Goal: Task Accomplishment & Management: Manage account settings

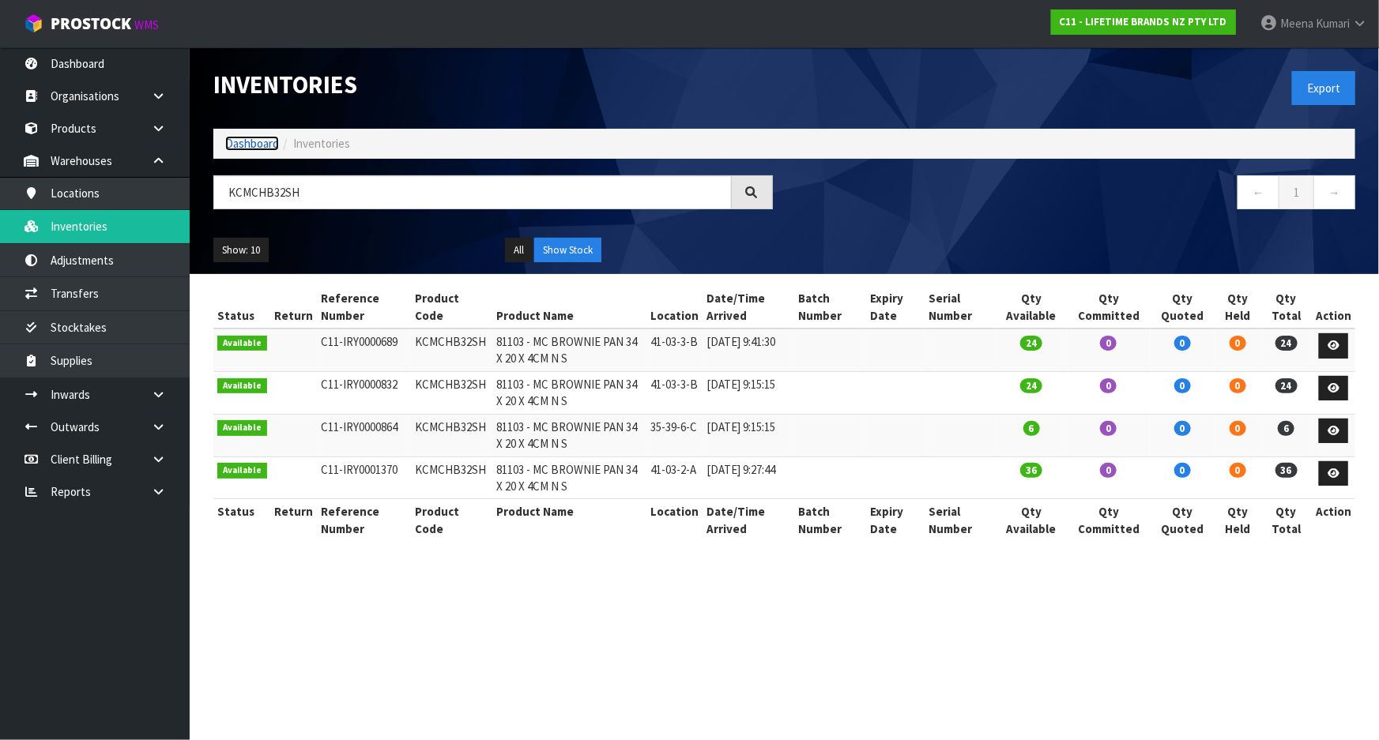
click at [241, 146] on link "Dashboard" at bounding box center [252, 143] width 54 height 15
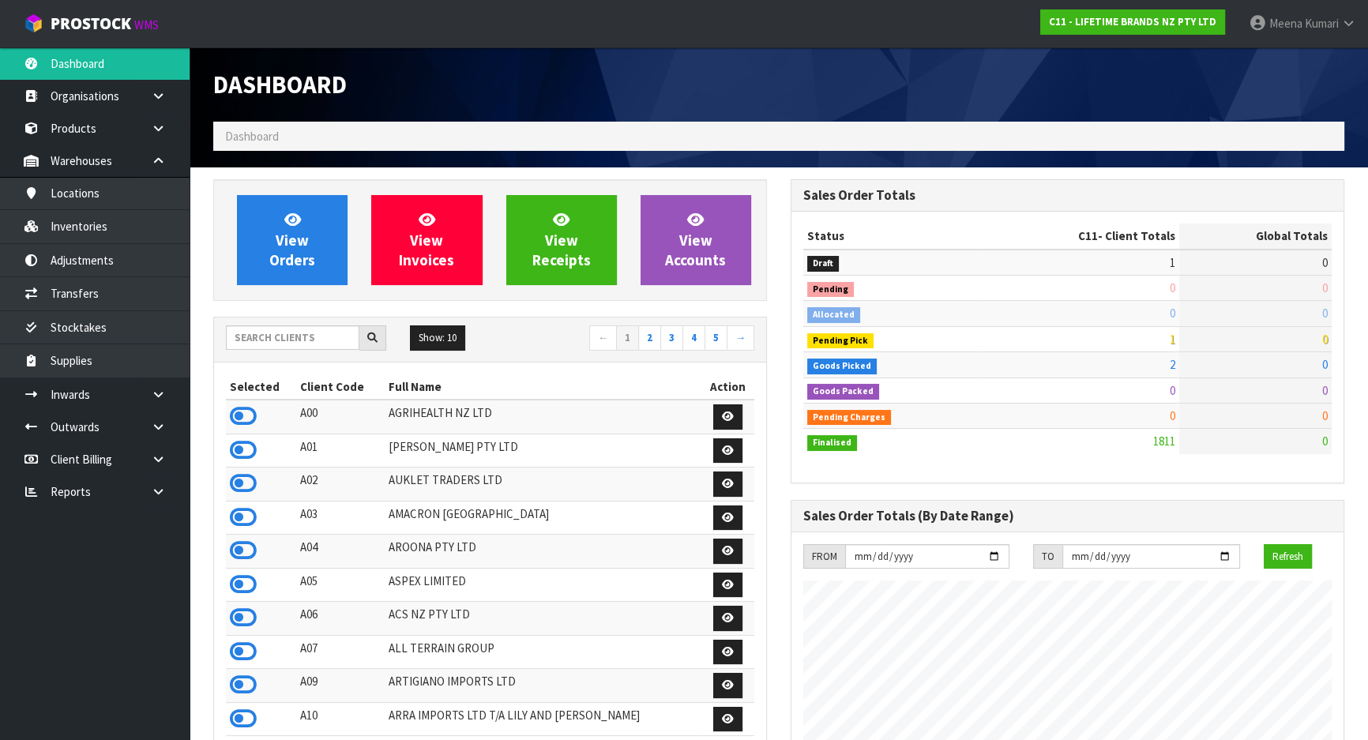
scroll to position [1195, 577]
click at [273, 339] on input "text" at bounding box center [293, 338] width 134 height 24
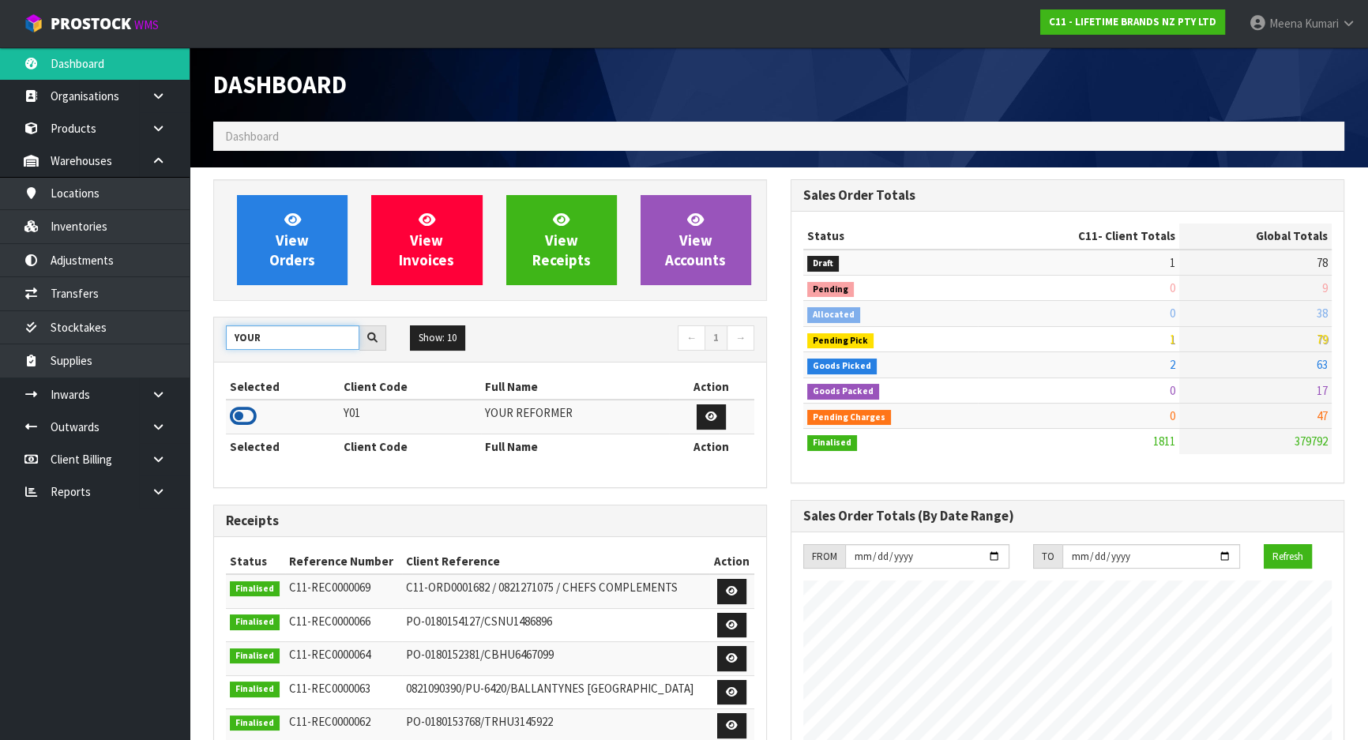
type input "YOUR"
click at [248, 418] on icon at bounding box center [243, 417] width 27 height 24
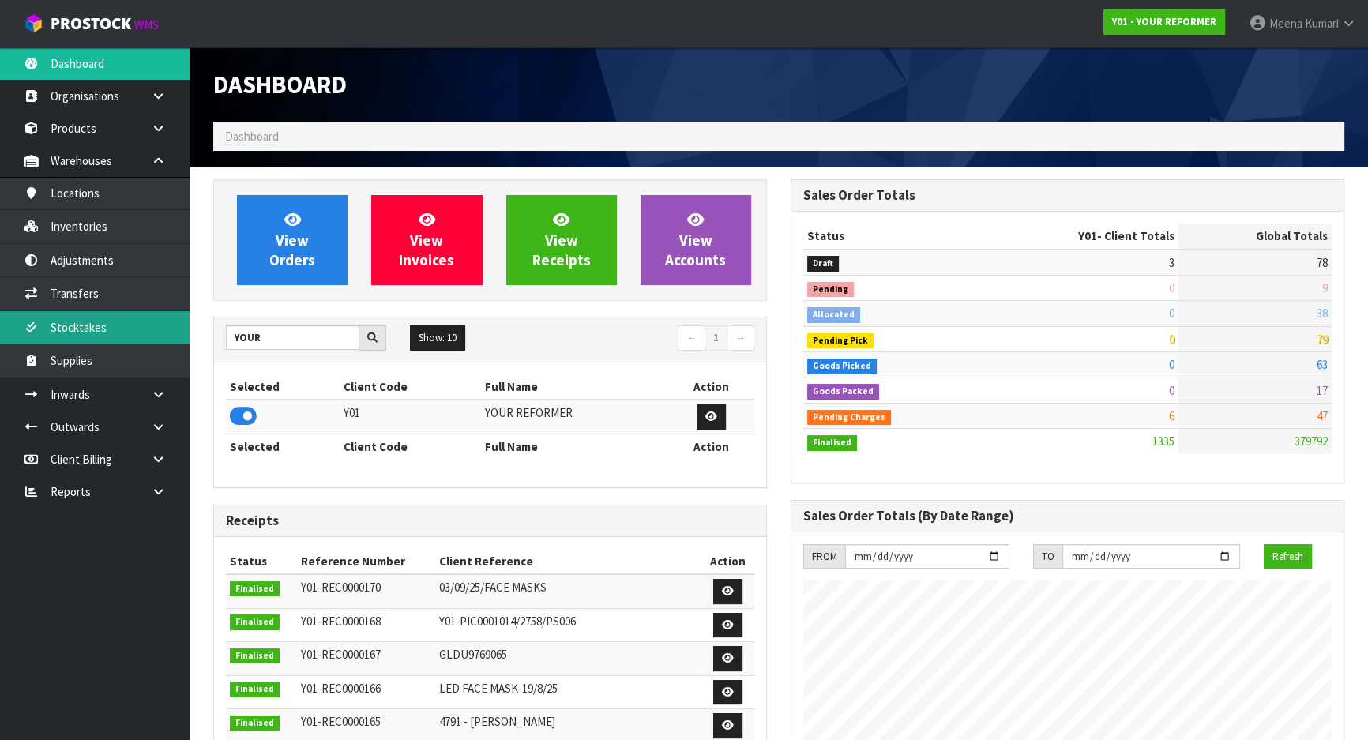
click at [110, 327] on link "Stocktakes" at bounding box center [95, 327] width 190 height 32
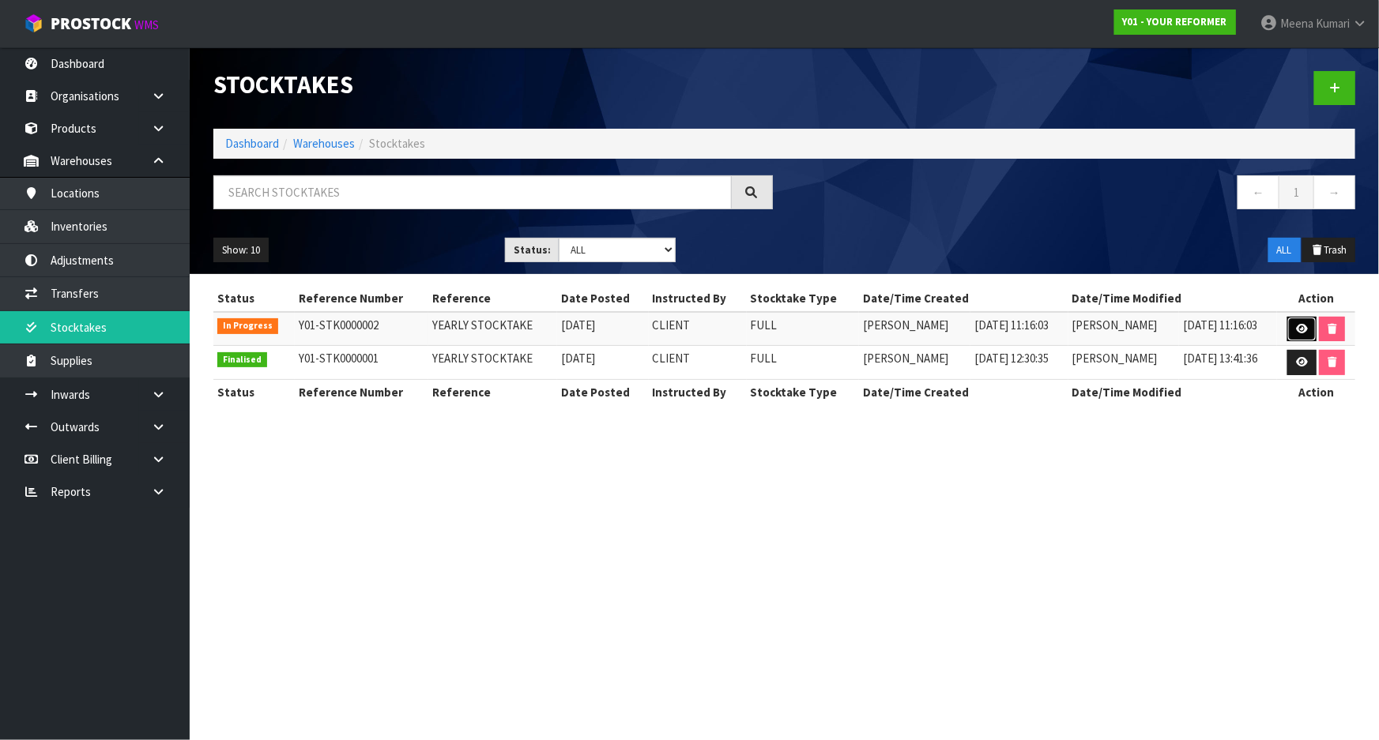
click at [1294, 326] on link at bounding box center [1301, 329] width 29 height 25
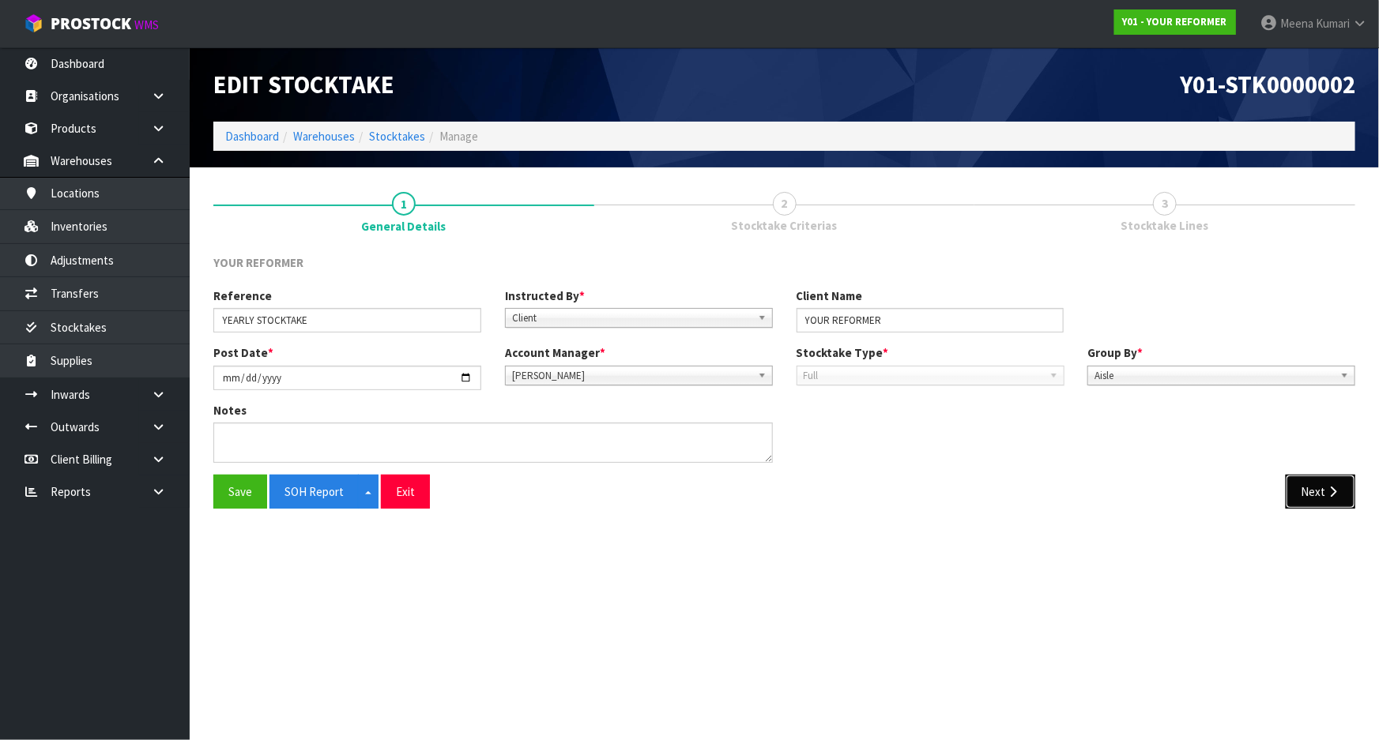
click at [1325, 486] on icon "button" at bounding box center [1332, 492] width 15 height 12
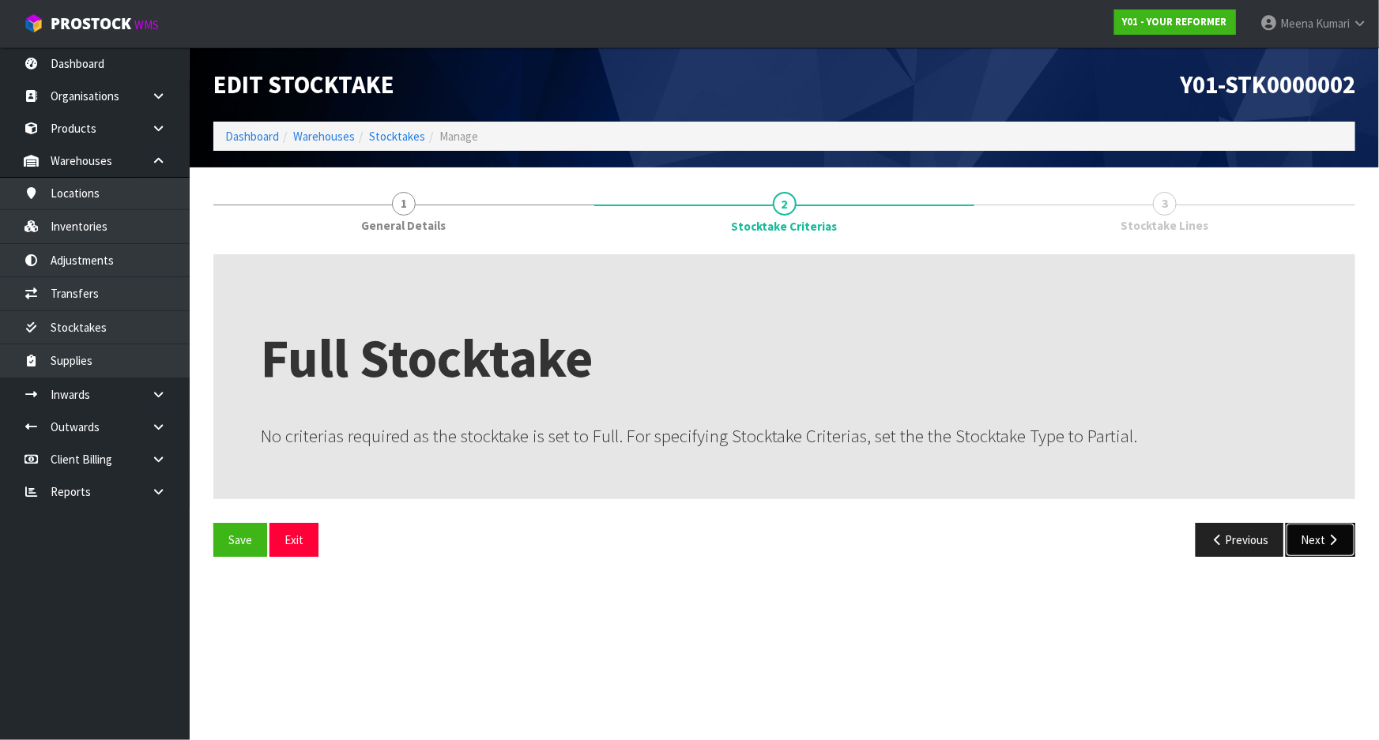
click at [1323, 538] on button "Next" at bounding box center [1320, 540] width 70 height 34
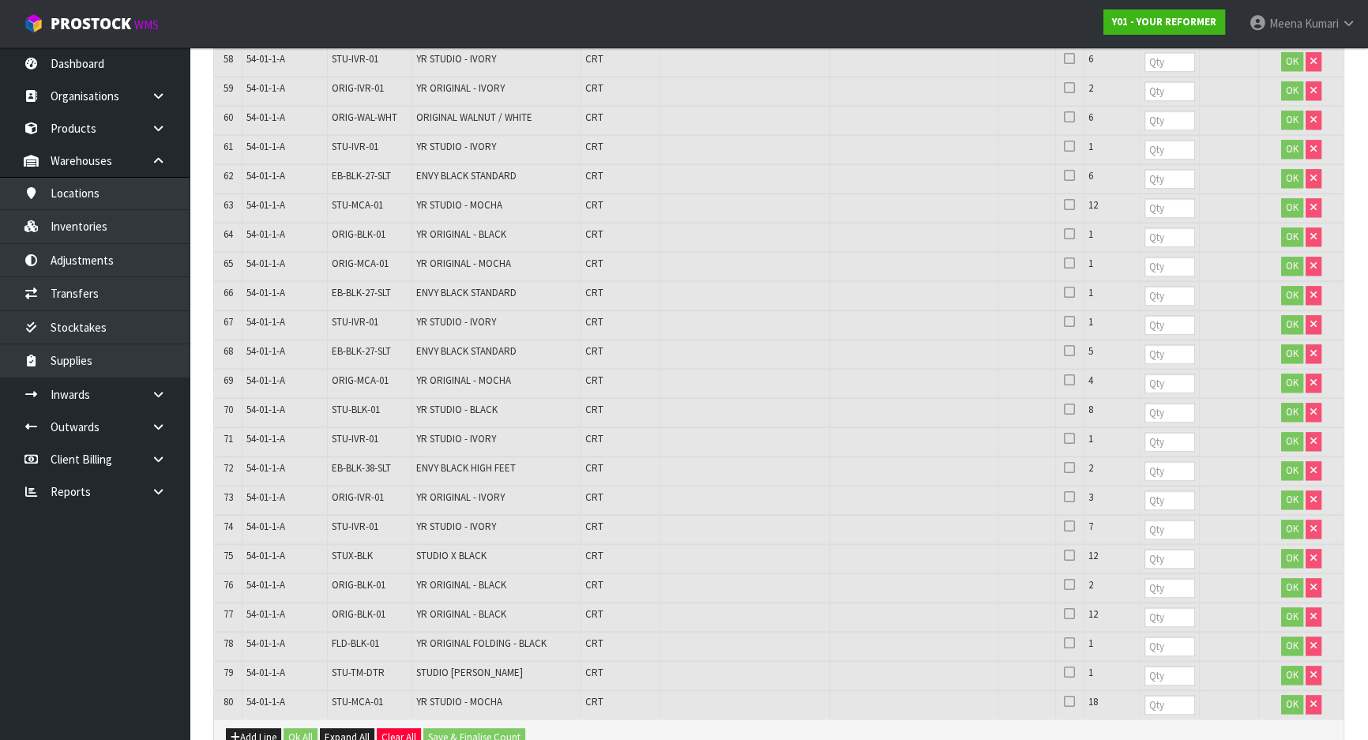
scroll to position [2294, 0]
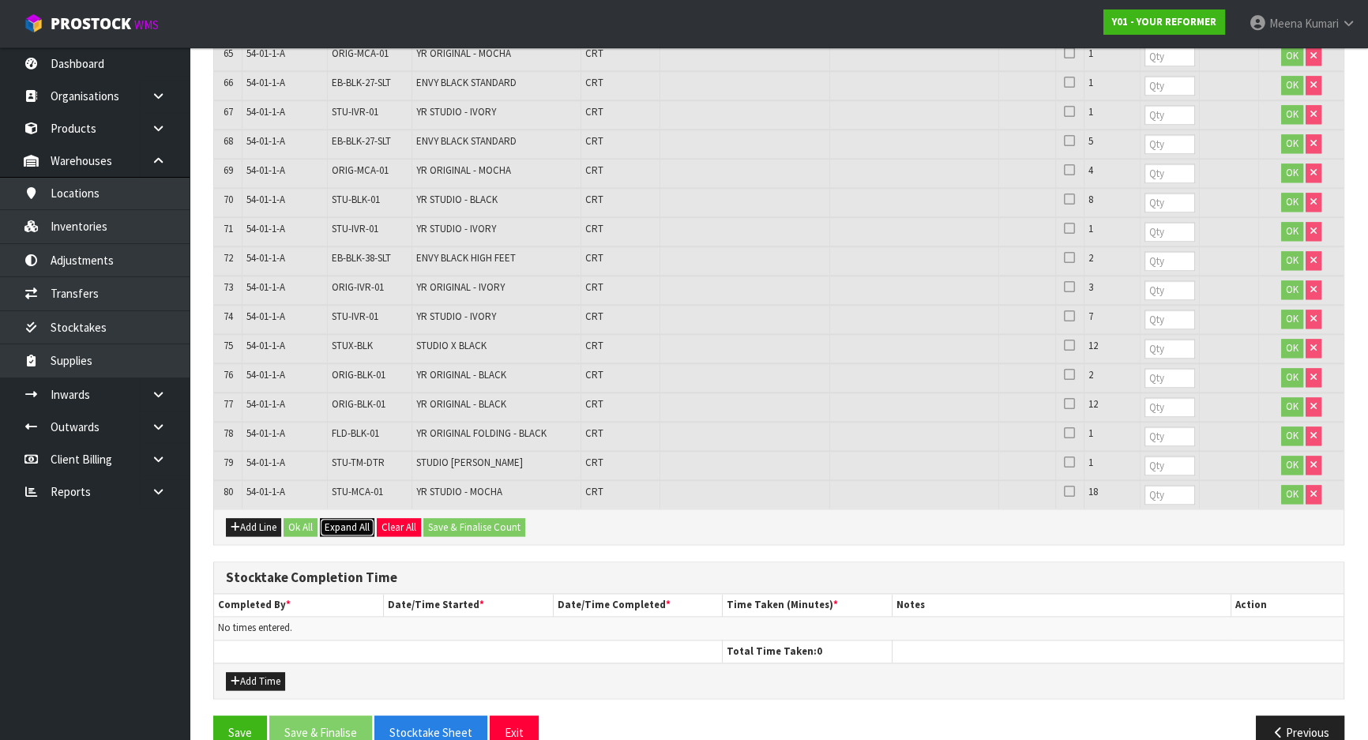
click at [345, 521] on span "Expand All" at bounding box center [347, 527] width 45 height 13
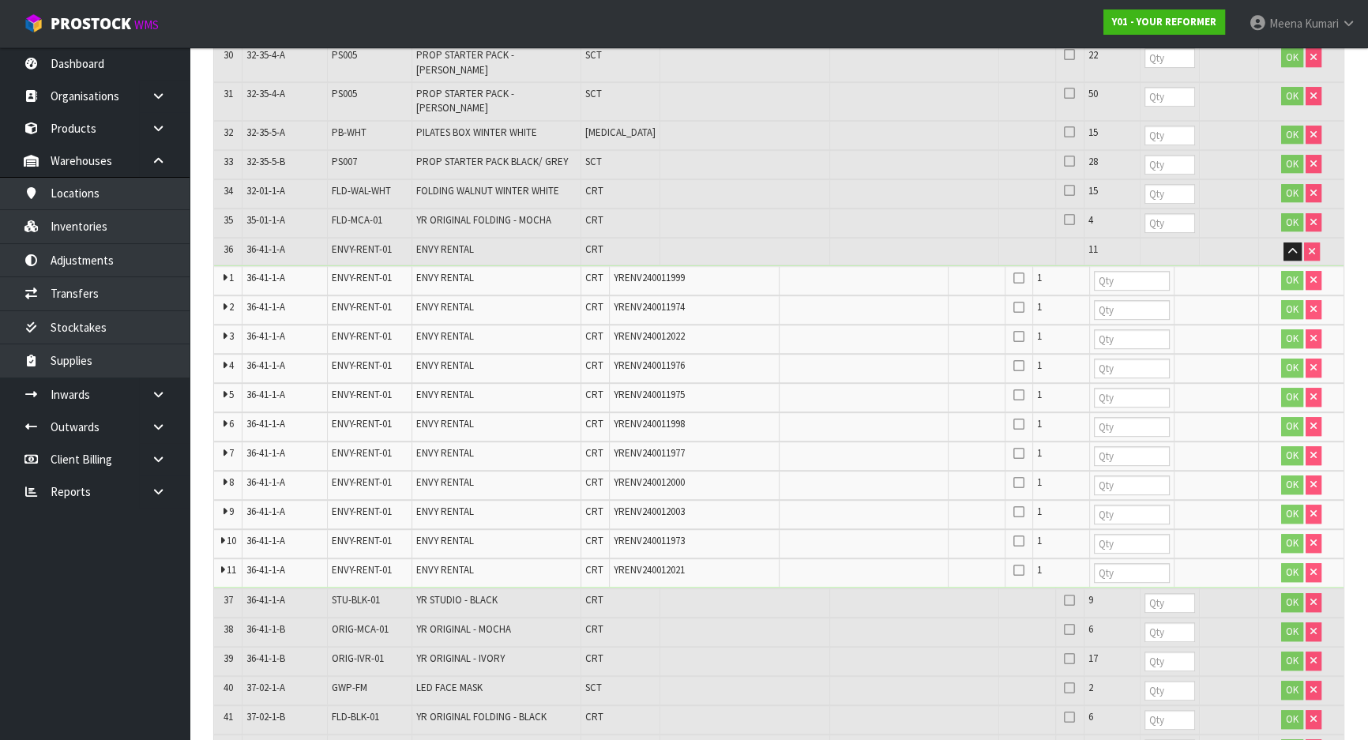
scroll to position [1221, 0]
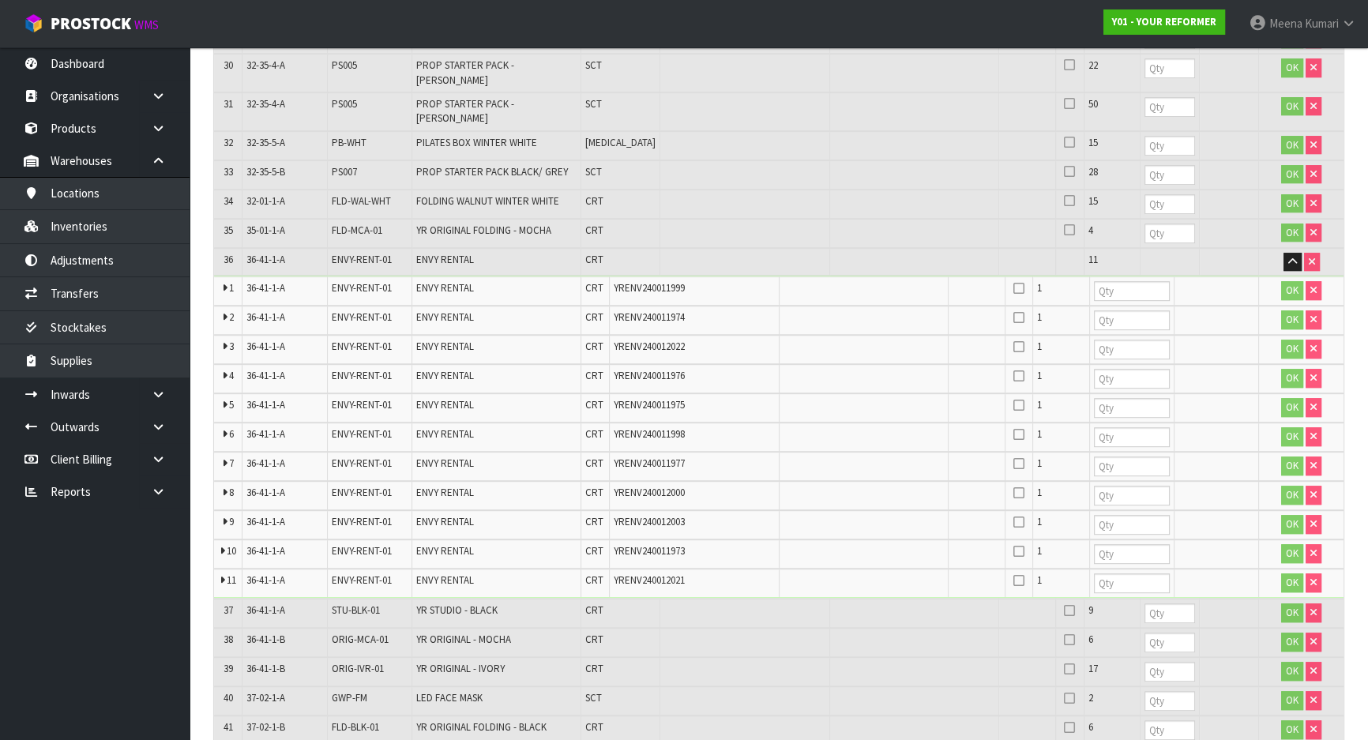
click at [333, 253] on span "ENVY-RENT-01" at bounding box center [362, 259] width 60 height 13
copy tr "ENVY-RENT-01"
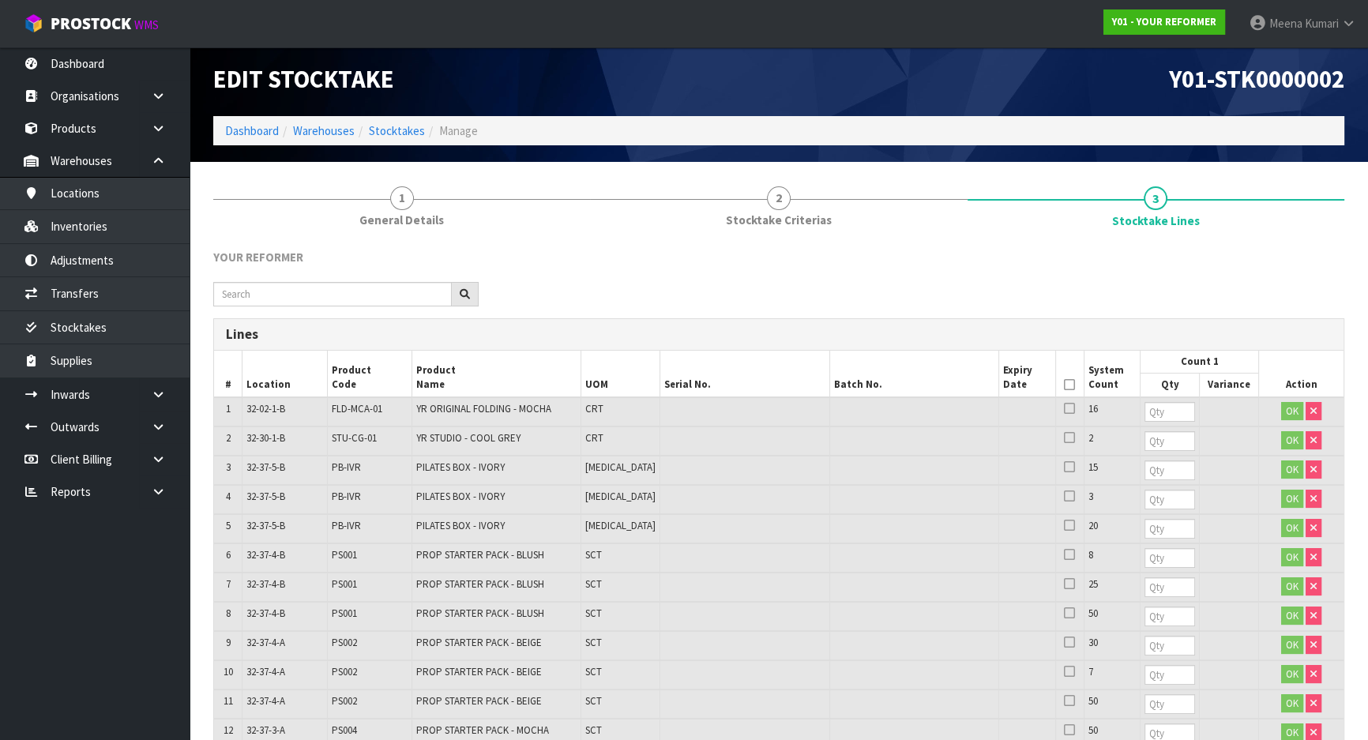
scroll to position [0, 0]
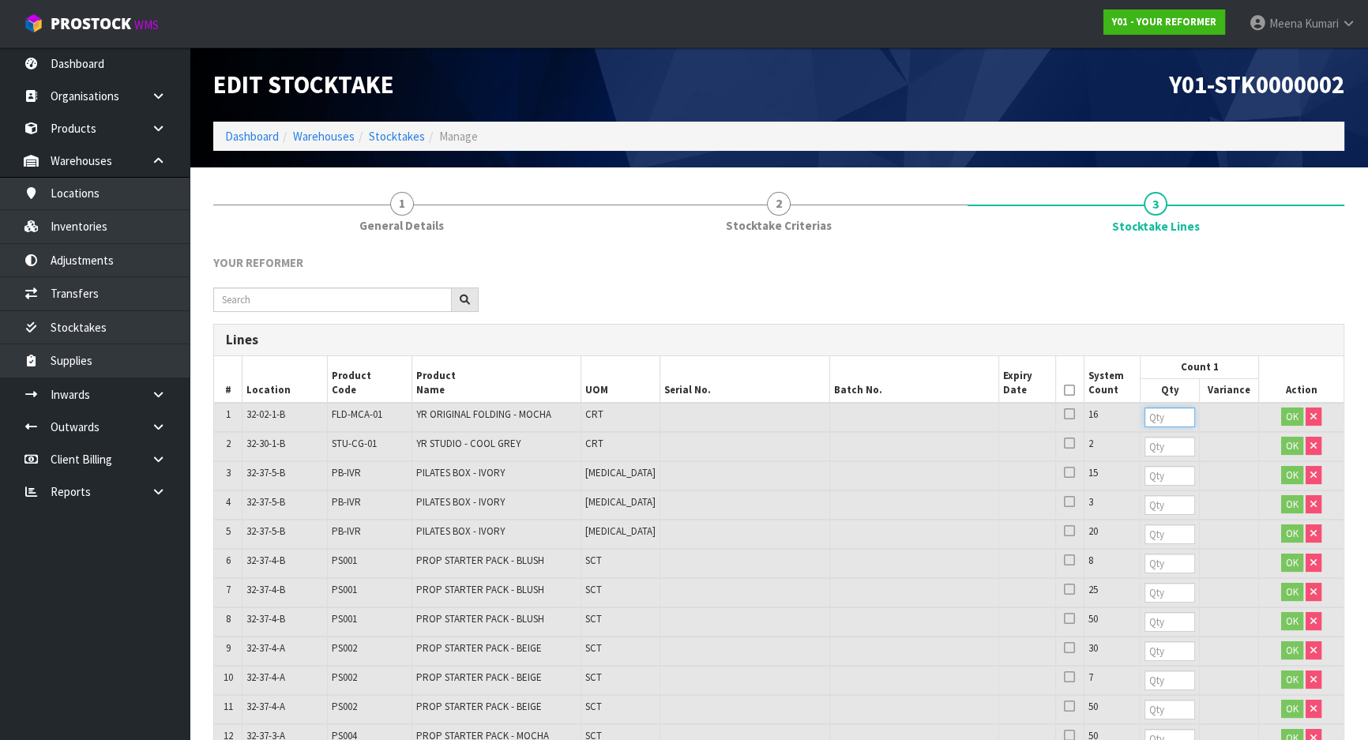
click at [1145, 417] on input "number" at bounding box center [1170, 418] width 51 height 20
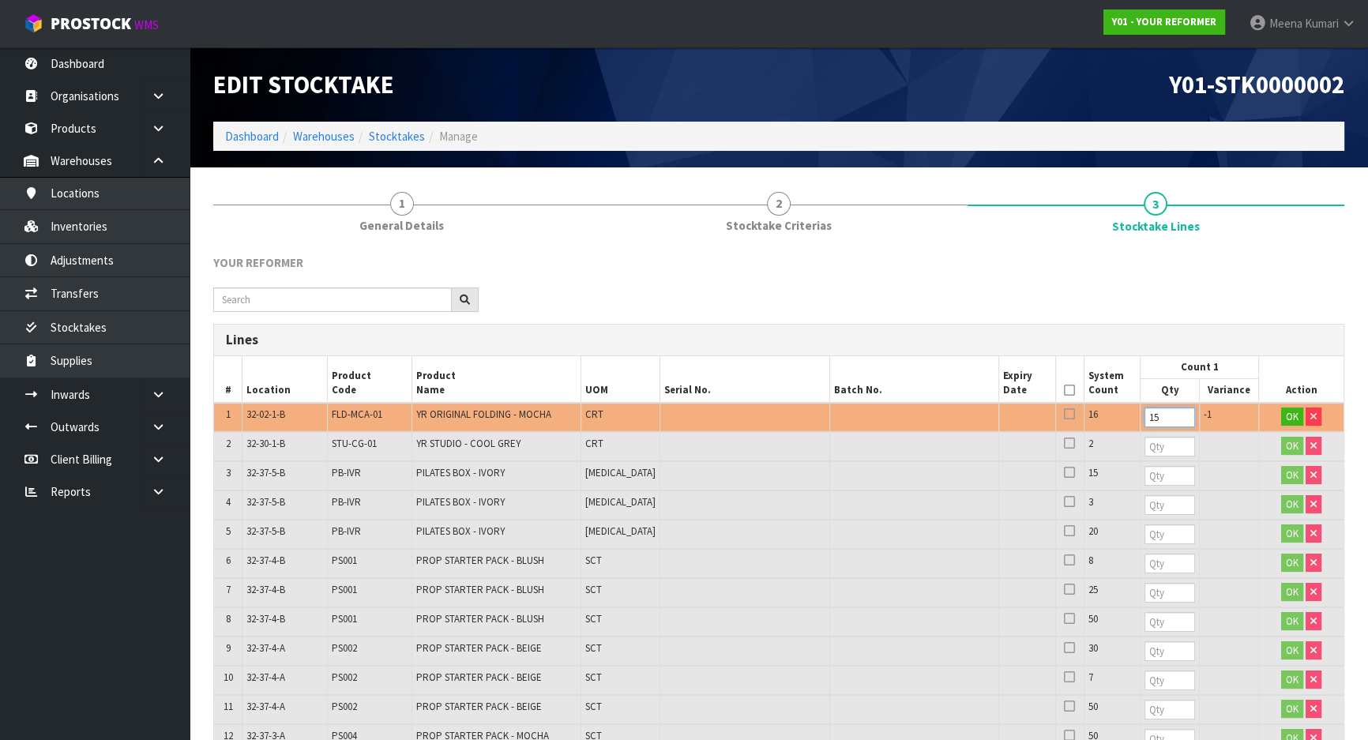
type input "15"
click at [1145, 451] on input "number" at bounding box center [1170, 447] width 51 height 20
type input "2"
click at [1145, 474] on input "number" at bounding box center [1170, 476] width 51 height 20
type input "15"
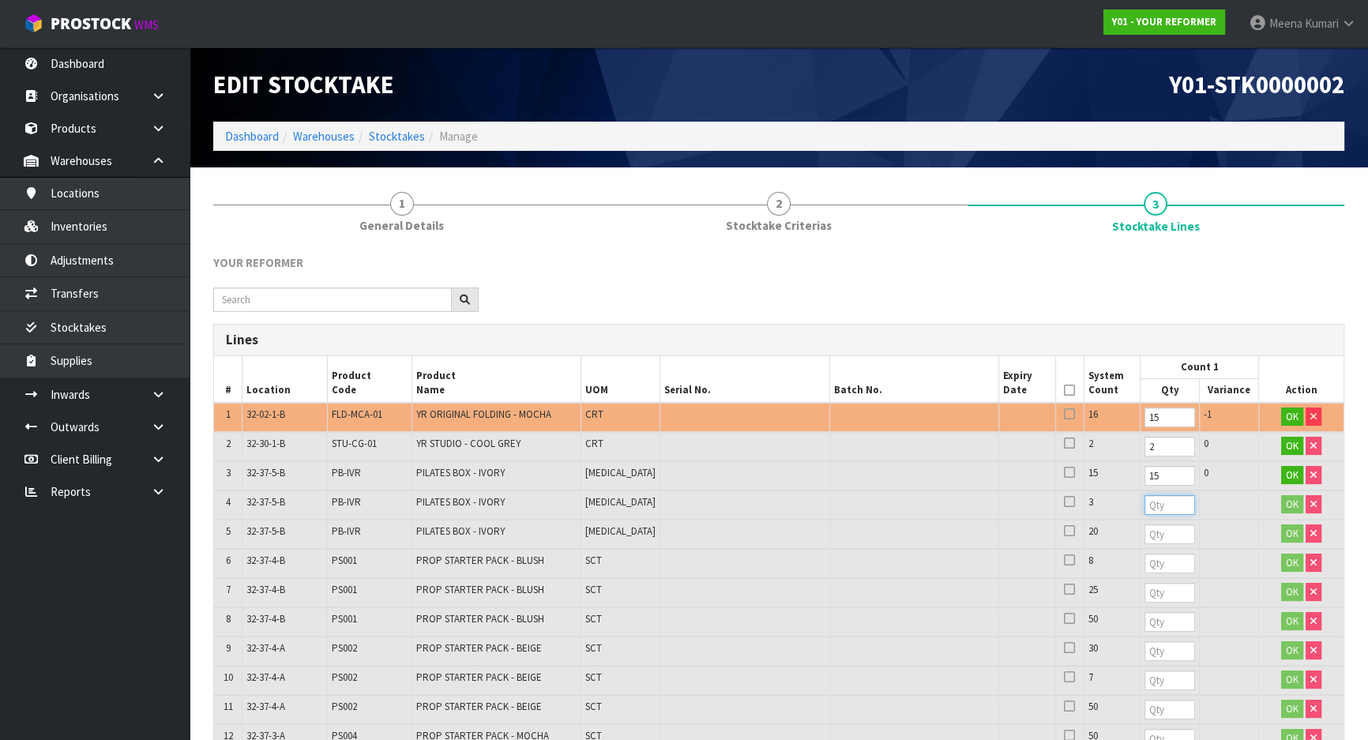
click at [1145, 502] on input "number" at bounding box center [1170, 505] width 51 height 20
type input "3"
click at [1145, 531] on input "number" at bounding box center [1170, 535] width 51 height 20
type input "20"
click at [1145, 559] on input "number" at bounding box center [1170, 564] width 51 height 20
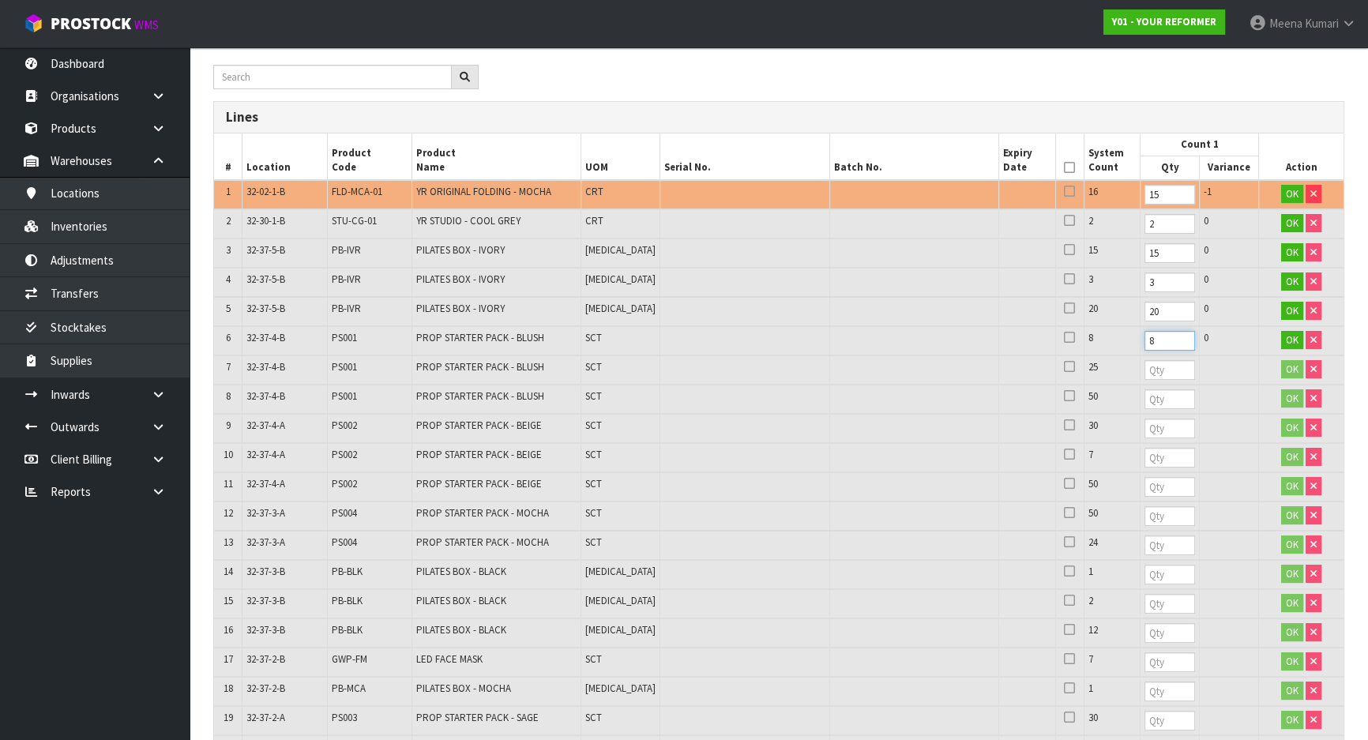
scroll to position [287, 0]
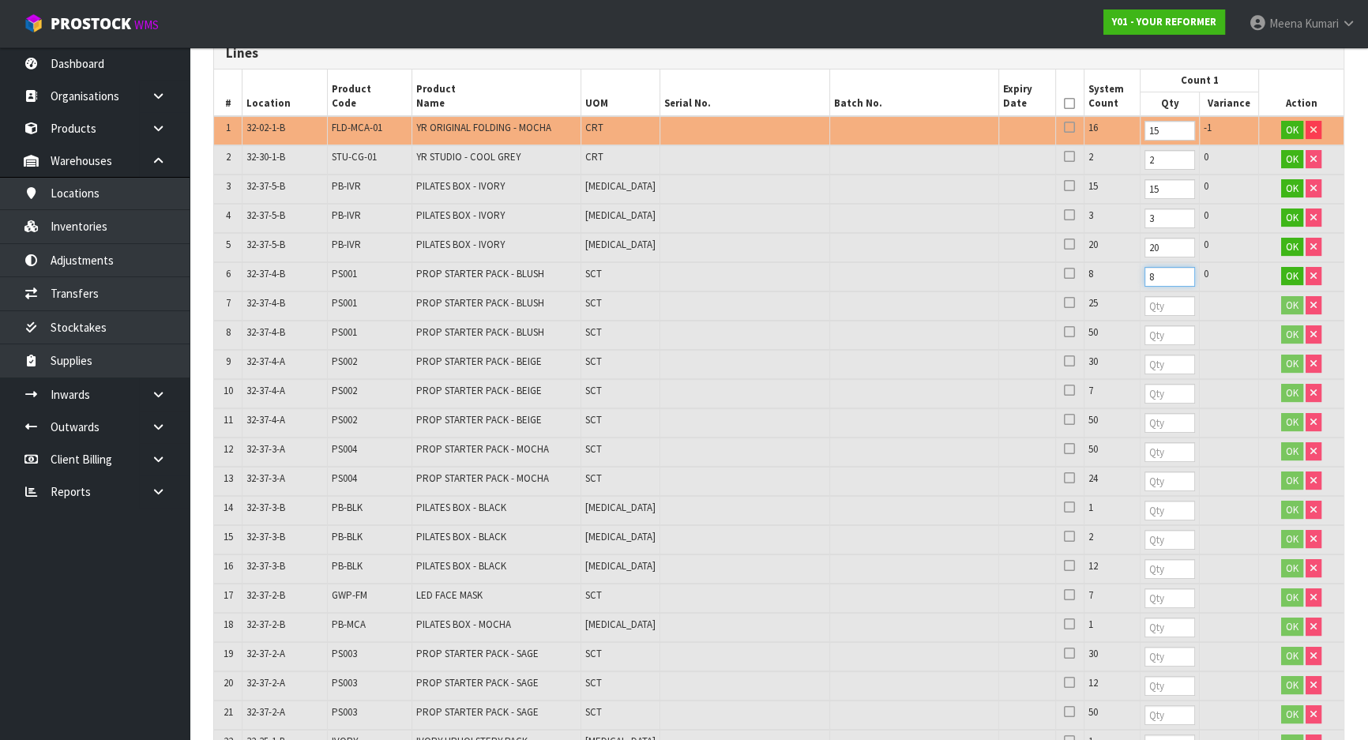
type input "8"
click at [1145, 308] on input "number" at bounding box center [1170, 306] width 51 height 20
type input "25"
click at [1145, 327] on input "number" at bounding box center [1170, 336] width 51 height 20
type input "50"
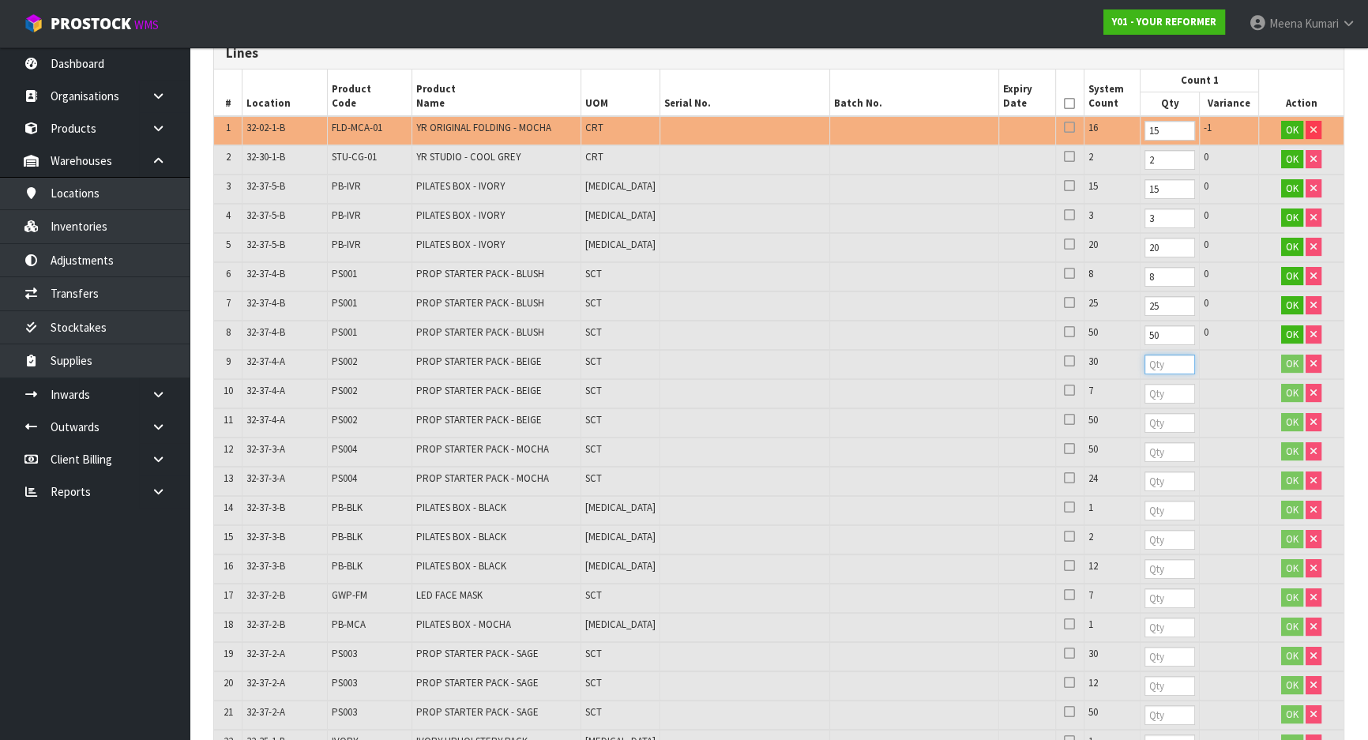
click at [1145, 359] on input "number" at bounding box center [1170, 365] width 51 height 20
type input "30"
click at [1145, 395] on input "number" at bounding box center [1170, 394] width 51 height 20
type input "7"
click at [1145, 421] on input "number" at bounding box center [1170, 423] width 51 height 20
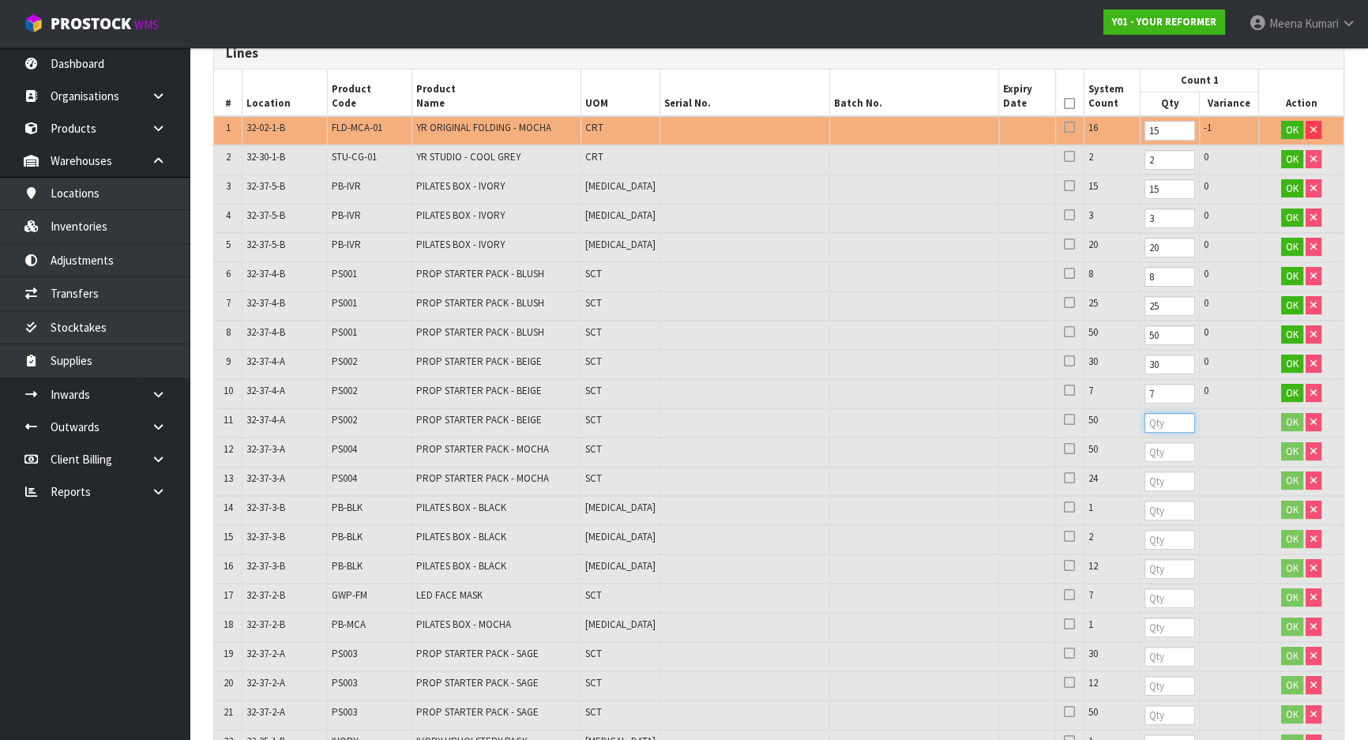
click at [1145, 421] on input "number" at bounding box center [1170, 423] width 51 height 20
drag, startPoint x: 1112, startPoint y: 391, endPoint x: 1092, endPoint y: 391, distance: 19.8
click at [1141, 391] on td "7" at bounding box center [1170, 393] width 59 height 29
click at [1145, 422] on input "number" at bounding box center [1170, 423] width 51 height 20
type input "50"
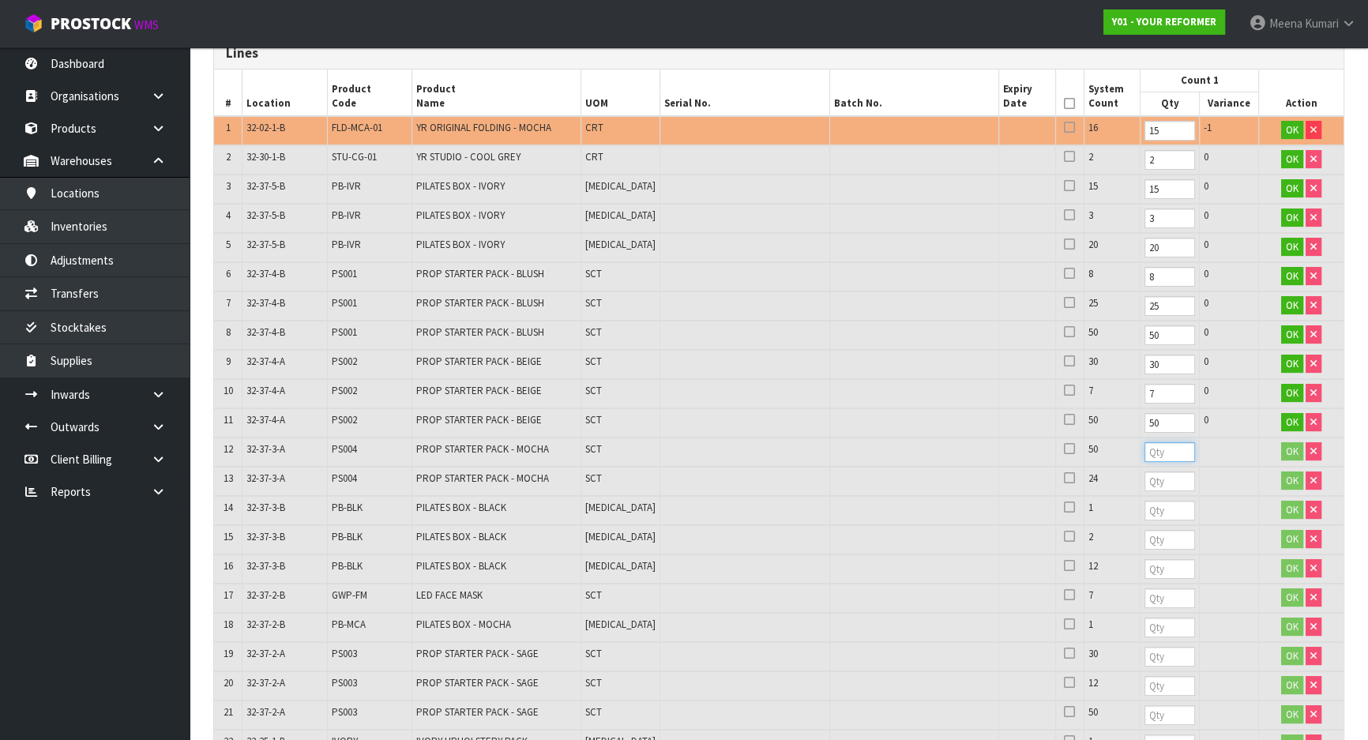
click at [1145, 452] on input "number" at bounding box center [1170, 452] width 51 height 20
type input "50"
click at [1145, 474] on input "number" at bounding box center [1170, 482] width 51 height 20
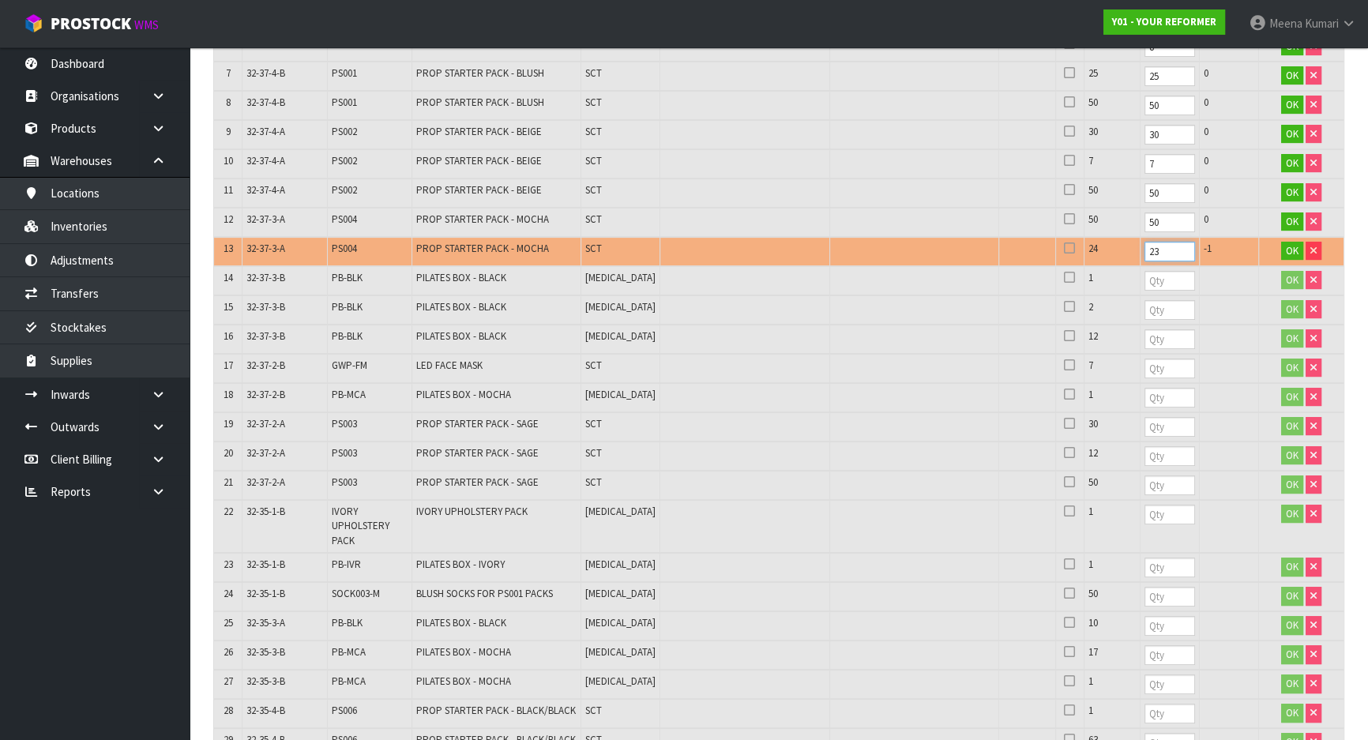
scroll to position [574, 0]
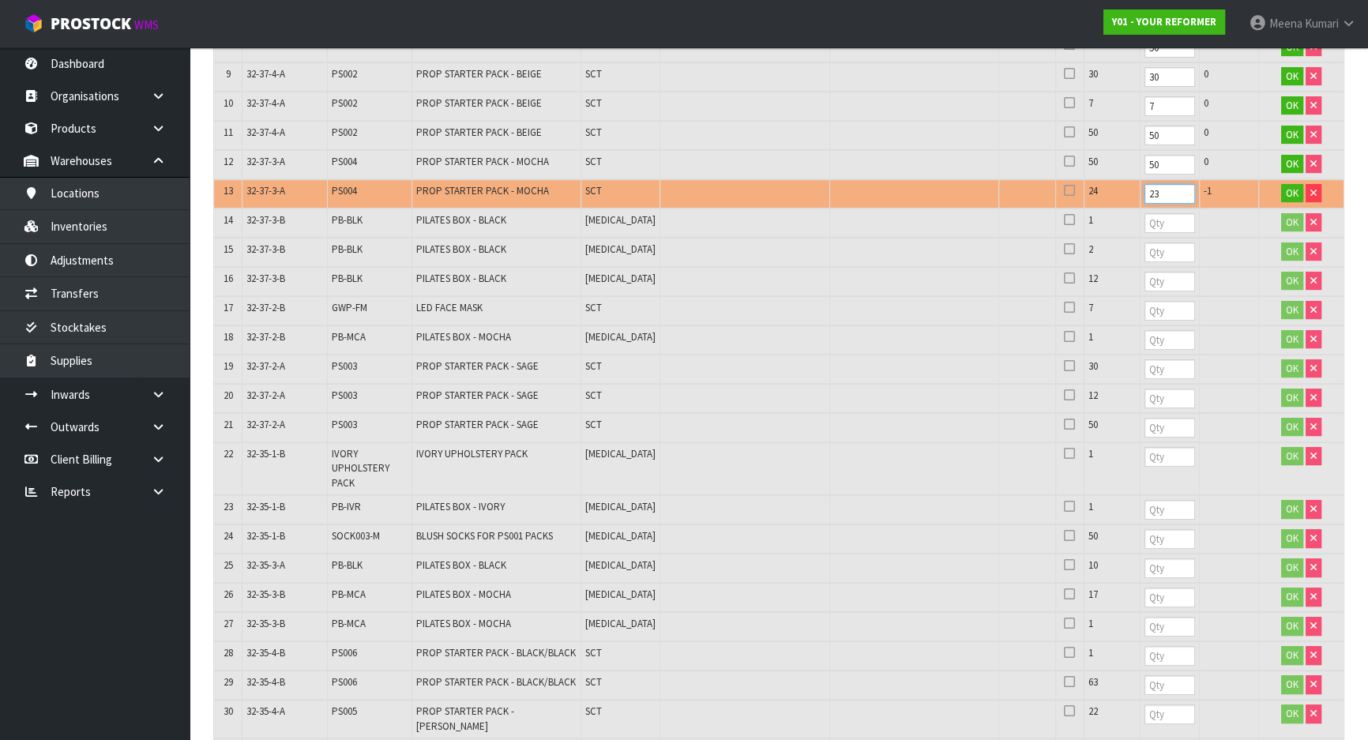
drag, startPoint x: 1109, startPoint y: 197, endPoint x: 1093, endPoint y: 186, distance: 19.3
click at [1141, 186] on td "23" at bounding box center [1170, 193] width 59 height 29
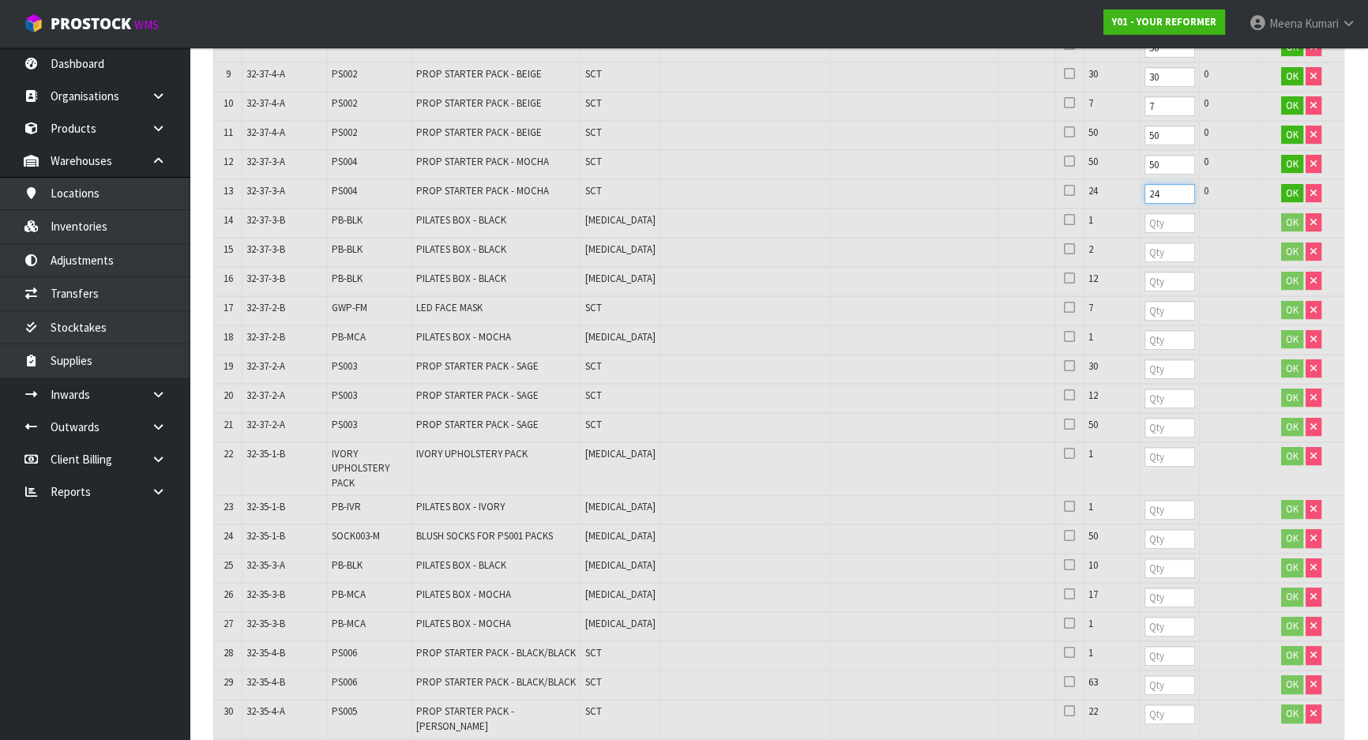
type input "24"
click at [1145, 213] on input "number" at bounding box center [1170, 223] width 51 height 20
type input "1"
click at [1145, 253] on input "number" at bounding box center [1170, 253] width 51 height 20
type input "2"
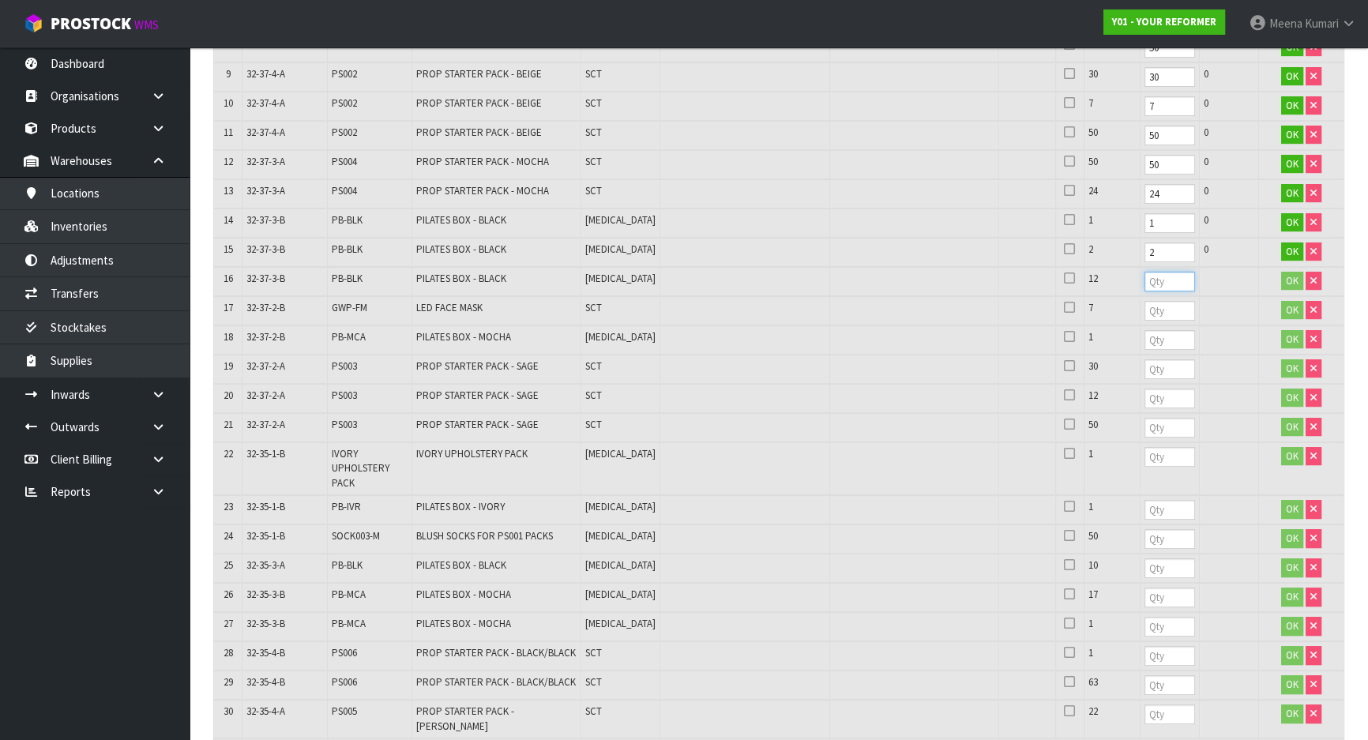
click at [1145, 282] on input "number" at bounding box center [1170, 282] width 51 height 20
type input "12"
click at [1145, 310] on input "number" at bounding box center [1170, 311] width 51 height 20
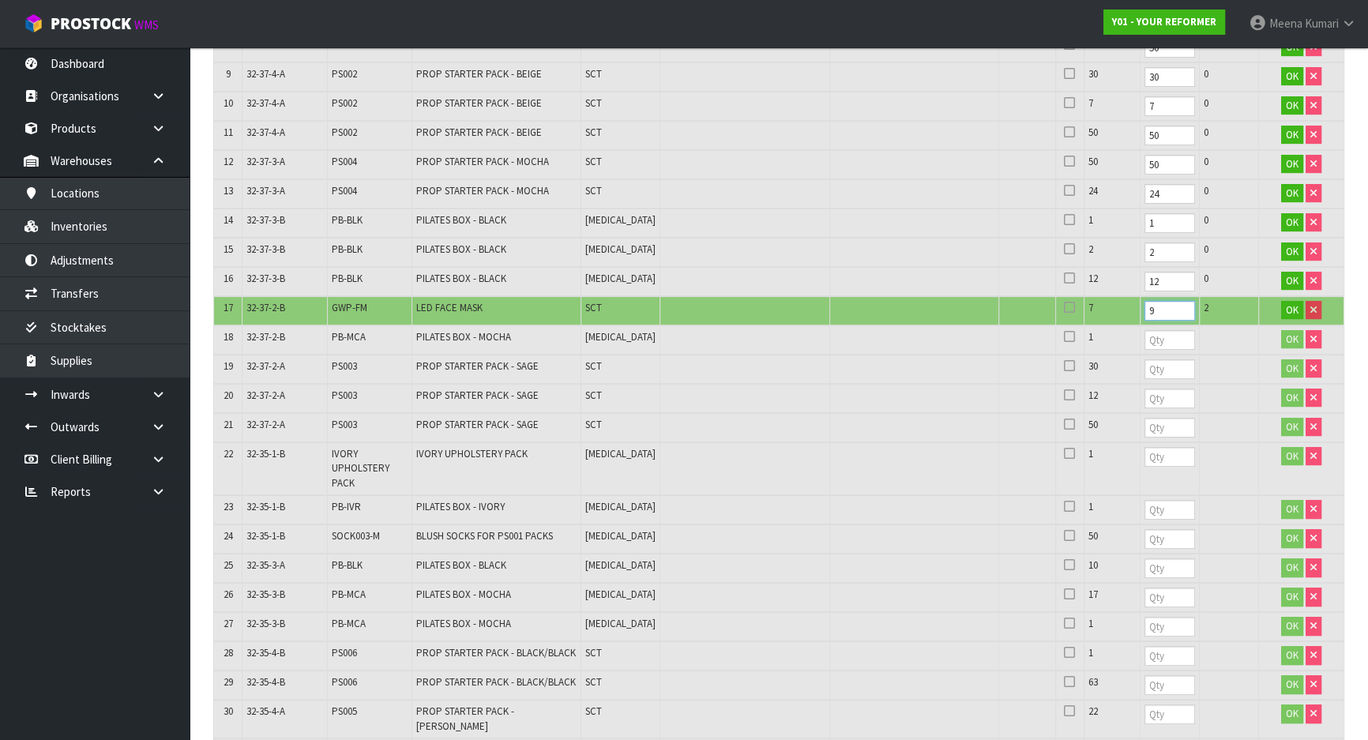
type input "9"
click at [1145, 337] on input "number" at bounding box center [1170, 340] width 51 height 20
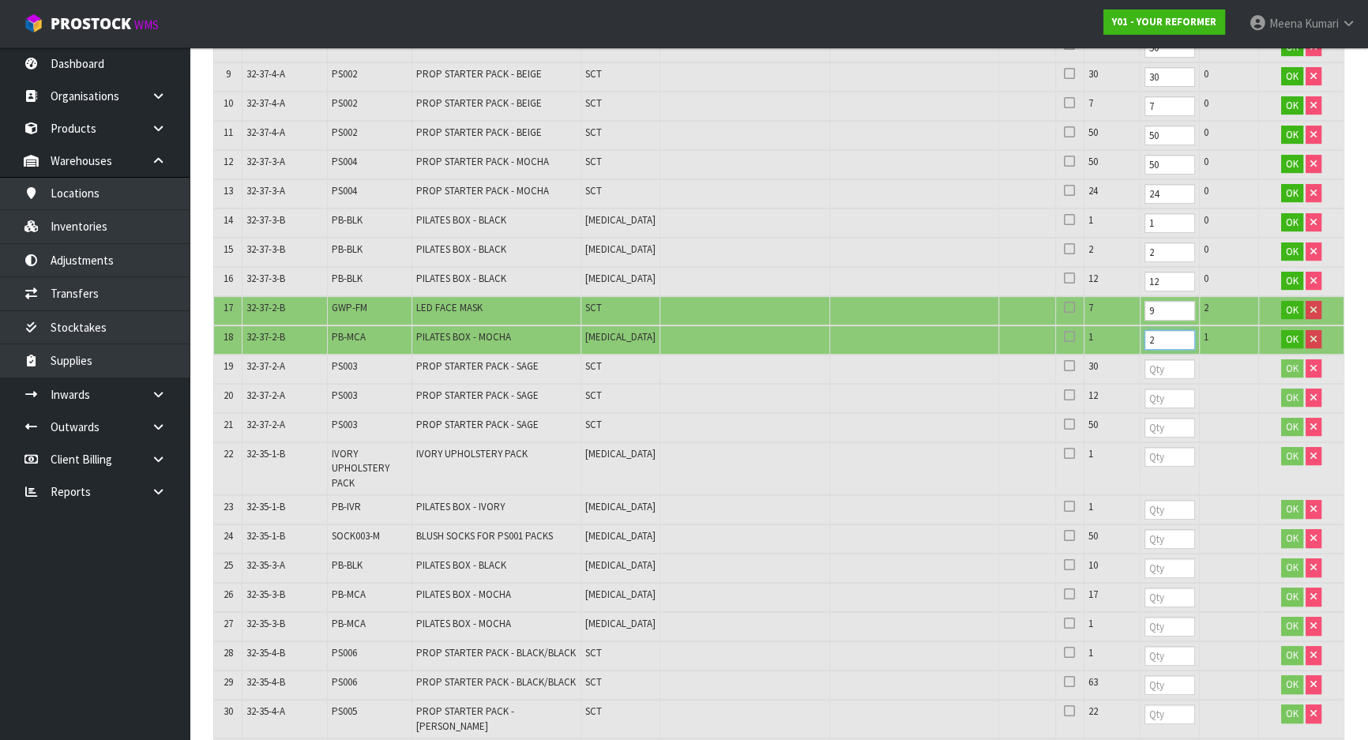
type input "2"
click at [1145, 365] on input "number" at bounding box center [1170, 369] width 51 height 20
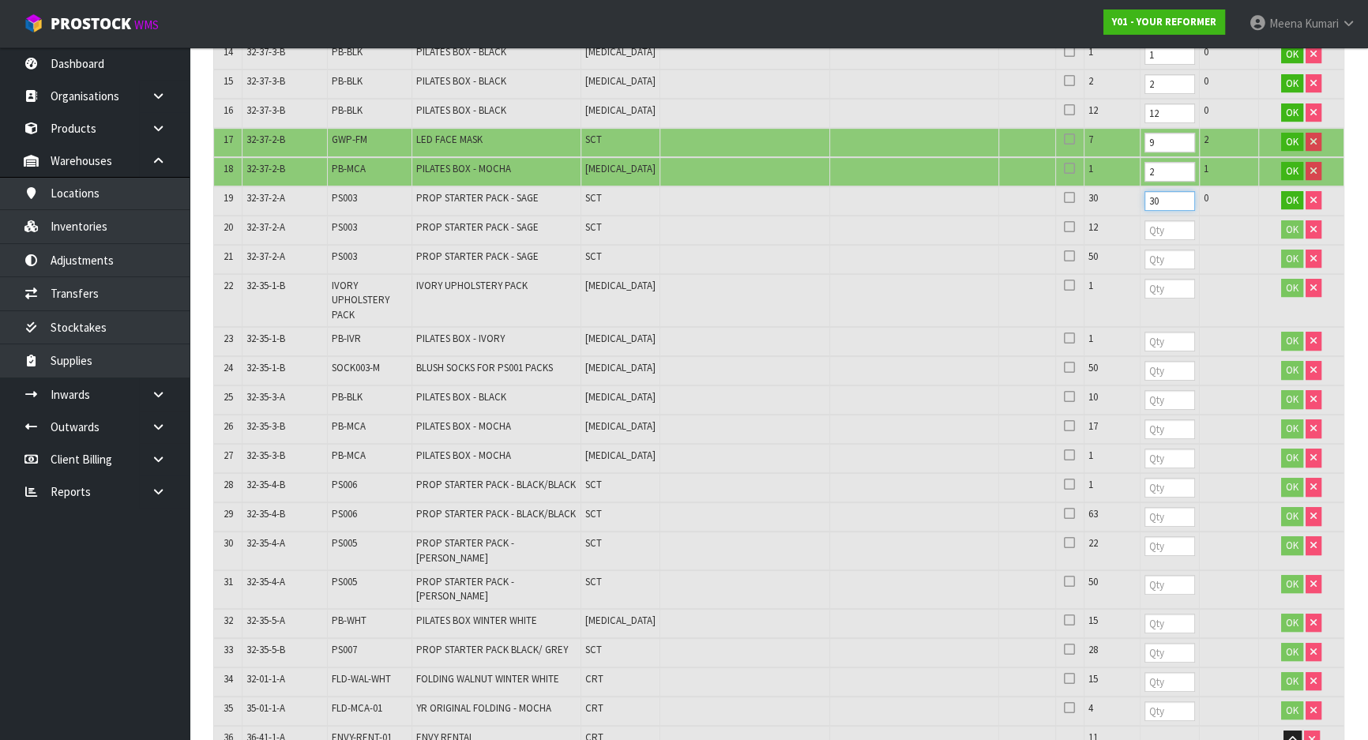
scroll to position [790, 0]
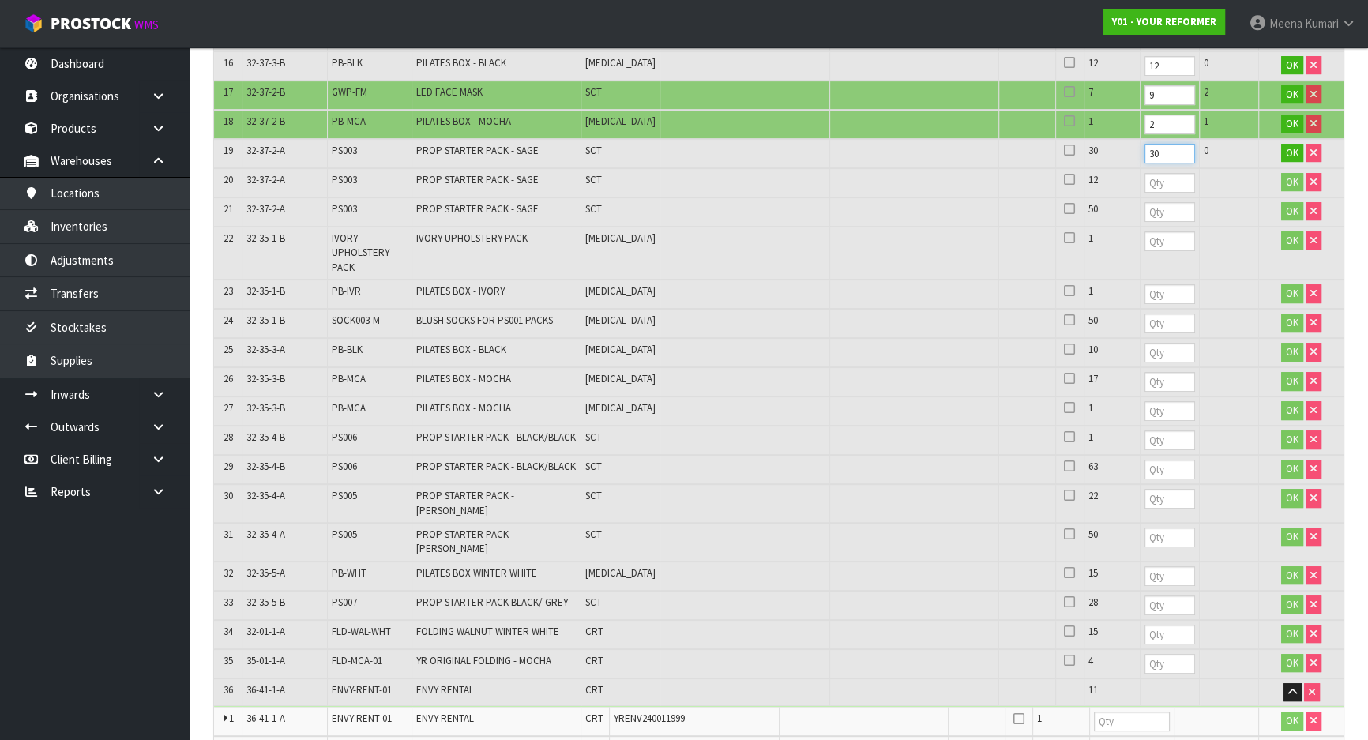
type input "30"
click at [1145, 177] on input "number" at bounding box center [1170, 183] width 51 height 20
type input "12"
click at [1145, 213] on input "number" at bounding box center [1170, 212] width 51 height 20
type input "50"
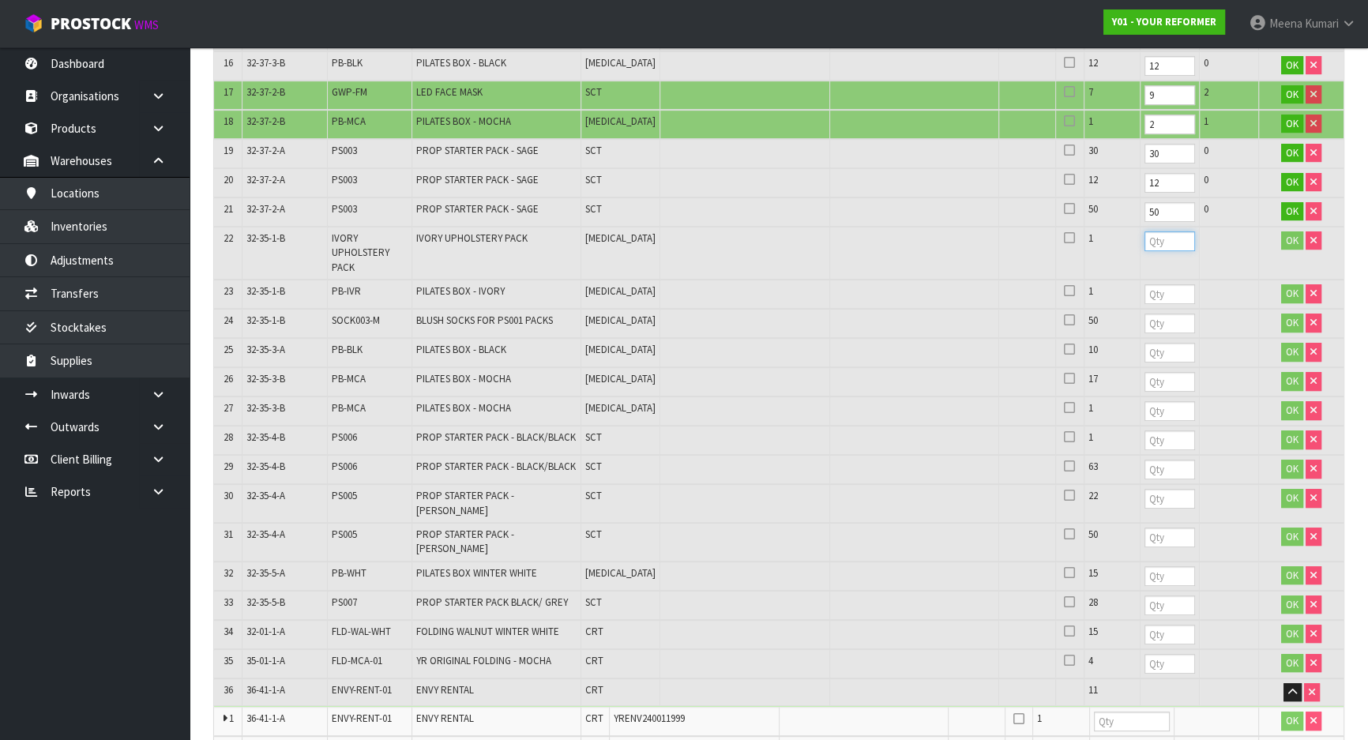
click at [1145, 237] on input "number" at bounding box center [1170, 241] width 51 height 20
type input "1"
click at [1145, 294] on input "number" at bounding box center [1170, 294] width 51 height 20
type input "1"
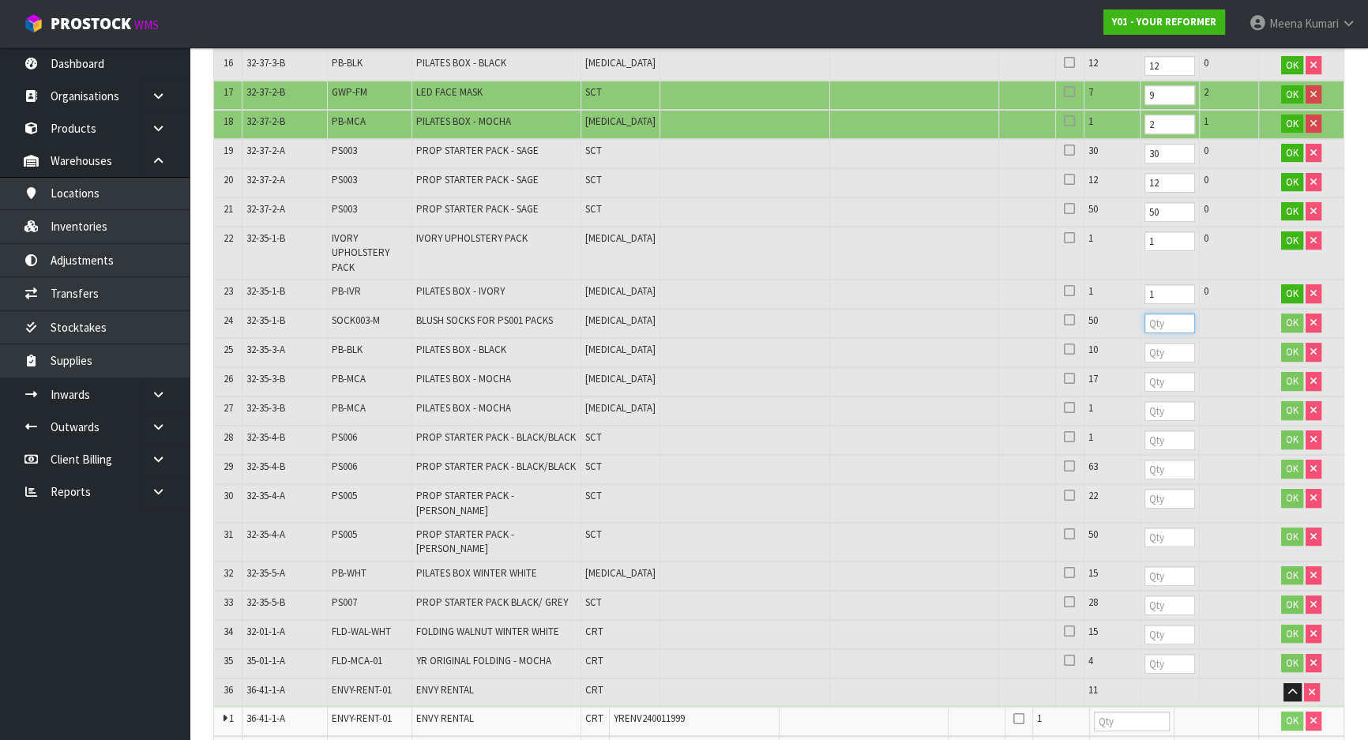
click at [1145, 320] on input "number" at bounding box center [1170, 324] width 51 height 20
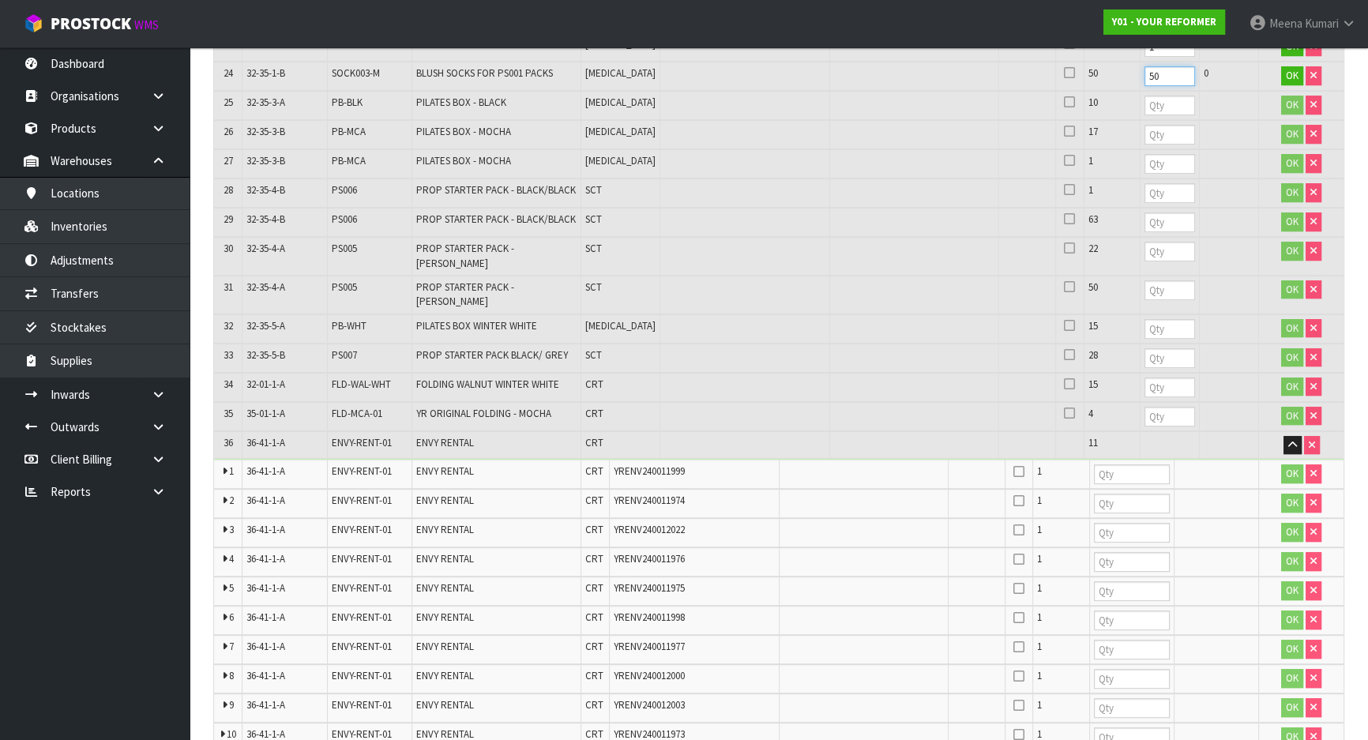
scroll to position [1005, 0]
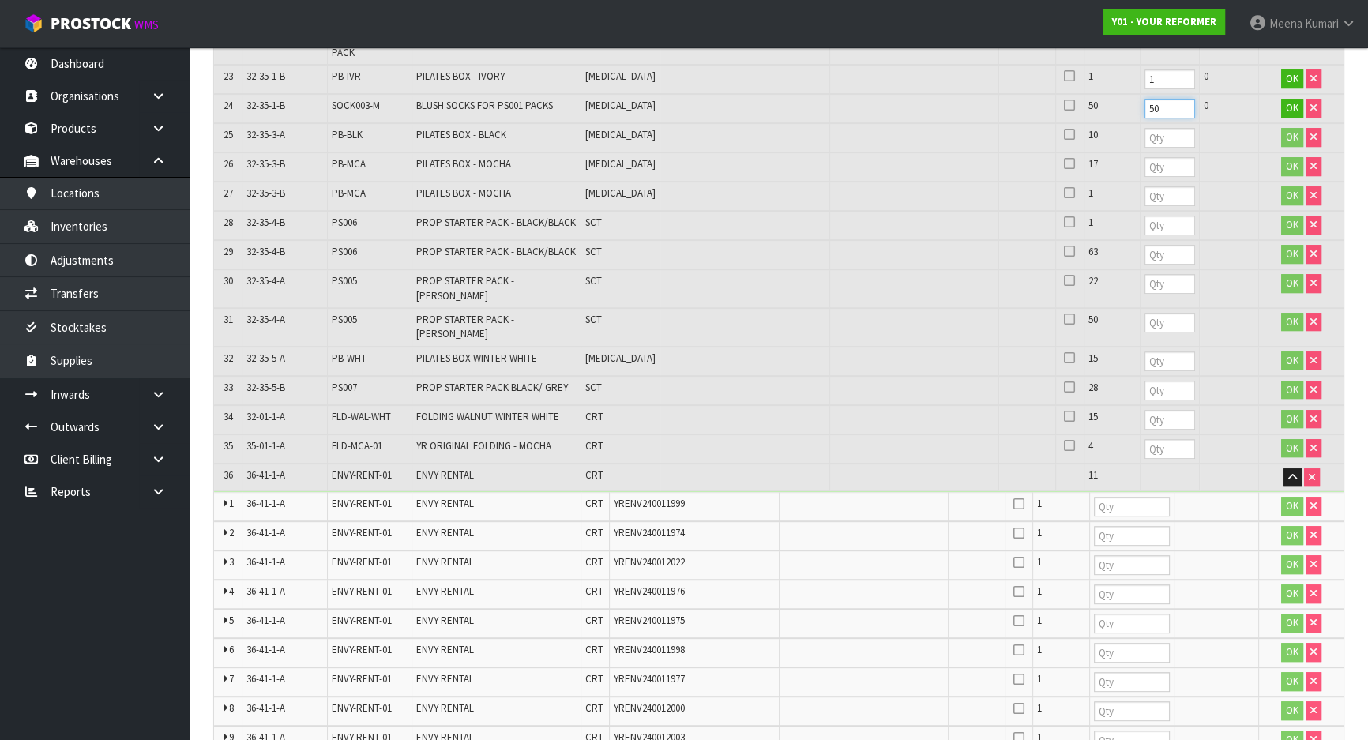
type input "50"
click at [1145, 134] on input "number" at bounding box center [1170, 138] width 51 height 20
type input "10"
click at [1145, 162] on input "number" at bounding box center [1170, 167] width 51 height 20
type input "17"
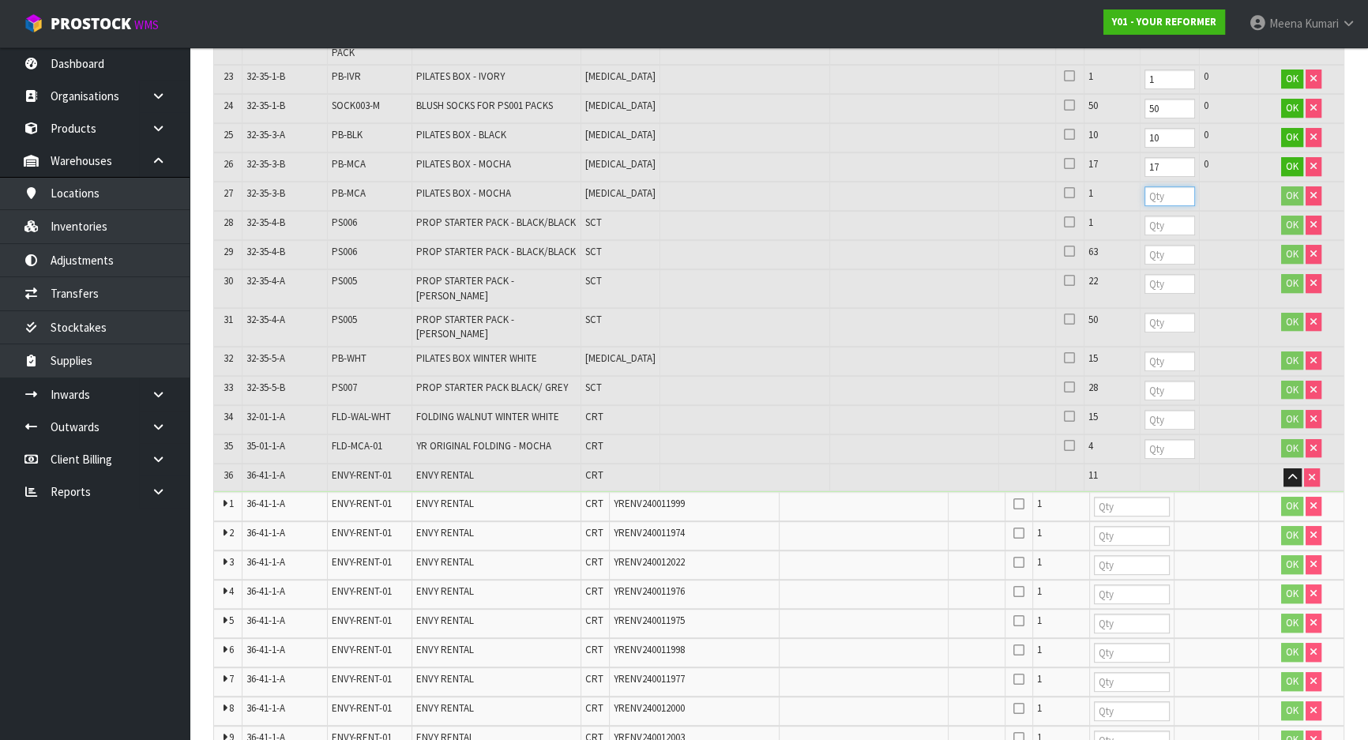
click at [1145, 190] on input "number" at bounding box center [1170, 196] width 51 height 20
type input "1"
click at [1145, 220] on input "number" at bounding box center [1170, 226] width 51 height 20
type input "1"
click at [1145, 250] on input "number" at bounding box center [1170, 255] width 51 height 20
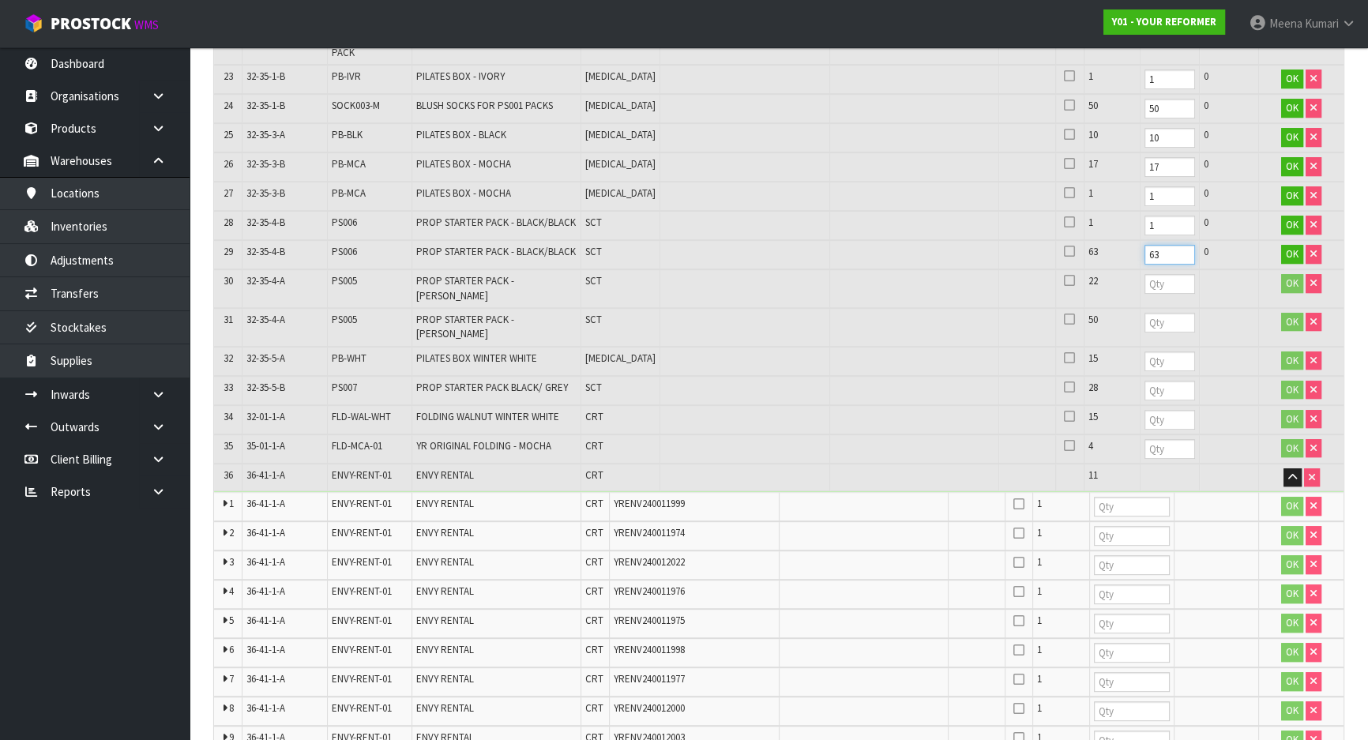
type input "63"
click at [1145, 280] on input "number" at bounding box center [1170, 284] width 51 height 20
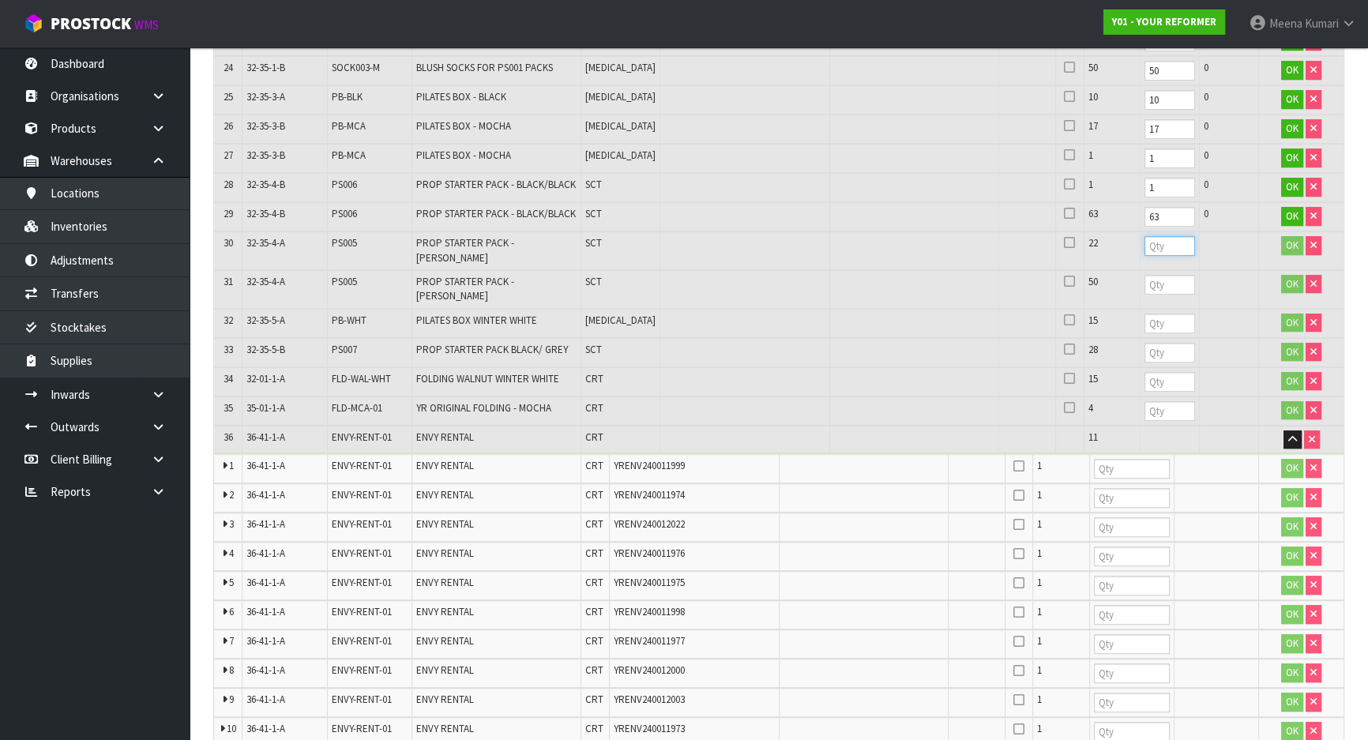
scroll to position [1077, 0]
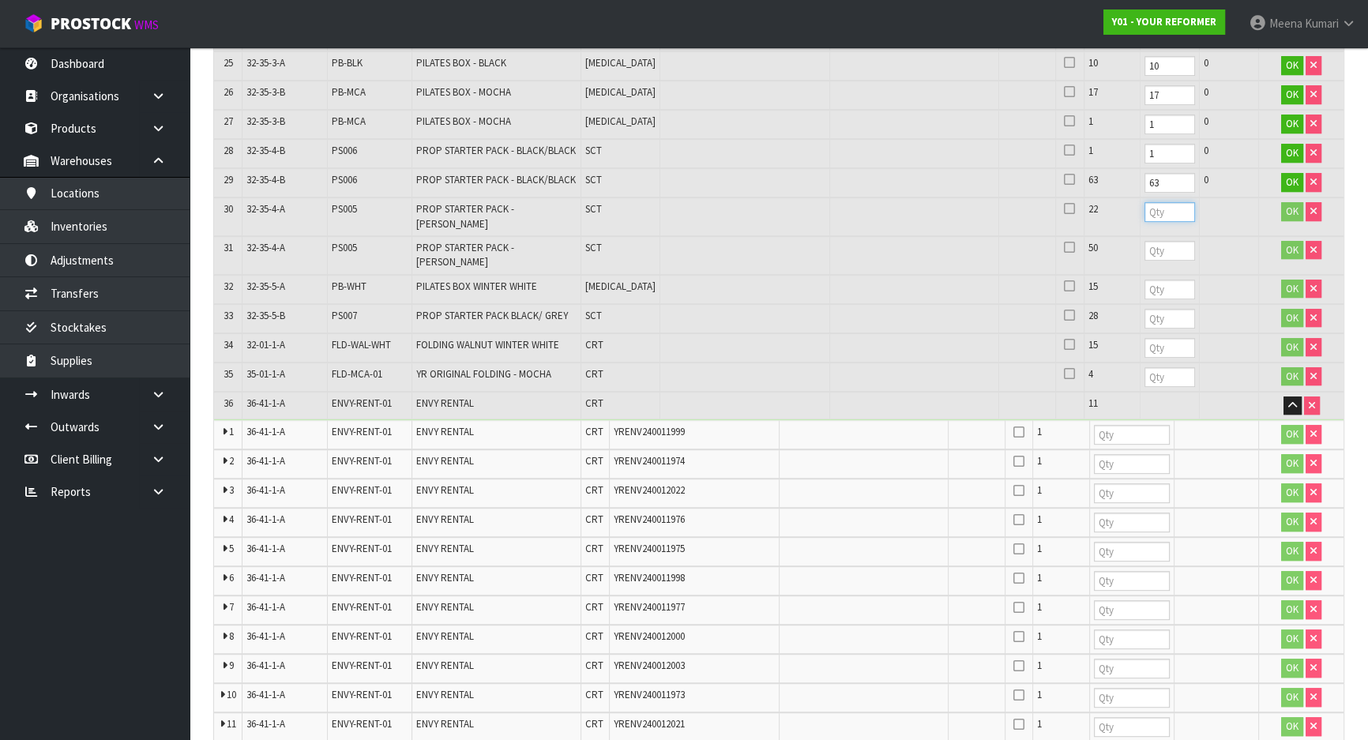
click at [1145, 208] on input "number" at bounding box center [1170, 212] width 51 height 20
type input "22"
click at [1145, 241] on input "number" at bounding box center [1170, 251] width 51 height 20
type input "50"
click at [1145, 280] on input "number" at bounding box center [1170, 290] width 51 height 20
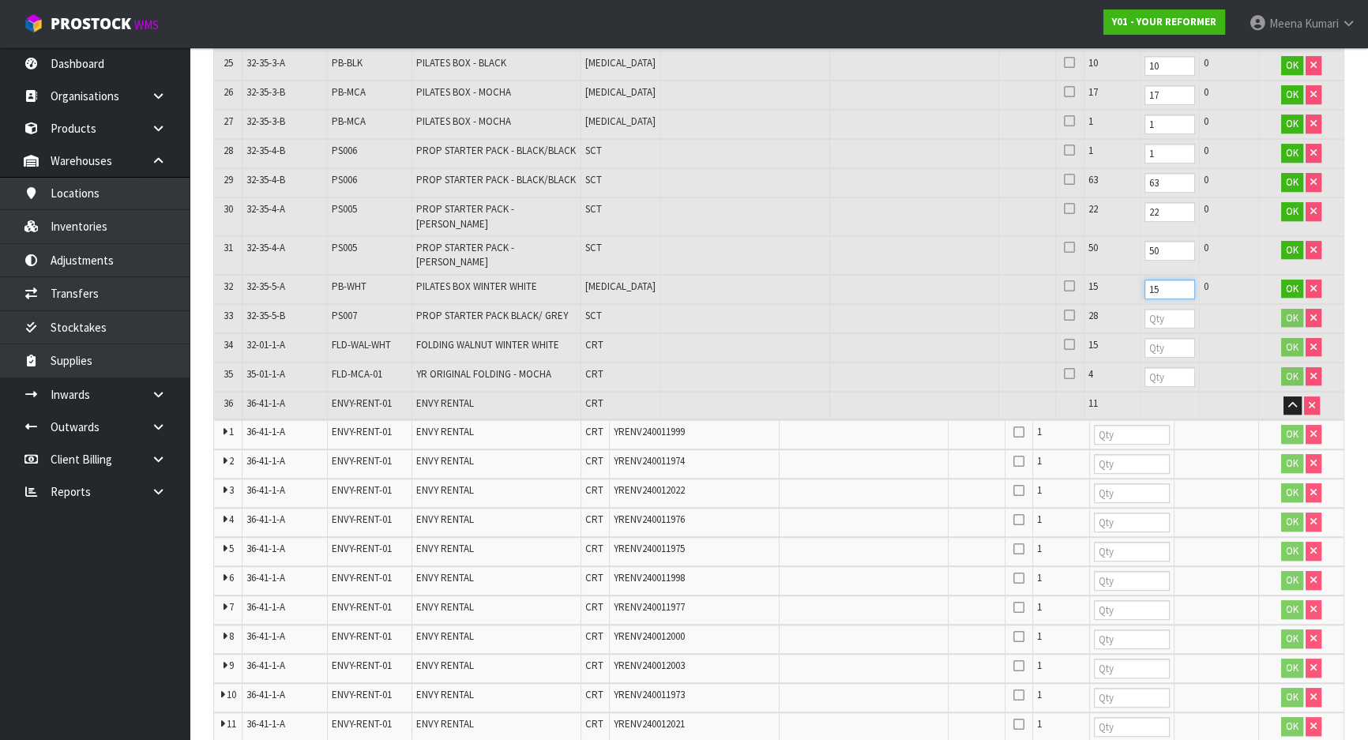
type input "15"
click at [1145, 309] on input "number" at bounding box center [1170, 319] width 51 height 20
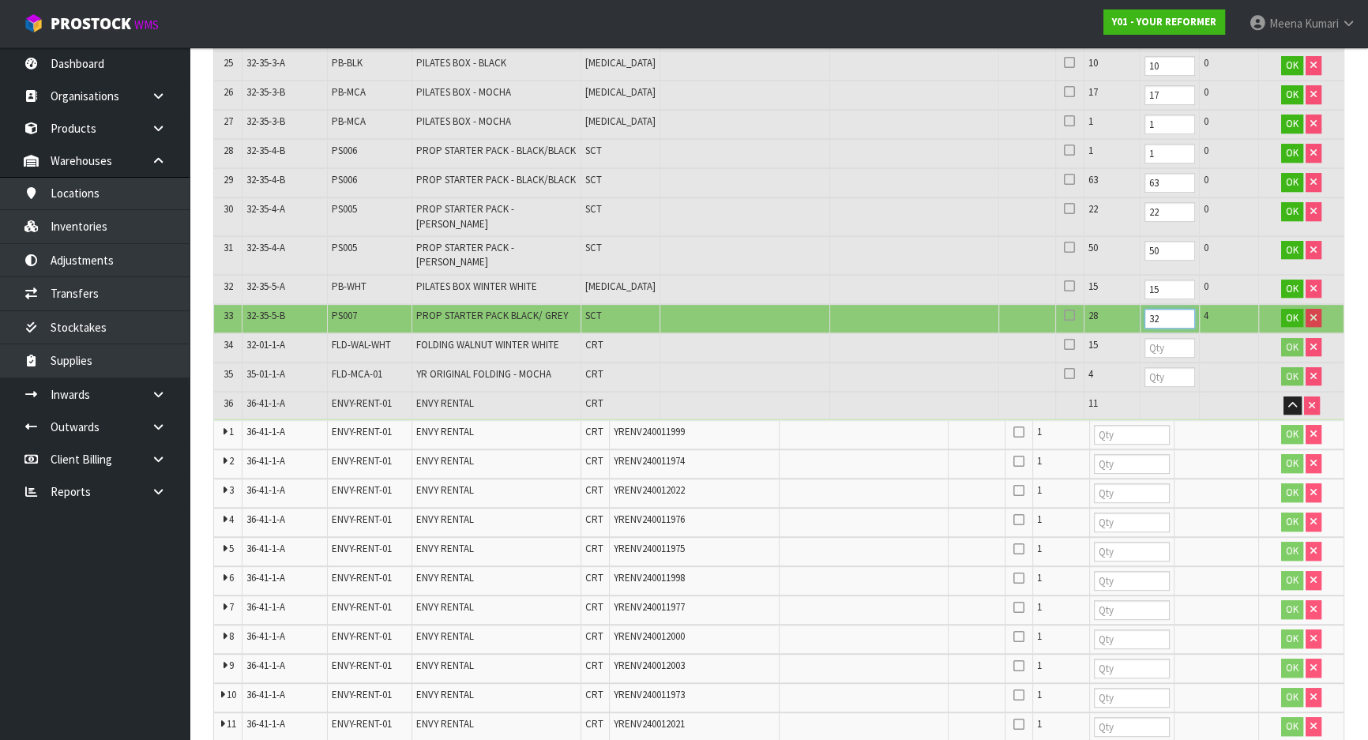
type input "32"
click at [1145, 338] on input "number" at bounding box center [1170, 348] width 51 height 20
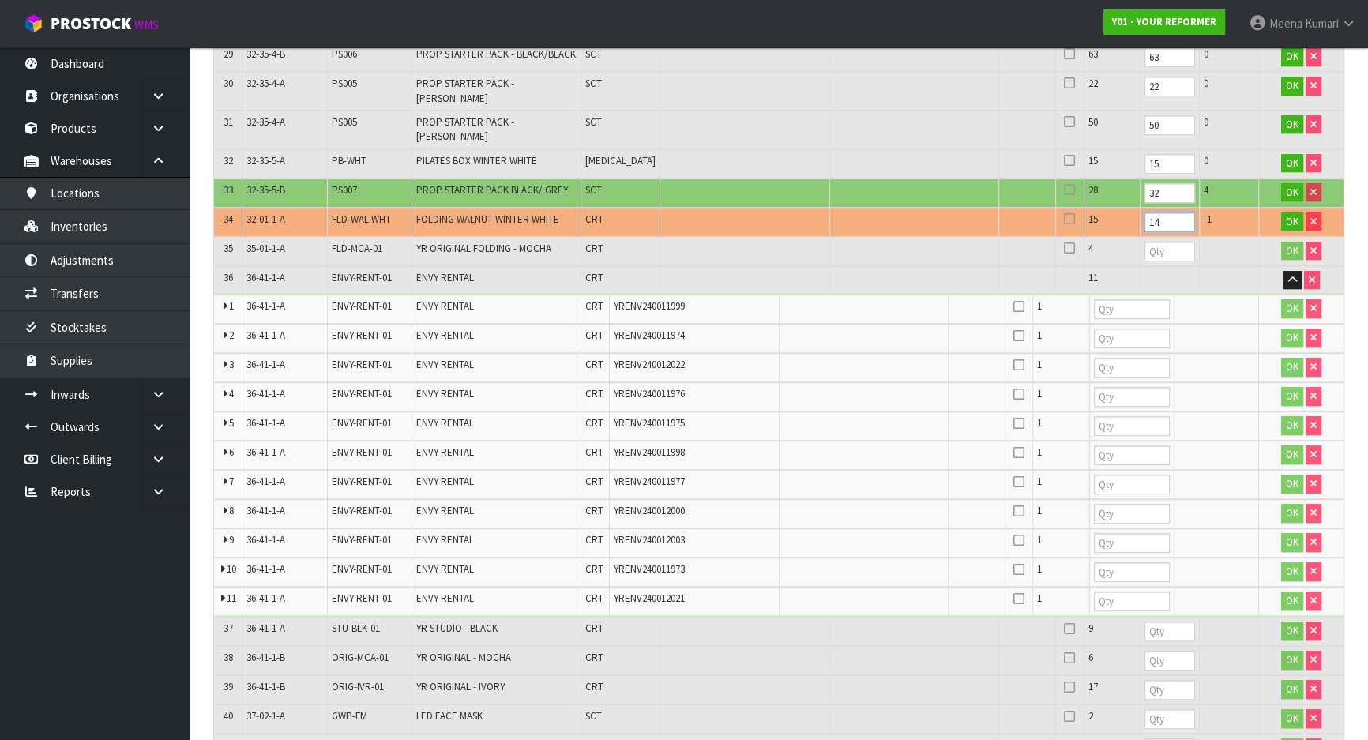
scroll to position [1221, 0]
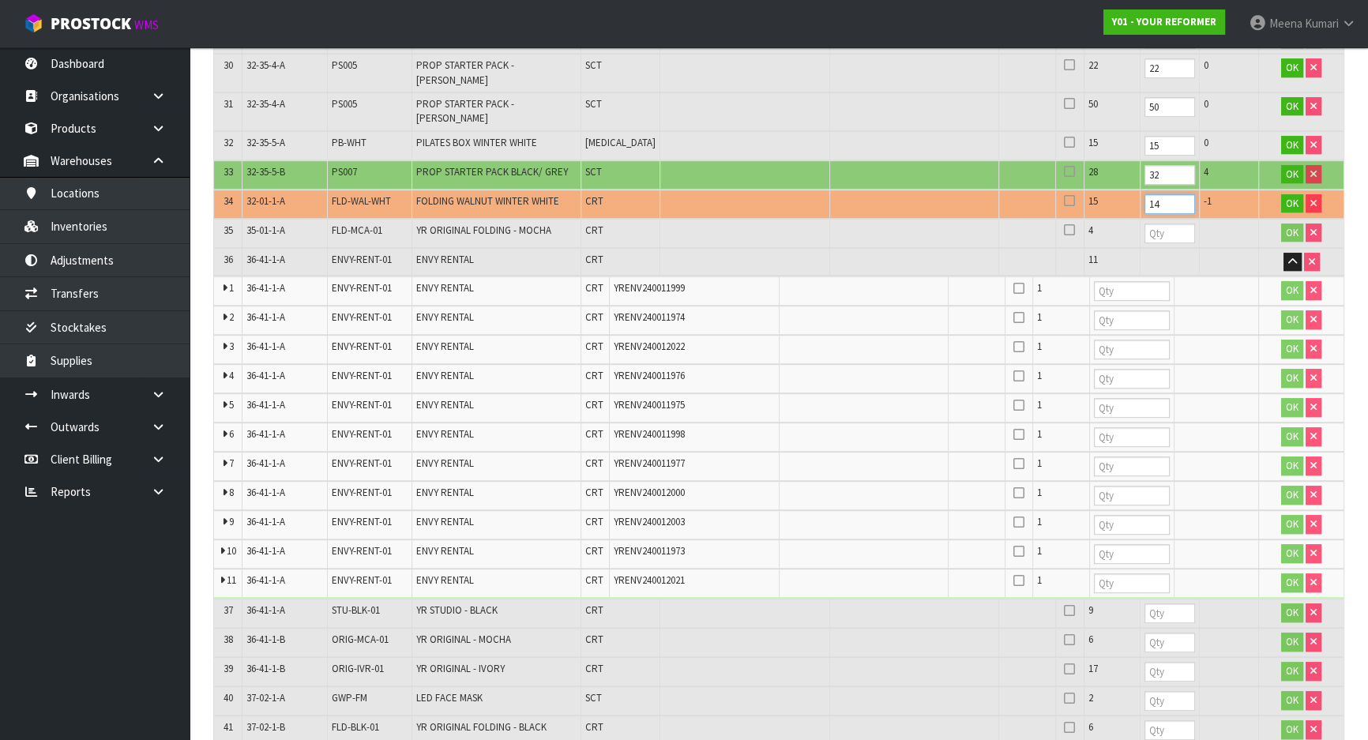
type input "14"
click at [1145, 224] on input "number" at bounding box center [1170, 234] width 51 height 20
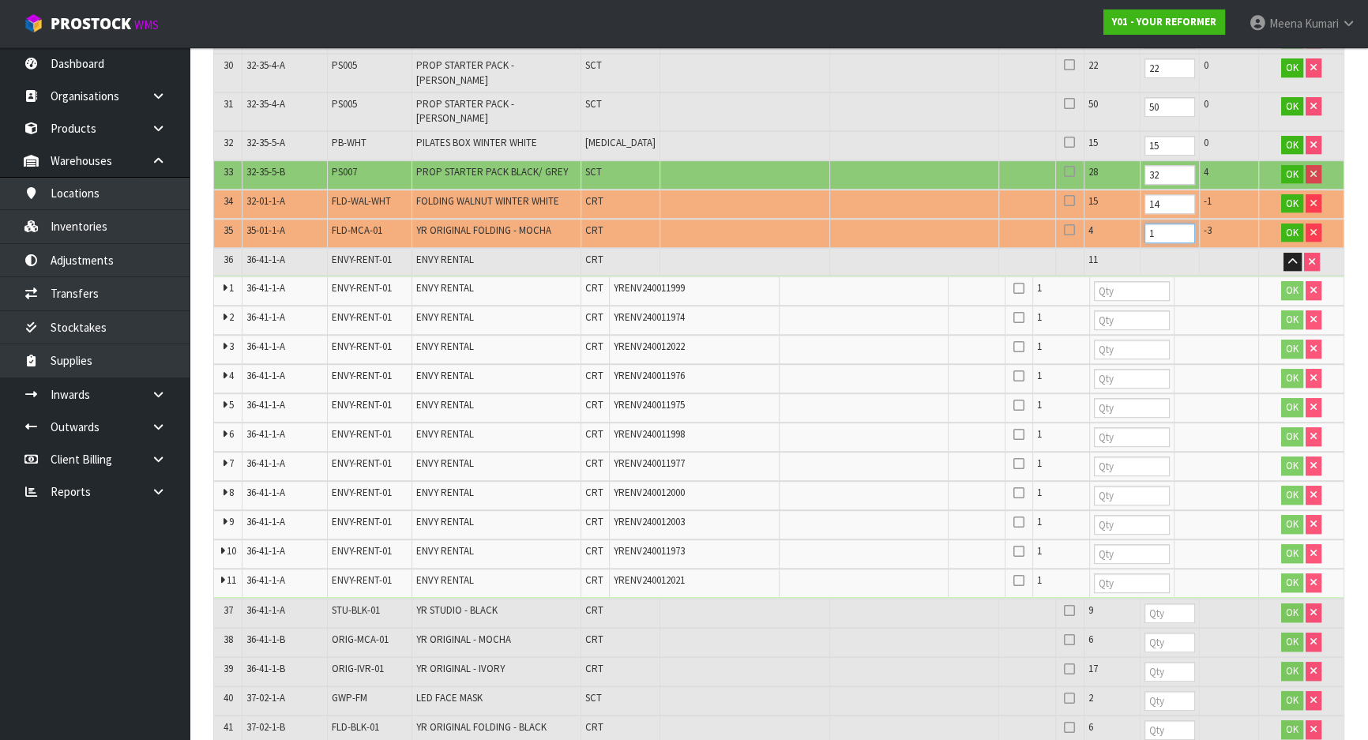
type input "1"
click at [1118, 281] on input "number" at bounding box center [1132, 291] width 76 height 20
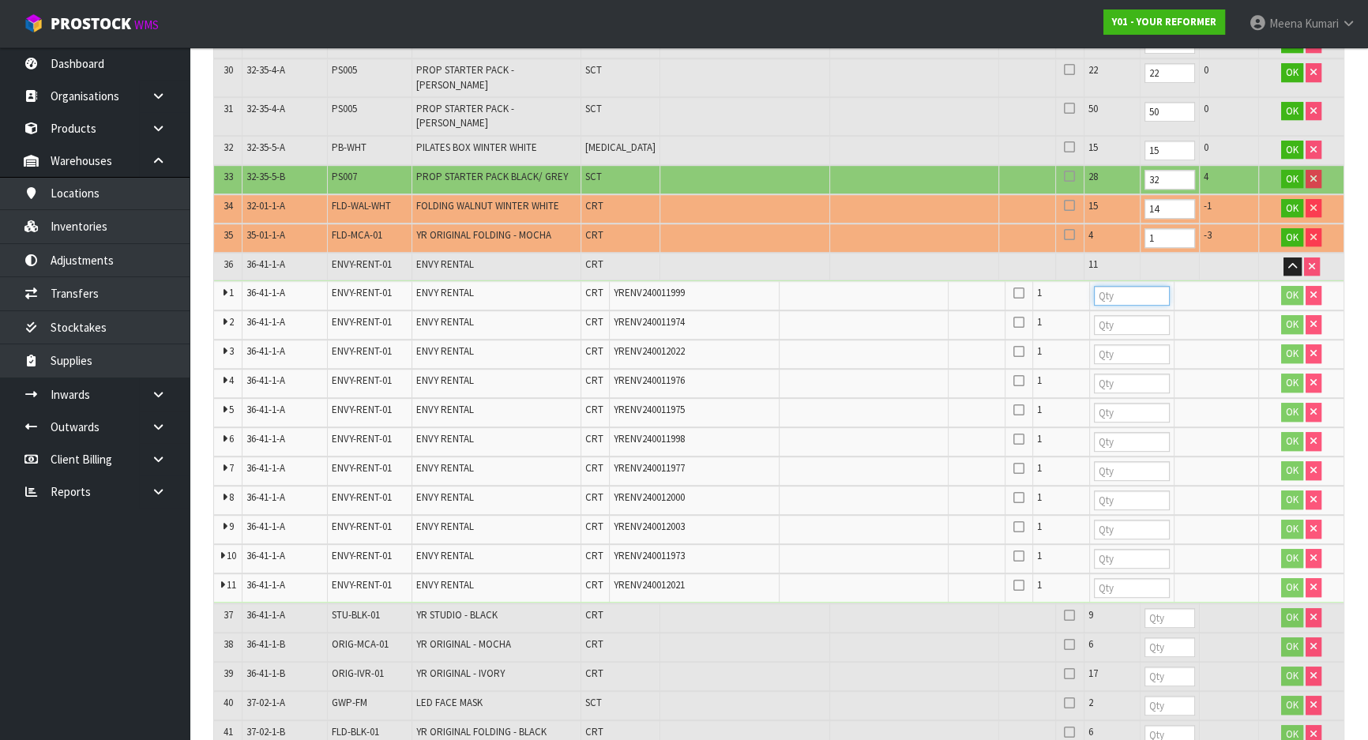
scroll to position [1293, 0]
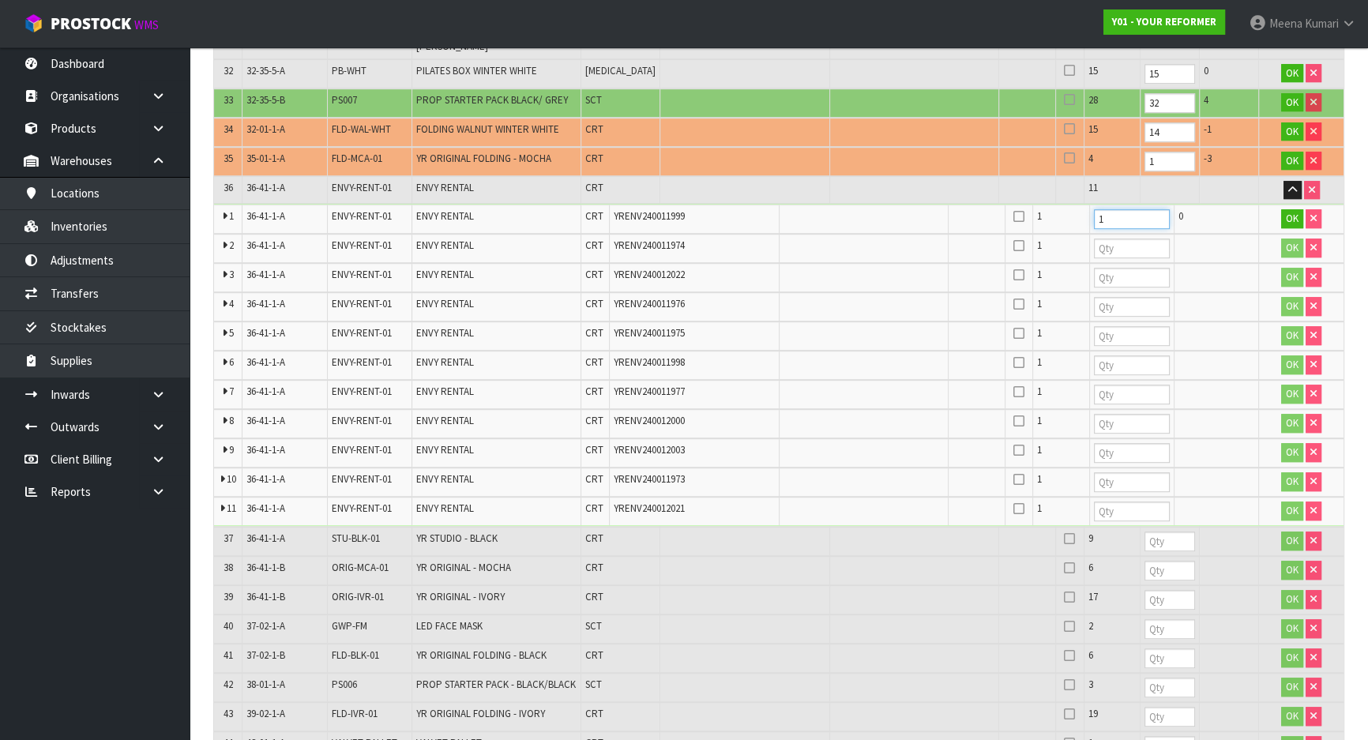
type input "1"
click at [1111, 239] on input "number" at bounding box center [1132, 249] width 76 height 20
type input "1"
click at [1112, 268] on input "number" at bounding box center [1132, 278] width 76 height 20
type input "1"
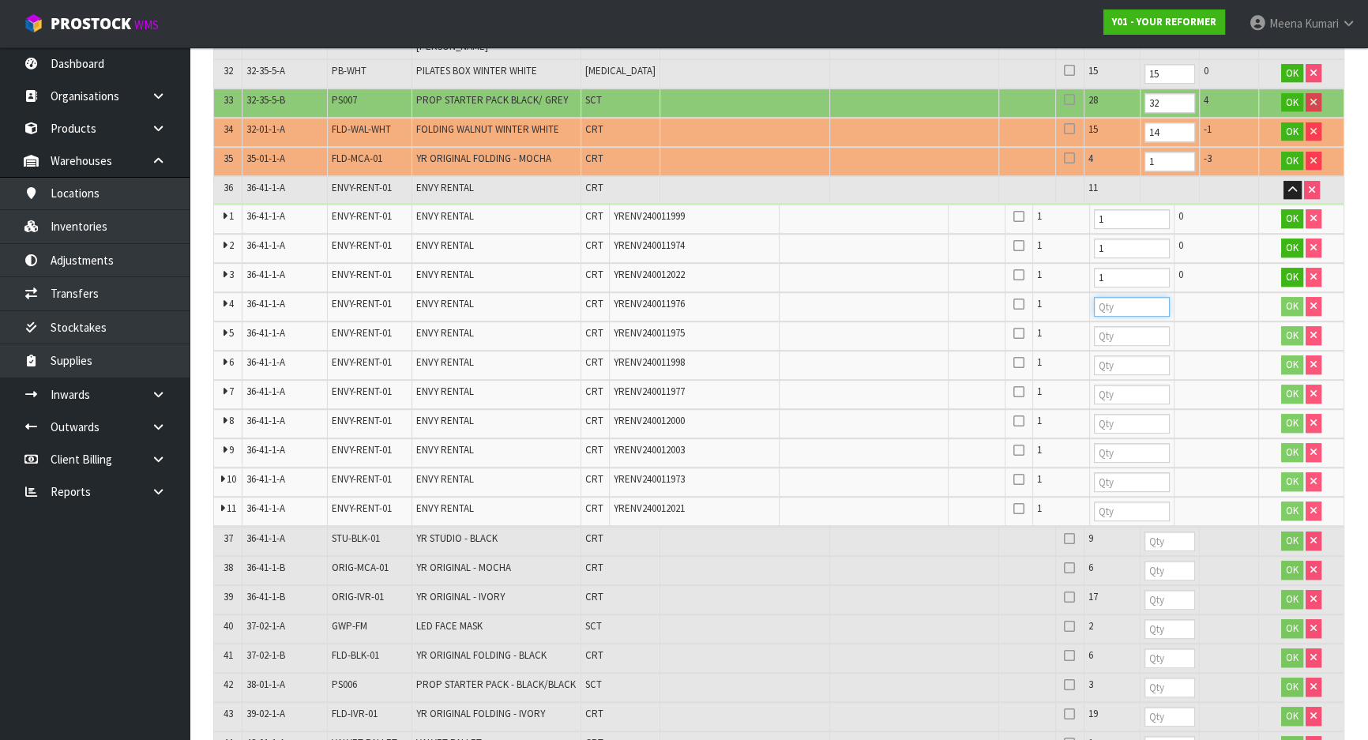
click at [1115, 297] on input "number" at bounding box center [1132, 307] width 76 height 20
type input "1"
click at [1122, 294] on td "1" at bounding box center [1131, 306] width 85 height 29
click at [1122, 326] on input "number" at bounding box center [1132, 336] width 76 height 20
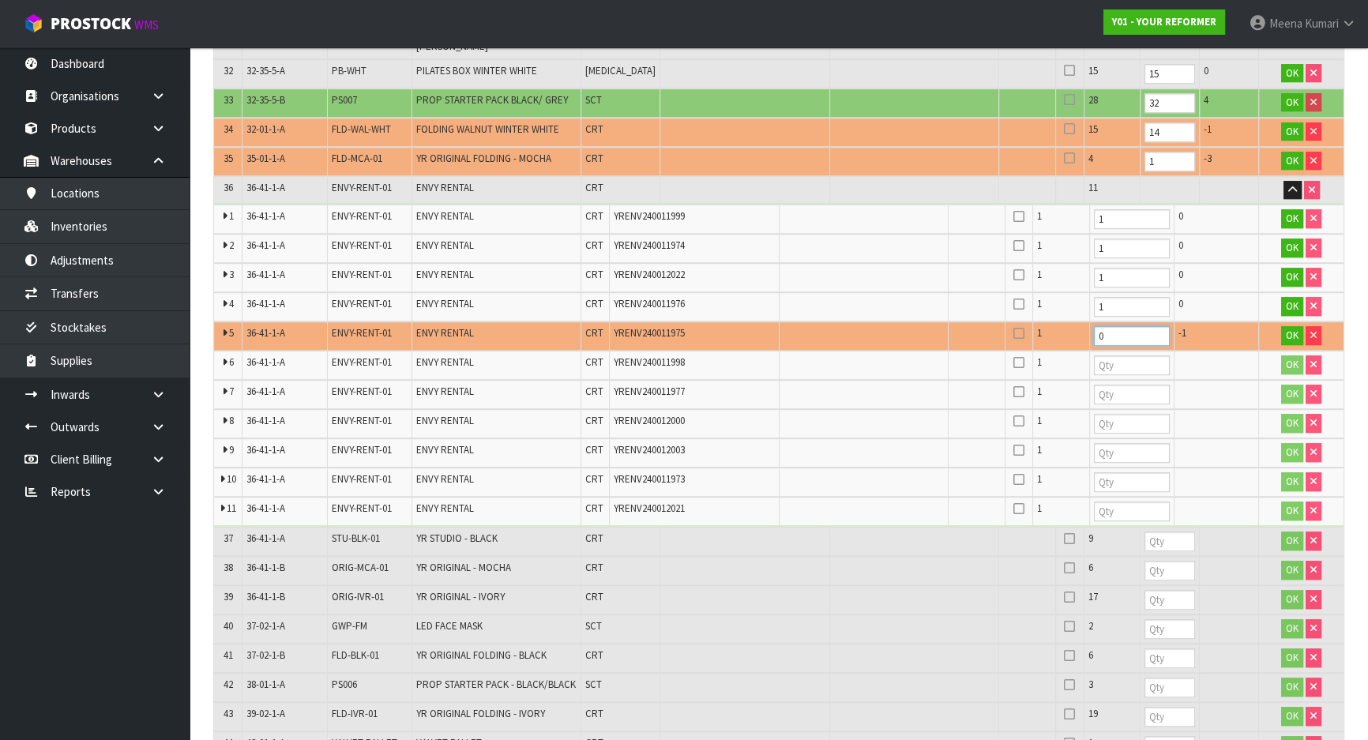
drag, startPoint x: 1123, startPoint y: 314, endPoint x: 1059, endPoint y: 302, distance: 65.1
click at [1059, 322] on tr "5 36-41-1-A ENVY-RENT-01 ENVY RENTAL CRT YRENV240011975 1 0 -1 OK" at bounding box center [779, 336] width 1130 height 29
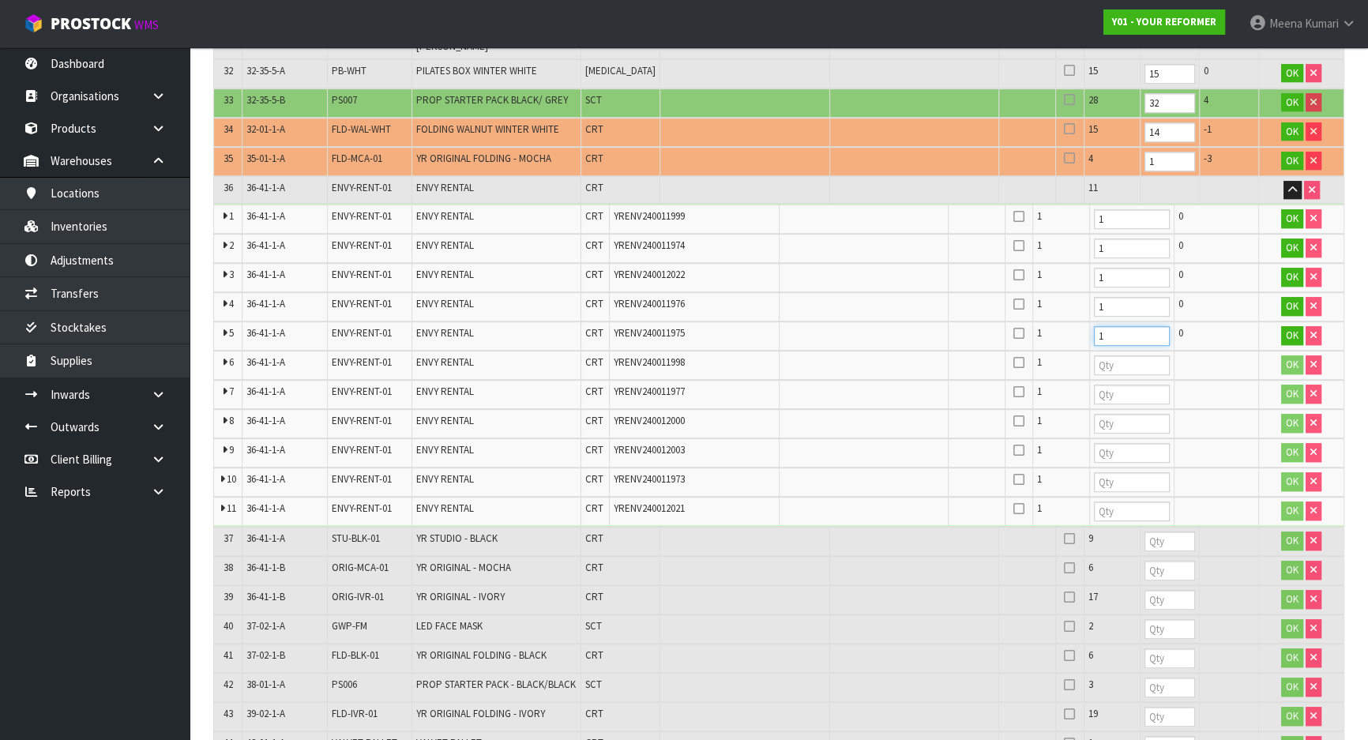
type input "1"
click at [1092, 351] on td at bounding box center [1131, 365] width 85 height 29
click at [1108, 356] on input "number" at bounding box center [1132, 366] width 76 height 20
type input "1"
click at [1116, 385] on input "number" at bounding box center [1132, 395] width 76 height 20
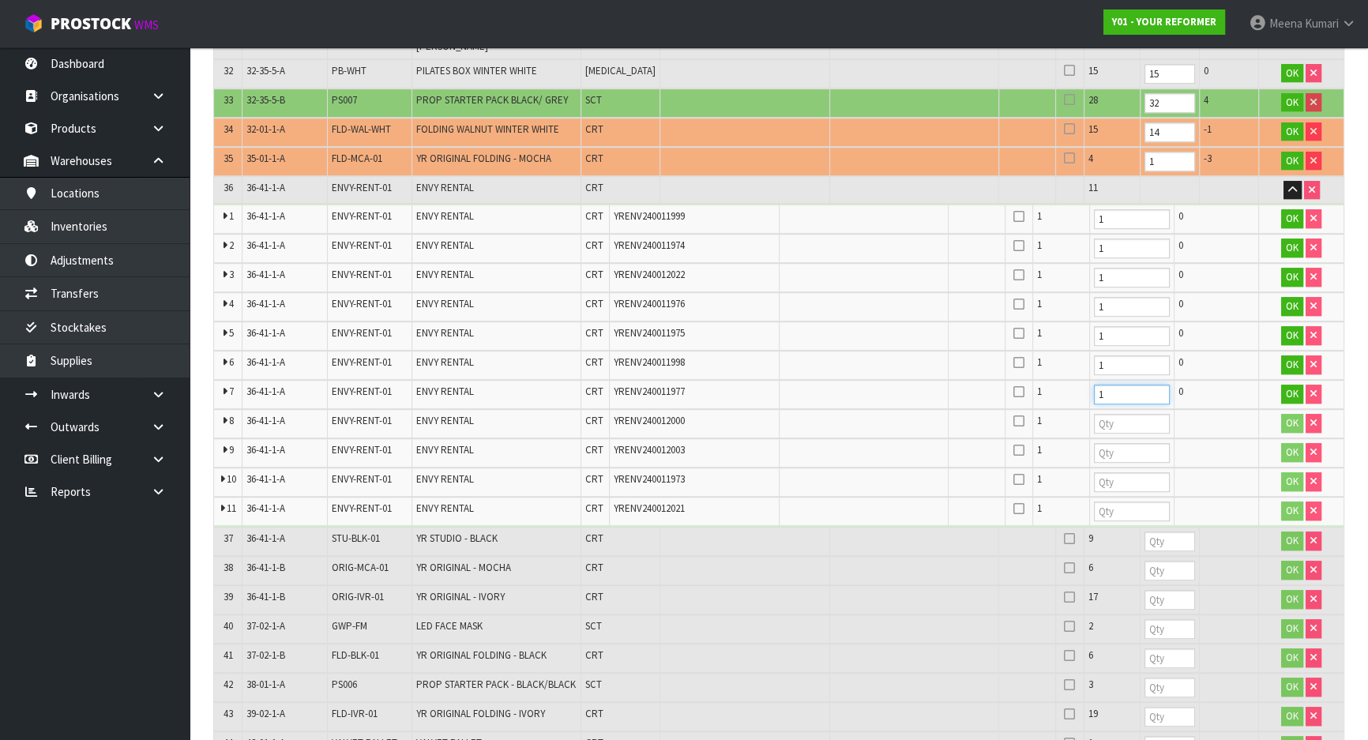
type input "1"
click at [1119, 414] on input "number" at bounding box center [1132, 424] width 76 height 20
type input "1"
click at [1112, 443] on input "number" at bounding box center [1132, 453] width 76 height 20
type input "1"
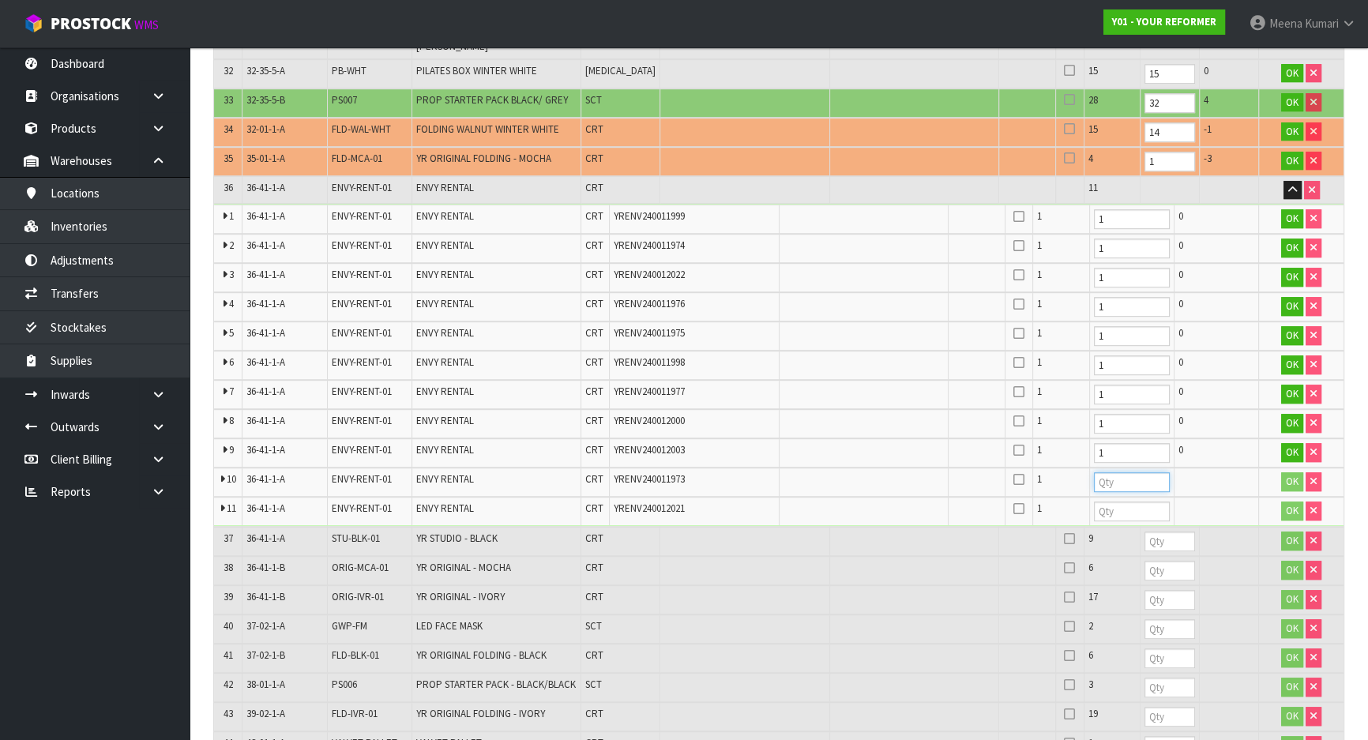
click at [1106, 472] on input "number" at bounding box center [1132, 482] width 76 height 20
type input "1"
click at [1106, 502] on input "number" at bounding box center [1132, 512] width 76 height 20
type input "1"
drag, startPoint x: 1110, startPoint y: 423, endPoint x: 1090, endPoint y: 423, distance: 19.8
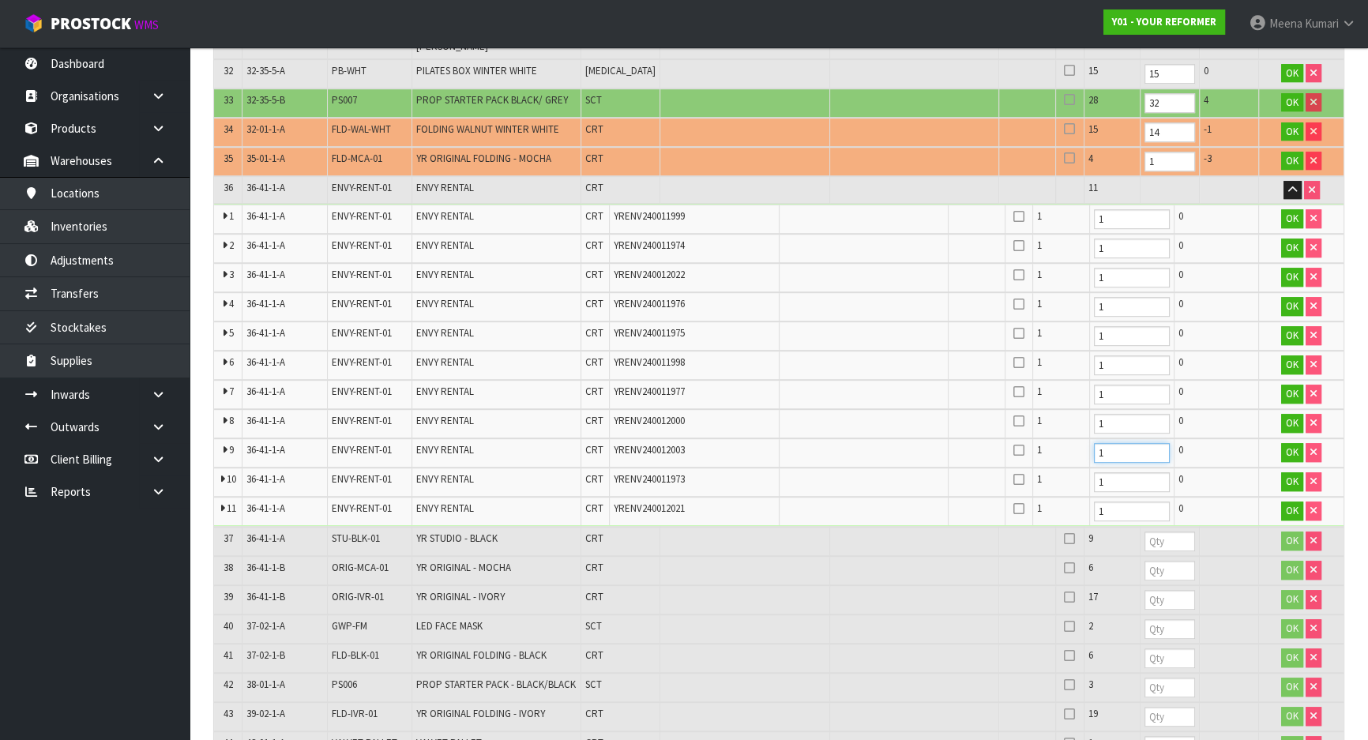
click at [1090, 438] on td "1" at bounding box center [1131, 452] width 85 height 29
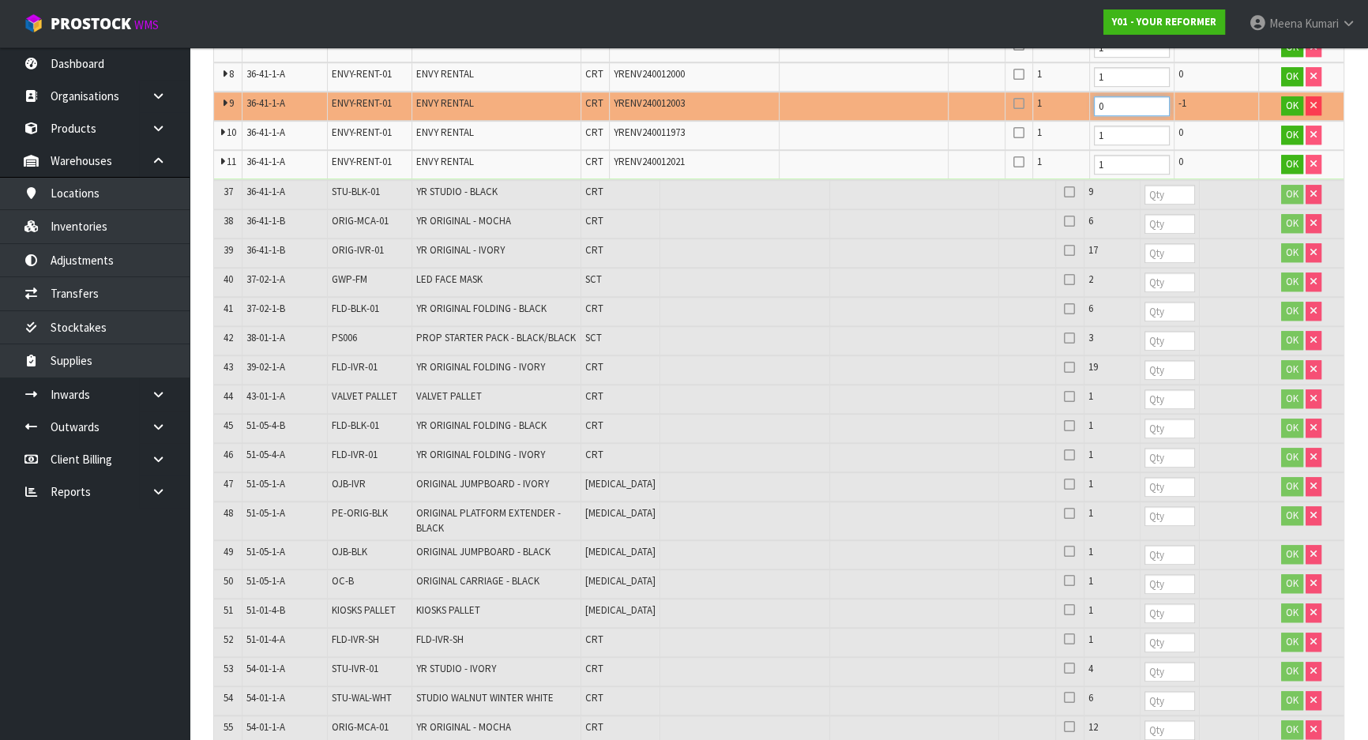
scroll to position [1651, 0]
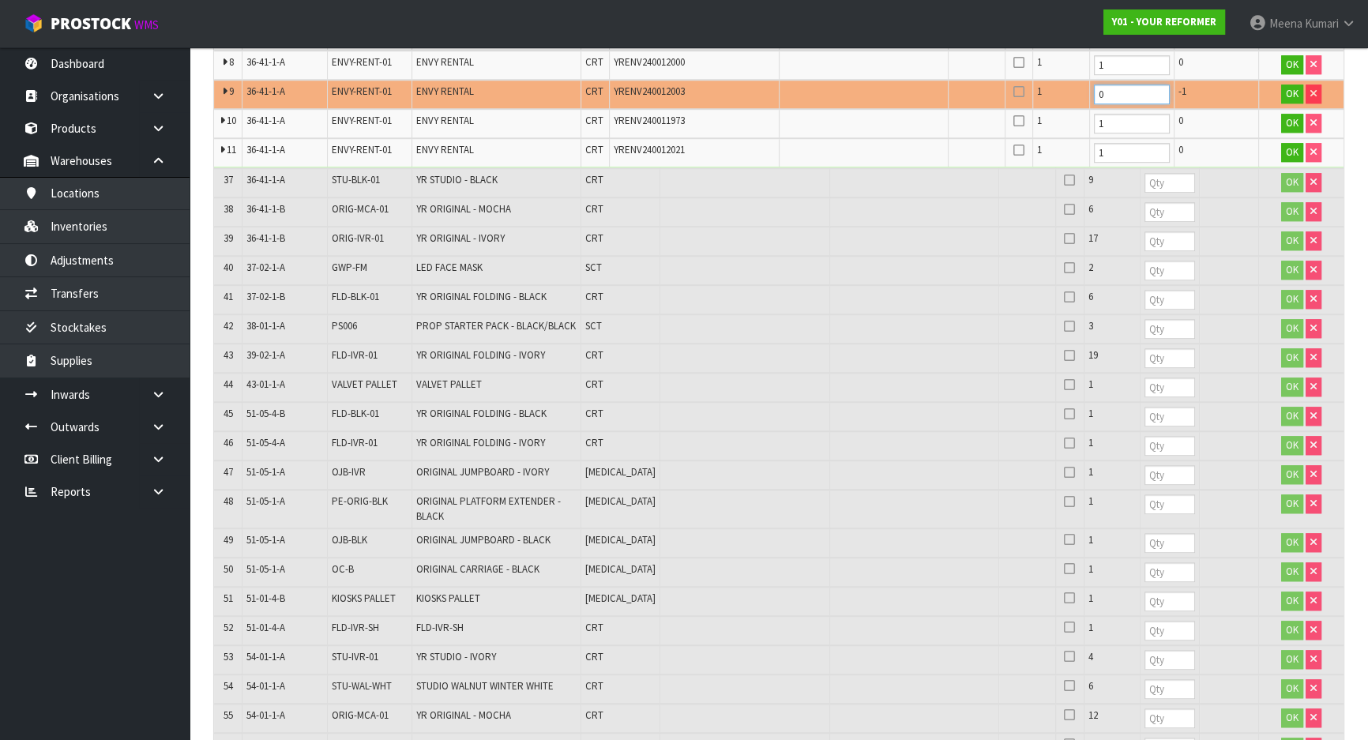
type input "0"
click at [1145, 173] on input "number" at bounding box center [1170, 183] width 51 height 20
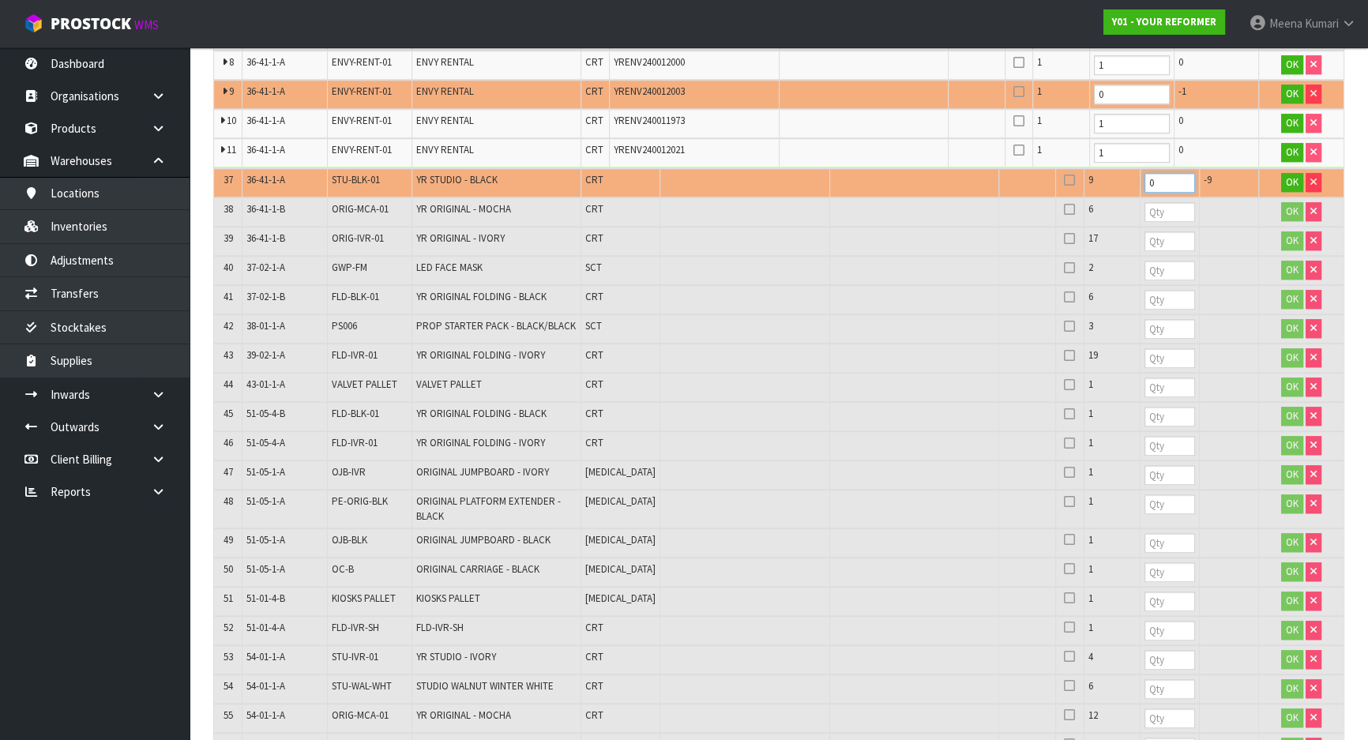
type input "0"
click at [344, 173] on span "STU-BLK-01" at bounding box center [356, 179] width 48 height 13
copy tr "STU-BLK-01"
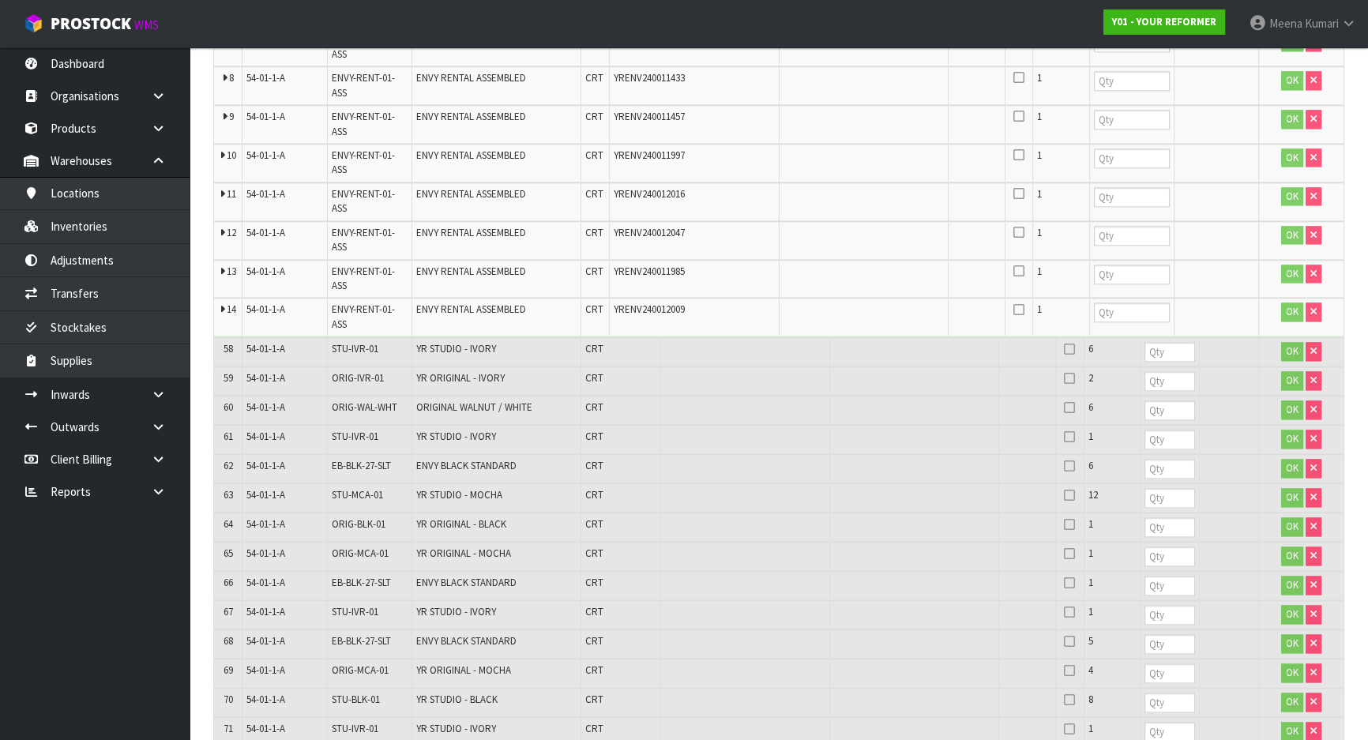
scroll to position [3153, 0]
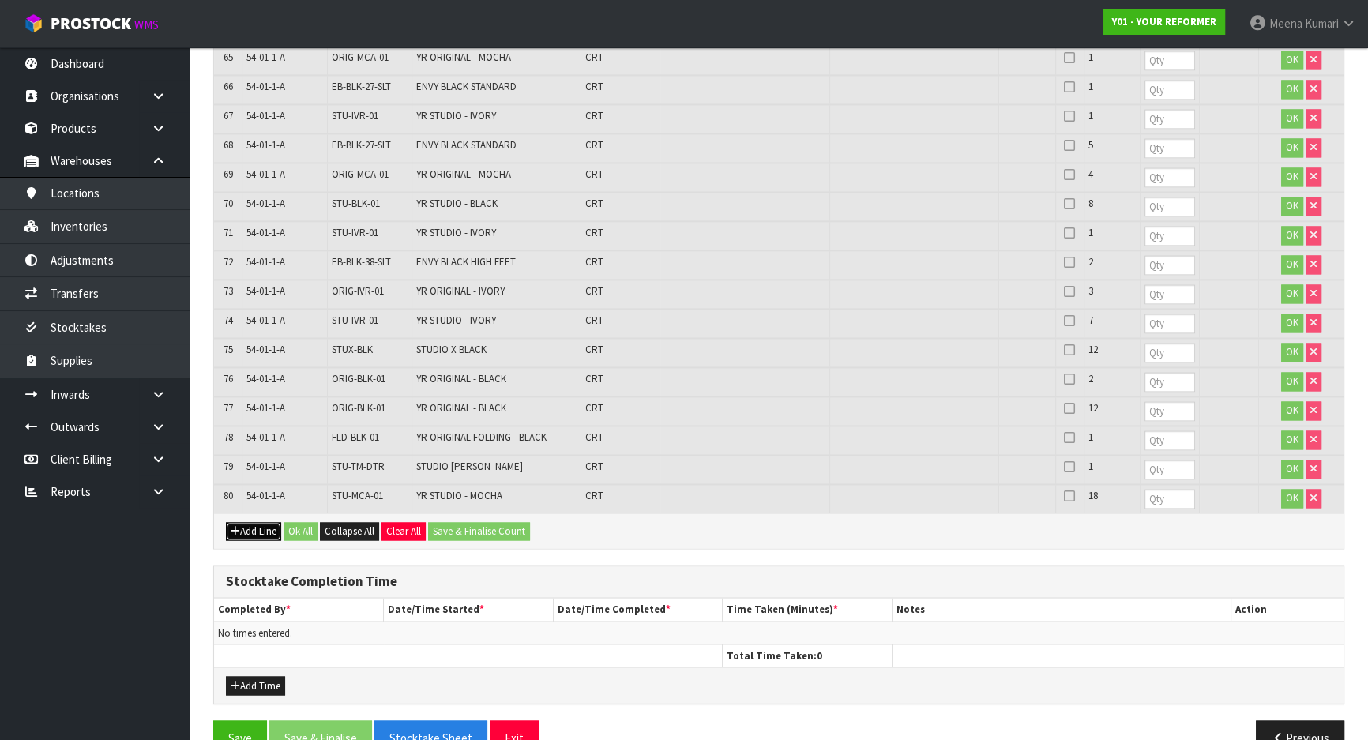
click at [270, 522] on button "Add Line" at bounding box center [253, 531] width 55 height 19
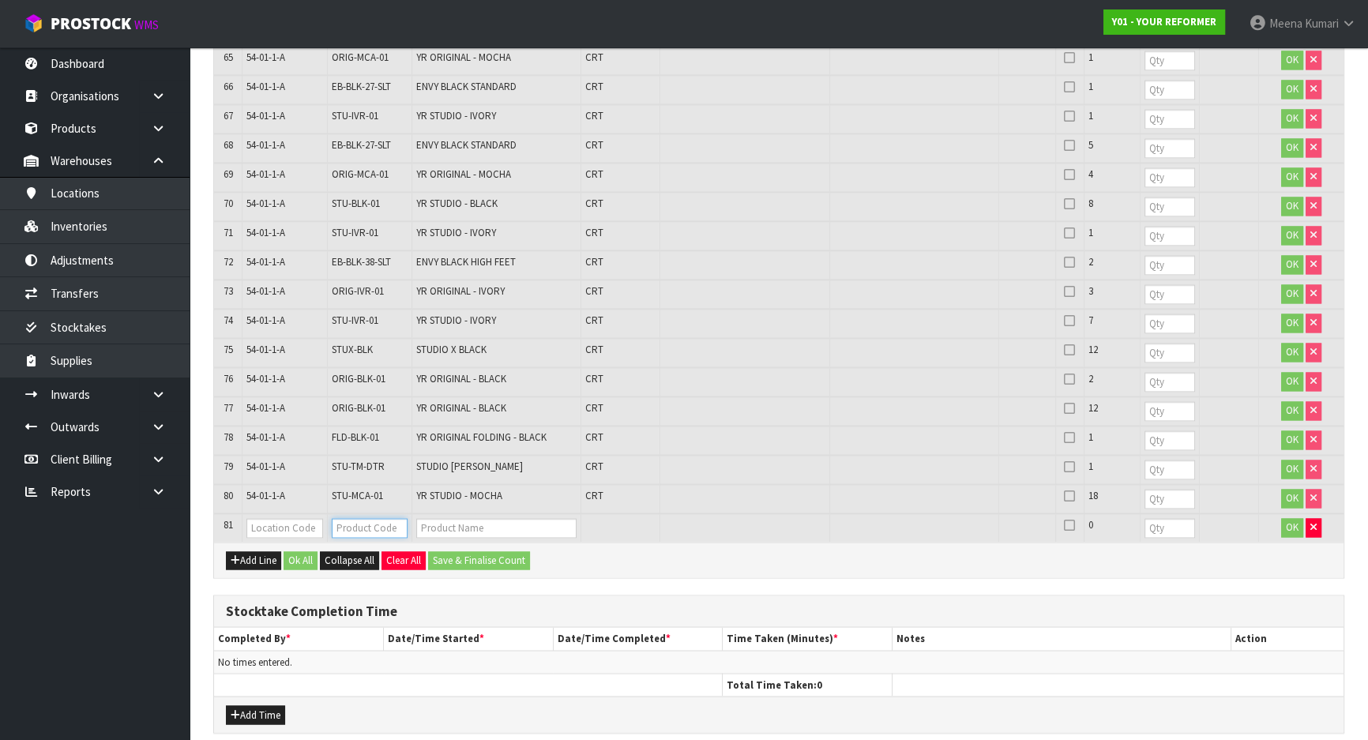
click at [365, 518] on input "text" at bounding box center [370, 528] width 76 height 20
paste input "STU-BLK-01"
type input "STU-BLK-01"
type input "YR STUDIO - BLACK"
type input "STU-BLK-01"
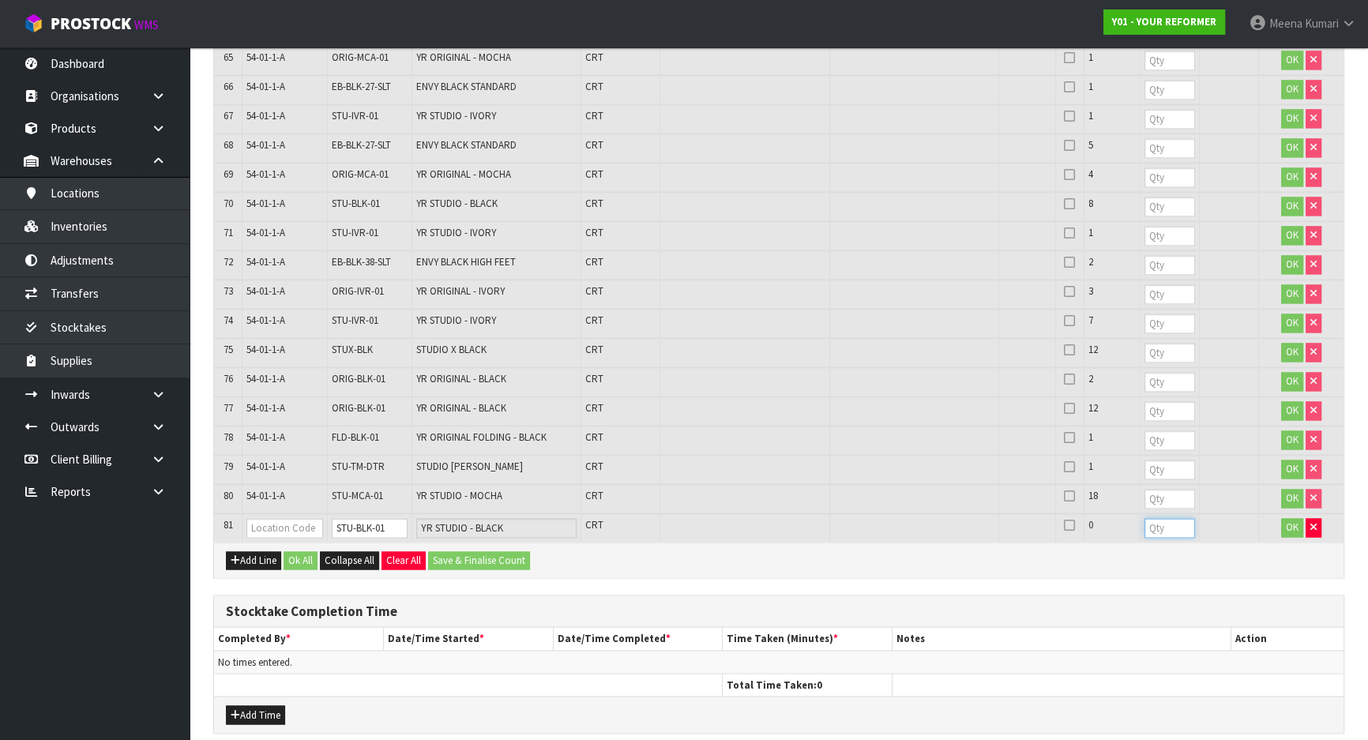
click at [1145, 518] on input "number" at bounding box center [1170, 528] width 51 height 20
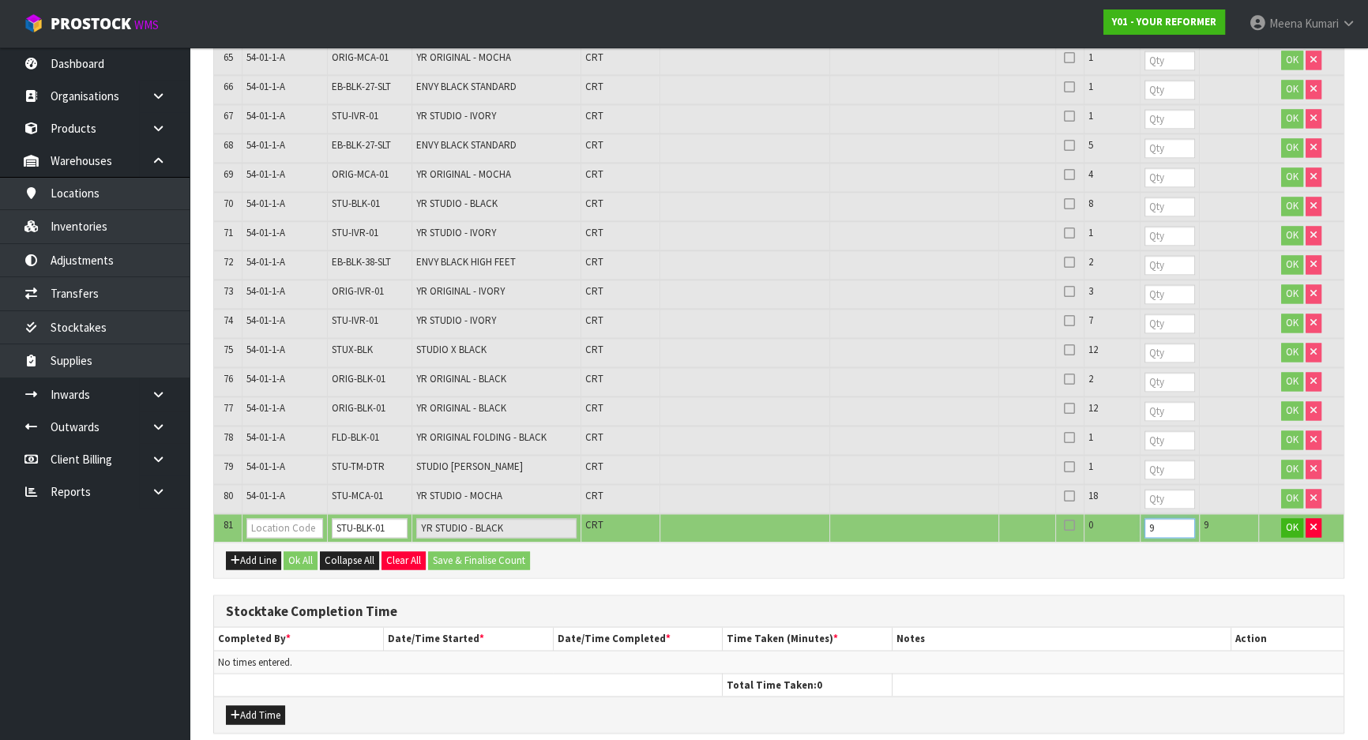
type input "9"
click at [285, 489] on span "54-01-1-A" at bounding box center [265, 495] width 39 height 13
copy tr "54-01-1-A"
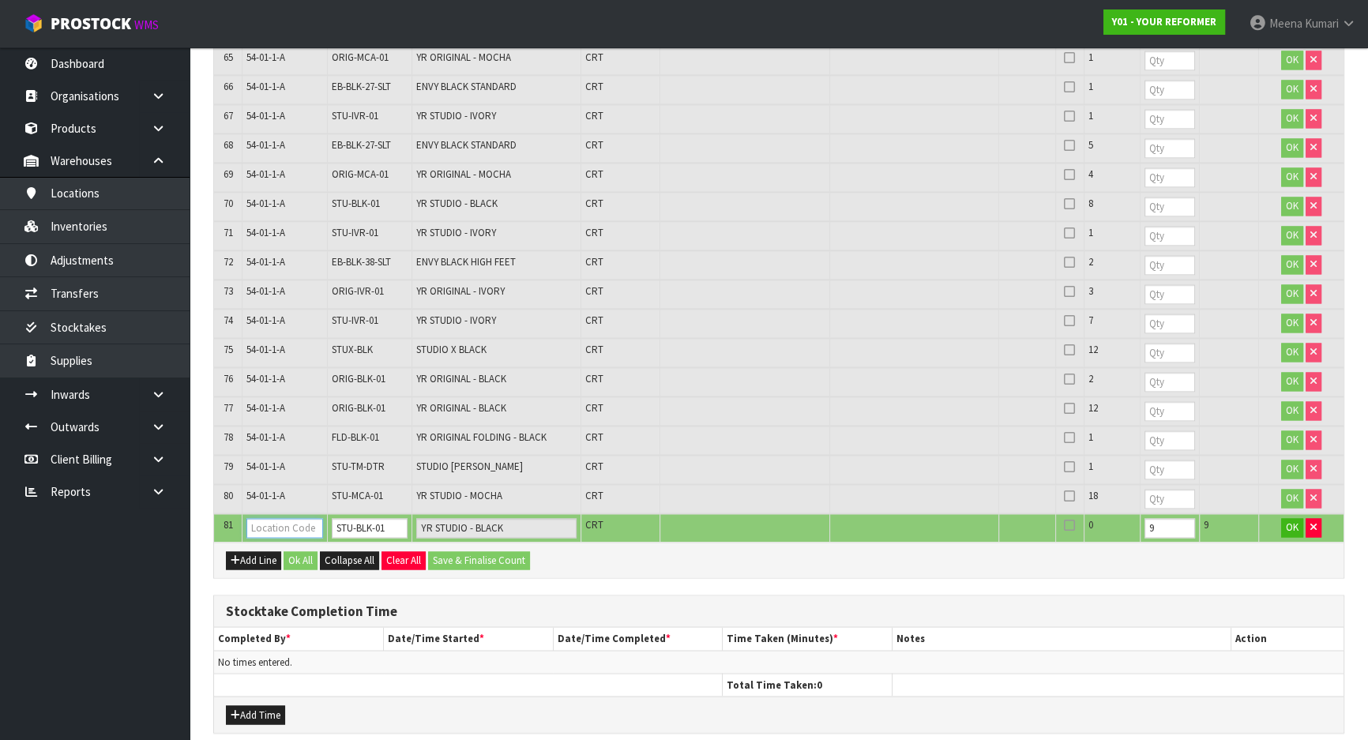
click at [288, 518] on input "text" at bounding box center [284, 528] width 76 height 20
paste input "54-01-1-A"
type input "54-01-1-A"
click at [1294, 521] on span "OK" at bounding box center [1292, 527] width 13 height 13
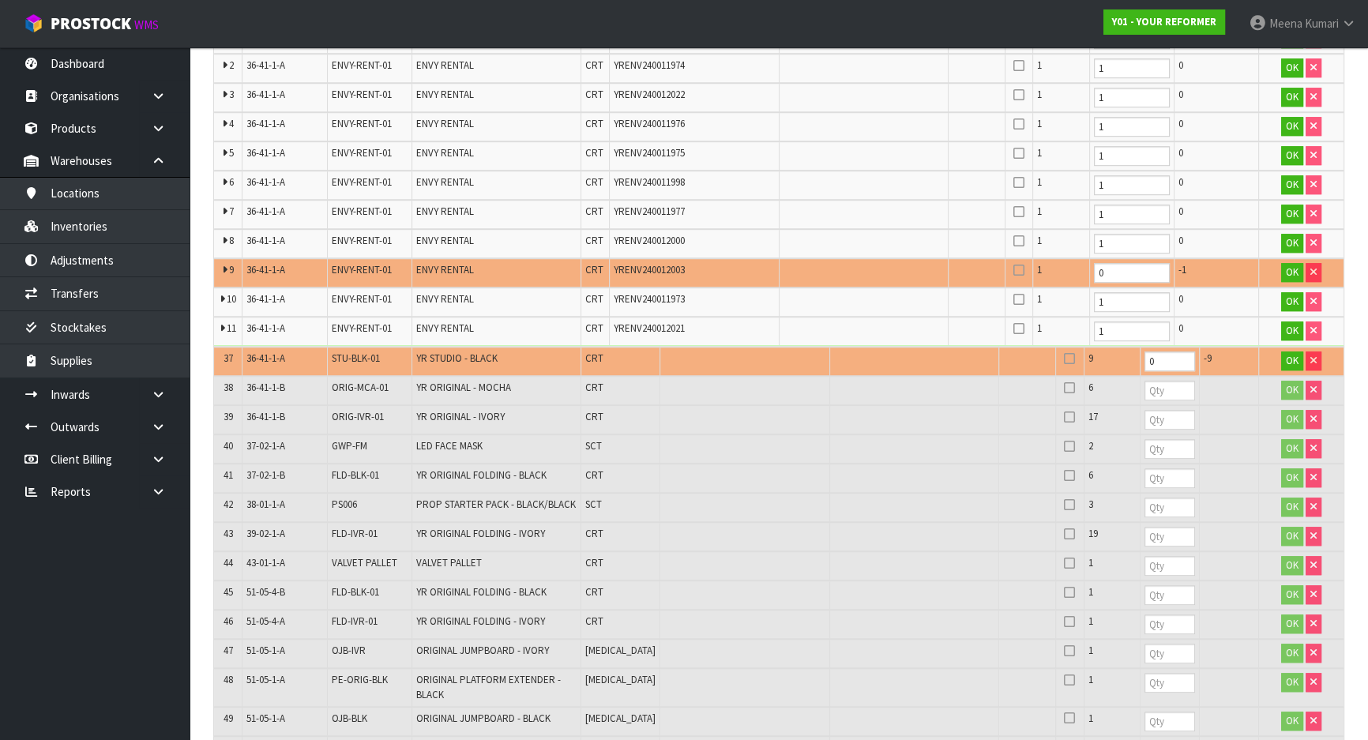
scroll to position [1430, 0]
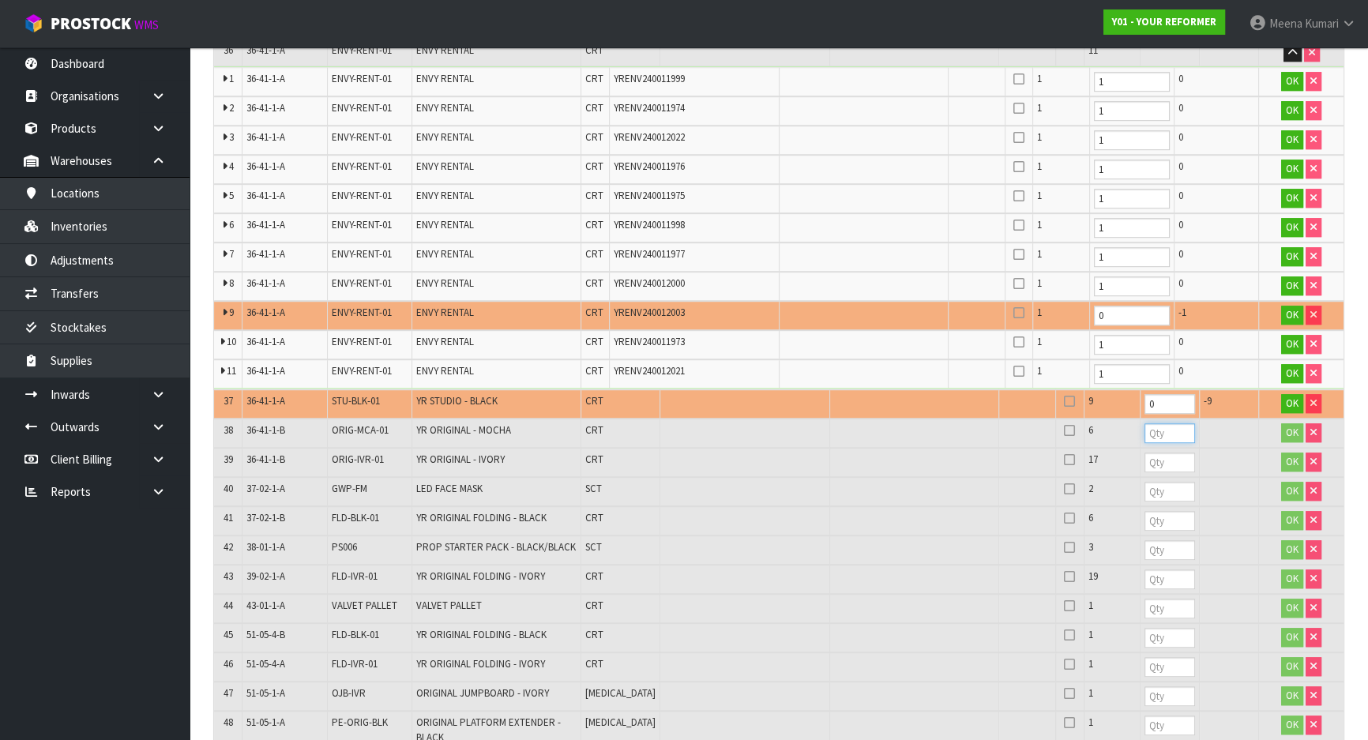
click at [1145, 423] on input "number" at bounding box center [1170, 433] width 51 height 20
type input "6"
click at [1145, 453] on input "number" at bounding box center [1170, 463] width 51 height 20
type input "17"
click at [1145, 482] on input "number" at bounding box center [1170, 492] width 51 height 20
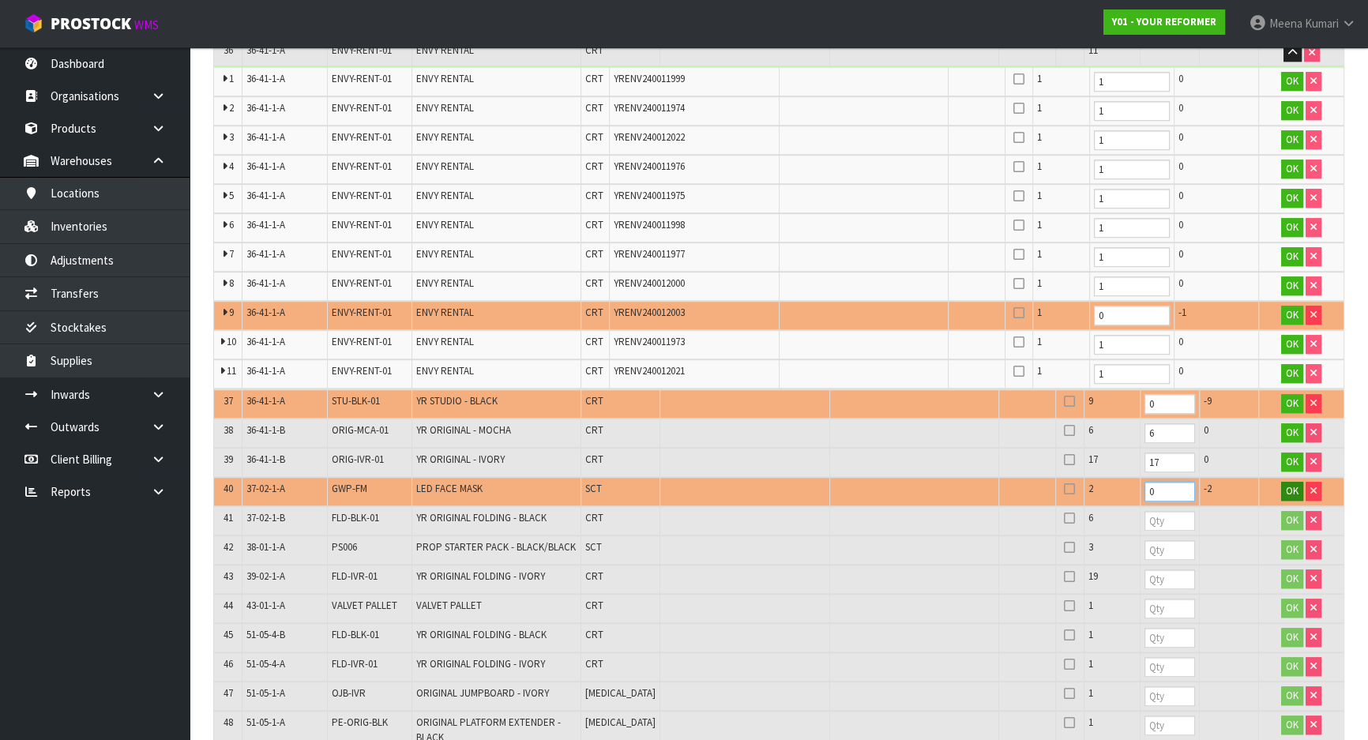
type input "0"
click at [1296, 484] on span "OK" at bounding box center [1292, 490] width 13 height 13
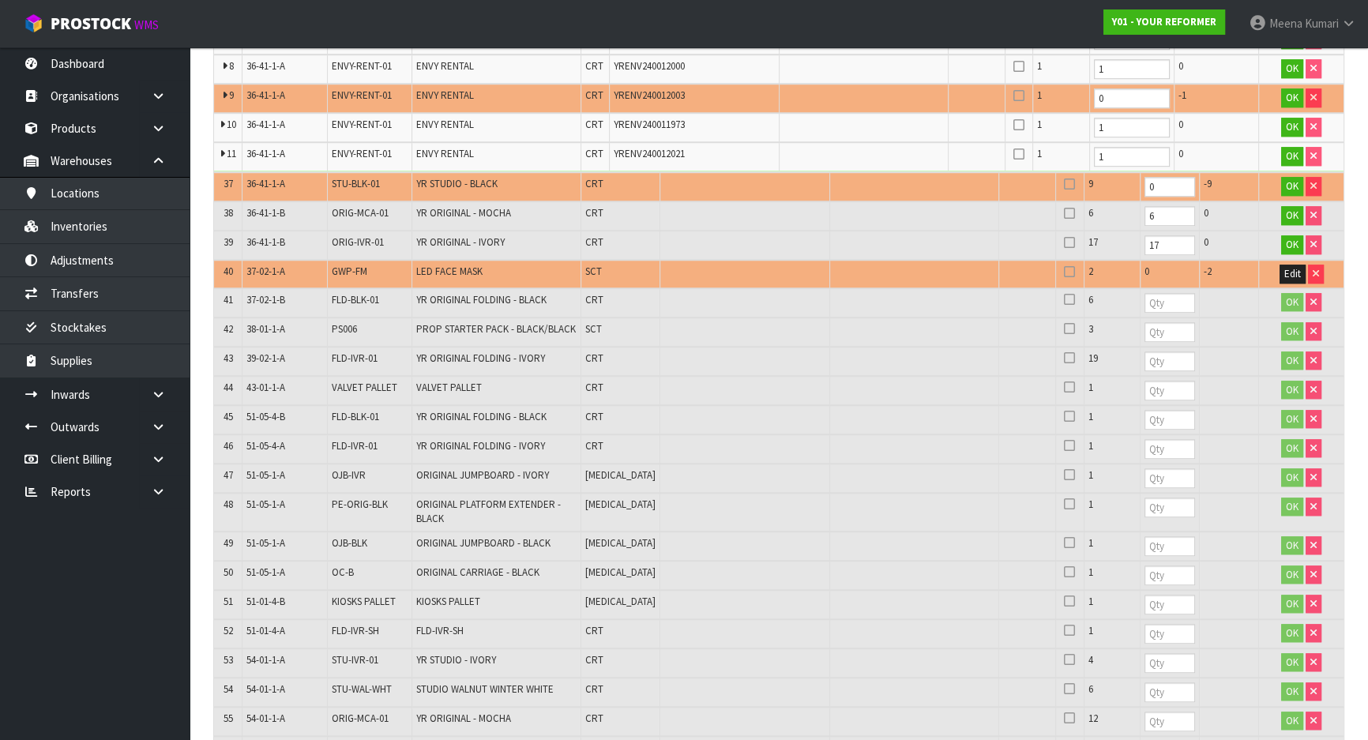
scroll to position [1717, 0]
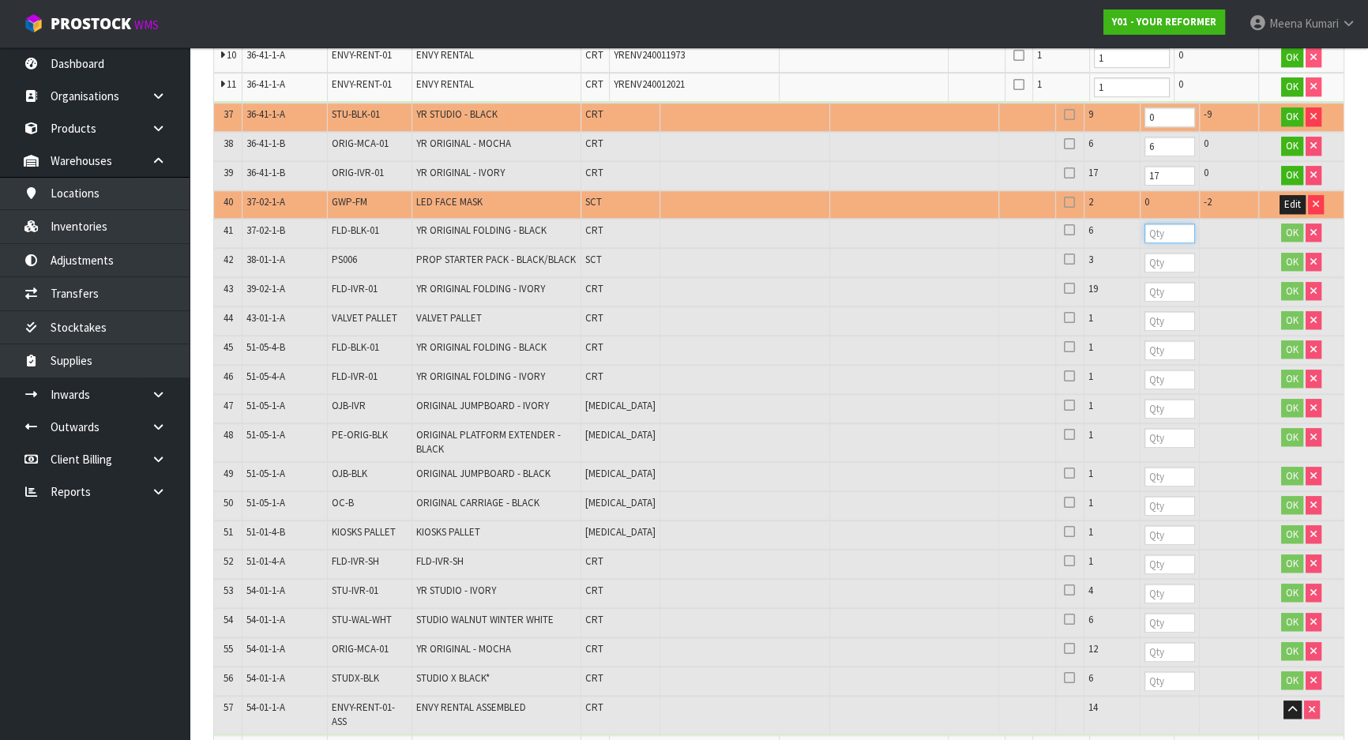
click at [1145, 224] on input "number" at bounding box center [1170, 234] width 51 height 20
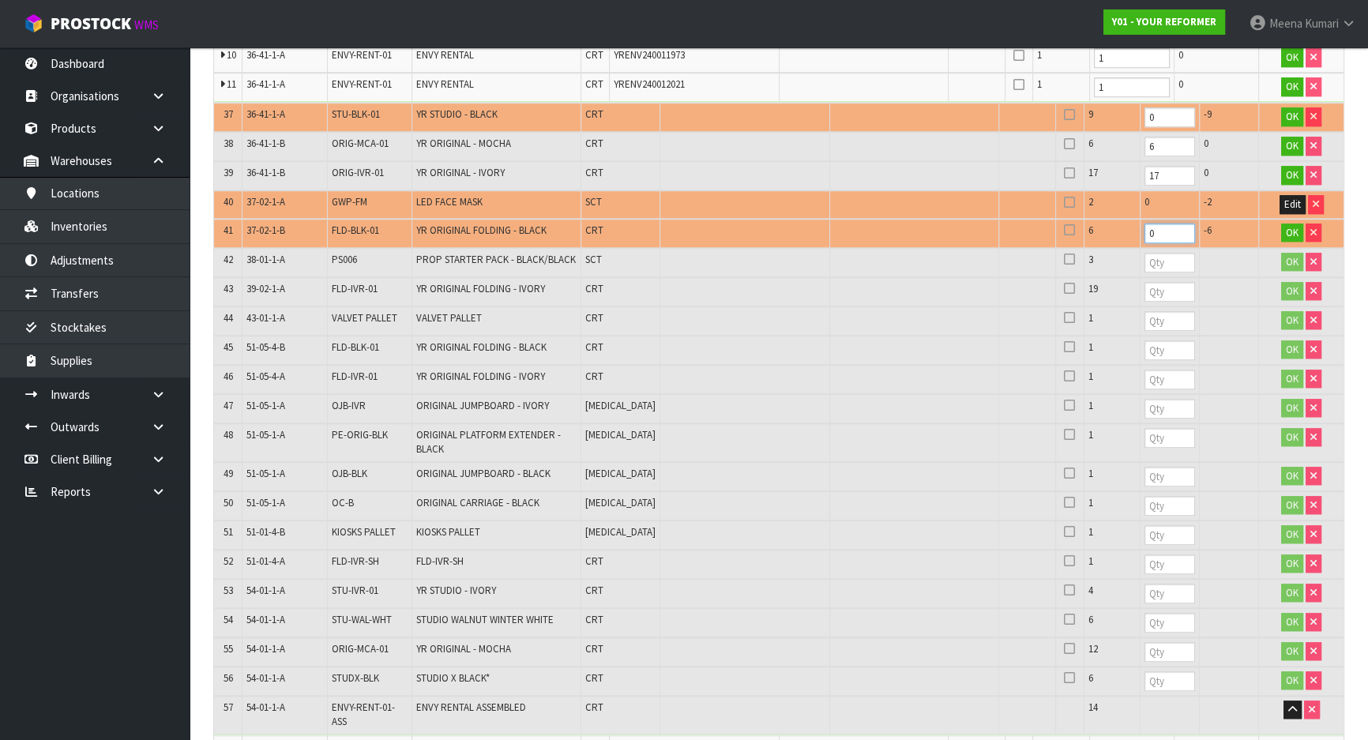
type input "0"
click at [389, 219] on td "FLD-BLK-01" at bounding box center [369, 233] width 85 height 29
click at [377, 224] on span "FLD-BLK-01" at bounding box center [355, 230] width 47 height 13
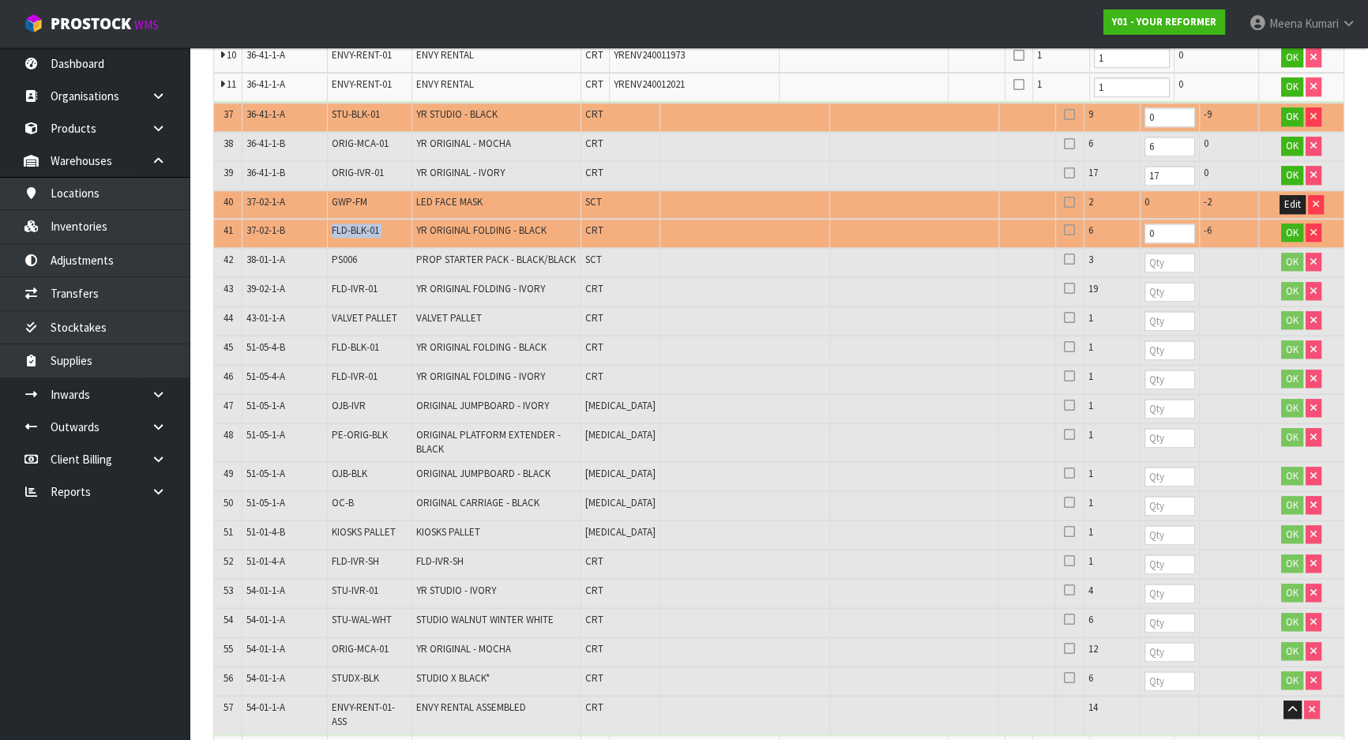
copy tr "FLD-BLK-01"
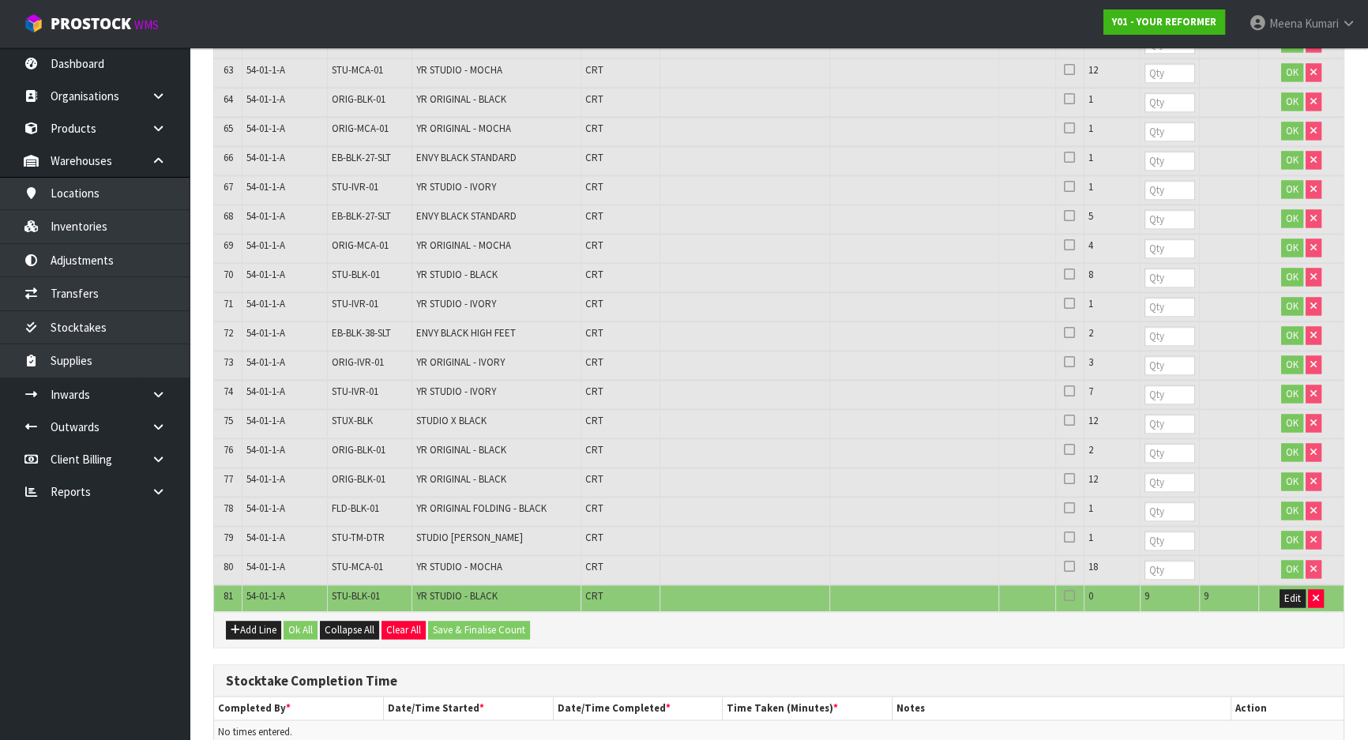
scroll to position [3153, 0]
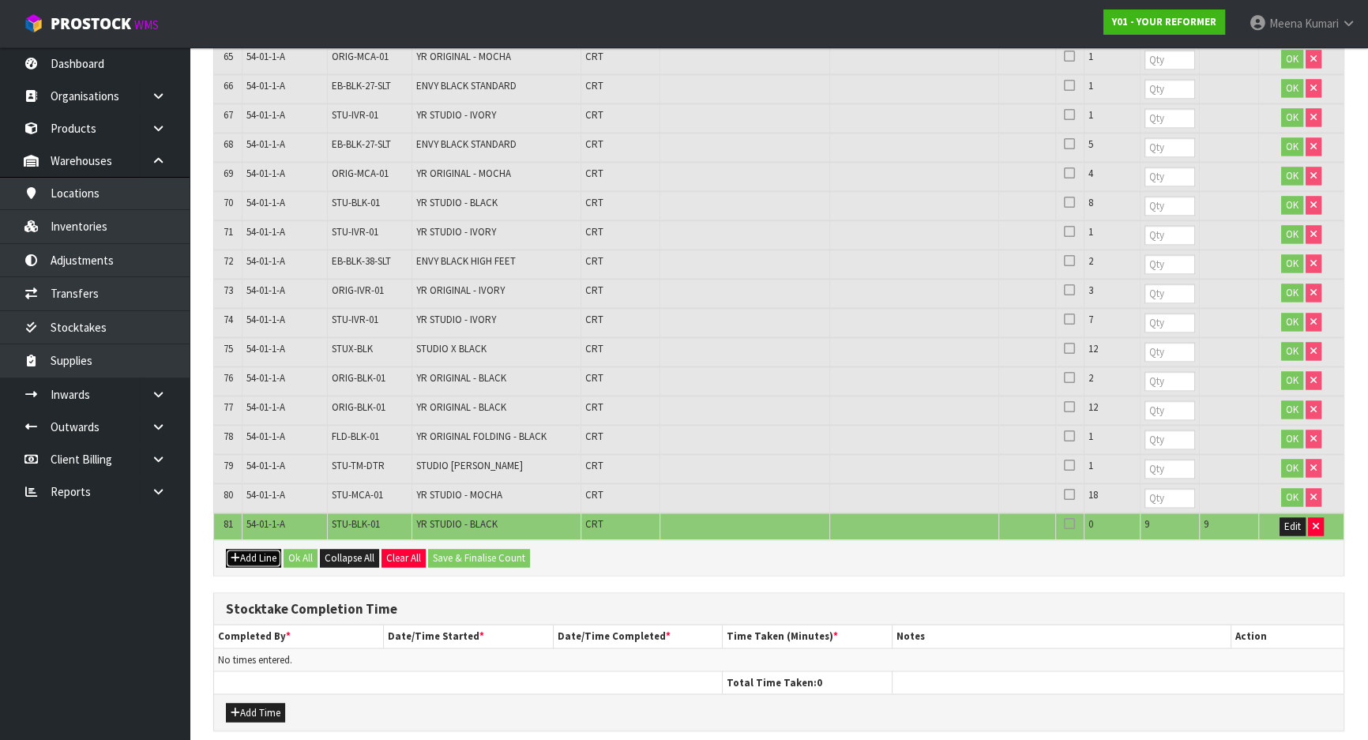
click at [262, 549] on button "Add Line" at bounding box center [253, 558] width 55 height 19
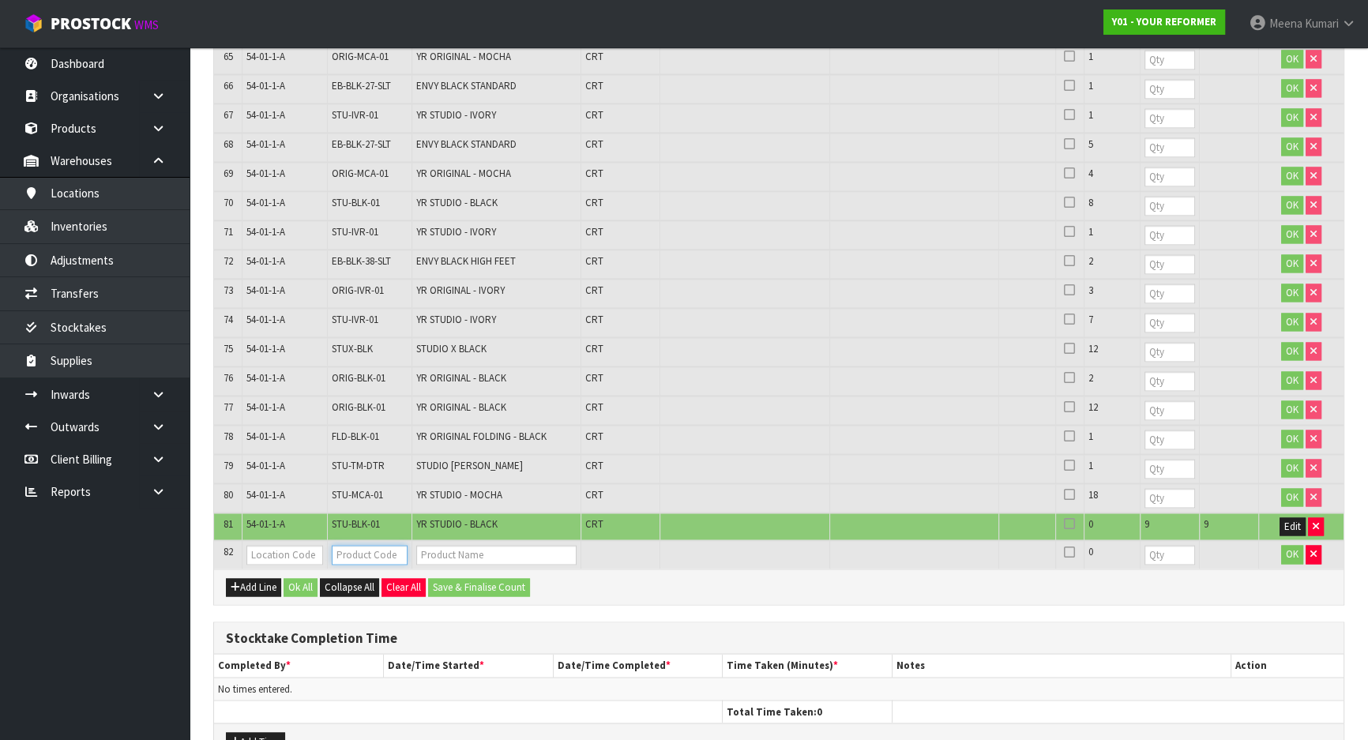
click at [386, 545] on input "text" at bounding box center [370, 555] width 76 height 20
paste input "FLD-BLK-01"
type input "FLD-BLK-01"
type input "YR ORIGINAL FOLDING - BLACK"
type input "FLD-BLK-01"
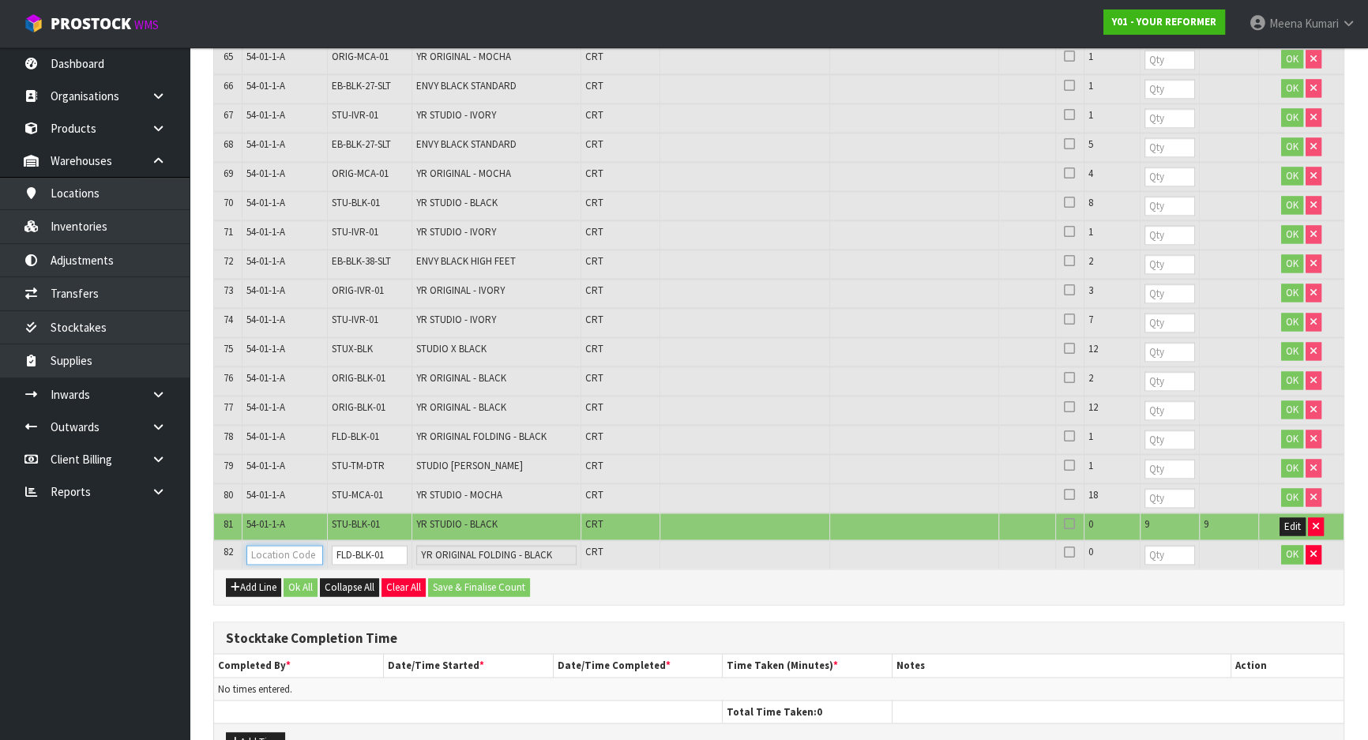
click at [252, 545] on input "text" at bounding box center [284, 555] width 76 height 20
type input "36-01-1-B"
click at [1145, 545] on input "number" at bounding box center [1170, 555] width 51 height 20
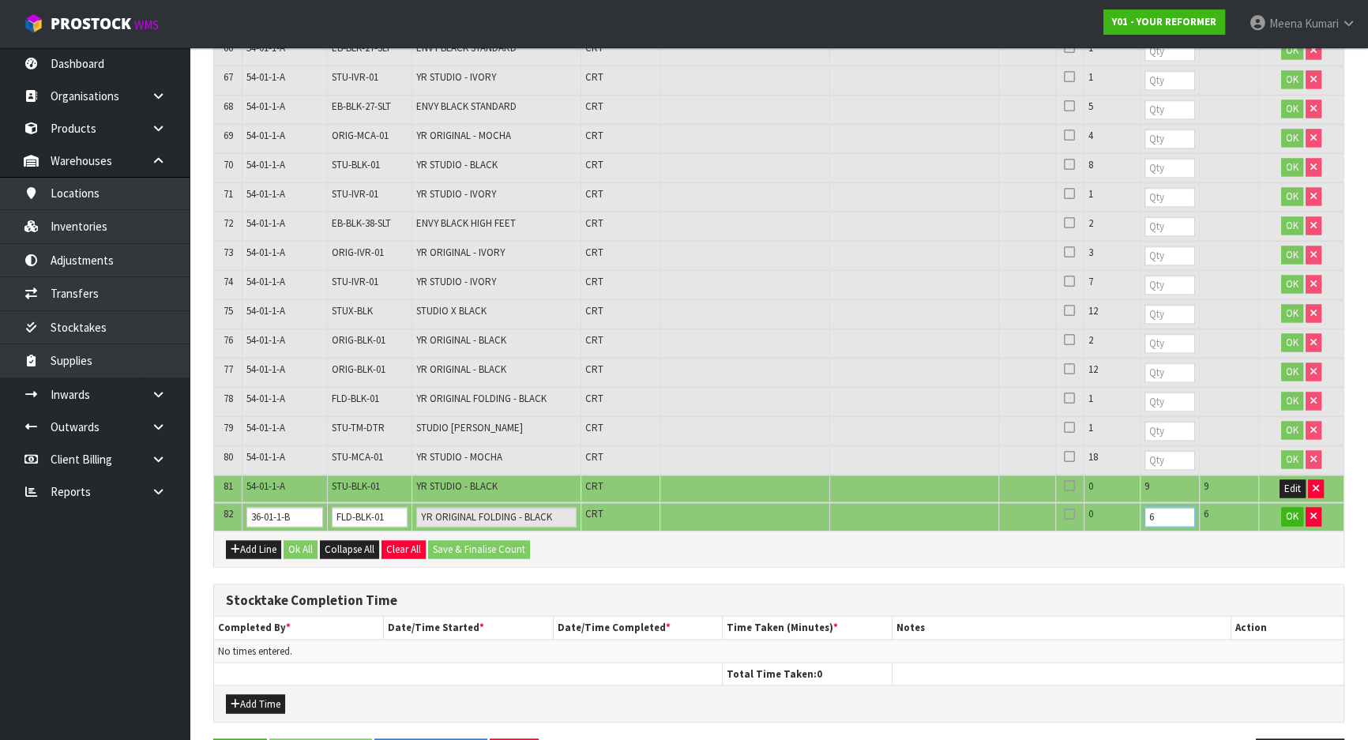
scroll to position [3209, 0]
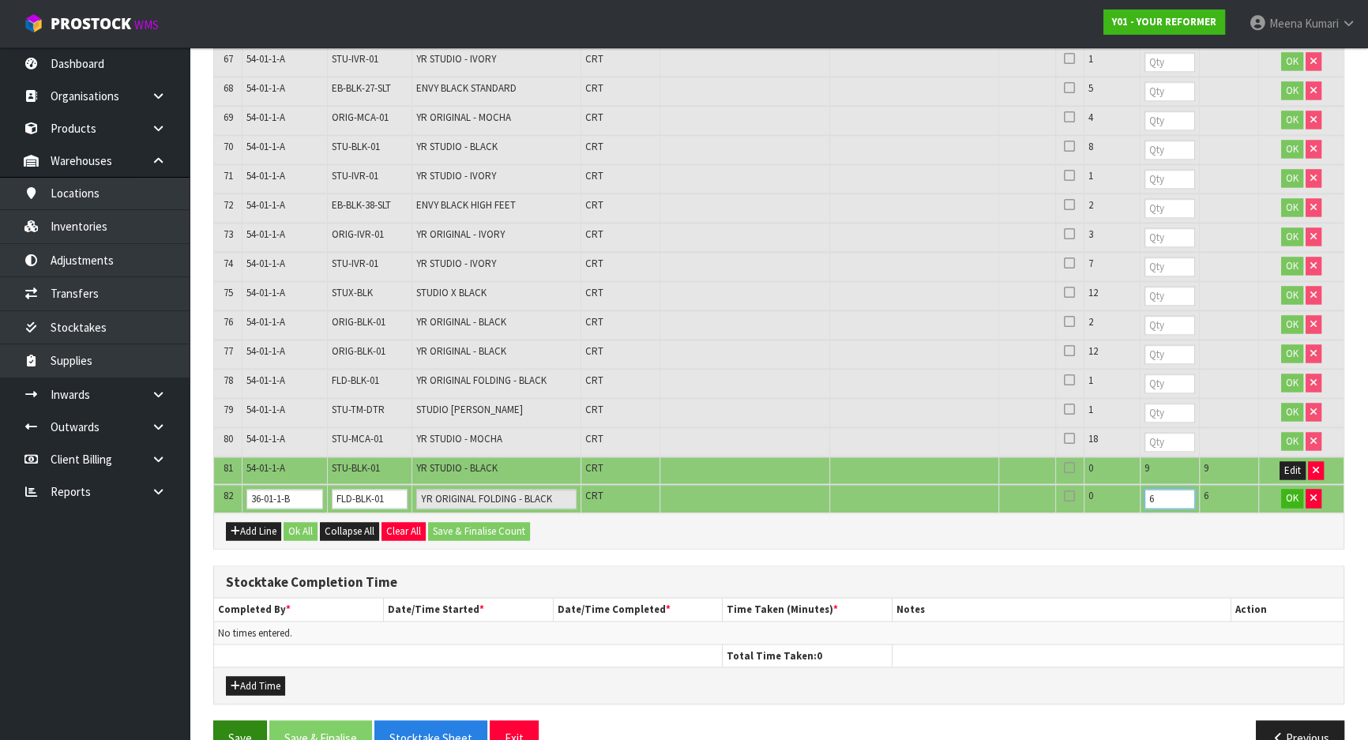
type input "6"
click at [253, 721] on button "Save" at bounding box center [240, 738] width 54 height 34
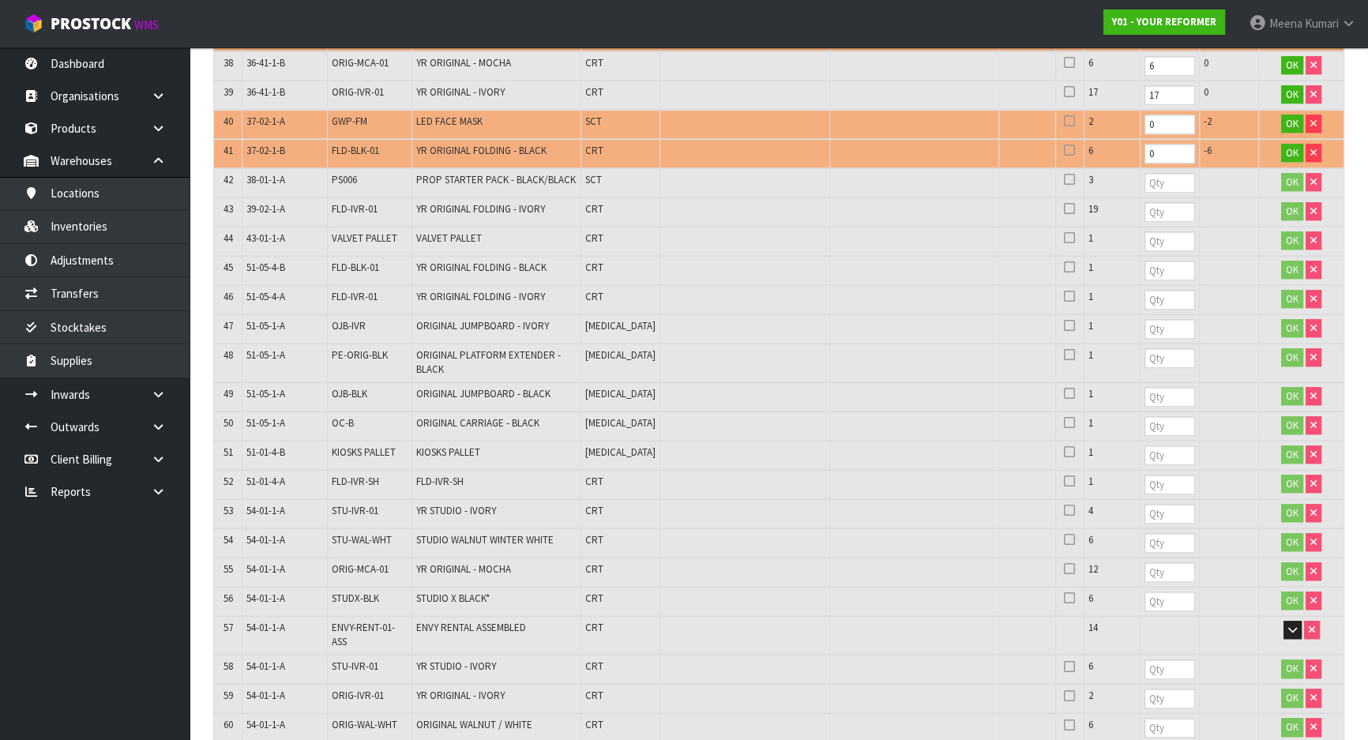
scroll to position [1508, 0]
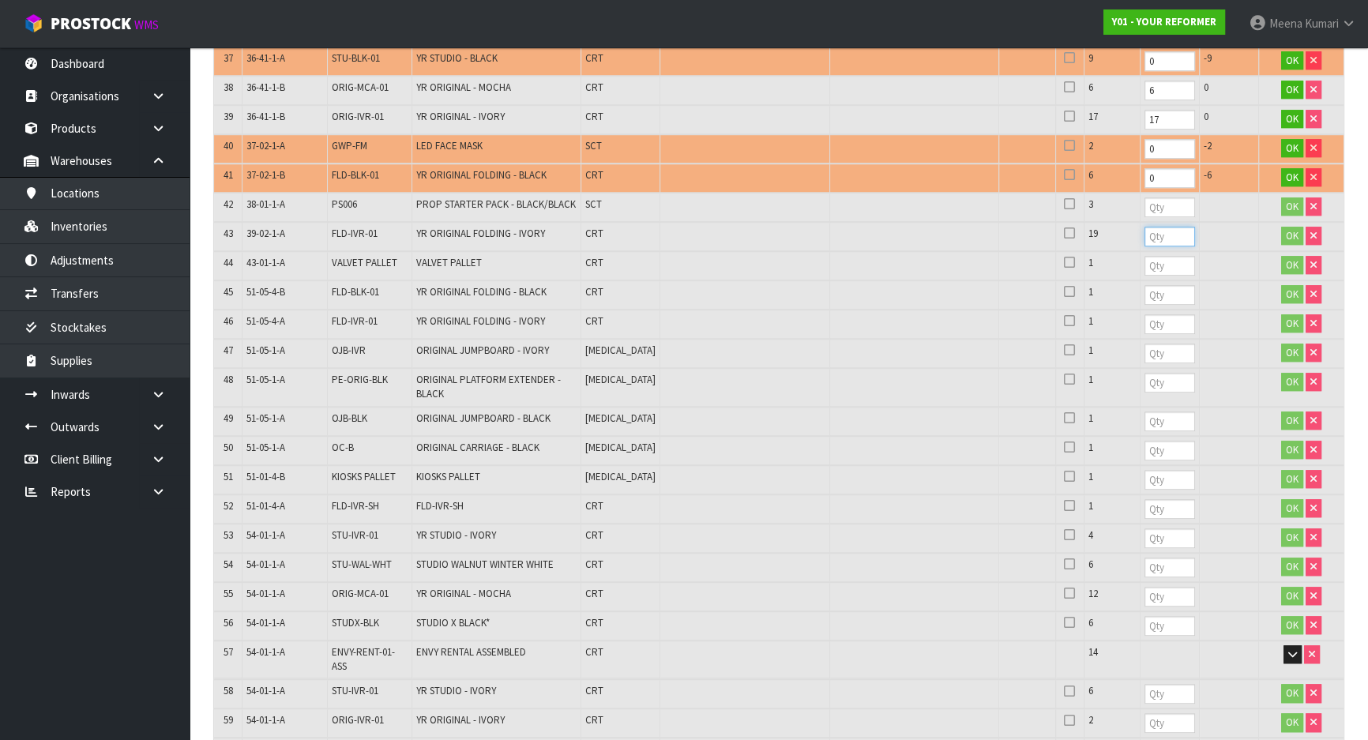
click at [1145, 227] on input "number" at bounding box center [1170, 237] width 51 height 20
type input "19"
click at [1145, 198] on input "number" at bounding box center [1170, 208] width 51 height 20
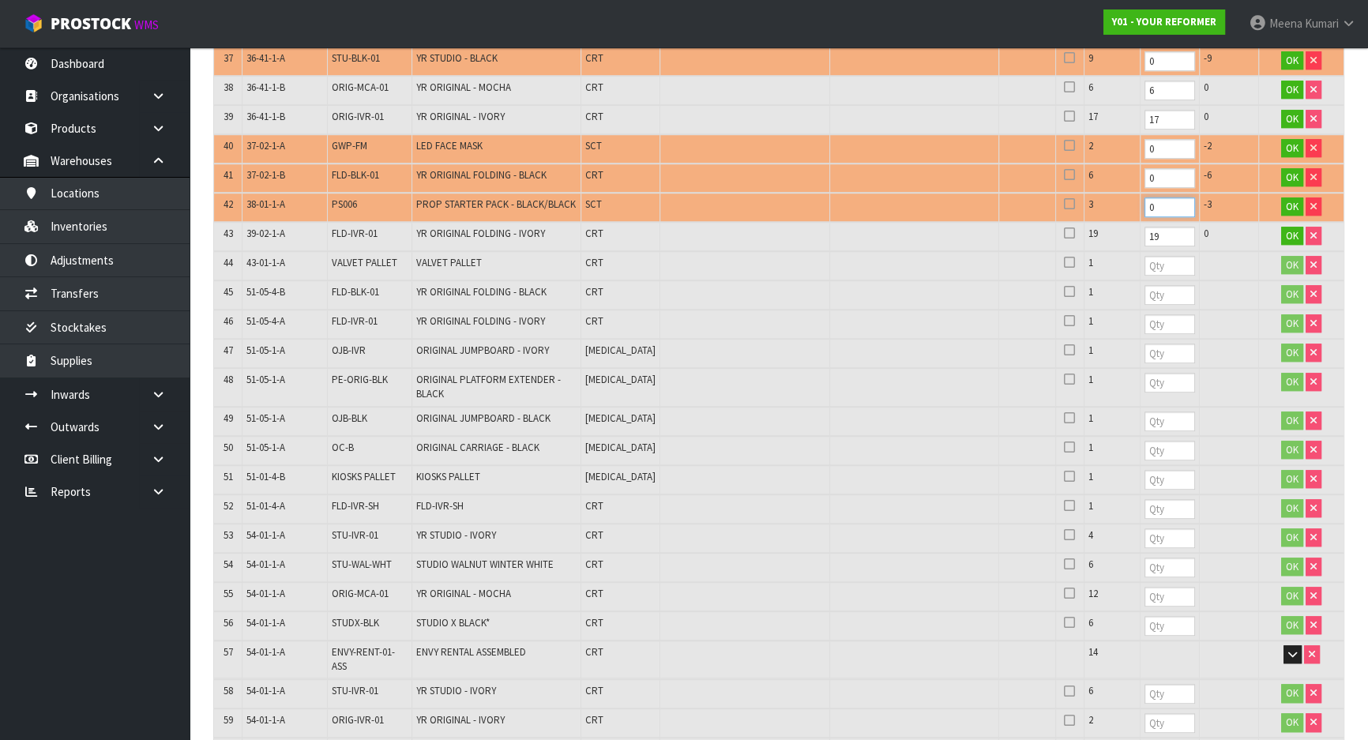
type input "0"
click at [348, 198] on span "PS006" at bounding box center [344, 204] width 25 height 13
copy span "PS006"
click at [852, 76] on td at bounding box center [915, 90] width 170 height 29
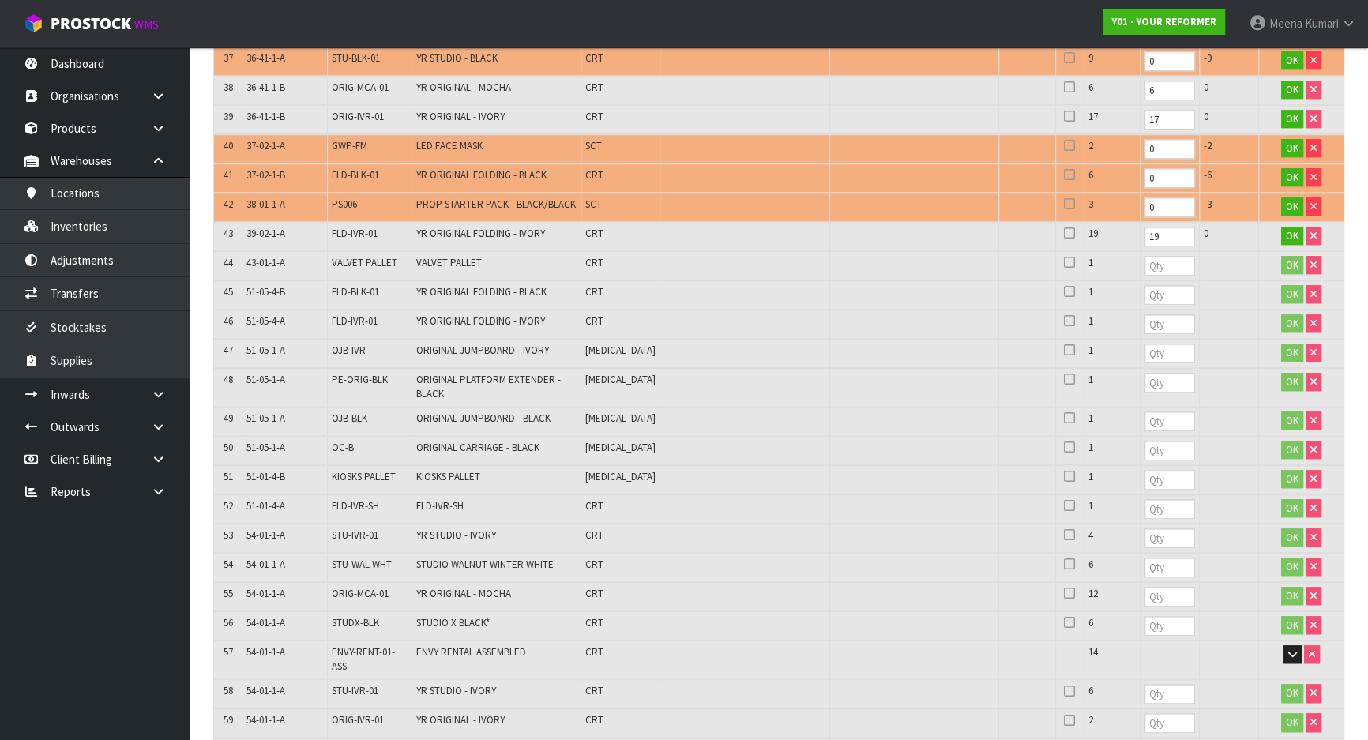
scroll to position [909, 0]
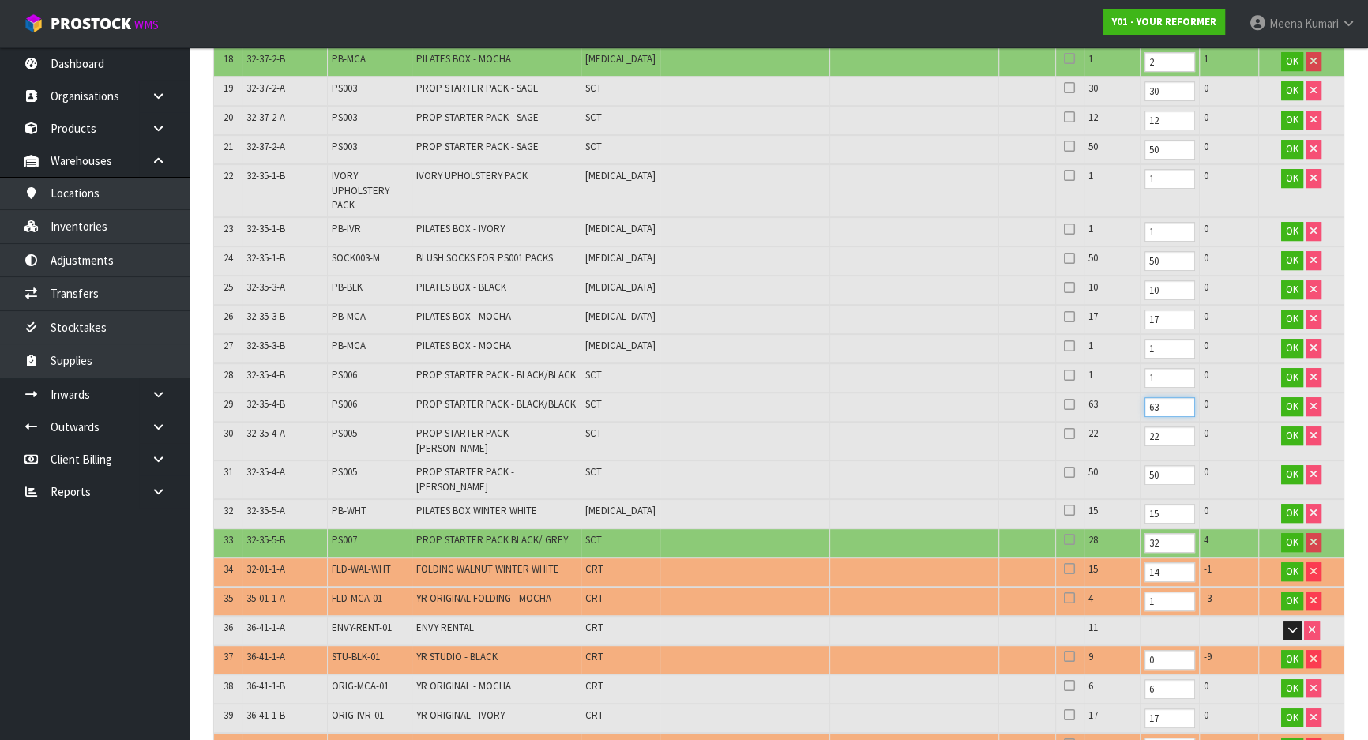
drag, startPoint x: 1119, startPoint y: 400, endPoint x: 1093, endPoint y: 404, distance: 26.4
click at [1141, 404] on td "63" at bounding box center [1170, 407] width 59 height 29
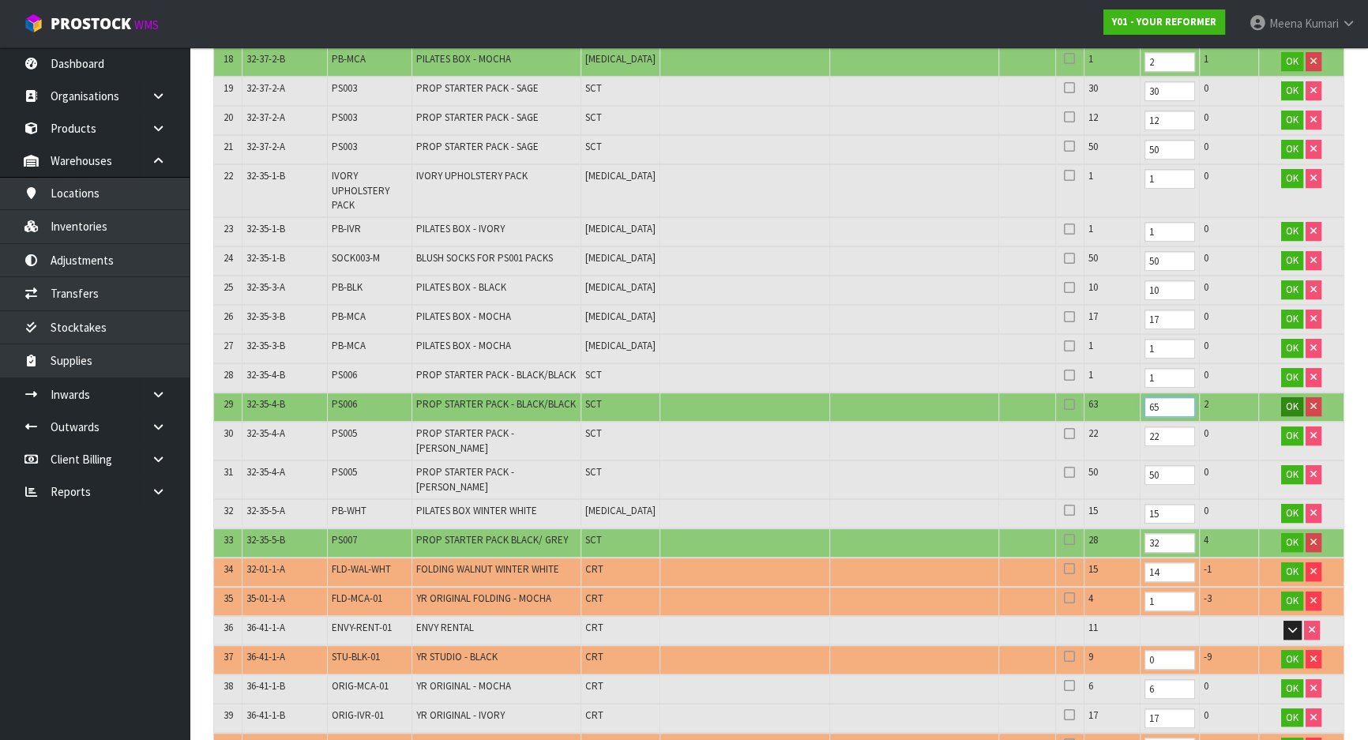
type input "65"
click at [1291, 402] on span "OK" at bounding box center [1292, 406] width 13 height 13
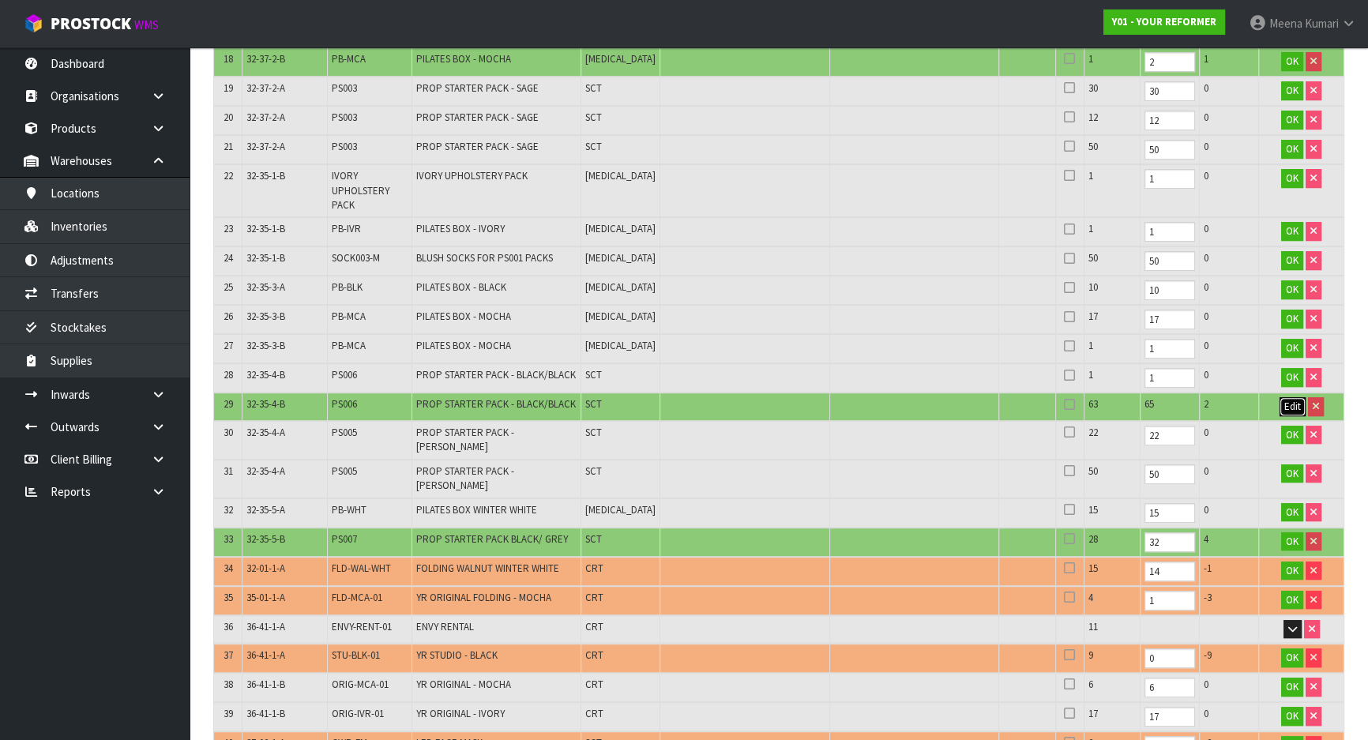
click at [1283, 397] on button "Edit" at bounding box center [1293, 406] width 26 height 19
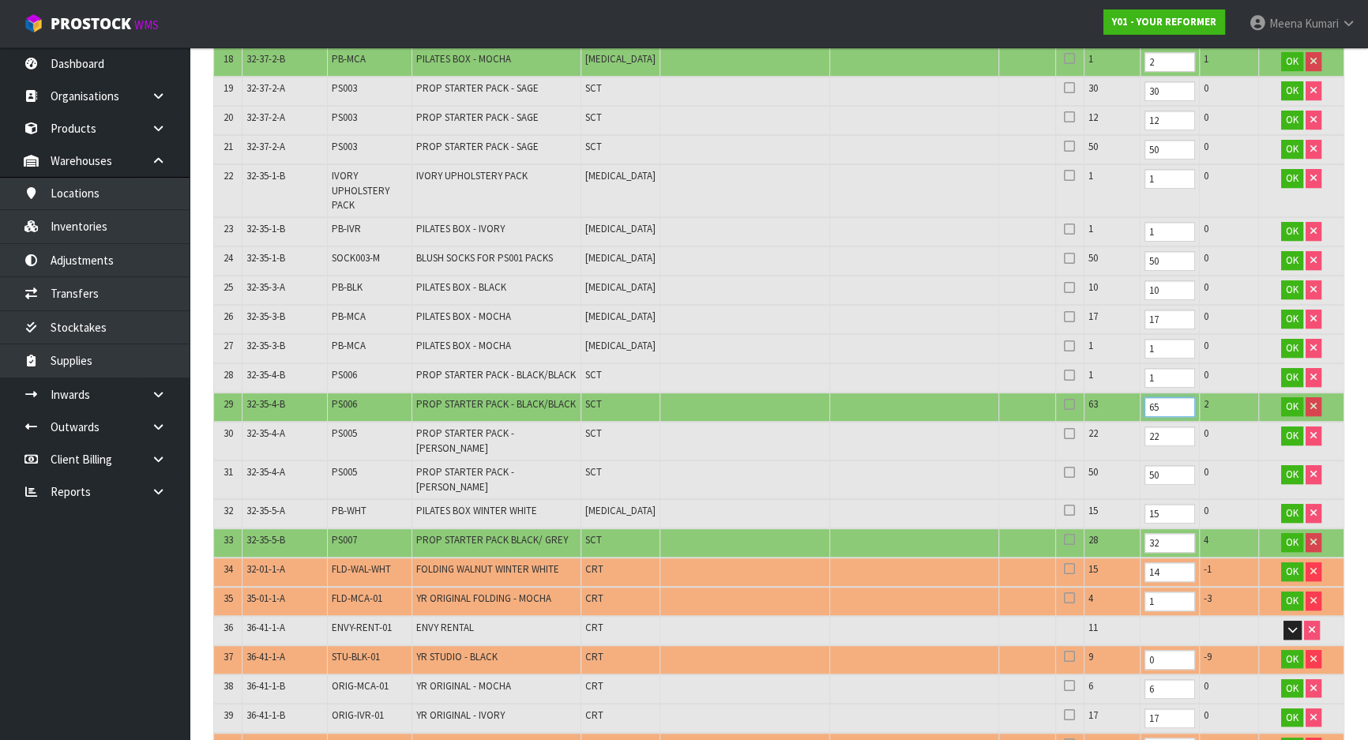
drag, startPoint x: 1122, startPoint y: 406, endPoint x: 1030, endPoint y: 411, distance: 91.8
click at [1030, 411] on tr "29 32-35-4-B PS006 PROP STARTER PACK - BLACK/BLACK SCT 63 65 2 OK" at bounding box center [779, 407] width 1130 height 29
type input "64"
click at [1292, 400] on span "OK" at bounding box center [1292, 406] width 13 height 13
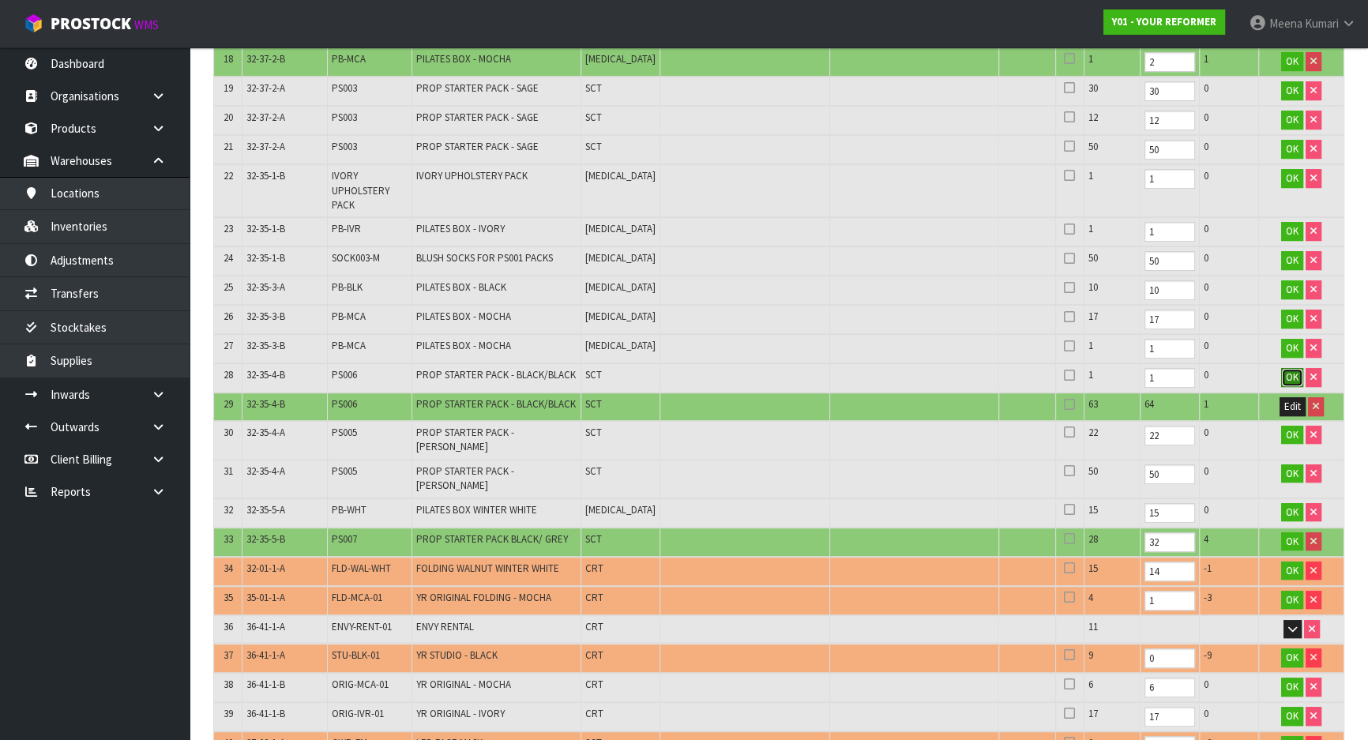
click at [1292, 376] on span "OK" at bounding box center [1292, 377] width 13 height 13
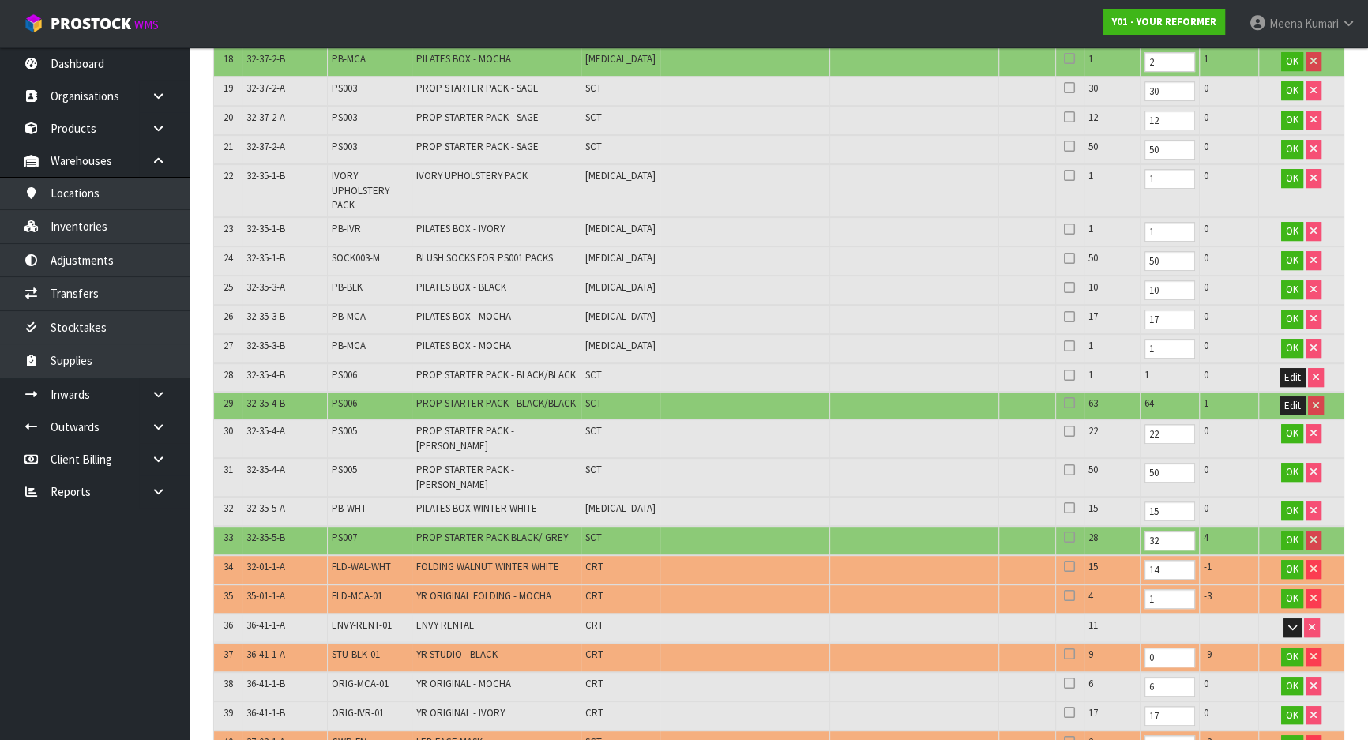
scroll to position [938, 0]
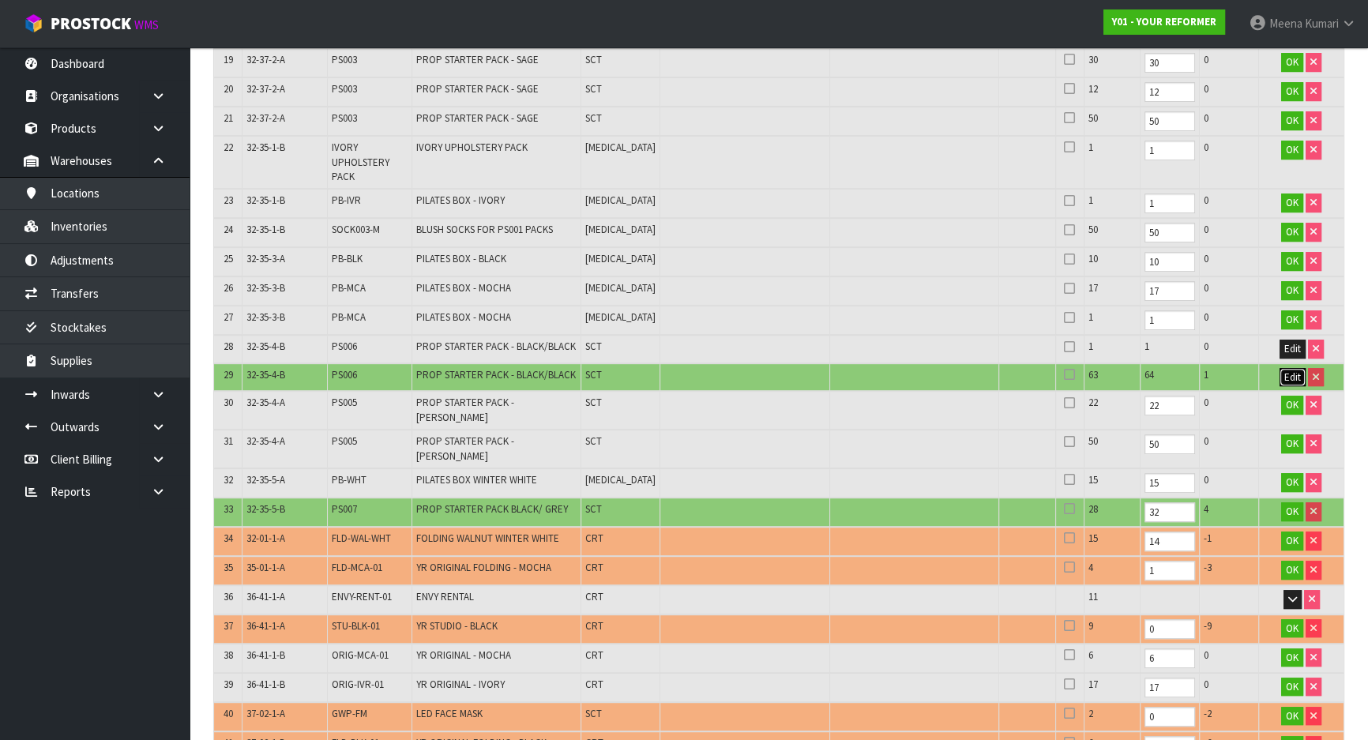
click at [1292, 376] on span "Edit" at bounding box center [1293, 377] width 17 height 13
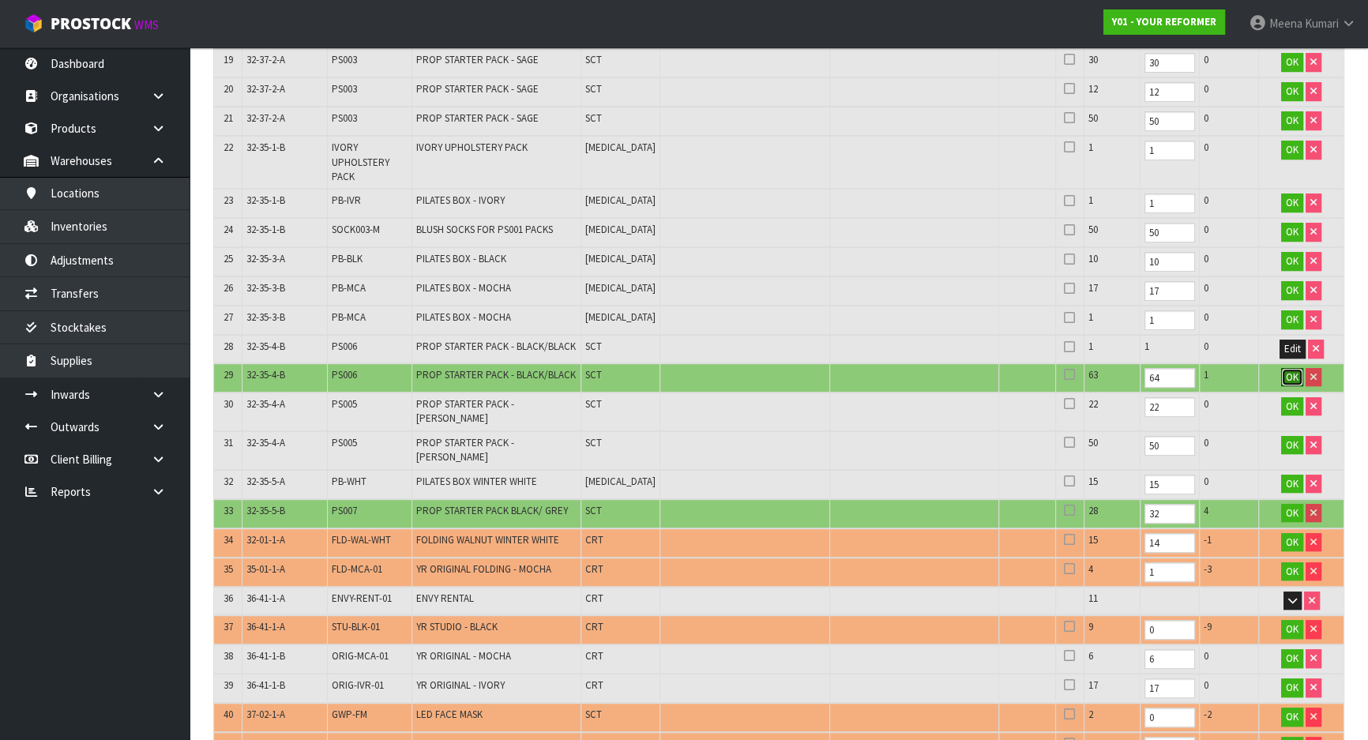
click at [1292, 376] on span "OK" at bounding box center [1292, 377] width 13 height 13
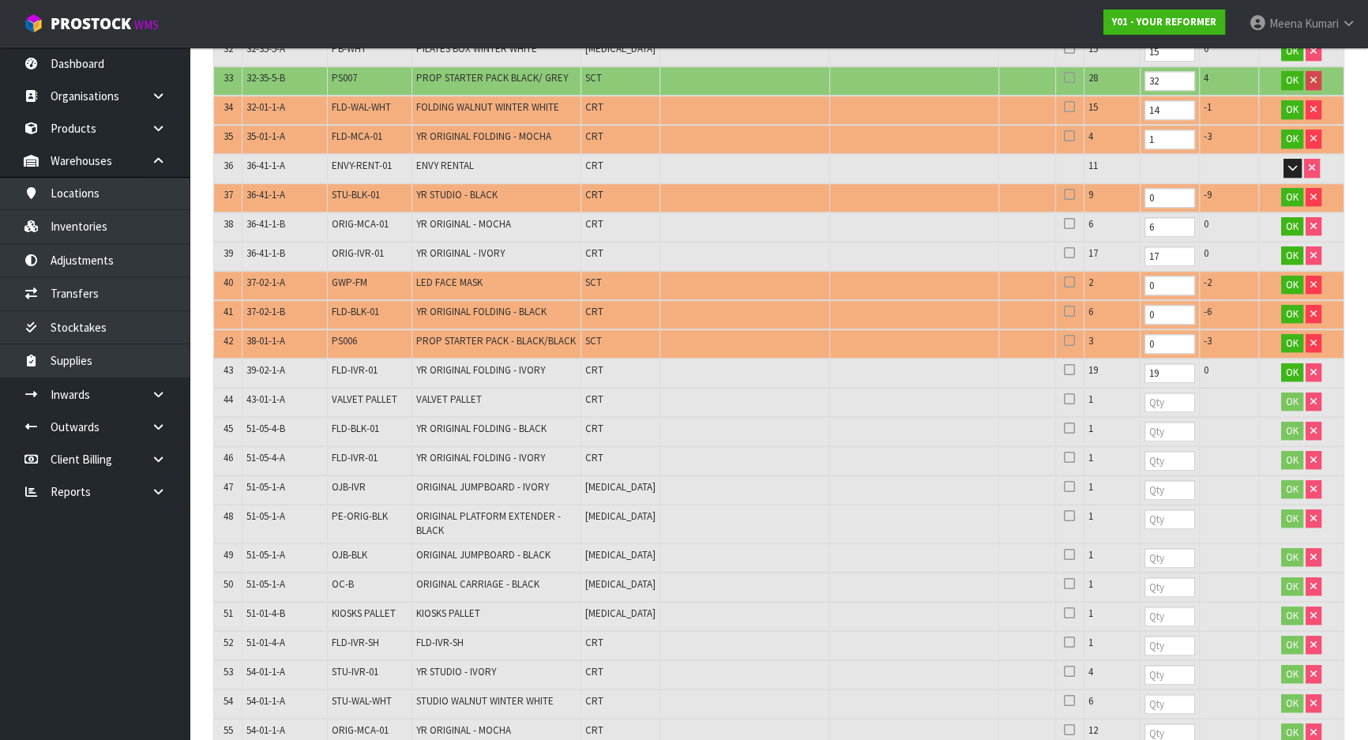
scroll to position [1368, 0]
click at [1145, 393] on input "number" at bounding box center [1170, 403] width 51 height 20
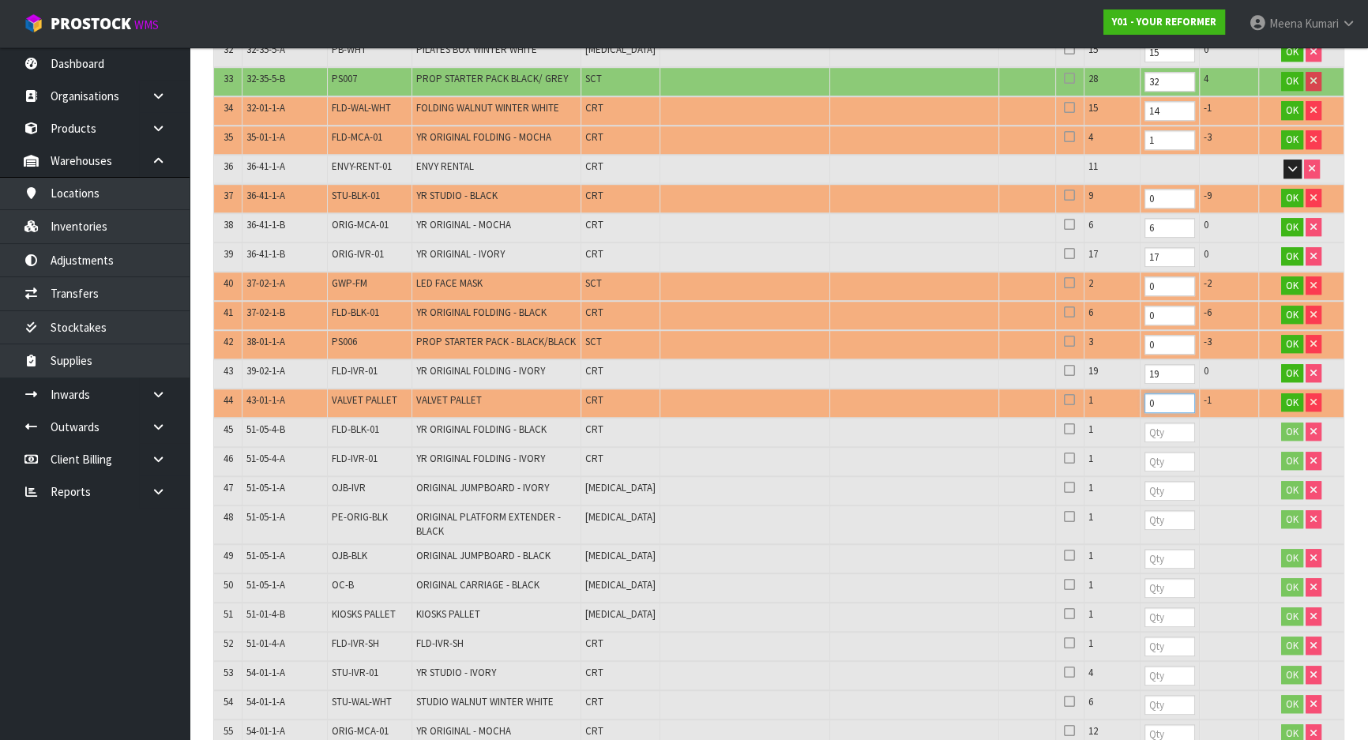
type input "0"
click at [1145, 423] on input "number" at bounding box center [1170, 433] width 51 height 20
type input "1"
click at [1145, 452] on input "number" at bounding box center [1170, 462] width 51 height 20
type input "1"
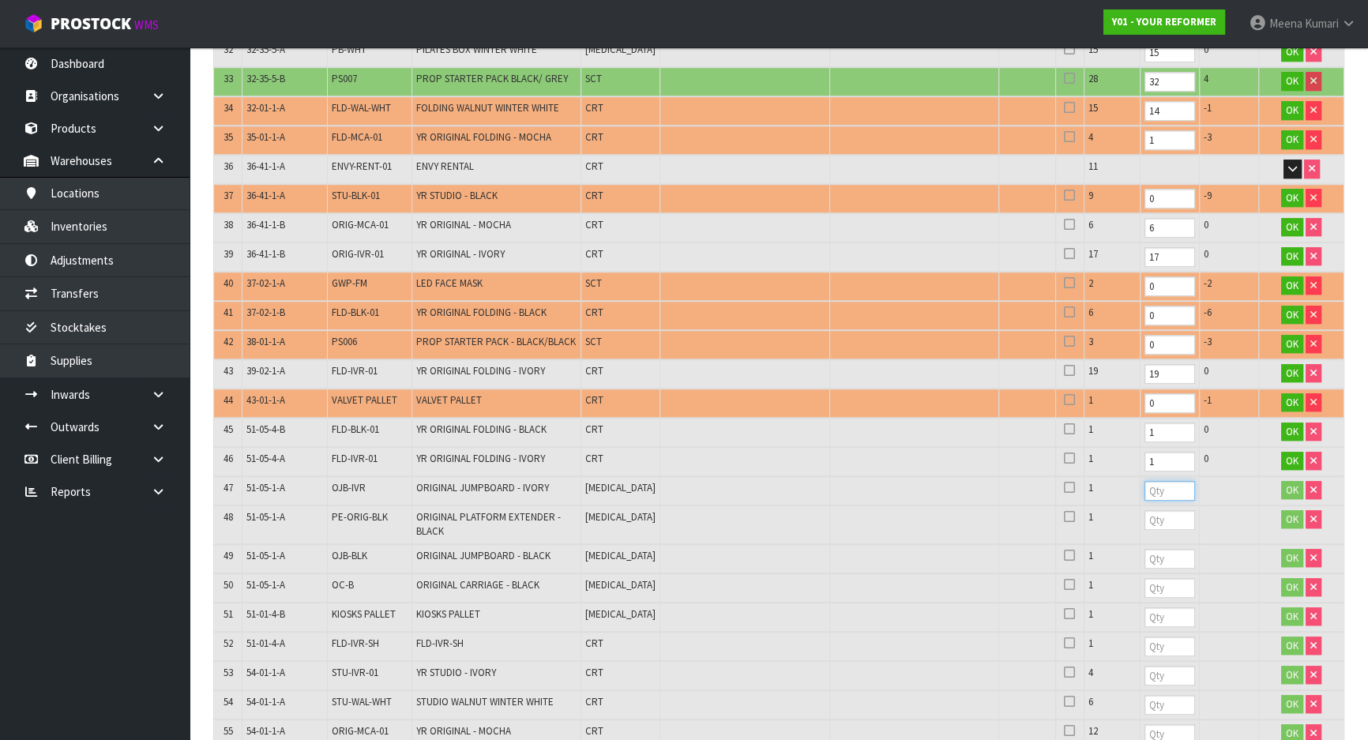
click at [1145, 481] on input "number" at bounding box center [1170, 491] width 51 height 20
click at [371, 452] on span "FLD-IVR-01" at bounding box center [355, 458] width 46 height 13
copy tr "FLD-IVR-01"
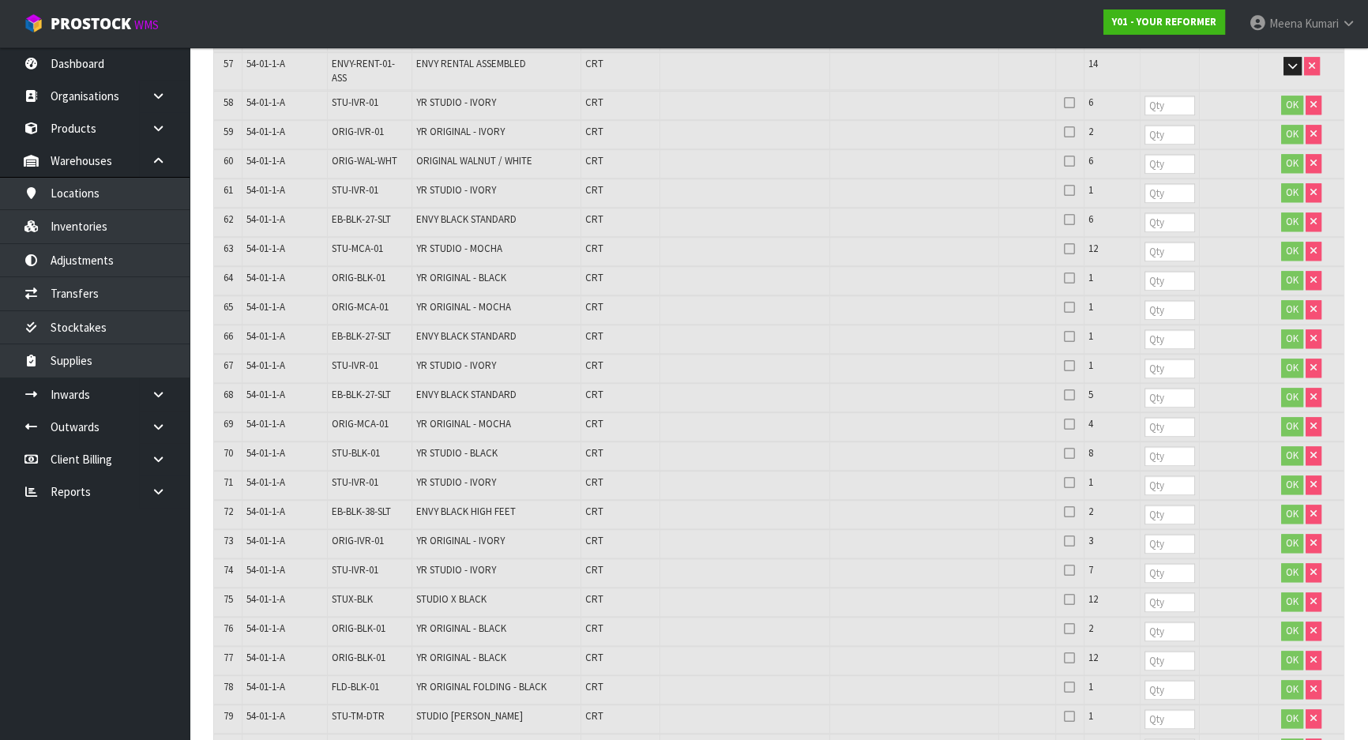
scroll to position [2374, 0]
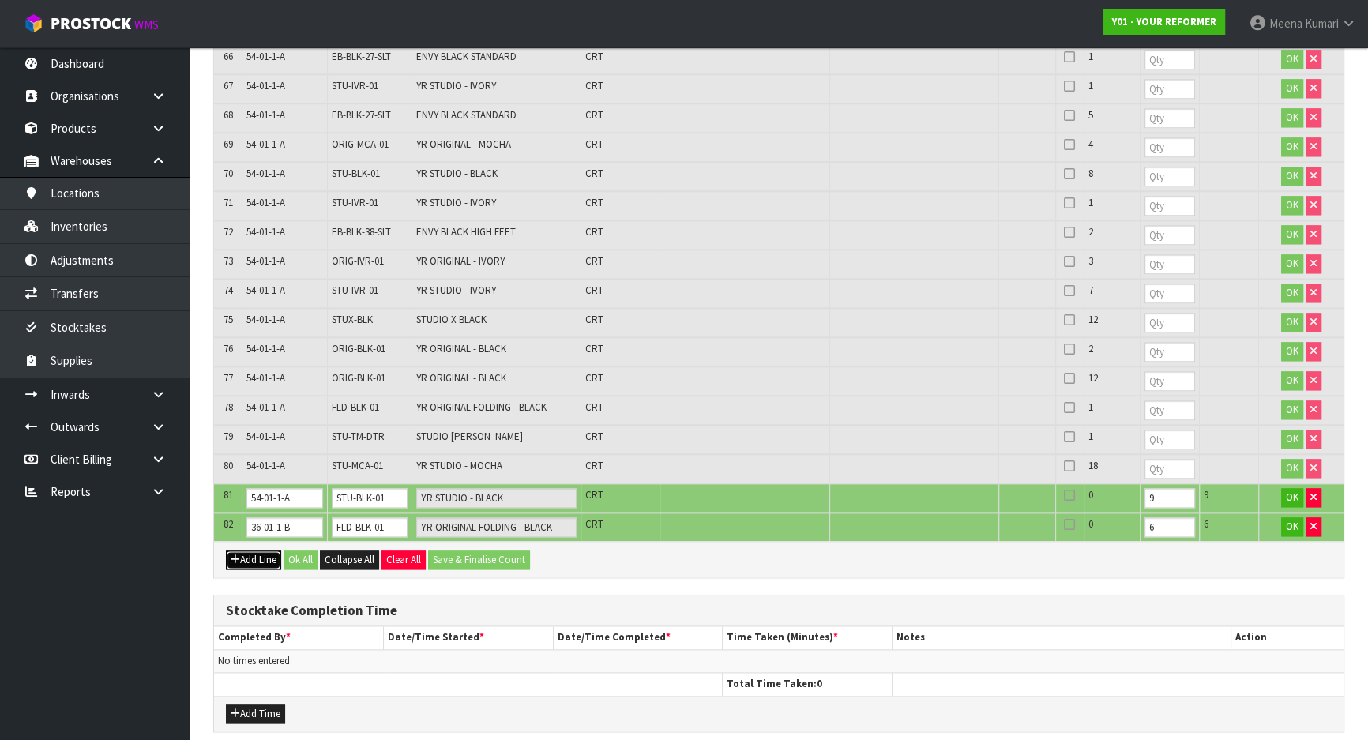
click at [262, 551] on button "Add Line" at bounding box center [253, 560] width 55 height 19
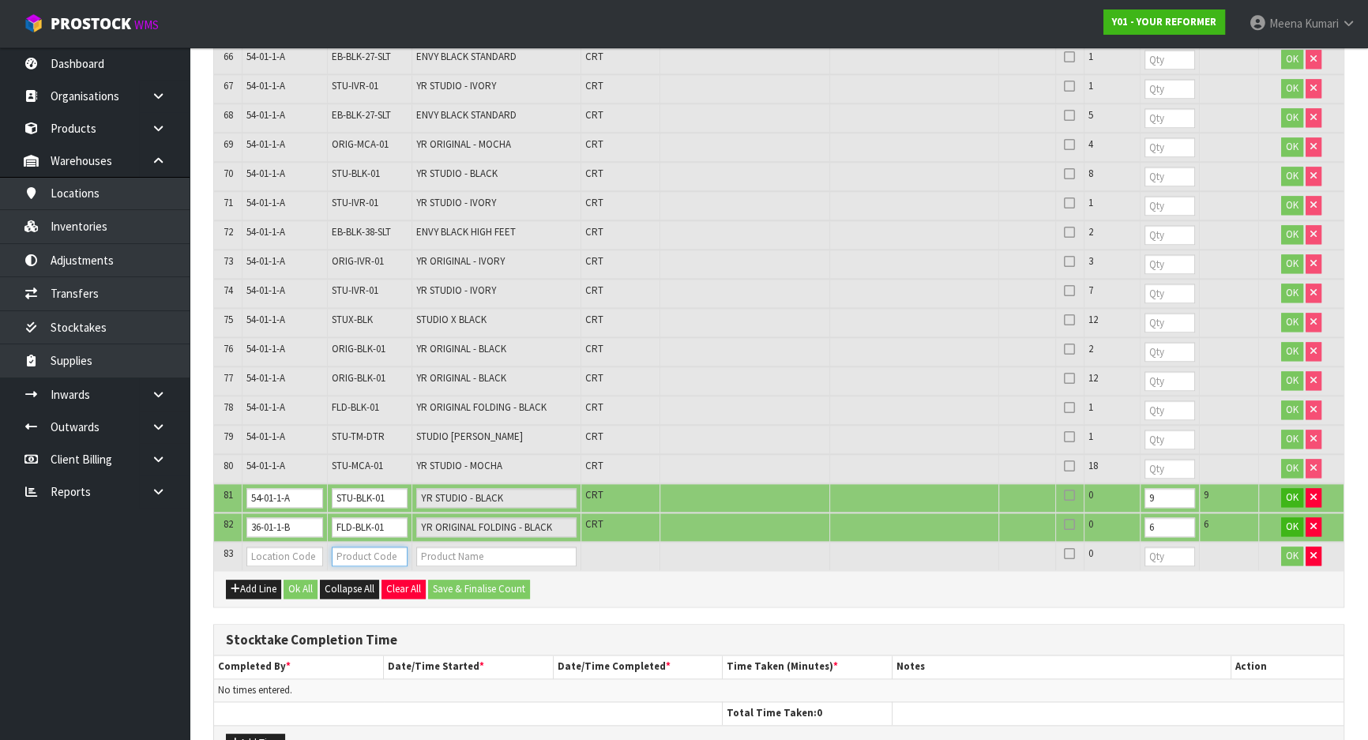
click at [351, 547] on input "text" at bounding box center [370, 557] width 76 height 20
paste input "FLD-IVR-01"
type input "FLD-IVR-01"
type input "YR ORIGINAL FOLDING - IVORY"
type input "FLD-IVR-01"
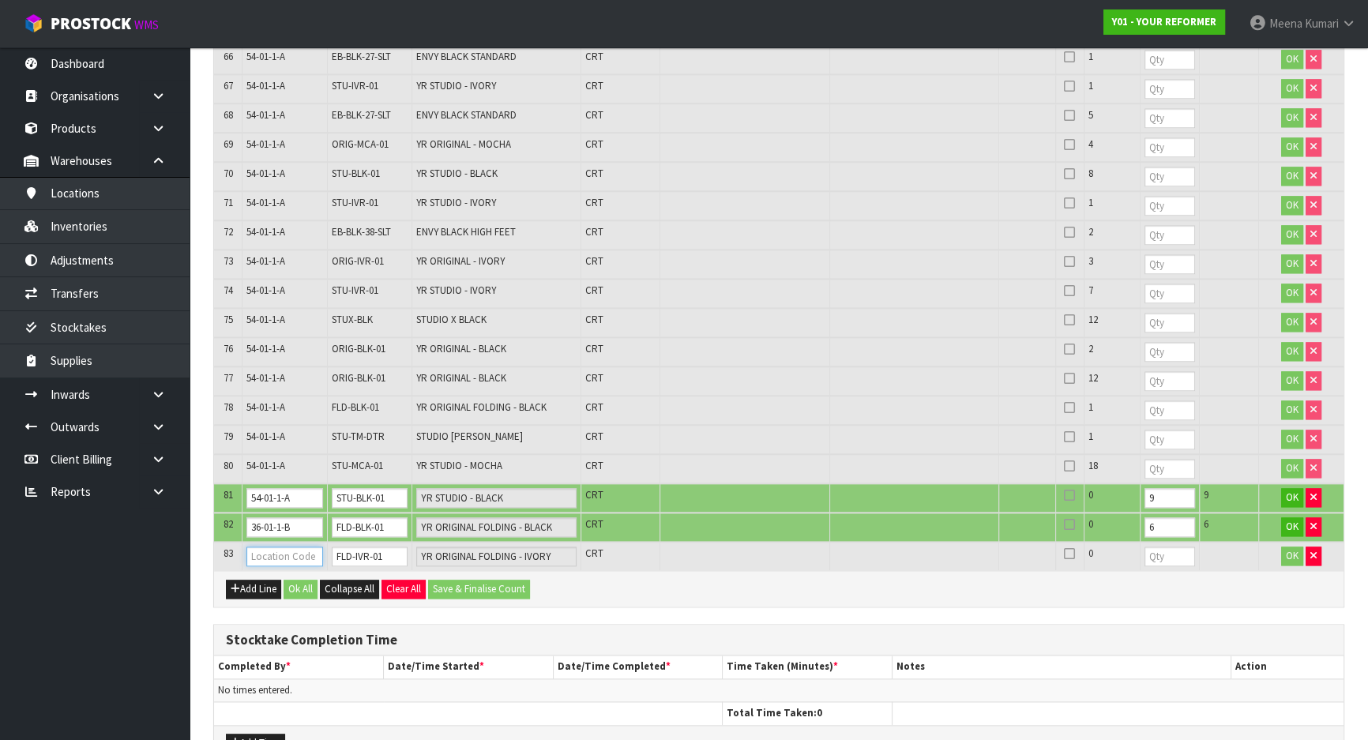
click at [296, 547] on input "text" at bounding box center [284, 557] width 76 height 20
type input "51-05-4-B"
click at [1145, 547] on input "number" at bounding box center [1170, 557] width 51 height 20
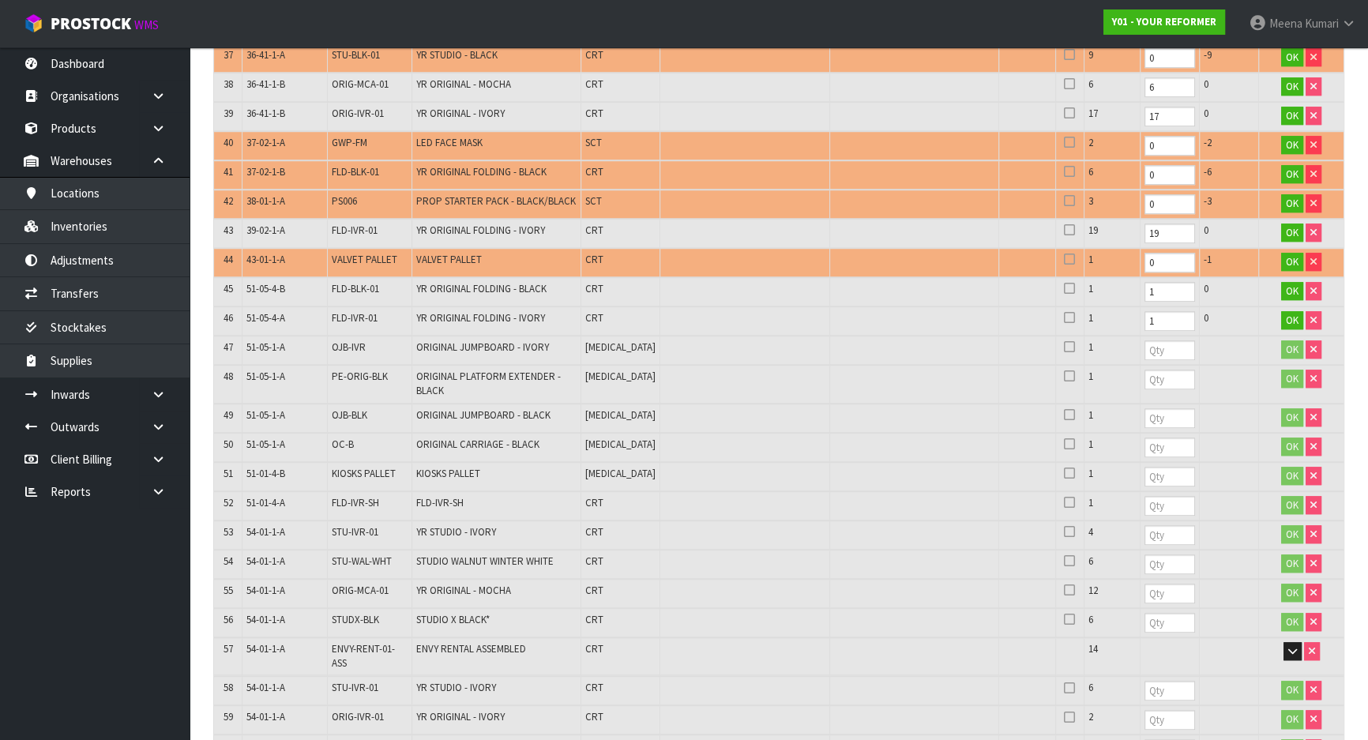
scroll to position [1512, 0]
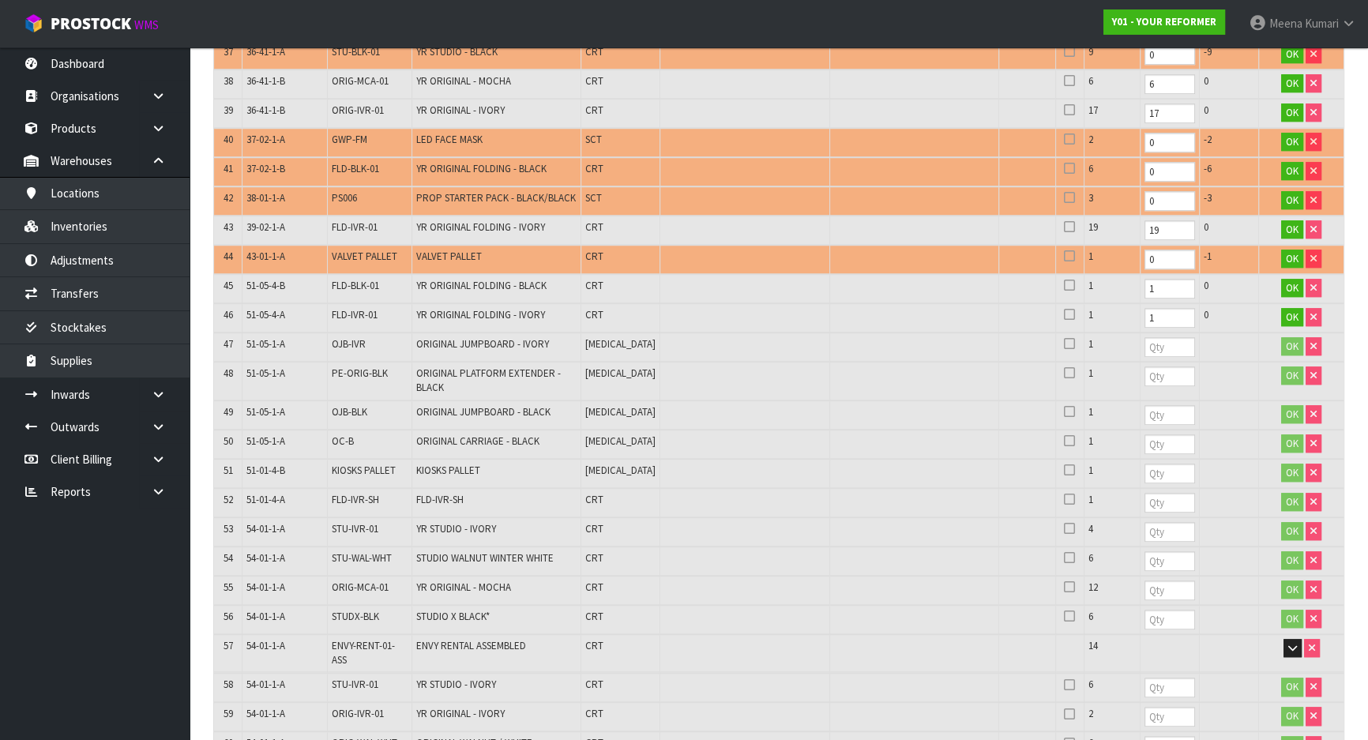
type input "1"
drag, startPoint x: 1108, startPoint y: 289, endPoint x: 1069, endPoint y: 296, distance: 39.4
click at [1069, 303] on tr "46 51-05-4-A FLD-IVR-01 YR ORIGINAL FOLDING - IVORY CRT 1 1 0 OK" at bounding box center [779, 317] width 1130 height 29
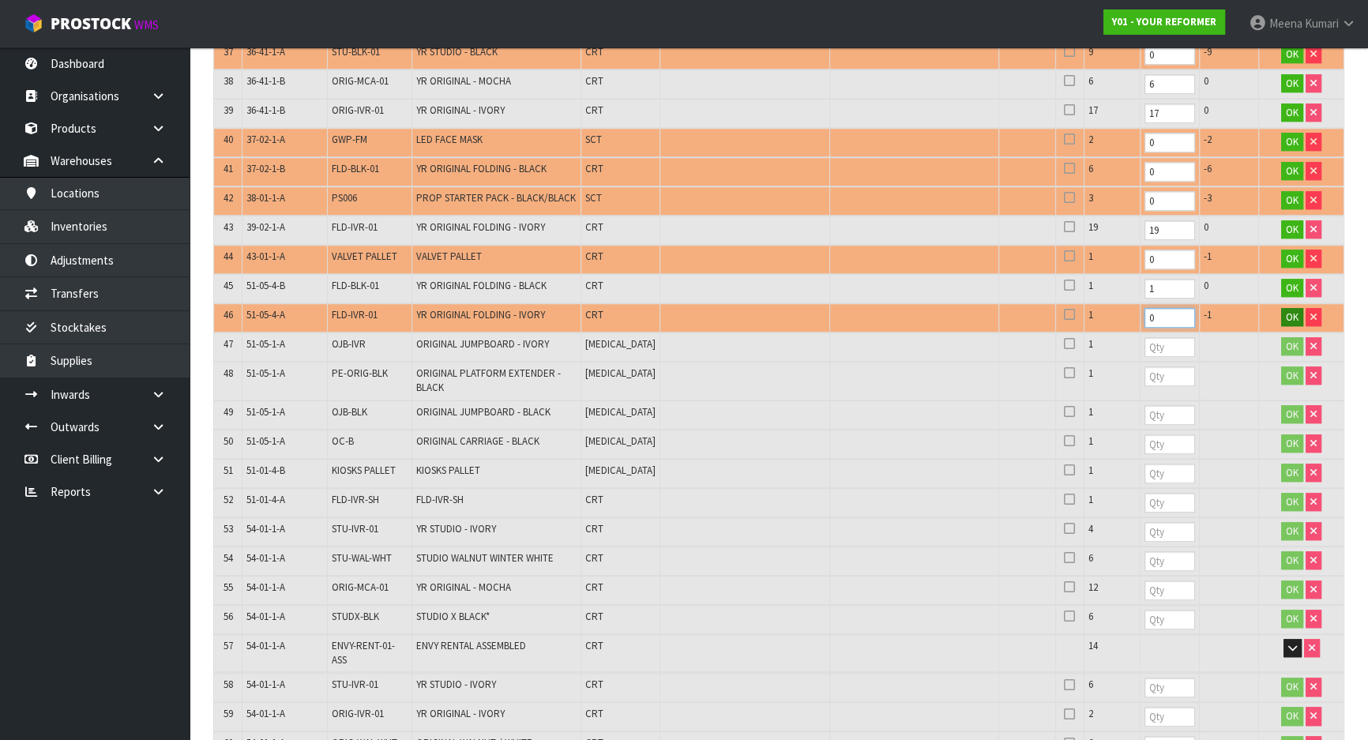
type input "0"
click at [1281, 308] on button "OK" at bounding box center [1292, 317] width 22 height 19
click at [1145, 336] on input "number" at bounding box center [1170, 346] width 51 height 20
type input "1"
click at [1145, 365] on input "number" at bounding box center [1170, 375] width 51 height 20
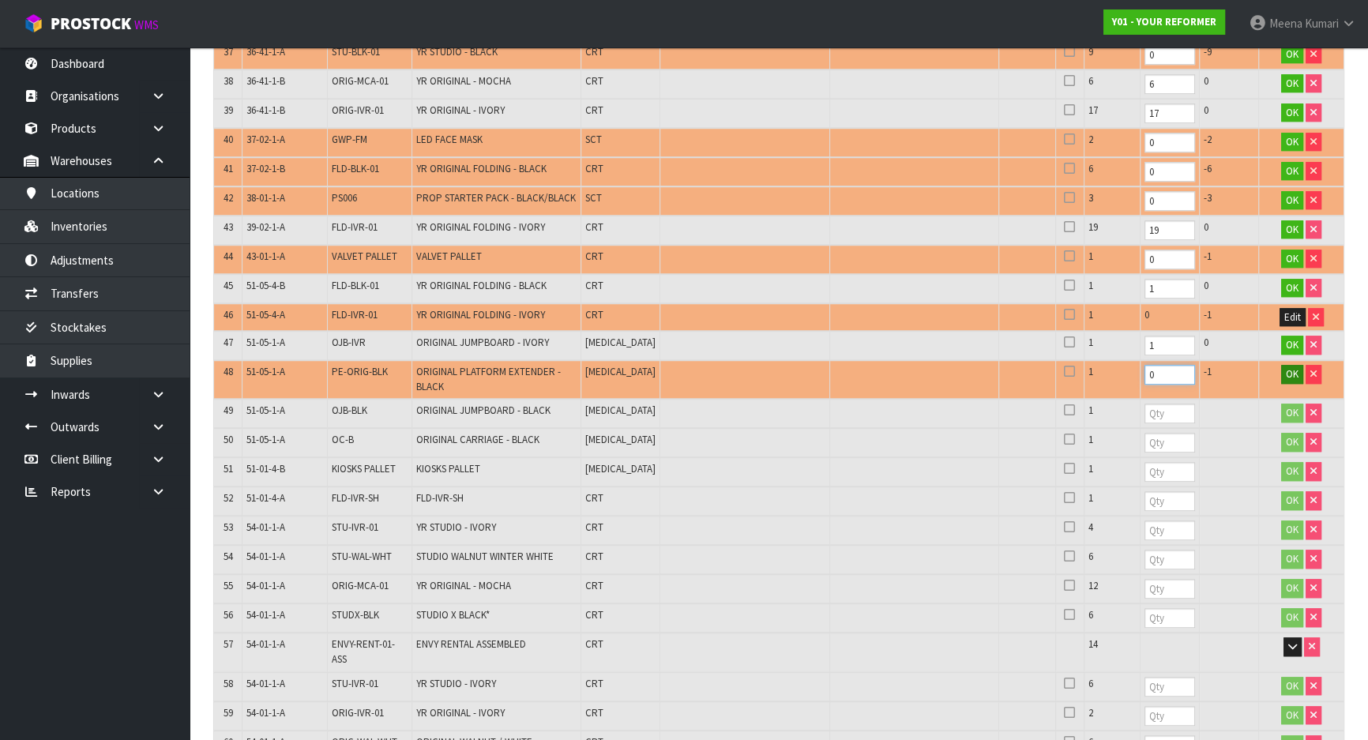
type input "0"
click at [1288, 367] on span "OK" at bounding box center [1292, 373] width 13 height 13
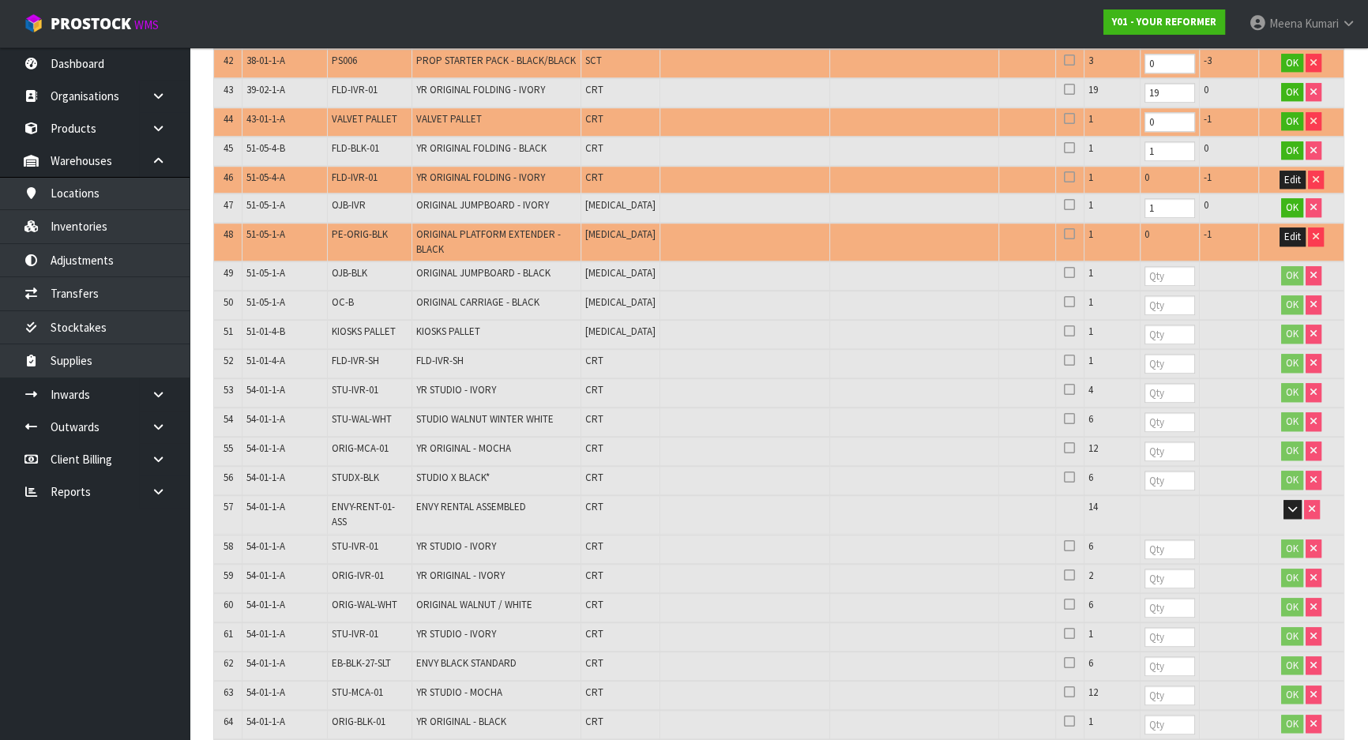
scroll to position [1656, 0]
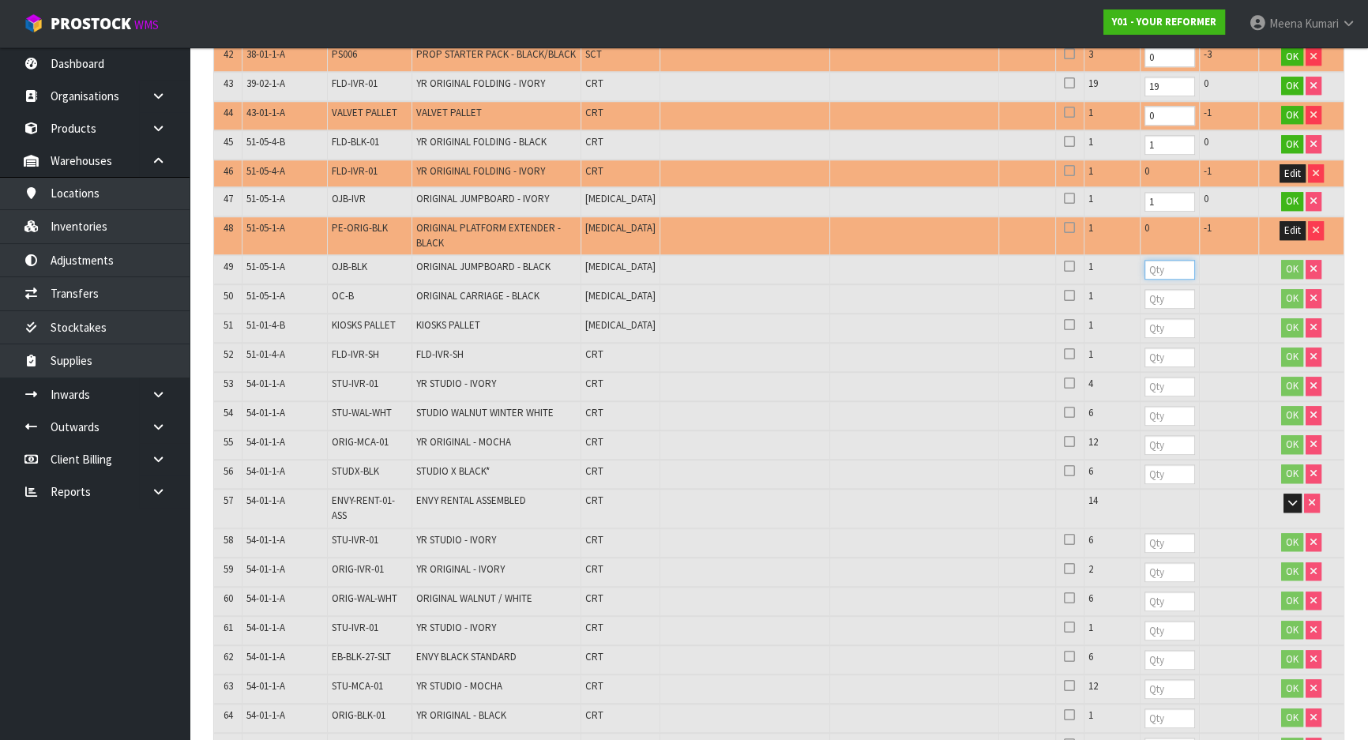
click at [1145, 260] on input "number" at bounding box center [1170, 270] width 51 height 20
type input "1"
click at [1145, 289] on input "number" at bounding box center [1170, 299] width 51 height 20
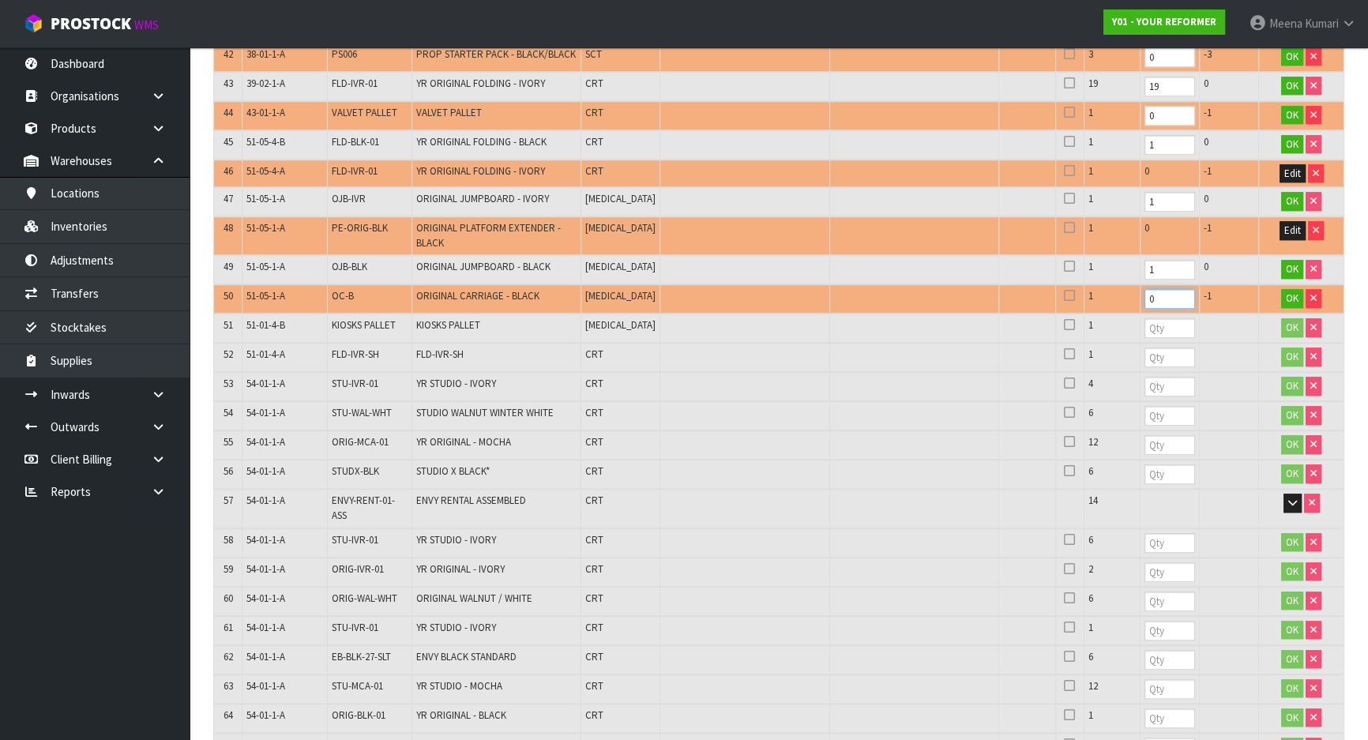
drag, startPoint x: 1123, startPoint y: 270, endPoint x: 1076, endPoint y: 268, distance: 47.5
click at [1076, 284] on tr "50 51-05-1-A OC-B ORIGINAL CARRIAGE - BLACK PCE 1 0 -1 OK" at bounding box center [779, 298] width 1130 height 29
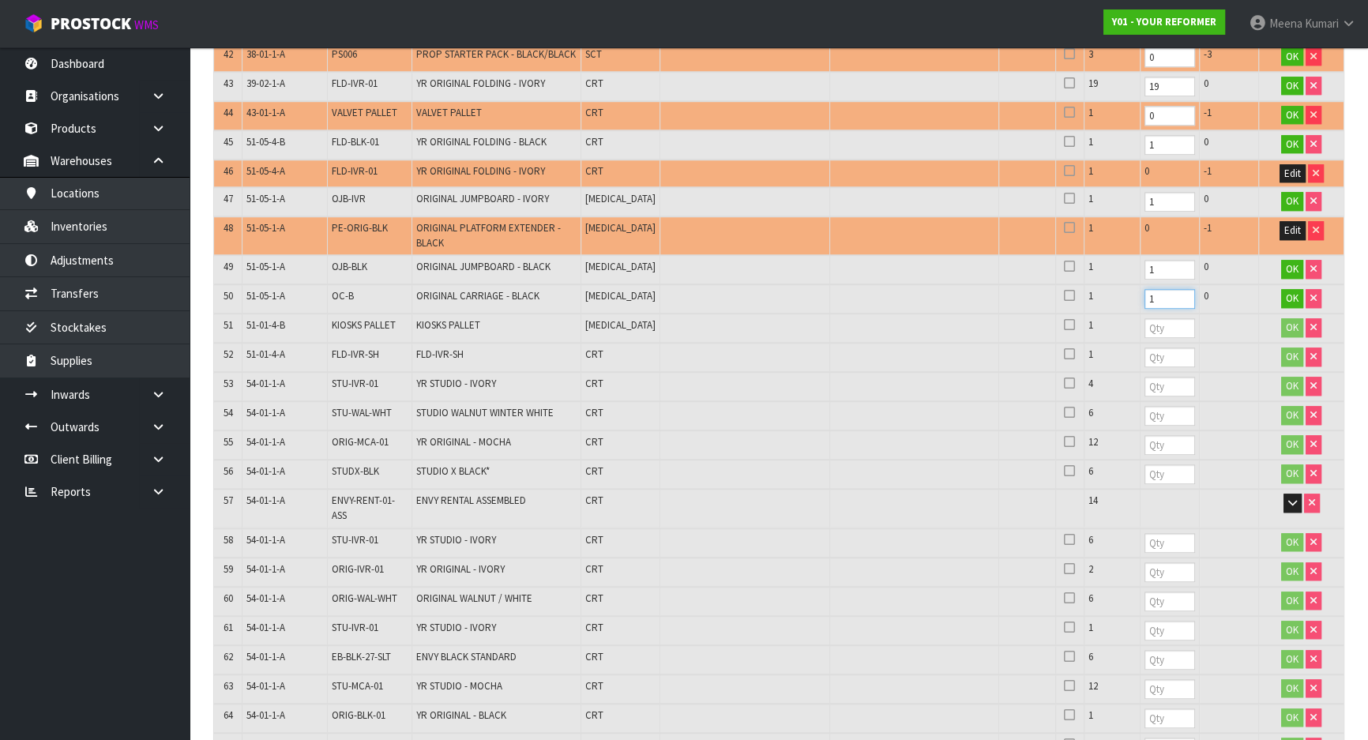
type input "1"
click at [1145, 318] on input "number" at bounding box center [1170, 328] width 51 height 20
type input "1"
click at [1145, 348] on input "number" at bounding box center [1170, 358] width 51 height 20
type input "1"
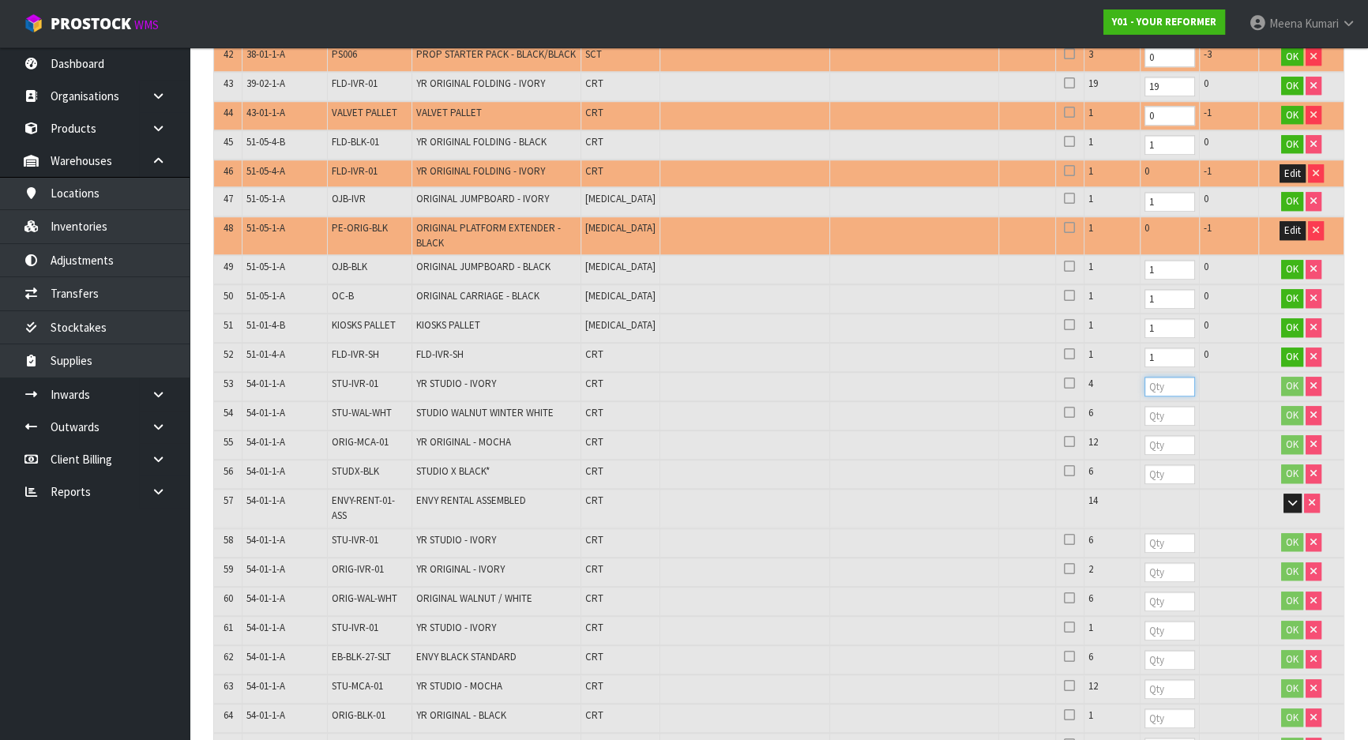
click at [1145, 377] on input "number" at bounding box center [1170, 387] width 51 height 20
type input "4"
click at [1145, 533] on input "number" at bounding box center [1170, 543] width 51 height 20
type input "6"
click at [358, 377] on span "STU-IVR-01" at bounding box center [355, 383] width 47 height 13
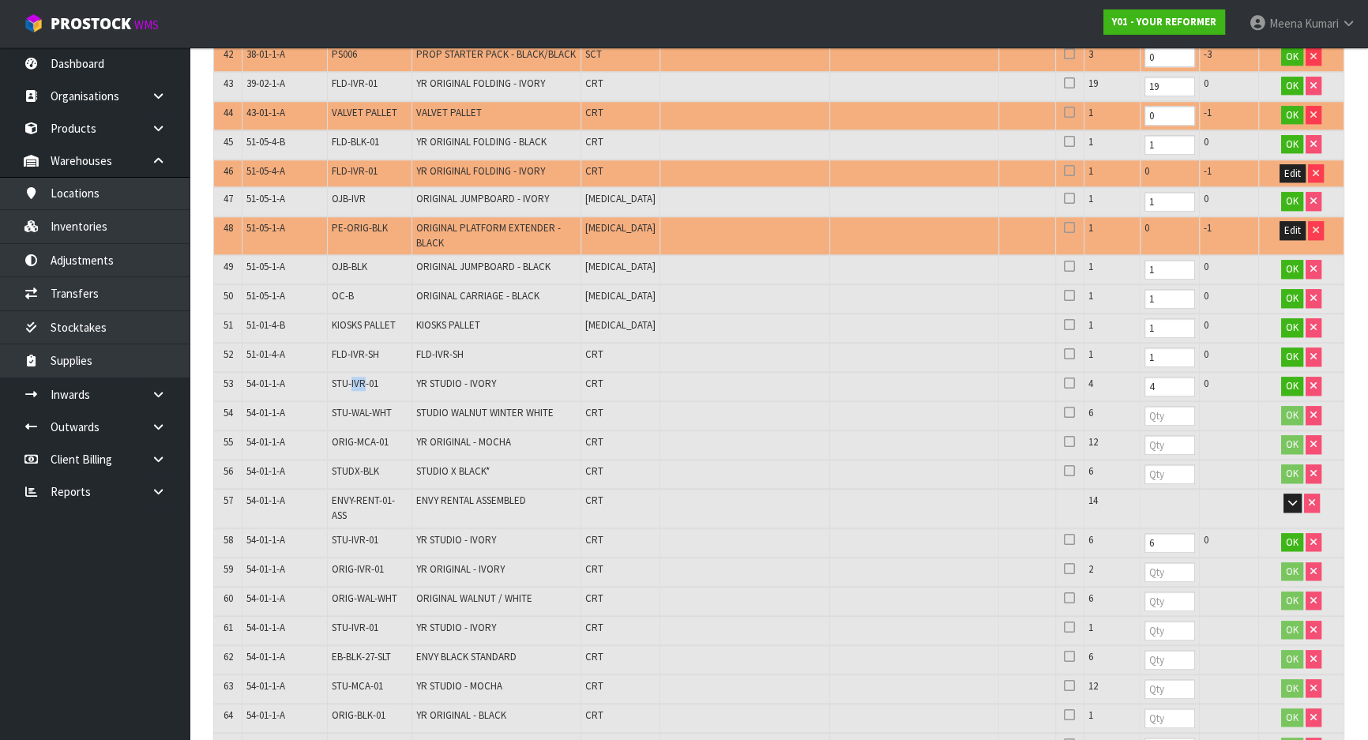
click at [358, 377] on span "STU-IVR-01" at bounding box center [355, 383] width 47 height 13
copy tr "STU-IVR-01"
click at [1145, 621] on input "number" at bounding box center [1170, 631] width 51 height 20
type input "1"
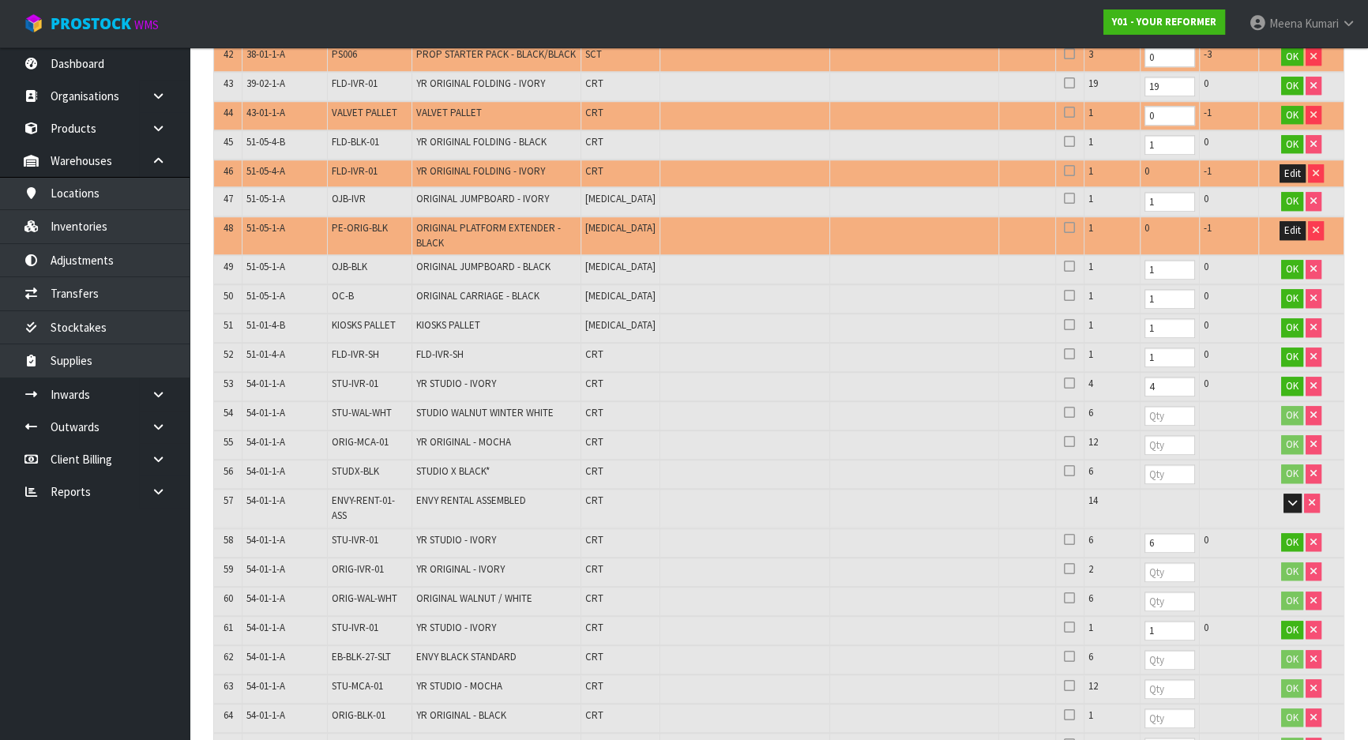
scroll to position [2060, 0]
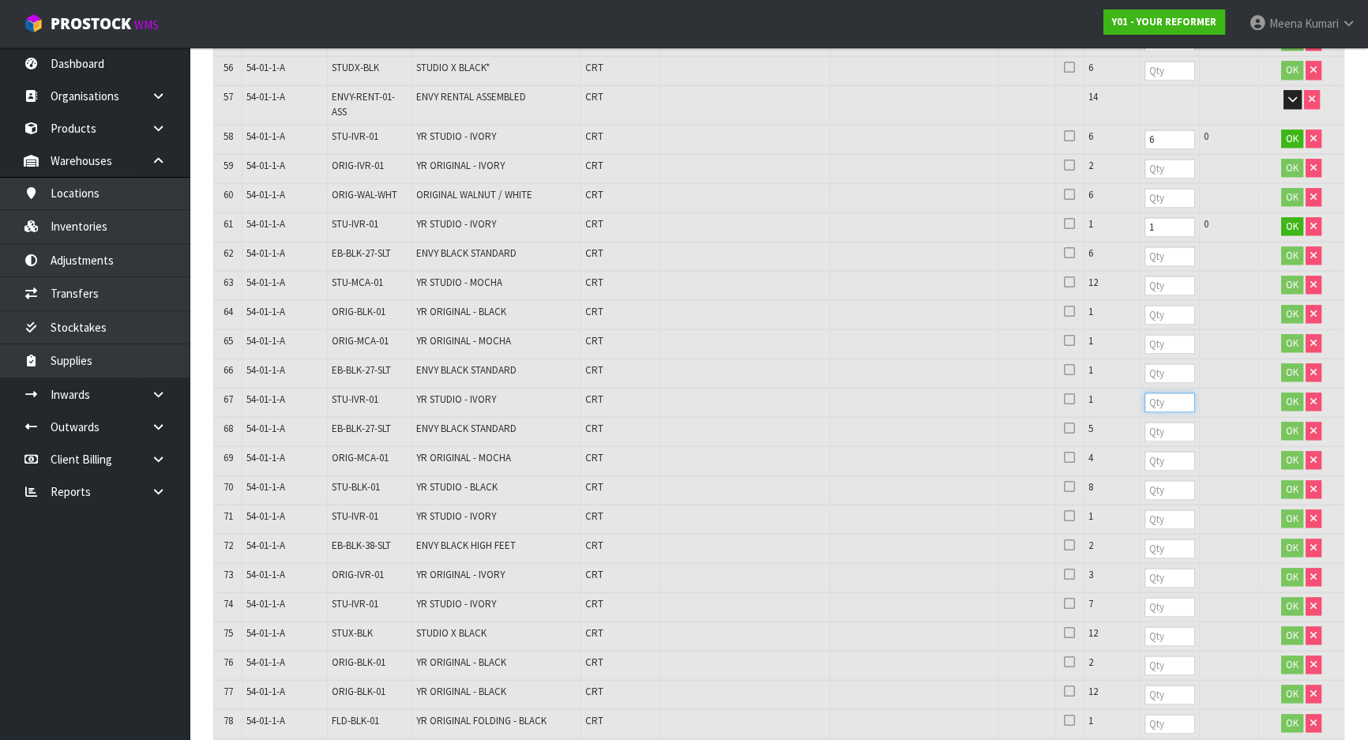
click at [1145, 393] on input "number" at bounding box center [1170, 403] width 51 height 20
type input "1"
click at [1145, 510] on input "number" at bounding box center [1170, 520] width 51 height 20
type input "1"
click at [1145, 597] on input "number" at bounding box center [1170, 607] width 51 height 20
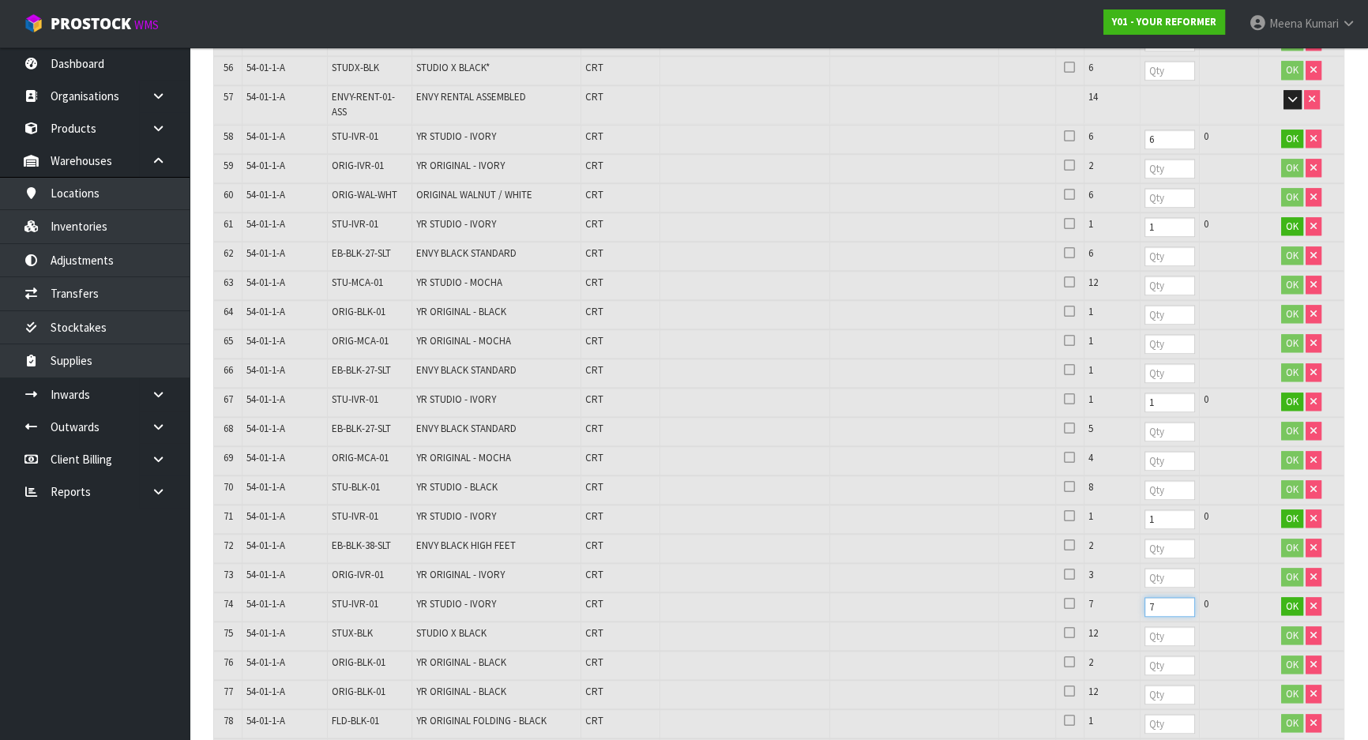
drag, startPoint x: 1117, startPoint y: 573, endPoint x: 1071, endPoint y: 583, distance: 47.7
click at [1071, 593] on tr "74 54-01-1-A STU-IVR-01 YR STUDIO - IVORY CRT 7 7 0 OK" at bounding box center [779, 607] width 1130 height 29
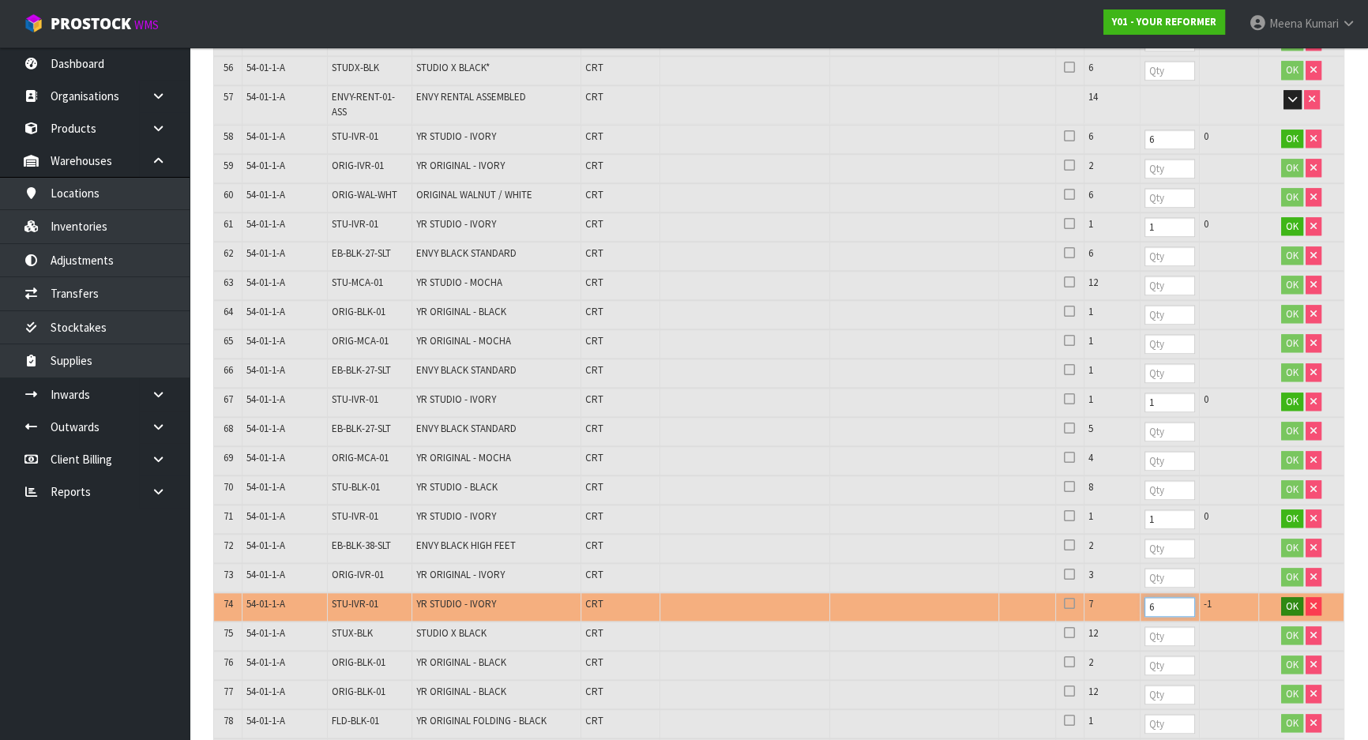
type input "6"
click at [1293, 600] on span "OK" at bounding box center [1292, 606] width 13 height 13
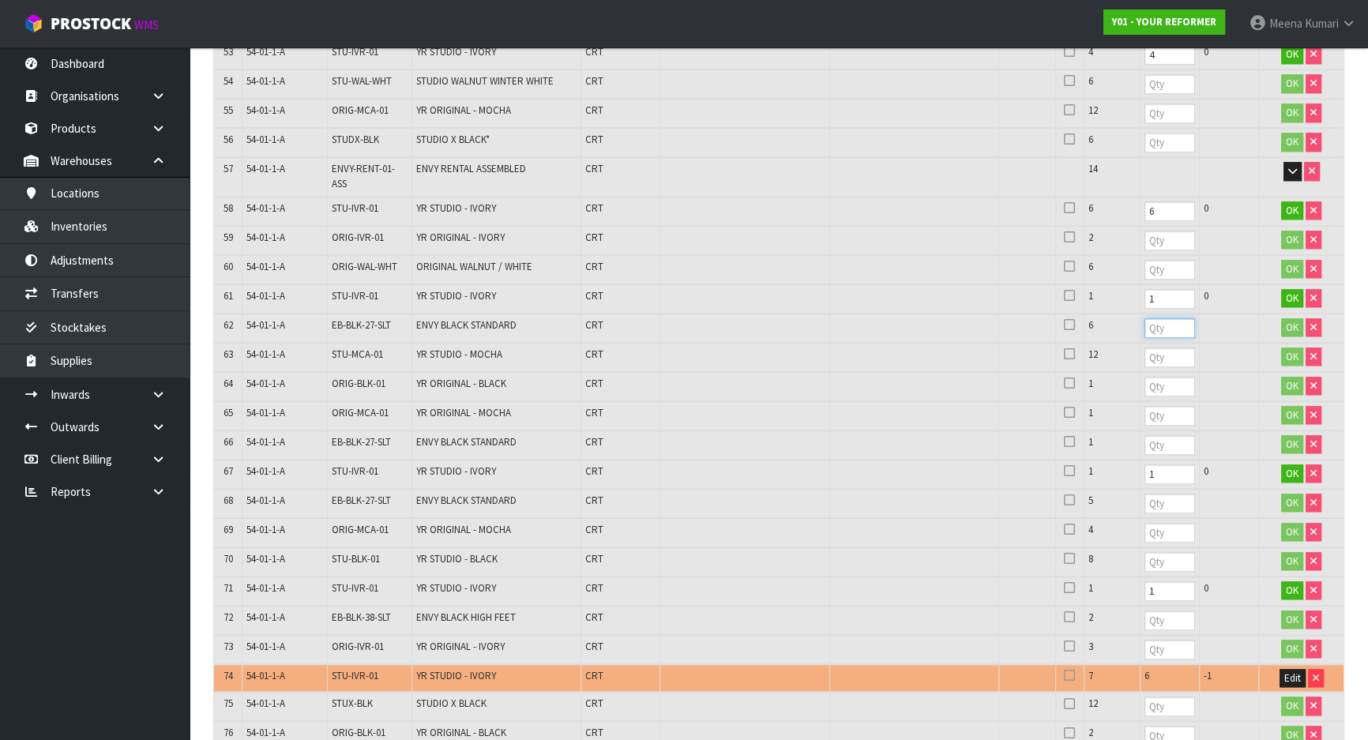
click at [1145, 318] on input "number" at bounding box center [1170, 328] width 51 height 20
type input "6"
click at [1145, 348] on input "number" at bounding box center [1170, 358] width 51 height 20
type input "12"
click at [352, 348] on span "STU-MCA-01" at bounding box center [357, 354] width 51 height 13
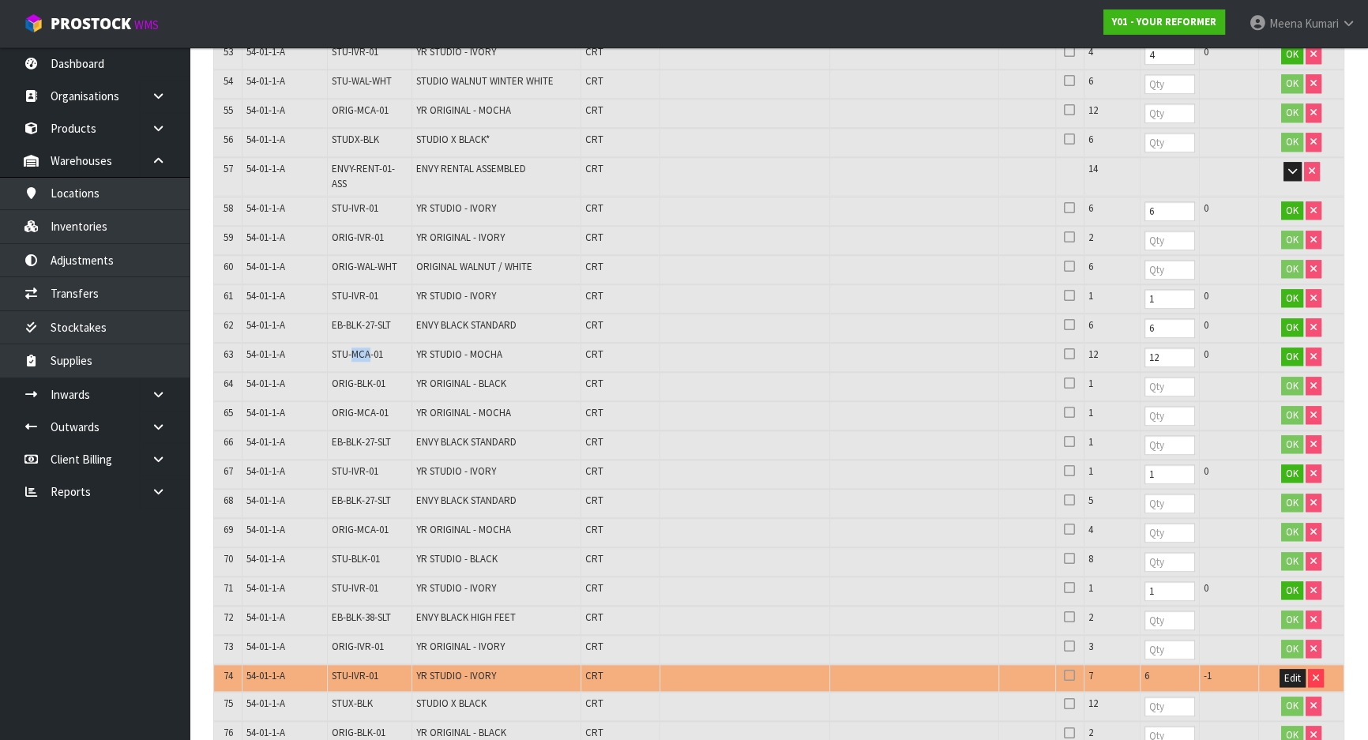
click at [352, 348] on span "STU-MCA-01" at bounding box center [357, 354] width 51 height 13
copy tr "STU-MCA-01"
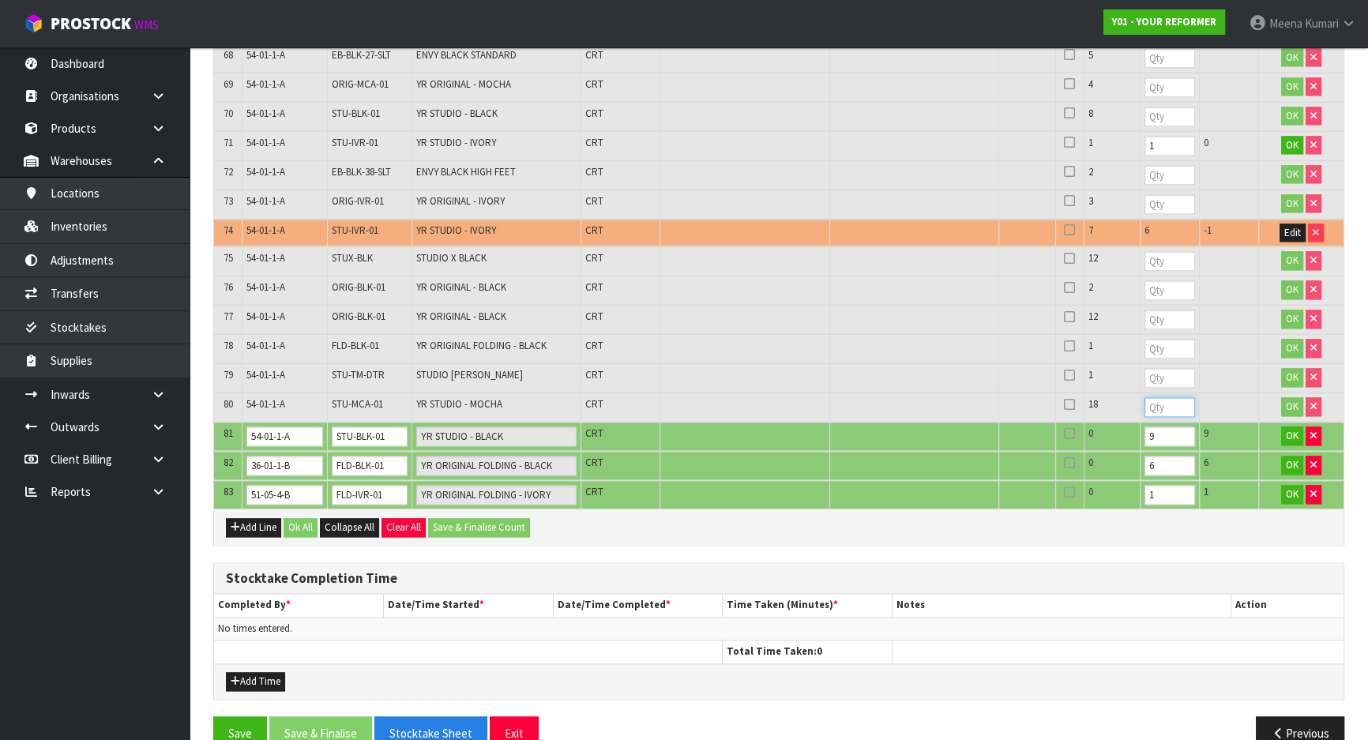
click at [1145, 397] on input "number" at bounding box center [1170, 407] width 51 height 20
type input "18"
click at [1145, 368] on input "number" at bounding box center [1170, 378] width 51 height 20
type input "1"
click at [1145, 339] on input "number" at bounding box center [1170, 349] width 51 height 20
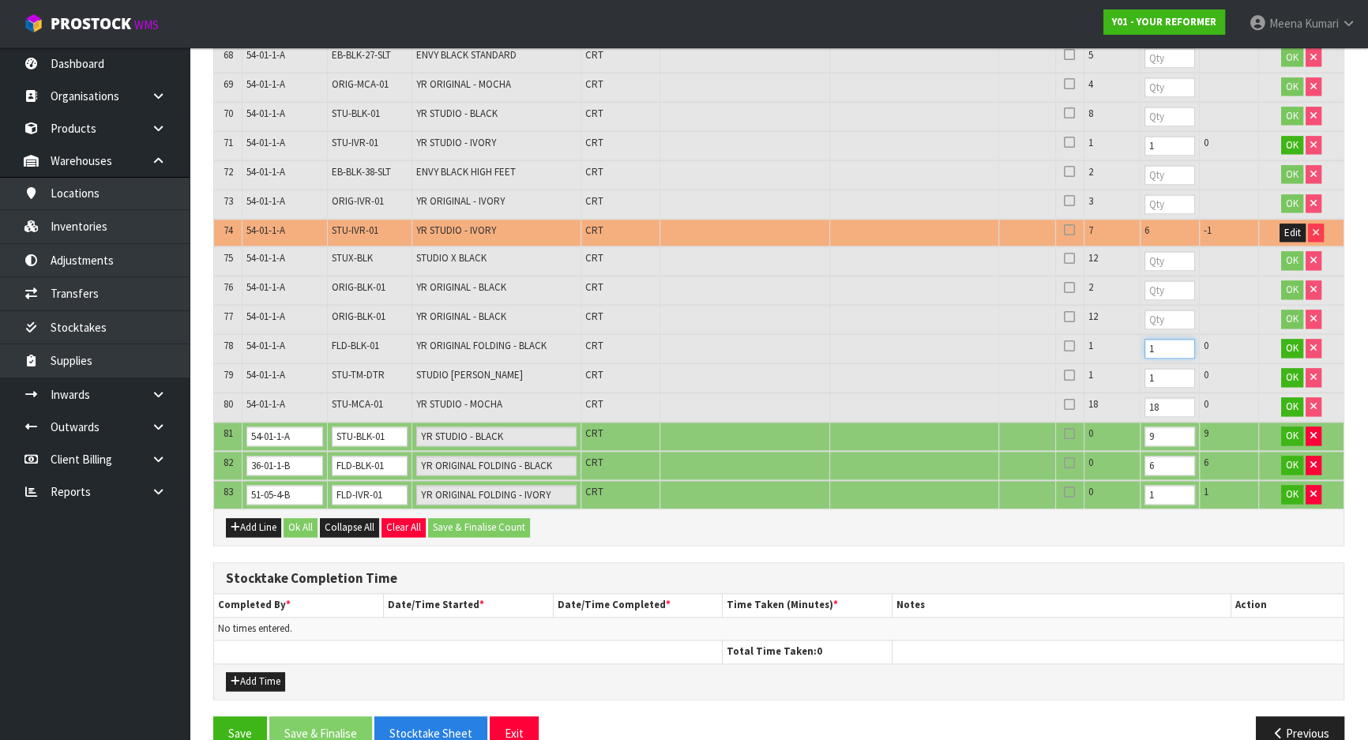
type input "1"
click at [1145, 310] on input "number" at bounding box center [1170, 320] width 51 height 20
type input "12"
click at [1145, 280] on input "number" at bounding box center [1170, 290] width 51 height 20
type input "2"
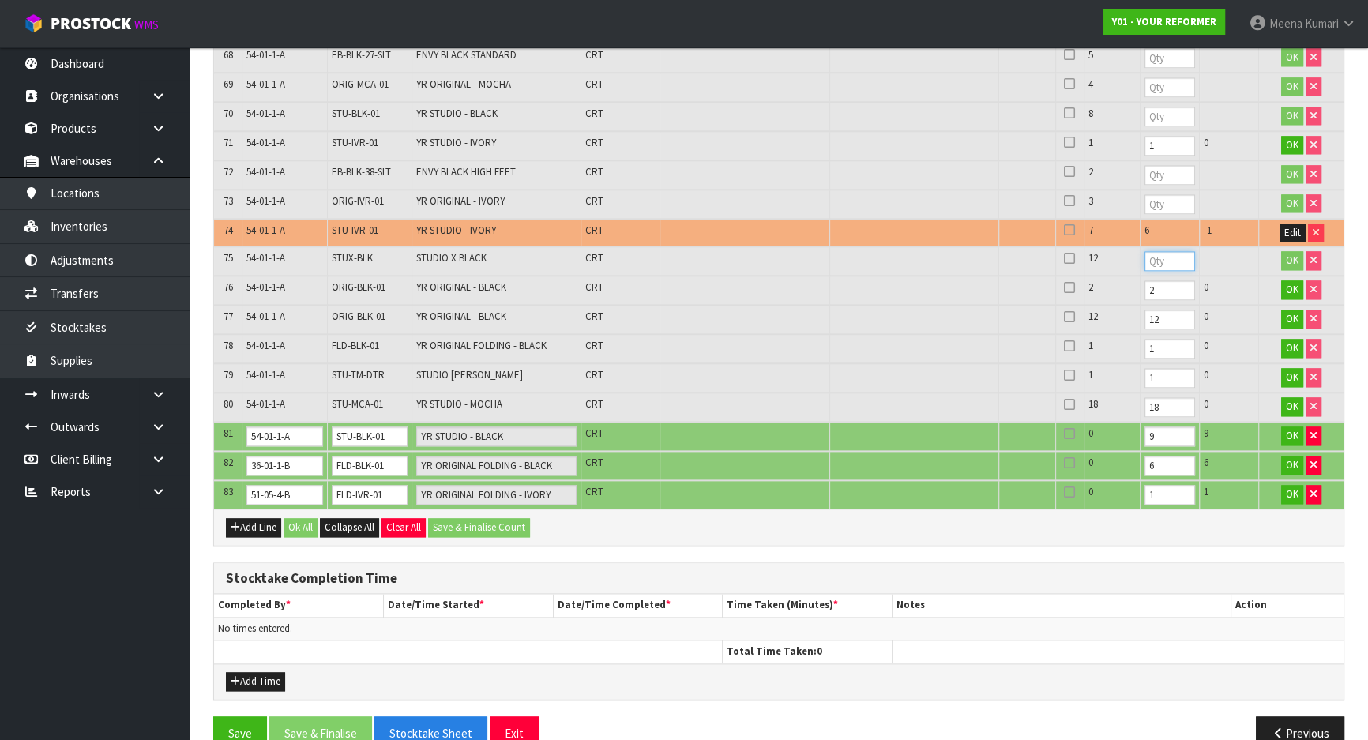
click at [1145, 251] on input "number" at bounding box center [1170, 261] width 51 height 20
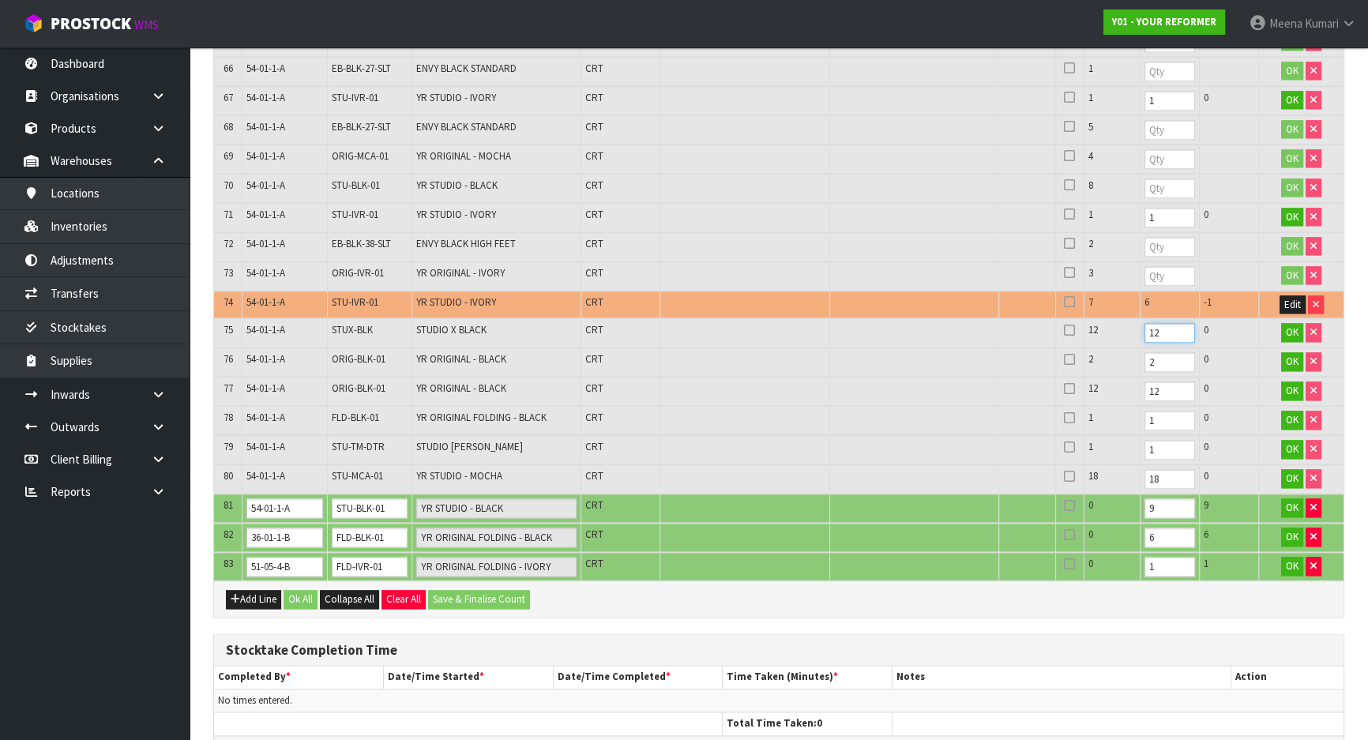
type input "12"
click at [1145, 266] on input "number" at bounding box center [1170, 276] width 51 height 20
type input "3"
click at [1145, 237] on input "number" at bounding box center [1170, 247] width 51 height 20
type input "2"
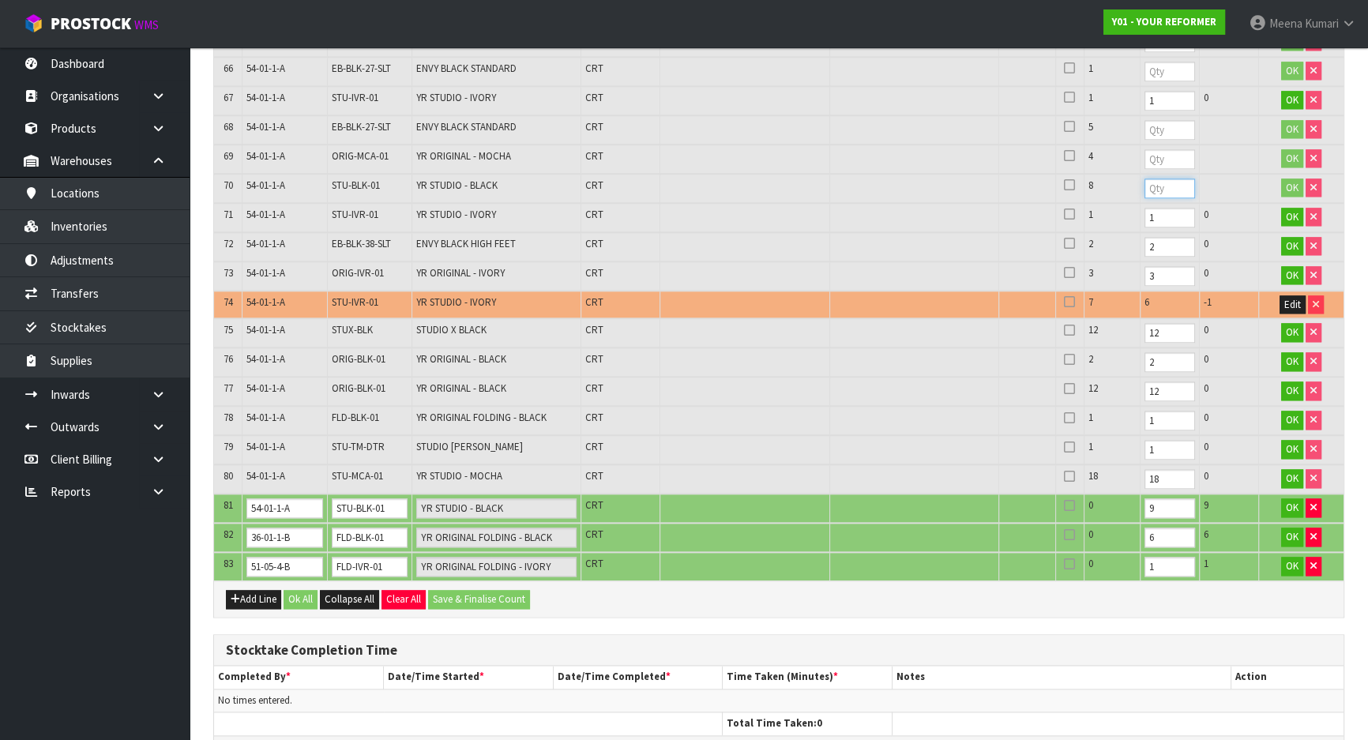
click at [1145, 179] on input "number" at bounding box center [1170, 189] width 51 height 20
type input "8"
click at [1145, 149] on input "number" at bounding box center [1170, 159] width 51 height 20
type input "4"
click at [1145, 120] on input "number" at bounding box center [1170, 130] width 51 height 20
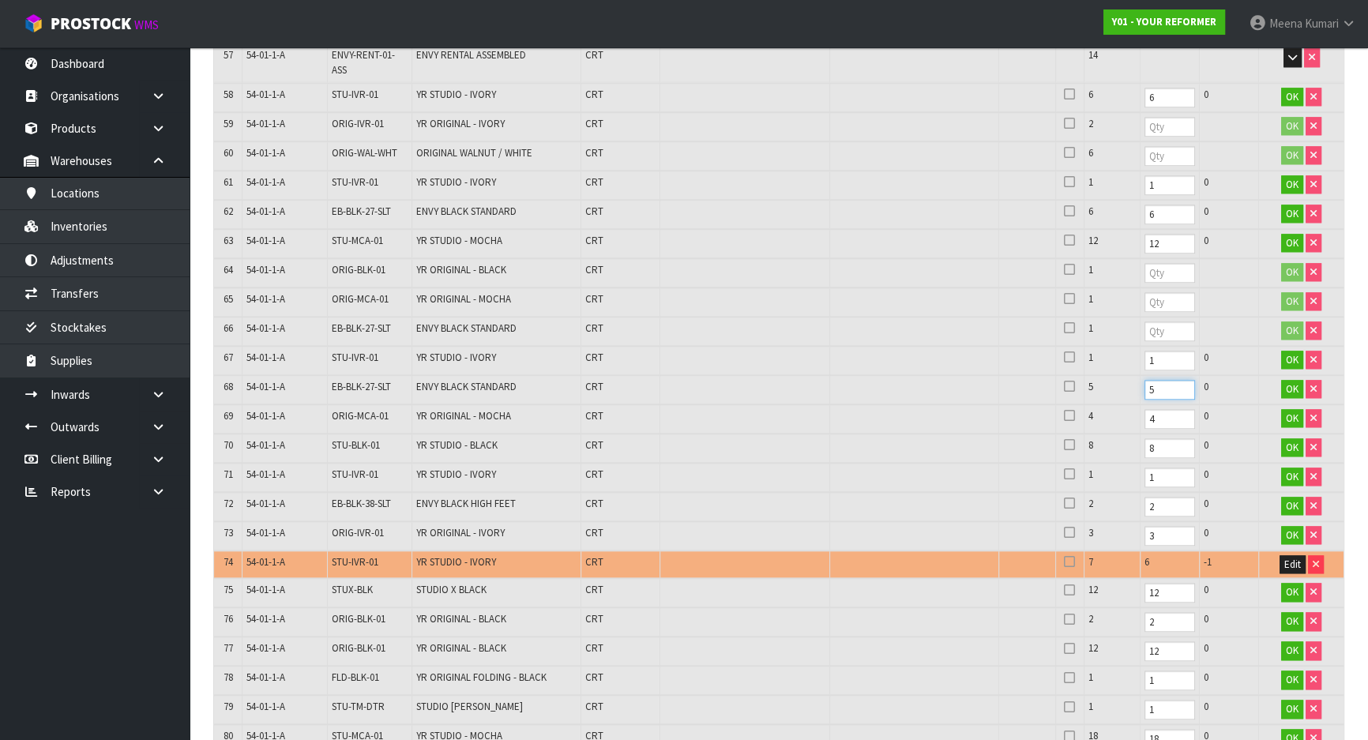
scroll to position [2074, 0]
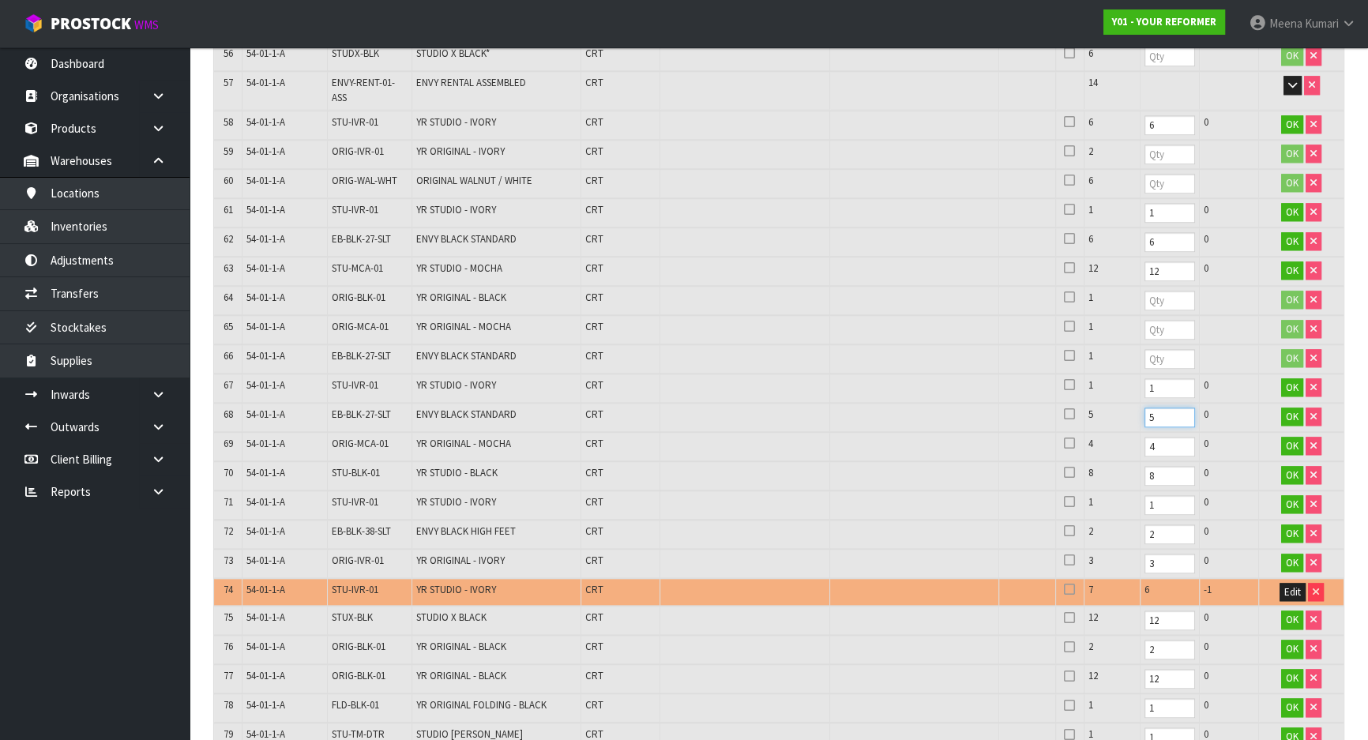
type input "5"
click at [1145, 349] on input "number" at bounding box center [1170, 359] width 51 height 20
type input "1"
click at [1145, 320] on input "number" at bounding box center [1170, 330] width 51 height 20
type input "1"
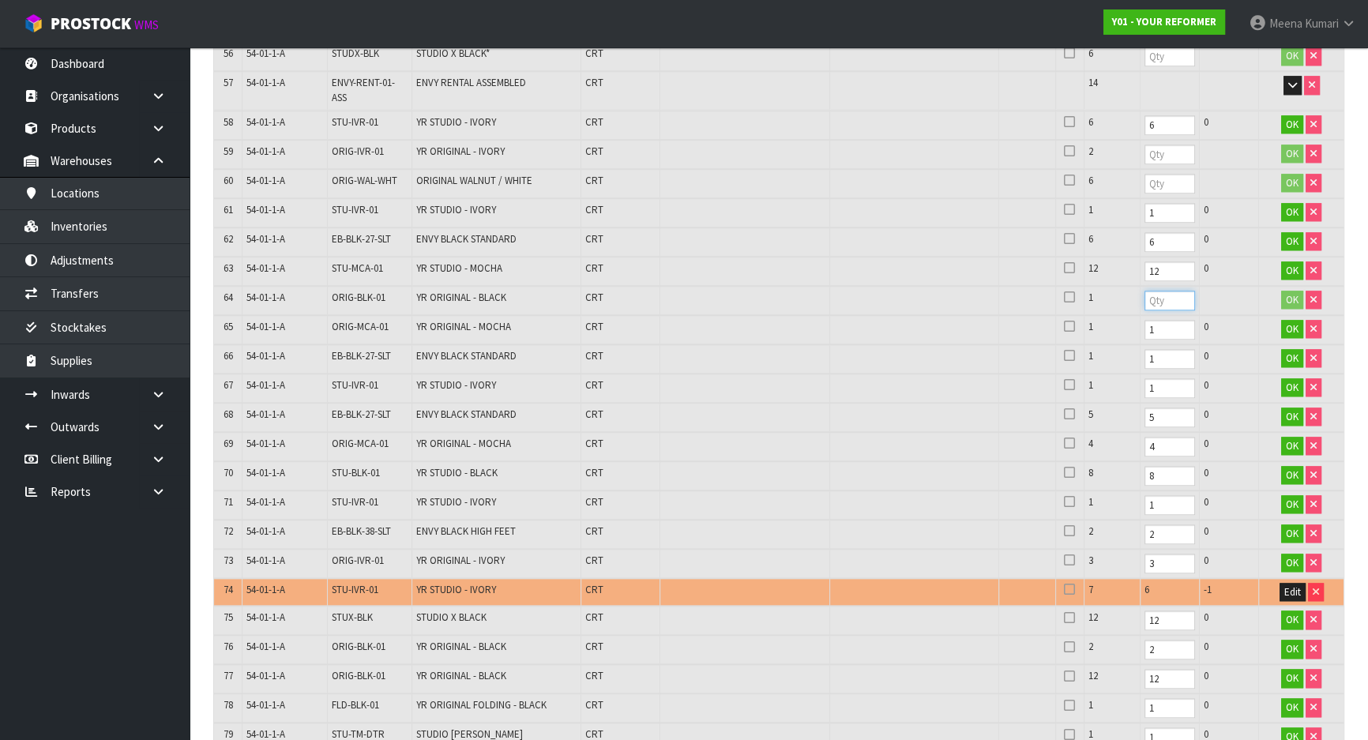
click at [1145, 291] on input "number" at bounding box center [1170, 301] width 51 height 20
type input "1"
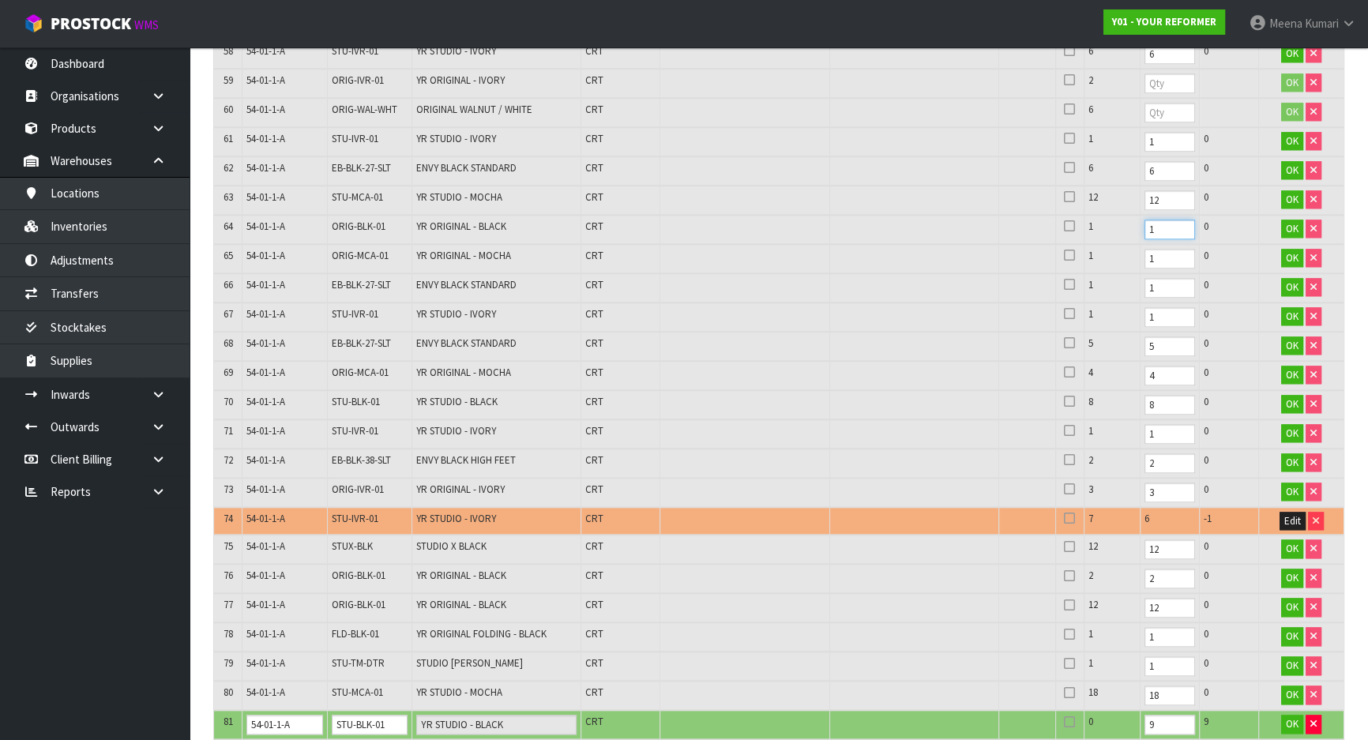
scroll to position [2433, 0]
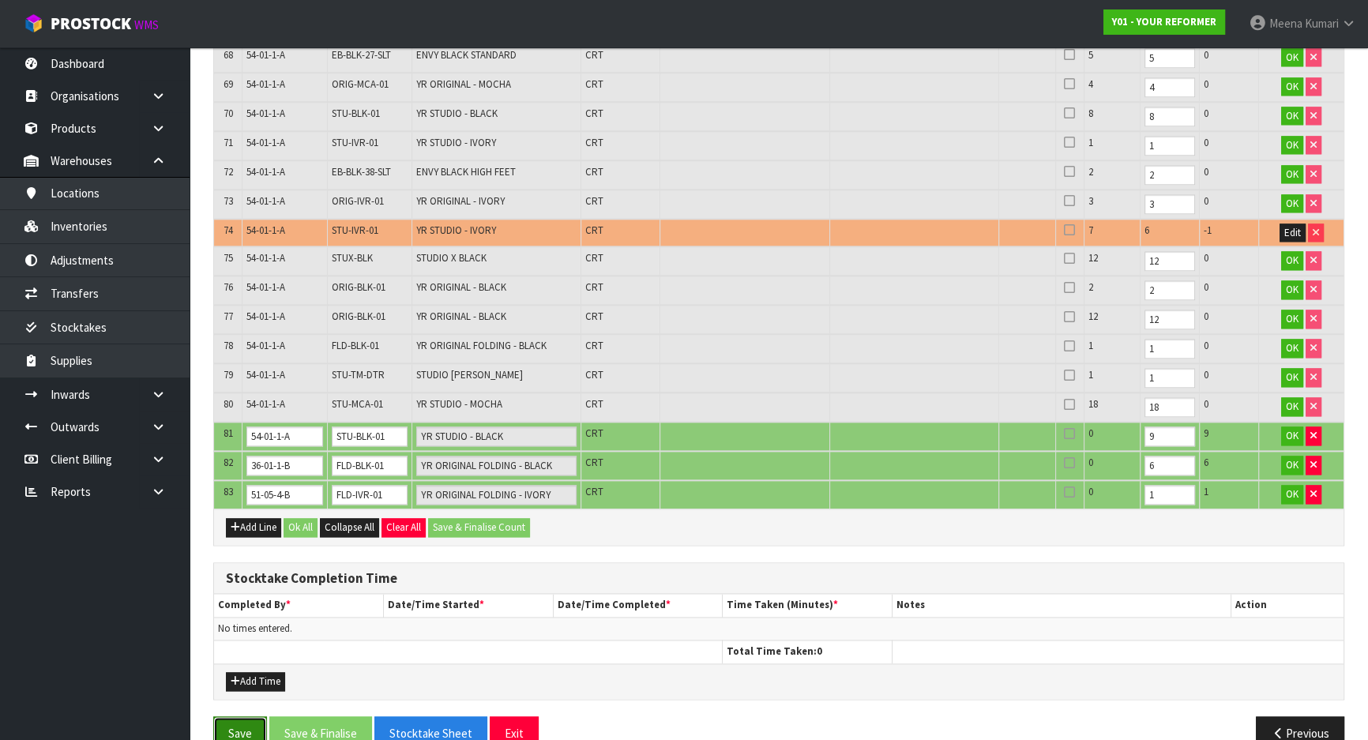
click at [253, 717] on button "Save" at bounding box center [240, 734] width 54 height 34
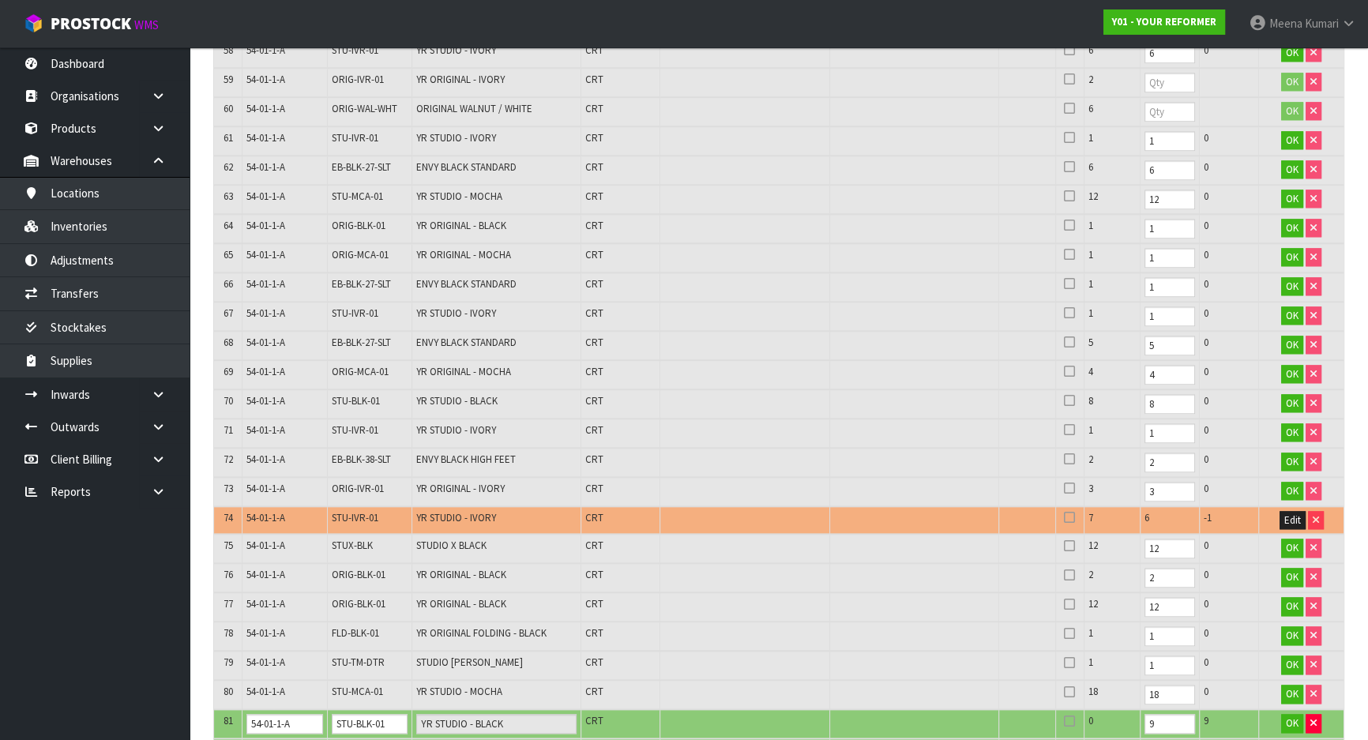
scroll to position [0, 0]
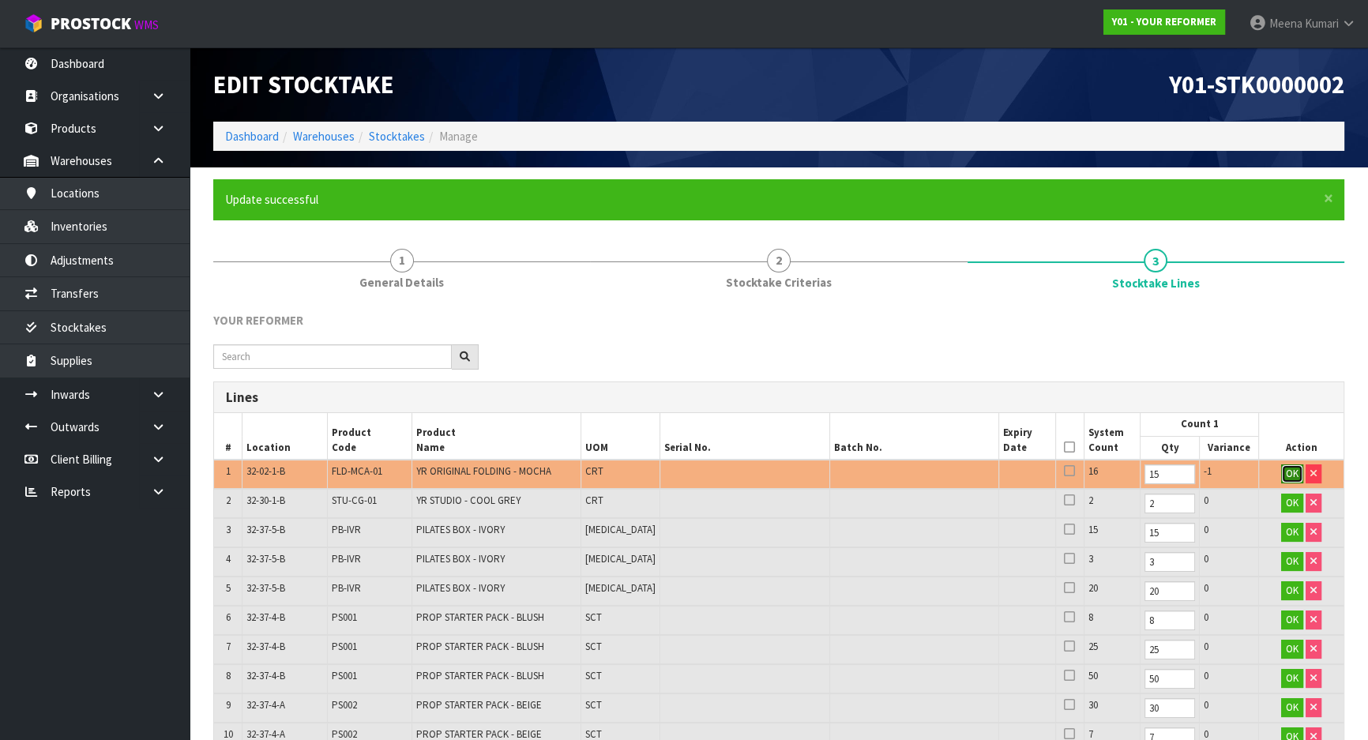
click at [1296, 471] on span "OK" at bounding box center [1292, 473] width 13 height 13
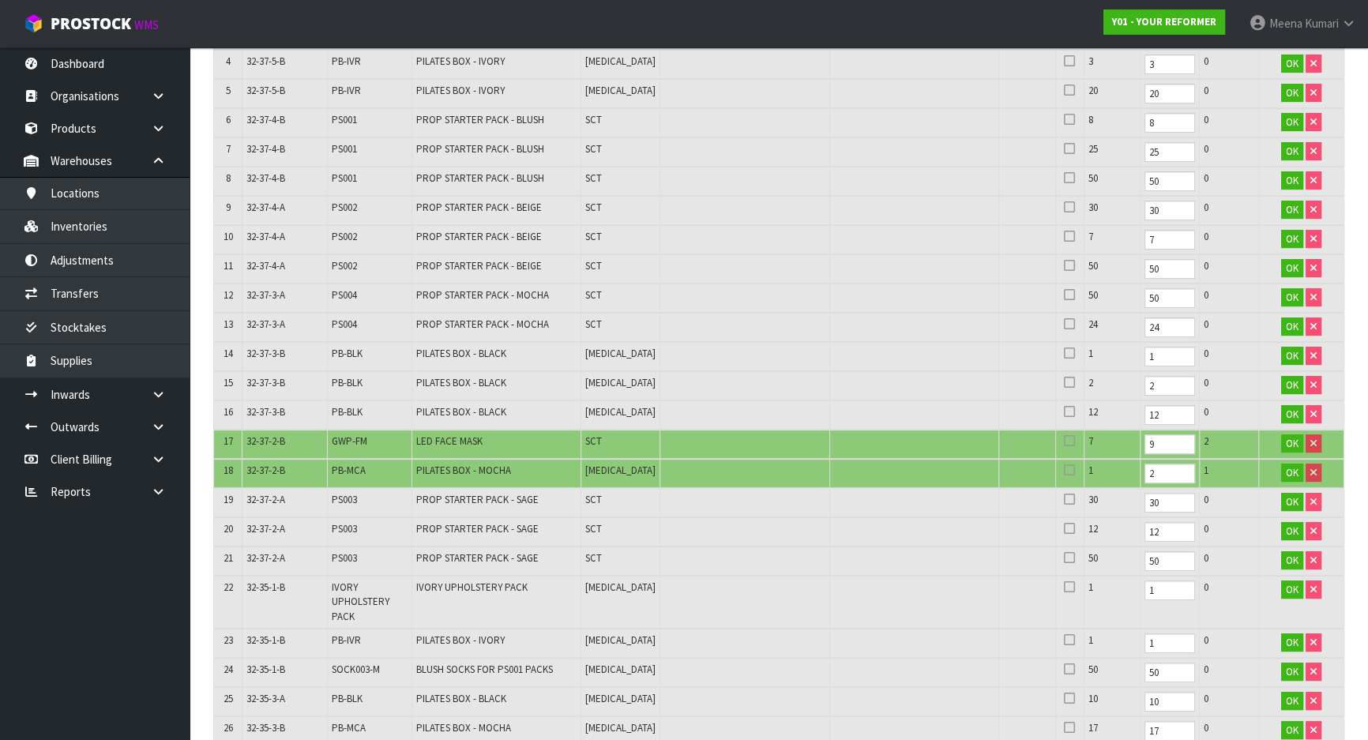
scroll to position [502, 0]
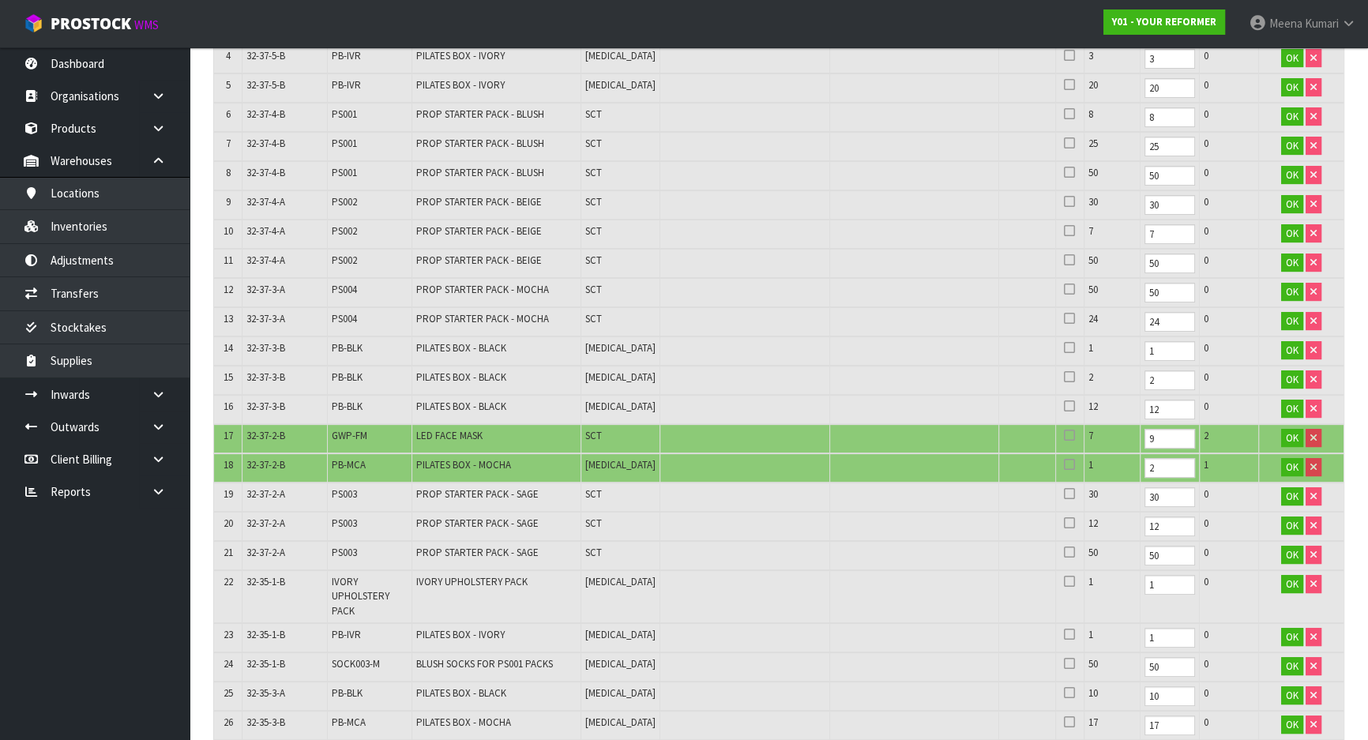
click at [353, 431] on span "GWP-FM" at bounding box center [350, 435] width 36 height 13
copy tr "GWP-FM"
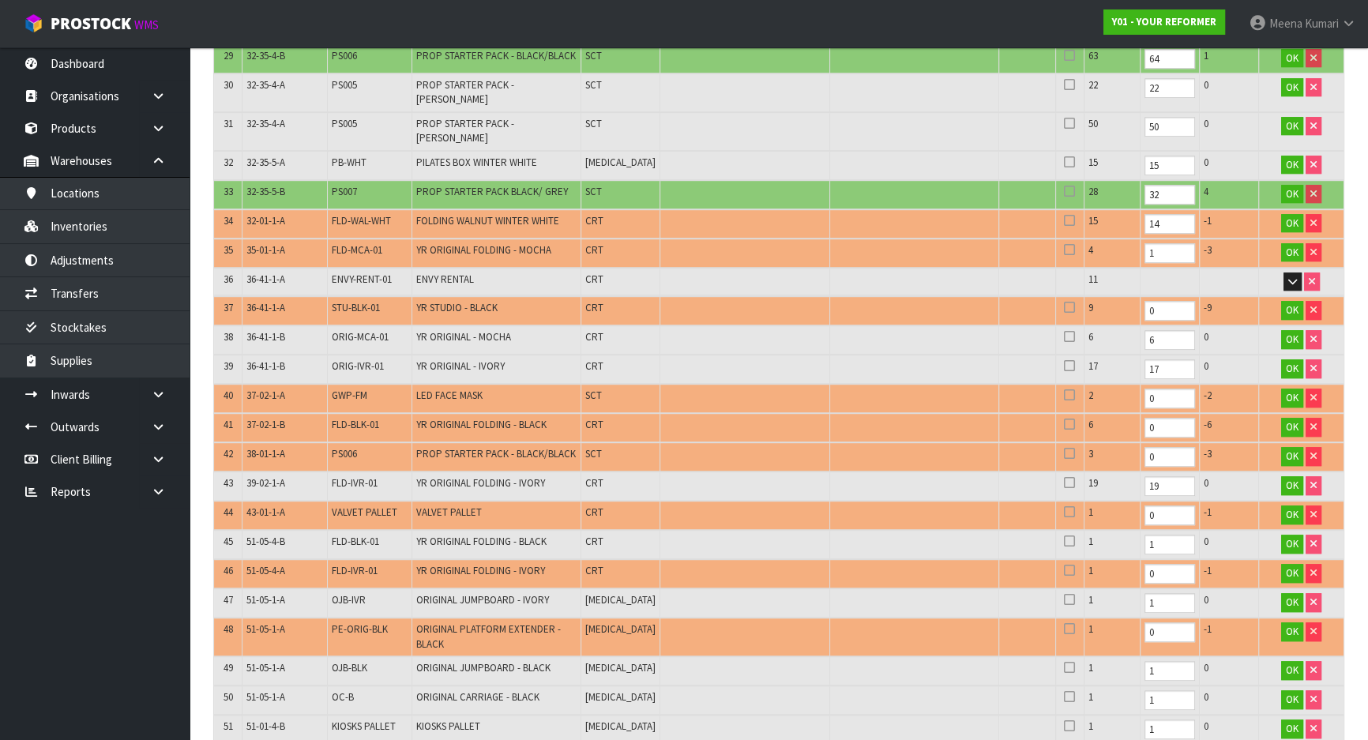
scroll to position [565, 0]
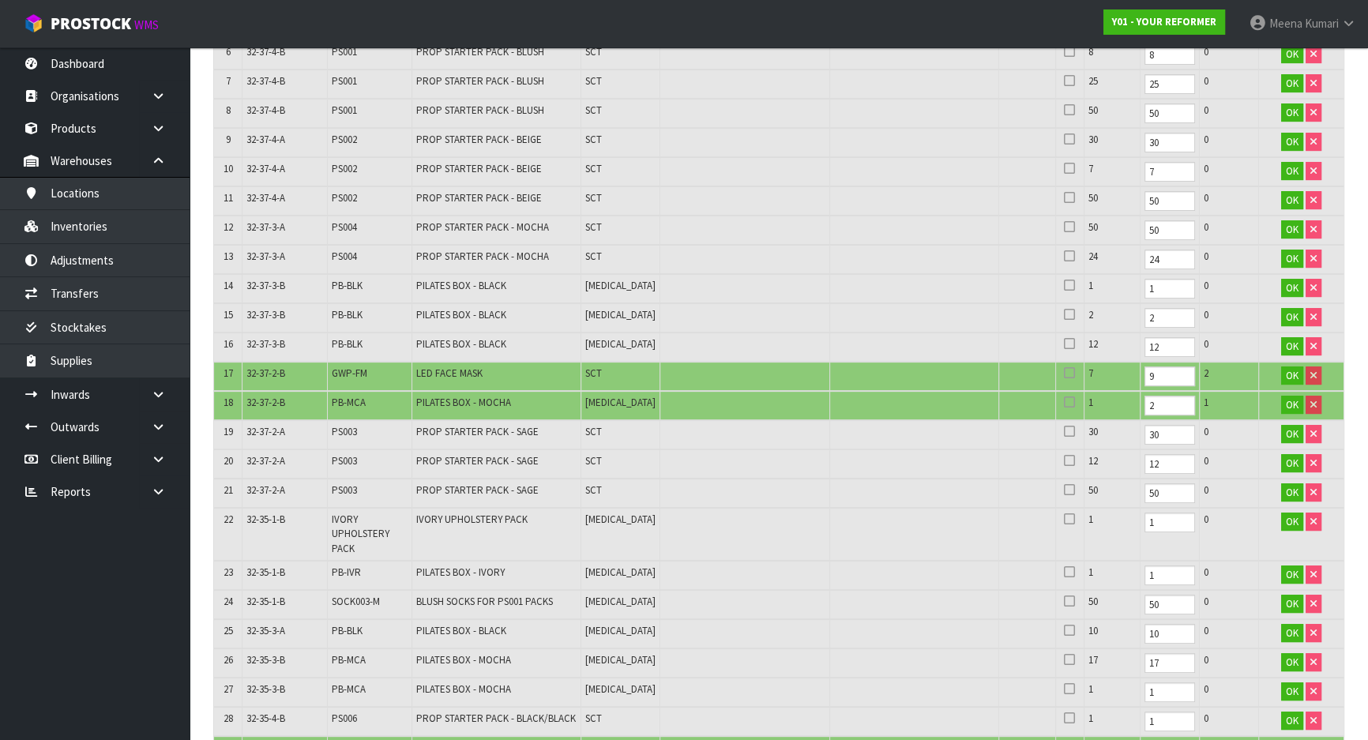
click at [337, 399] on span "PB-MCA" at bounding box center [349, 402] width 34 height 13
copy tr "PB-MCA"
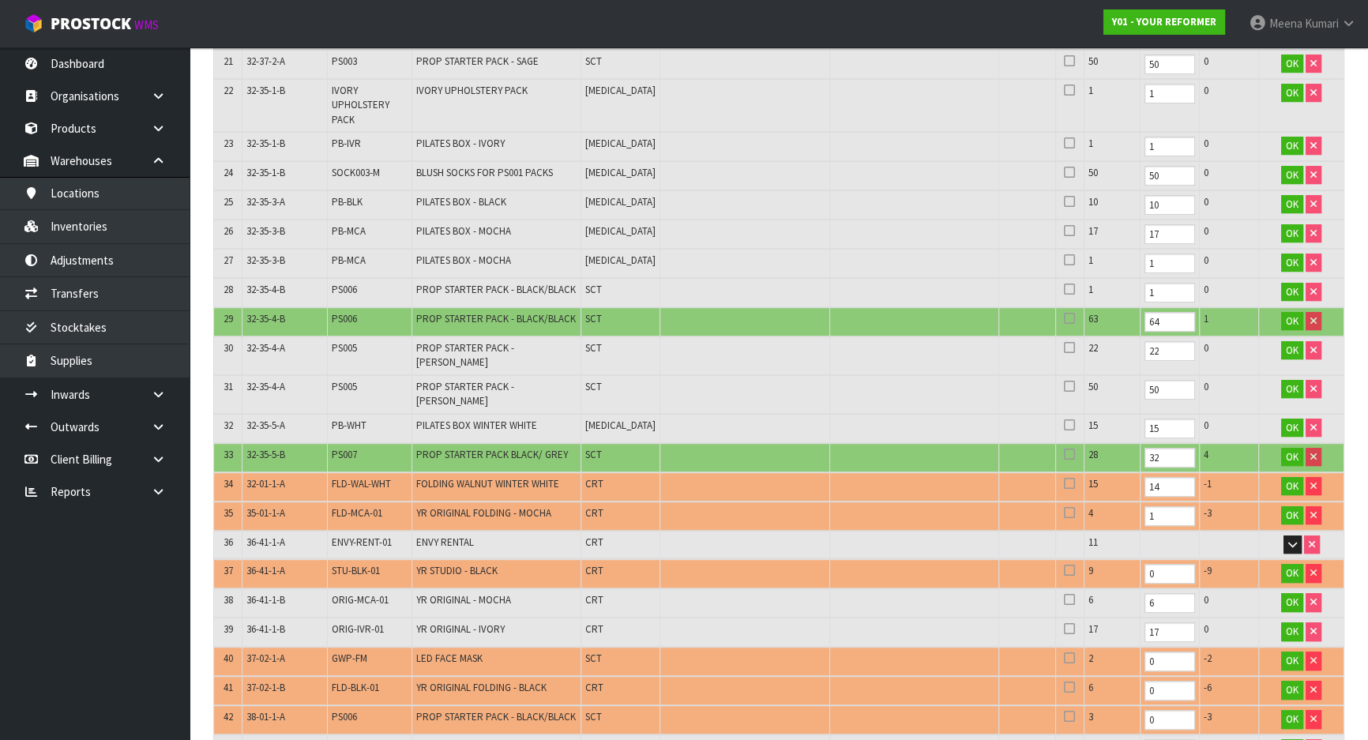
scroll to position [995, 0]
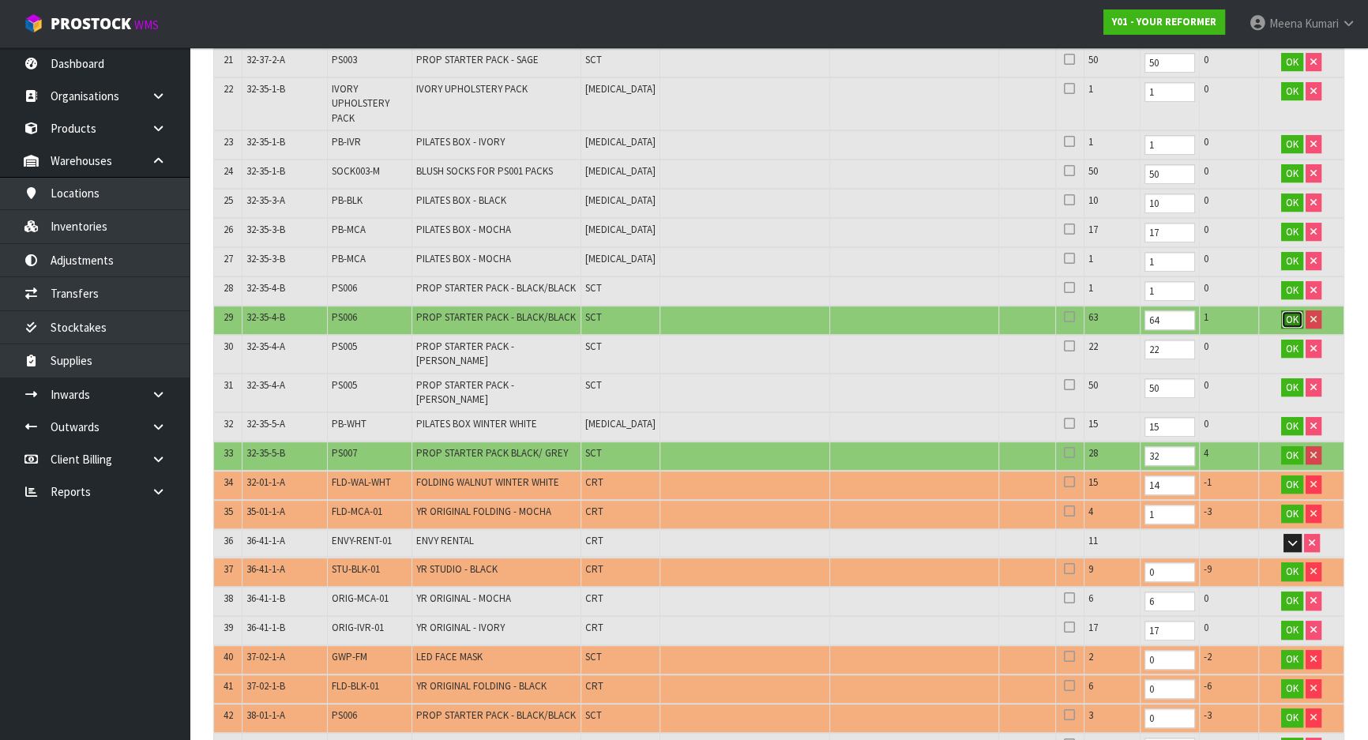
click at [1296, 316] on span "OK" at bounding box center [1292, 319] width 13 height 13
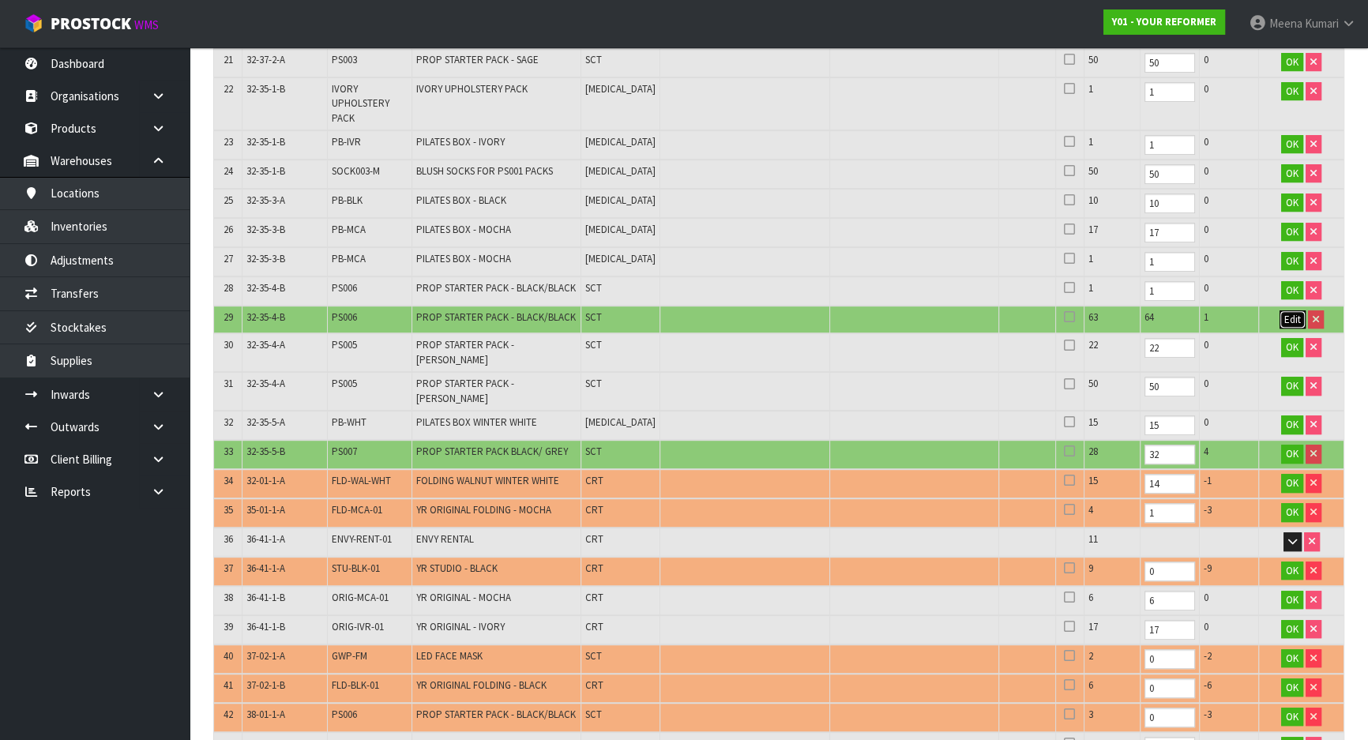
click at [1296, 316] on span "Edit" at bounding box center [1293, 319] width 17 height 13
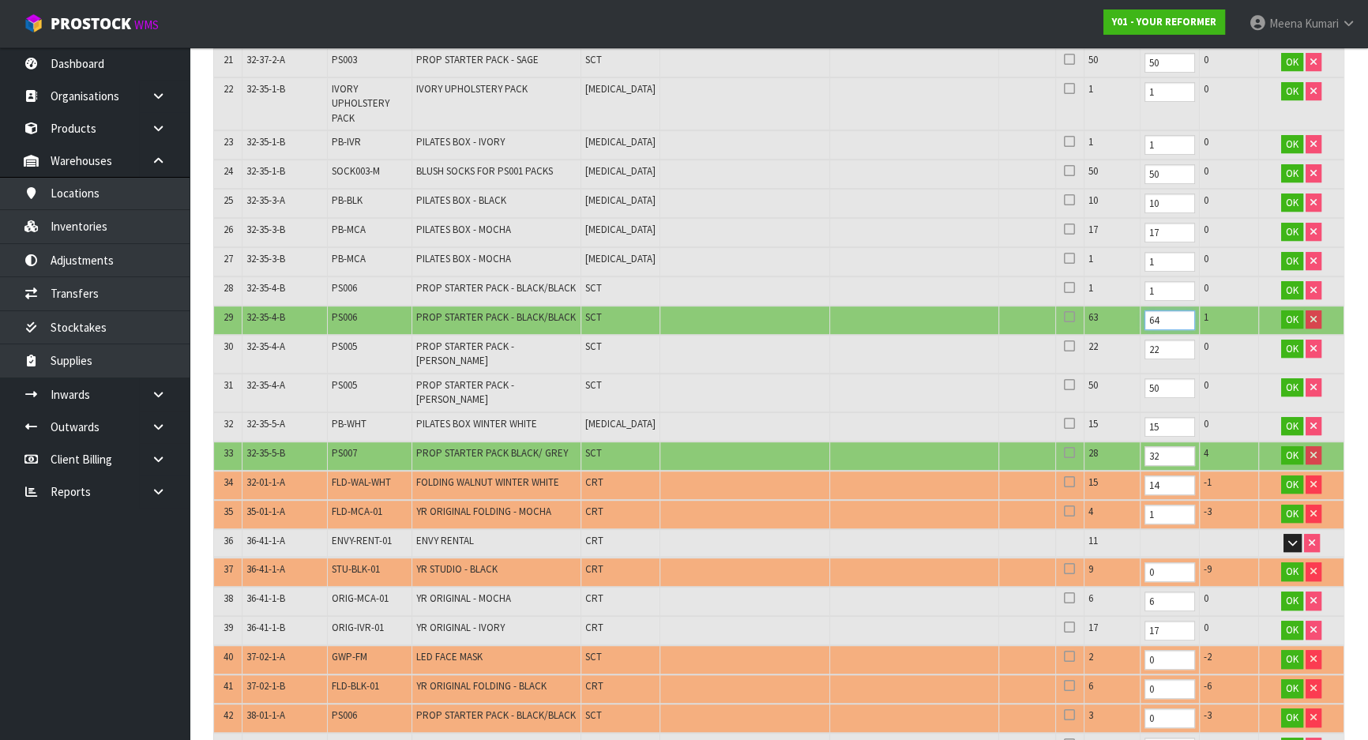
drag, startPoint x: 1119, startPoint y: 310, endPoint x: 1072, endPoint y: 317, distance: 47.2
click at [1072, 317] on tr "29 32-35-4-B PS006 PROP STARTER PACK - BLACK/BLACK SCT 63 64 1 OK" at bounding box center [779, 320] width 1130 height 29
click at [1288, 321] on button "OK" at bounding box center [1292, 319] width 22 height 19
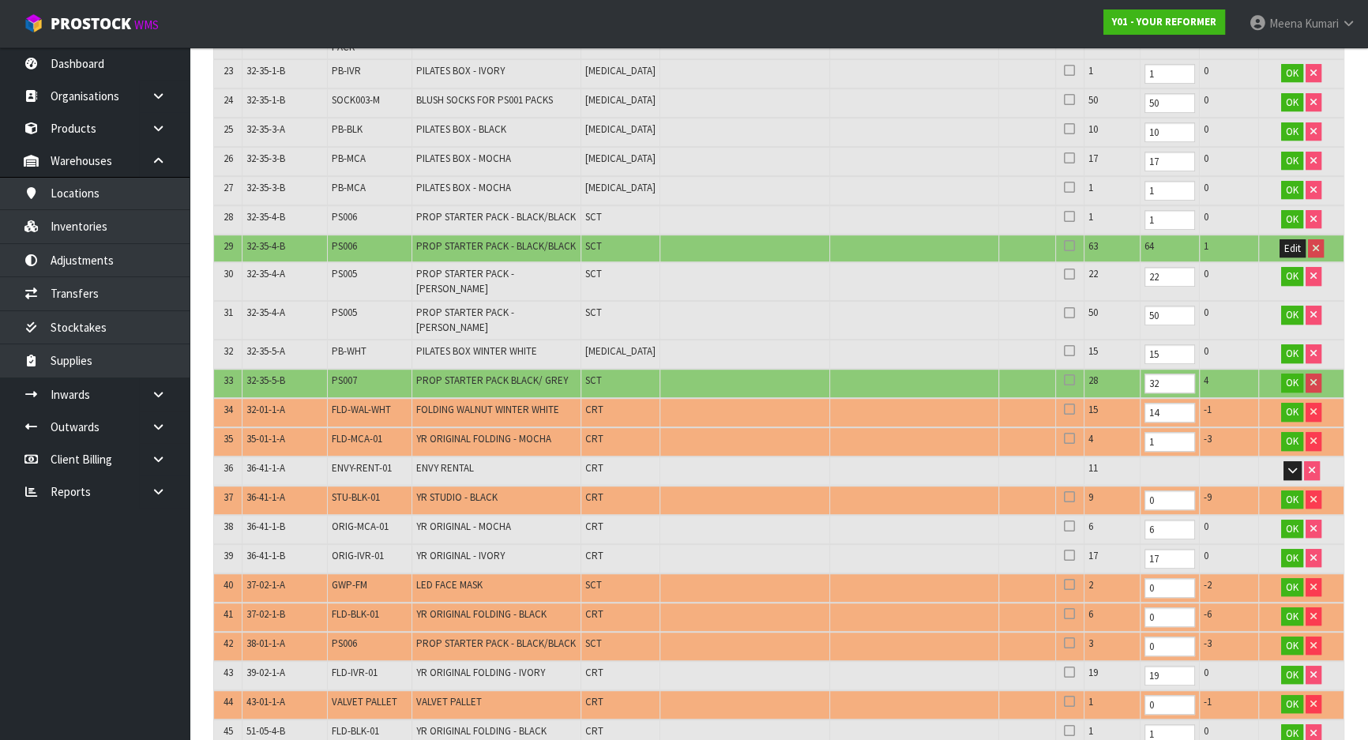
scroll to position [1067, 0]
click at [1290, 243] on span "Edit" at bounding box center [1293, 247] width 17 height 13
drag, startPoint x: 1153, startPoint y: 245, endPoint x: 1041, endPoint y: 243, distance: 112.2
click at [1041, 243] on tr "29 32-35-4-B PS006 PROP STARTER PACK - BLACK/BLACK SCT 63 64 1 OK" at bounding box center [779, 248] width 1130 height 29
type input "65"
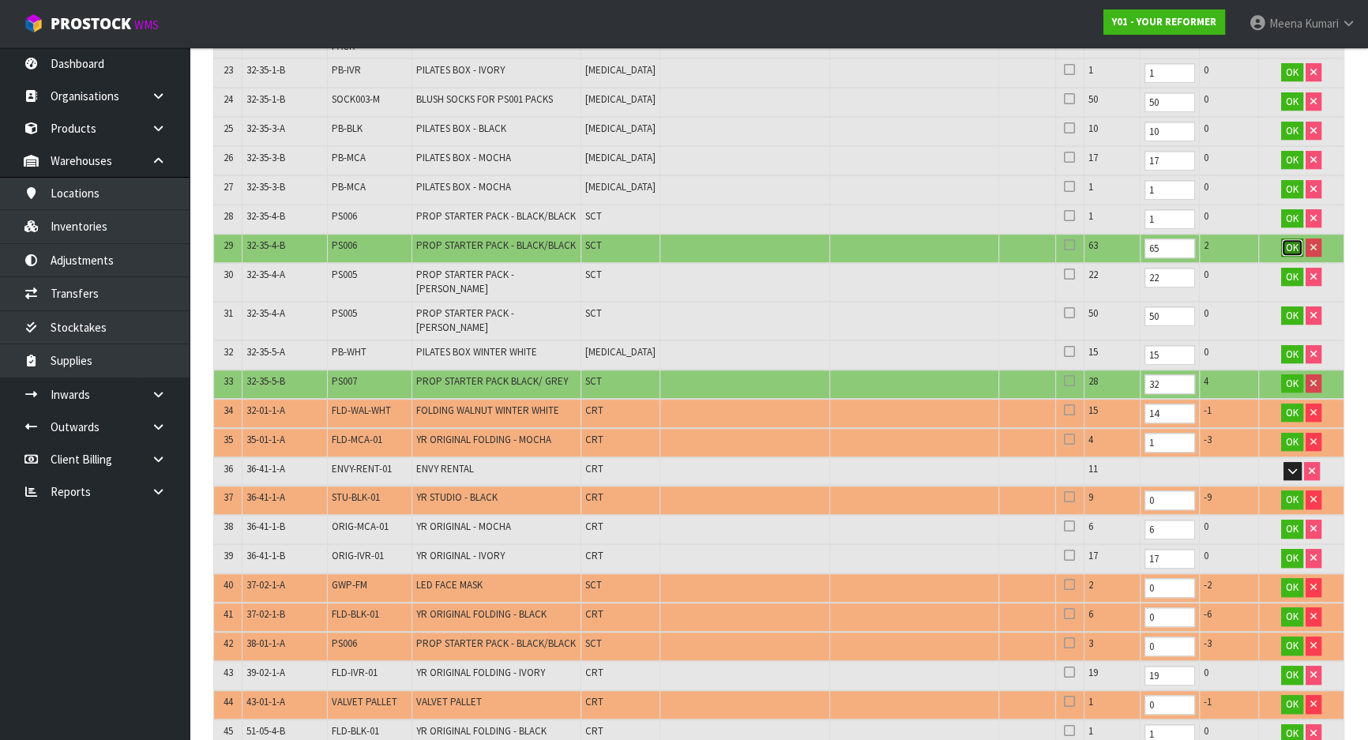
click at [1288, 241] on span "OK" at bounding box center [1292, 247] width 13 height 13
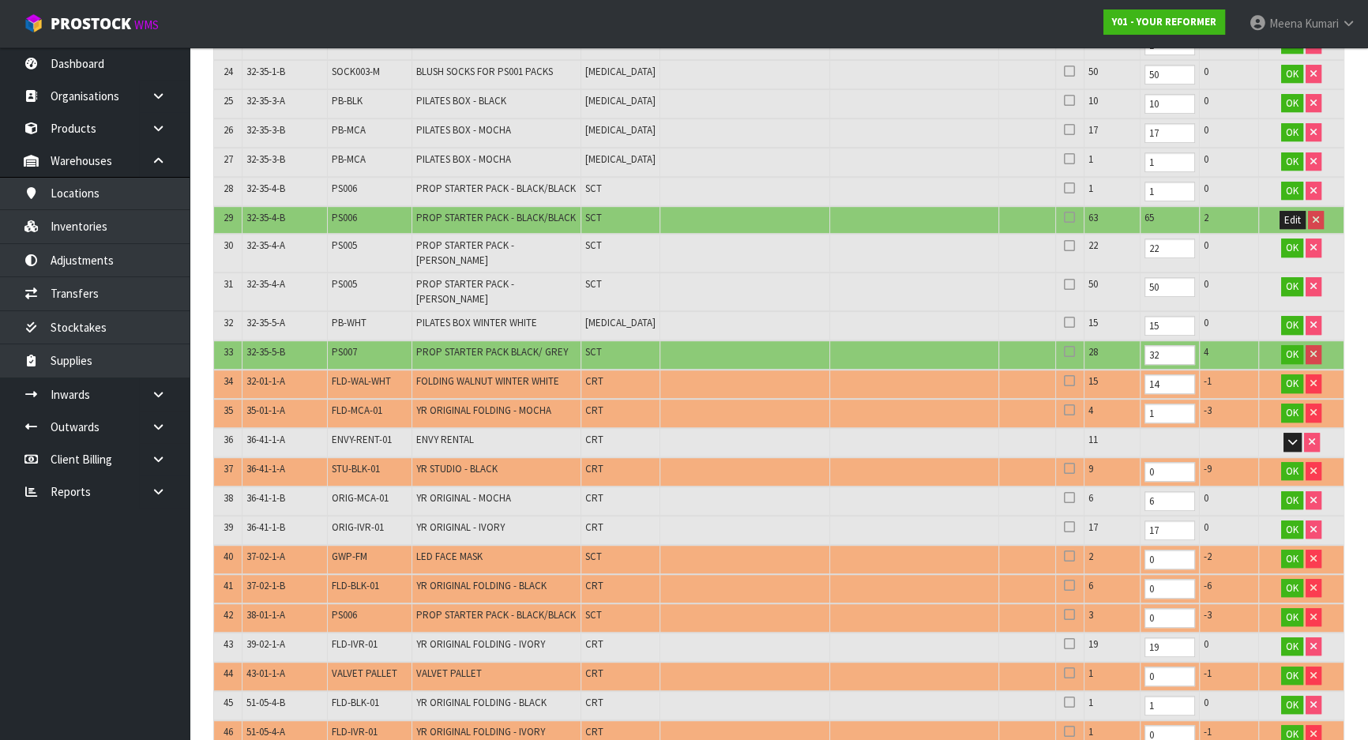
scroll to position [1139, 0]
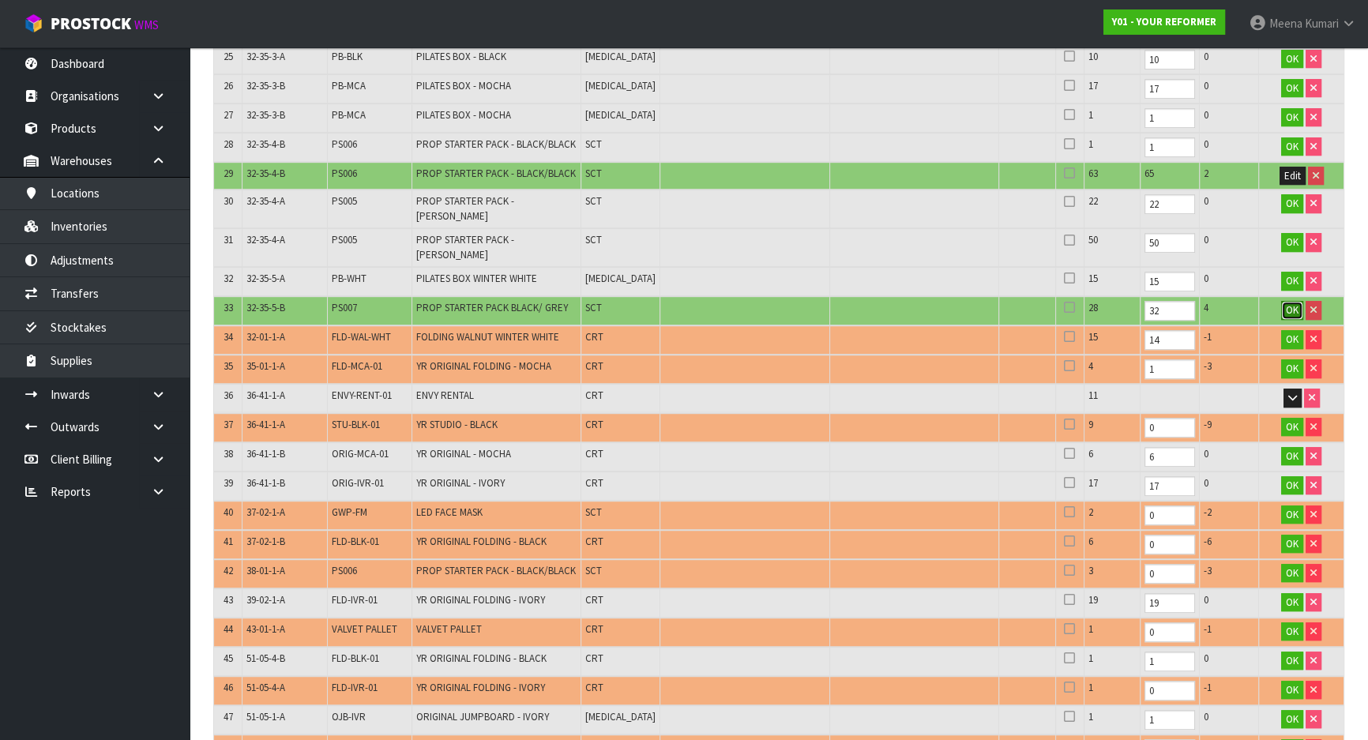
click at [1289, 303] on span "OK" at bounding box center [1292, 309] width 13 height 13
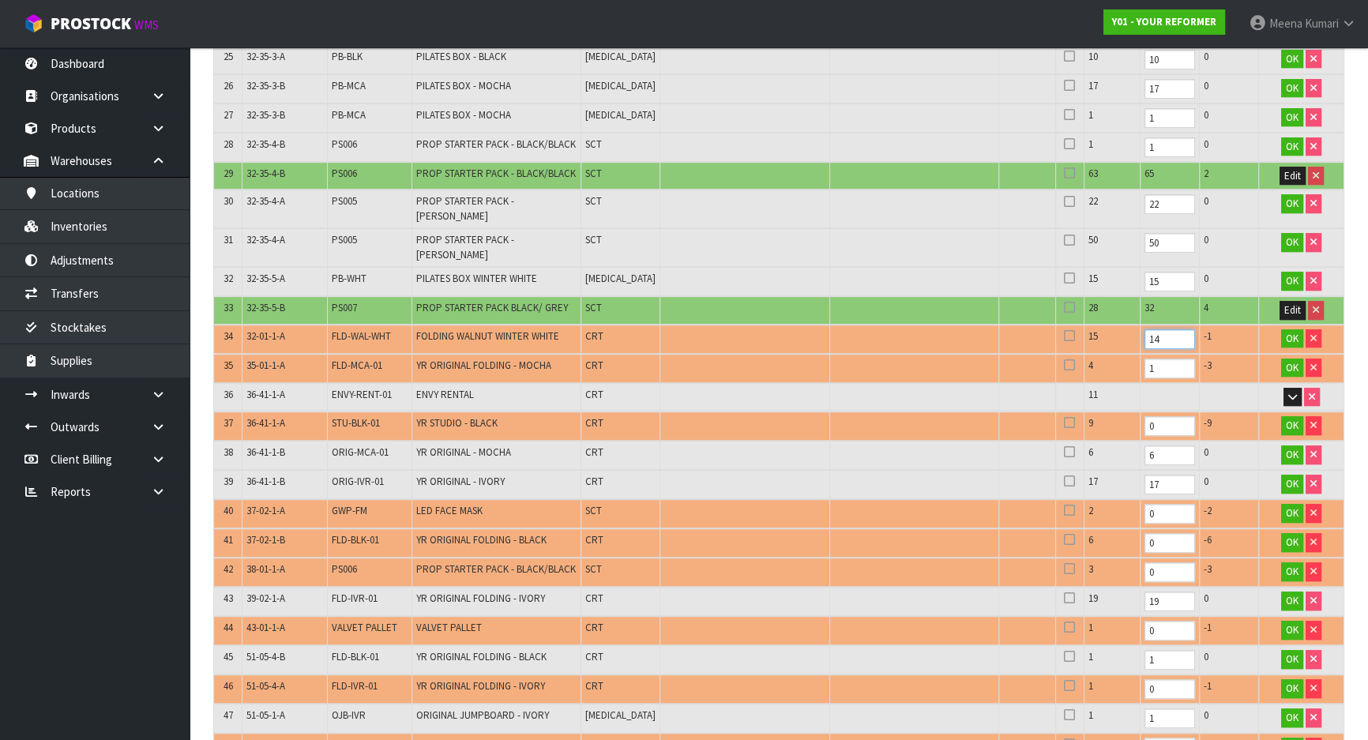
drag, startPoint x: 1094, startPoint y: 318, endPoint x: 1074, endPoint y: 316, distance: 20.6
click at [1074, 325] on tr "34 32-01-1-A FLD-WAL-WHT FOLDING WALNUT WINTER WHITE CRT 15 14 -1 OK" at bounding box center [779, 339] width 1130 height 29
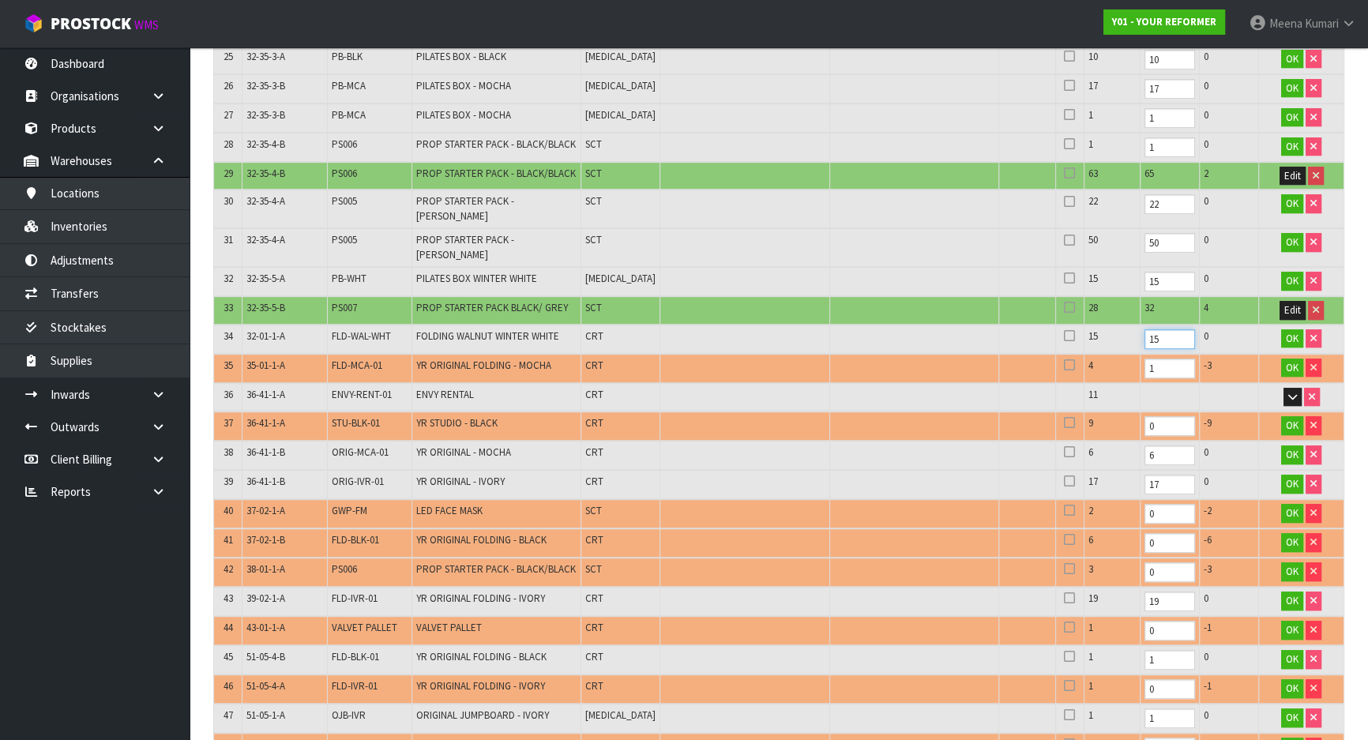
drag, startPoint x: 1125, startPoint y: 310, endPoint x: 1051, endPoint y: 315, distance: 74.4
click at [1051, 325] on tr "34 32-01-1-A FLD-WAL-WHT FOLDING WALNUT WINTER WHITE CRT 15 15 0 OK" at bounding box center [779, 339] width 1130 height 29
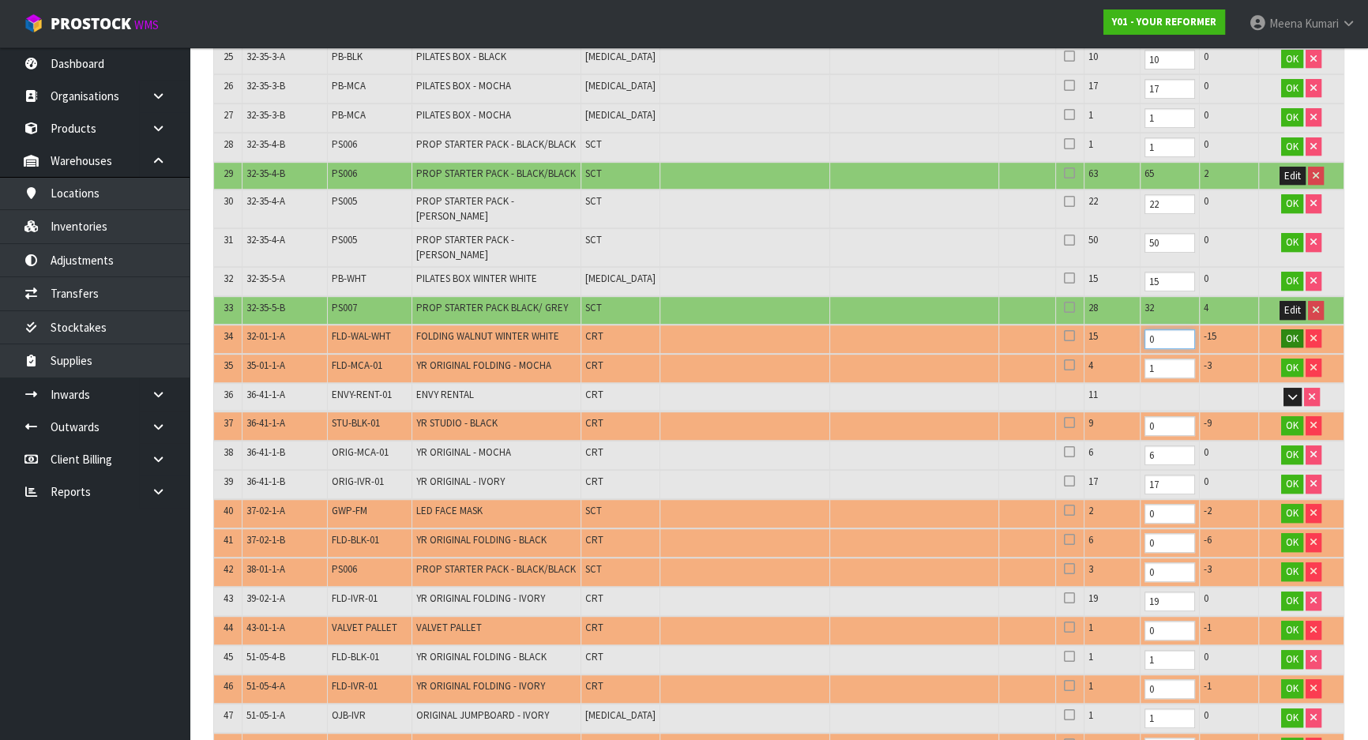
type input "0"
click at [1291, 332] on span "OK" at bounding box center [1292, 338] width 13 height 13
click at [355, 329] on span "FLD-WAL-WHT" at bounding box center [361, 335] width 59 height 13
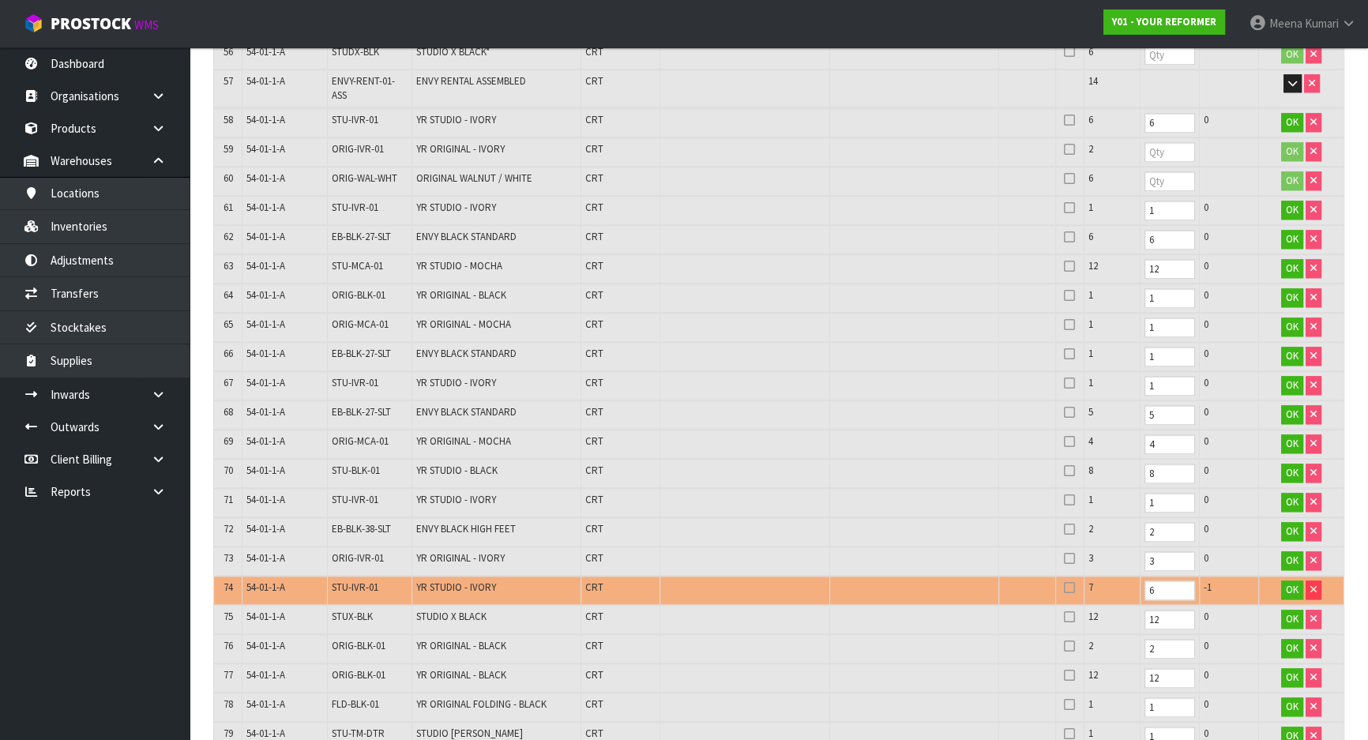
scroll to position [2289, 0]
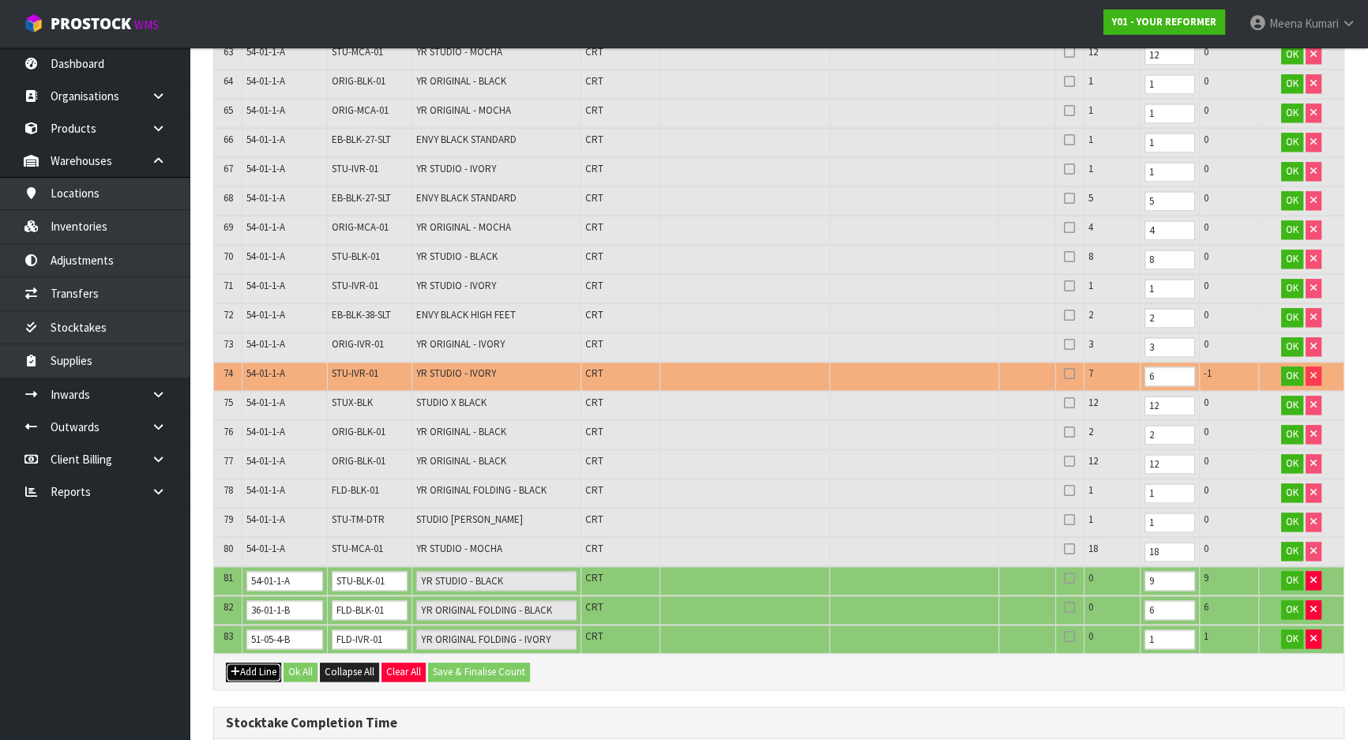
click at [252, 663] on button "Add Line" at bounding box center [253, 672] width 55 height 19
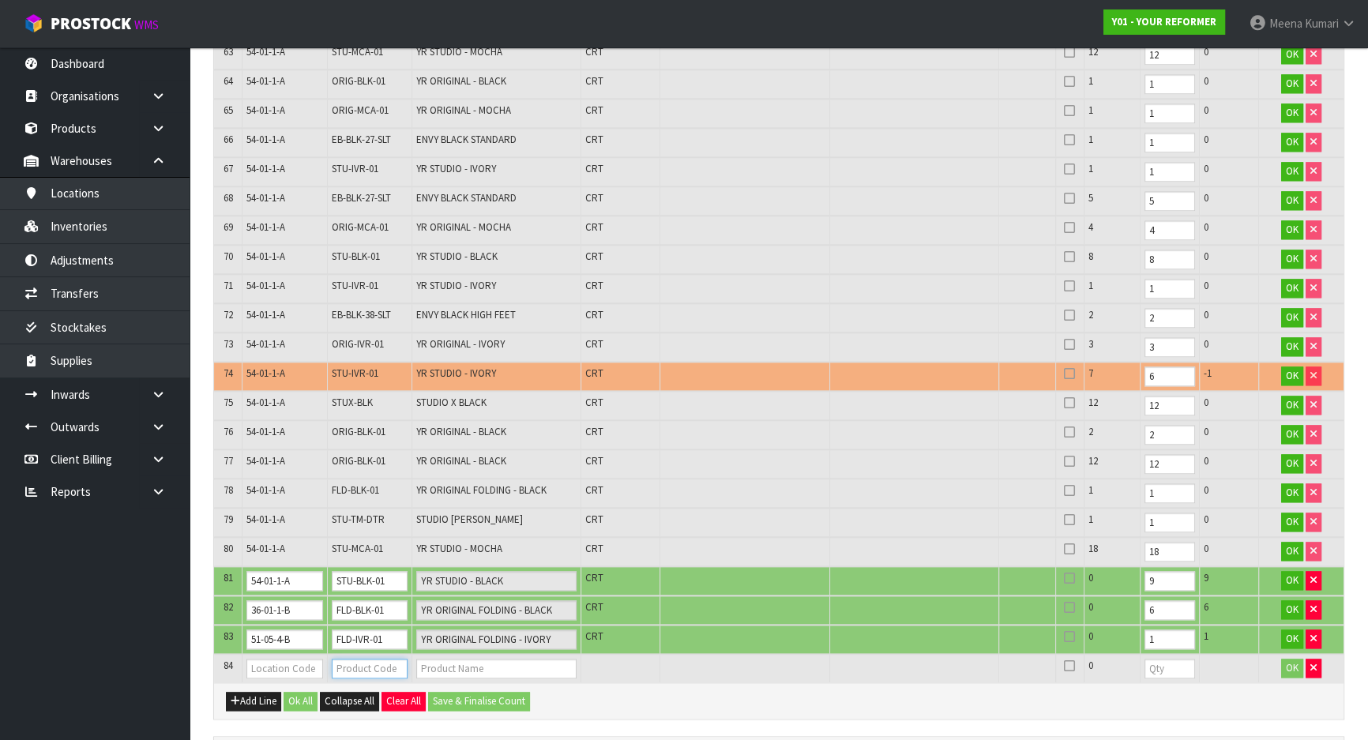
click at [371, 659] on input "text" at bounding box center [370, 669] width 76 height 20
paste input "FLD-WAL-WHT"
type input "FLD-WAL-WHT"
type input "FOLDING WALNUT WINTER WHITE"
type input "FLD-WAL-WHT"
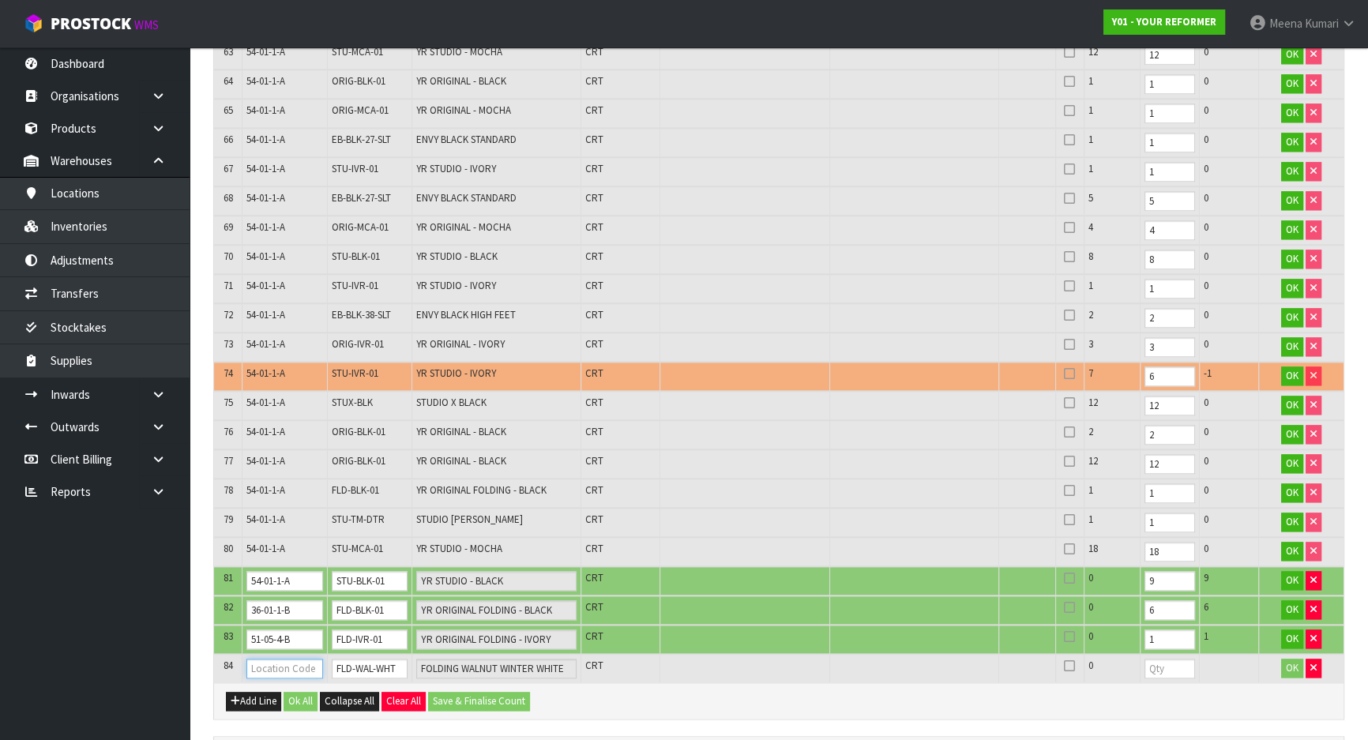
click at [258, 659] on input "text" at bounding box center [284, 669] width 76 height 20
type input "33-02-2-A"
click at [1145, 659] on input "number" at bounding box center [1170, 669] width 51 height 20
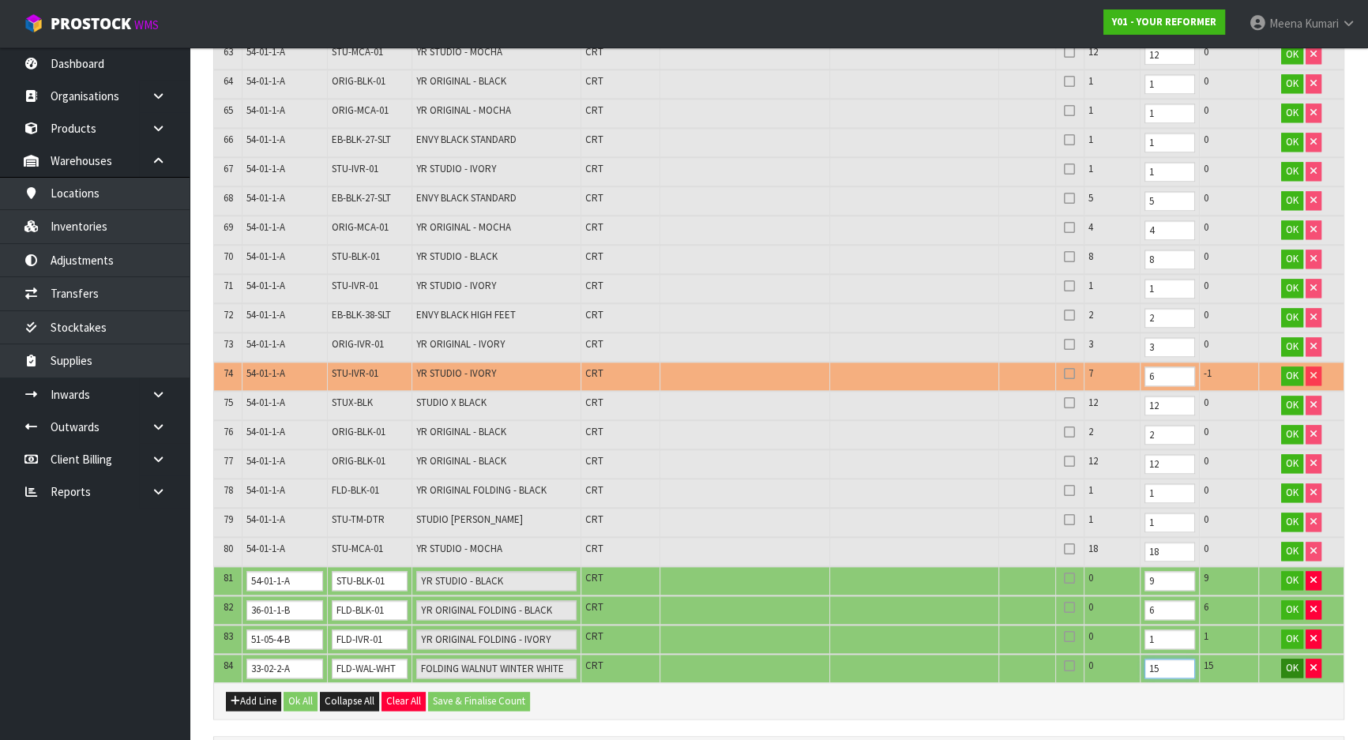
type input "15"
click at [1294, 661] on span "OK" at bounding box center [1292, 667] width 13 height 13
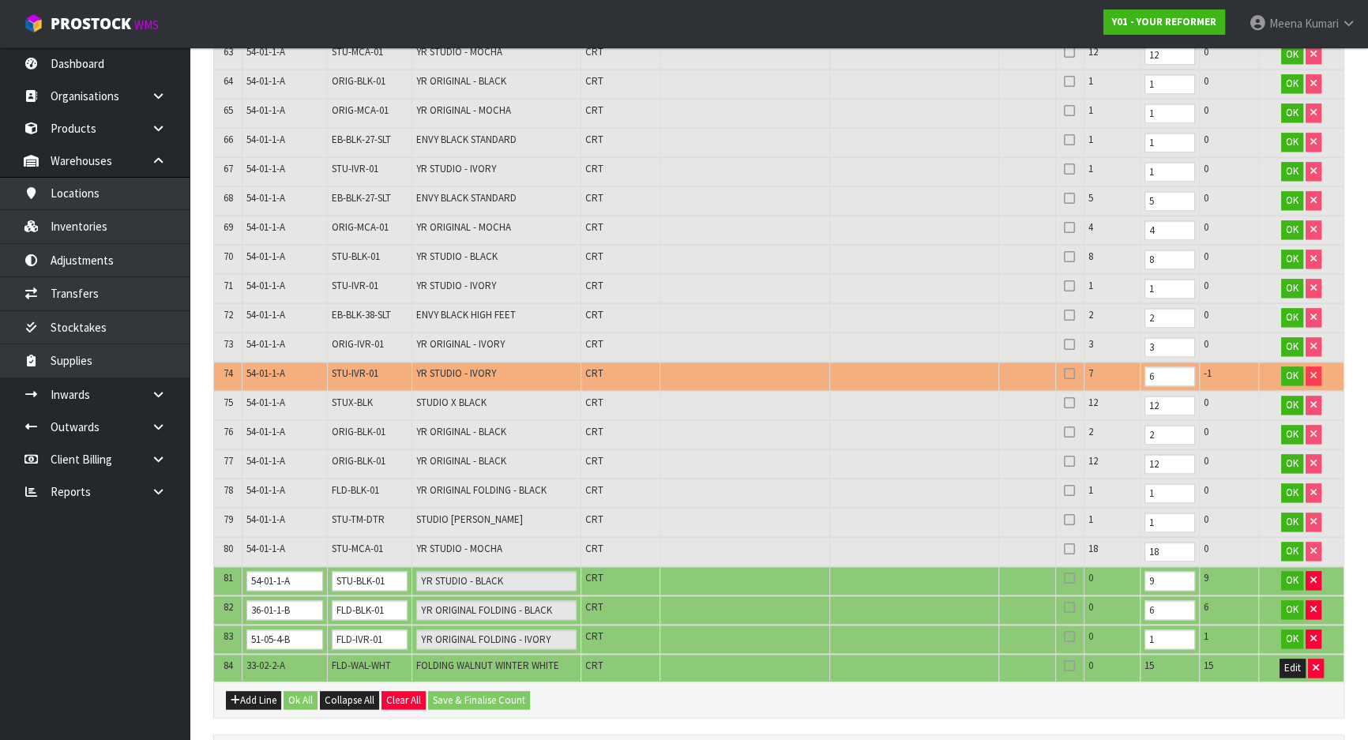
click at [339, 659] on span "FLD-WAL-WHT" at bounding box center [361, 665] width 59 height 13
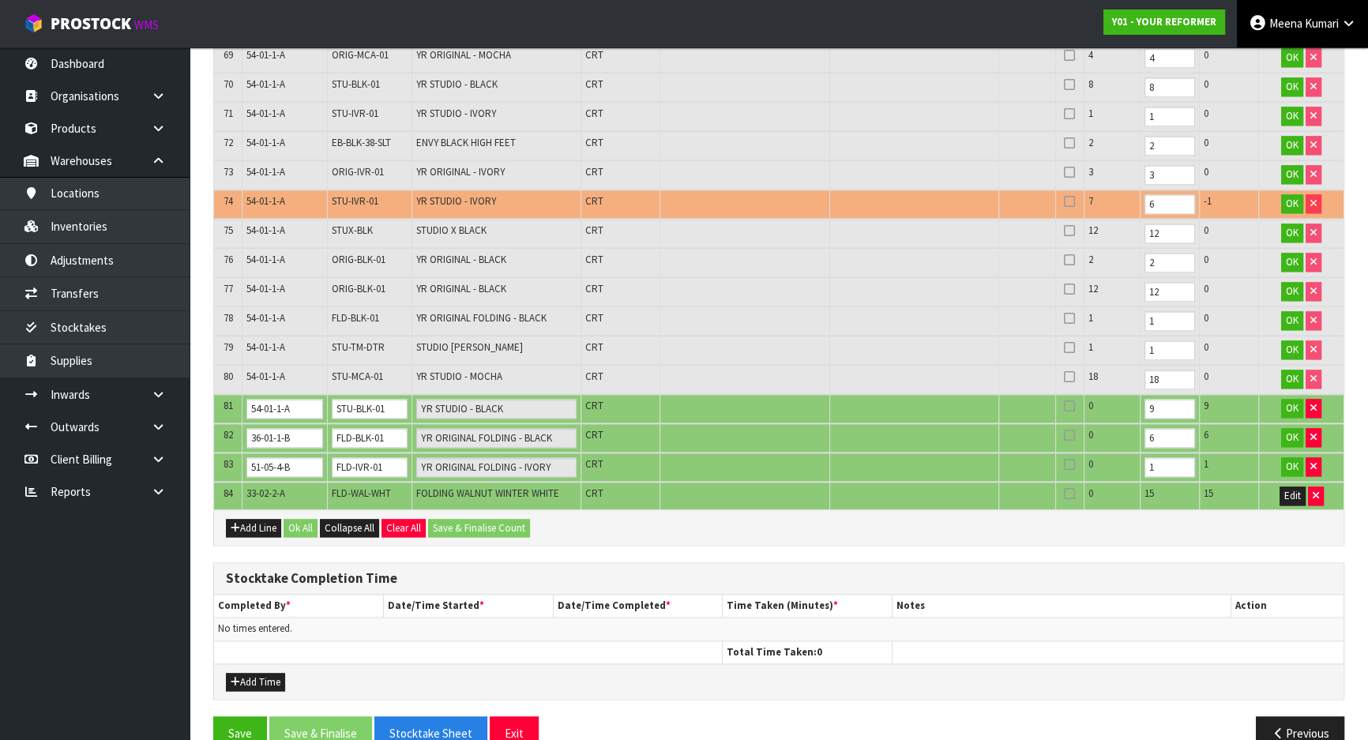
scroll to position [1081, 0]
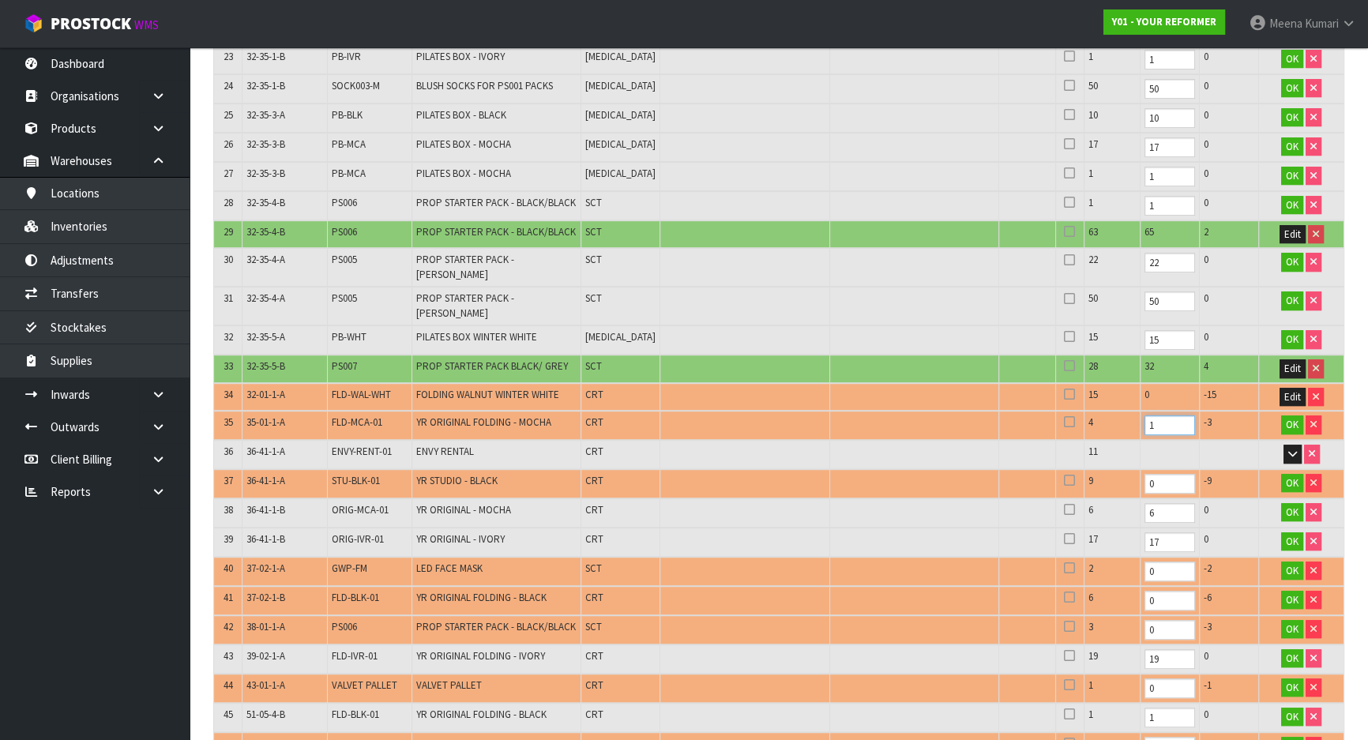
drag, startPoint x: 1116, startPoint y: 403, endPoint x: 1074, endPoint y: 412, distance: 42.8
click at [1074, 411] on tr "35 35-01-1-A FLD-MCA-01 YR ORIGINAL FOLDING - MOCHA CRT 4 1 -3 OK" at bounding box center [779, 425] width 1130 height 29
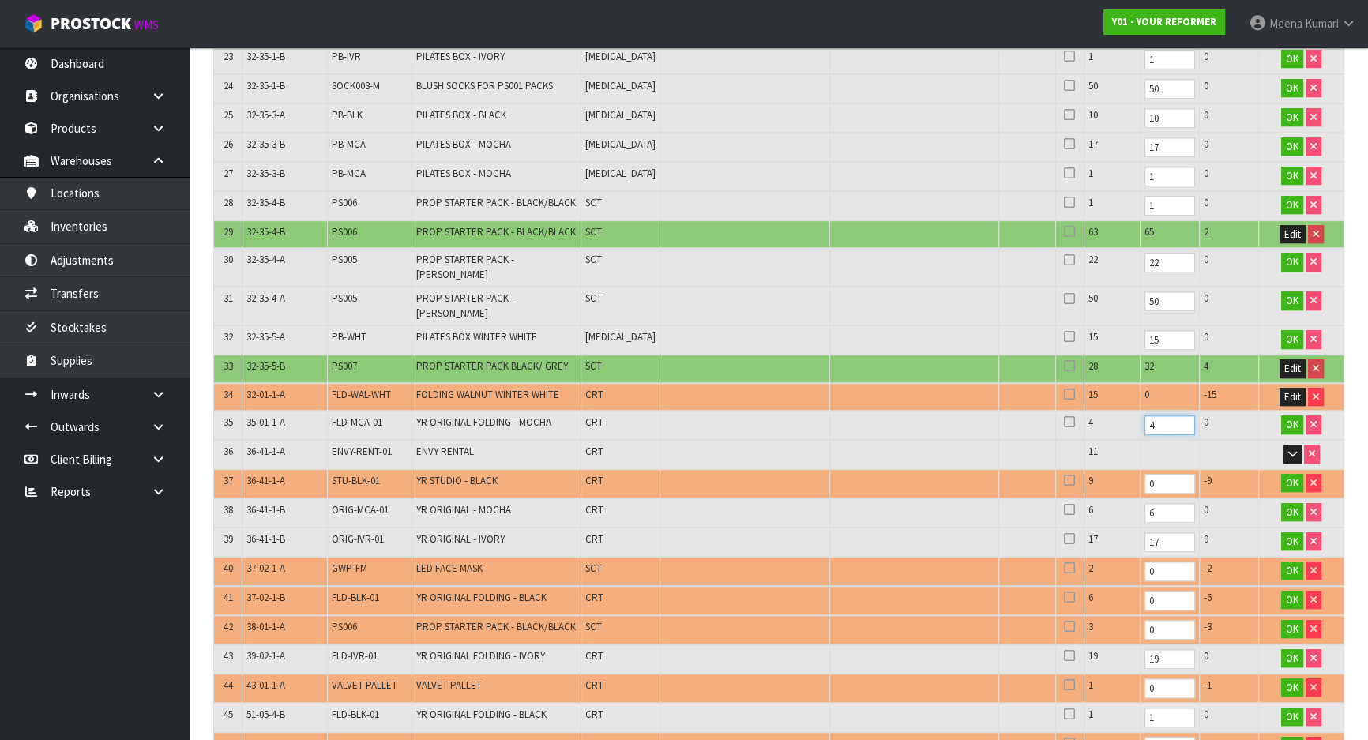
type input "4"
click at [1280, 411] on td "OK" at bounding box center [1301, 425] width 85 height 29
click at [1288, 418] on span "OK" at bounding box center [1292, 424] width 13 height 13
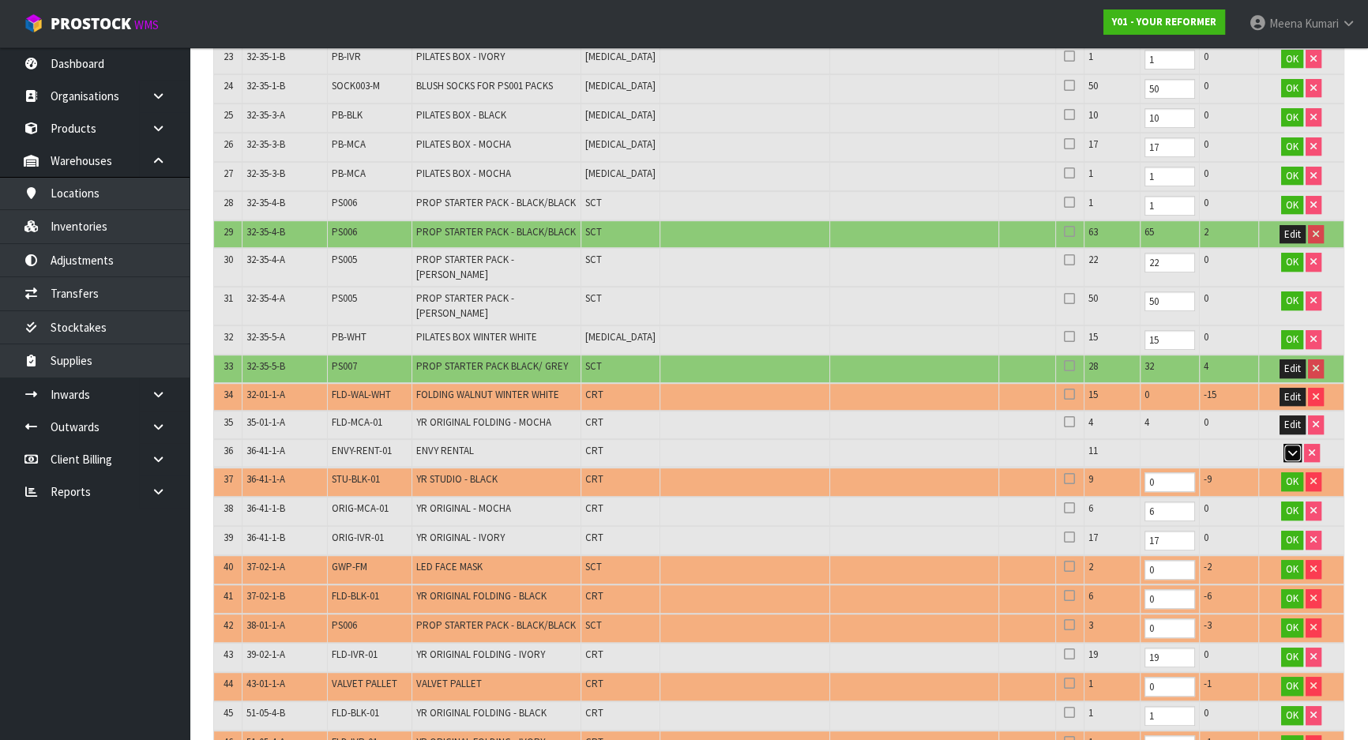
click at [1289, 448] on icon "button" at bounding box center [1293, 453] width 9 height 10
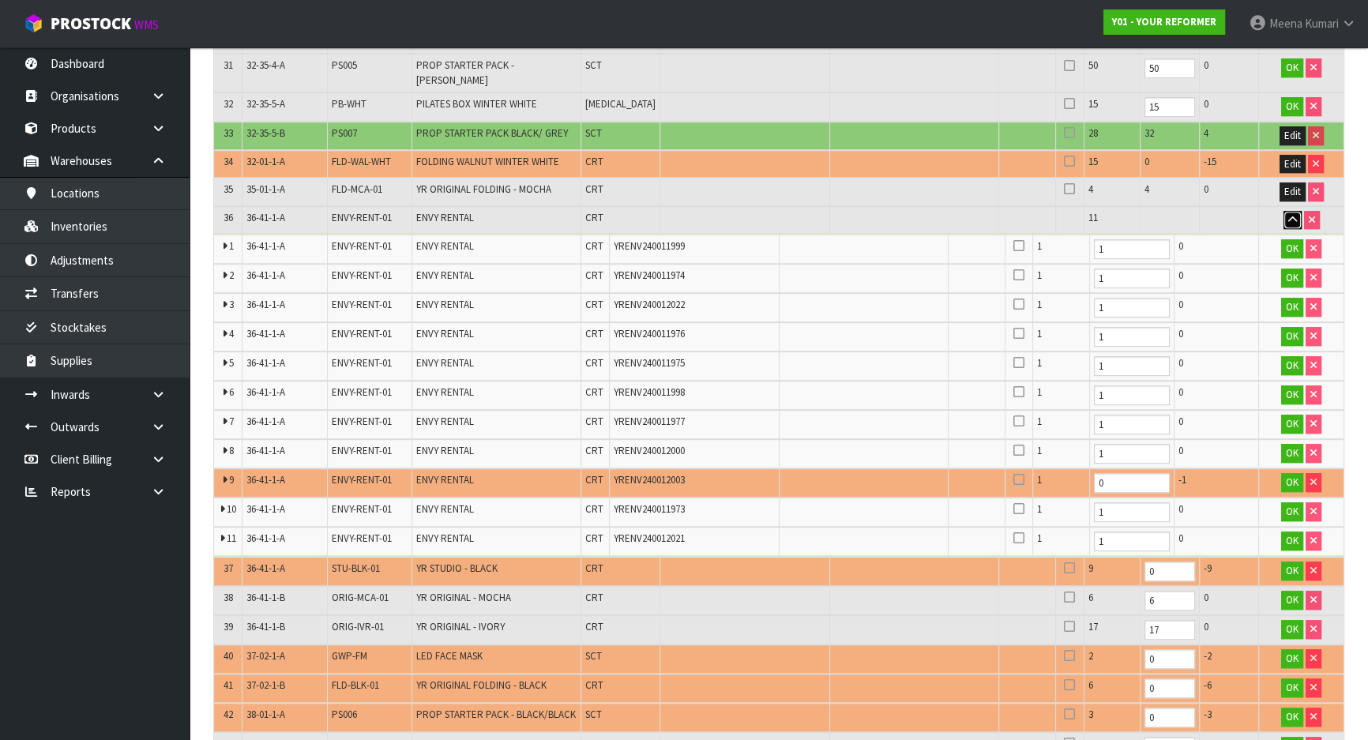
scroll to position [1368, 0]
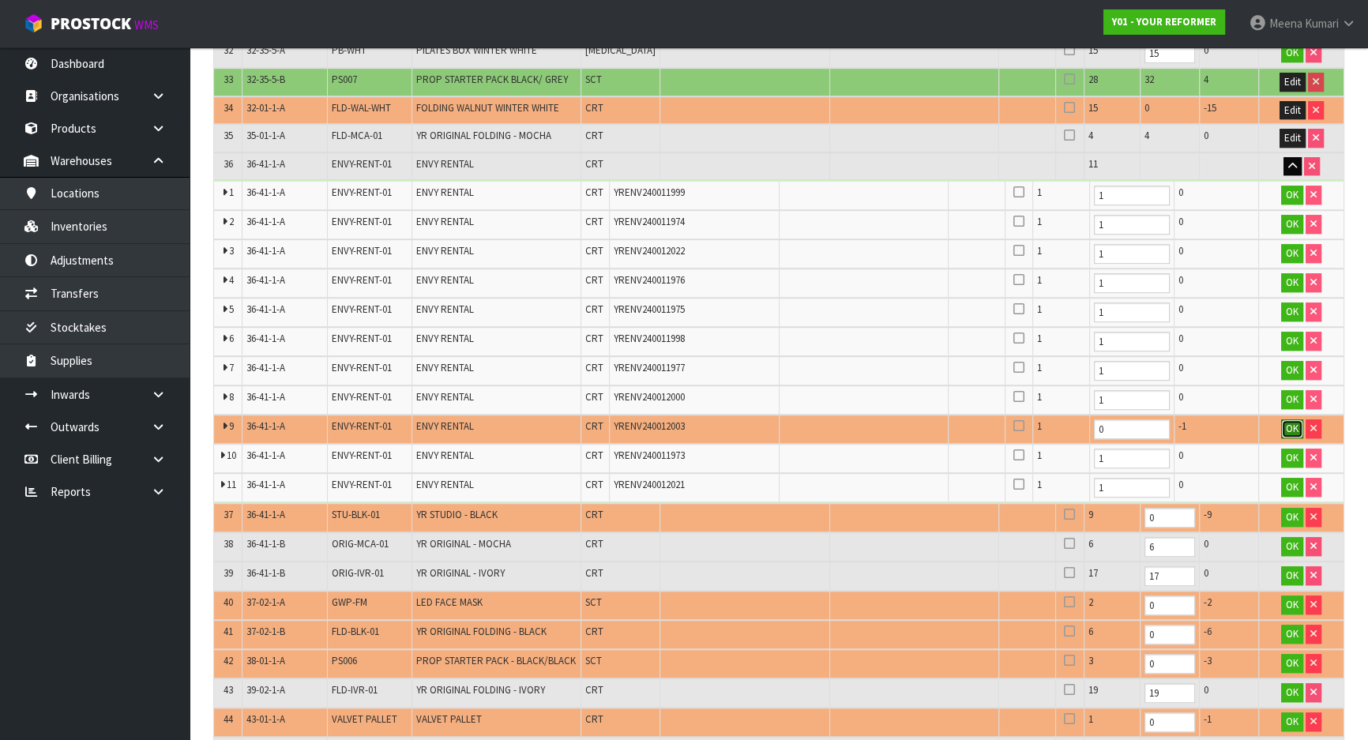
click at [1286, 422] on span "OK" at bounding box center [1292, 428] width 13 height 13
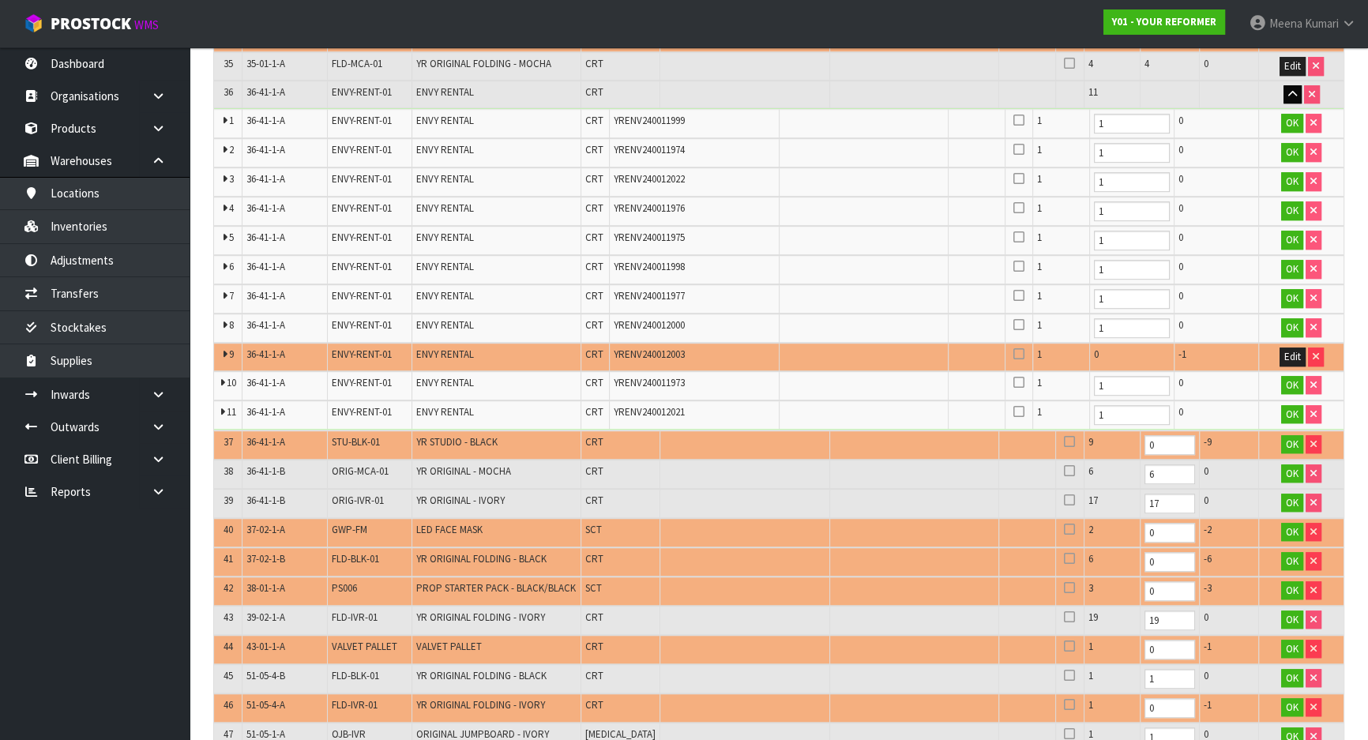
scroll to position [1583, 0]
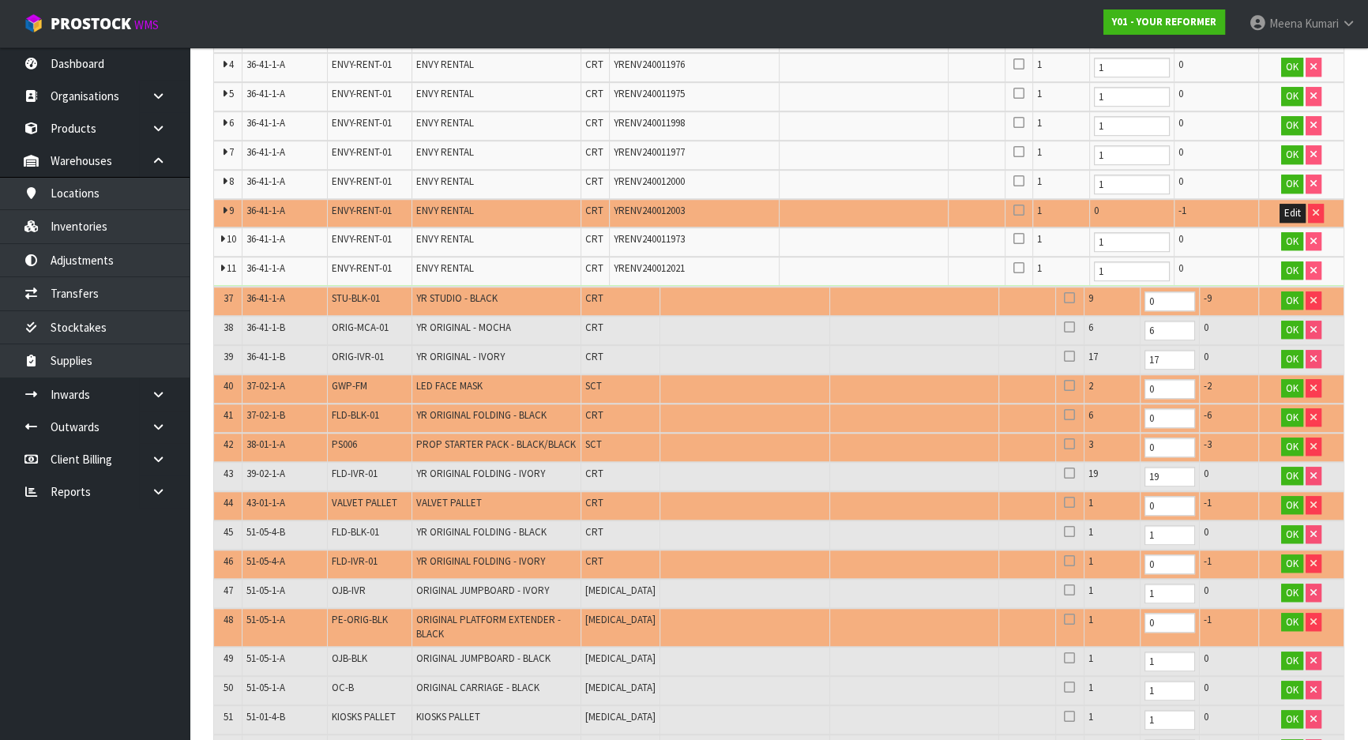
click at [362, 292] on span "STU-BLK-01" at bounding box center [356, 298] width 48 height 13
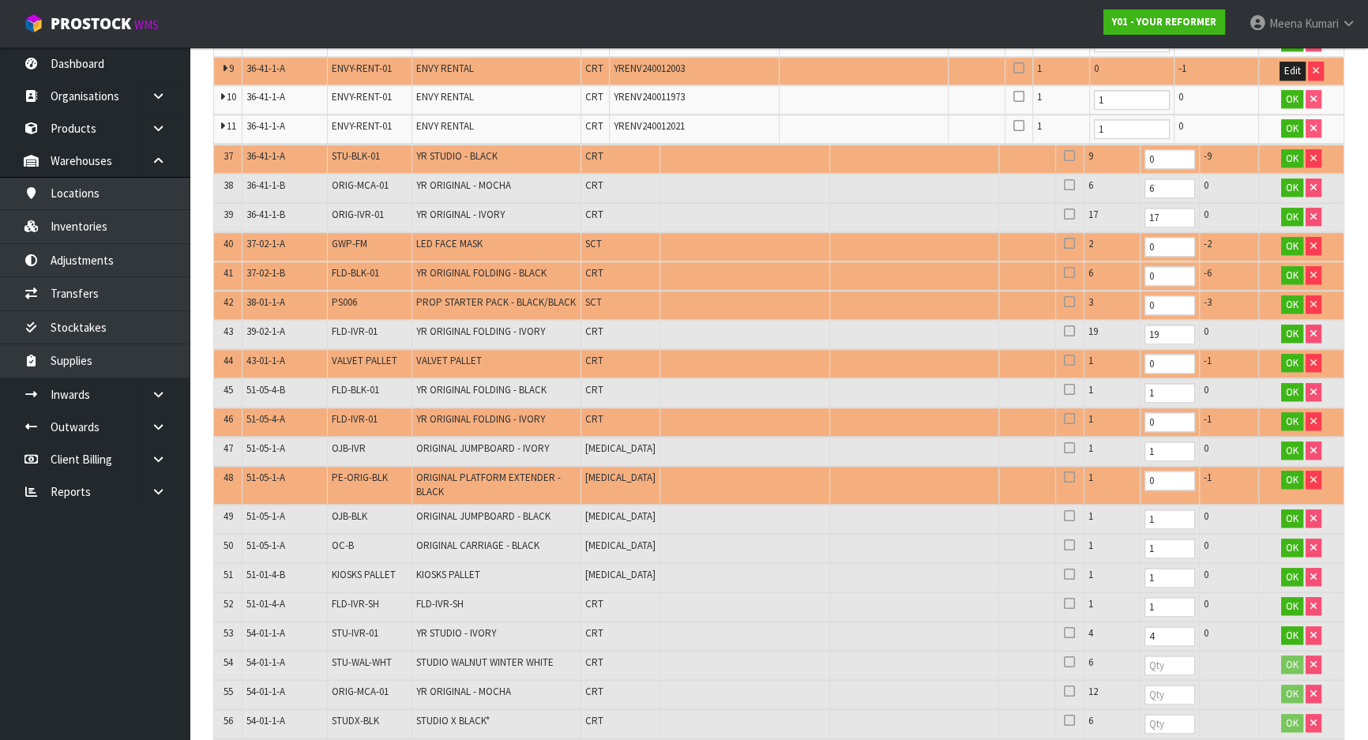
scroll to position [1771, 0]
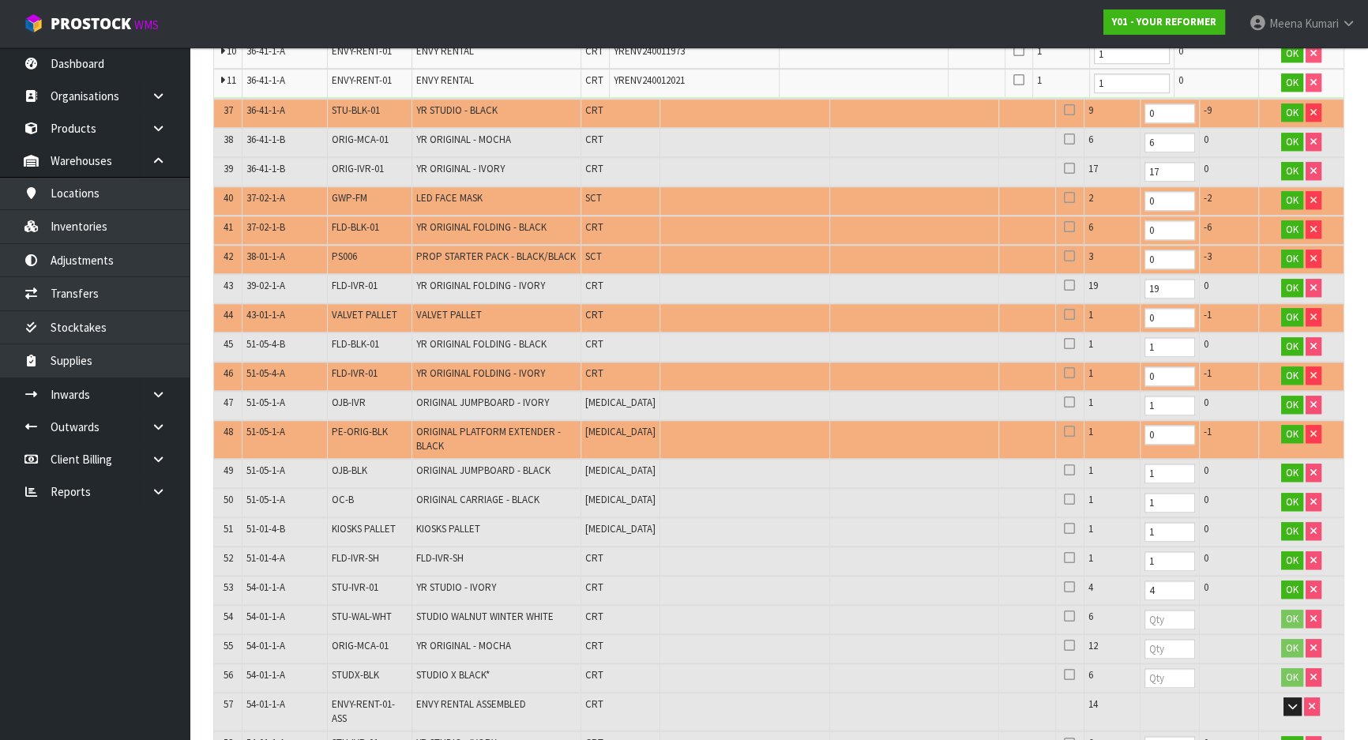
click at [363, 220] on span "FLD-BLK-01" at bounding box center [355, 226] width 47 height 13
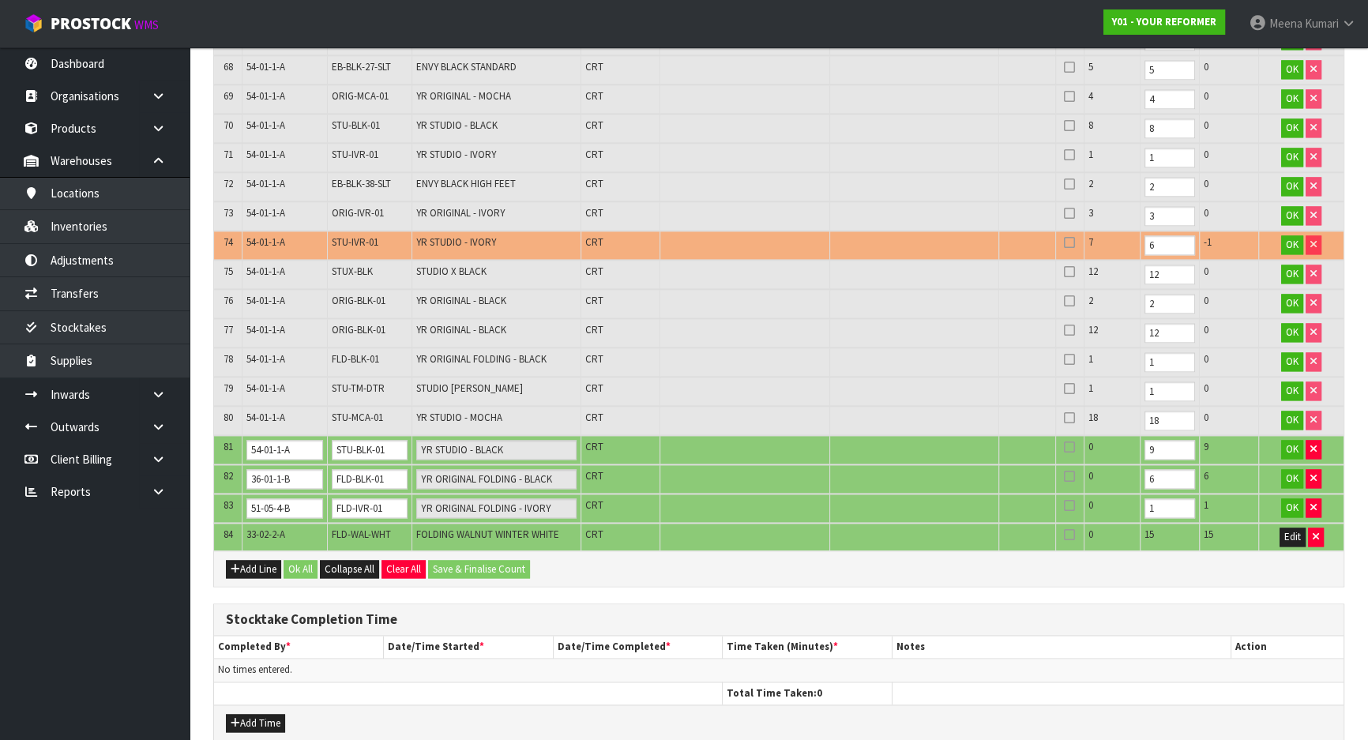
scroll to position [2749, 0]
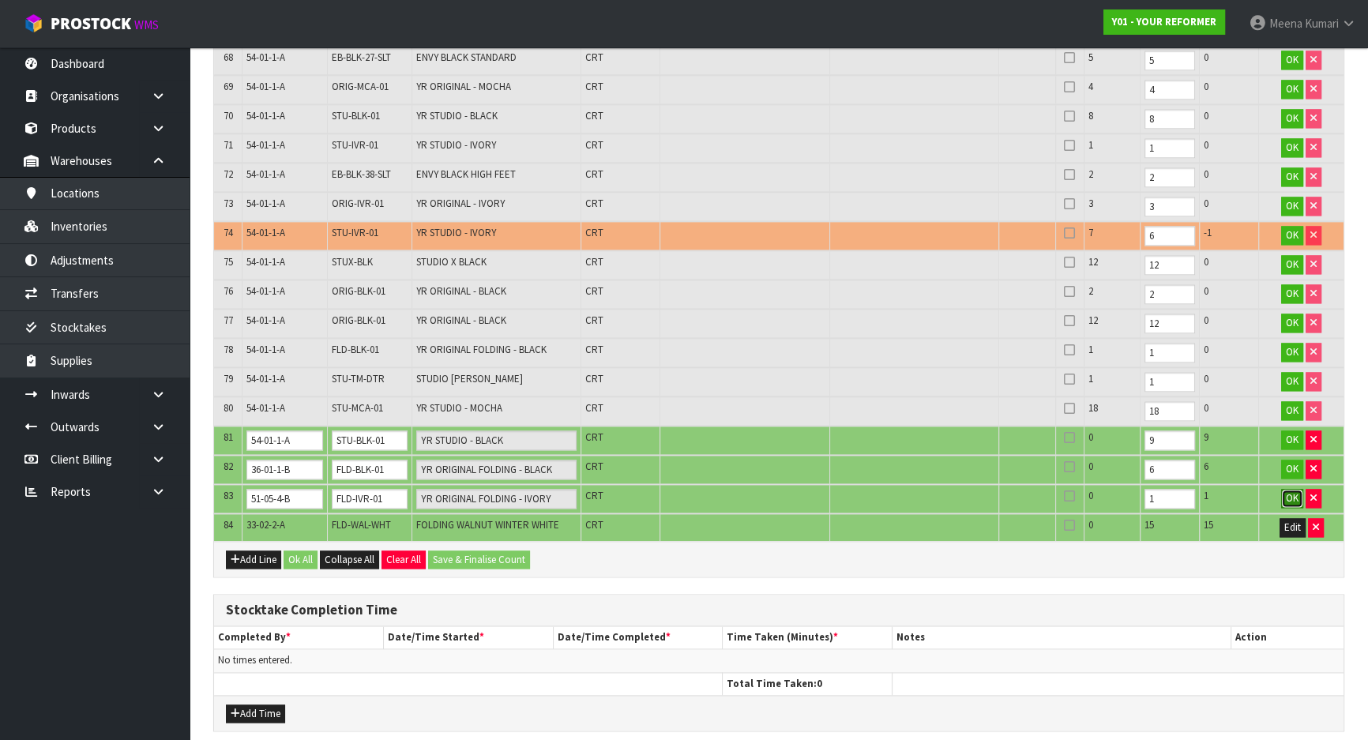
click at [1294, 491] on span "OK" at bounding box center [1292, 497] width 13 height 13
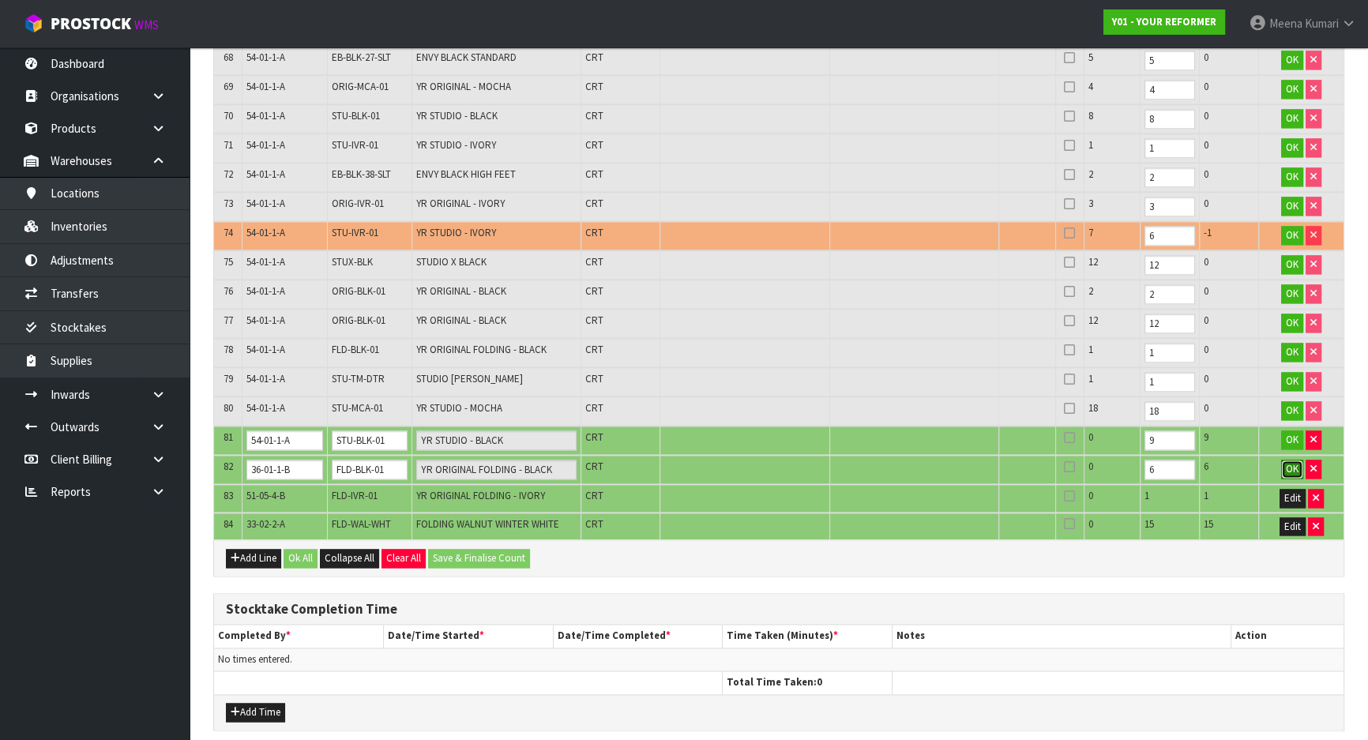
click at [1293, 462] on span "OK" at bounding box center [1292, 468] width 13 height 13
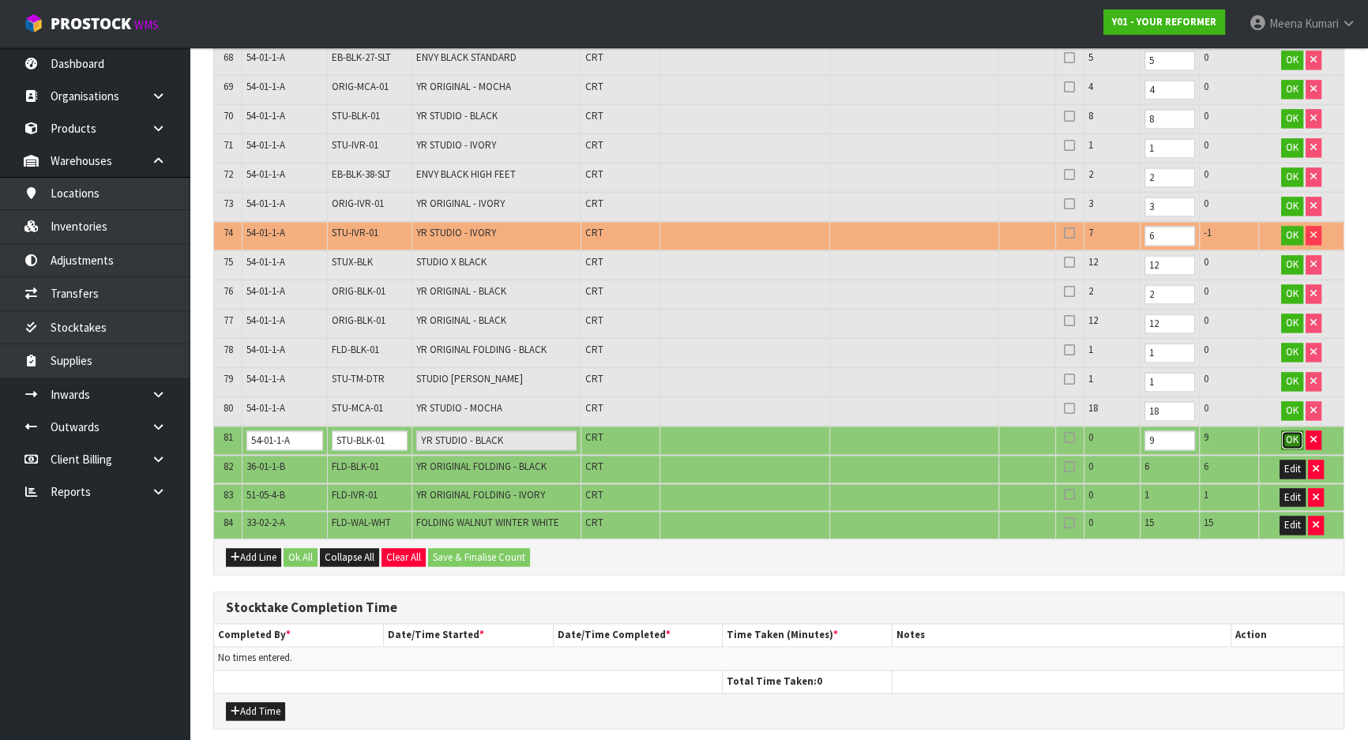
click at [1283, 431] on button "OK" at bounding box center [1292, 440] width 22 height 19
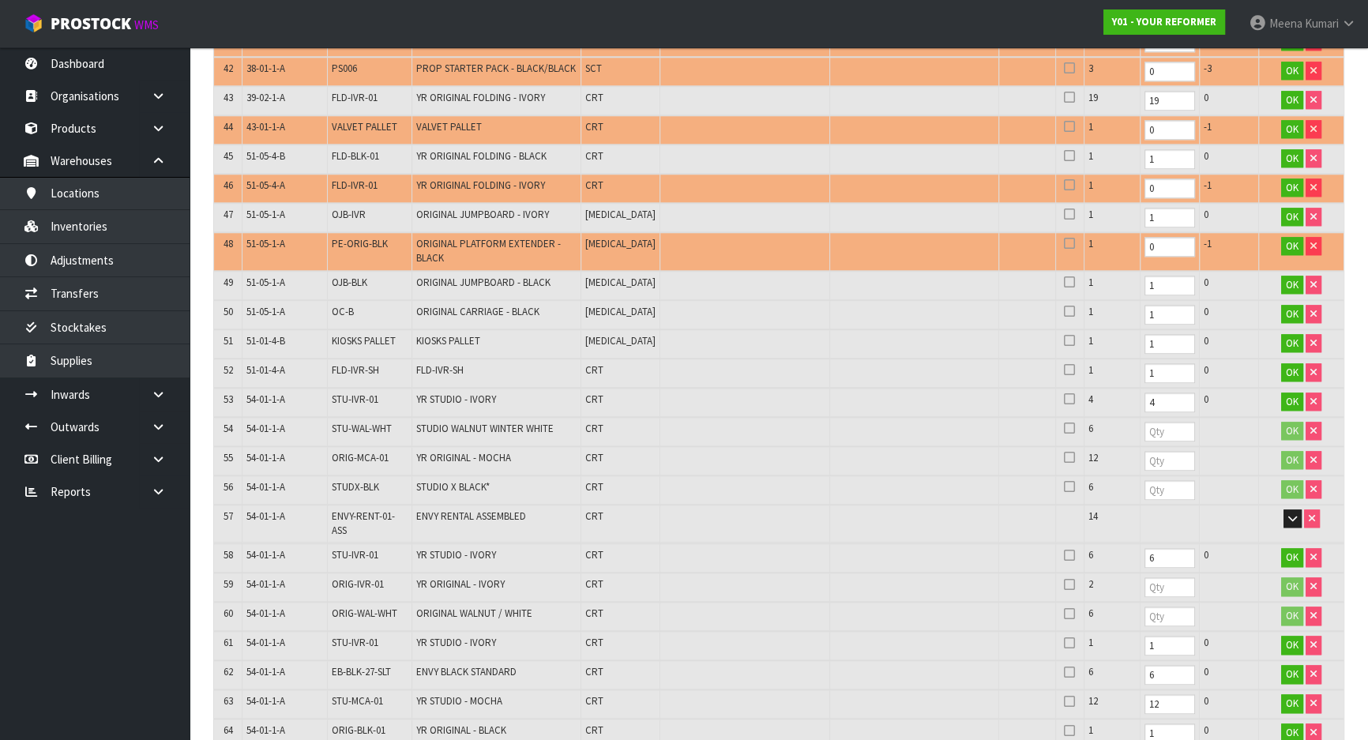
scroll to position [2031, 0]
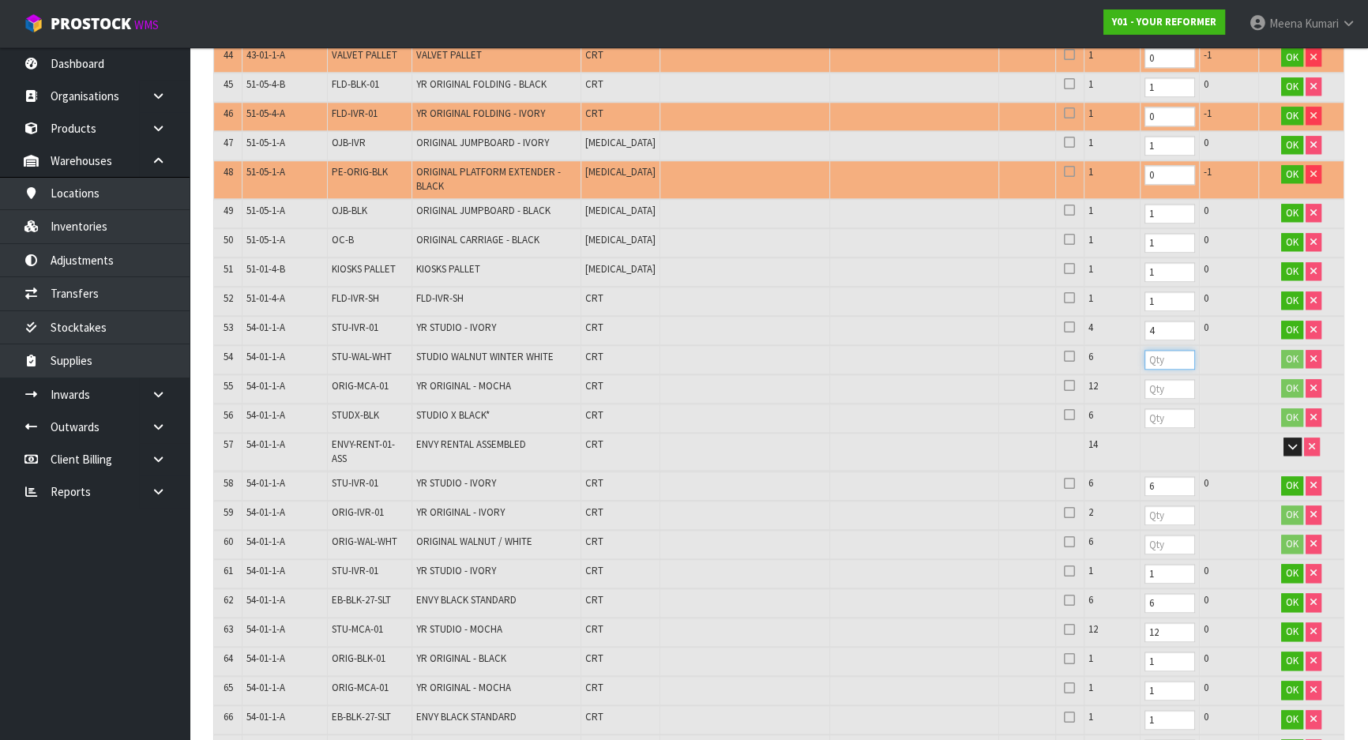
click at [1145, 350] on input "number" at bounding box center [1170, 360] width 51 height 20
type input "6"
click at [1145, 379] on input "number" at bounding box center [1170, 389] width 51 height 20
type input "12"
click at [1145, 408] on input "number" at bounding box center [1170, 418] width 51 height 20
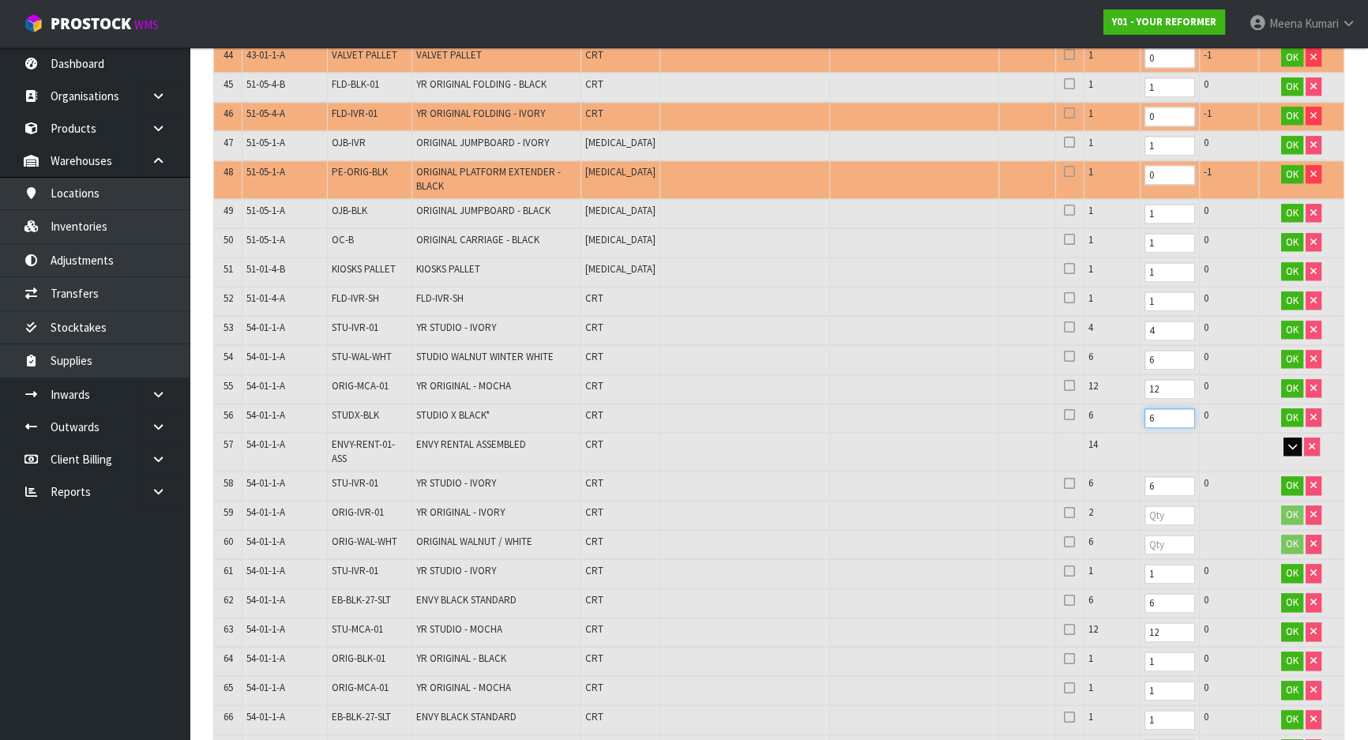
type input "6"
click at [1292, 442] on icon "button" at bounding box center [1293, 447] width 9 height 10
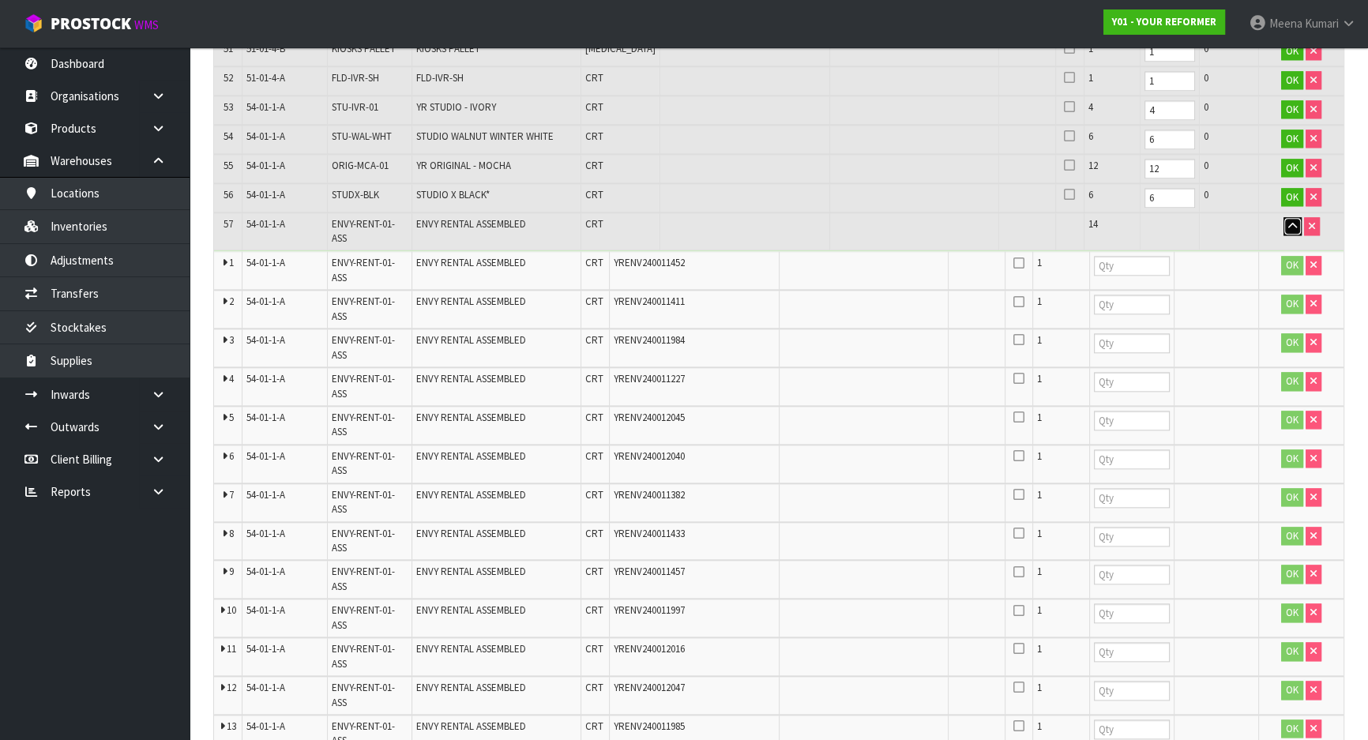
scroll to position [2247, 0]
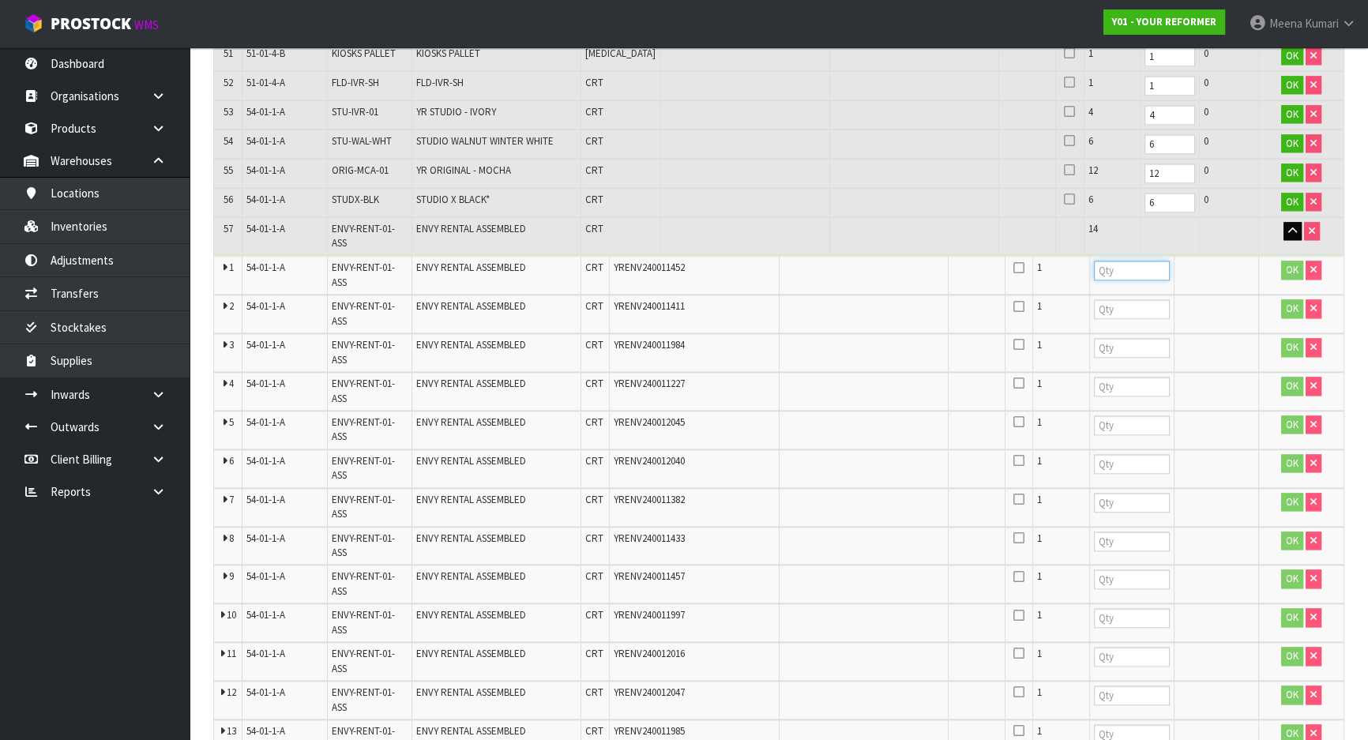
click at [1122, 261] on input "number" at bounding box center [1132, 271] width 76 height 20
type input "1"
click at [1134, 299] on input "number" at bounding box center [1132, 309] width 76 height 20
type input "1"
click at [1118, 338] on input "number" at bounding box center [1132, 348] width 76 height 20
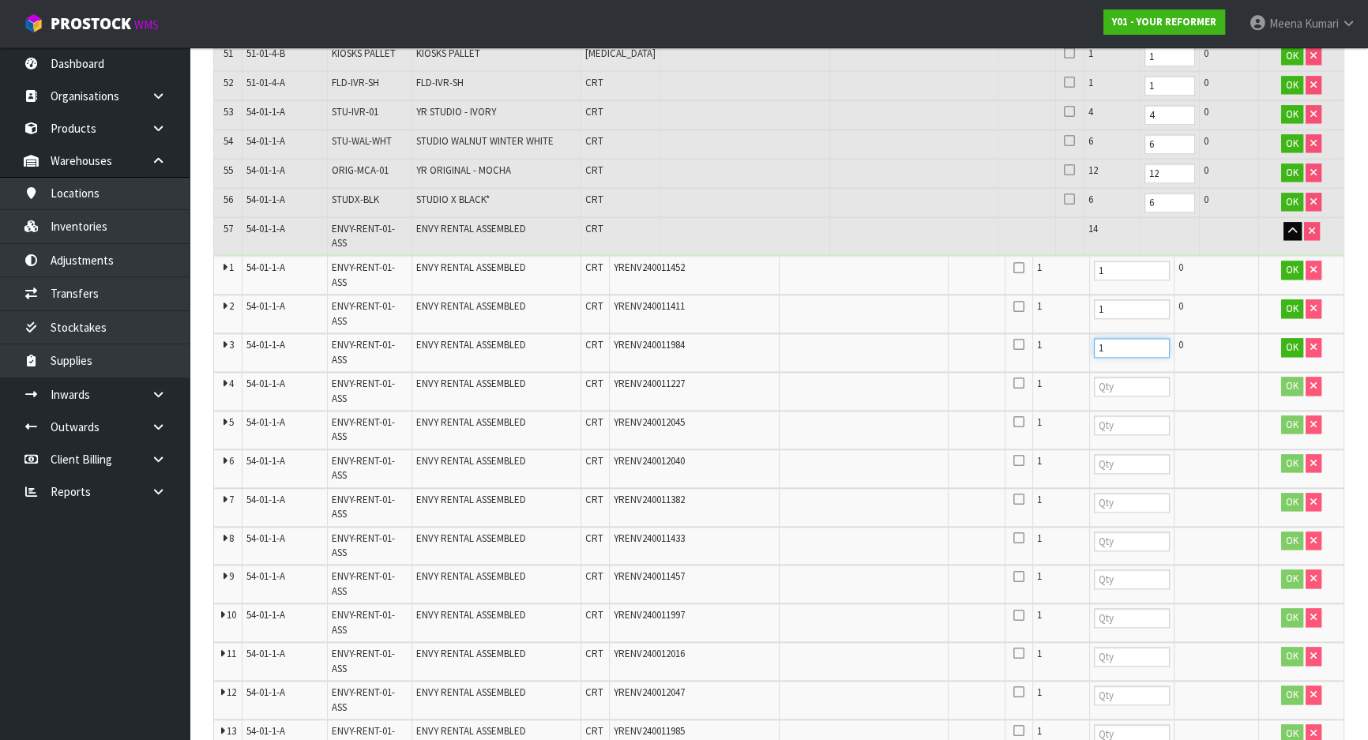
type input "1"
click at [1116, 377] on input "number" at bounding box center [1132, 387] width 76 height 20
type input "1"
click at [1112, 416] on input "number" at bounding box center [1132, 426] width 76 height 20
type input "1"
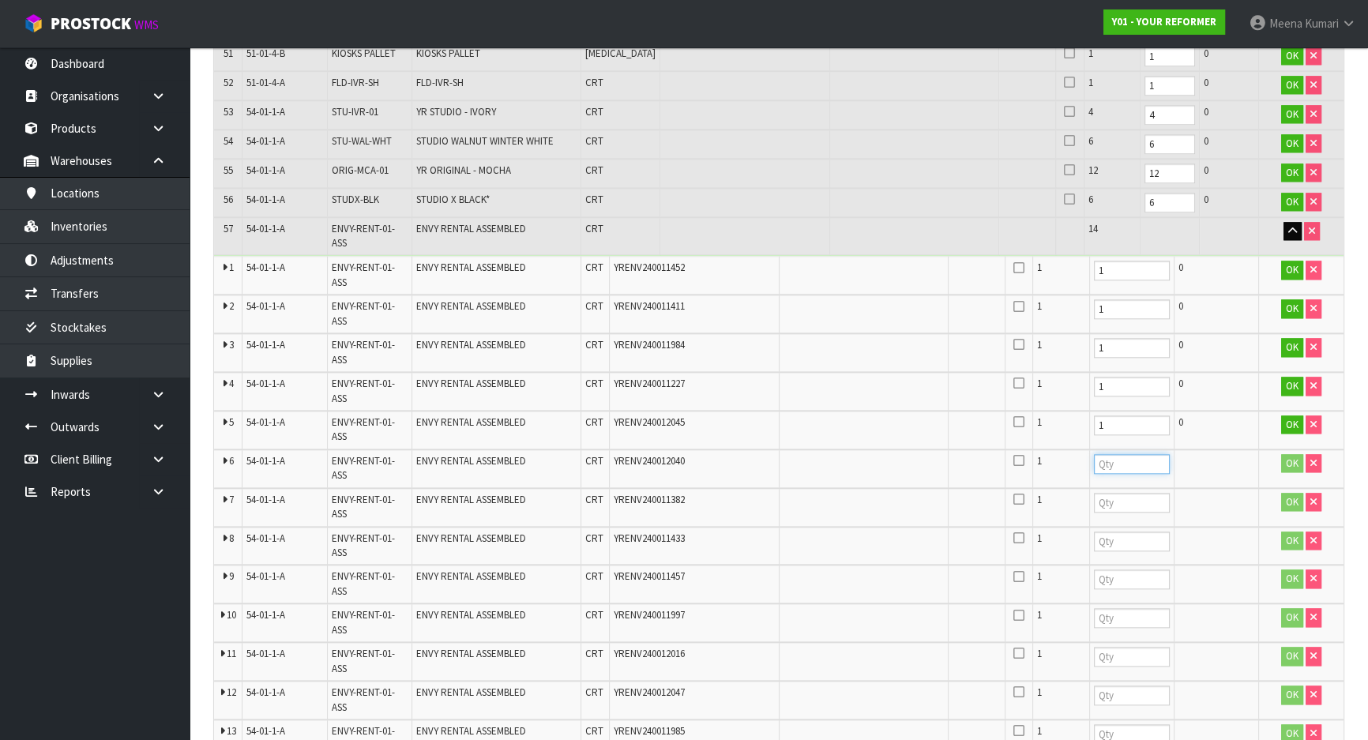
click at [1116, 454] on input "number" at bounding box center [1132, 464] width 76 height 20
type input "1"
click at [1123, 488] on td at bounding box center [1131, 507] width 85 height 39
click at [1126, 493] on input "number" at bounding box center [1132, 503] width 76 height 20
type input "1"
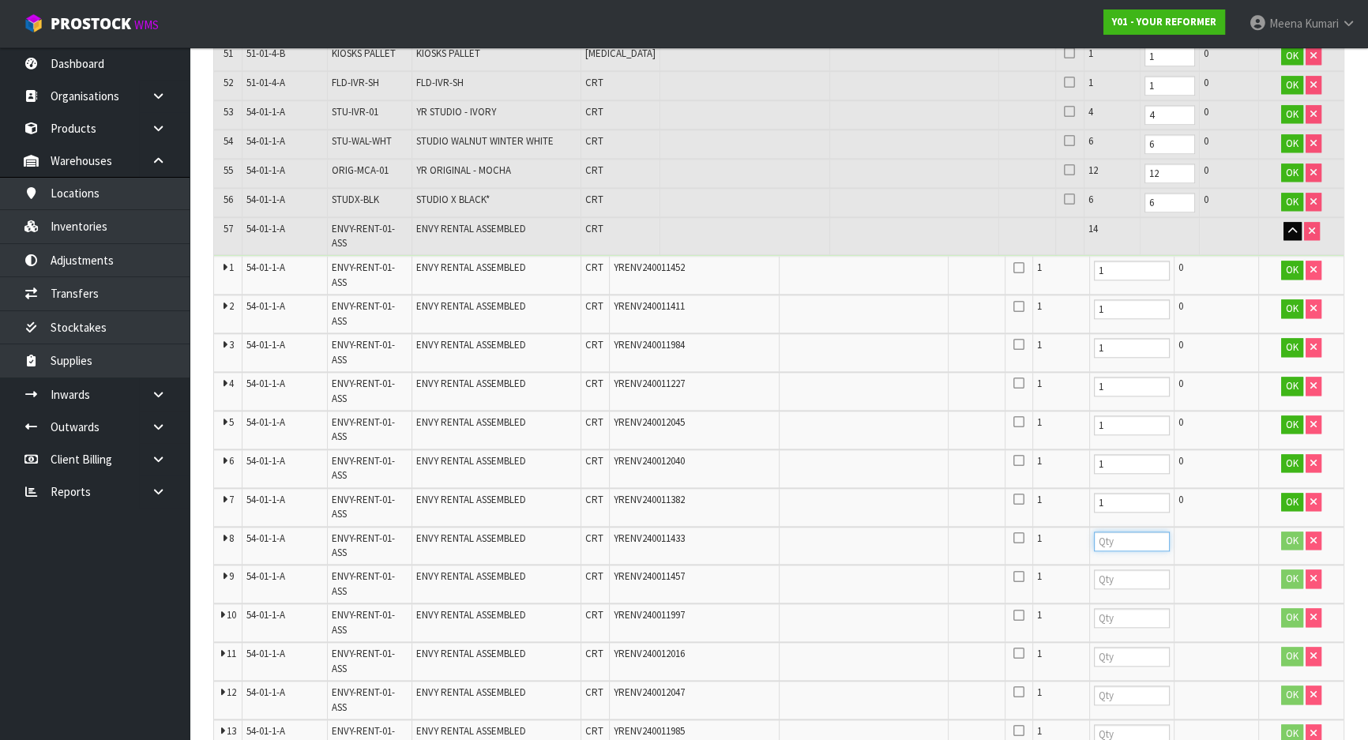
click at [1113, 532] on input "number" at bounding box center [1132, 542] width 76 height 20
type input "1"
click at [1114, 570] on input "number" at bounding box center [1132, 580] width 76 height 20
type input "1"
click at [1117, 570] on td "1" at bounding box center [1131, 584] width 85 height 39
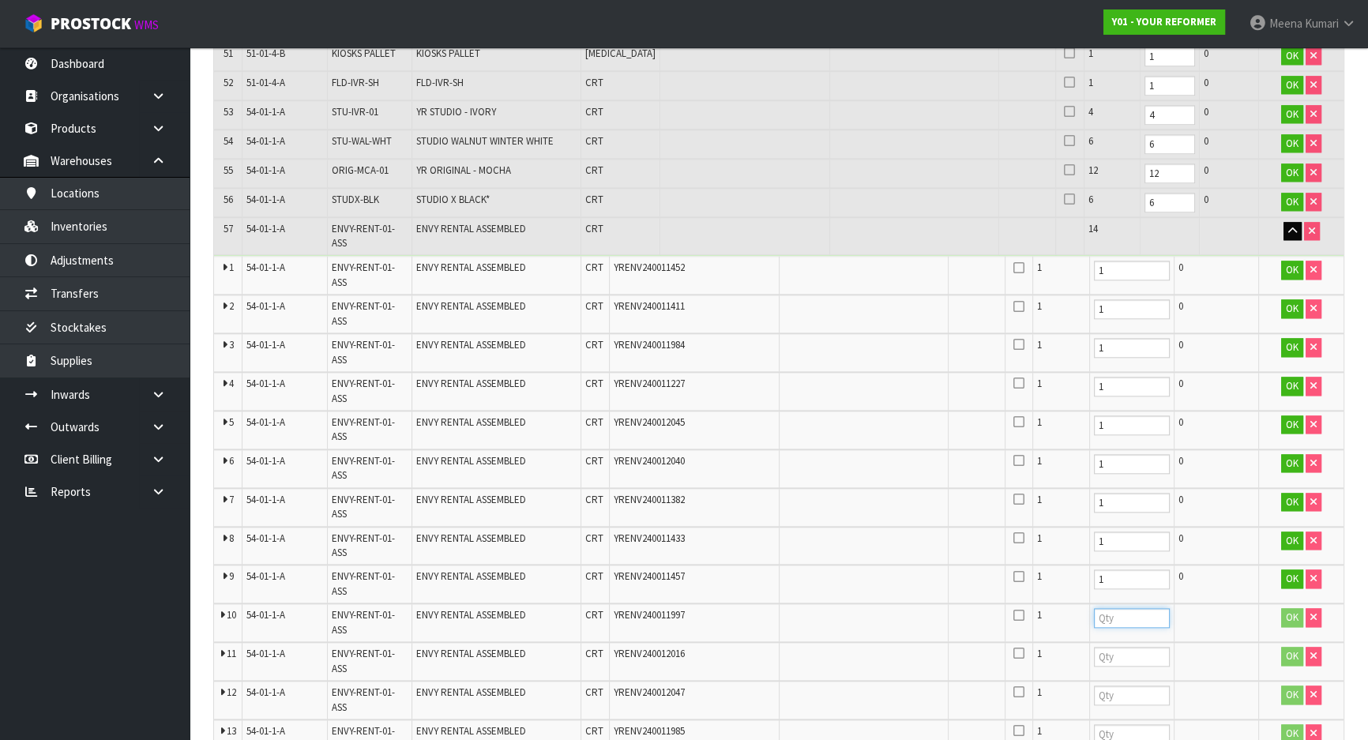
click at [1121, 608] on input "number" at bounding box center [1132, 618] width 76 height 20
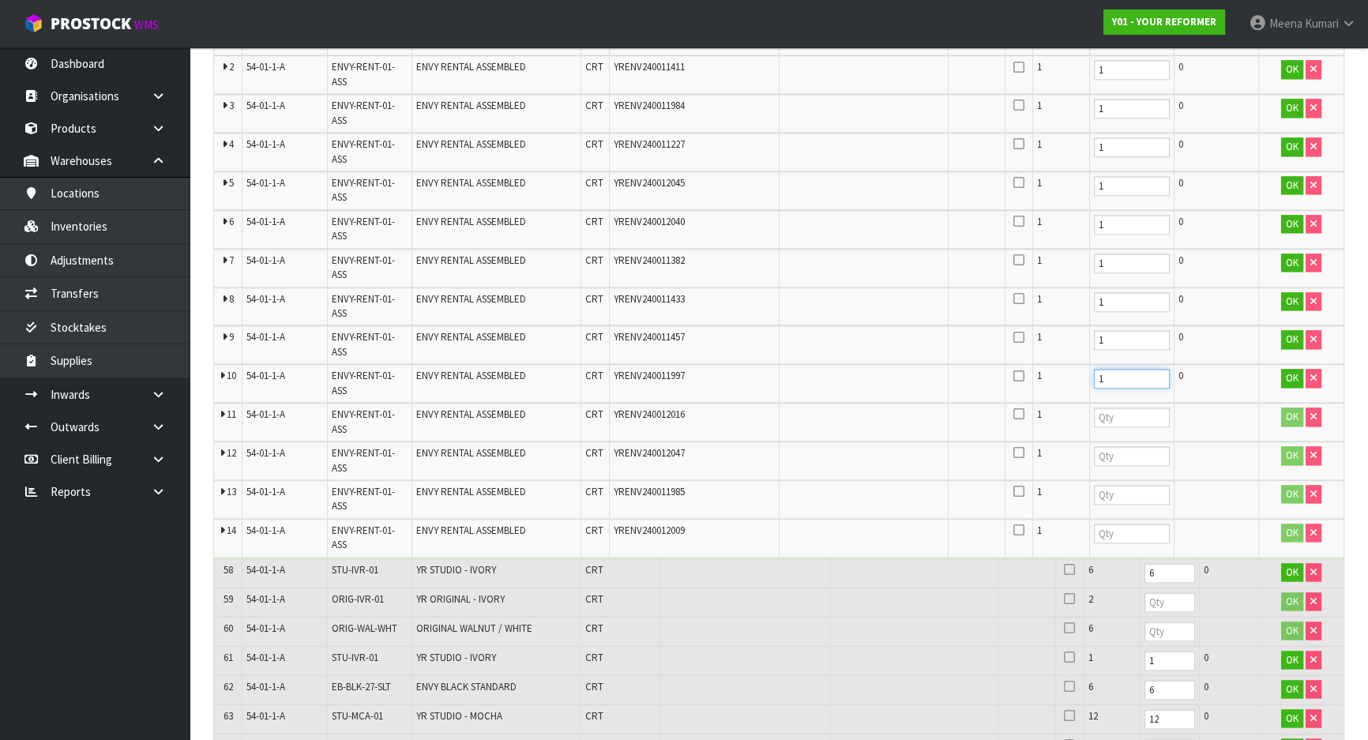
scroll to position [2535, 0]
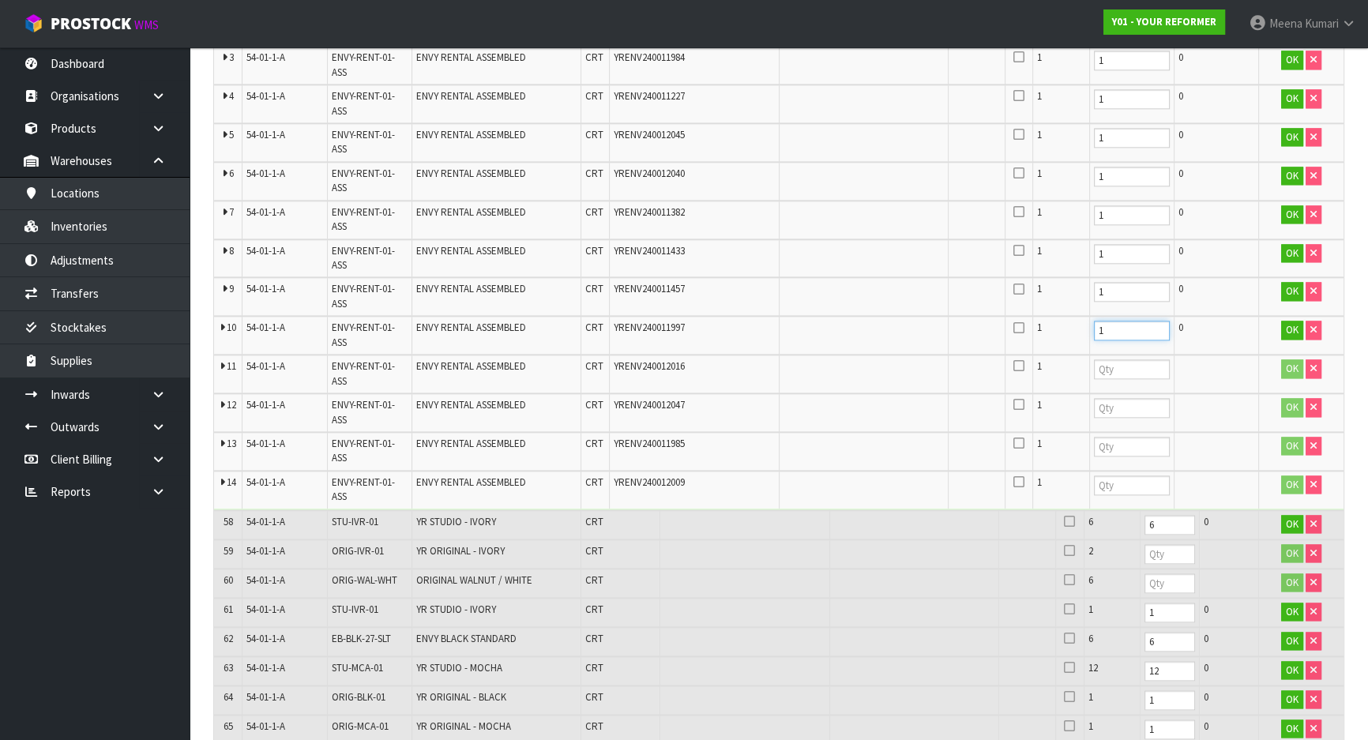
type input "1"
click at [1101, 359] on input "number" at bounding box center [1132, 369] width 76 height 20
type input "1"
click at [1108, 398] on input "number" at bounding box center [1132, 408] width 76 height 20
type input "1"
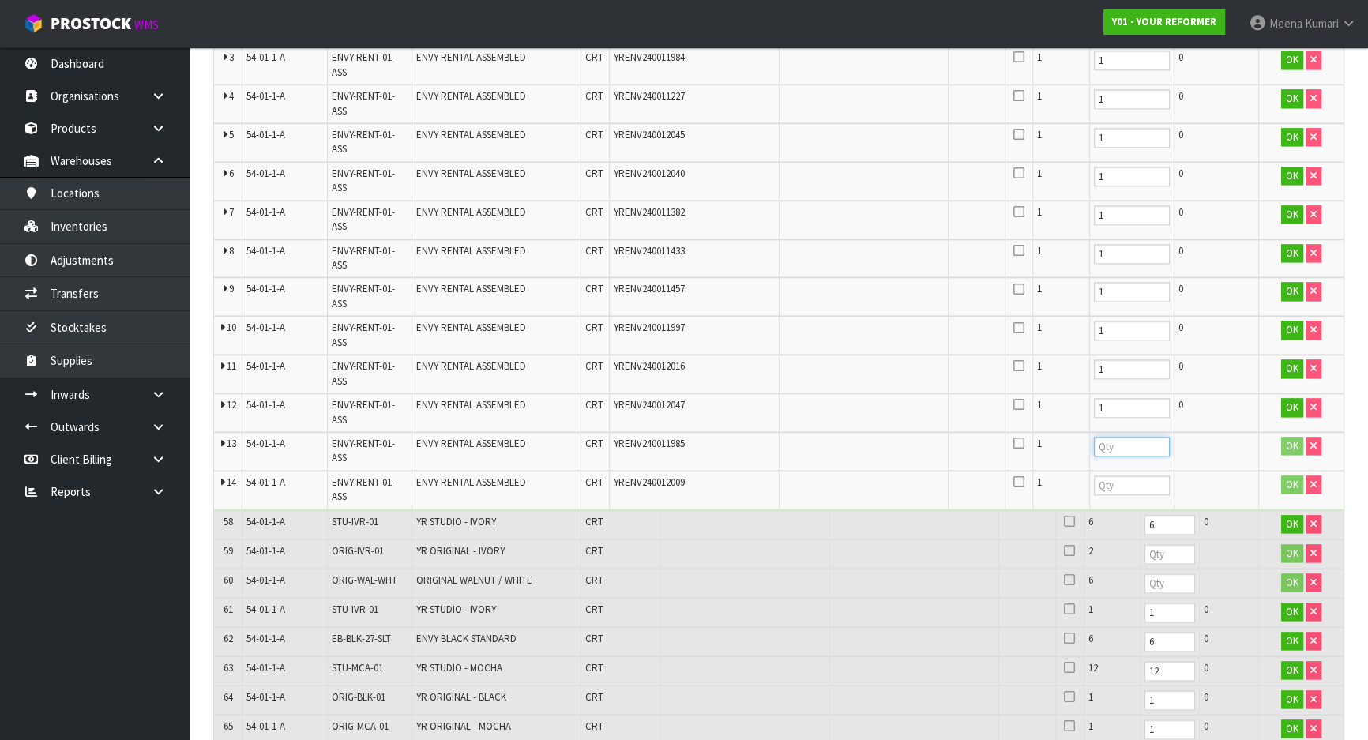
click at [1108, 437] on input "number" at bounding box center [1132, 447] width 76 height 20
type input "1"
click at [1117, 476] on input "number" at bounding box center [1132, 486] width 76 height 20
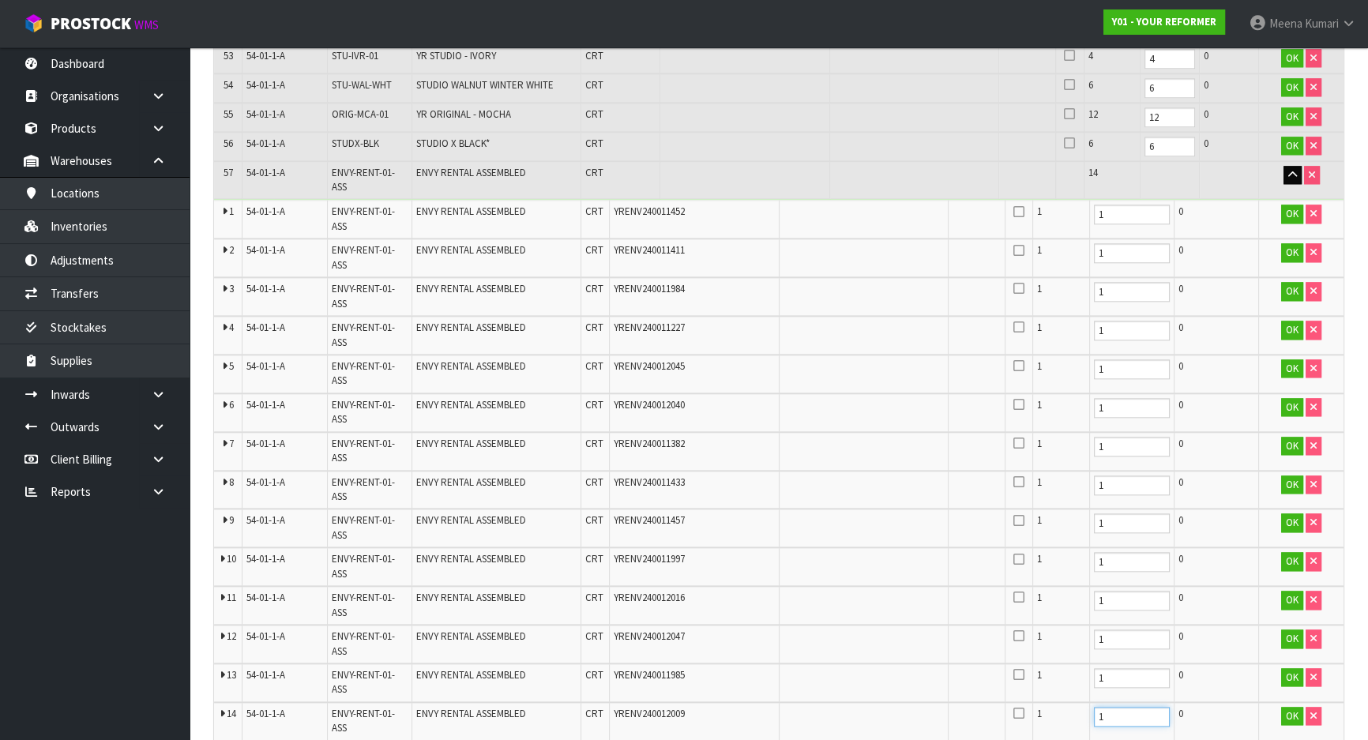
scroll to position [2391, 0]
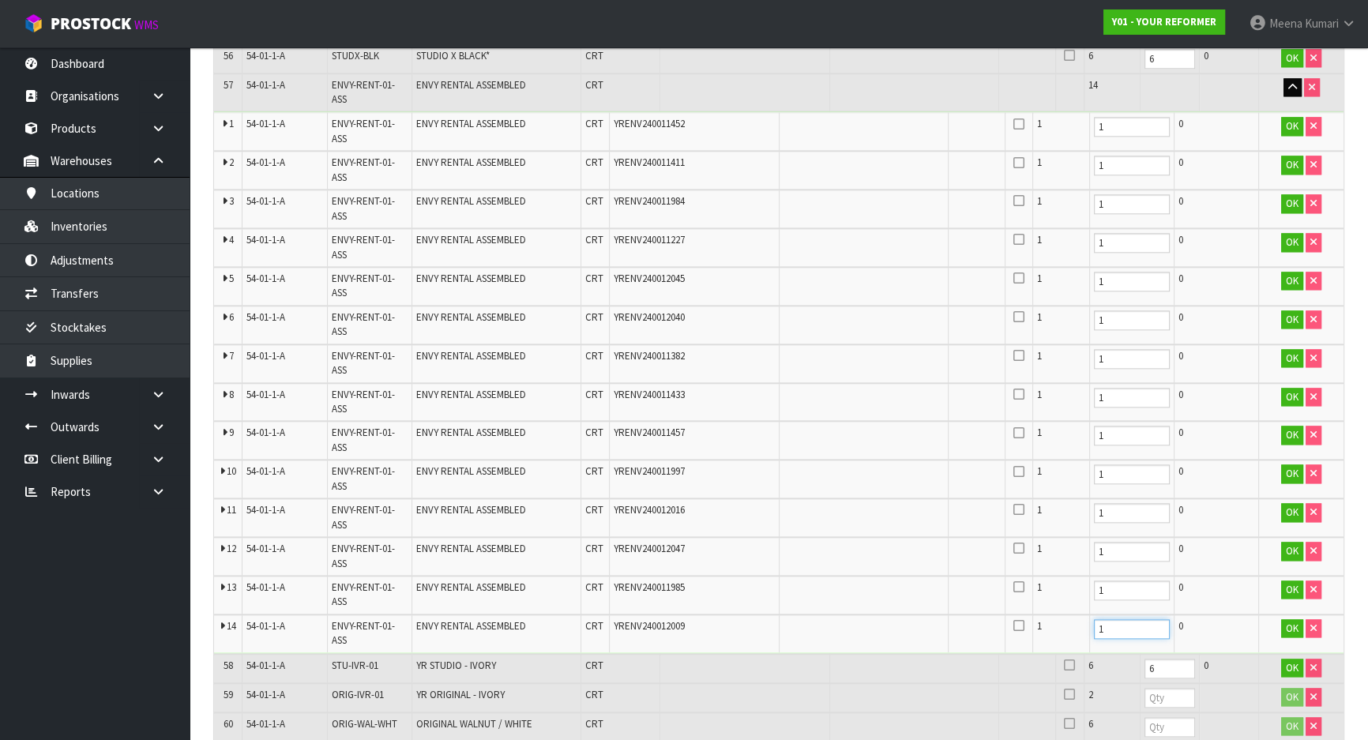
type input "1"
drag, startPoint x: 1116, startPoint y: 480, endPoint x: 1075, endPoint y: 481, distance: 41.1
click at [1074, 499] on tr "11 54-01-1-A ENVY-RENT-01-ASS ENVY RENTAL ASSEMBLED CRT YRENV240012016 1 1 0 OK" at bounding box center [779, 518] width 1130 height 39
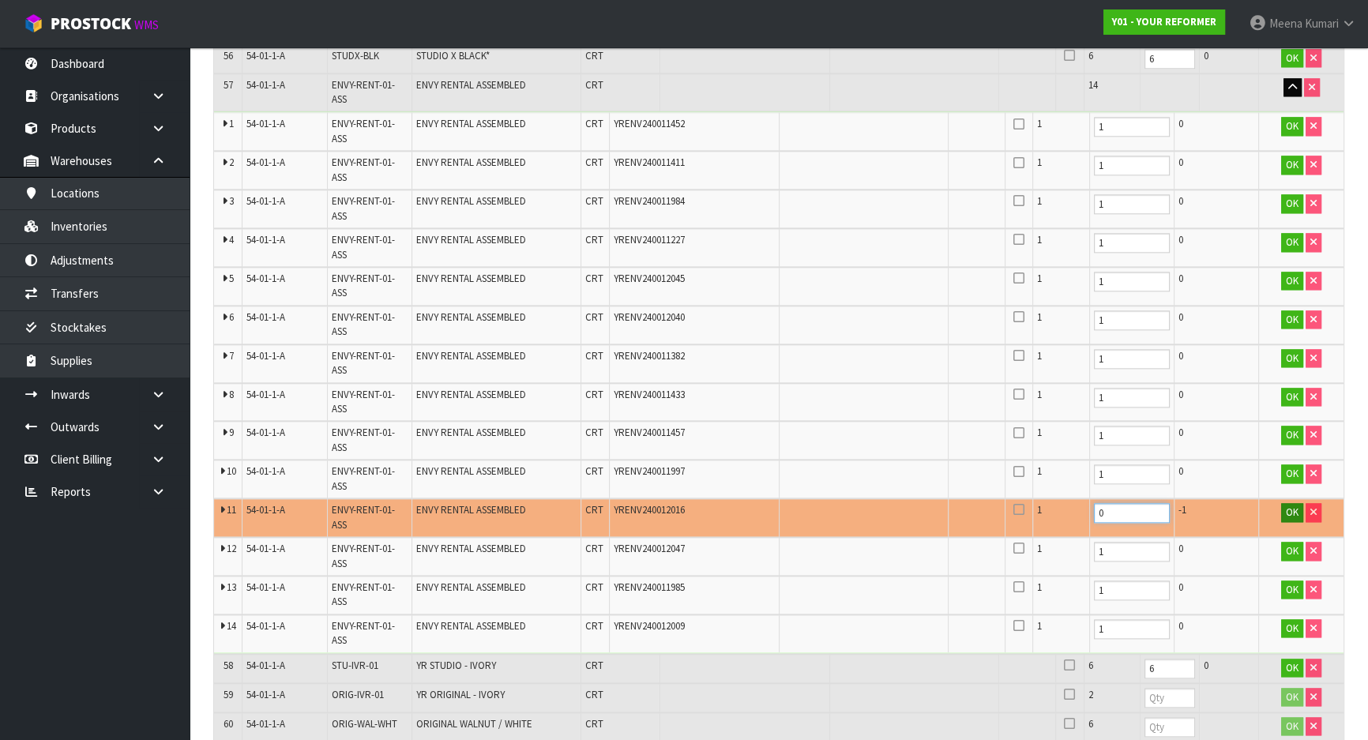
type input "0"
click at [1296, 506] on span "OK" at bounding box center [1292, 512] width 13 height 13
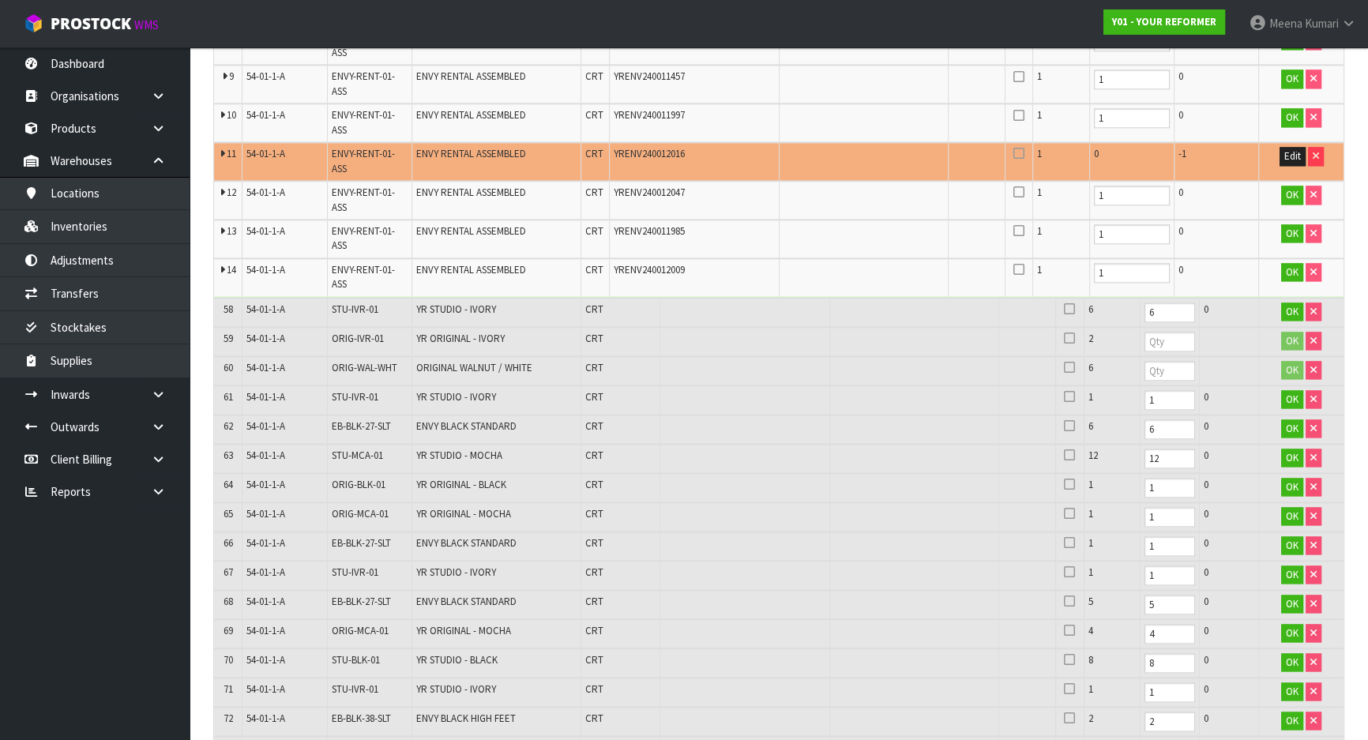
scroll to position [2749, 0]
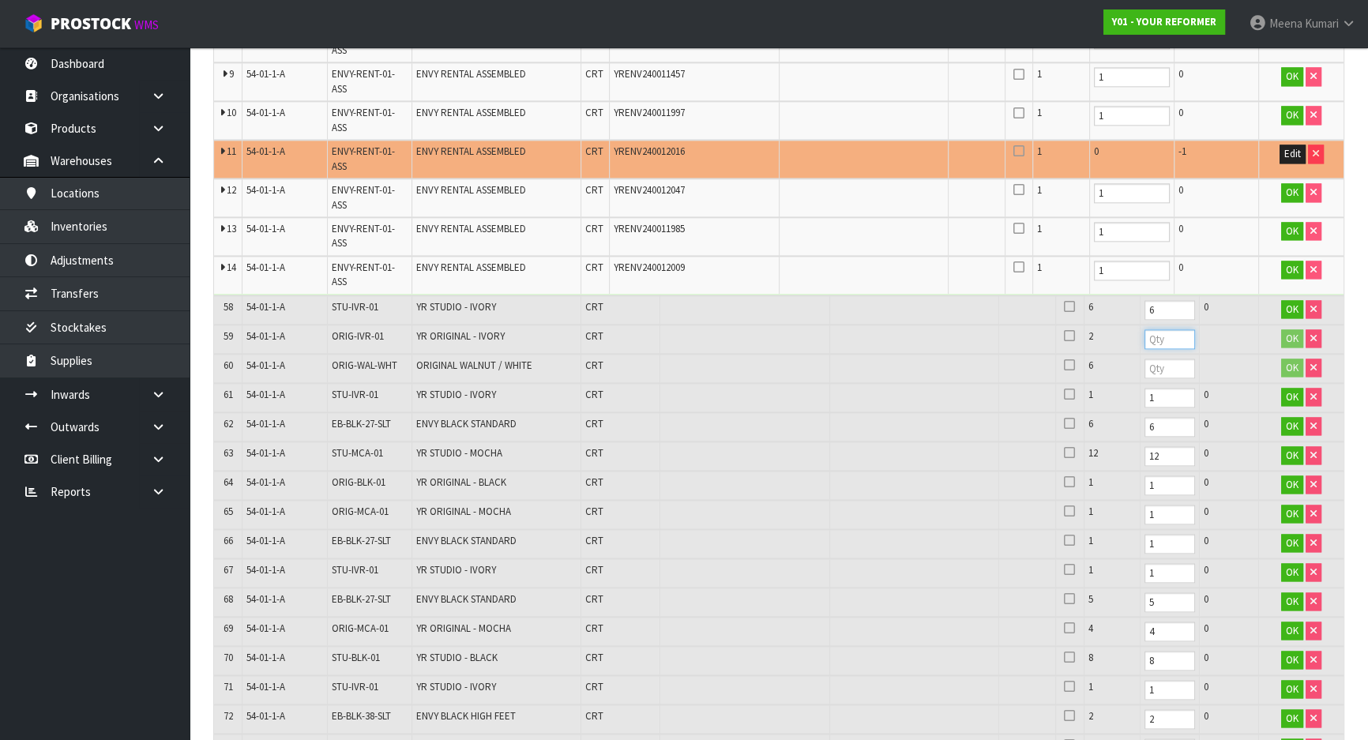
click at [1145, 329] on input "number" at bounding box center [1170, 339] width 51 height 20
type input "2"
click at [1145, 359] on input "number" at bounding box center [1170, 369] width 51 height 20
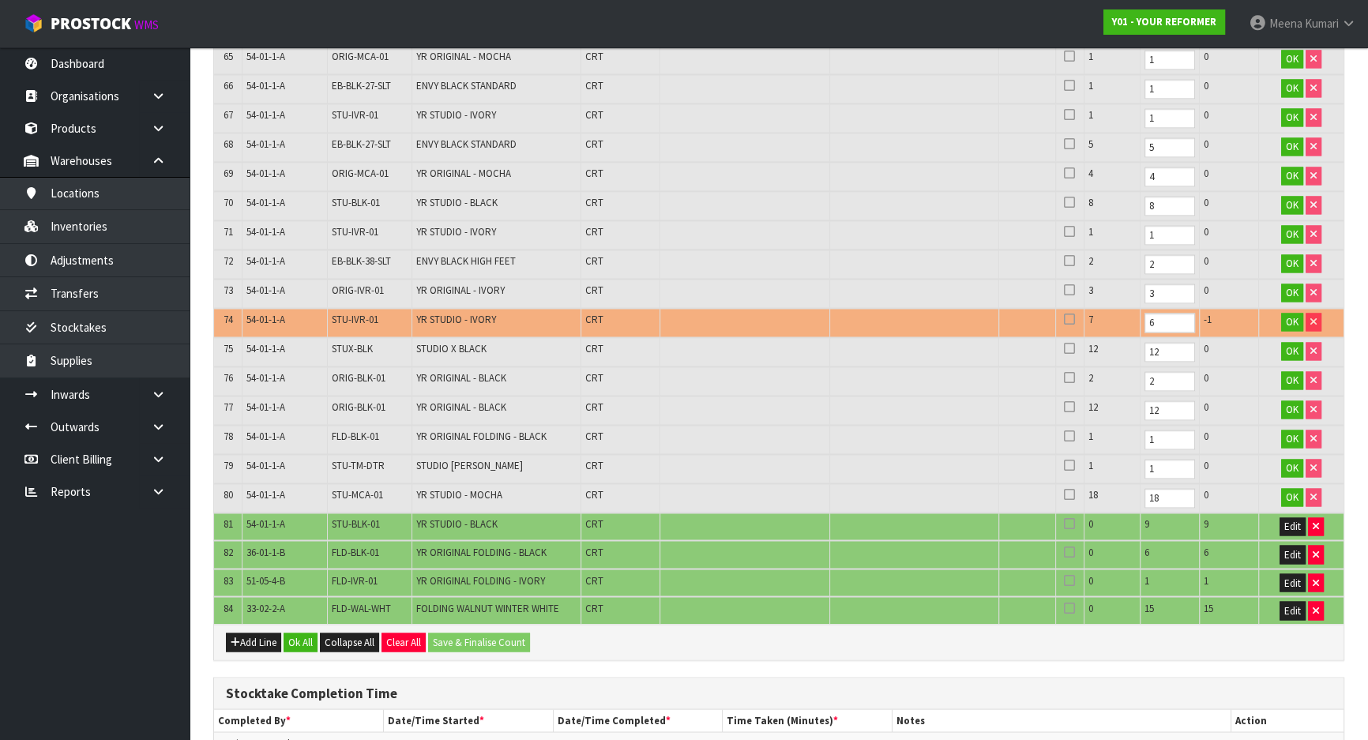
scroll to position [3253, 0]
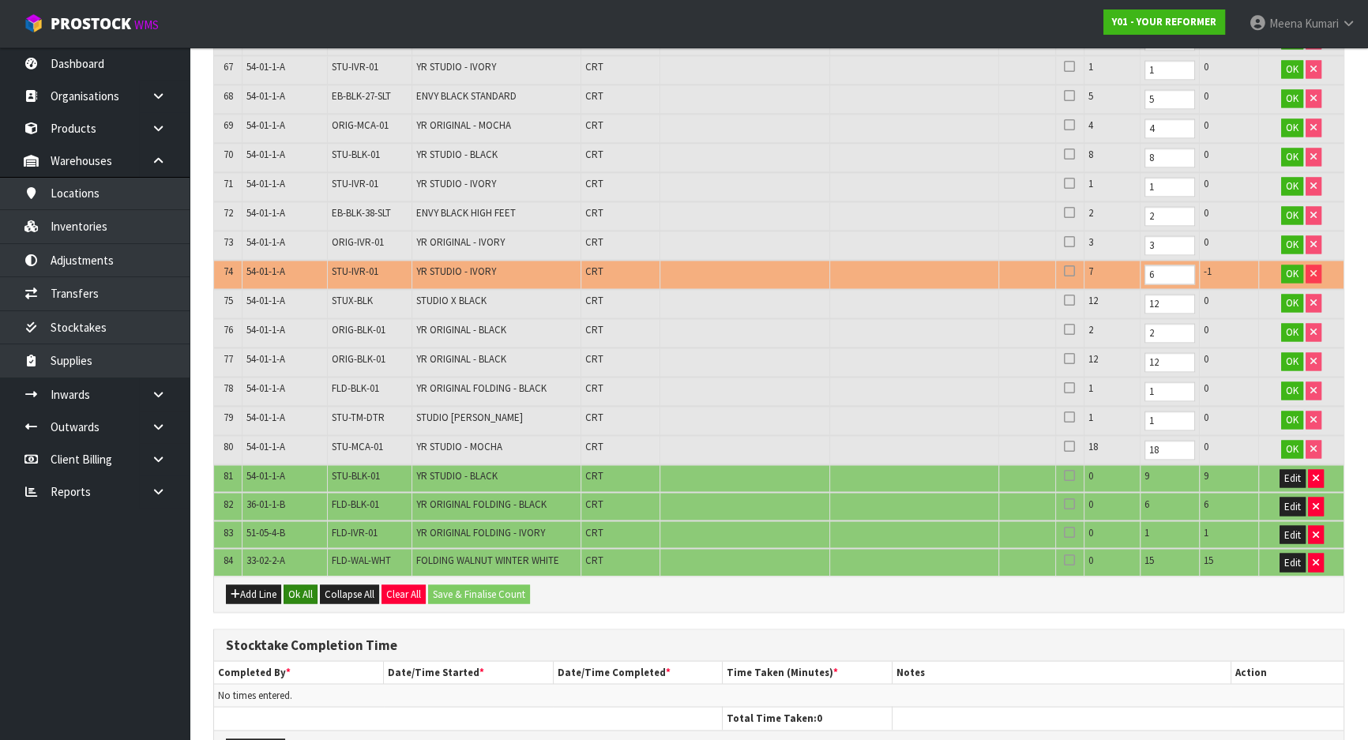
type input "6"
click at [299, 585] on button "Ok All" at bounding box center [301, 594] width 34 height 19
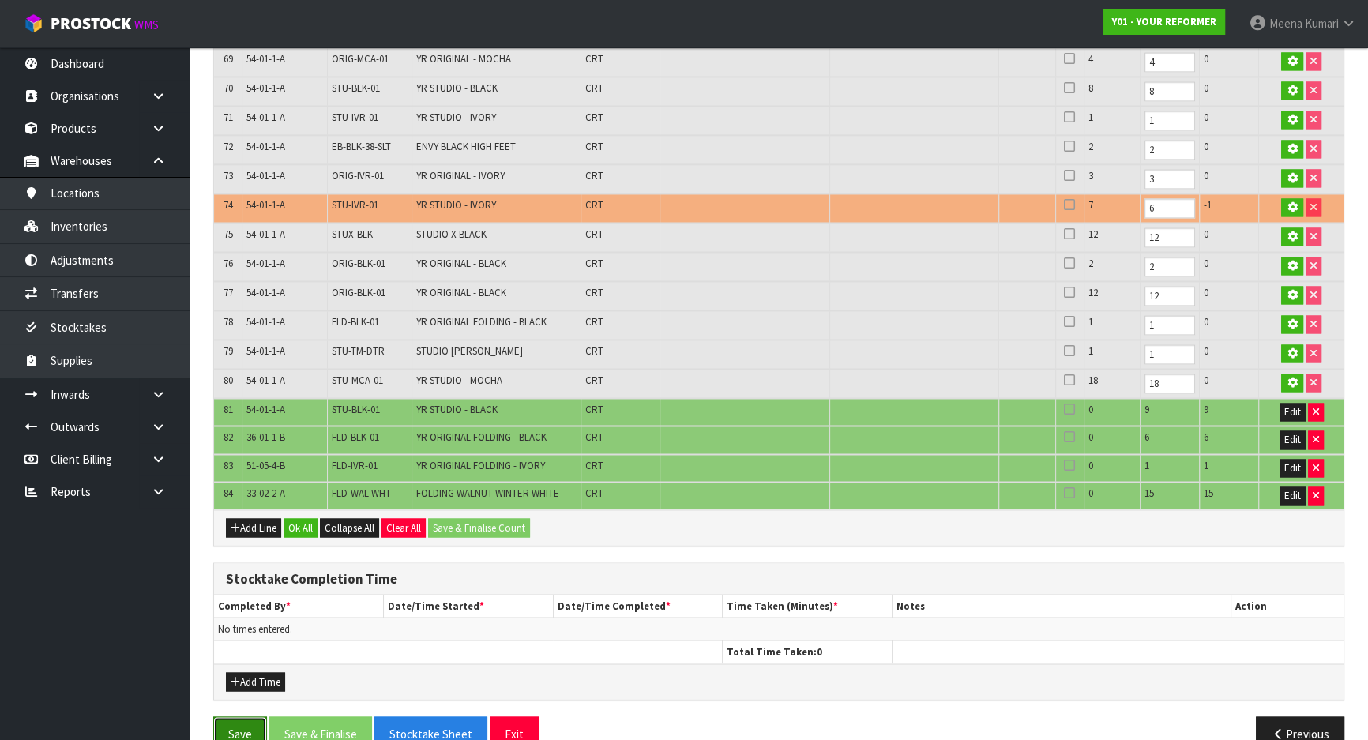
click at [239, 717] on button "Save" at bounding box center [240, 734] width 54 height 34
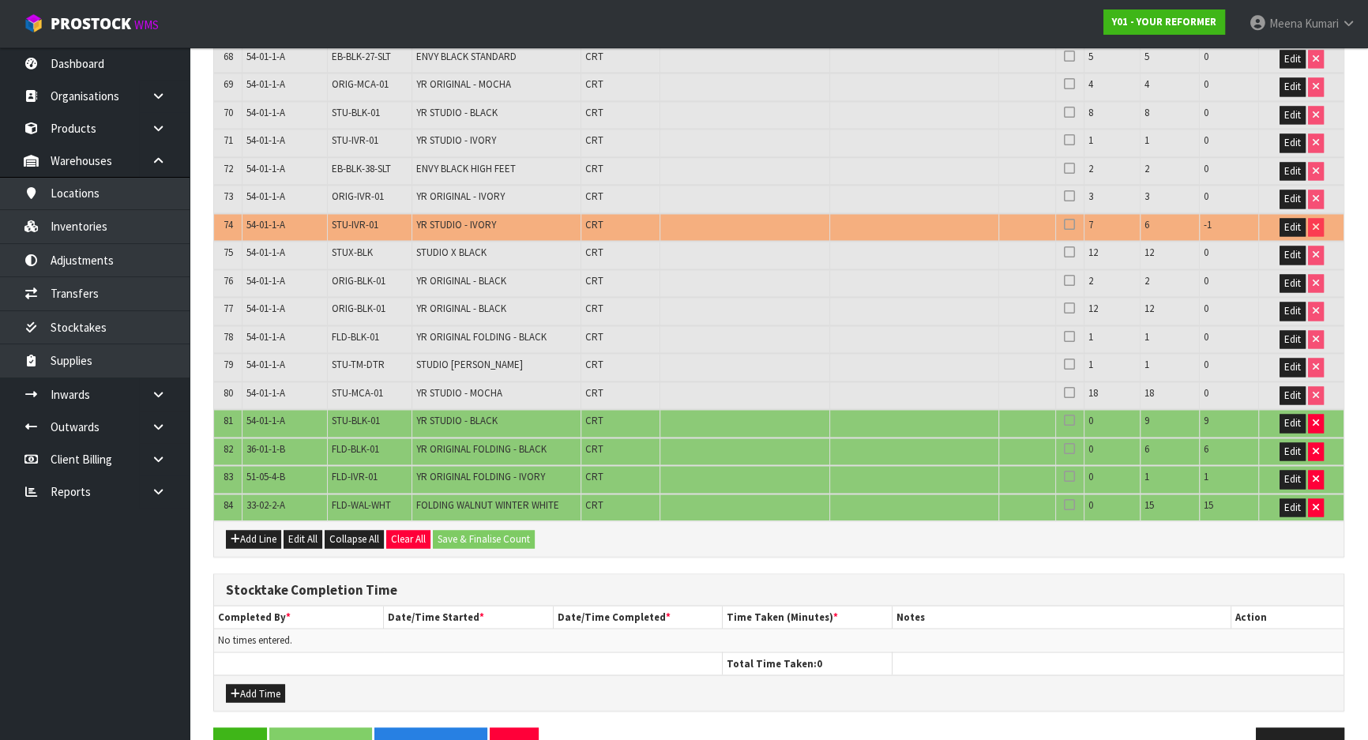
scroll to position [0, 0]
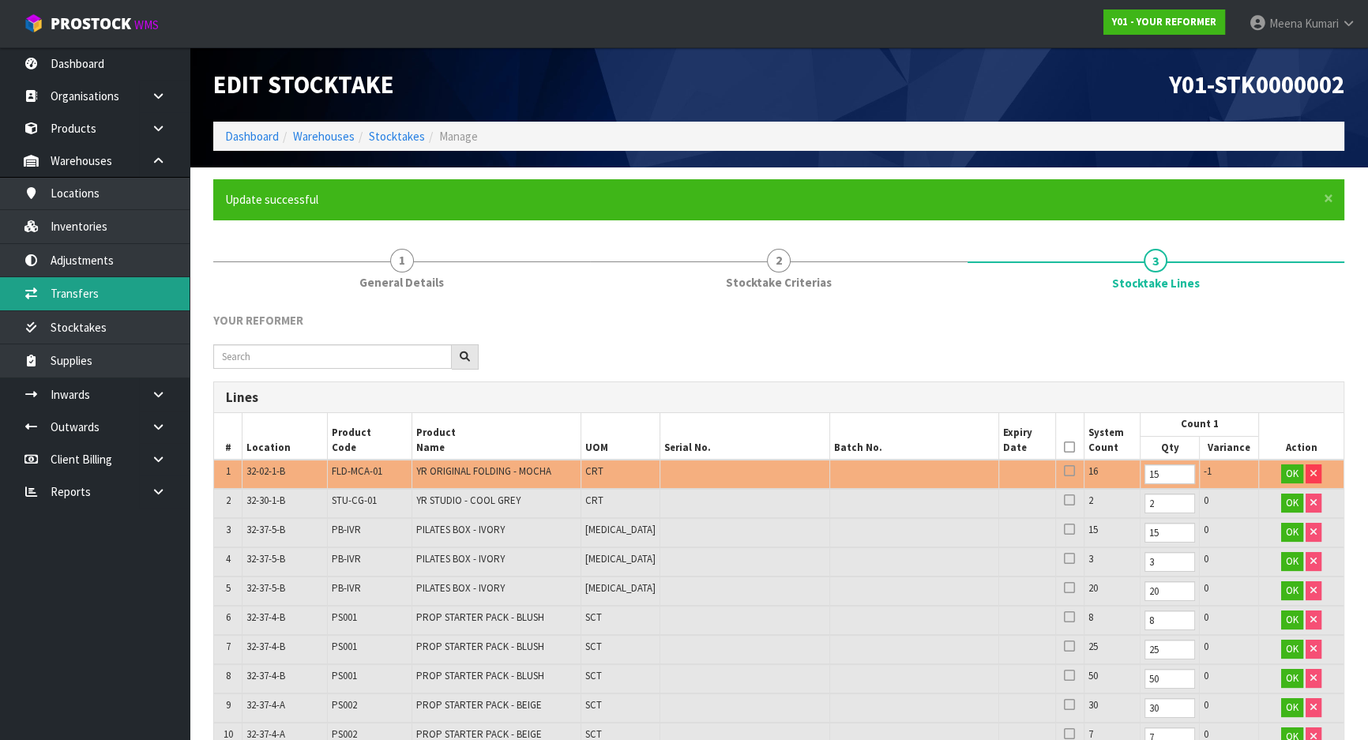
click at [98, 300] on link "Transfers" at bounding box center [95, 293] width 190 height 32
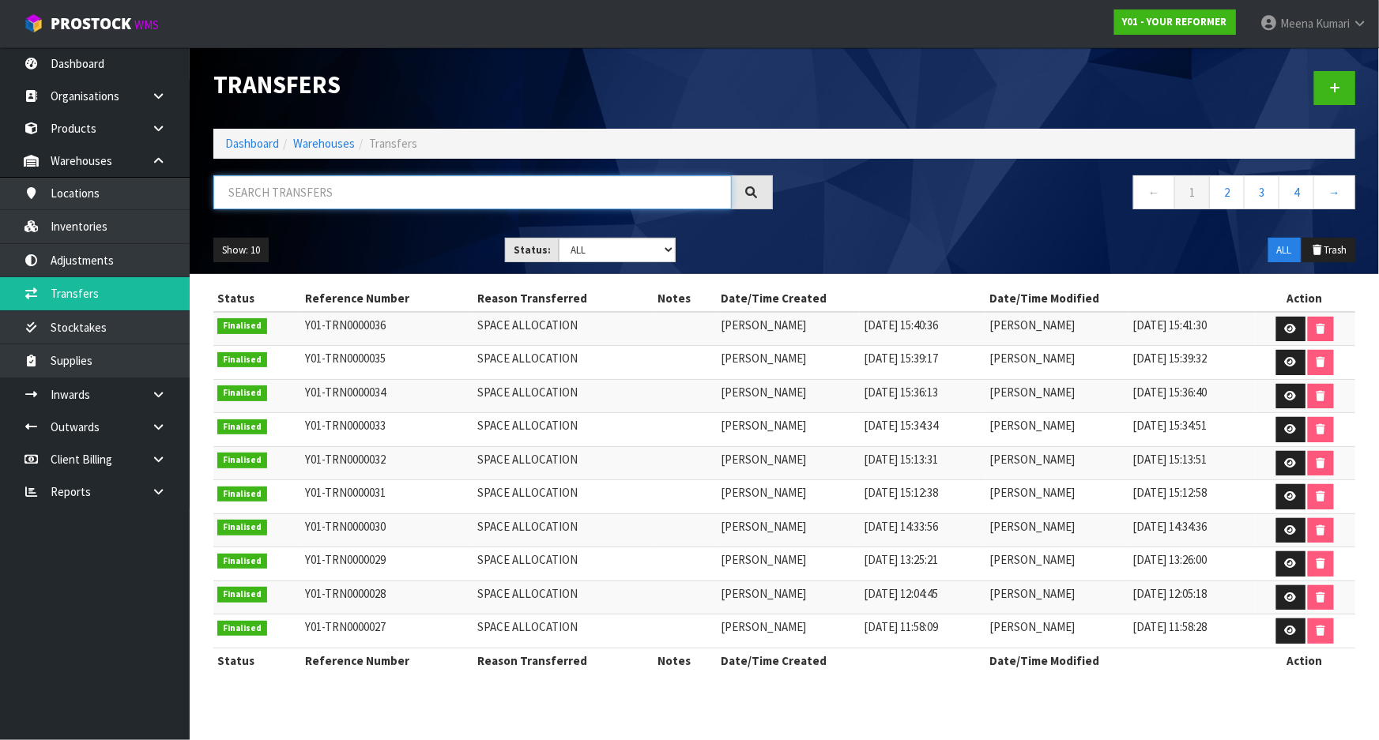
click at [352, 201] on input "text" at bounding box center [472, 192] width 518 height 34
click at [1345, 89] on link at bounding box center [1334, 88] width 41 height 34
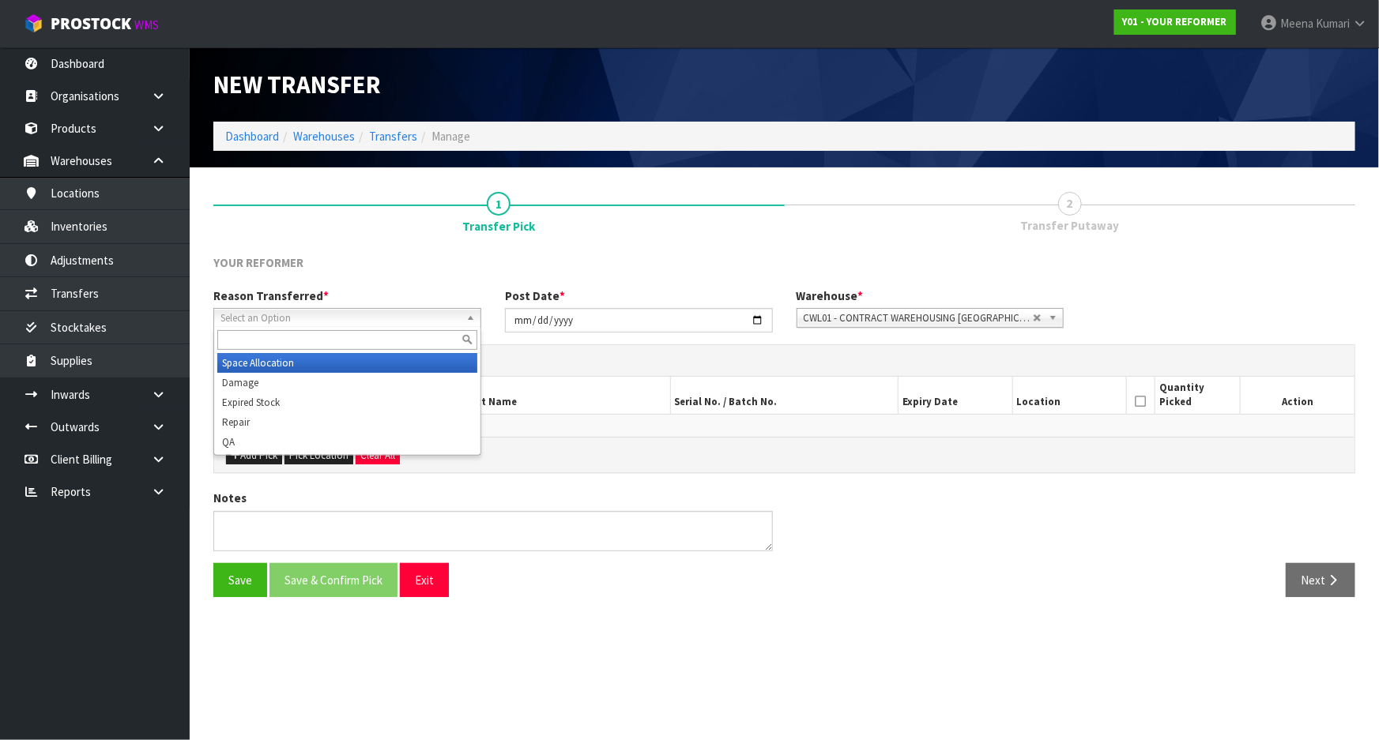
click at [383, 314] on span "Select an Option" at bounding box center [339, 318] width 239 height 19
click at [325, 363] on li "Space Allocation" at bounding box center [347, 363] width 260 height 20
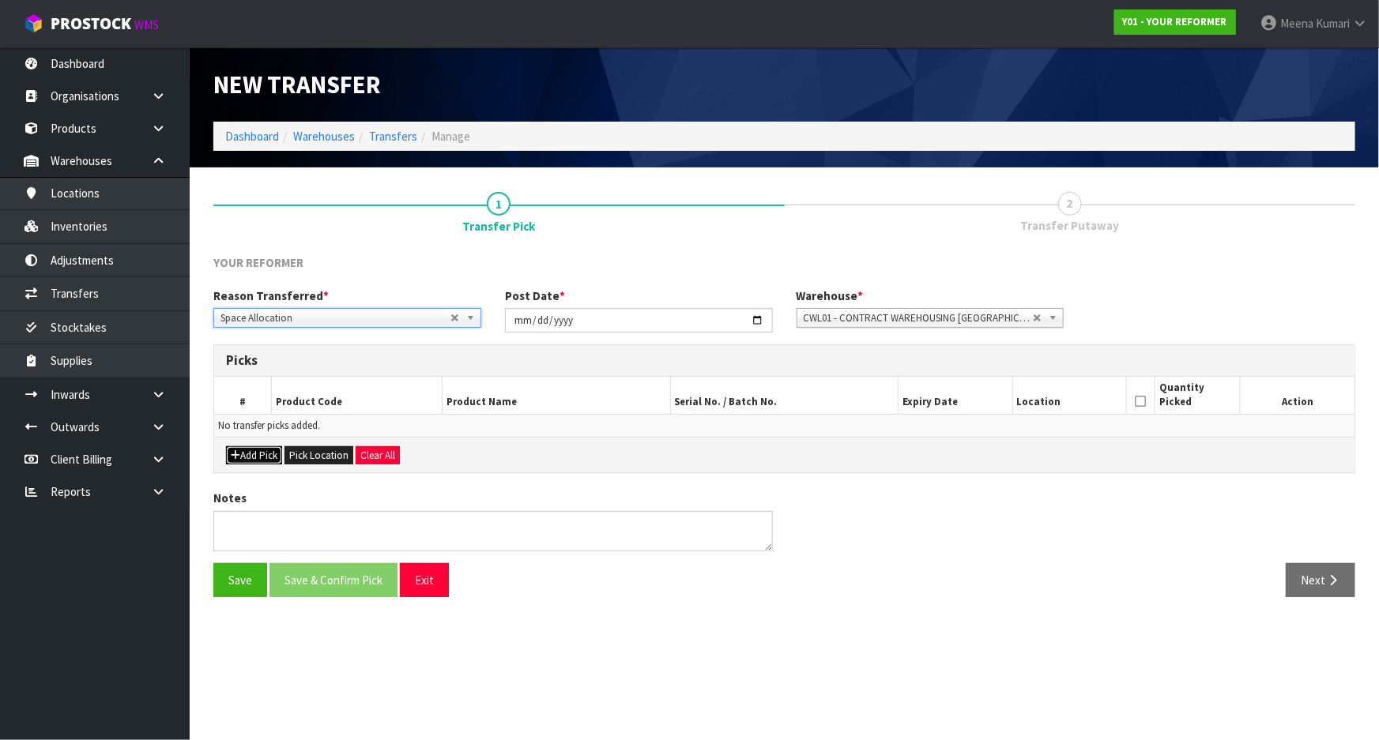
click at [257, 458] on button "Add Pick" at bounding box center [254, 455] width 56 height 19
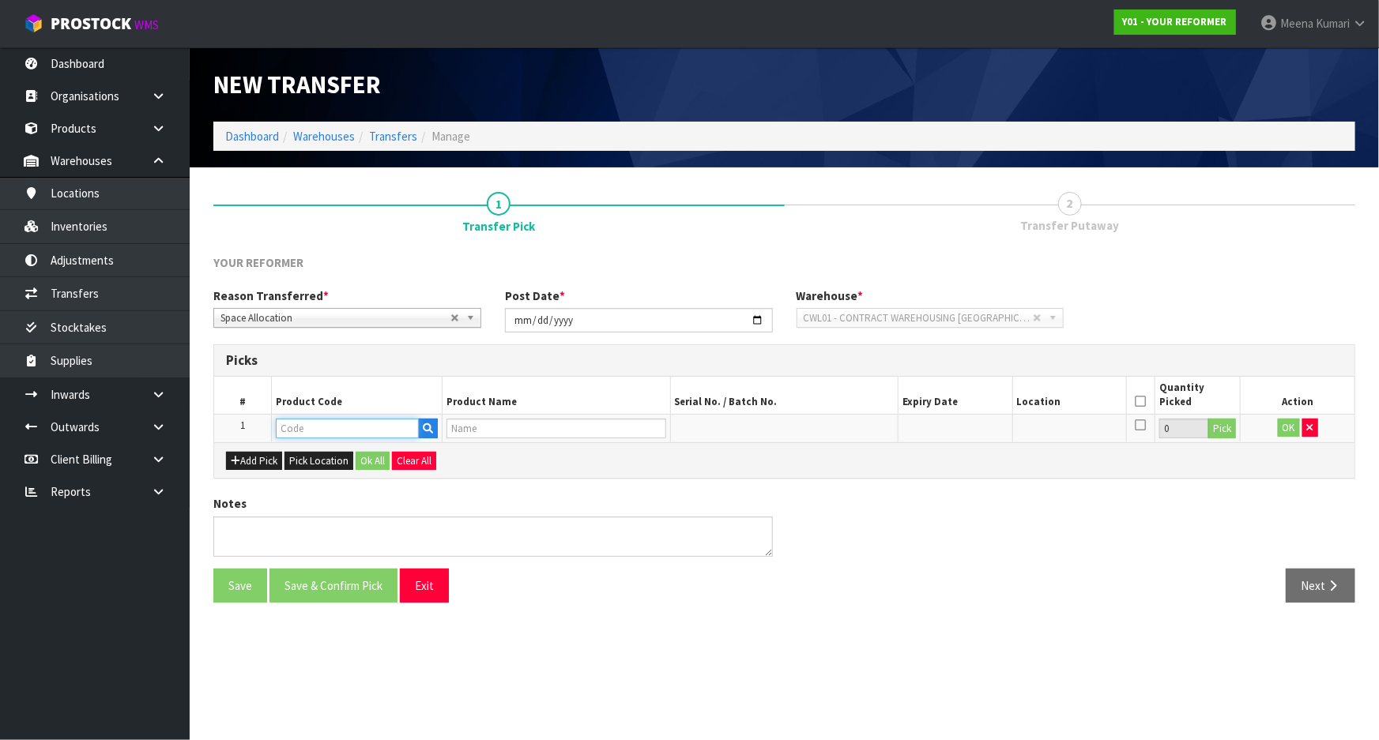
click at [374, 432] on input "text" at bounding box center [347, 429] width 143 height 20
type input "B"
click at [116, 299] on link "Transfers" at bounding box center [95, 293] width 190 height 32
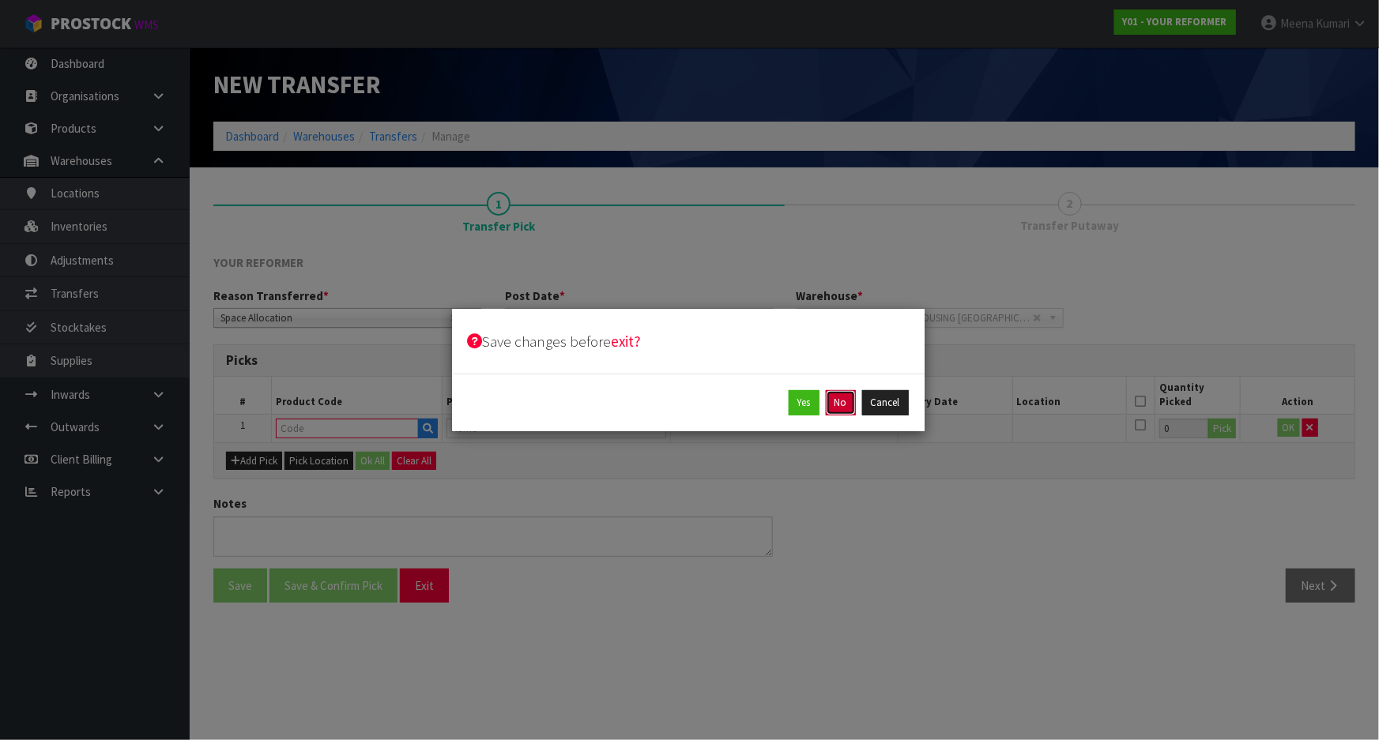
click at [837, 401] on button "No" at bounding box center [841, 402] width 30 height 25
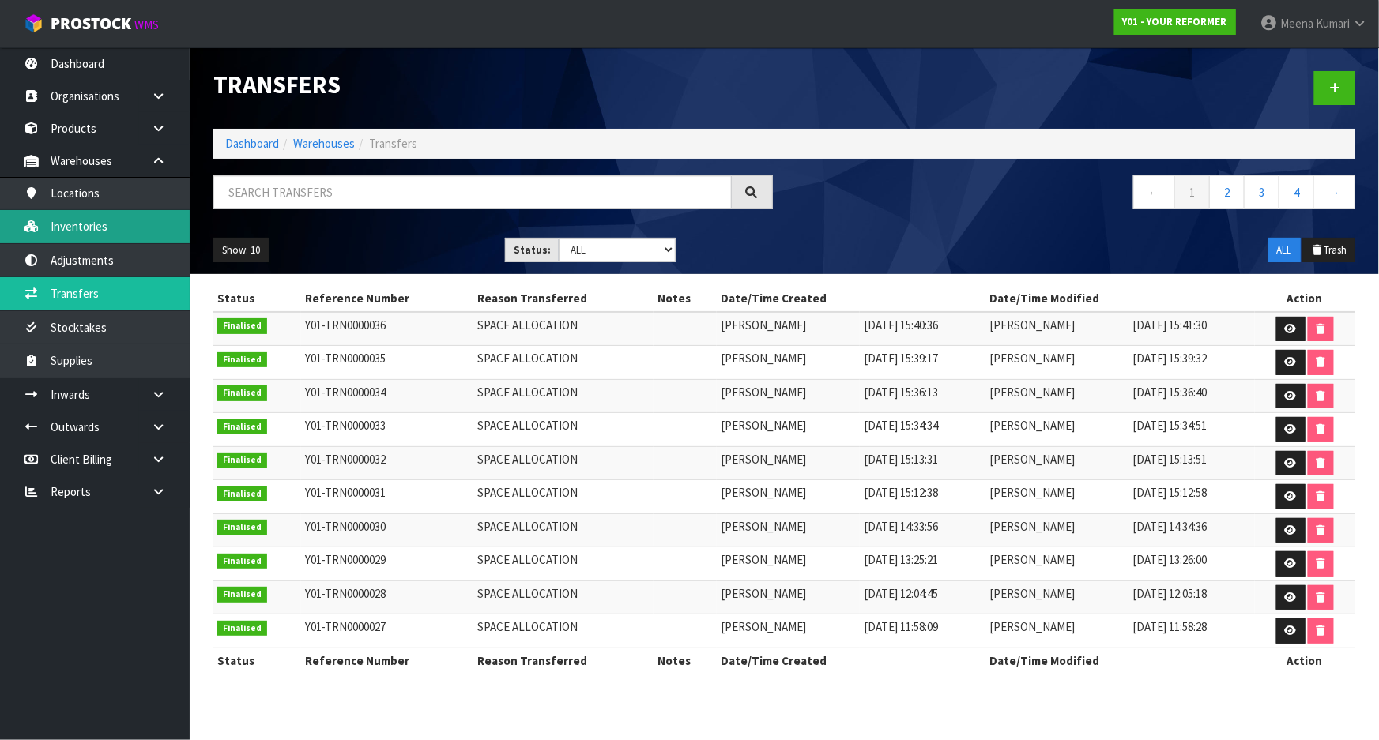
click at [104, 216] on link "Inventories" at bounding box center [95, 226] width 190 height 32
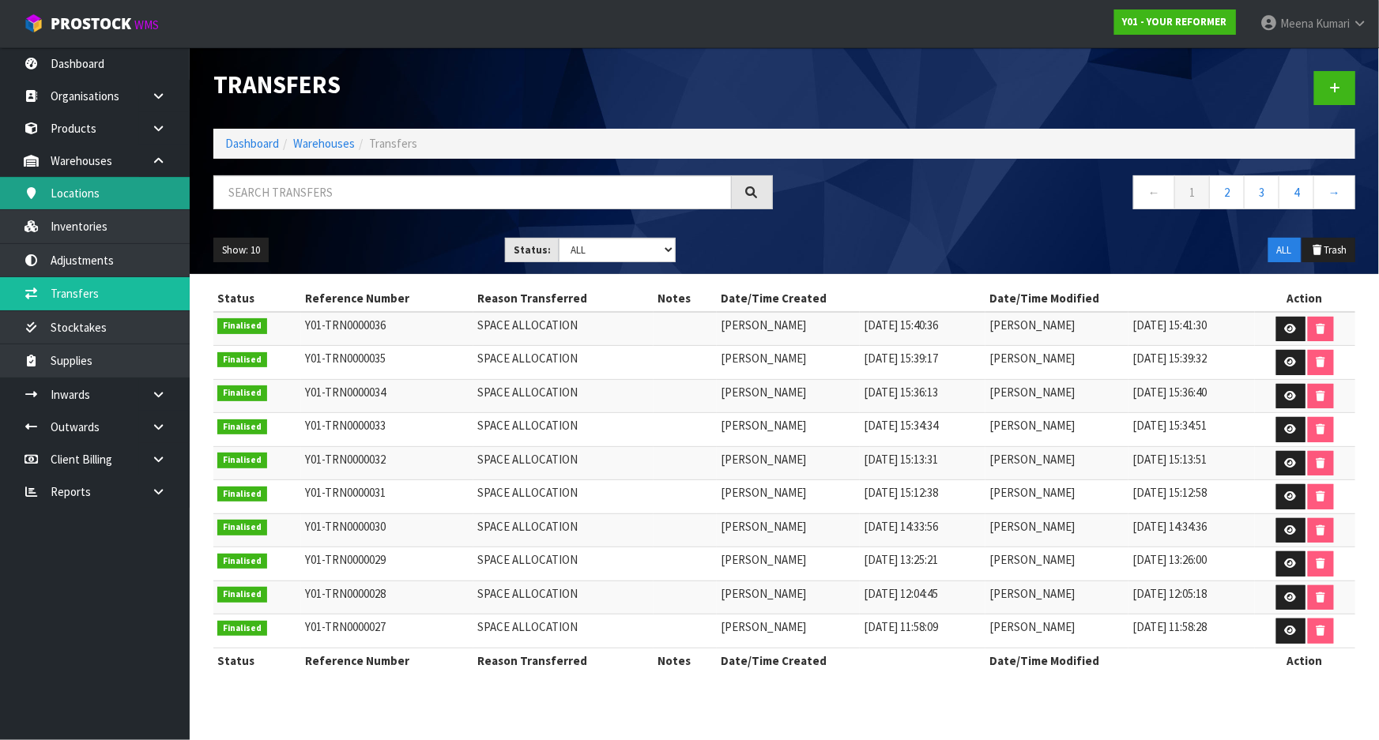
click at [103, 201] on link "Locations" at bounding box center [95, 193] width 190 height 32
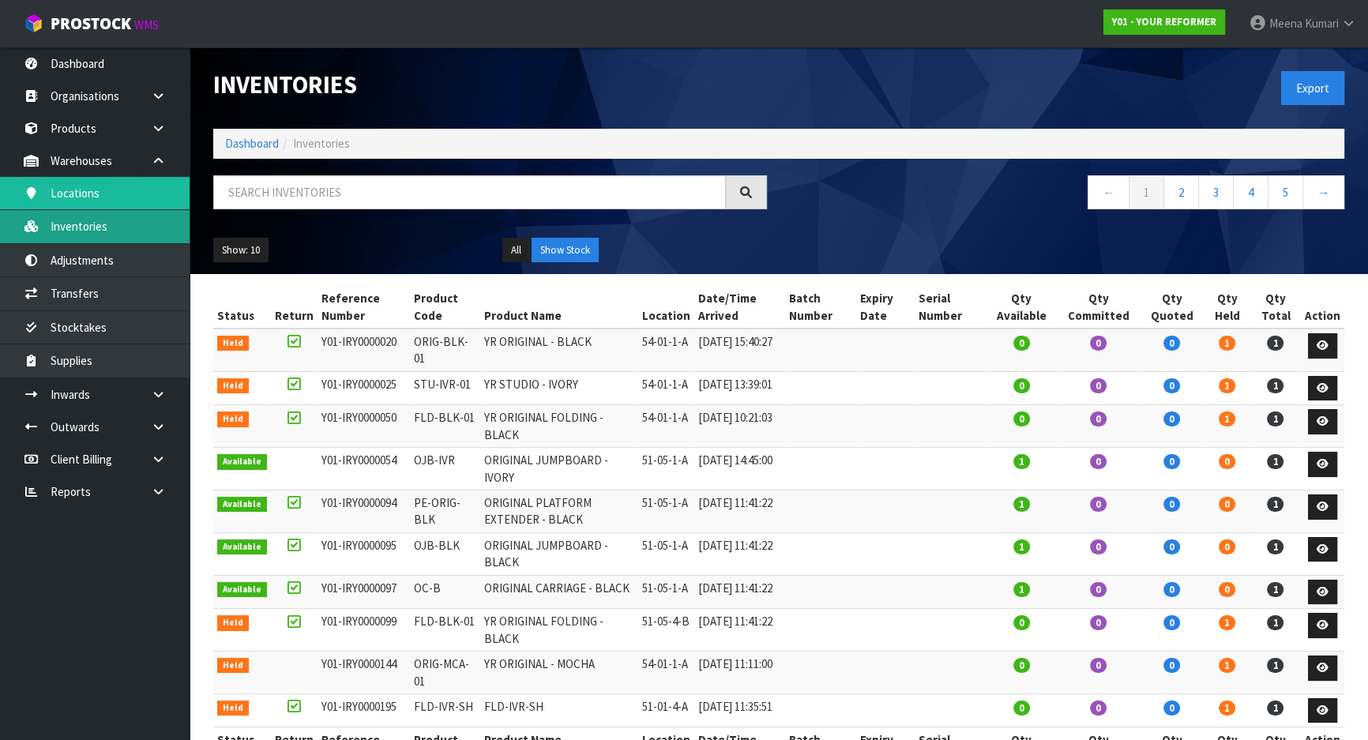
click at [100, 223] on link "Inventories" at bounding box center [95, 226] width 190 height 32
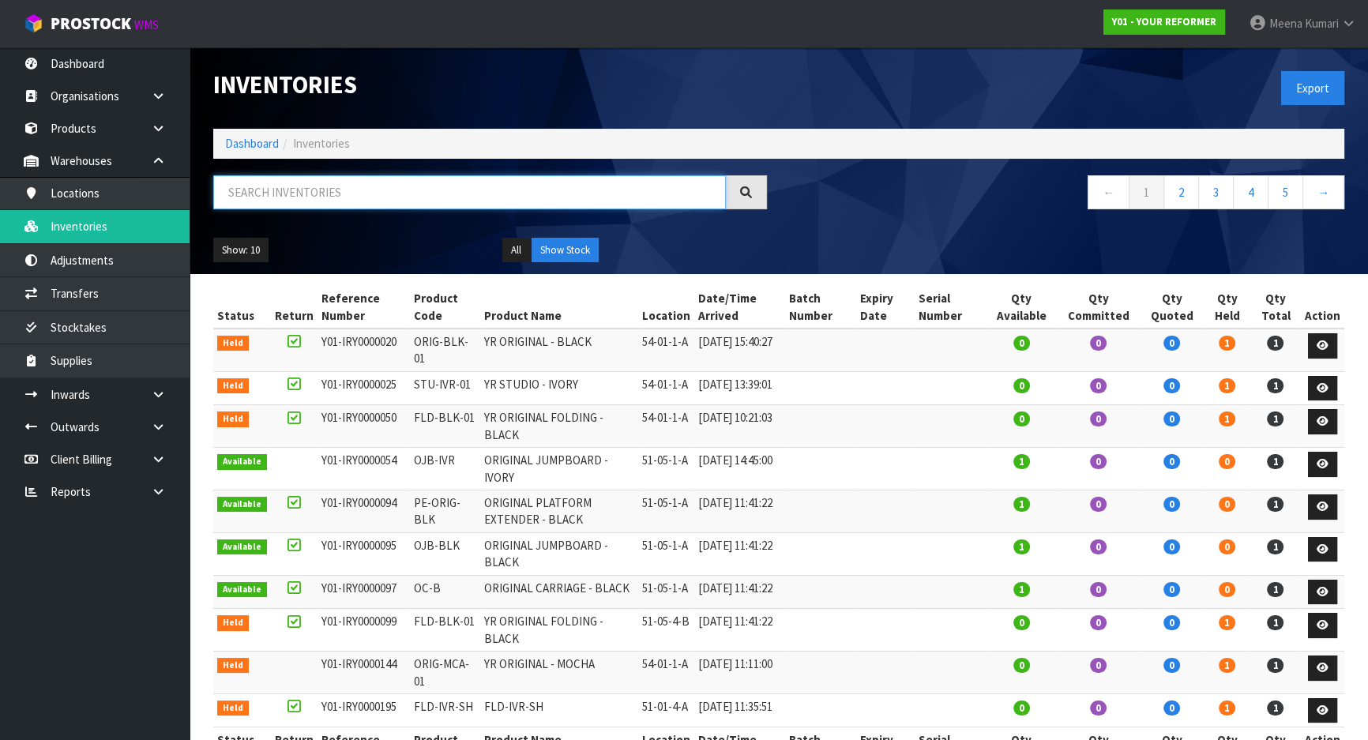
click at [265, 190] on input "text" at bounding box center [469, 192] width 513 height 34
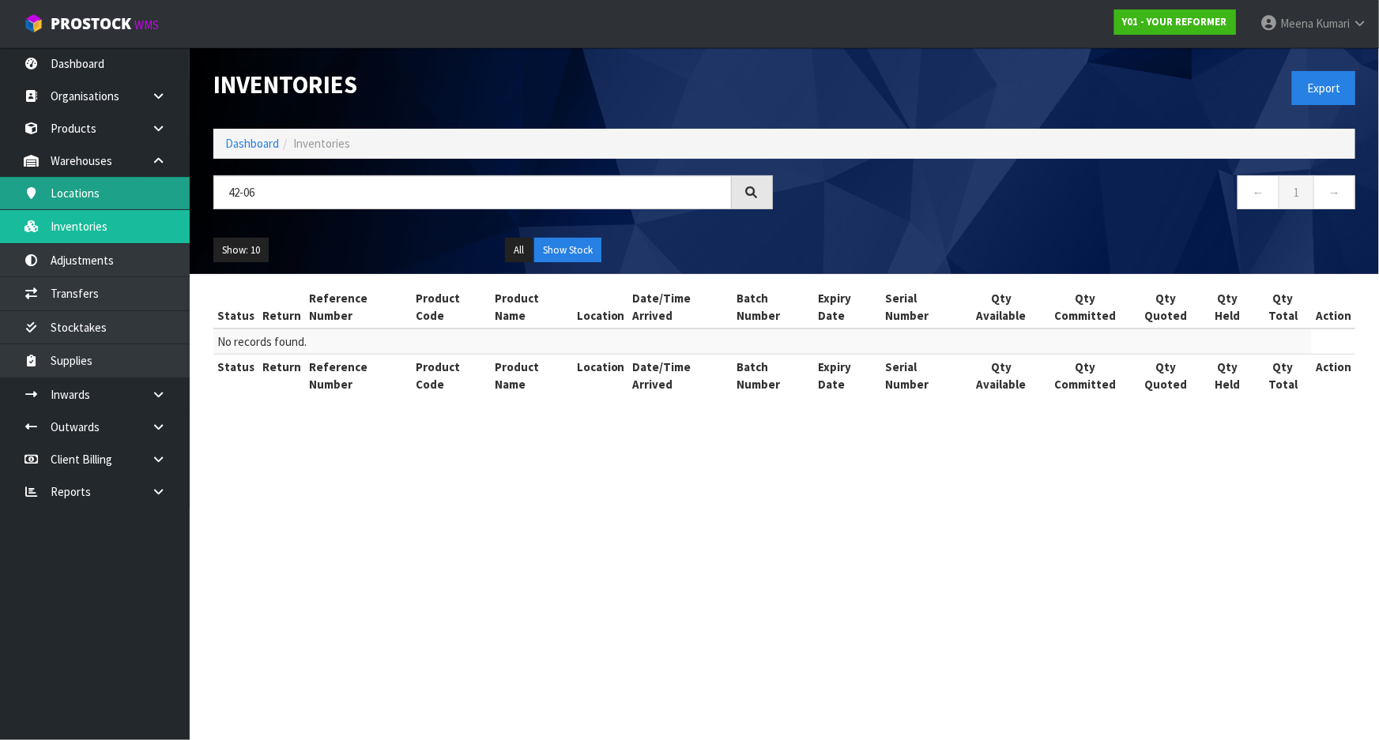
click at [121, 206] on link "Locations" at bounding box center [95, 193] width 190 height 32
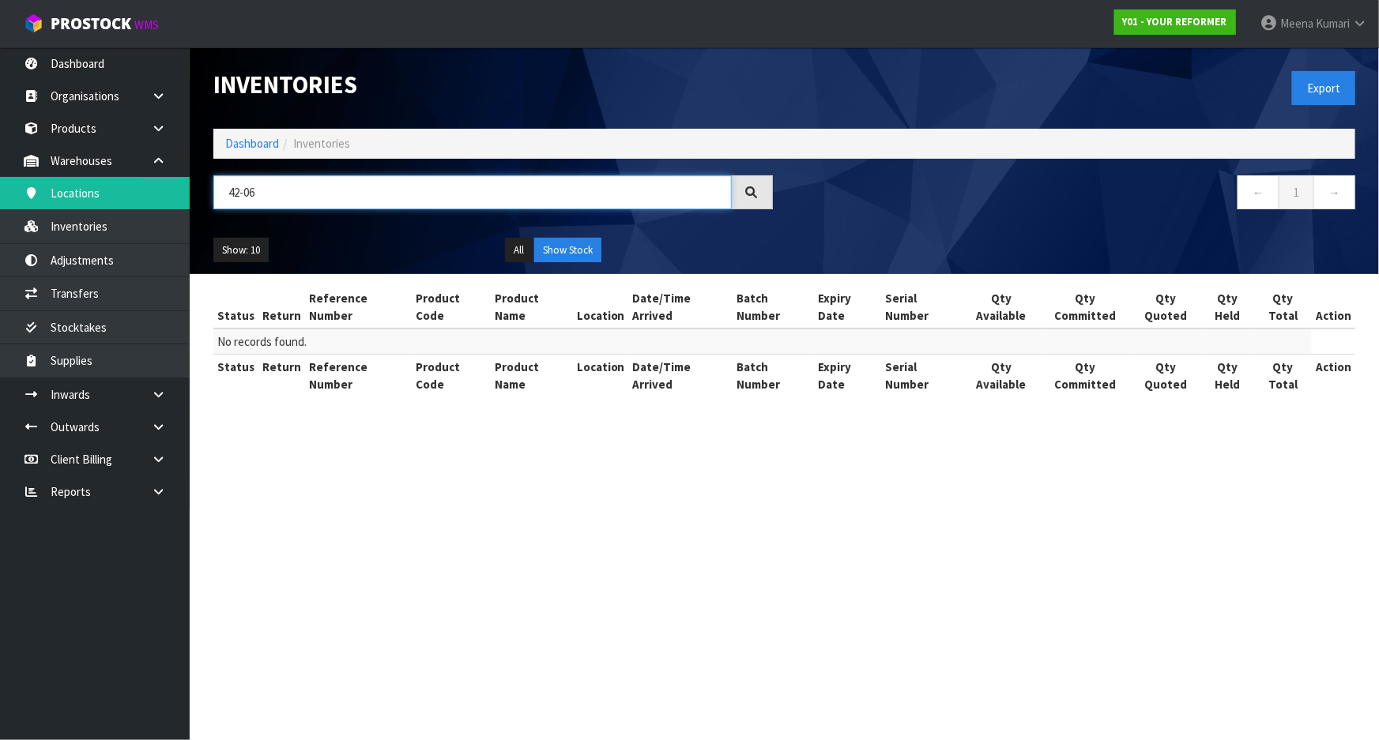
click at [259, 192] on input "42-06" at bounding box center [472, 192] width 518 height 34
type input "4"
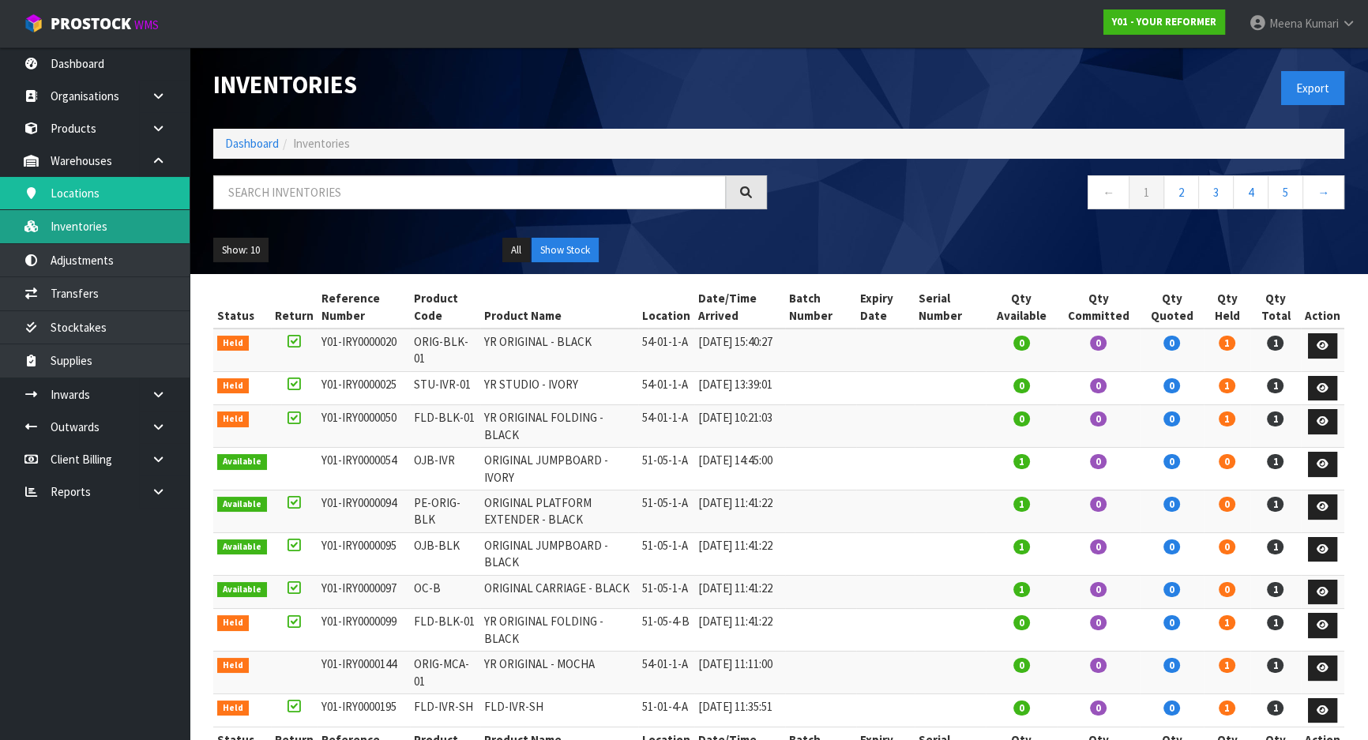
click at [105, 221] on link "Inventories" at bounding box center [95, 226] width 190 height 32
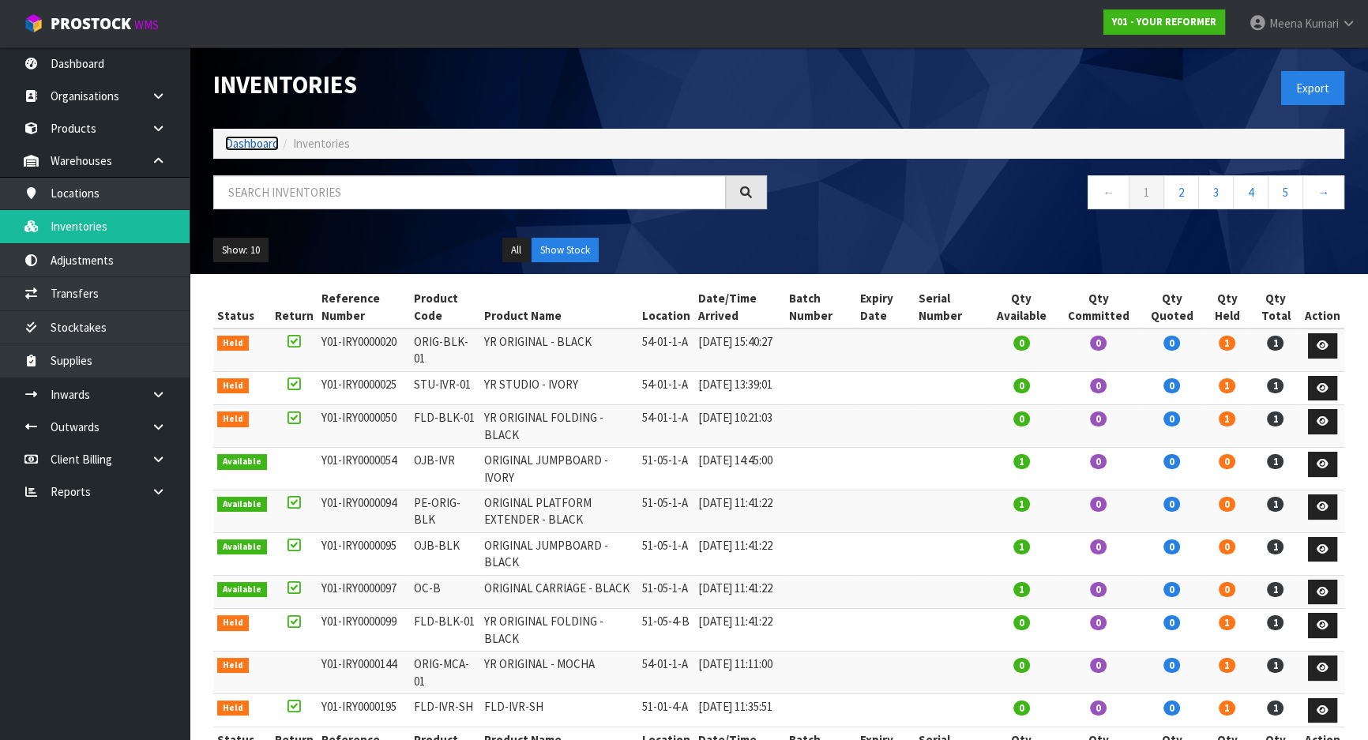
click at [249, 142] on link "Dashboard" at bounding box center [252, 143] width 54 height 15
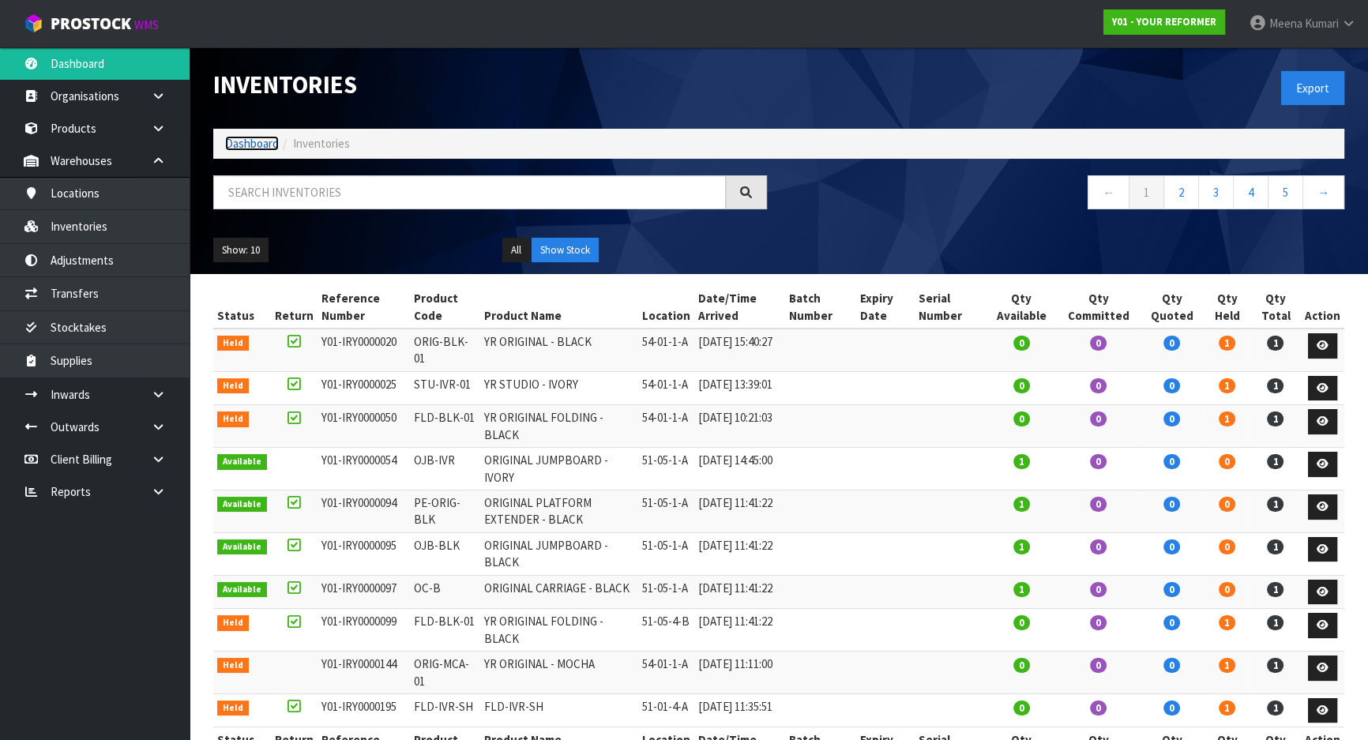
click at [261, 141] on link "Dashboard" at bounding box center [252, 143] width 54 height 15
click at [262, 144] on link "Dashboard" at bounding box center [252, 143] width 54 height 15
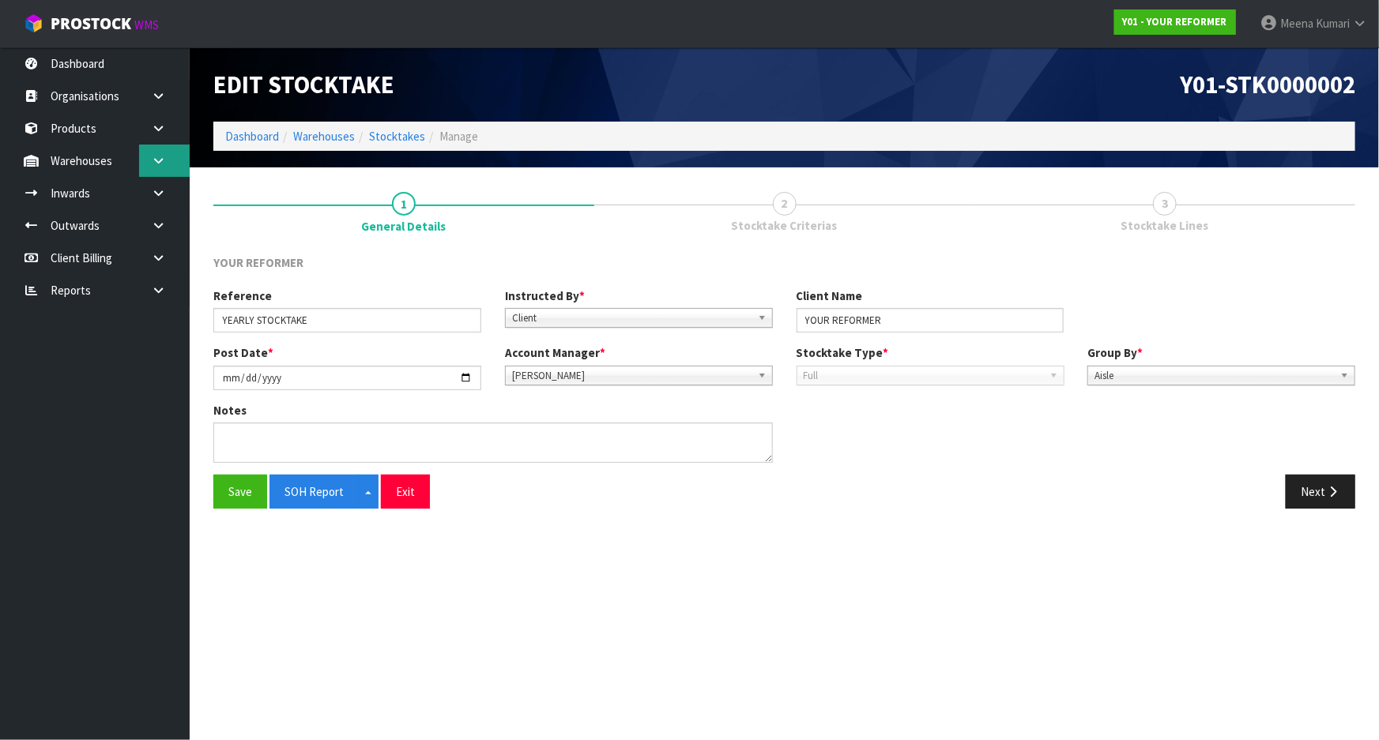
click at [181, 157] on link at bounding box center [164, 161] width 51 height 32
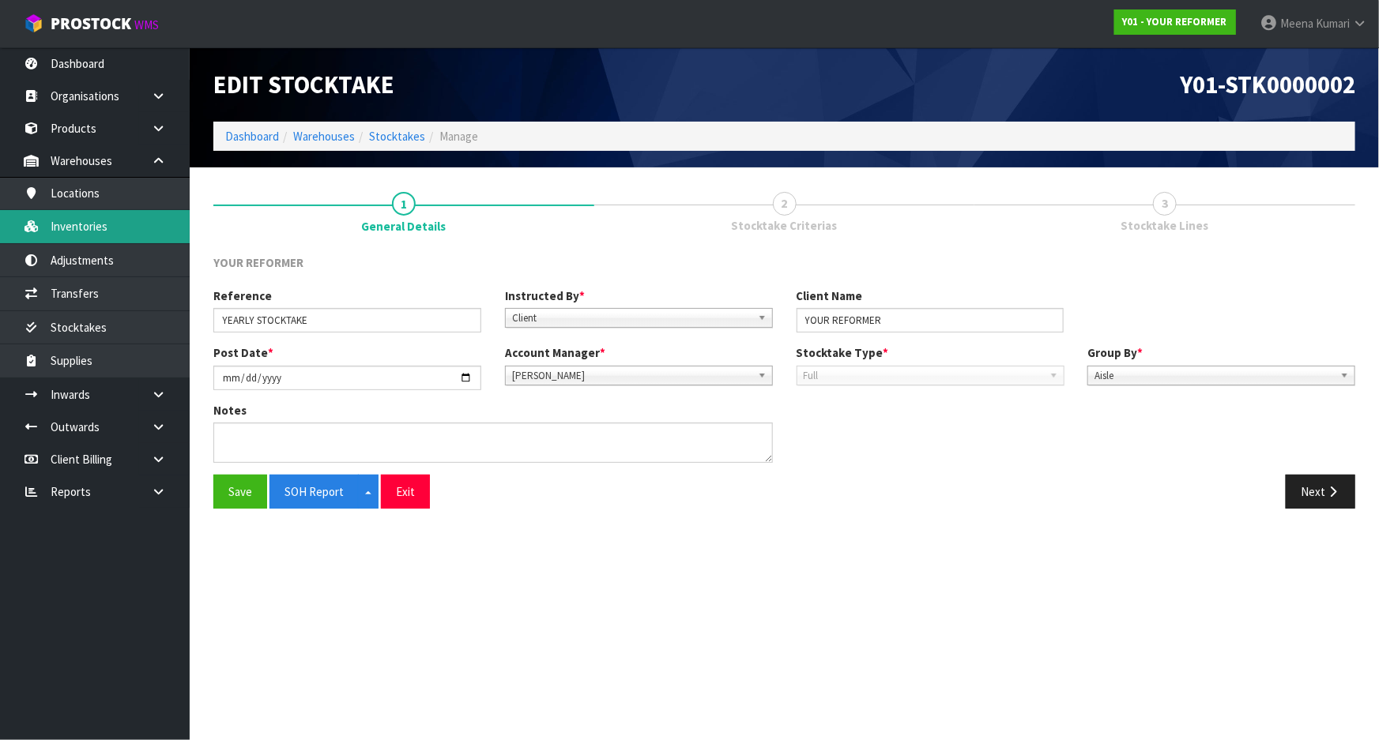
click at [149, 226] on link "Inventories" at bounding box center [95, 226] width 190 height 32
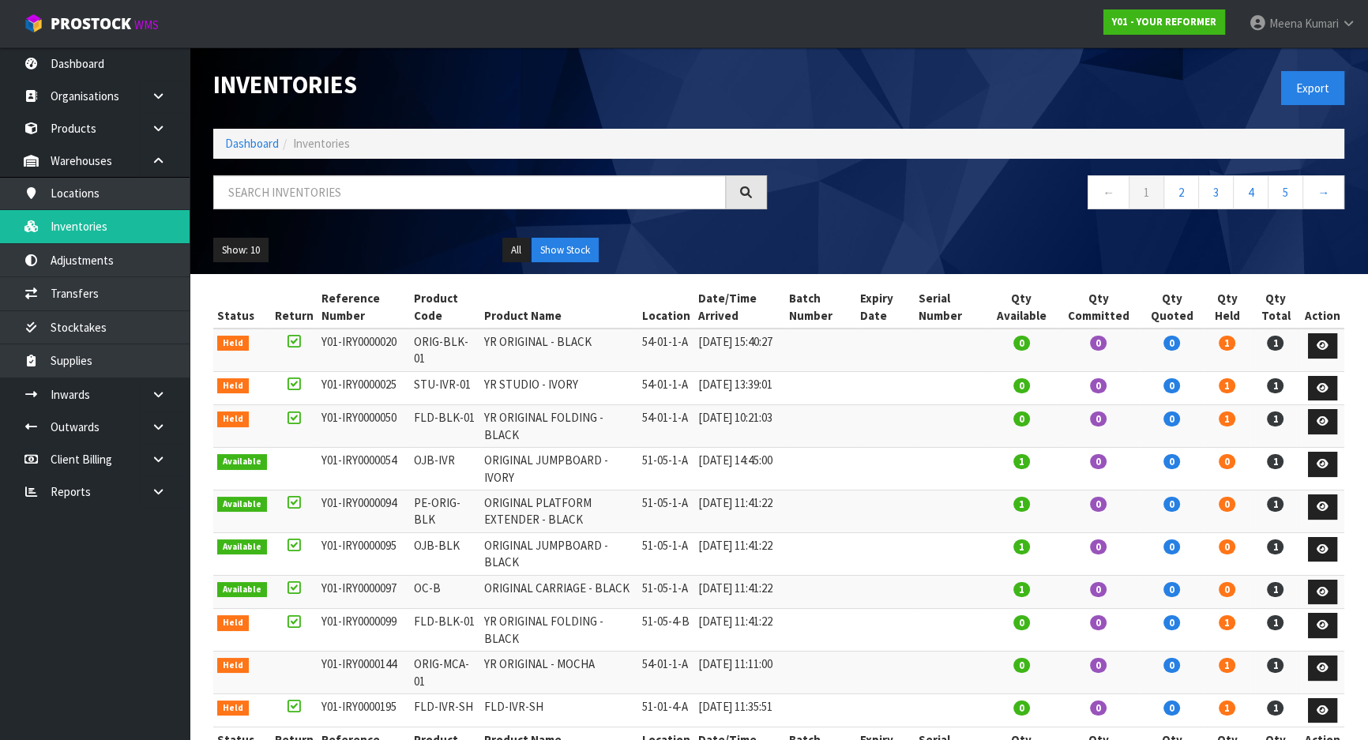
click at [324, 173] on div "Inventories Export Dashboard Inventories ← 1 2 3 4 5 → Show: 10 5 10 25 50 All …" at bounding box center [778, 160] width 1155 height 227
click at [325, 186] on input "text" at bounding box center [469, 192] width 513 height 34
paste input "ENVY-RENT-01"
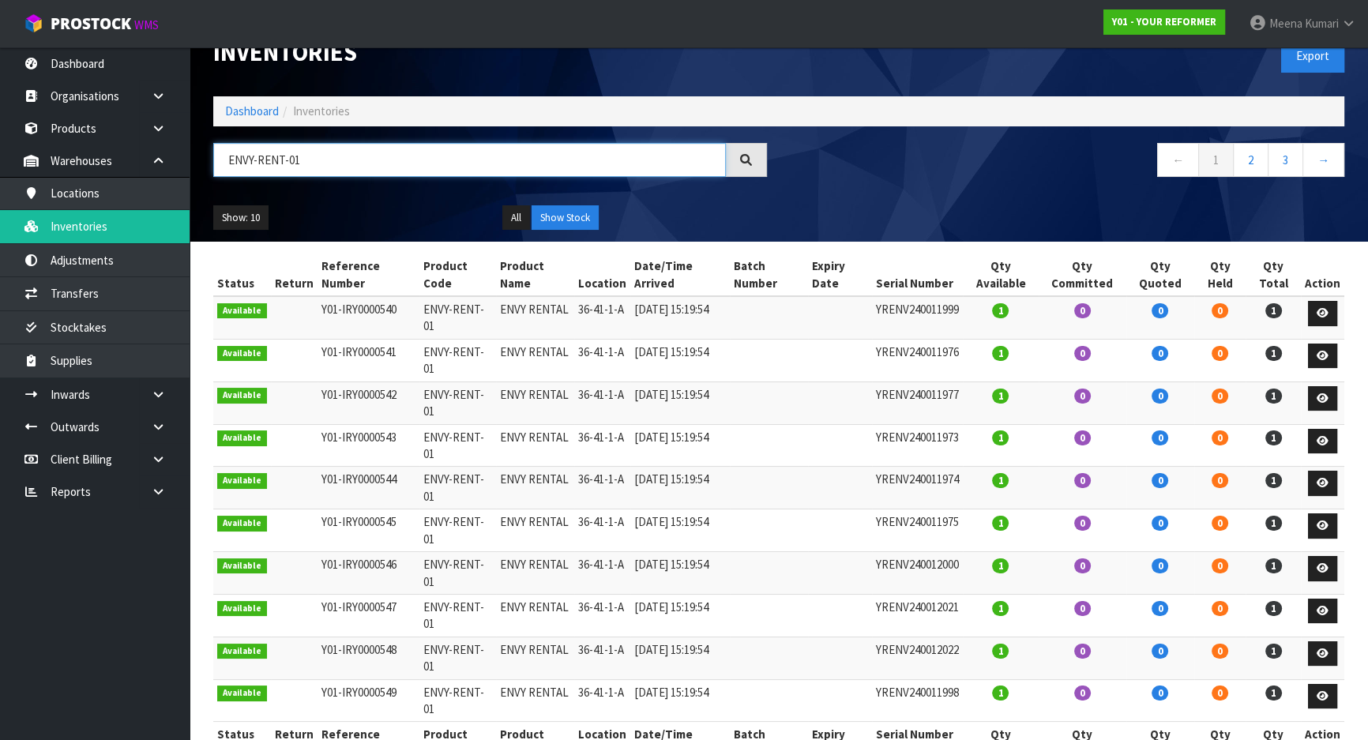
scroll to position [83, 0]
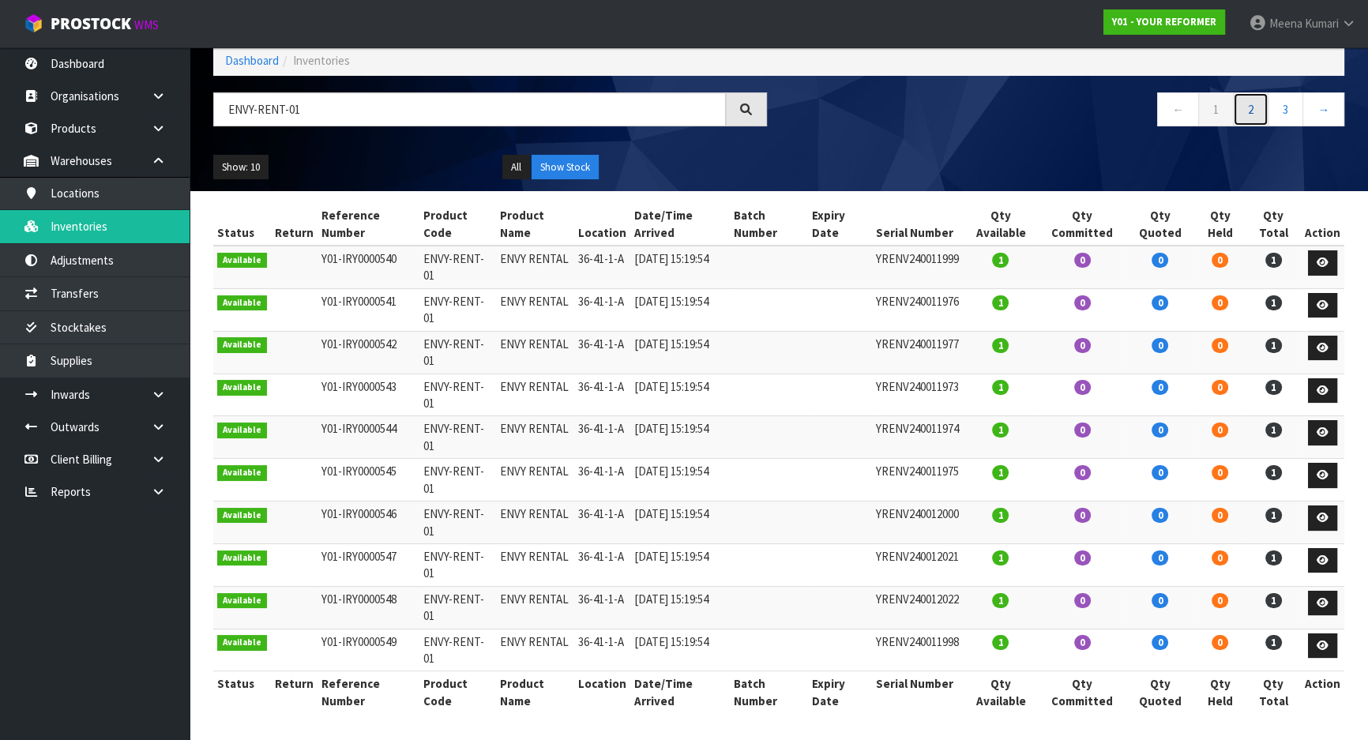
click at [1245, 112] on link "2" at bounding box center [1251, 109] width 36 height 34
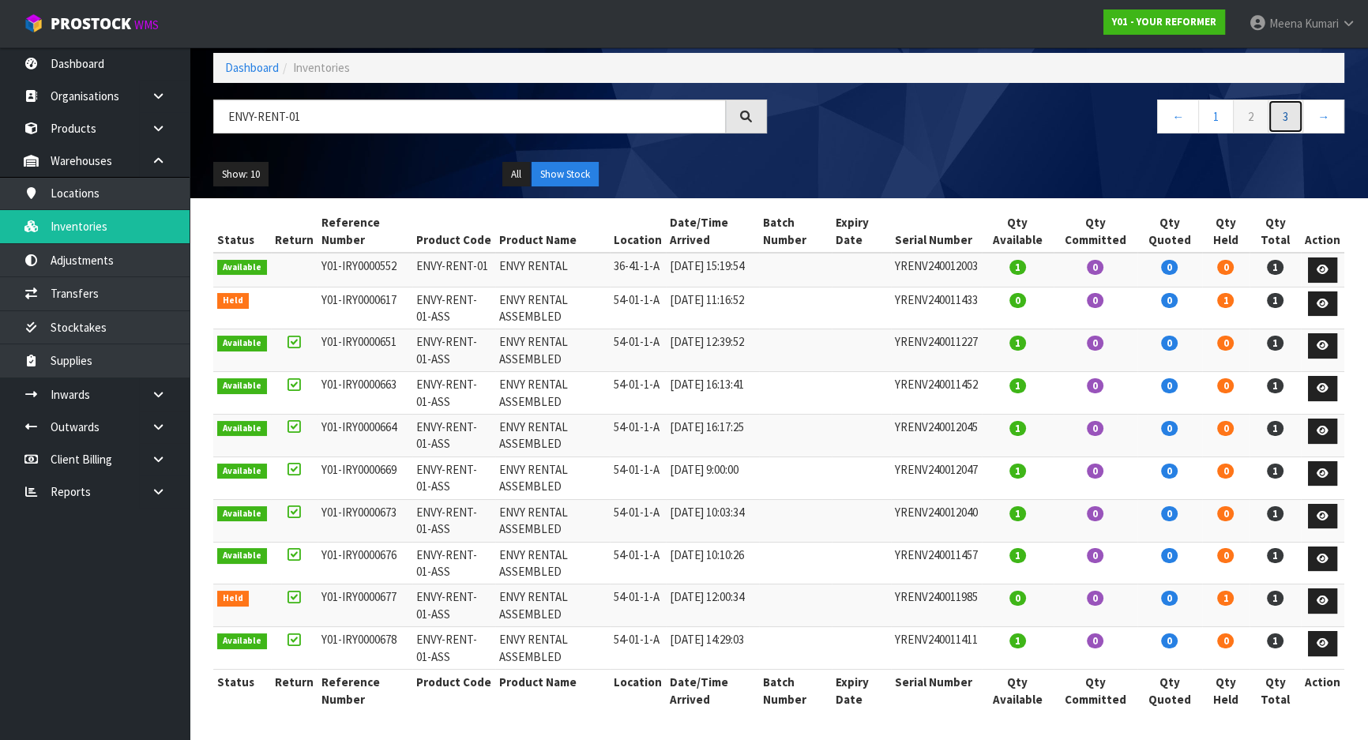
click at [1278, 110] on link "3" at bounding box center [1286, 117] width 36 height 34
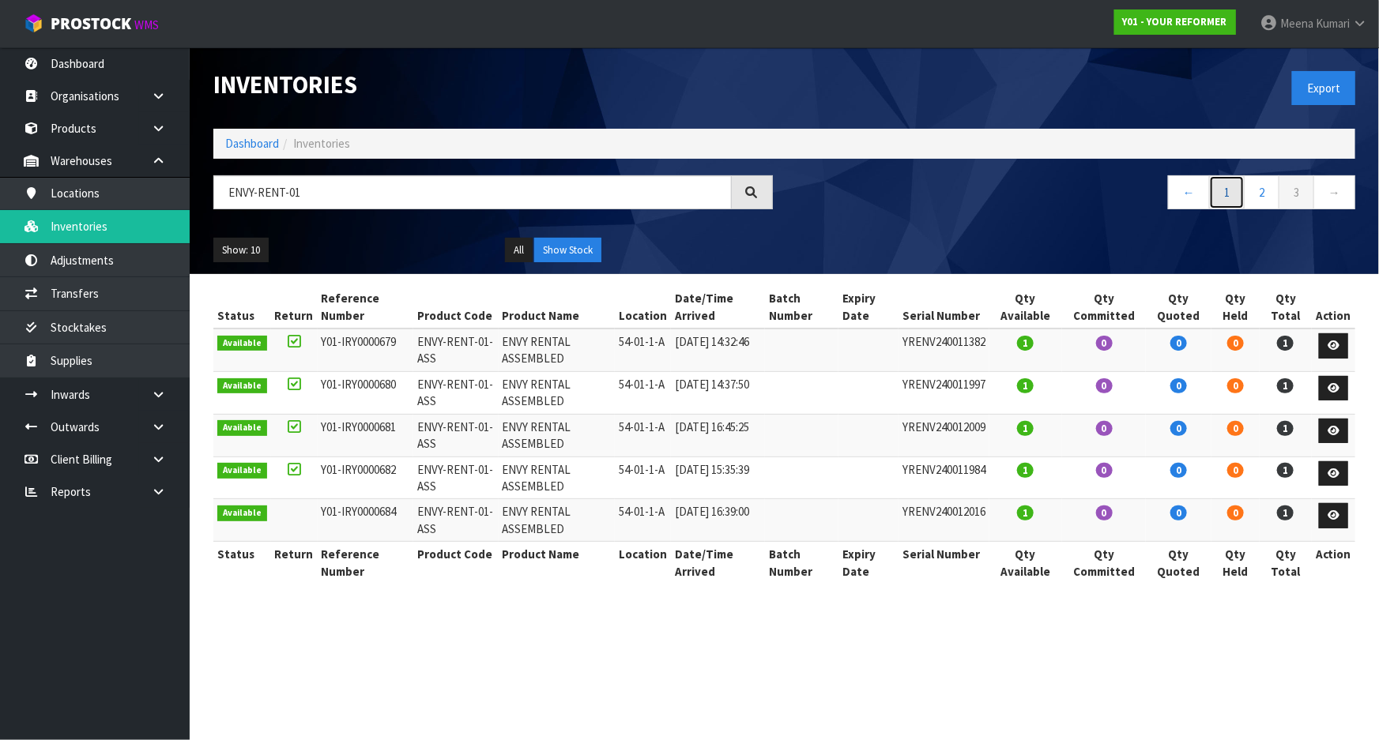
click at [1228, 191] on link "1" at bounding box center [1227, 192] width 36 height 34
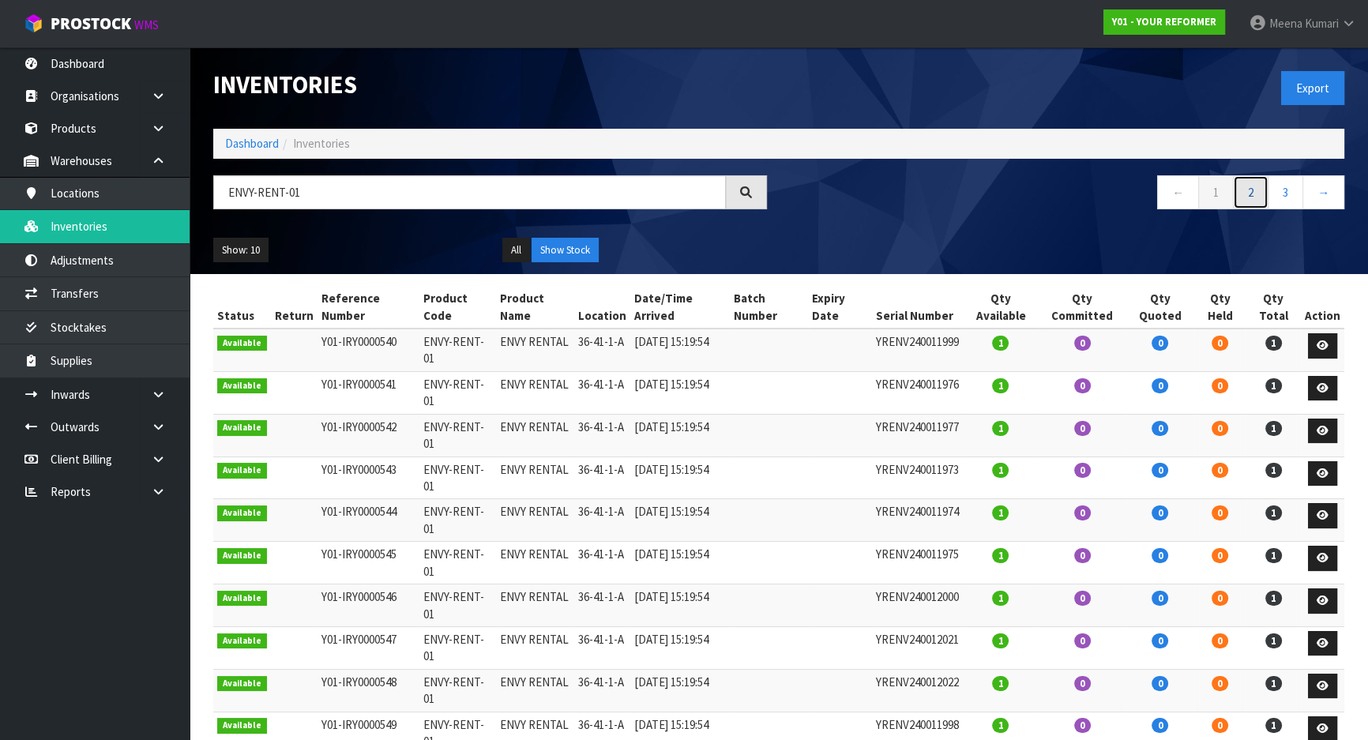
click at [1263, 192] on link "2" at bounding box center [1251, 192] width 36 height 34
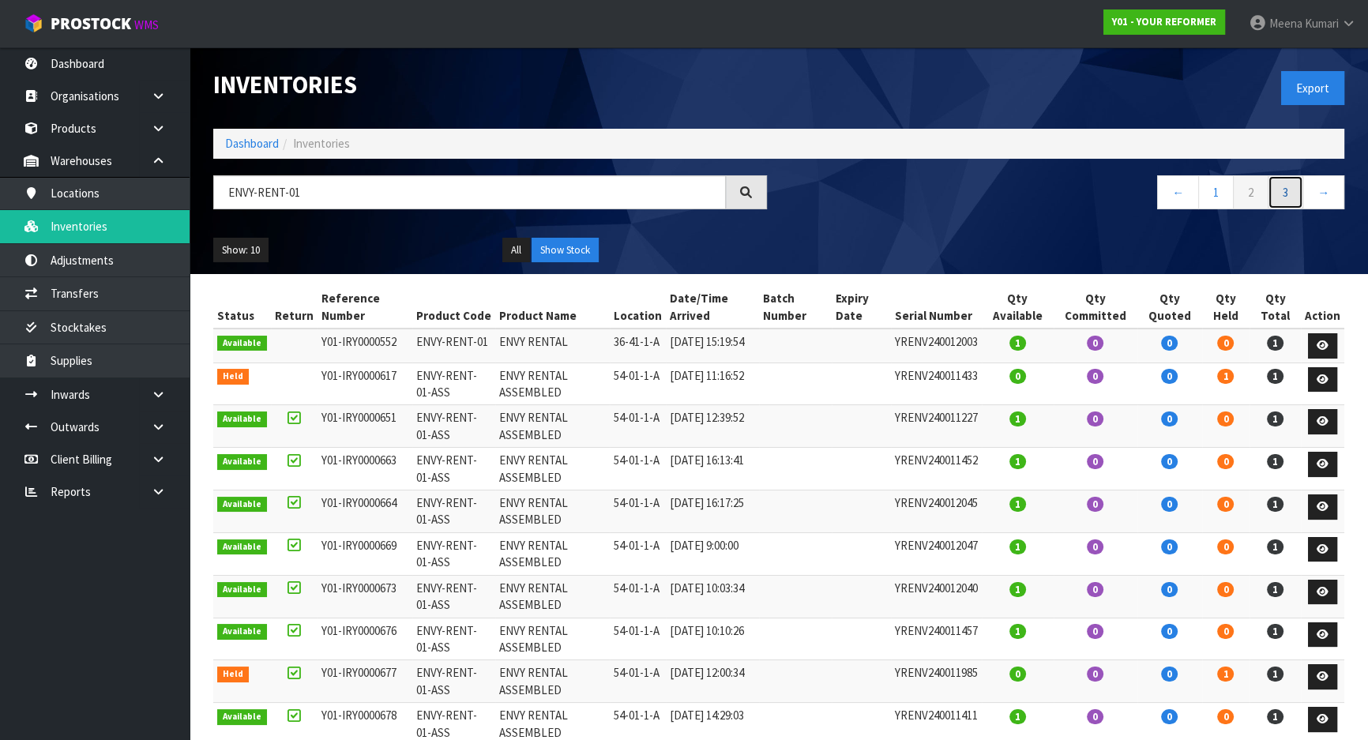
click at [1285, 200] on link "3" at bounding box center [1286, 192] width 36 height 34
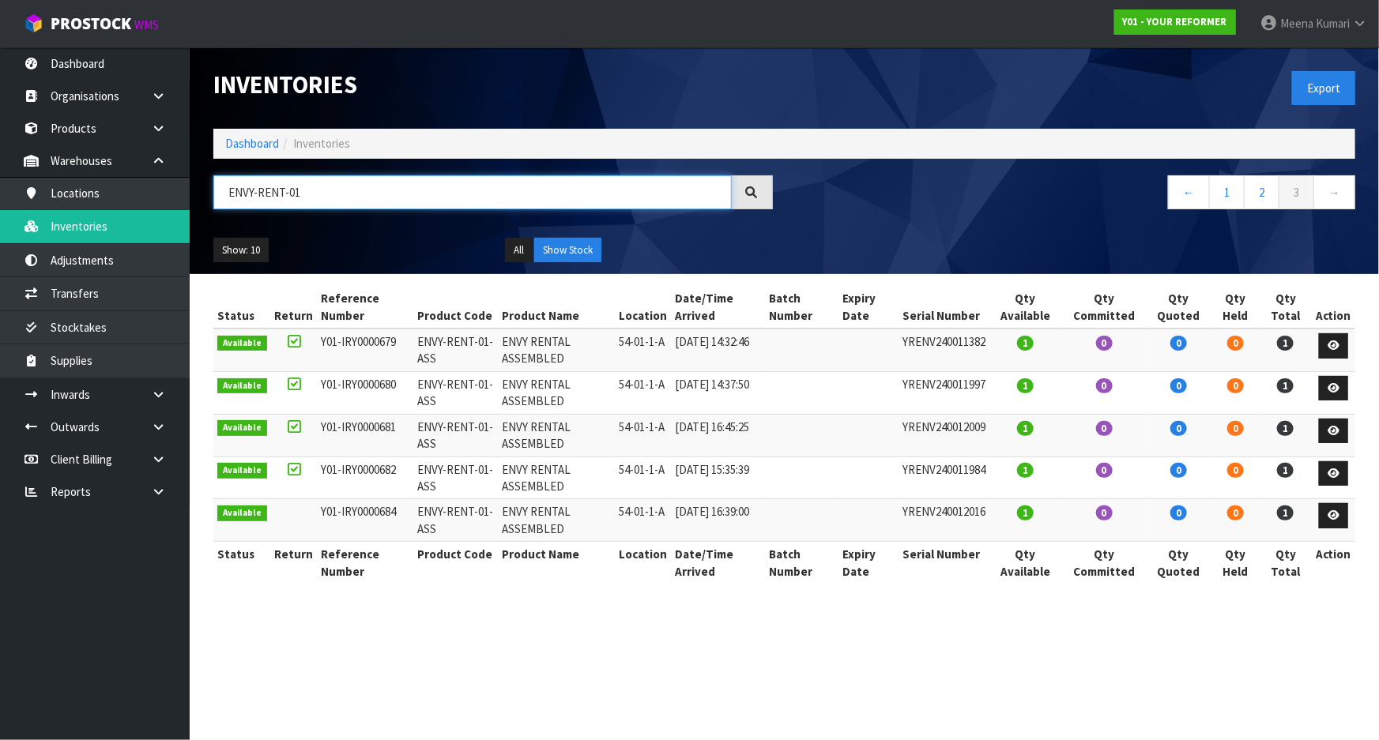
drag, startPoint x: 352, startPoint y: 194, endPoint x: 201, endPoint y: 194, distance: 151.7
click at [198, 197] on header "Inventories Export Dashboard Inventories ENVY-RENT-01 ← 1 2 3 → Show: 10 5 10 2…" at bounding box center [784, 160] width 1189 height 227
click at [109, 228] on link "Inventories" at bounding box center [95, 226] width 190 height 32
click at [310, 191] on input "ENVY-RENT-01" at bounding box center [472, 192] width 518 height 34
type input "E"
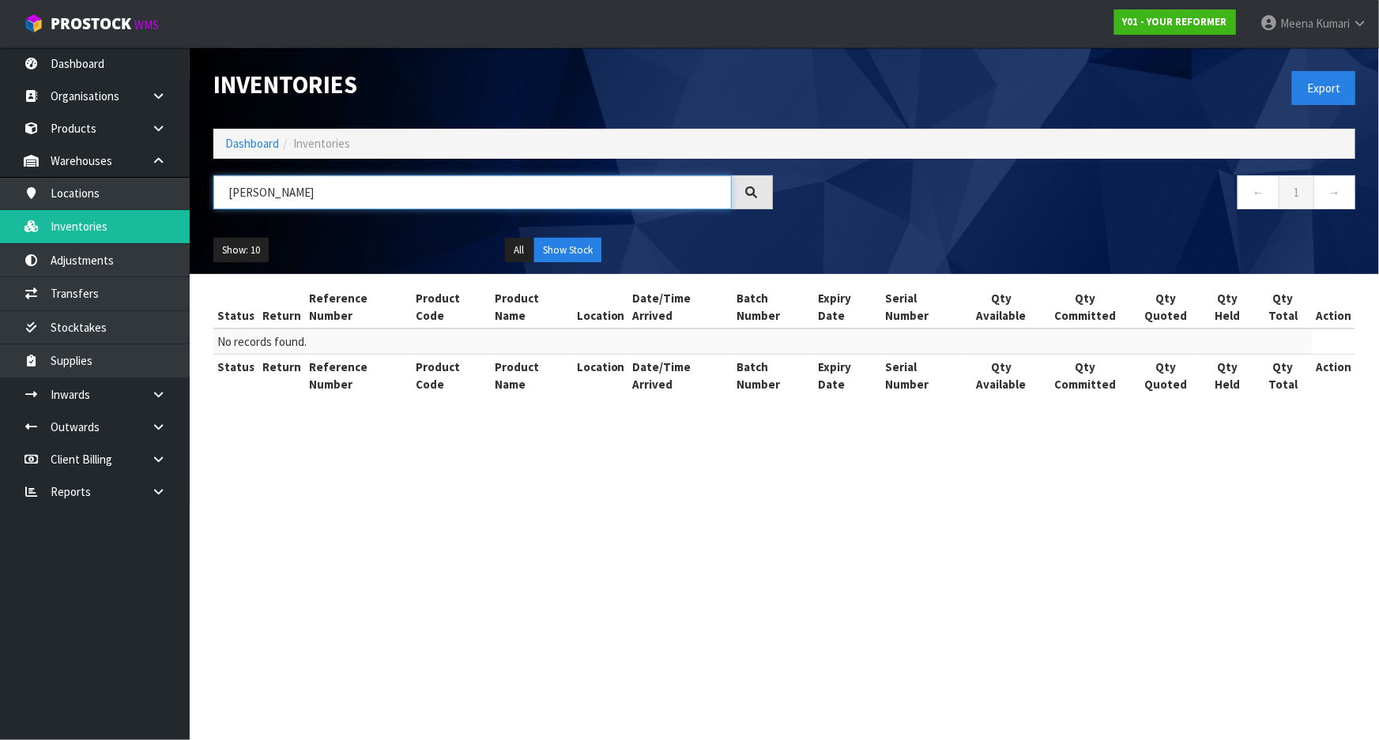
type input "J"
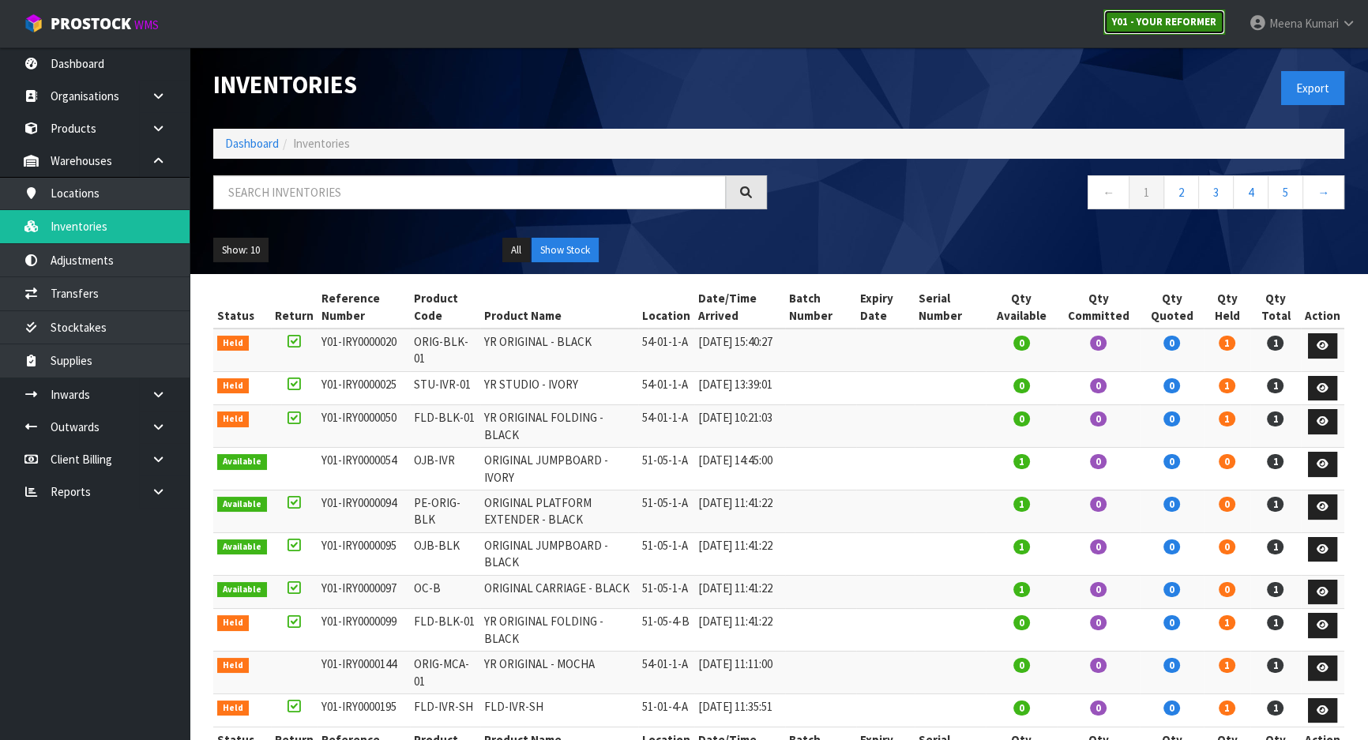
click at [1154, 13] on link "Y01 - YOUR REFORMER" at bounding box center [1165, 21] width 122 height 25
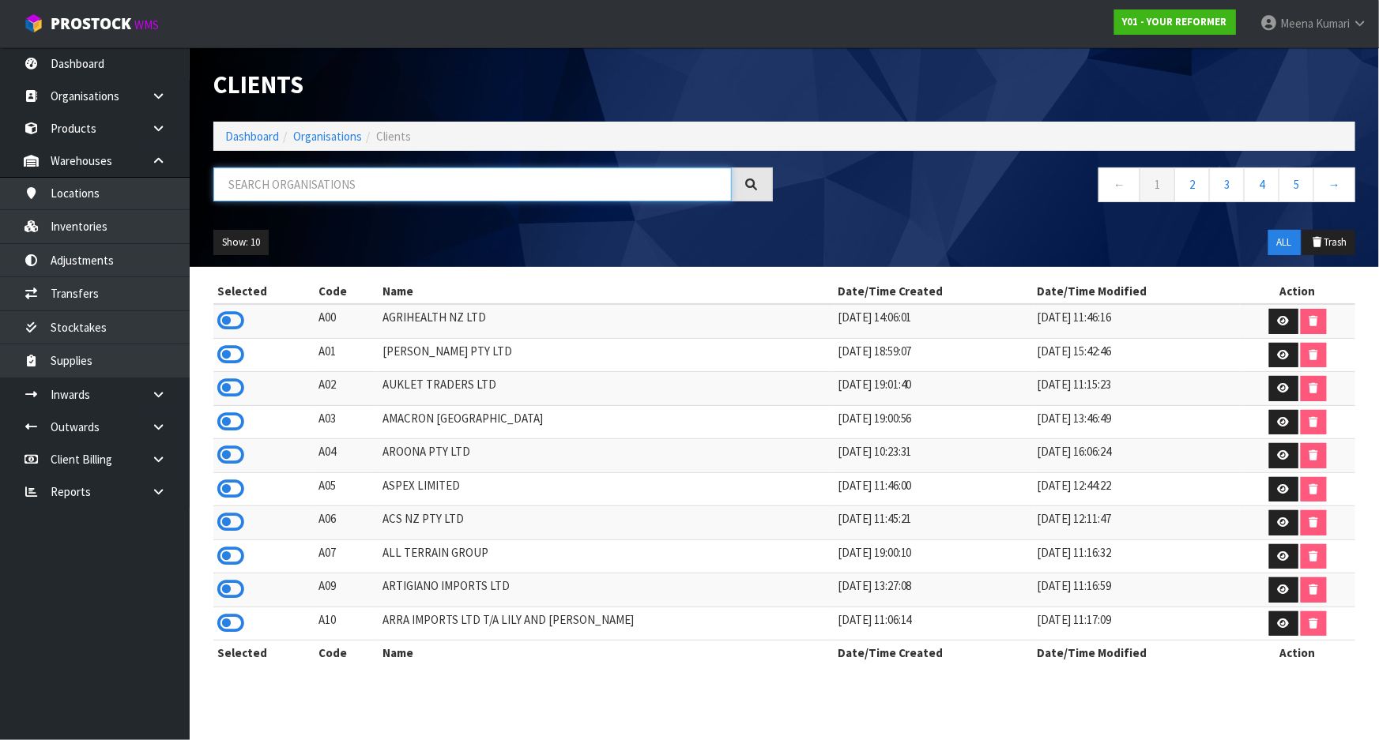
click at [331, 181] on input "text" at bounding box center [472, 184] width 518 height 34
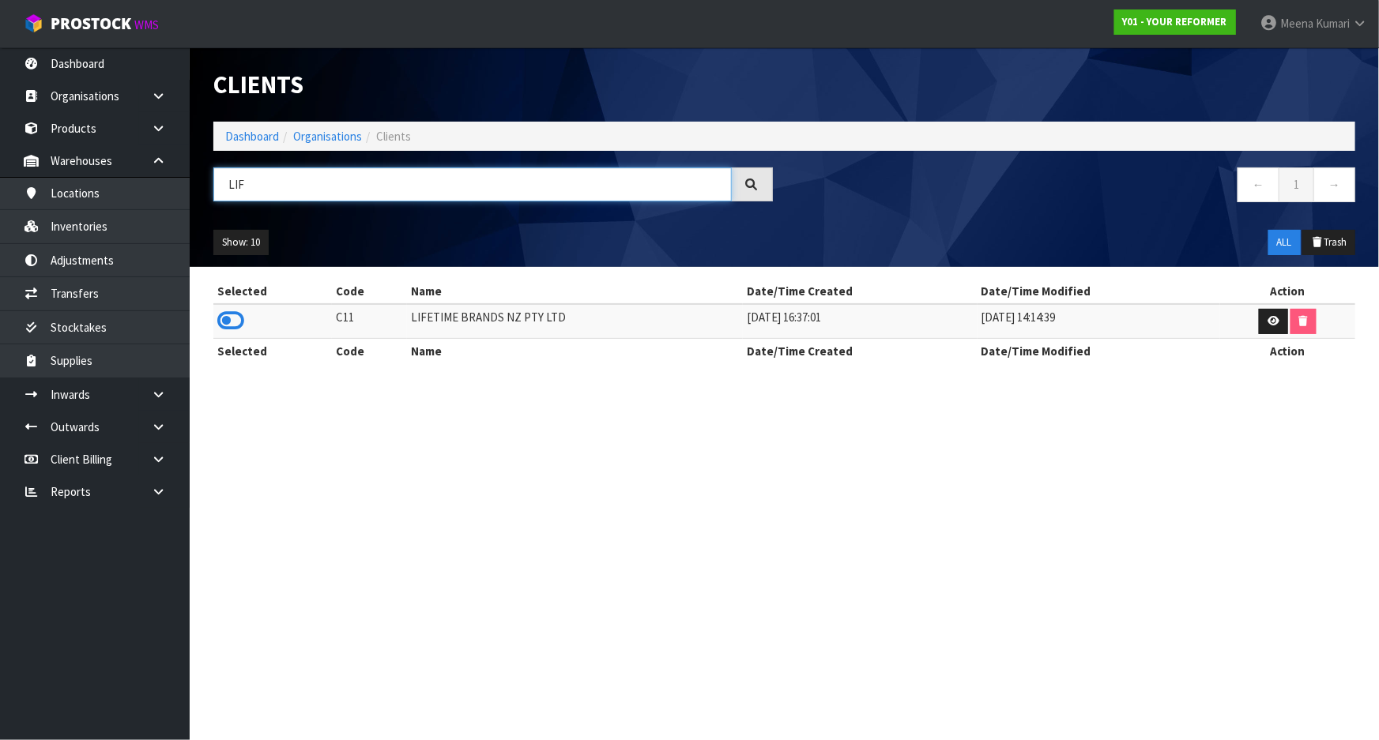
type input "LIF"
click at [205, 307] on div "Selected Code Name Date/Time Created Date/Time Modified Action C11 LIFETIME BRA…" at bounding box center [783, 329] width 1165 height 101
click at [218, 314] on icon at bounding box center [230, 321] width 27 height 24
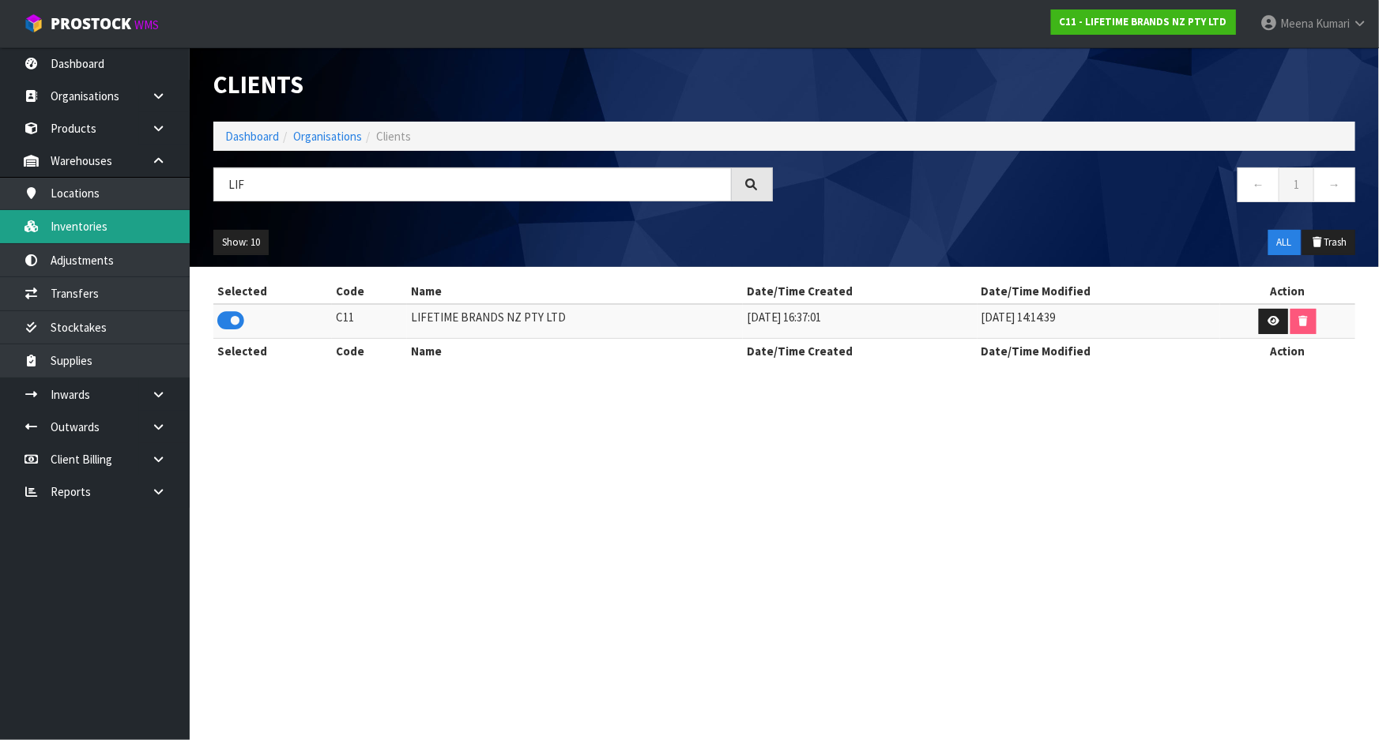
click at [165, 234] on link "Inventories" at bounding box center [95, 226] width 190 height 32
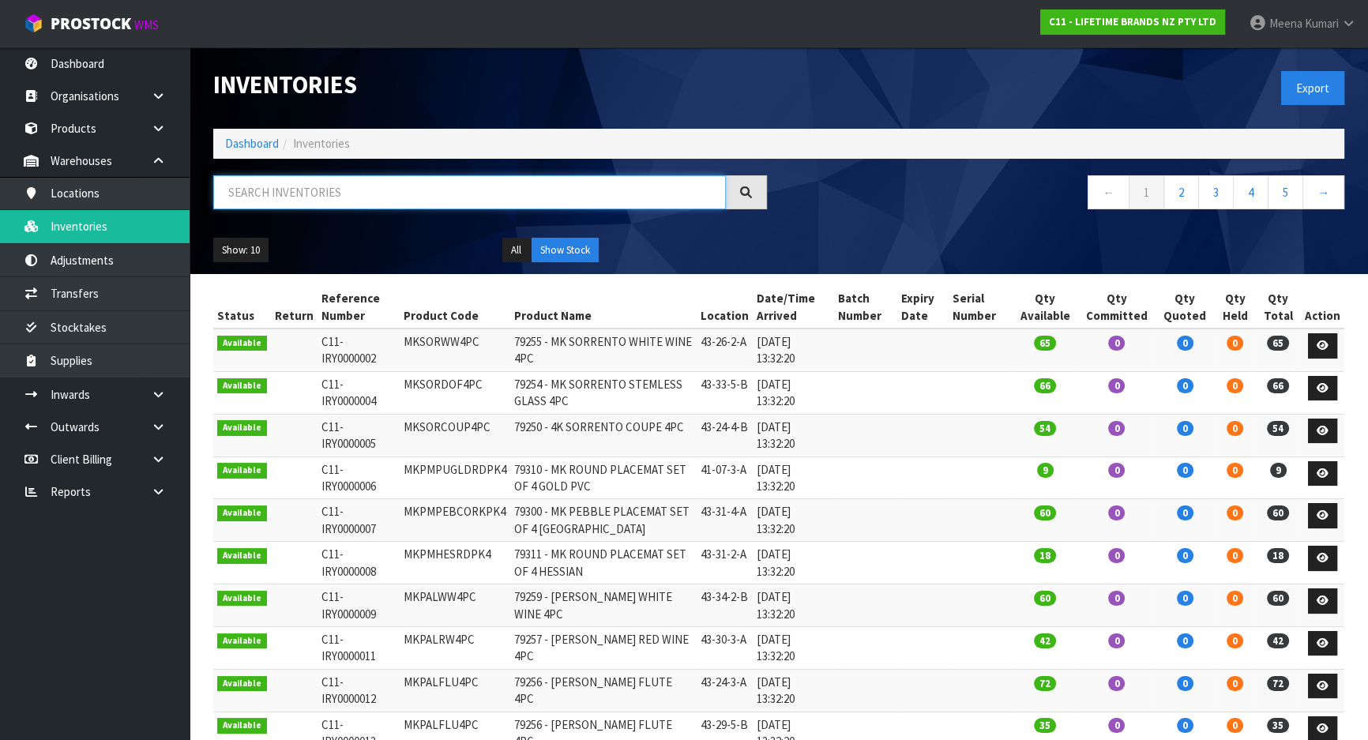
click at [254, 198] on input "text" at bounding box center [469, 192] width 513 height 34
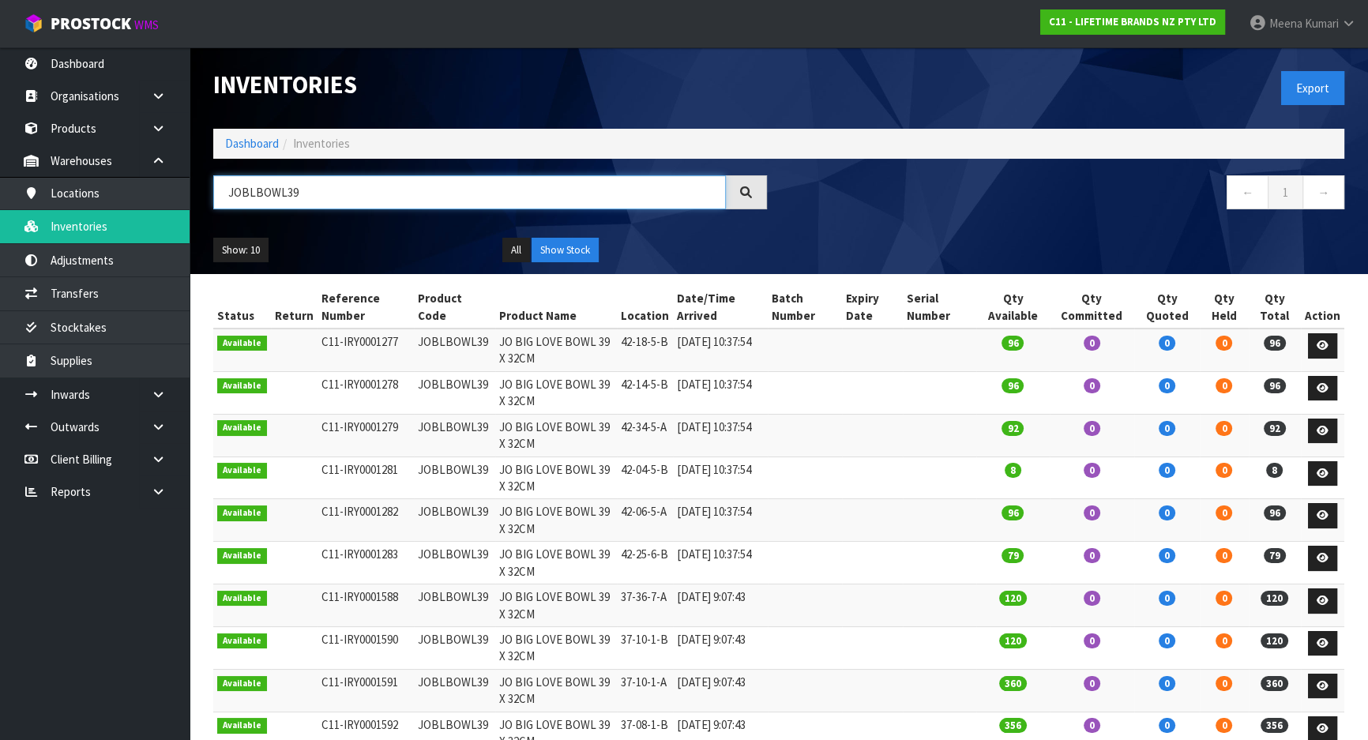
type input "JOBLBOWL39"
click at [882, 190] on nav "← 1 →" at bounding box center [1068, 194] width 554 height 39
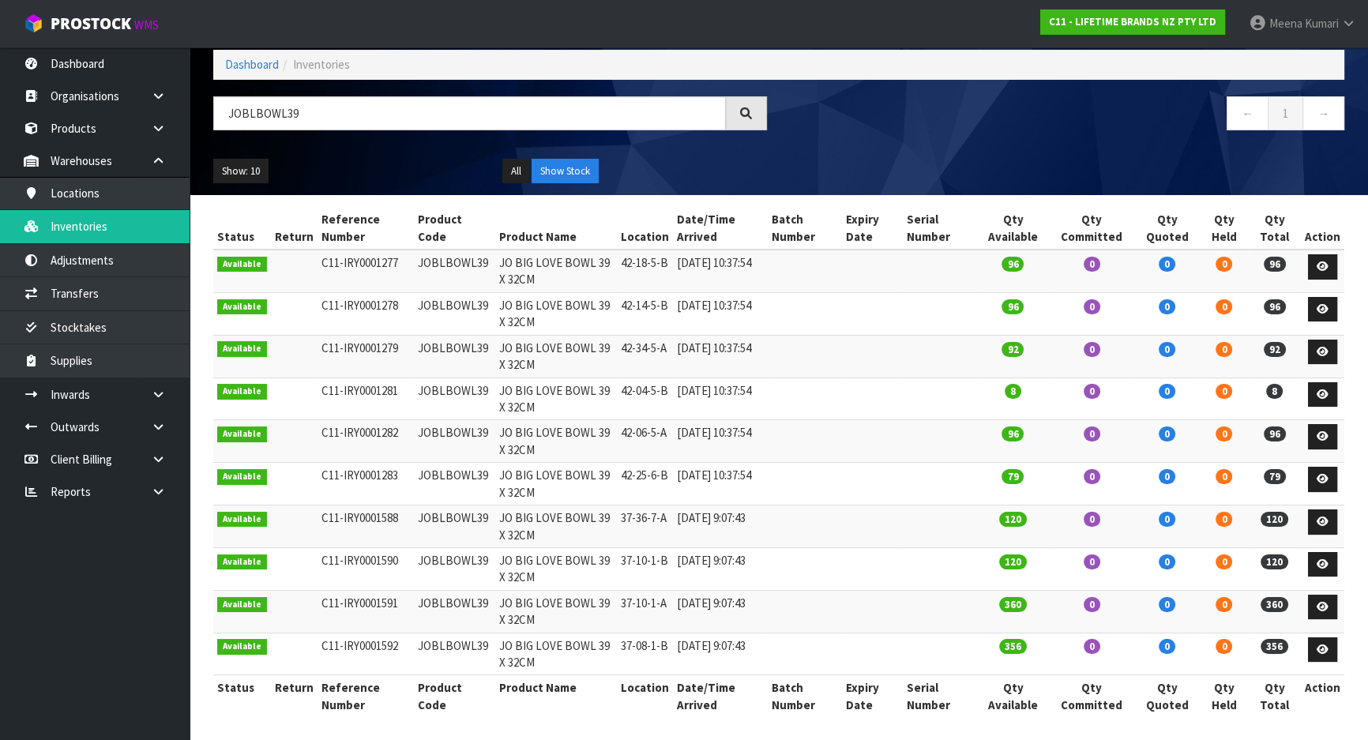
scroll to position [83, 0]
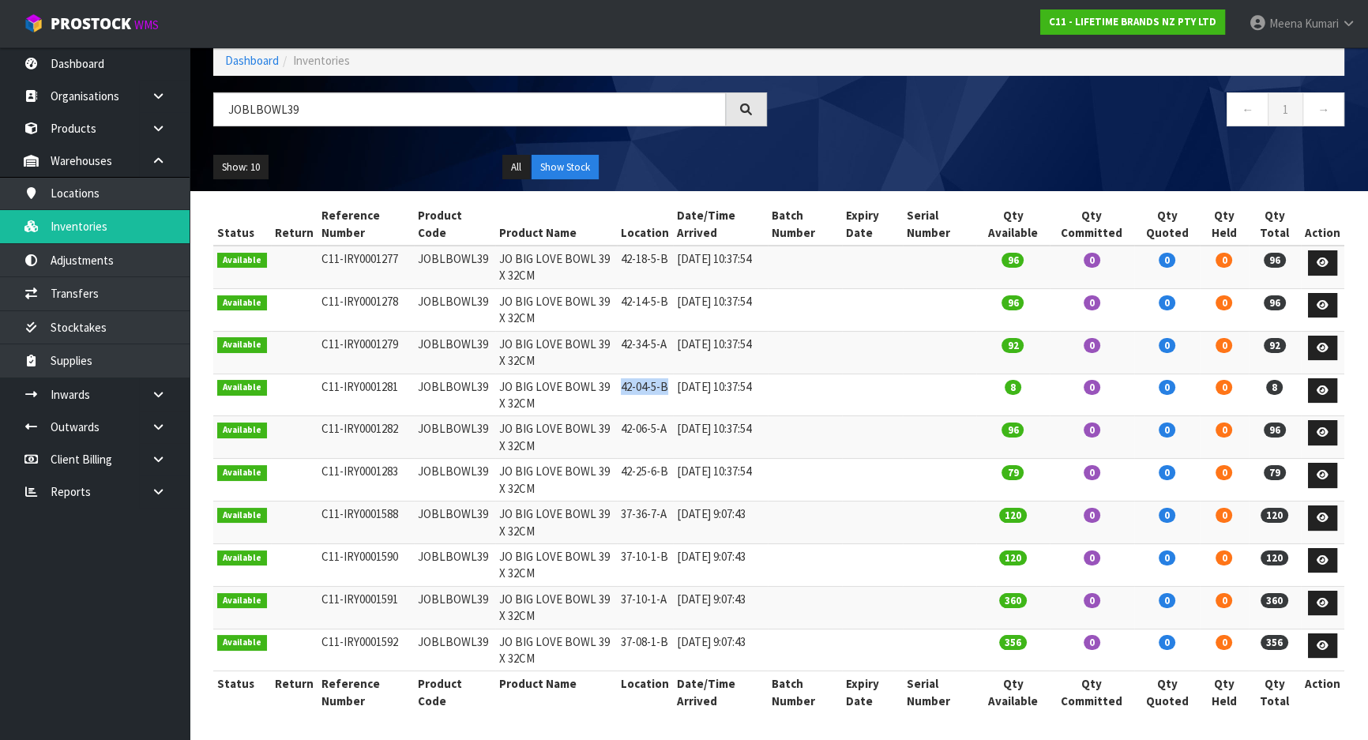
drag, startPoint x: 617, startPoint y: 386, endPoint x: 668, endPoint y: 385, distance: 51.4
click at [668, 385] on td "42-04-5-B" at bounding box center [645, 395] width 56 height 43
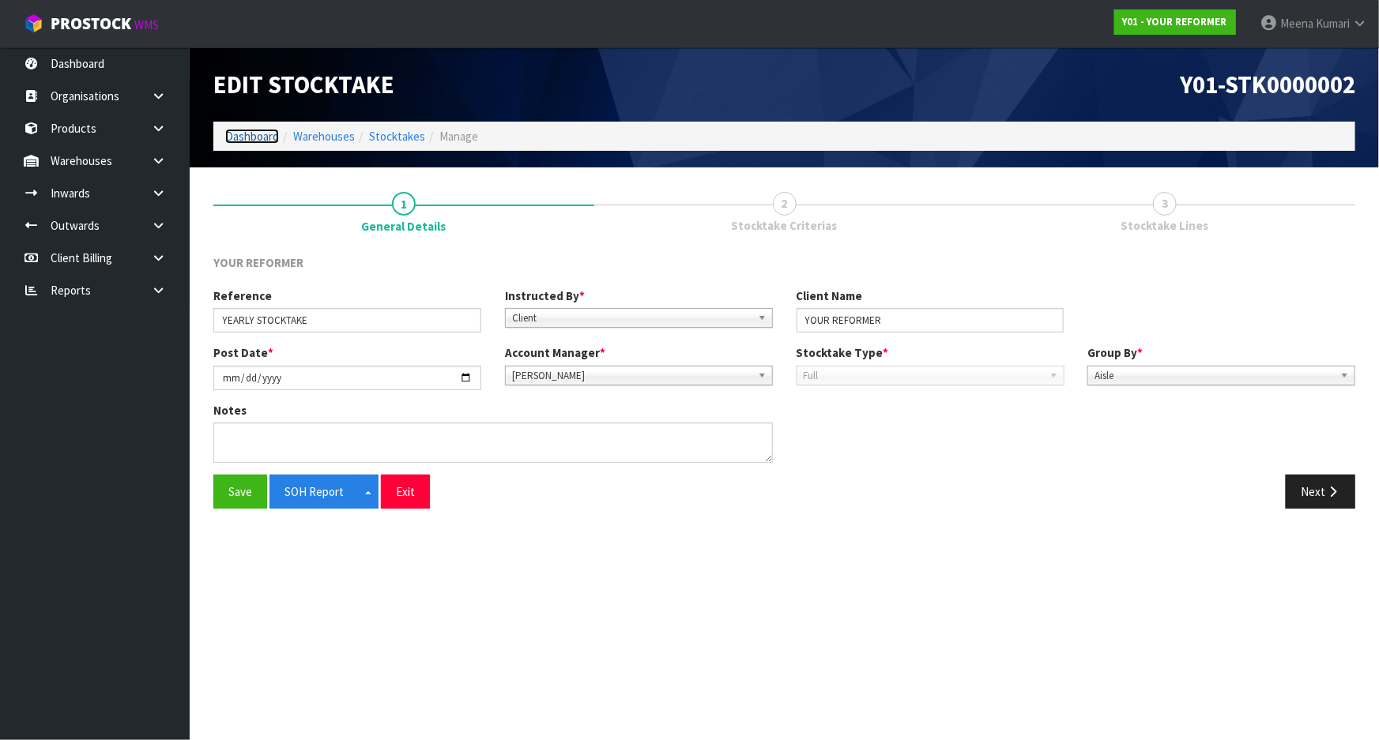
click at [246, 135] on link "Dashboard" at bounding box center [252, 136] width 54 height 15
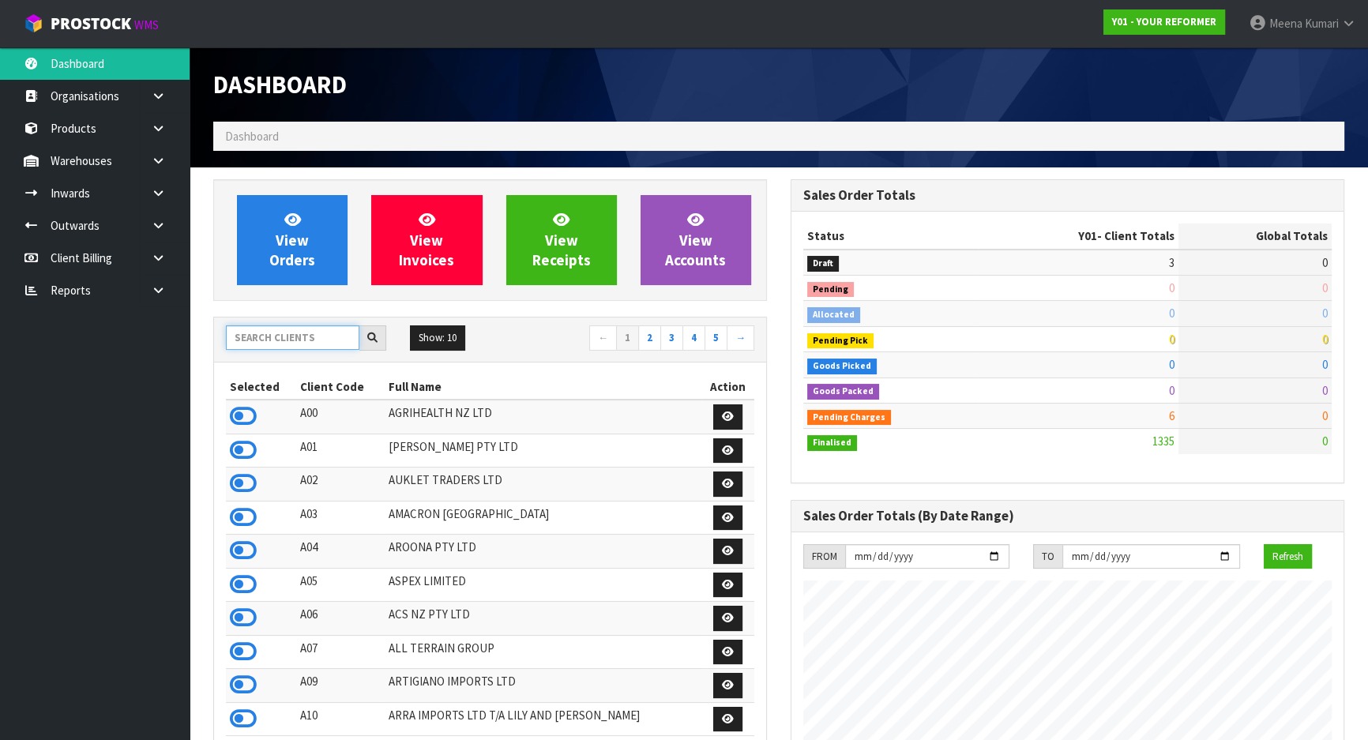
scroll to position [1195, 577]
click at [263, 333] on input "text" at bounding box center [293, 338] width 134 height 24
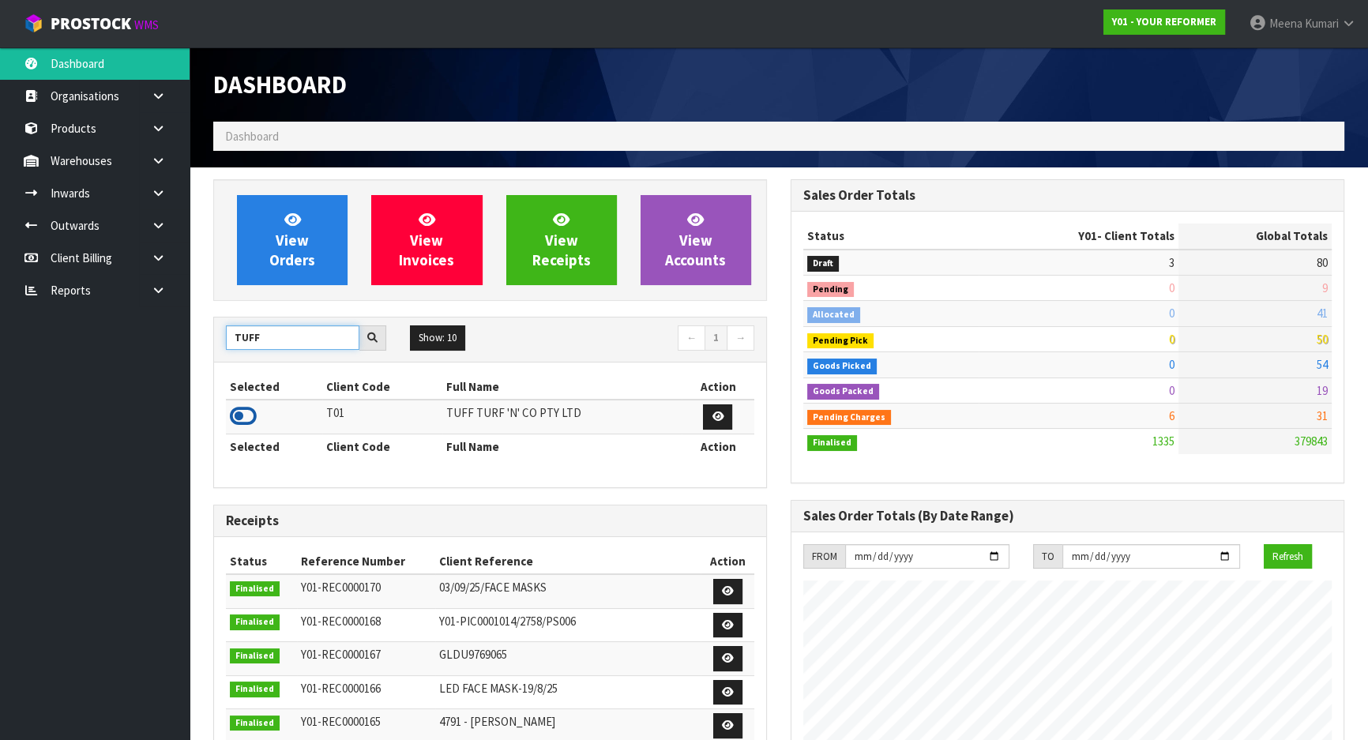
type input "TUFF"
click at [247, 419] on icon at bounding box center [243, 417] width 27 height 24
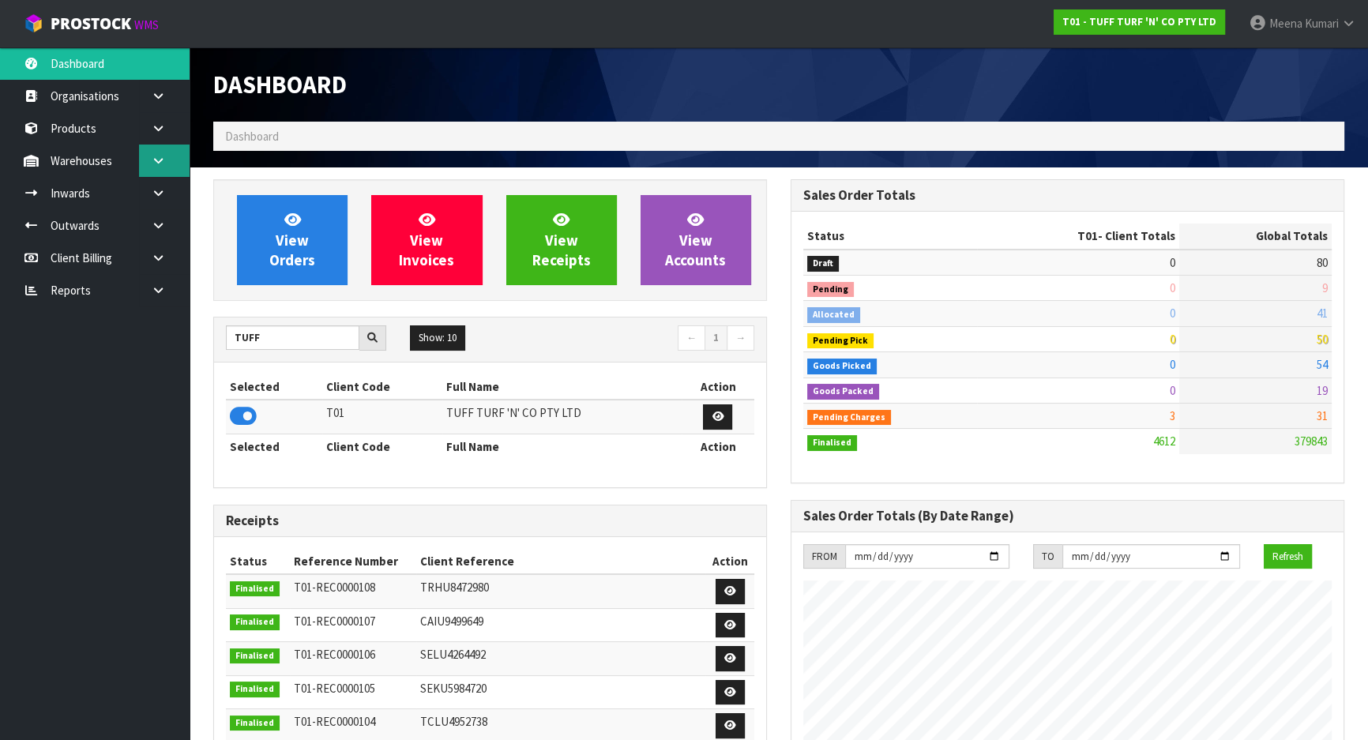
click at [159, 168] on link at bounding box center [164, 161] width 51 height 32
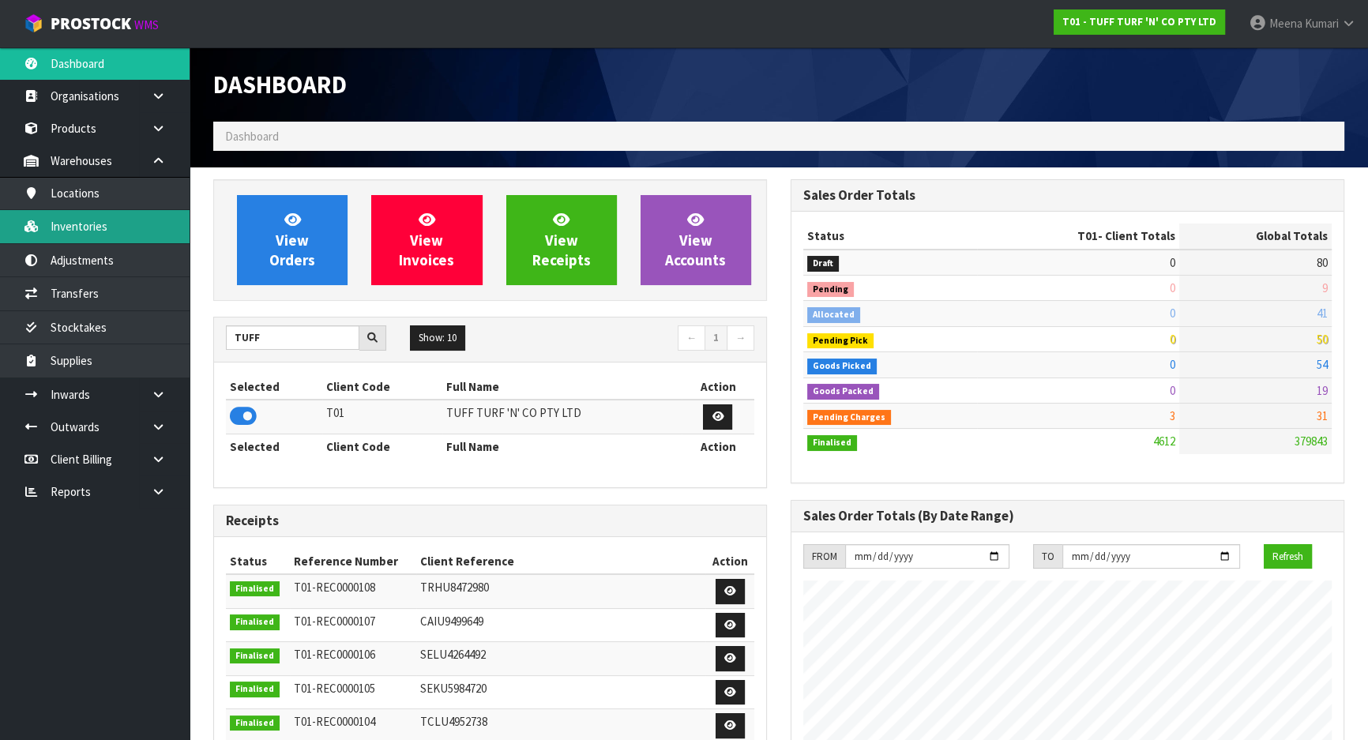
click at [142, 234] on link "Inventories" at bounding box center [95, 226] width 190 height 32
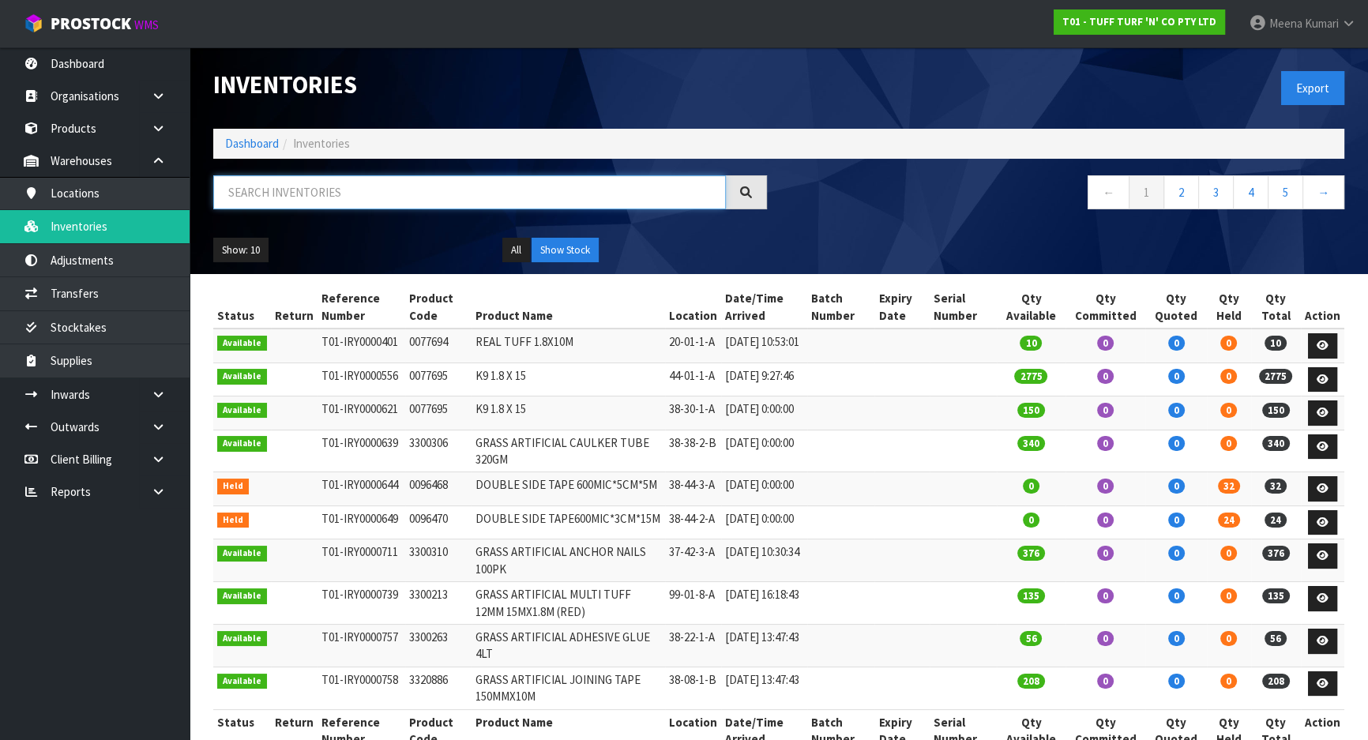
click at [269, 196] on input "text" at bounding box center [469, 192] width 513 height 34
paste input "0333036"
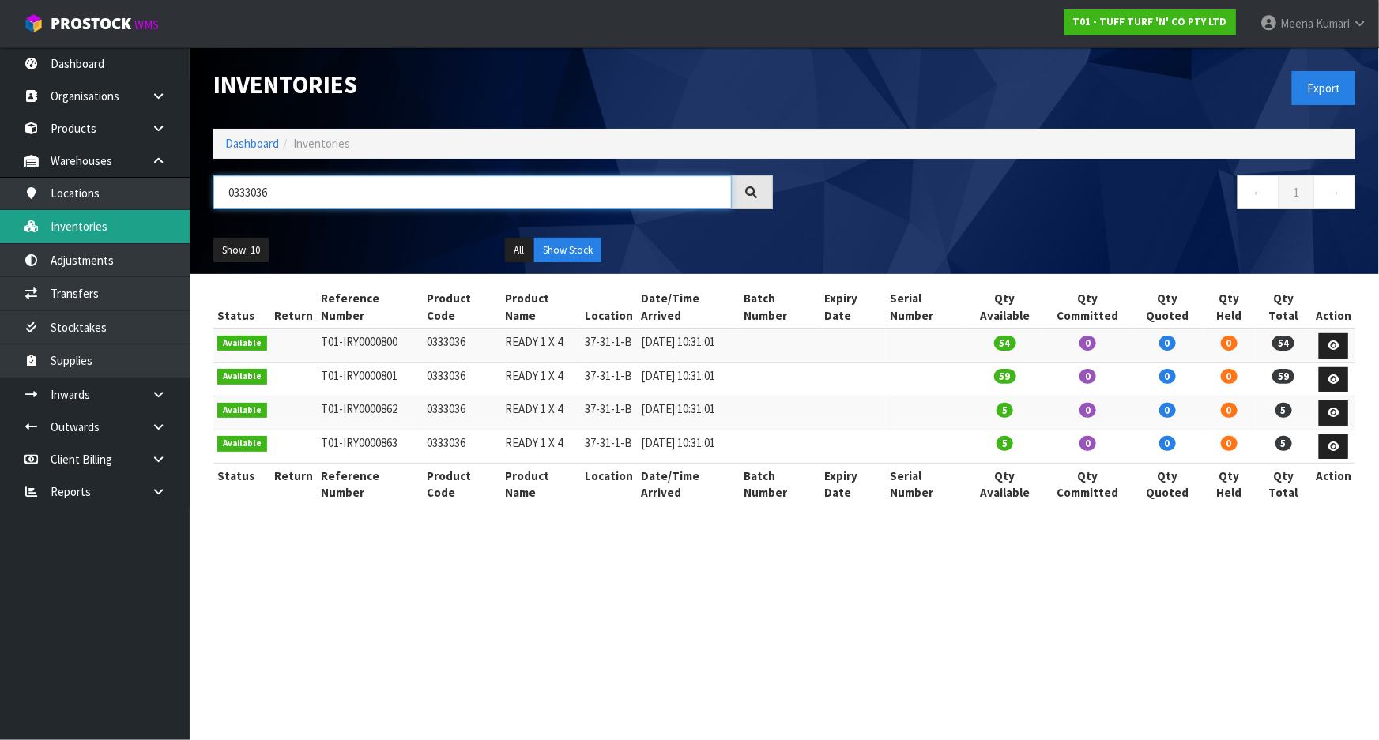
type input "0333036"
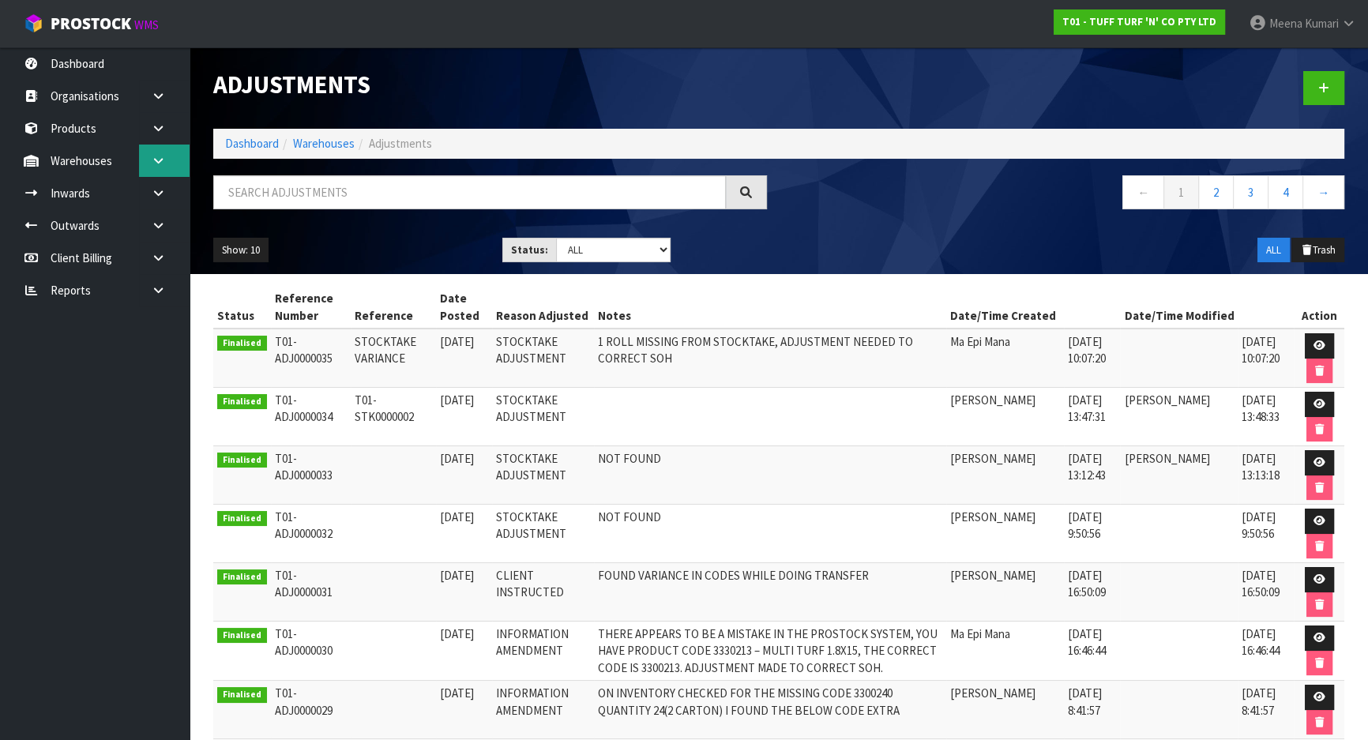
click at [153, 168] on link at bounding box center [164, 161] width 51 height 32
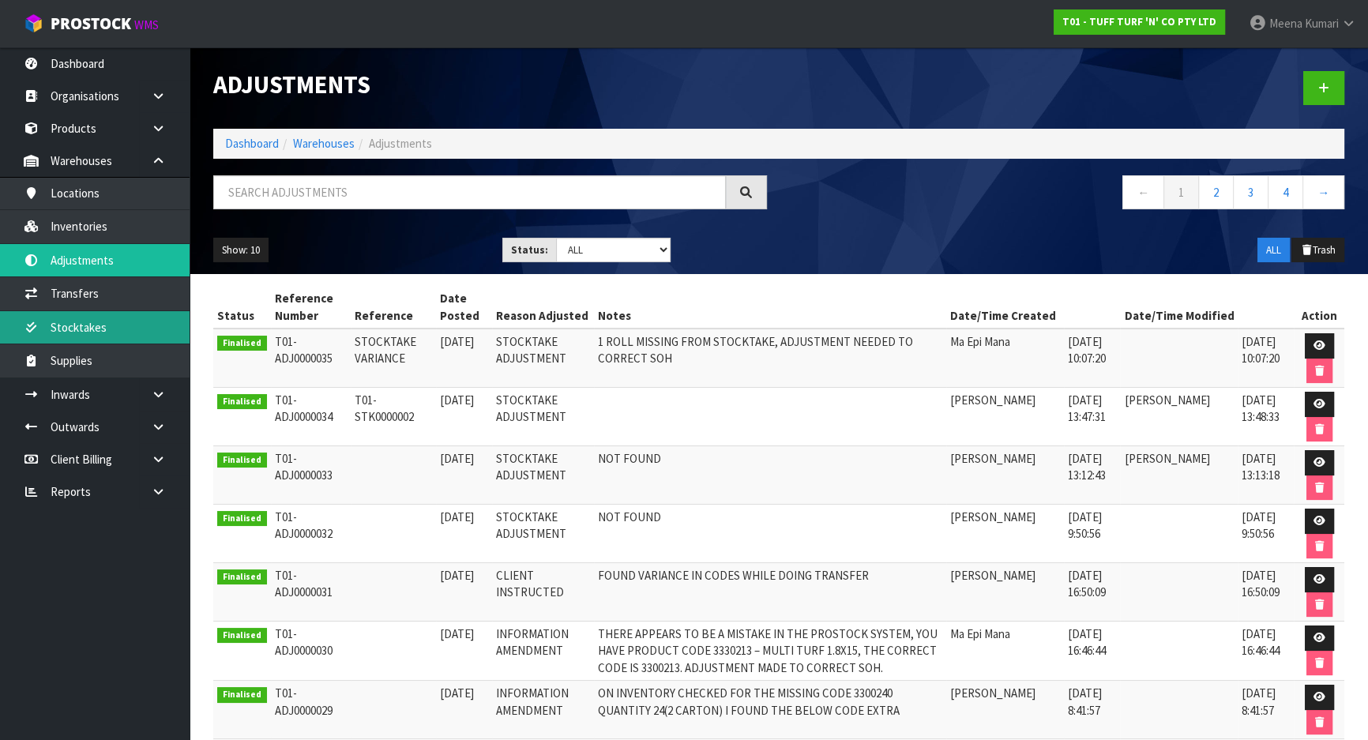
click at [164, 322] on link "Stocktakes" at bounding box center [95, 327] width 190 height 32
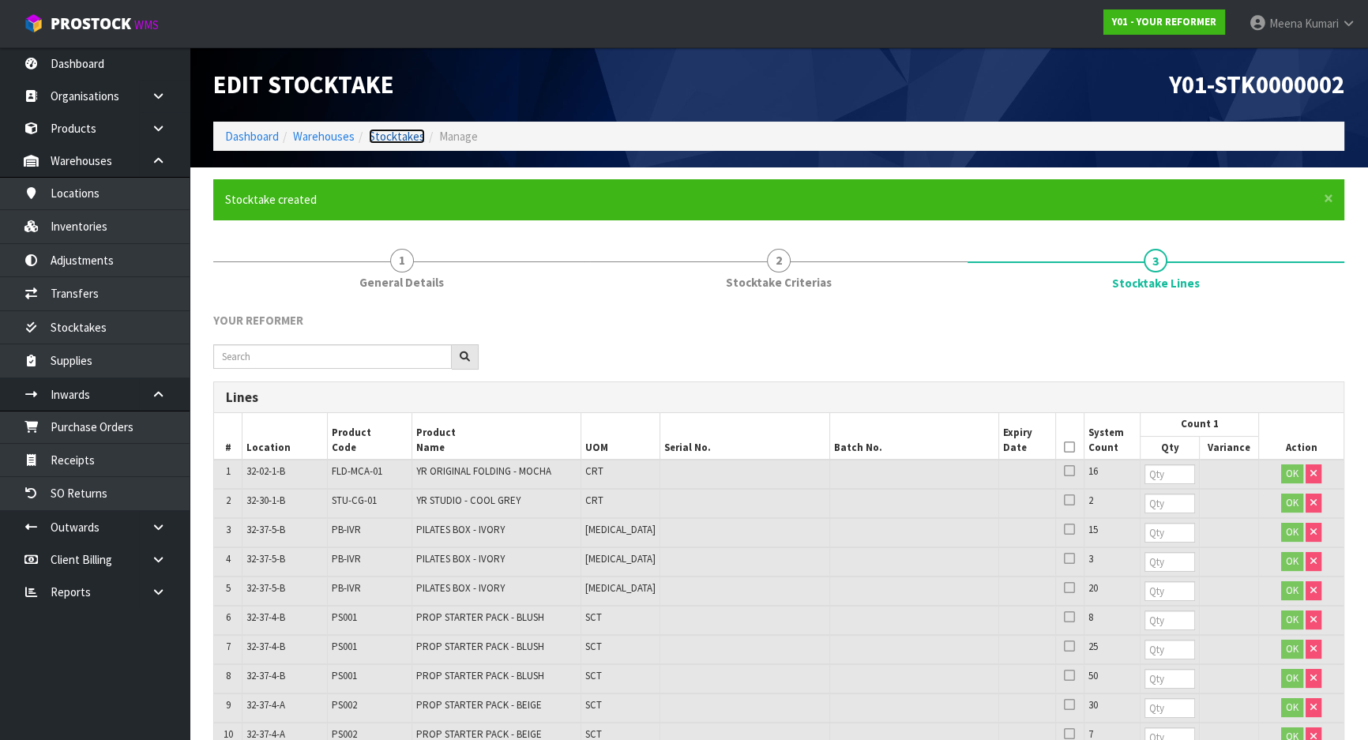
click at [382, 135] on link "Stocktakes" at bounding box center [397, 136] width 56 height 15
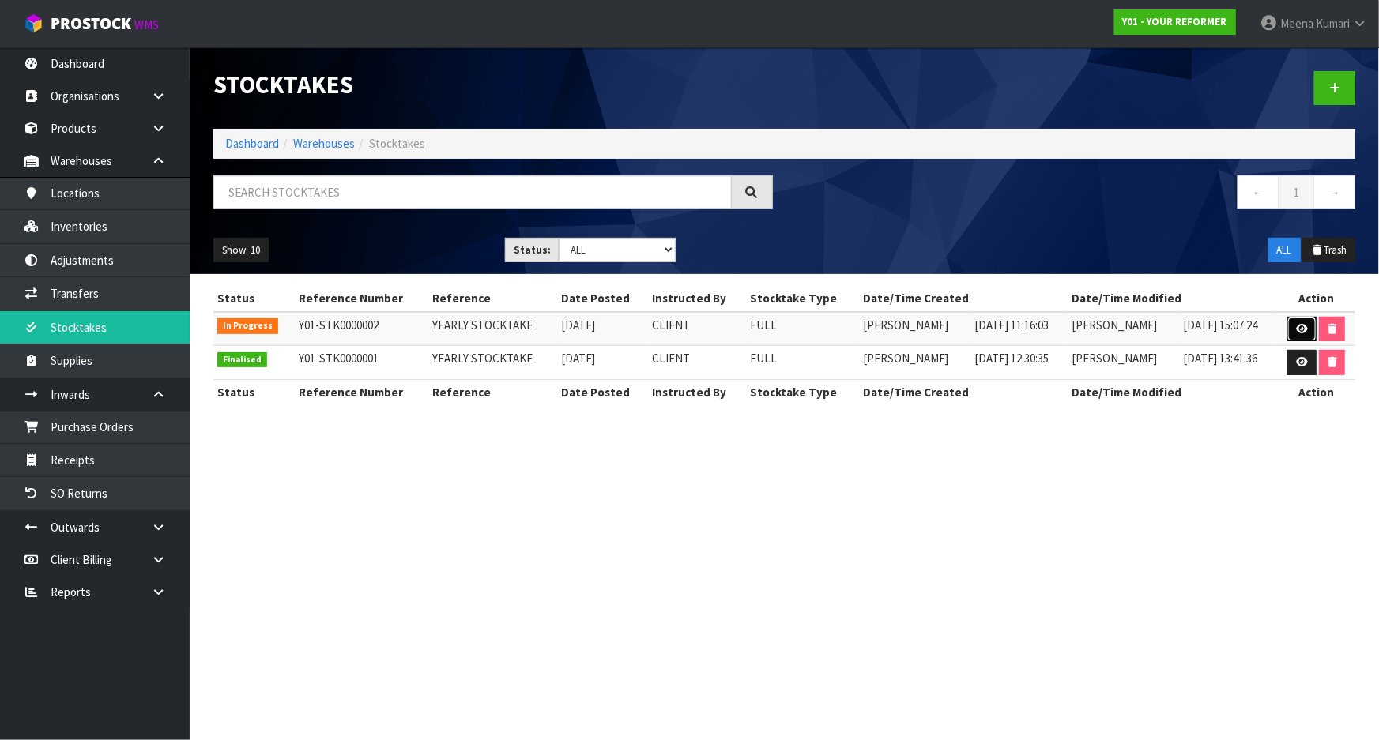
click at [1296, 334] on link at bounding box center [1301, 329] width 29 height 25
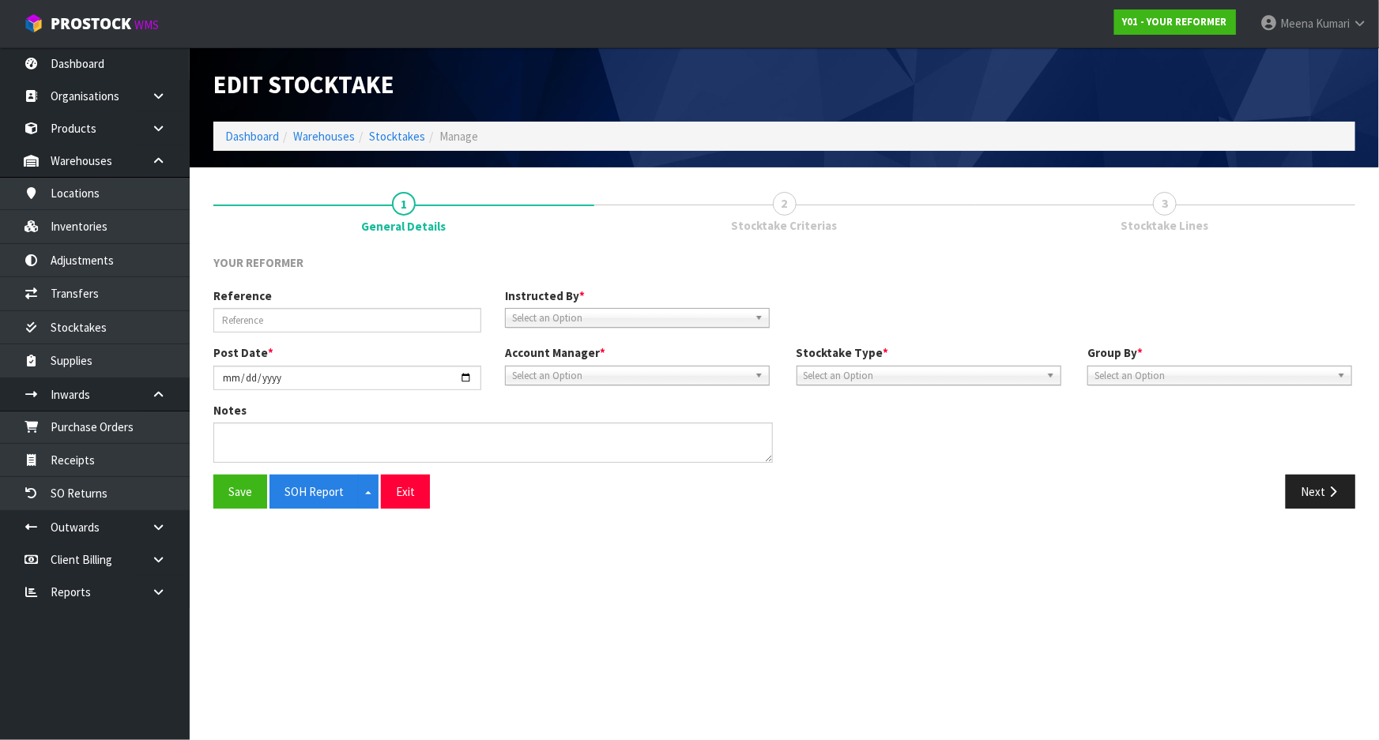
type input "YEARLY STOCKTAKE"
type input "[DATE]"
click at [1368, 498] on section "1 General Details 2 Stocktake Criterias 3 Stocktake Lines YOUR REFORMER Referen…" at bounding box center [784, 349] width 1189 height 365
click at [1321, 490] on button "Next" at bounding box center [1320, 492] width 70 height 34
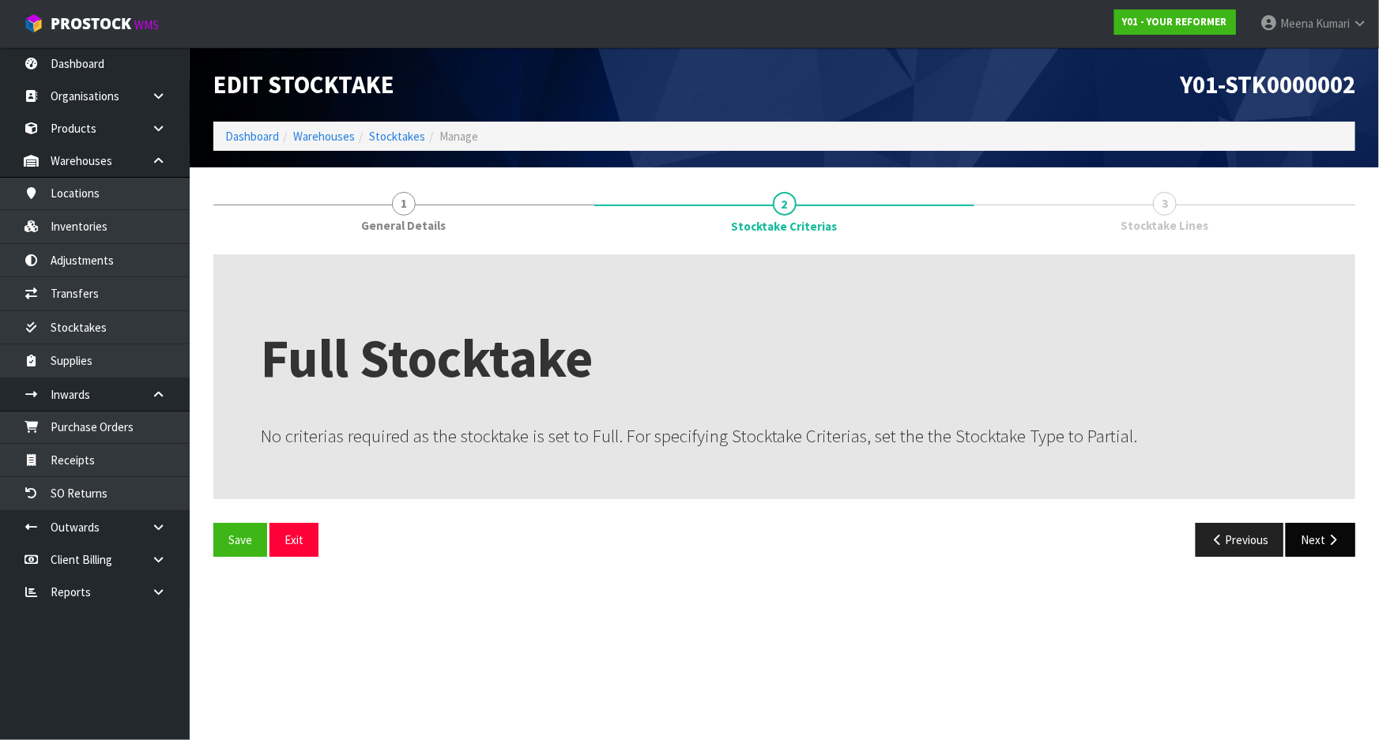
drag, startPoint x: 1308, startPoint y: 508, endPoint x: 1313, endPoint y: 526, distance: 19.0
click at [1311, 515] on div "Full Stocktake No criterias required as the stocktake is set to Full. For speci…" at bounding box center [784, 411] width 1142 height 314
click at [1314, 527] on button "Next" at bounding box center [1320, 540] width 70 height 34
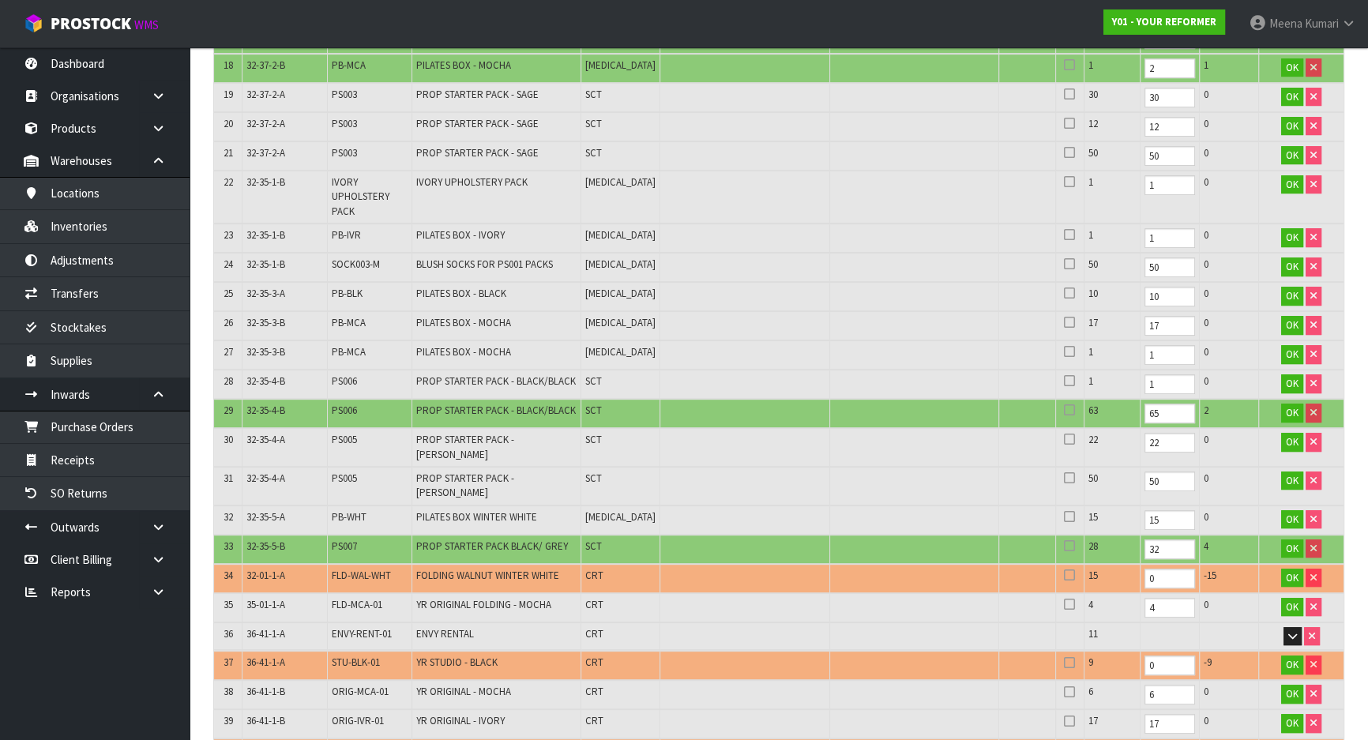
scroll to position [861, 0]
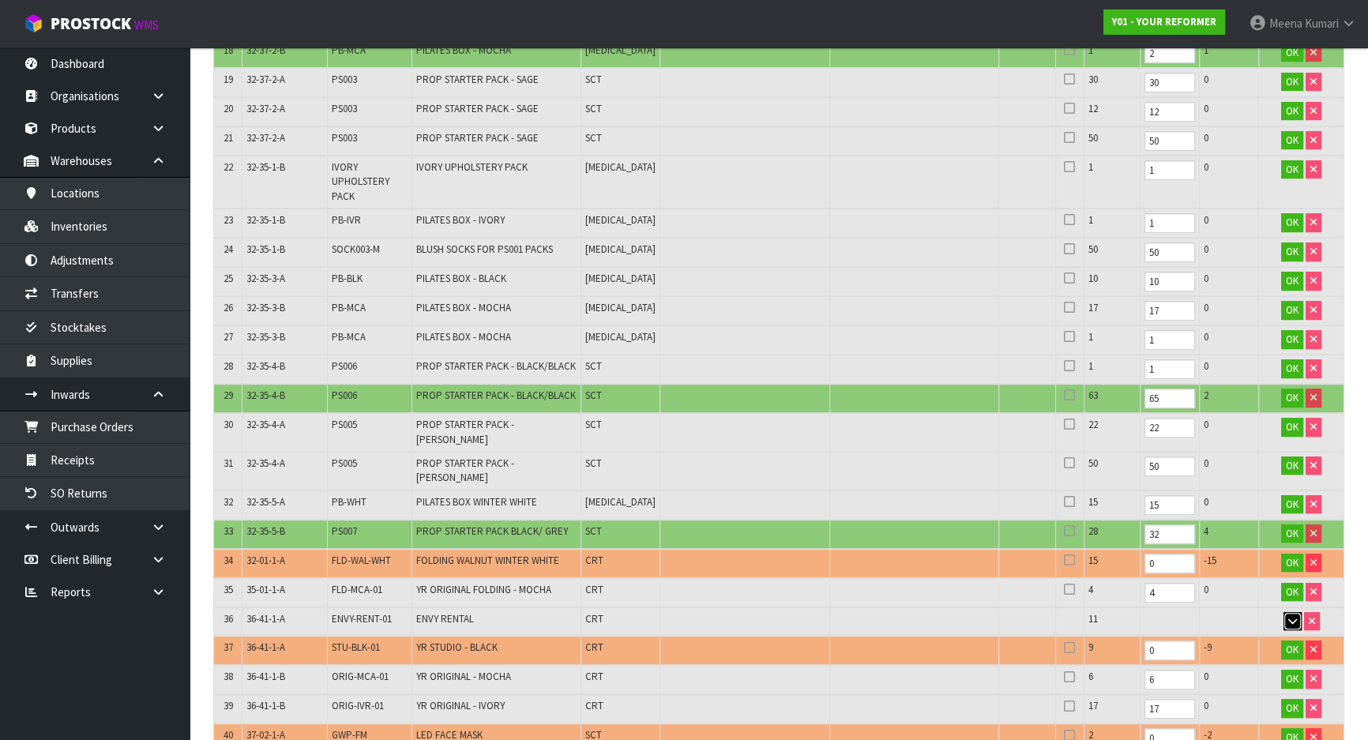
click at [1295, 616] on icon "button" at bounding box center [1293, 621] width 9 height 10
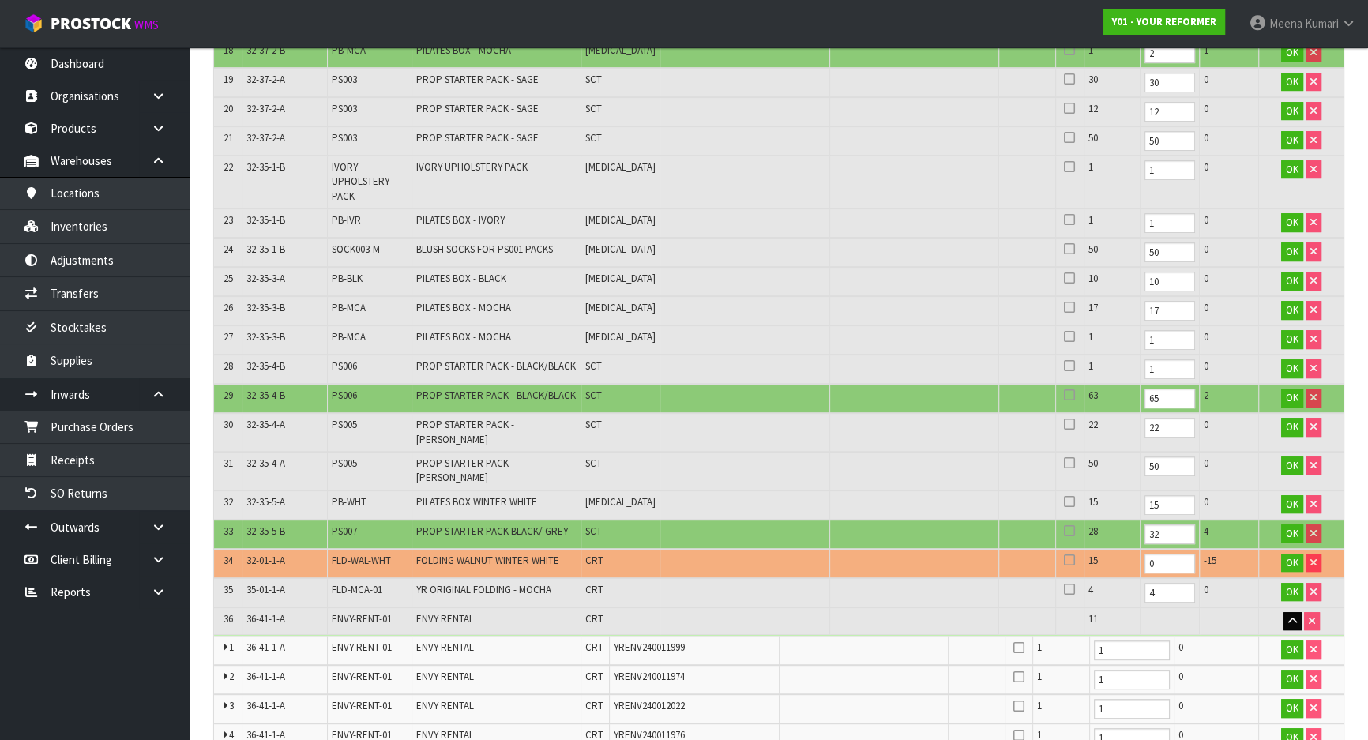
click at [1018, 648] on icon at bounding box center [1019, 648] width 11 height 1
click at [0, 0] on input "checkbox" at bounding box center [0, 0] width 0 height 0
click at [1026, 670] on div at bounding box center [1020, 679] width 20 height 18
click at [1019, 677] on icon at bounding box center [1019, 677] width 11 height 1
click at [0, 0] on input "checkbox" at bounding box center [0, 0] width 0 height 0
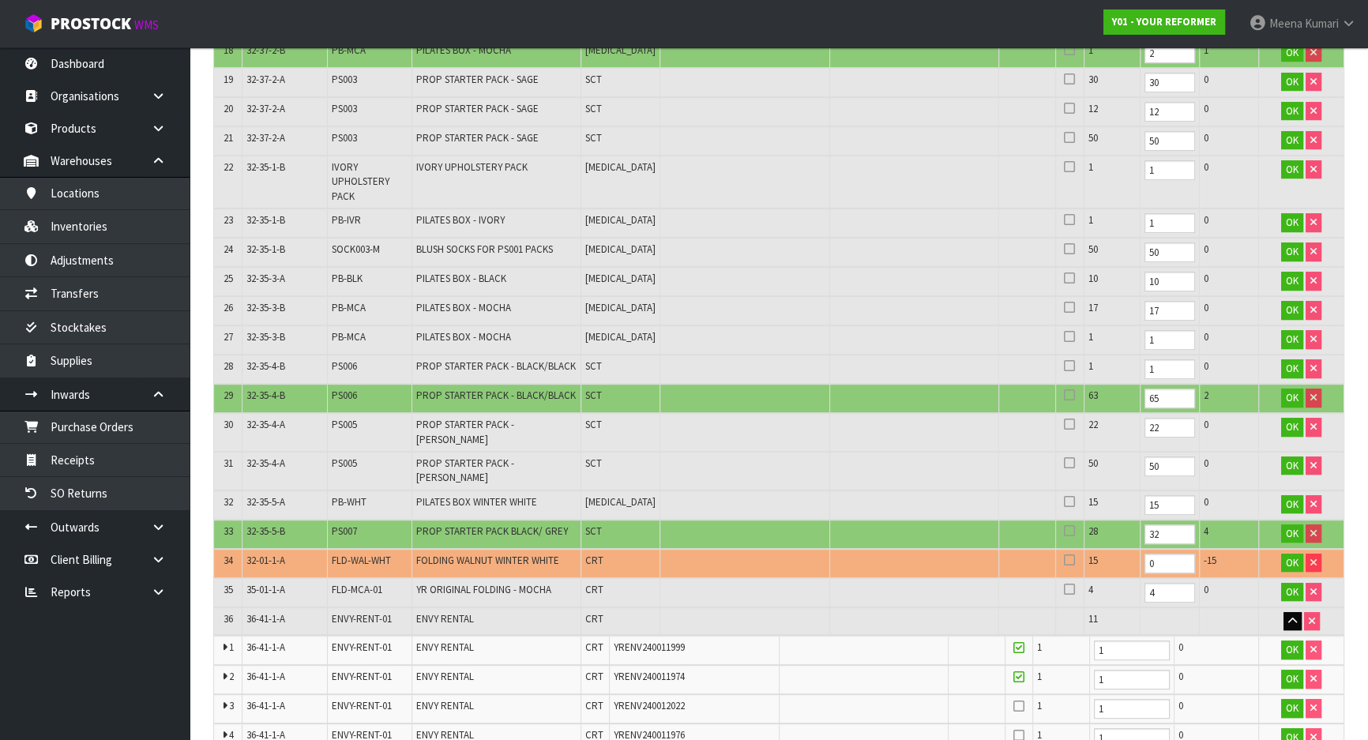
scroll to position [1077, 0]
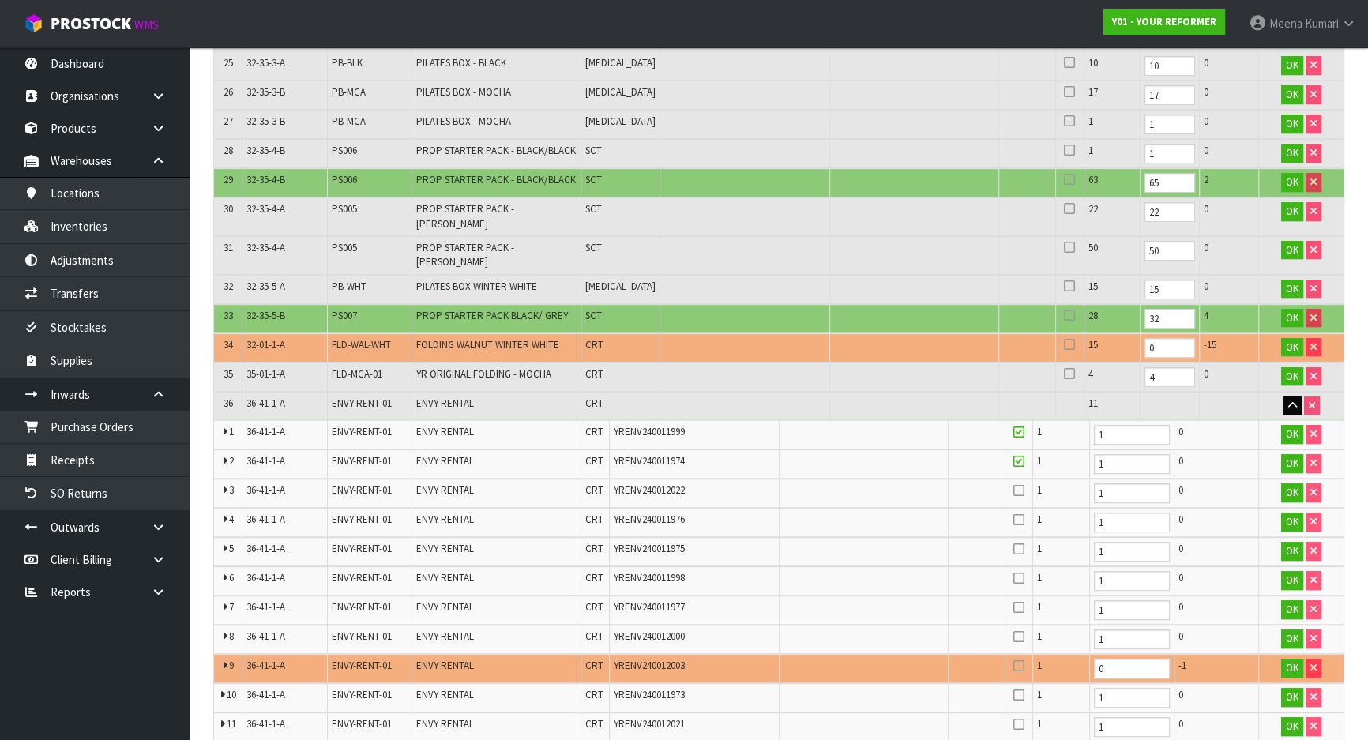
click at [1019, 491] on icon at bounding box center [1019, 491] width 11 height 1
click at [0, 0] on input "checkbox" at bounding box center [0, 0] width 0 height 0
click at [1017, 520] on icon at bounding box center [1019, 520] width 11 height 1
click at [0, 0] on input "checkbox" at bounding box center [0, 0] width 0 height 0
drag, startPoint x: 1020, startPoint y: 517, endPoint x: 1025, endPoint y: 537, distance: 21.1
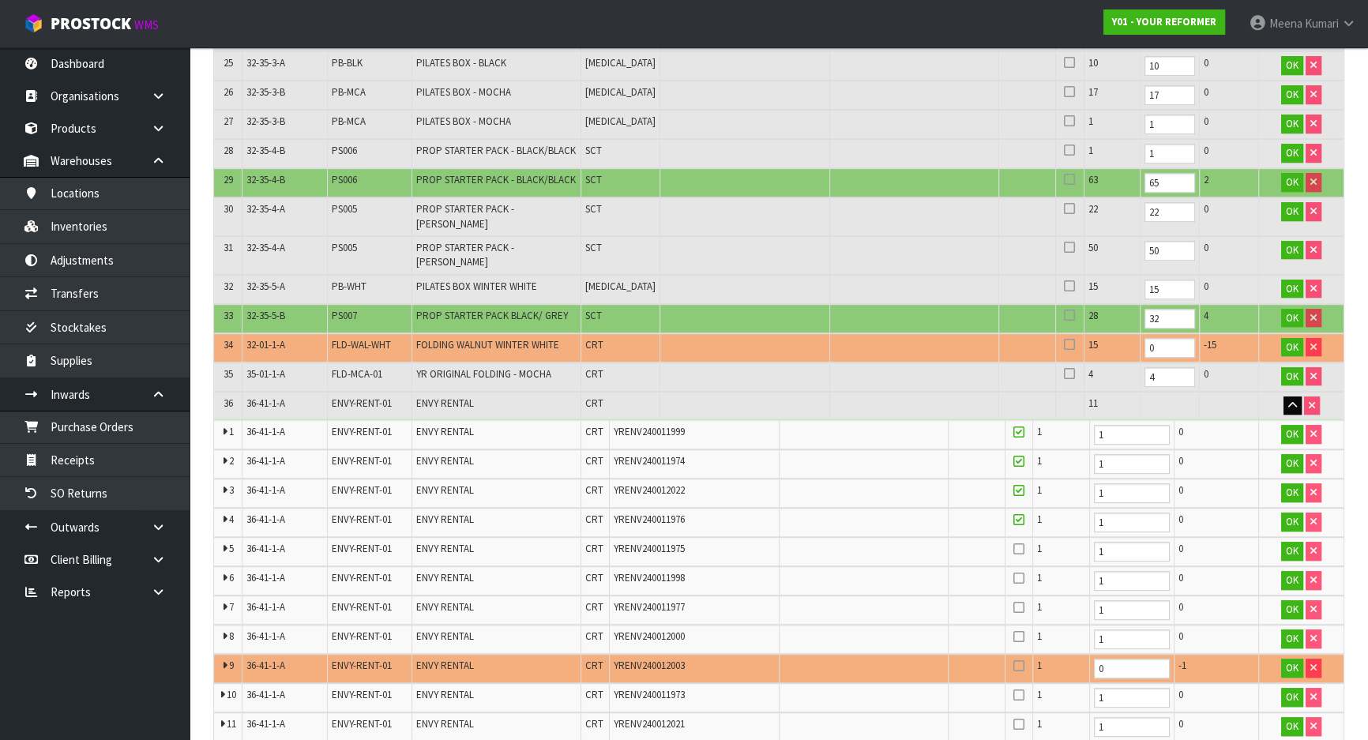
click at [1020, 549] on icon at bounding box center [1019, 549] width 11 height 1
click at [0, 0] on input "checkbox" at bounding box center [0, 0] width 0 height 0
click at [1020, 578] on icon at bounding box center [1019, 578] width 11 height 1
click at [0, 0] on input "checkbox" at bounding box center [0, 0] width 0 height 0
click at [1018, 596] on td at bounding box center [1019, 610] width 28 height 29
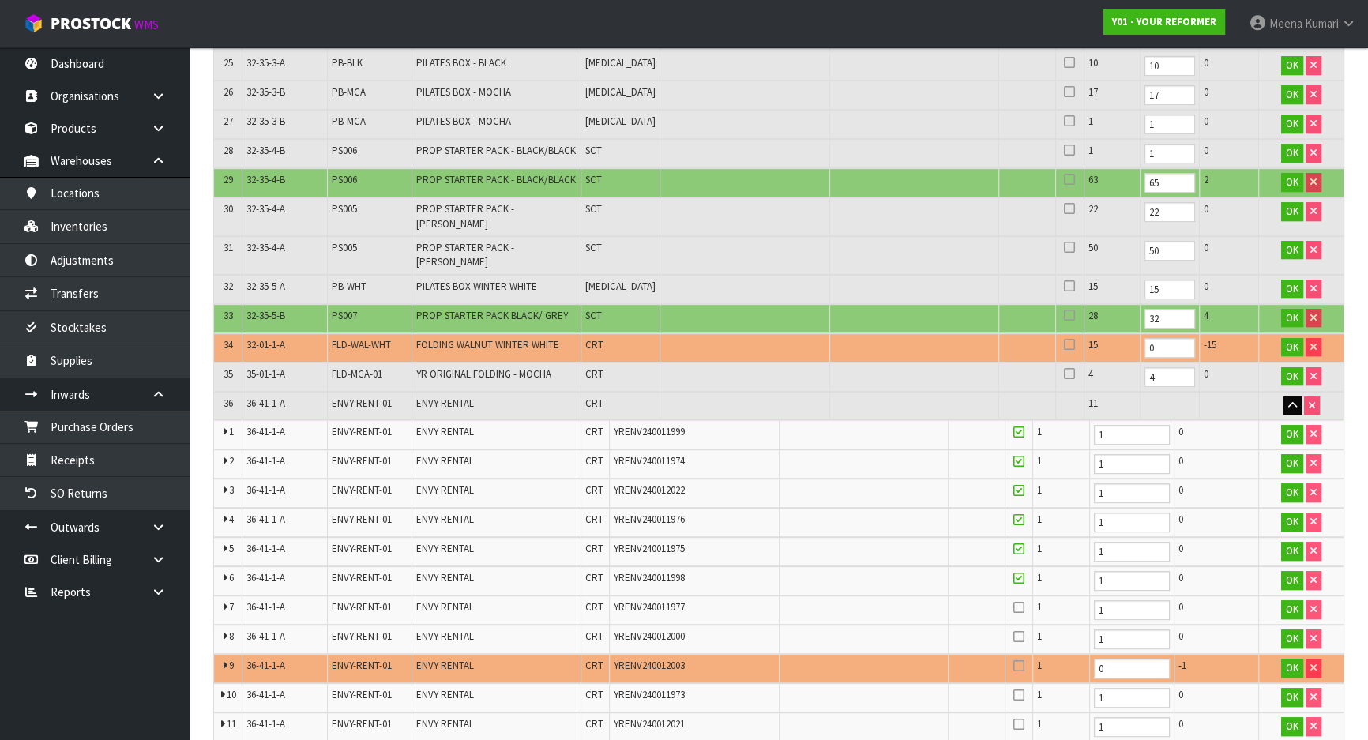
click at [1022, 608] on icon at bounding box center [1019, 608] width 11 height 1
click at [0, 0] on input "checkbox" at bounding box center [0, 0] width 0 height 0
click at [1019, 637] on icon at bounding box center [1019, 637] width 11 height 1
click at [0, 0] on input "checkbox" at bounding box center [0, 0] width 0 height 0
click at [1019, 659] on div at bounding box center [1020, 668] width 20 height 18
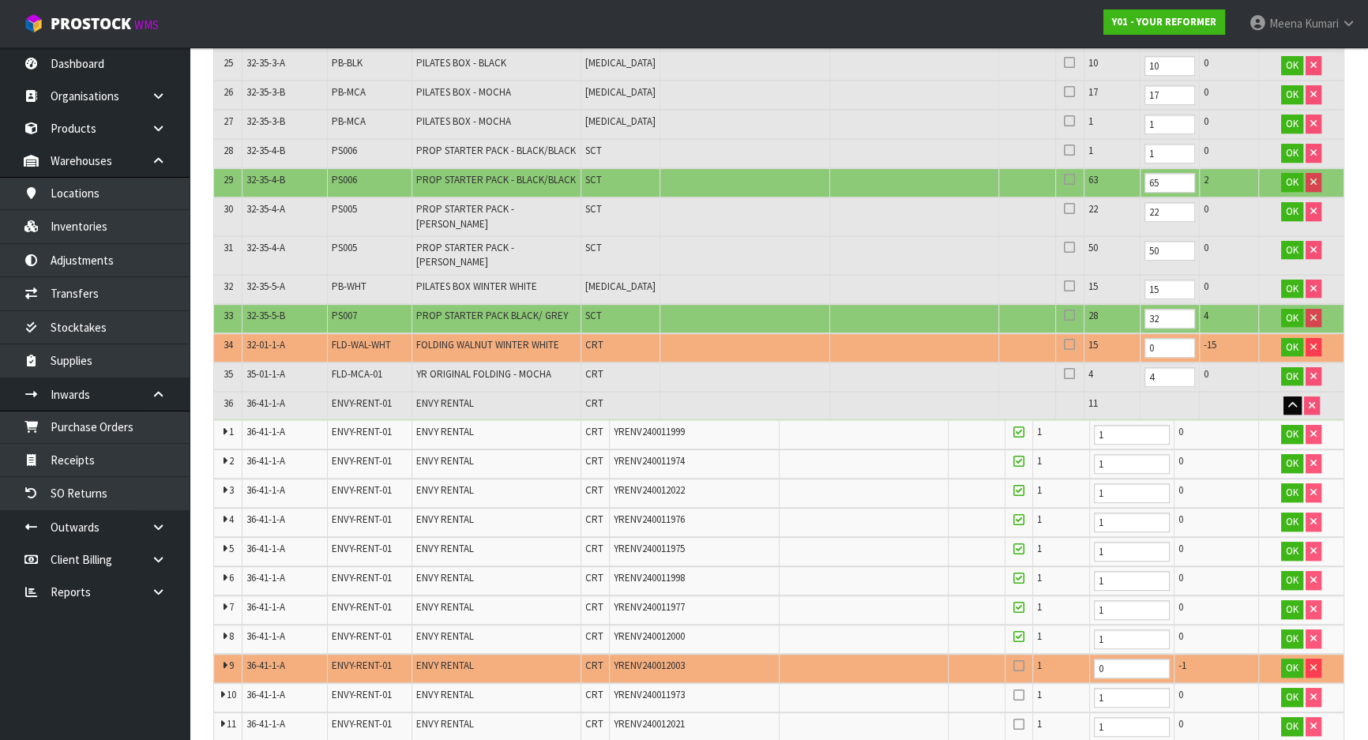
click at [1018, 666] on icon at bounding box center [1019, 666] width 11 height 1
click at [0, 0] on input "checkbox" at bounding box center [0, 0] width 0 height 0
click at [1018, 695] on icon at bounding box center [1019, 695] width 11 height 1
click at [0, 0] on input "checkbox" at bounding box center [0, 0] width 0 height 0
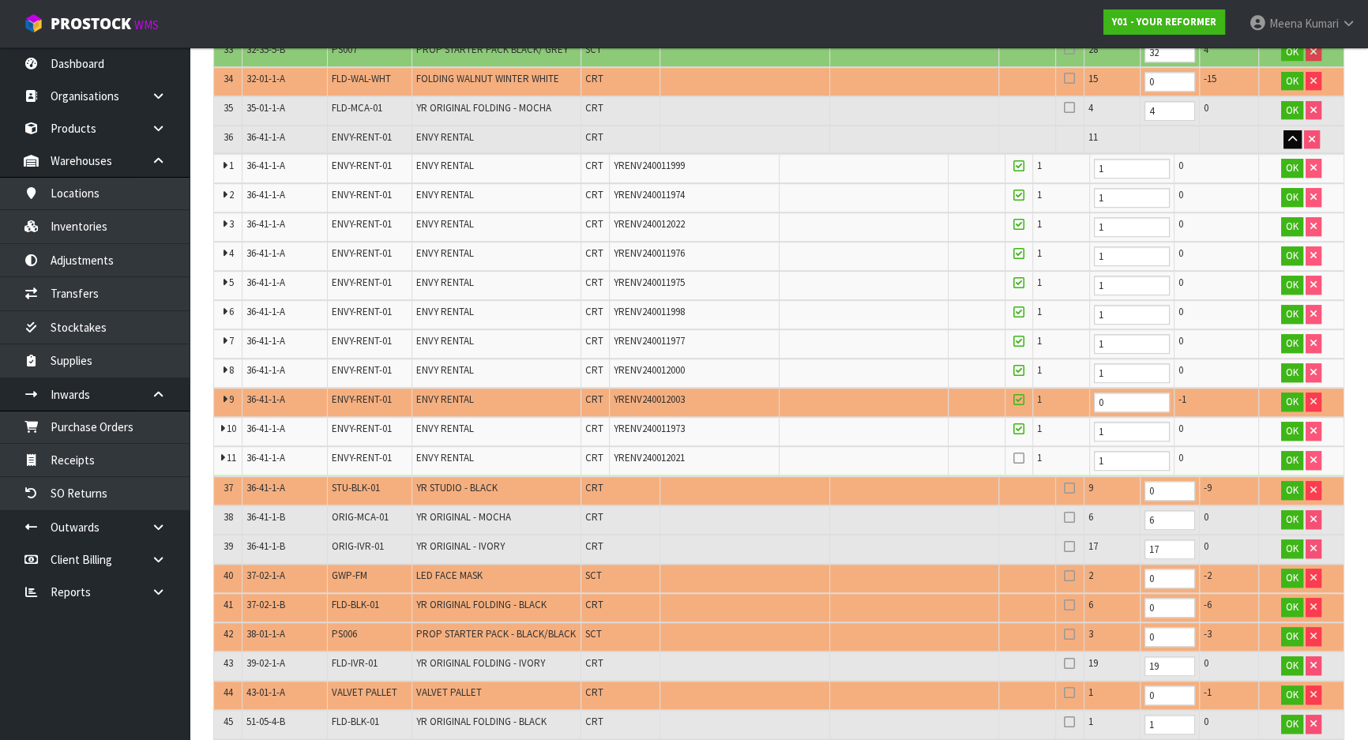
scroll to position [1364, 0]
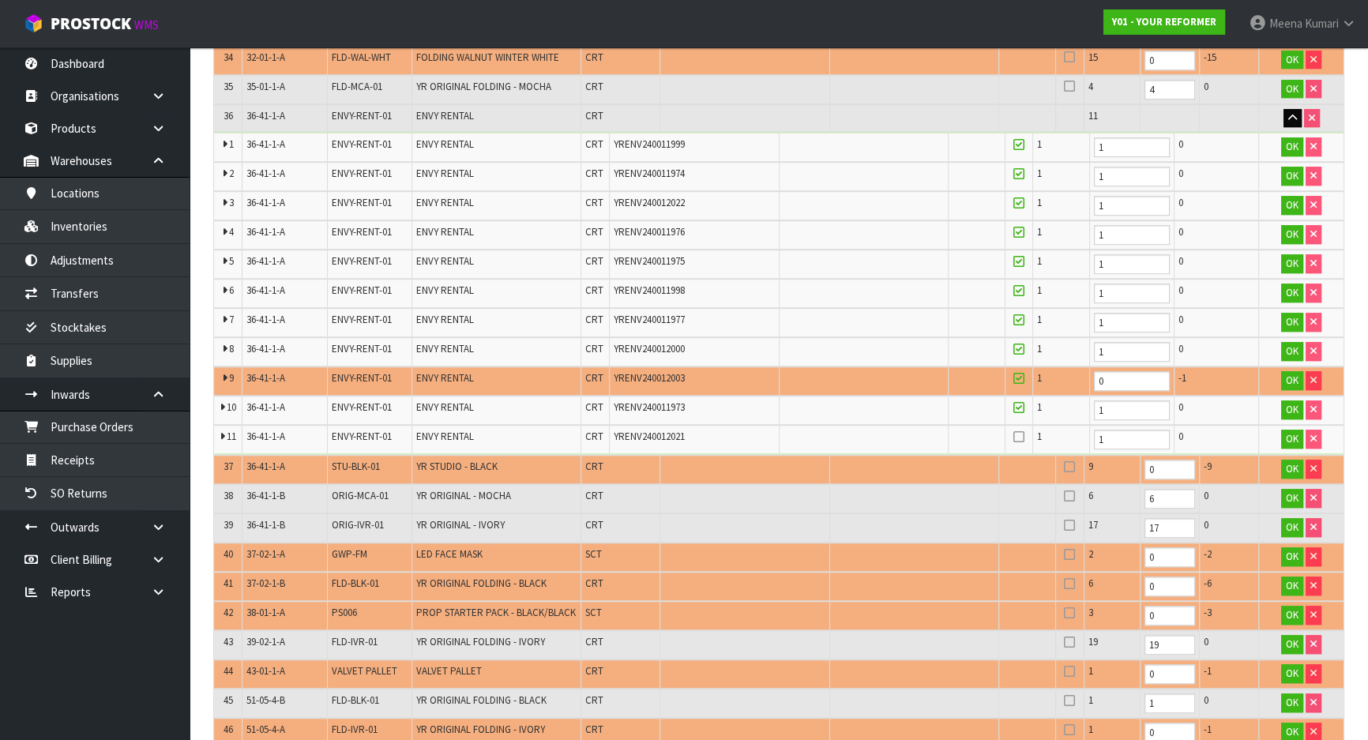
click at [1015, 437] on icon at bounding box center [1019, 437] width 11 height 1
click at [0, 0] on input "checkbox" at bounding box center [0, 0] width 0 height 0
click at [1064, 467] on icon at bounding box center [1069, 467] width 11 height 1
click at [0, 0] on input "checkbox" at bounding box center [0, 0] width 0 height 0
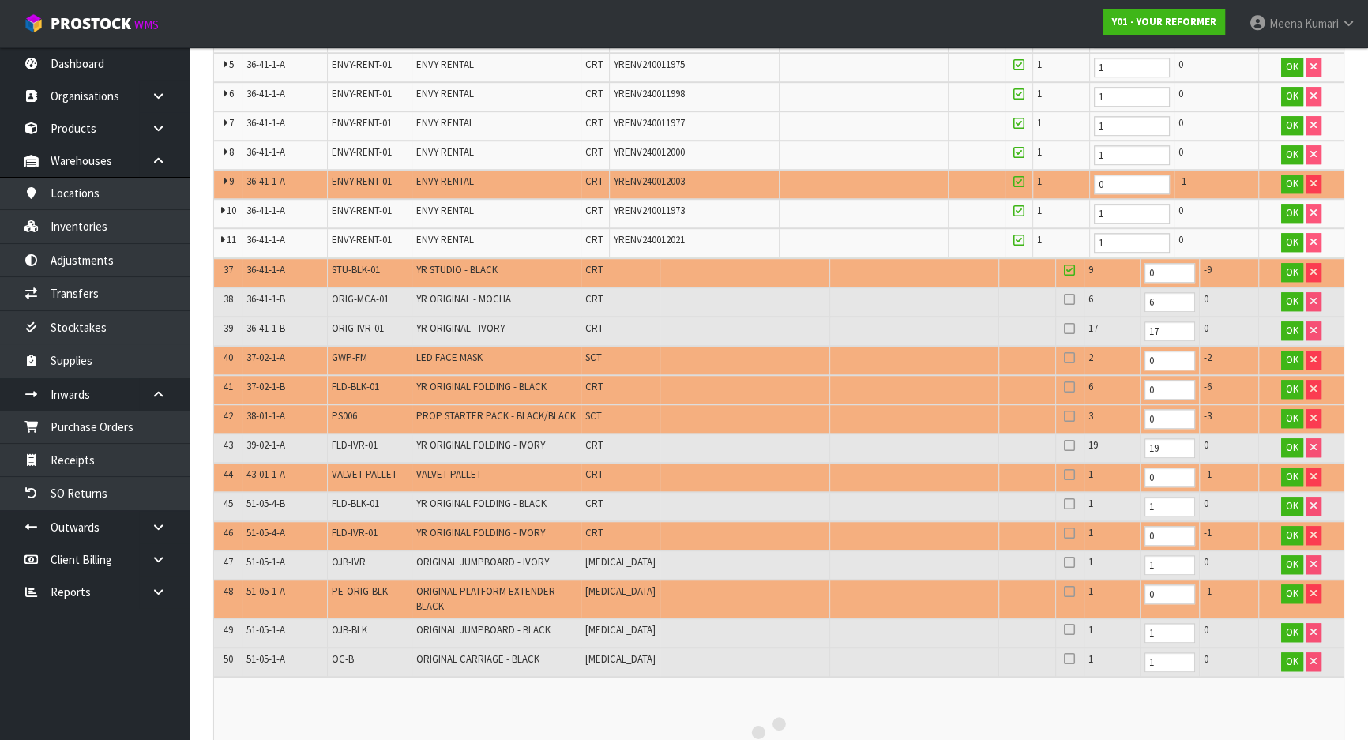
scroll to position [1580, 0]
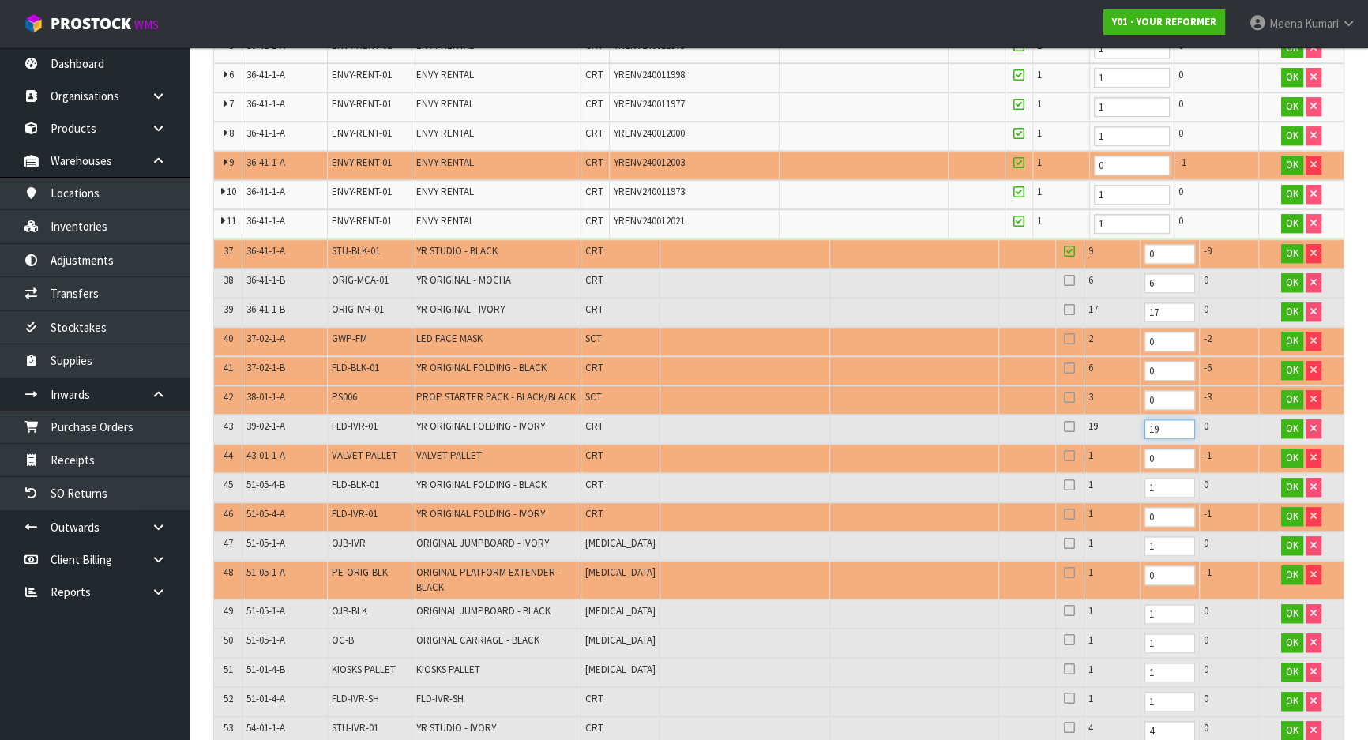
drag, startPoint x: 1116, startPoint y: 404, endPoint x: 1083, endPoint y: 404, distance: 33.2
click at [1083, 415] on tr "43 39-02-1-A FLD-IVR-01 YR ORIGINAL FOLDING - IVORY CRT 19 19 0 OK" at bounding box center [779, 429] width 1130 height 29
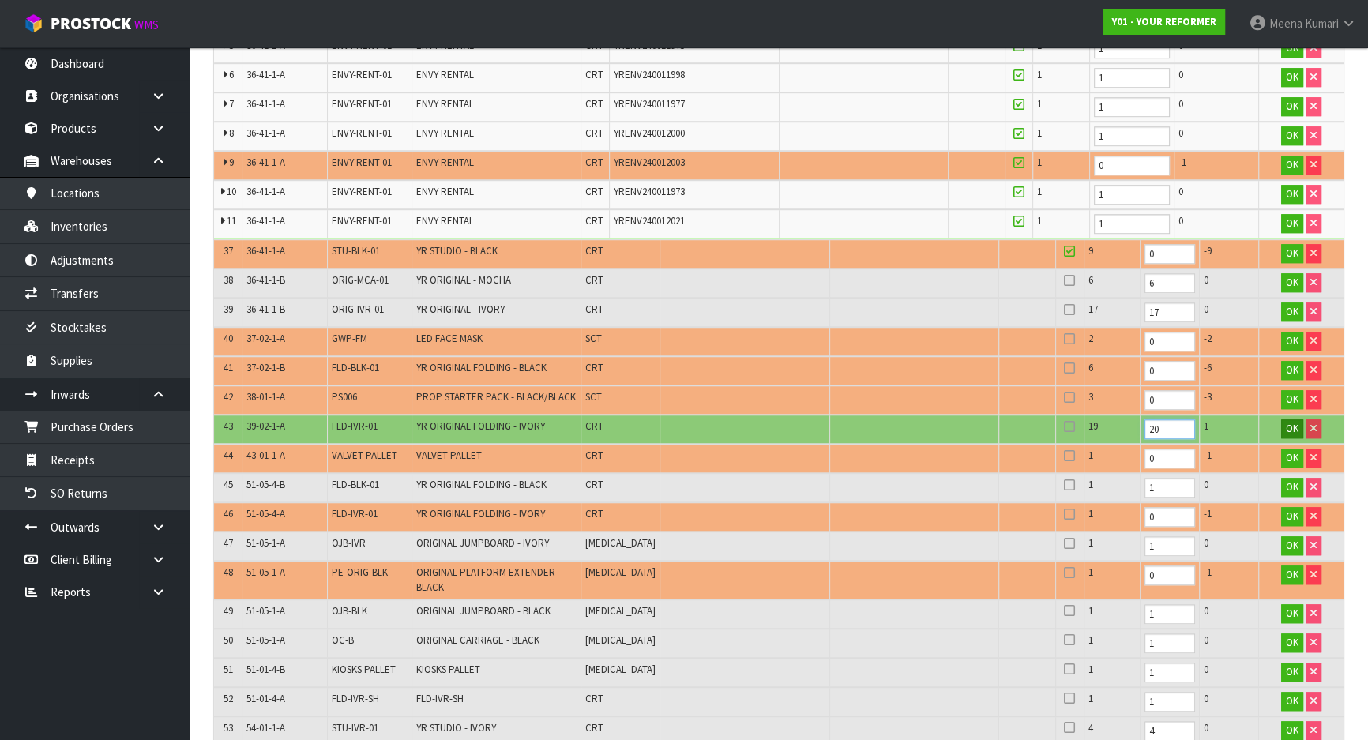
type input "20"
click at [1292, 422] on span "OK" at bounding box center [1292, 428] width 13 height 13
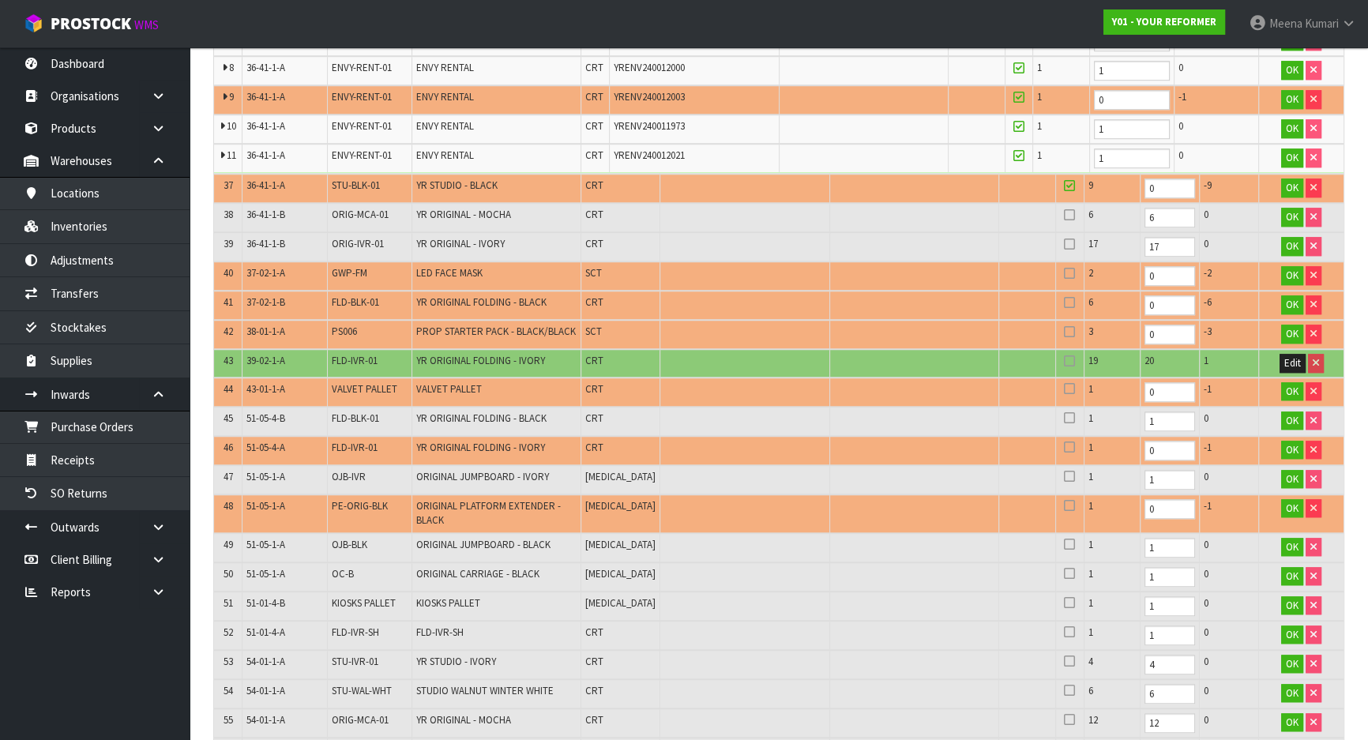
scroll to position [1795, 0]
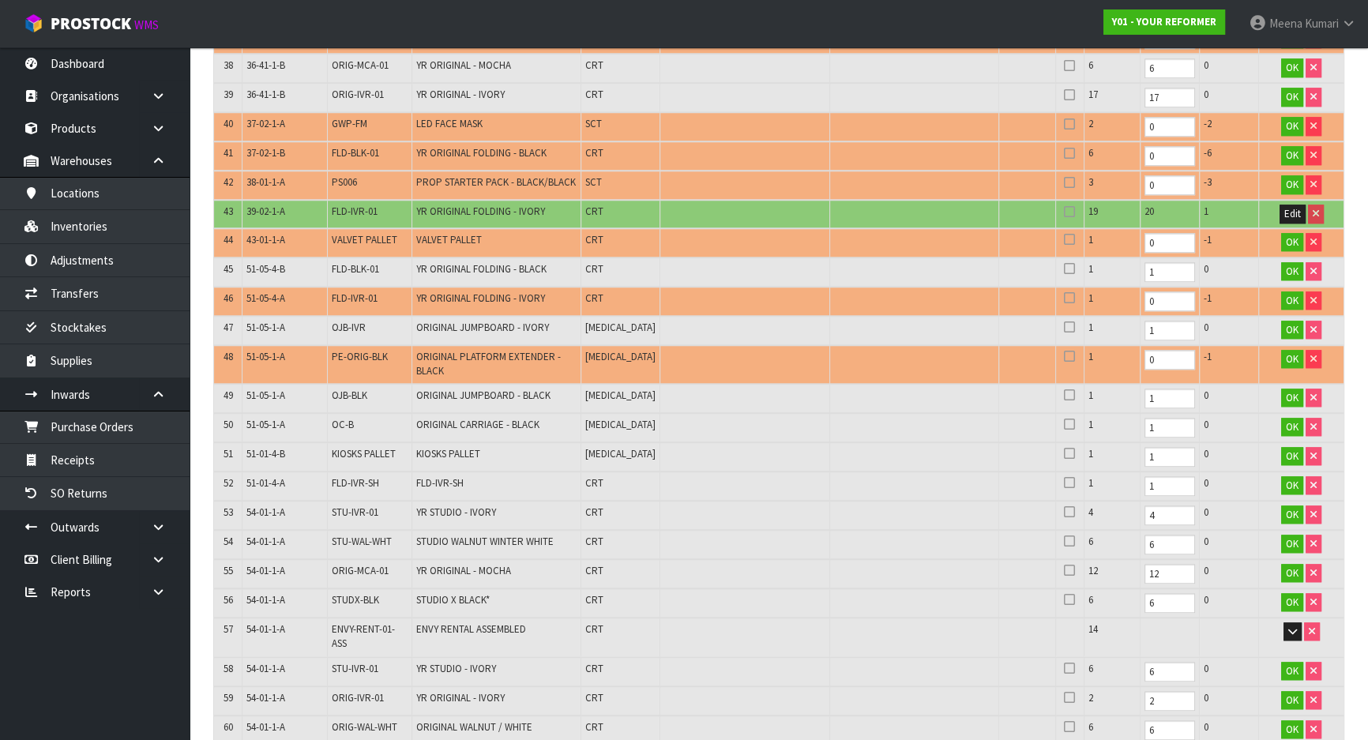
click at [365, 205] on span "FLD-IVR-01" at bounding box center [355, 211] width 46 height 13
copy tr "FLD-IVR-01"
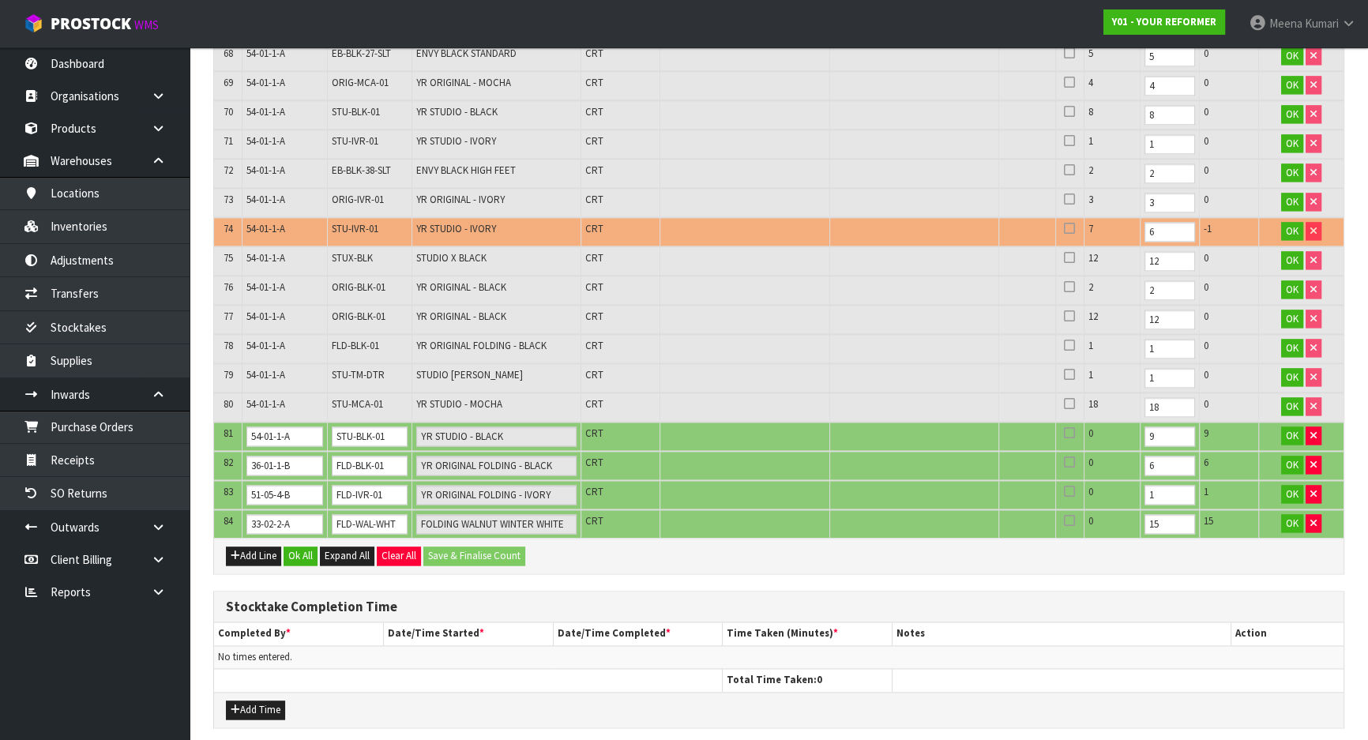
scroll to position [2730, 0]
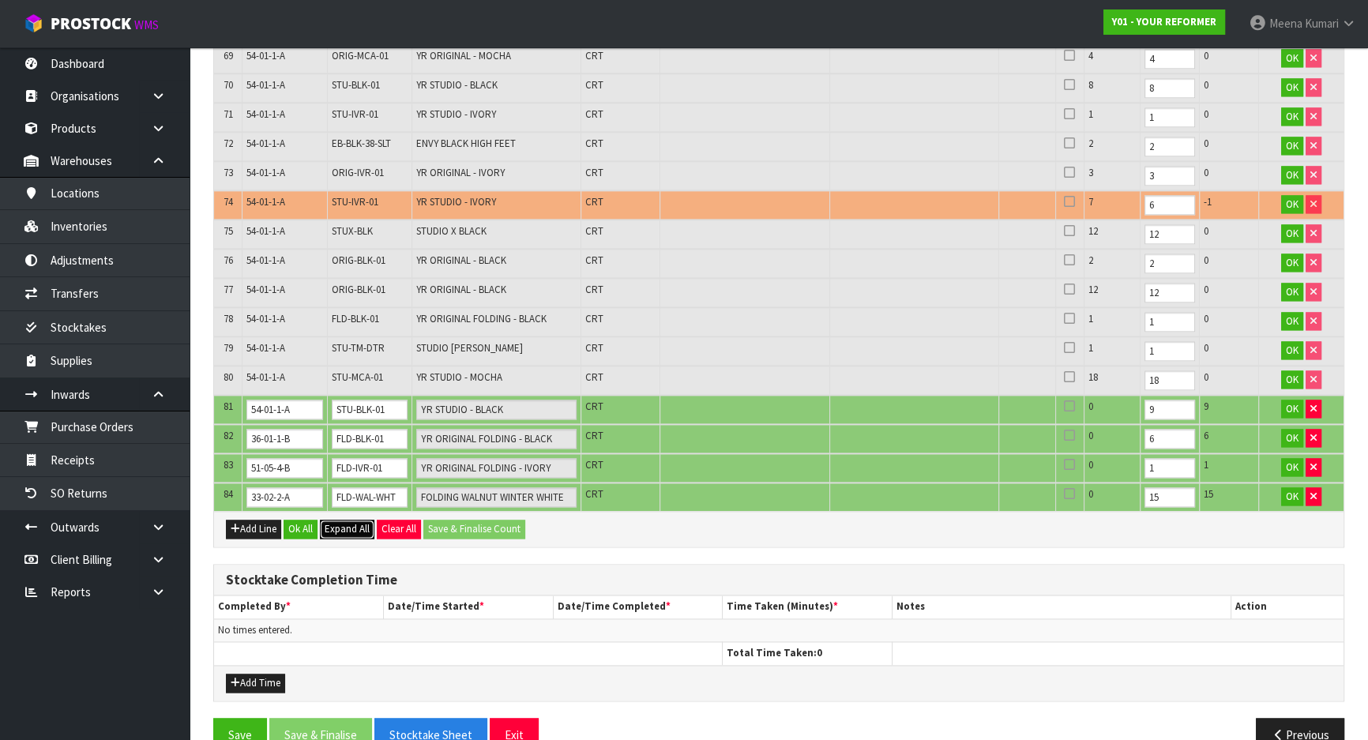
click at [350, 522] on span "Expand All" at bounding box center [347, 528] width 45 height 13
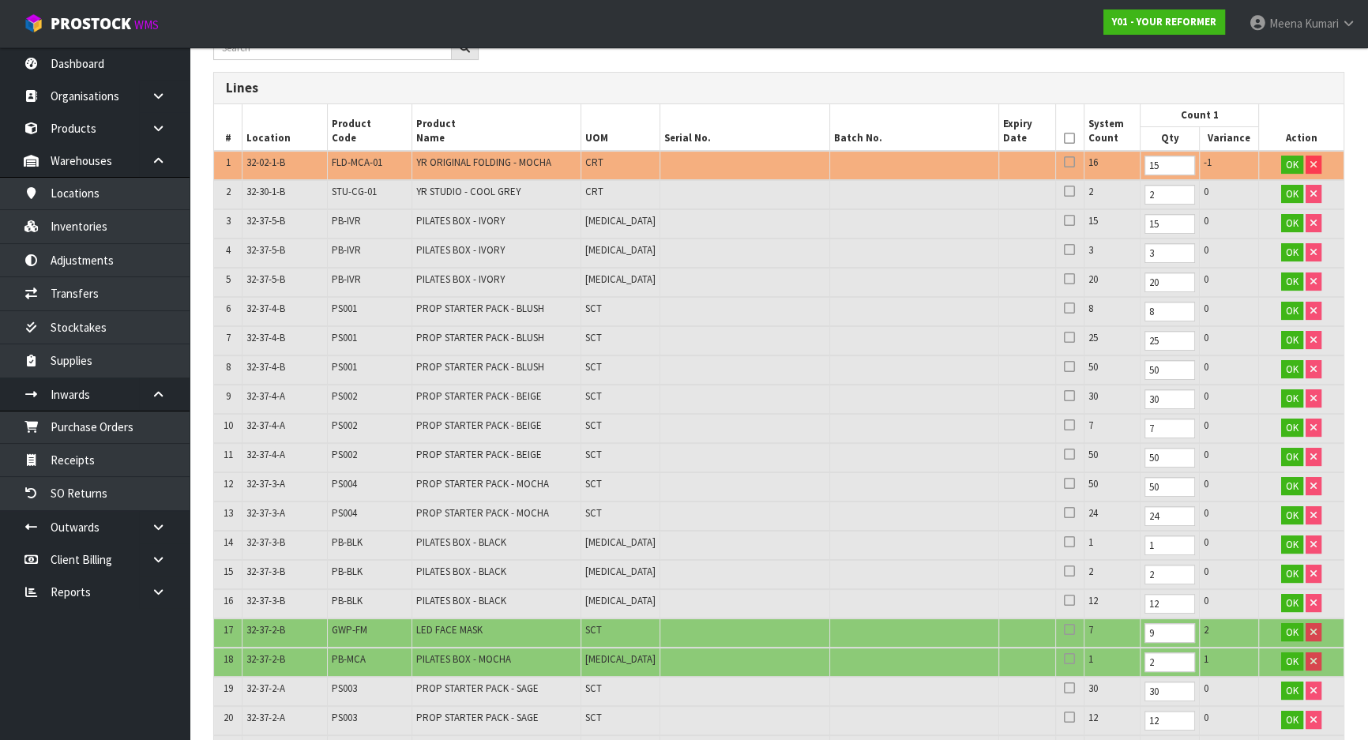
scroll to position [0, 0]
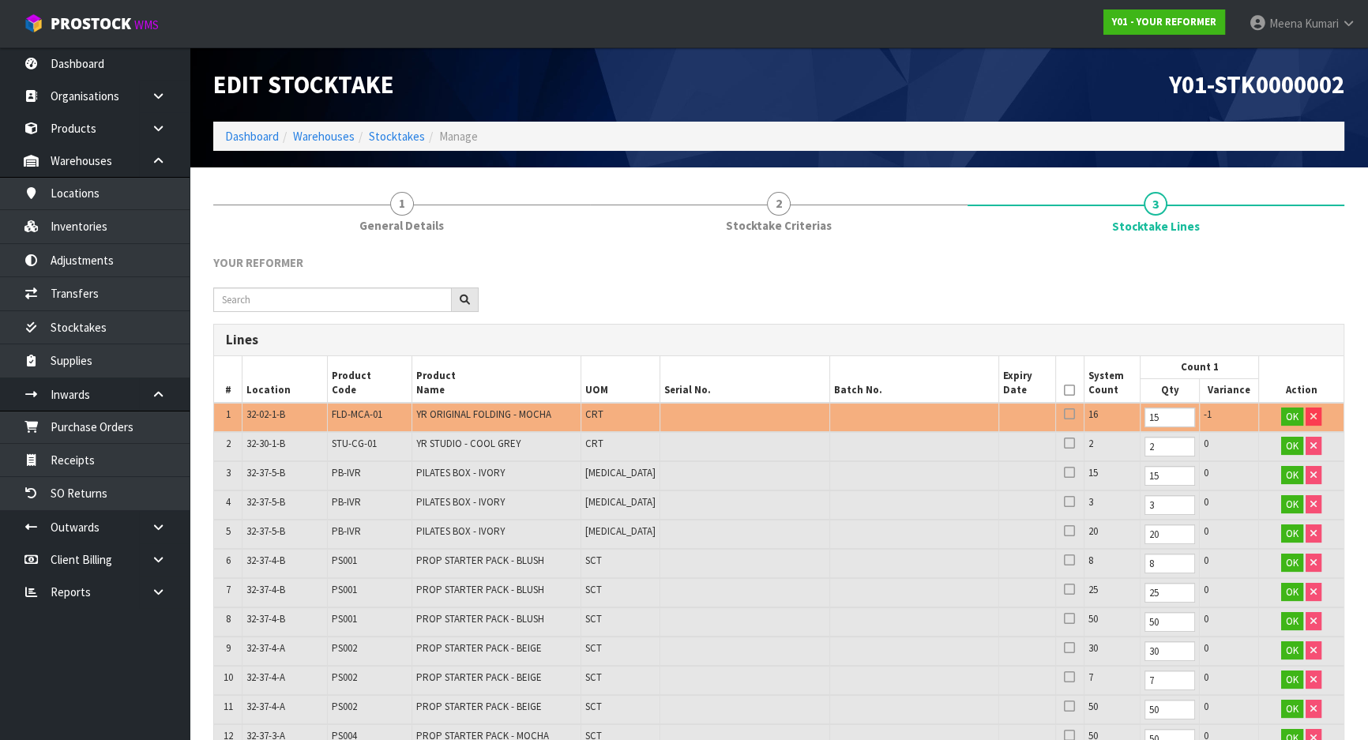
click at [1064, 390] on icon at bounding box center [1069, 390] width 11 height 1
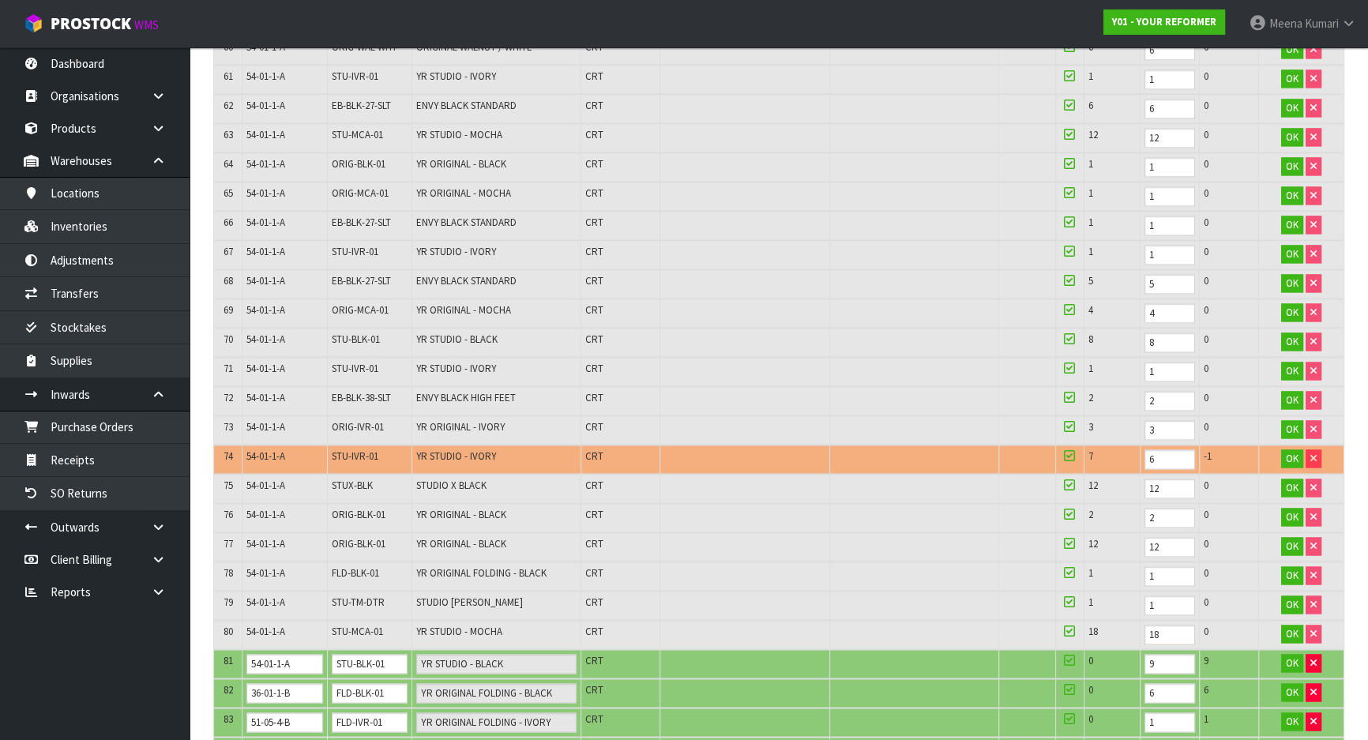
scroll to position [3268, 0]
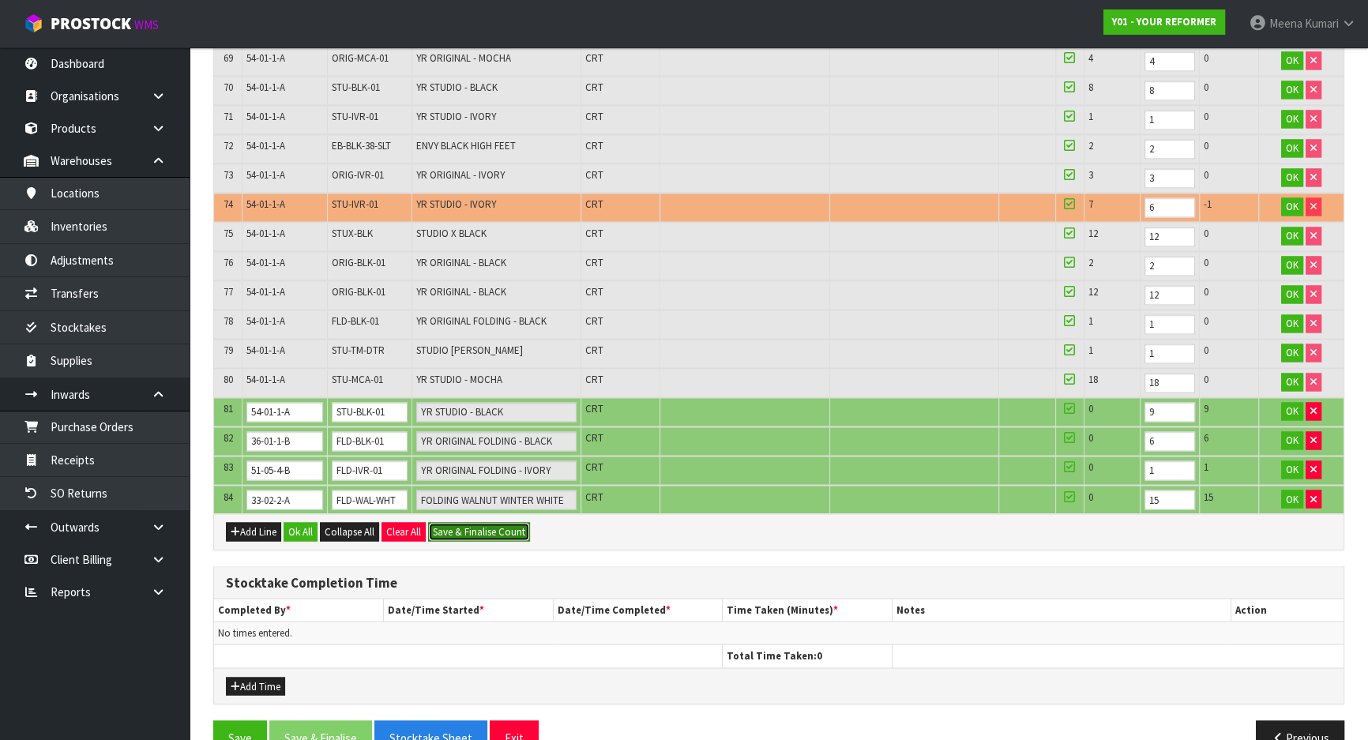
click at [472, 522] on button "Save & Finalise Count" at bounding box center [479, 531] width 102 height 19
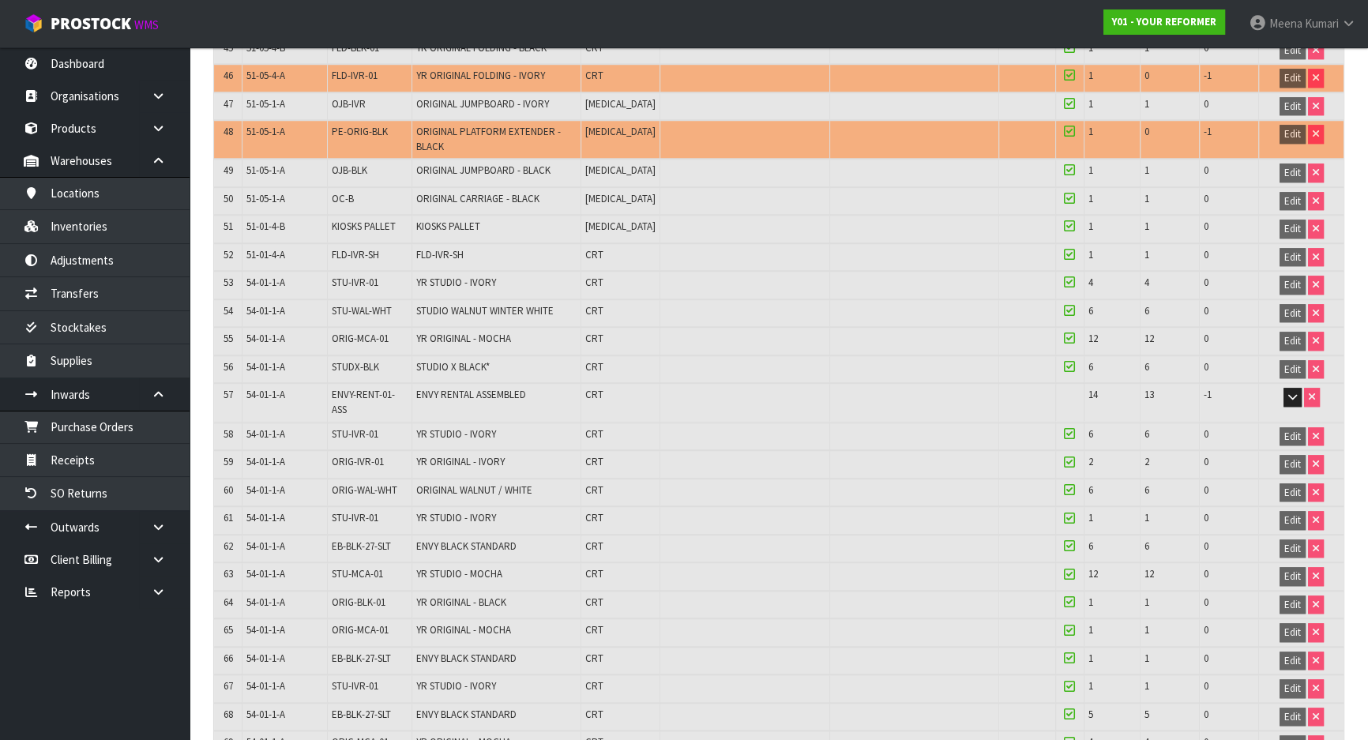
scroll to position [2368, 0]
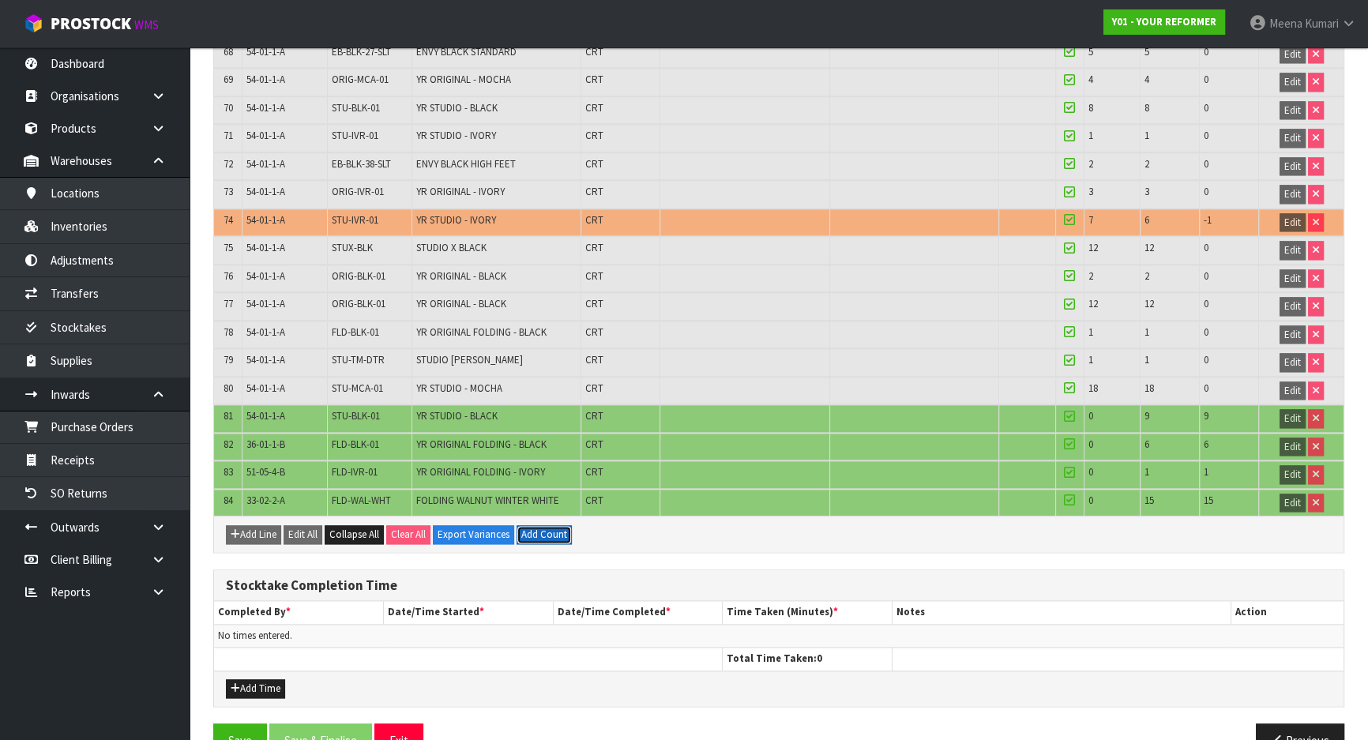
click at [552, 525] on button "Add Count" at bounding box center [544, 534] width 55 height 19
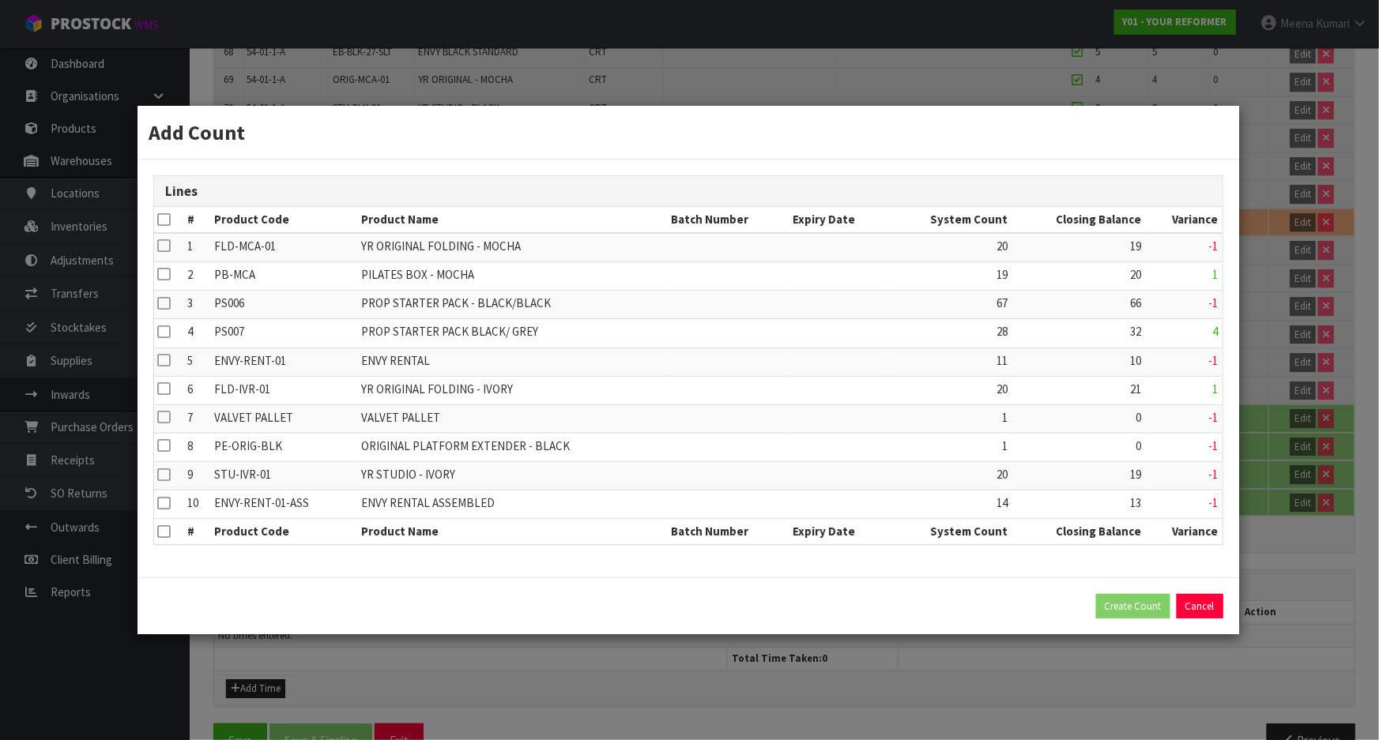
click at [163, 220] on icon at bounding box center [164, 220] width 13 height 1
click at [1108, 609] on button "Create Count" at bounding box center [1133, 606] width 74 height 25
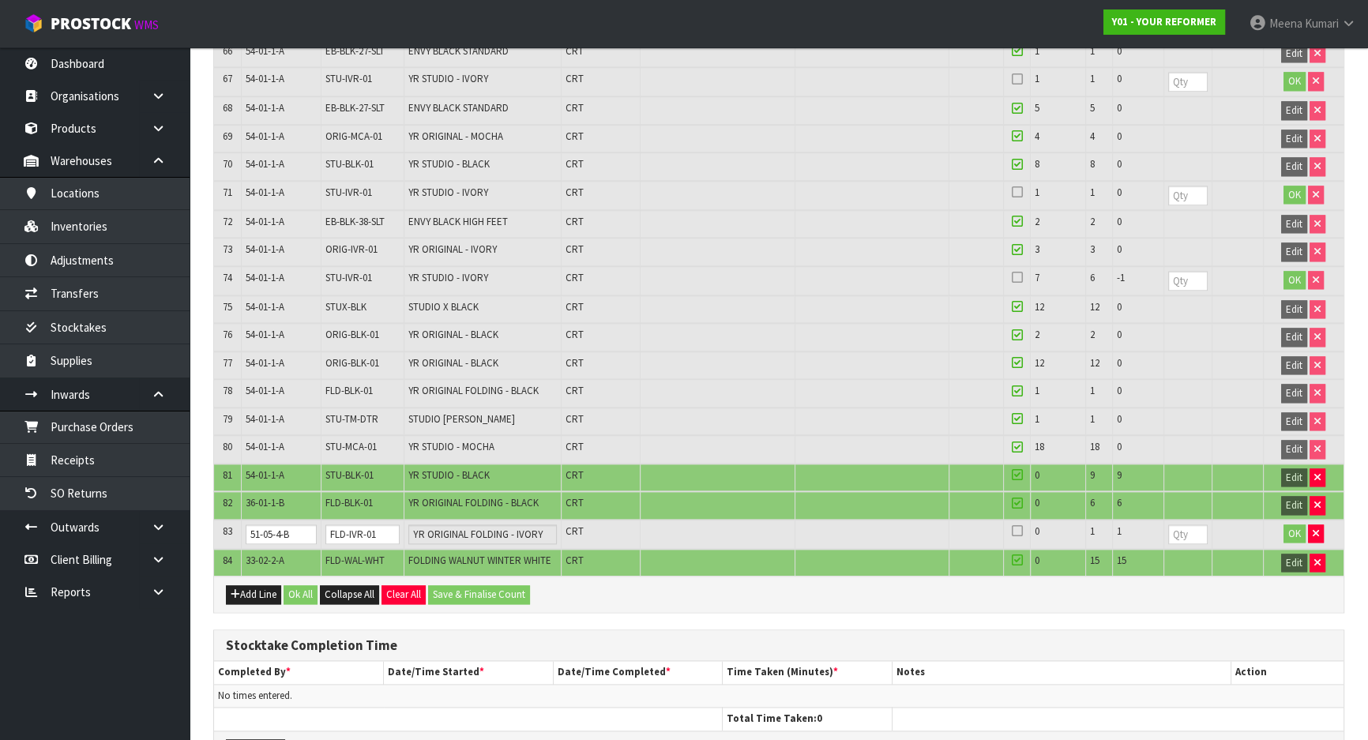
scroll to position [2392, 0]
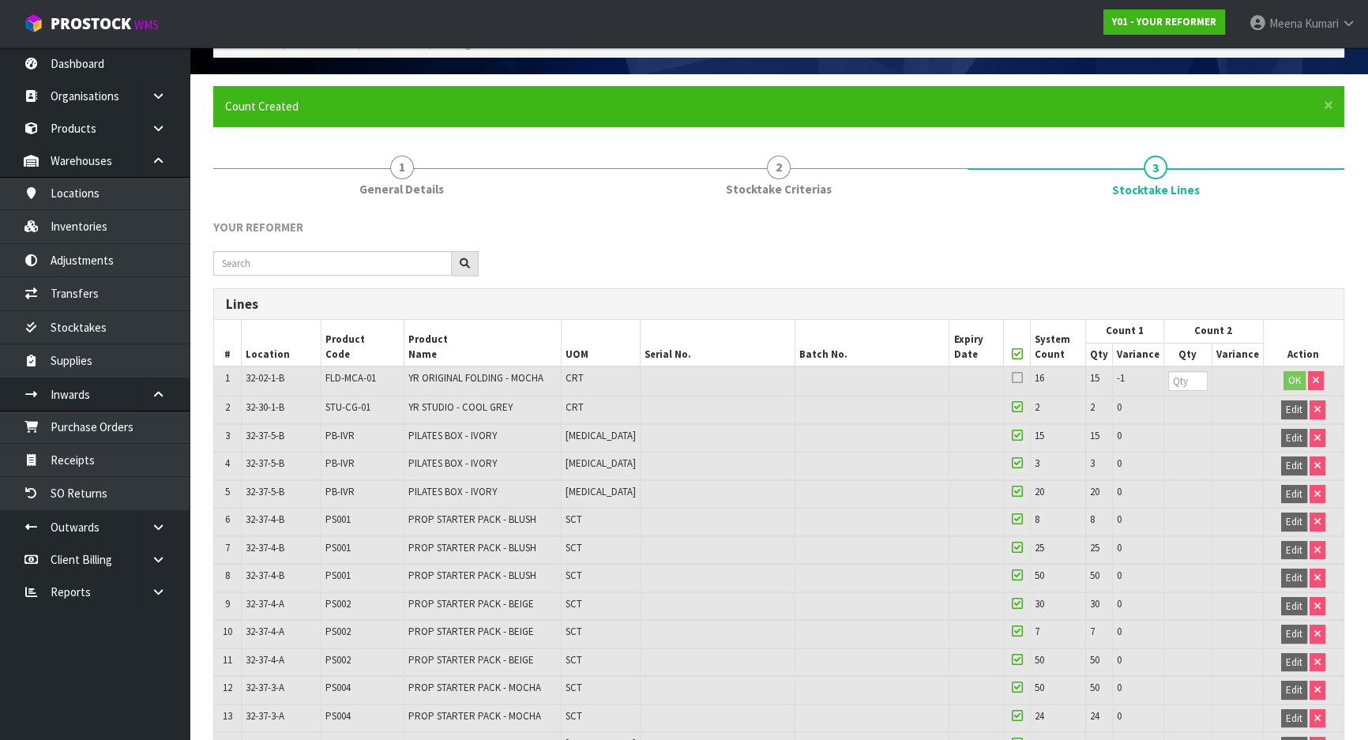
scroll to position [0, 0]
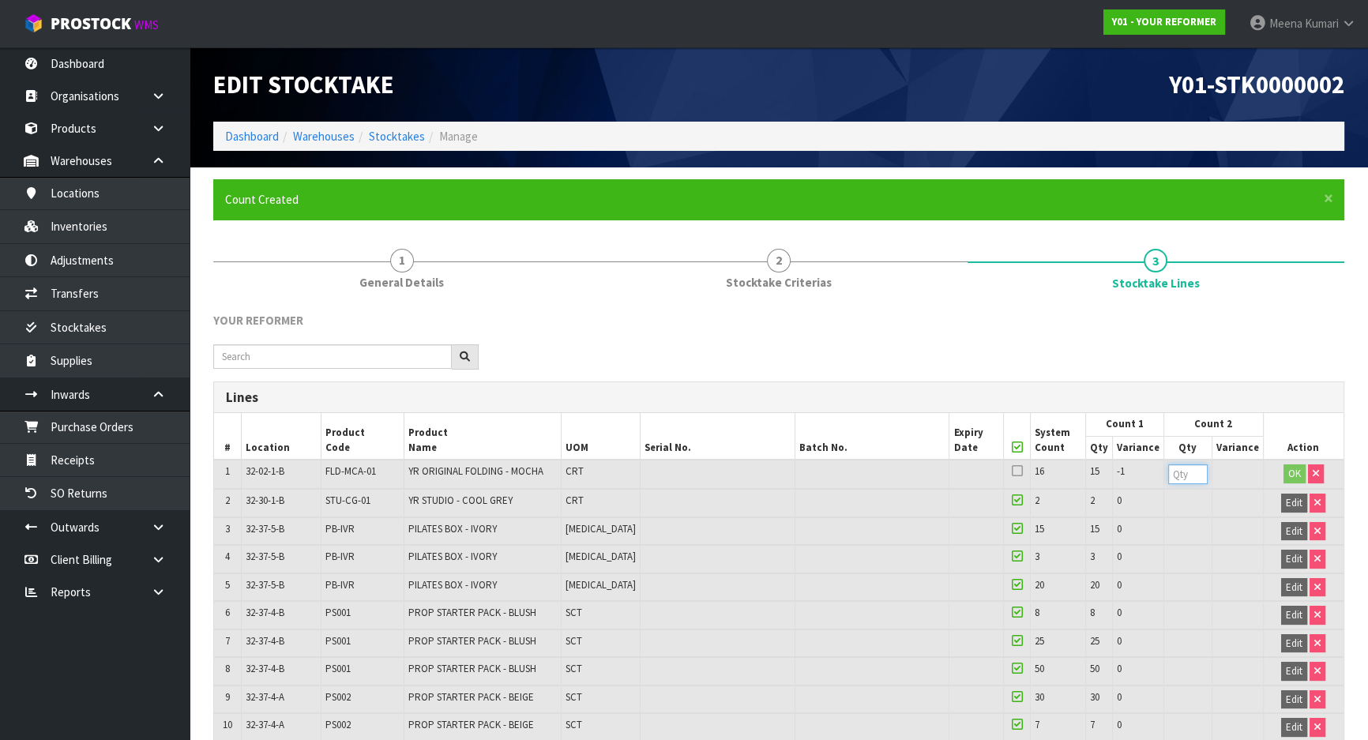
click at [1180, 480] on input "number" at bounding box center [1188, 475] width 40 height 20
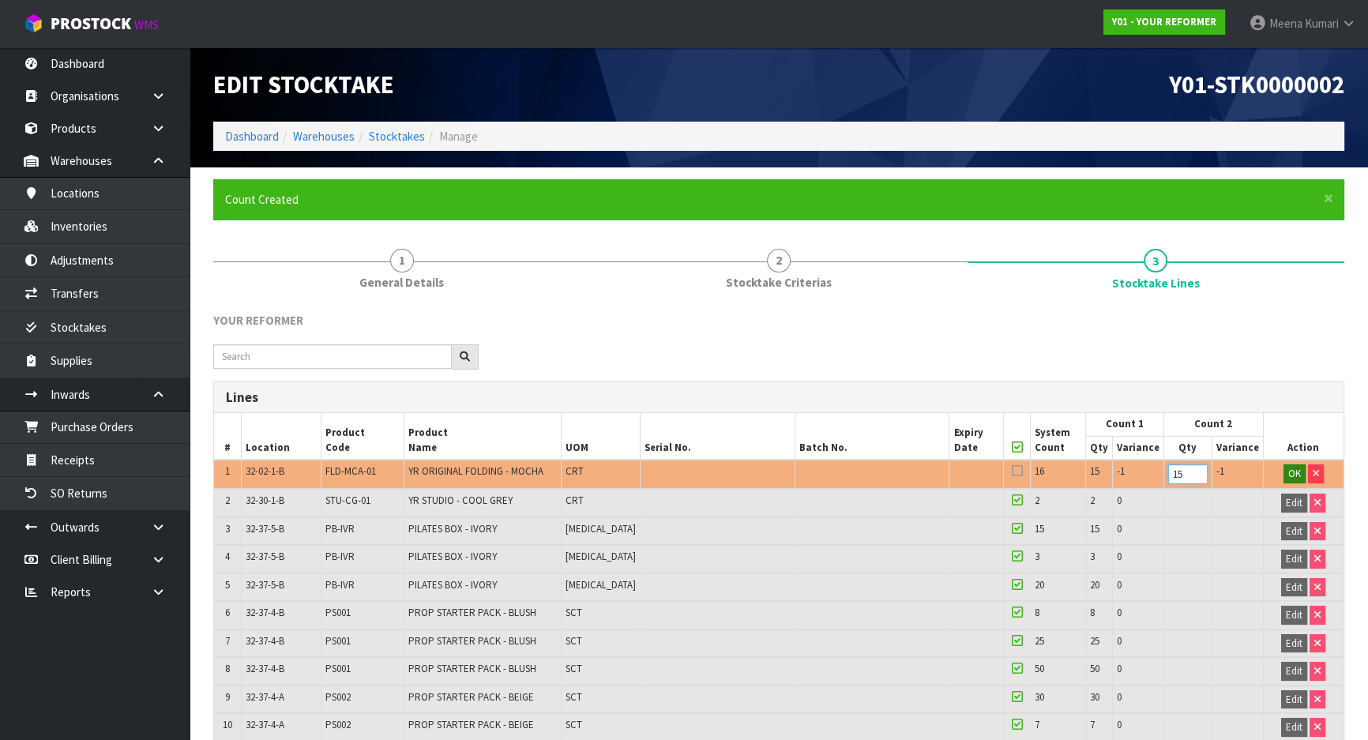
type input "15"
click at [1293, 467] on span "OK" at bounding box center [1295, 473] width 13 height 13
click at [1288, 469] on span "Edit" at bounding box center [1294, 473] width 17 height 13
click at [1185, 477] on input "15" at bounding box center [1188, 475] width 40 height 20
type input "1"
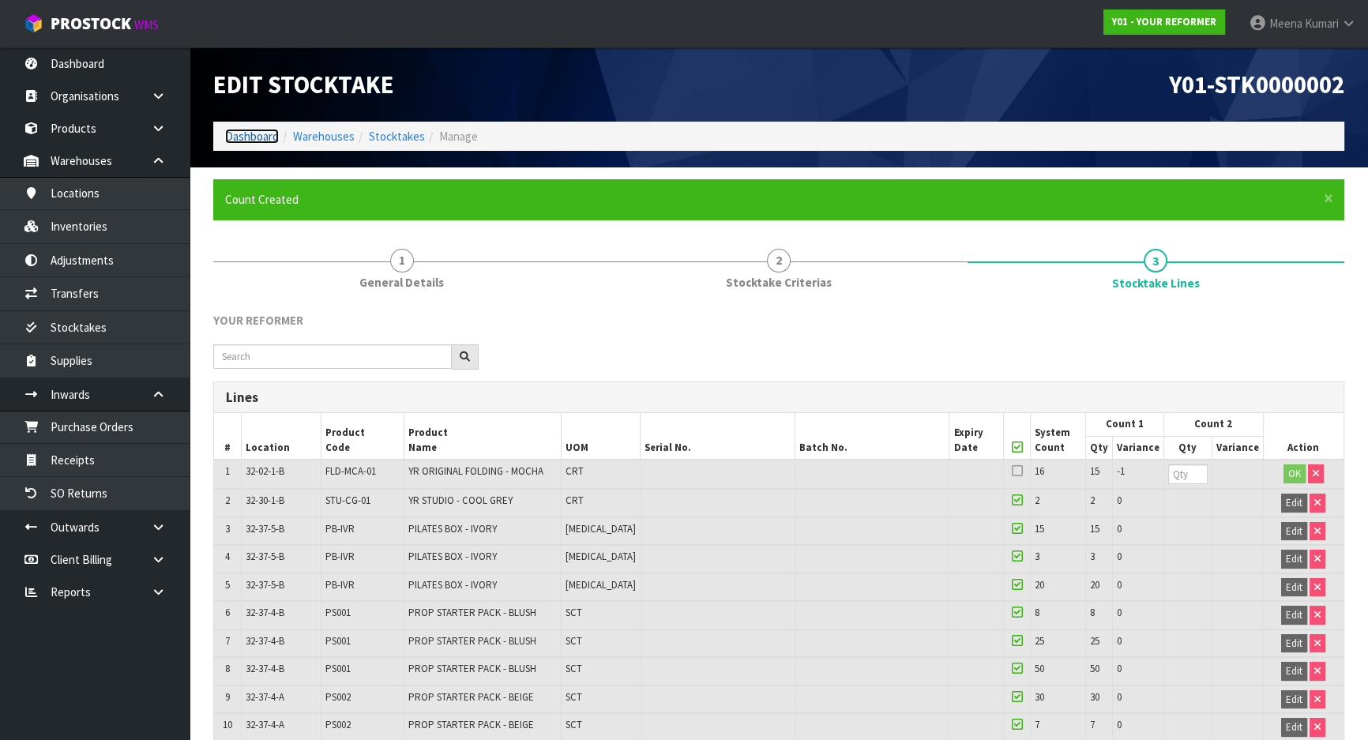
click at [239, 134] on link "Dashboard" at bounding box center [252, 136] width 54 height 15
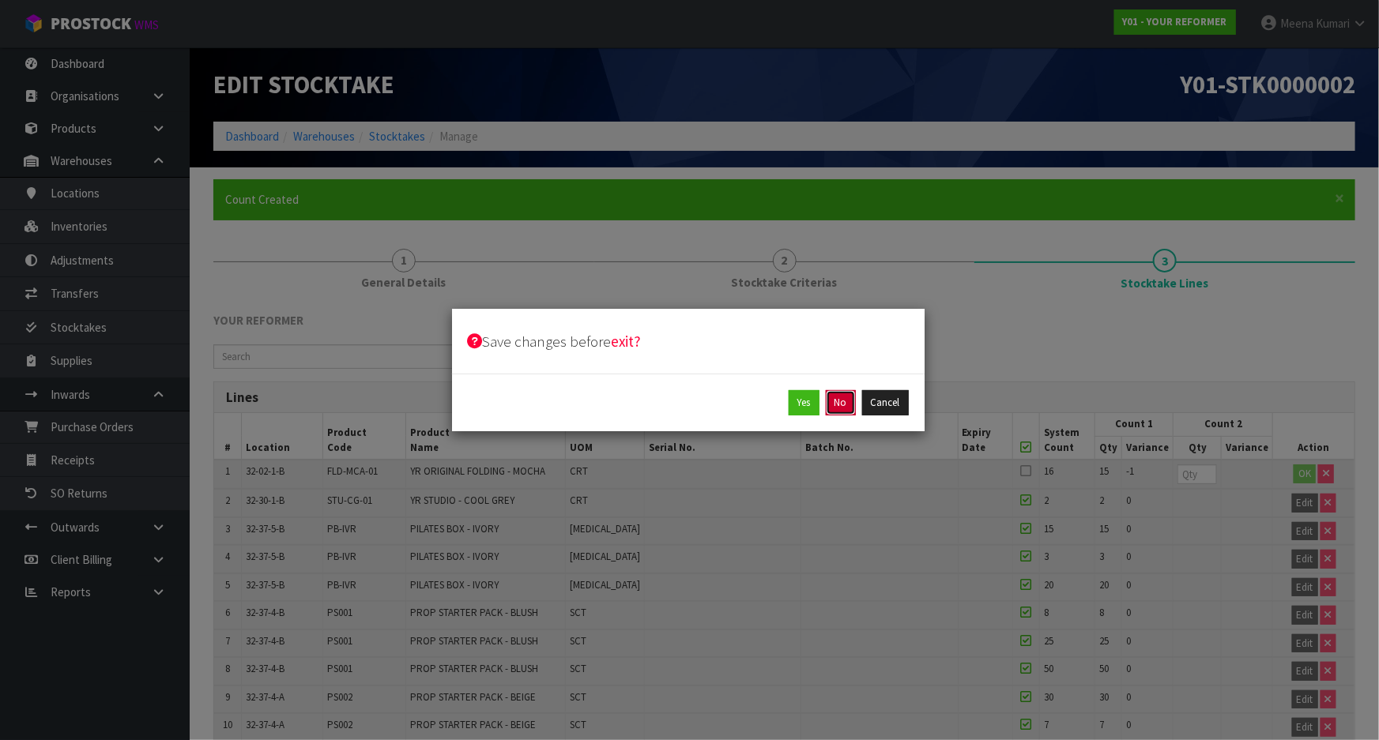
click at [830, 408] on button "No" at bounding box center [841, 402] width 30 height 25
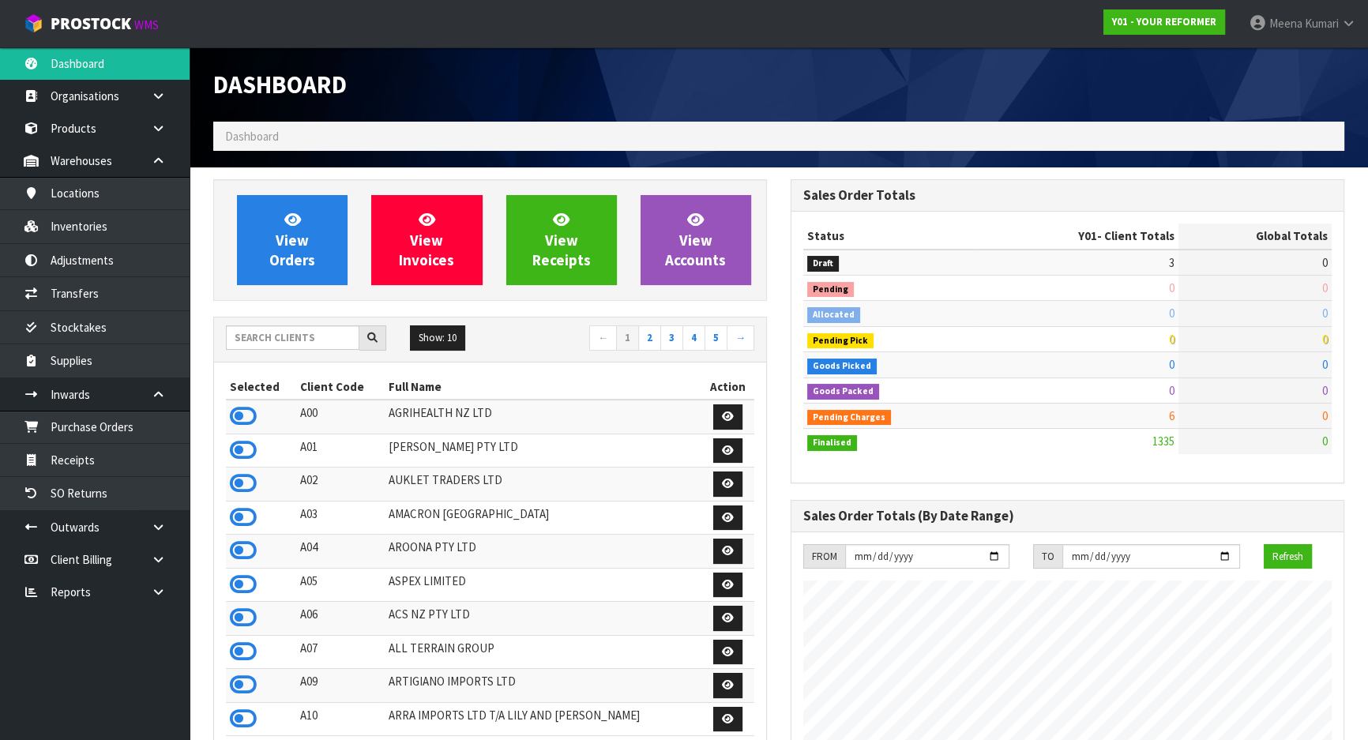
scroll to position [1195, 577]
click at [265, 348] on input "text" at bounding box center [293, 338] width 134 height 24
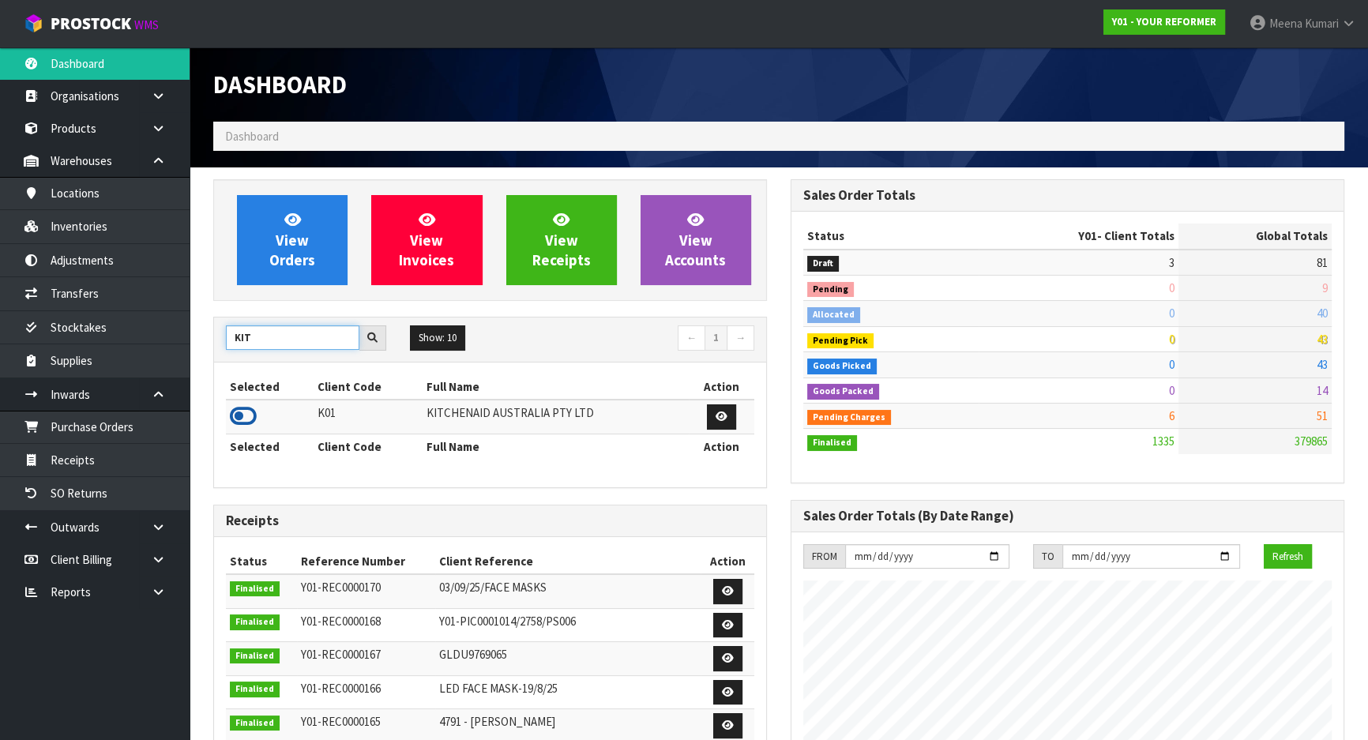
type input "KIT"
click at [245, 420] on icon at bounding box center [243, 417] width 27 height 24
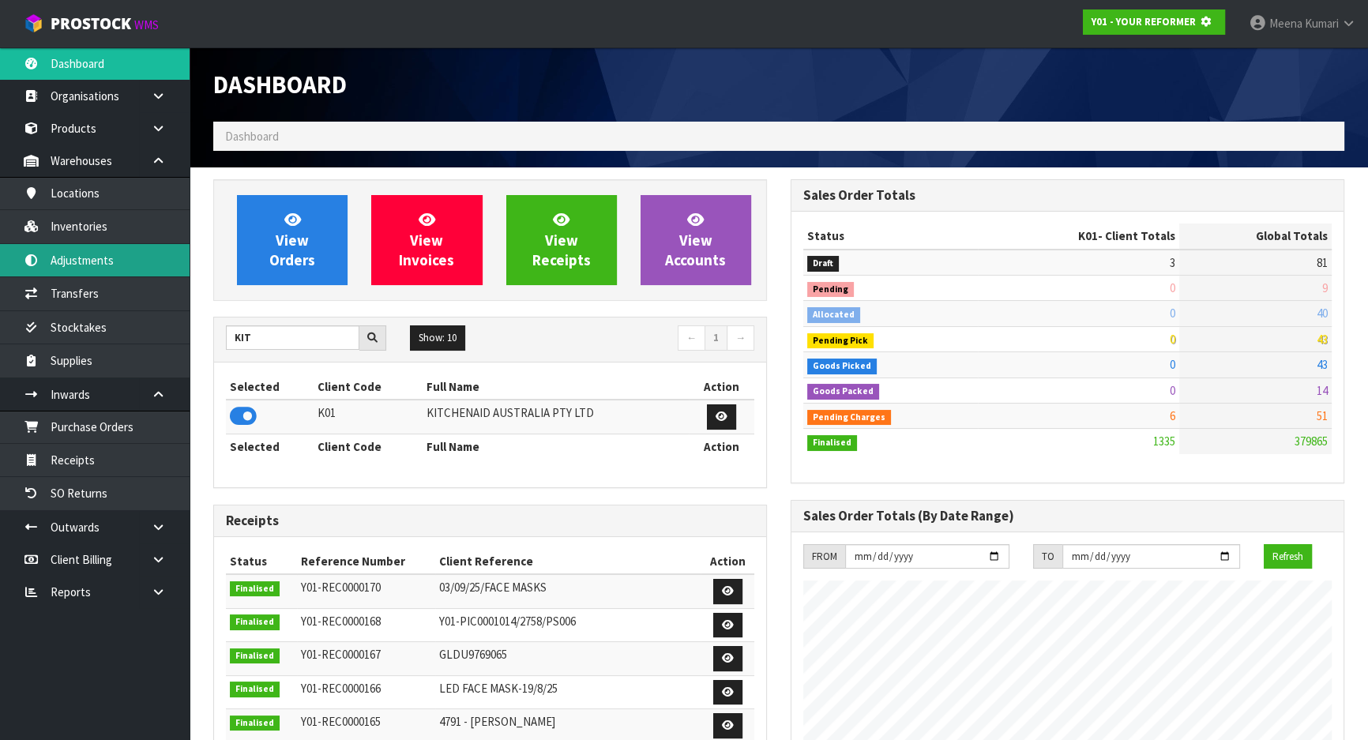
scroll to position [789073, 789479]
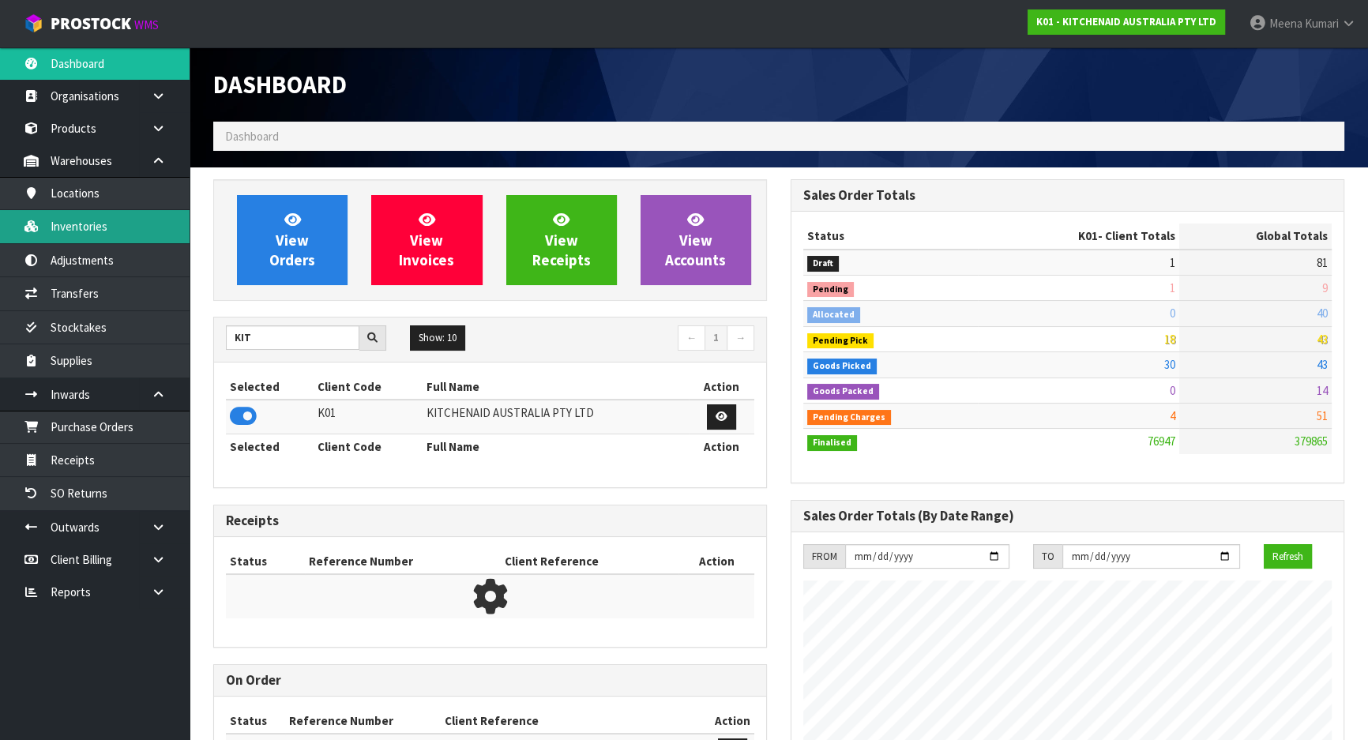
click at [89, 229] on link "Inventories" at bounding box center [95, 226] width 190 height 32
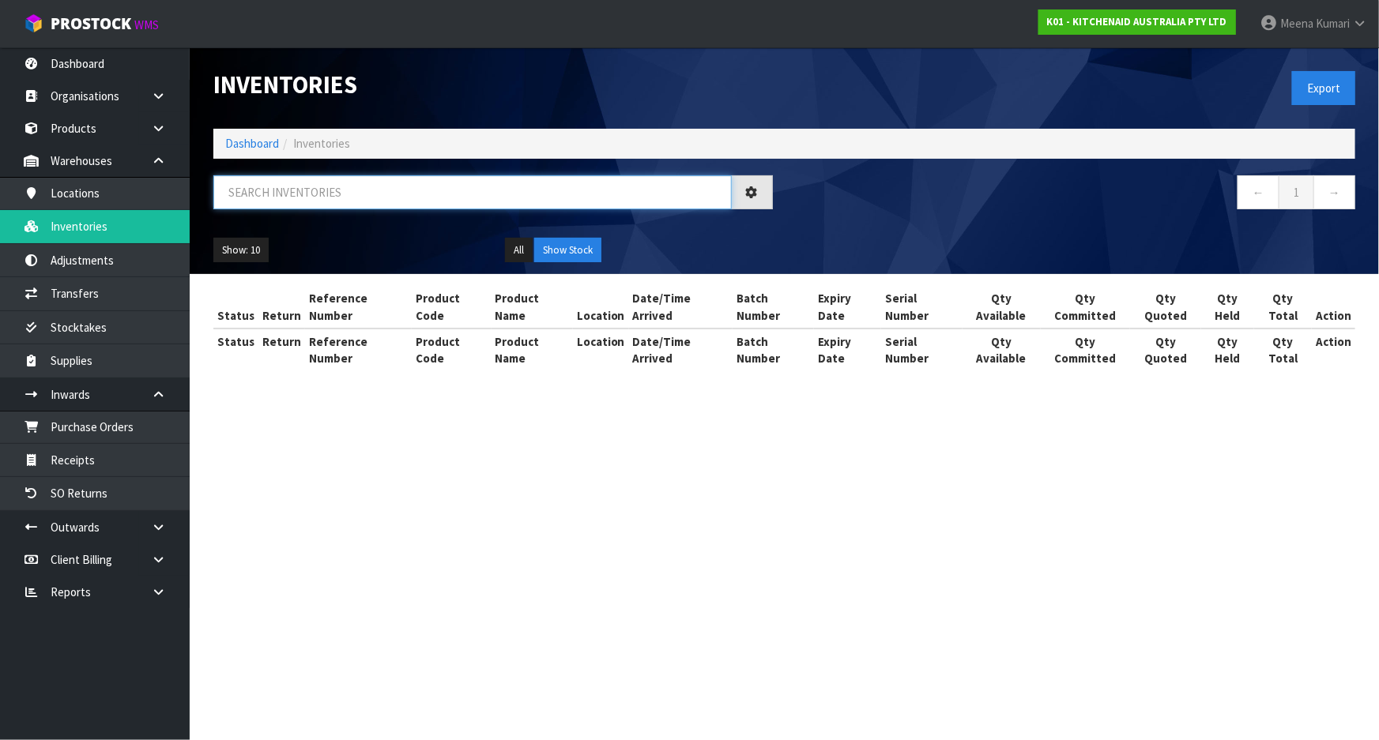
click at [344, 189] on input "text" at bounding box center [472, 192] width 518 height 34
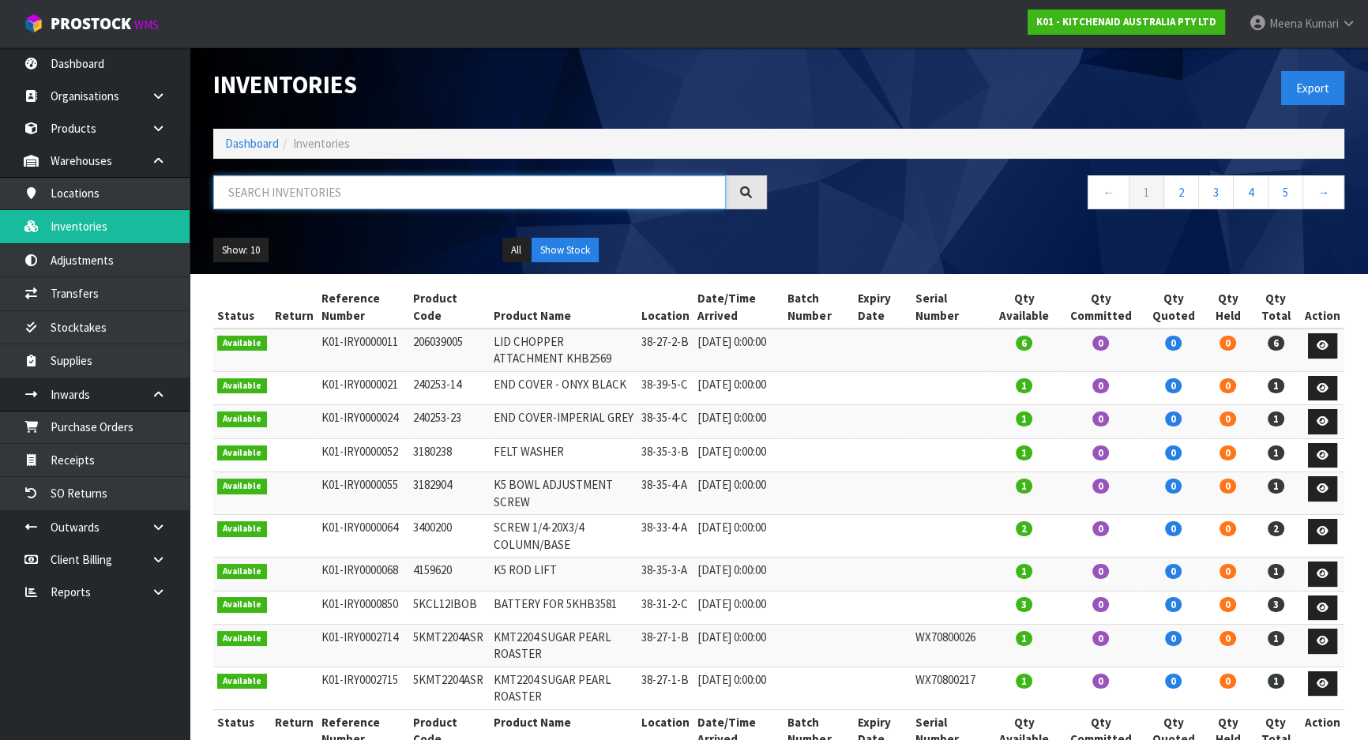
paste input "KFCB519BDUBM"
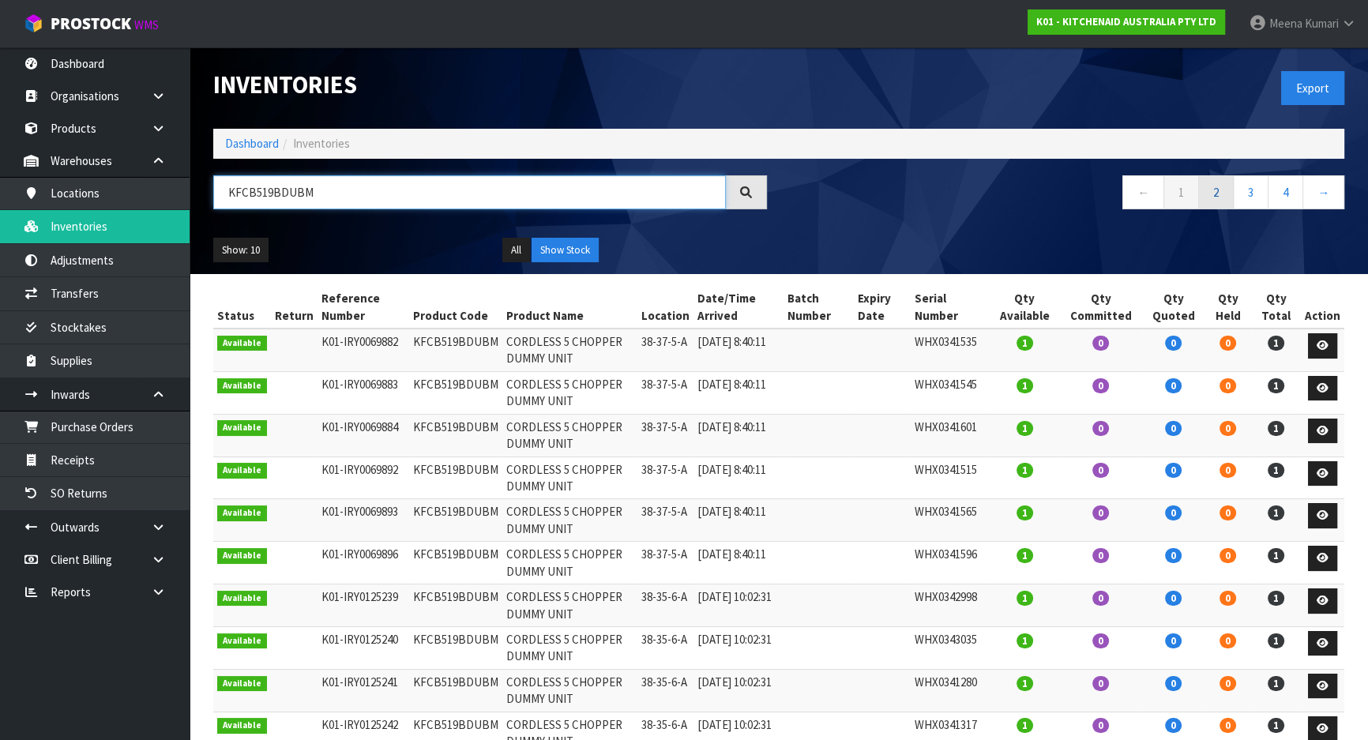
type input "KFCB519BDUBM"
click at [1225, 199] on link "2" at bounding box center [1217, 192] width 36 height 34
click at [1255, 194] on link "3" at bounding box center [1251, 192] width 36 height 34
click at [1274, 194] on link "4" at bounding box center [1286, 192] width 36 height 34
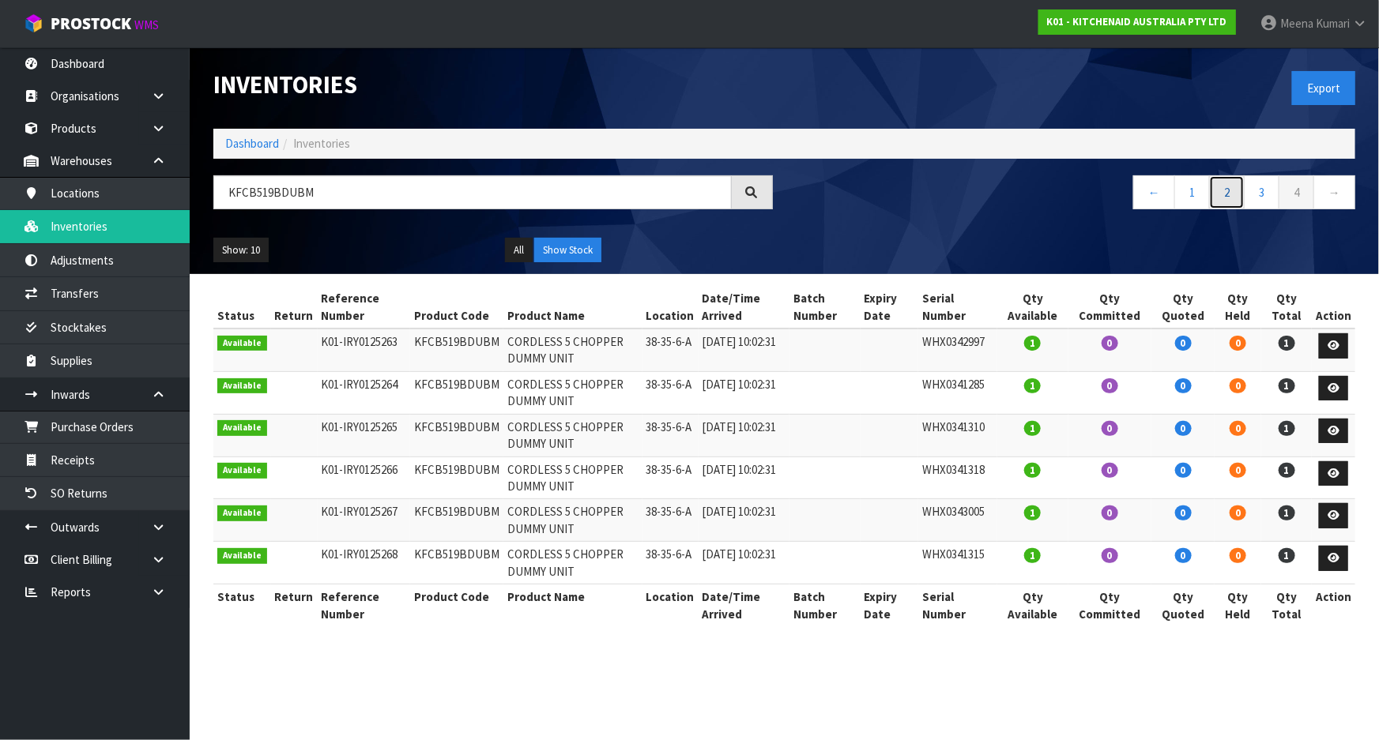
click at [1216, 191] on link "2" at bounding box center [1227, 192] width 36 height 34
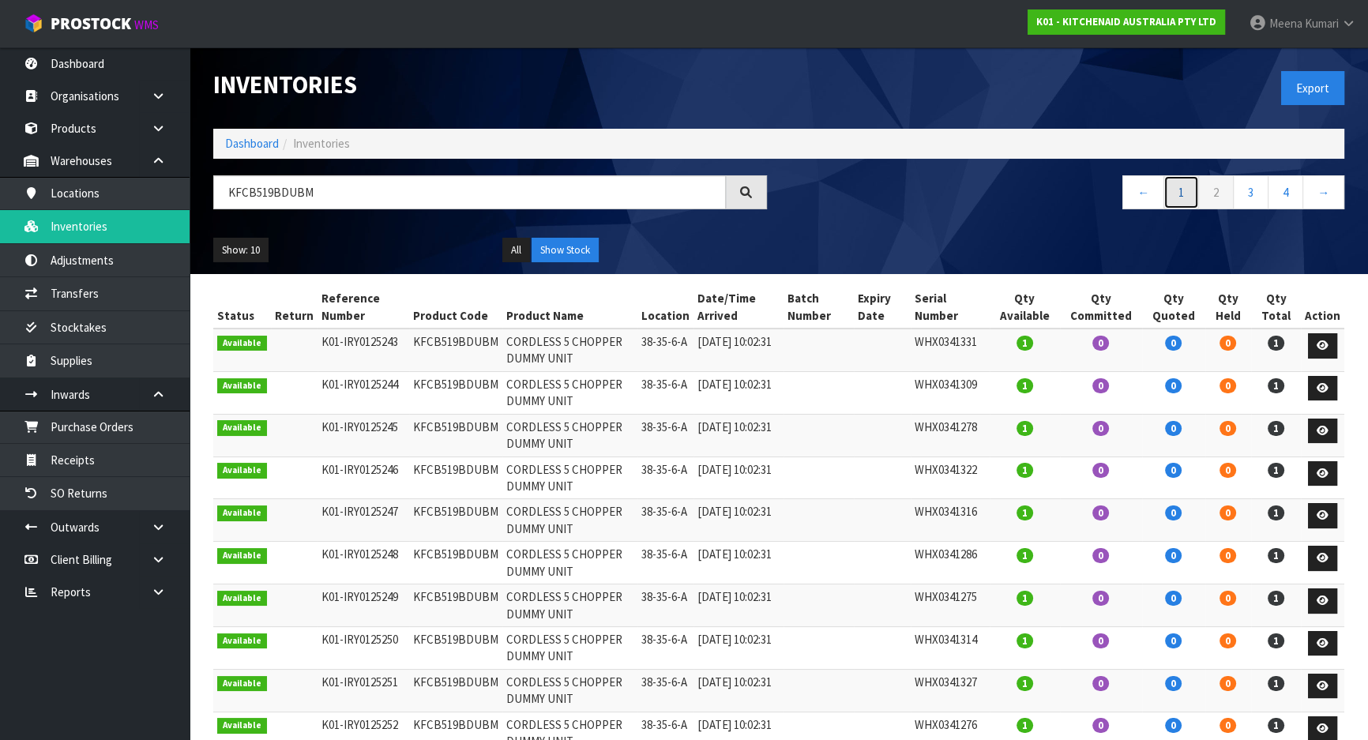
click at [1196, 194] on link "1" at bounding box center [1182, 192] width 36 height 34
click at [1183, 193] on link "1" at bounding box center [1182, 192] width 36 height 34
click at [1264, 183] on link "3" at bounding box center [1251, 192] width 36 height 34
click at [1300, 192] on link "4" at bounding box center [1286, 192] width 36 height 34
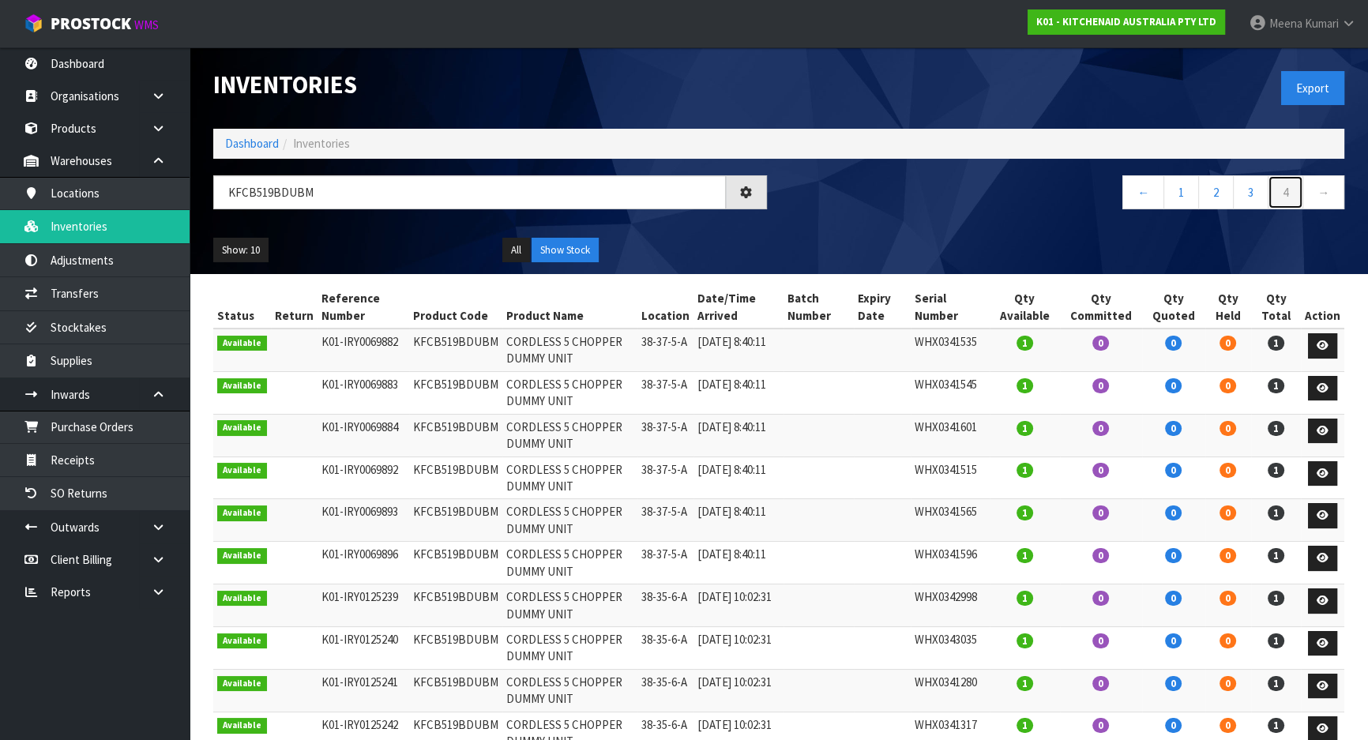
click at [1289, 191] on link "4" at bounding box center [1286, 192] width 36 height 34
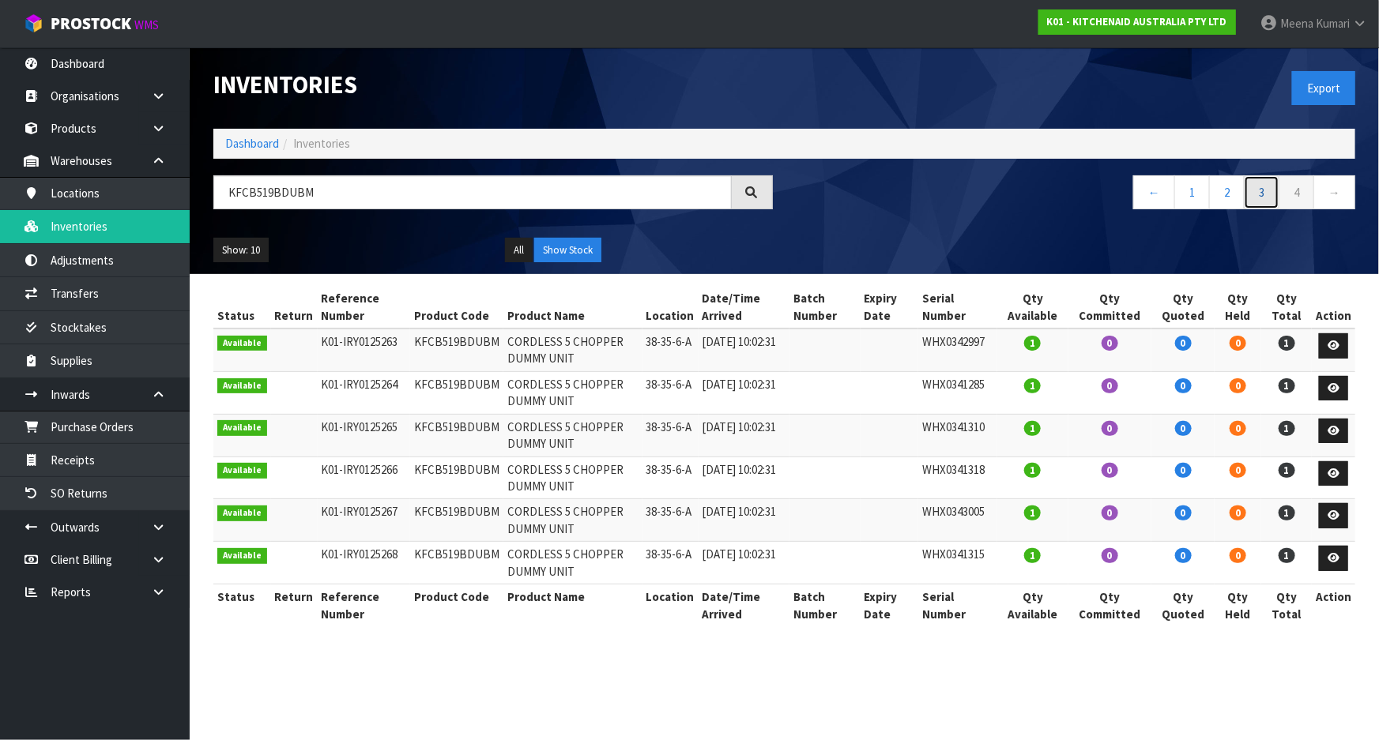
click at [1278, 193] on link "3" at bounding box center [1262, 192] width 36 height 34
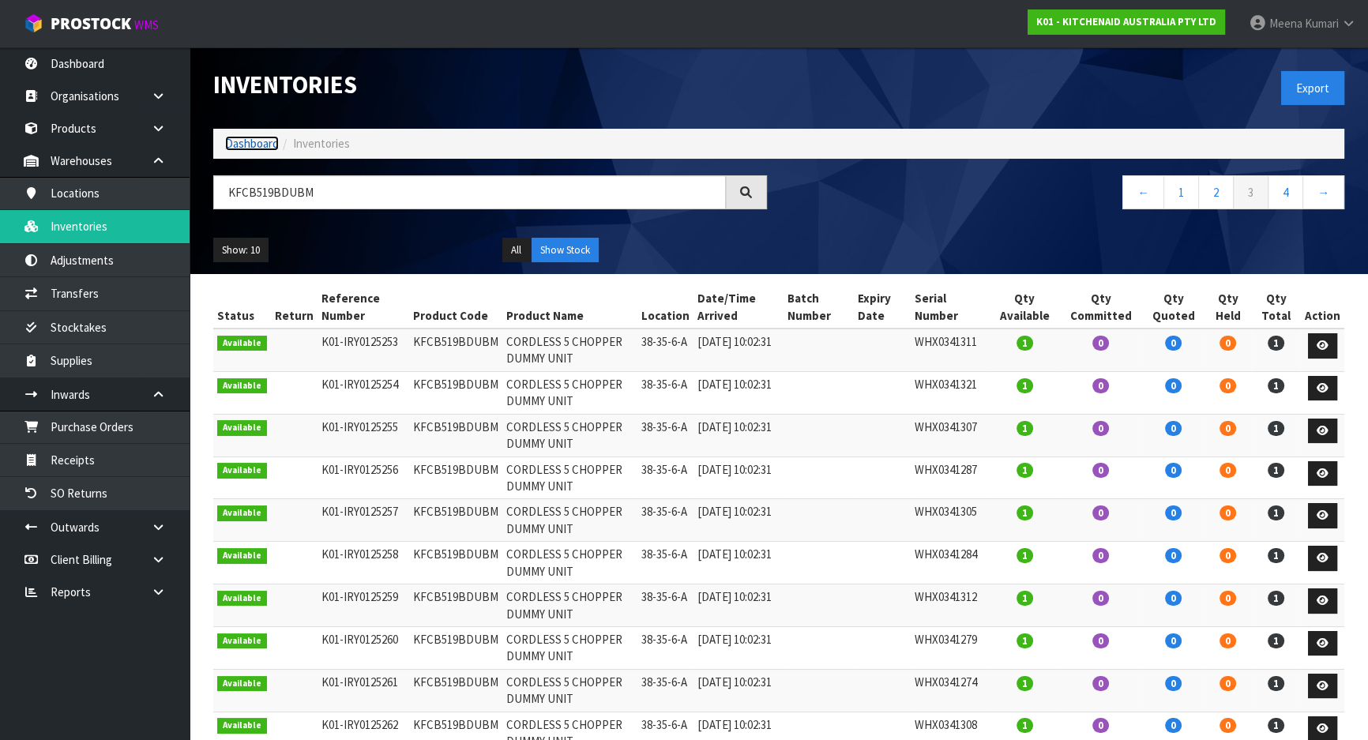
click at [260, 148] on link "Dashboard" at bounding box center [252, 143] width 54 height 15
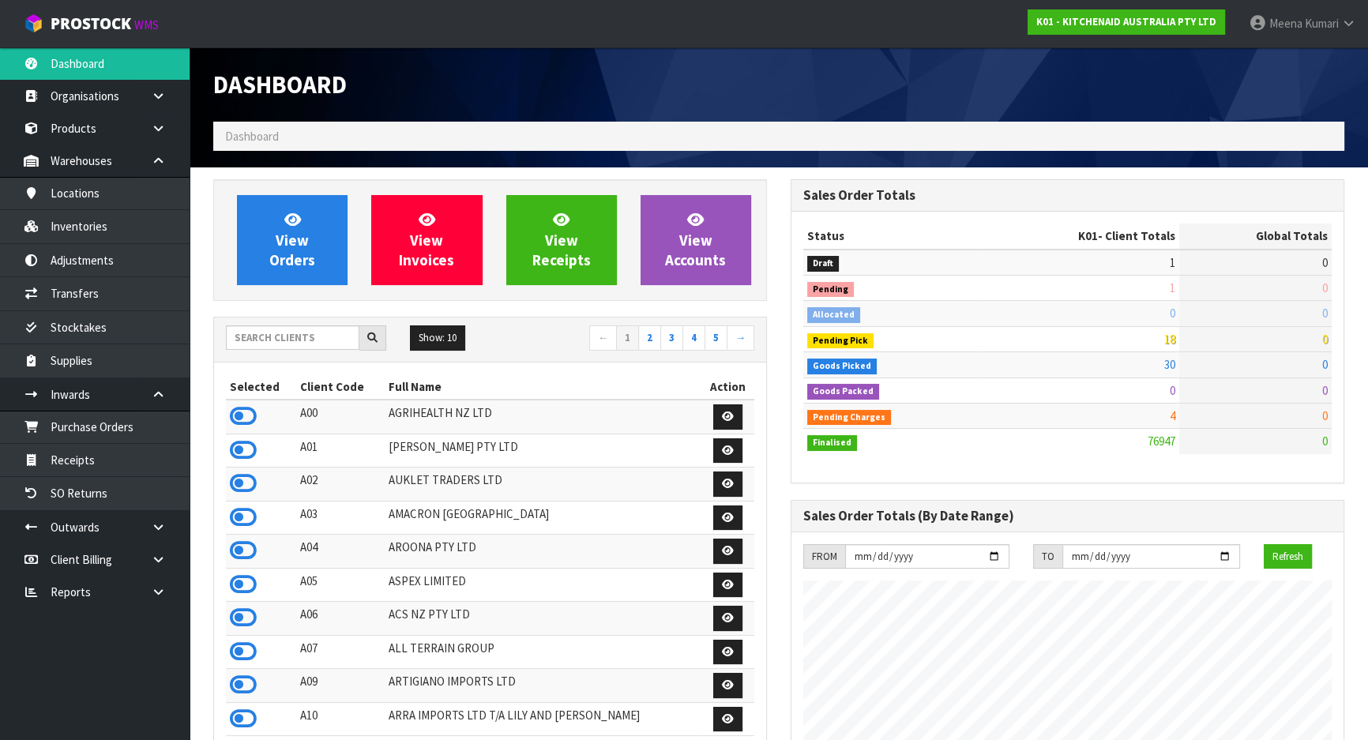
scroll to position [1195, 577]
click at [313, 344] on input "text" at bounding box center [293, 338] width 134 height 24
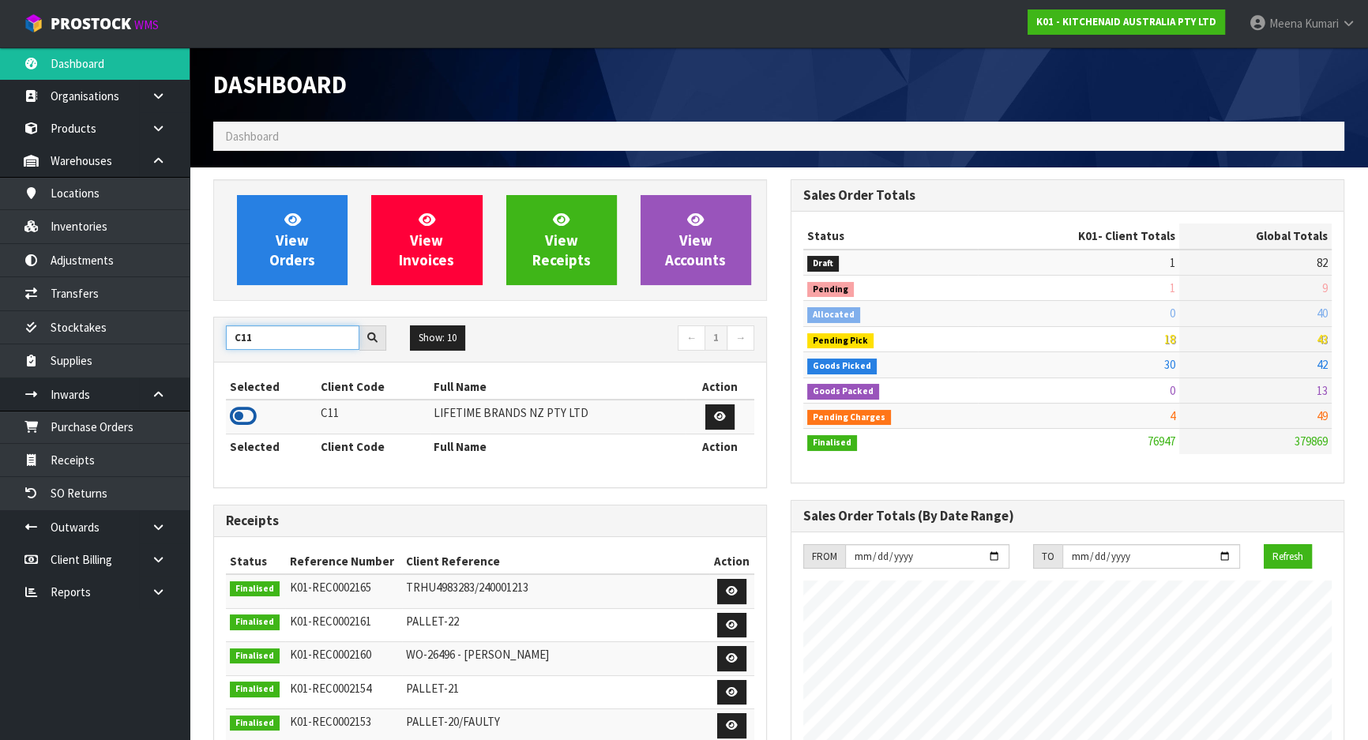
type input "C11"
click at [243, 419] on icon at bounding box center [243, 417] width 27 height 24
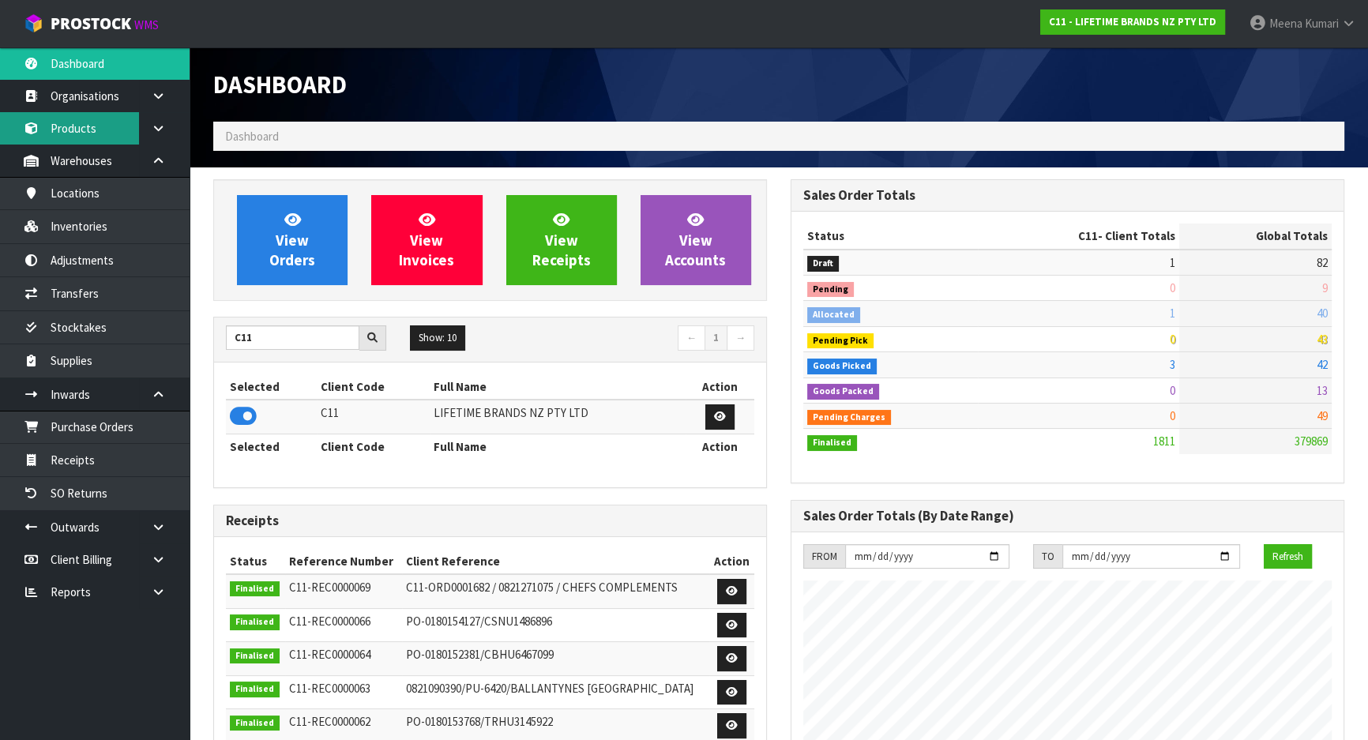
click at [104, 127] on link "Products" at bounding box center [95, 128] width 190 height 32
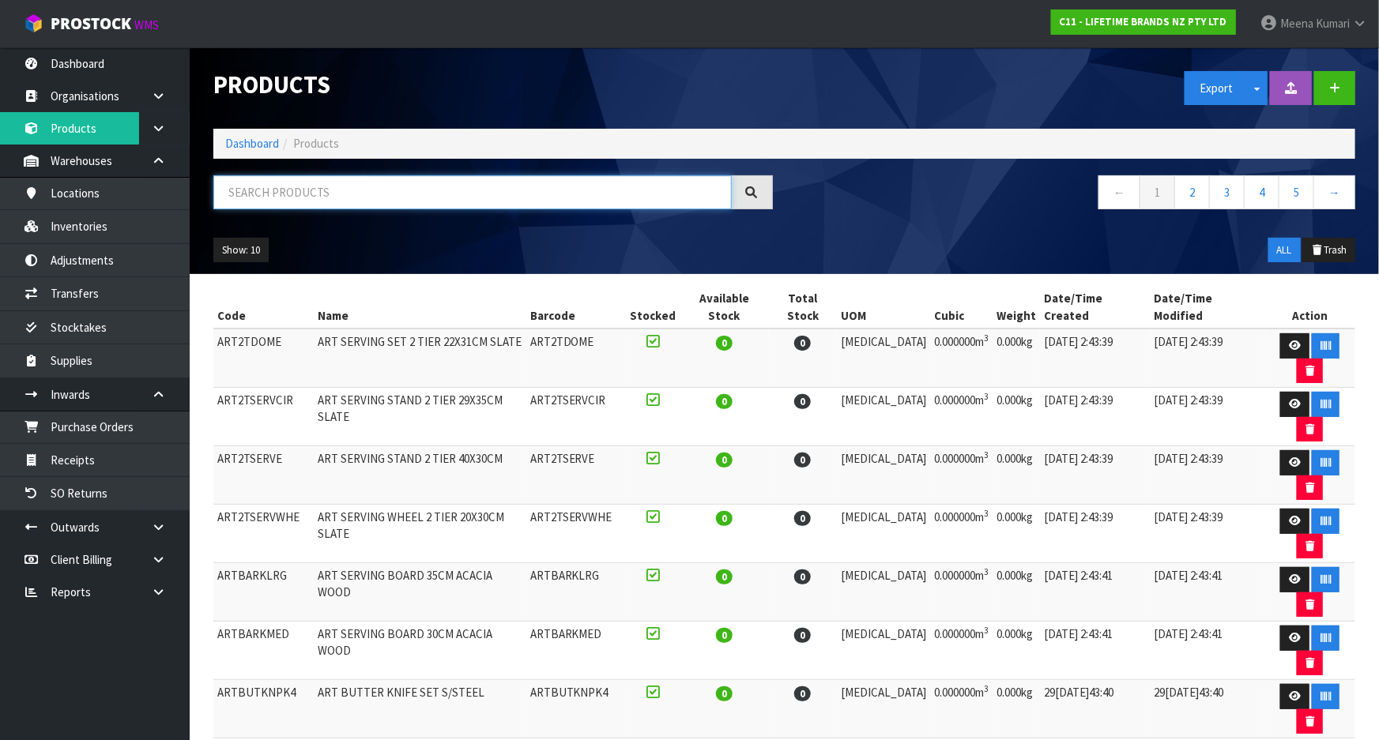
click at [584, 205] on input "text" at bounding box center [472, 192] width 518 height 34
paste input "KCBCWAITERDISP"
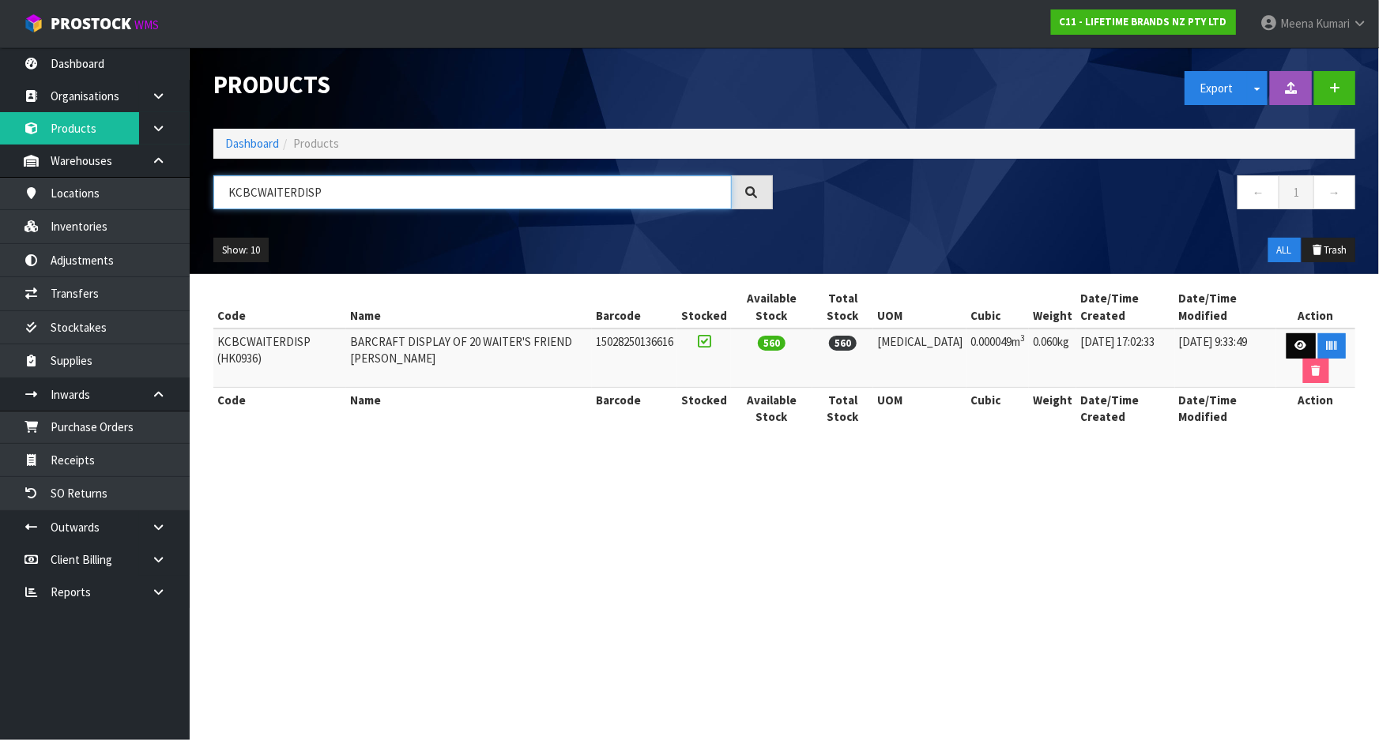
type input "KCBCWAITERDISP"
click at [1295, 341] on icon at bounding box center [1301, 346] width 12 height 10
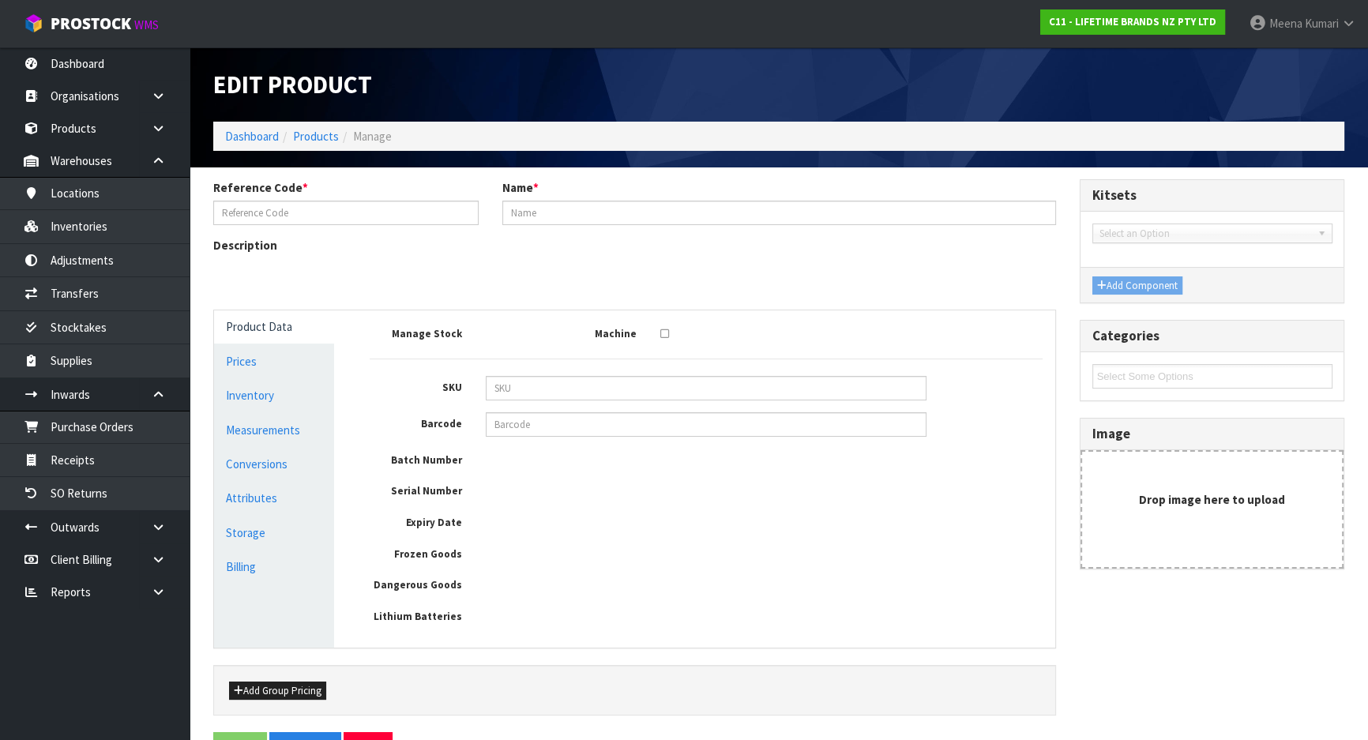
type input "KCBCWAITERDISP (HK0936)"
type input "BARCRAFT DISPLAY OF 20 WAITER'S FRIEND CORKSCREWS"
type input "15028250136616"
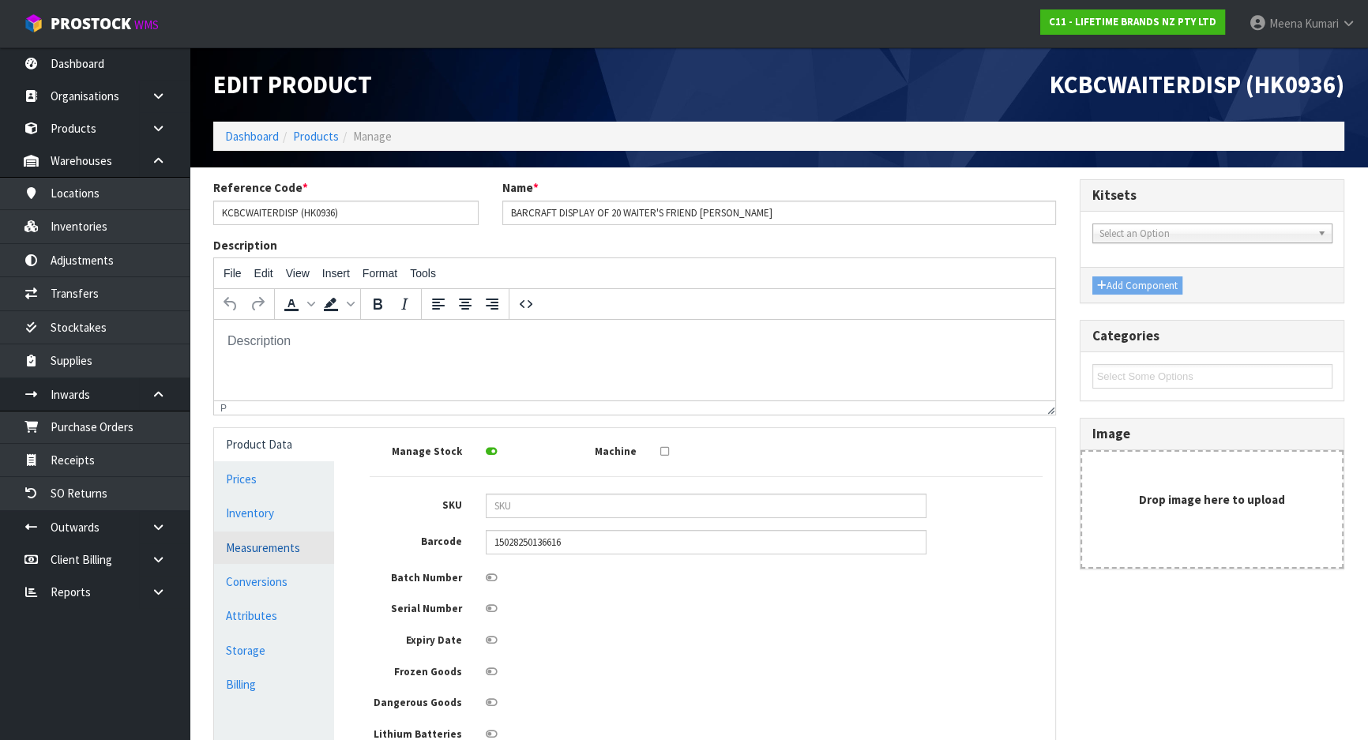
click at [310, 544] on link "Measurements" at bounding box center [274, 548] width 120 height 32
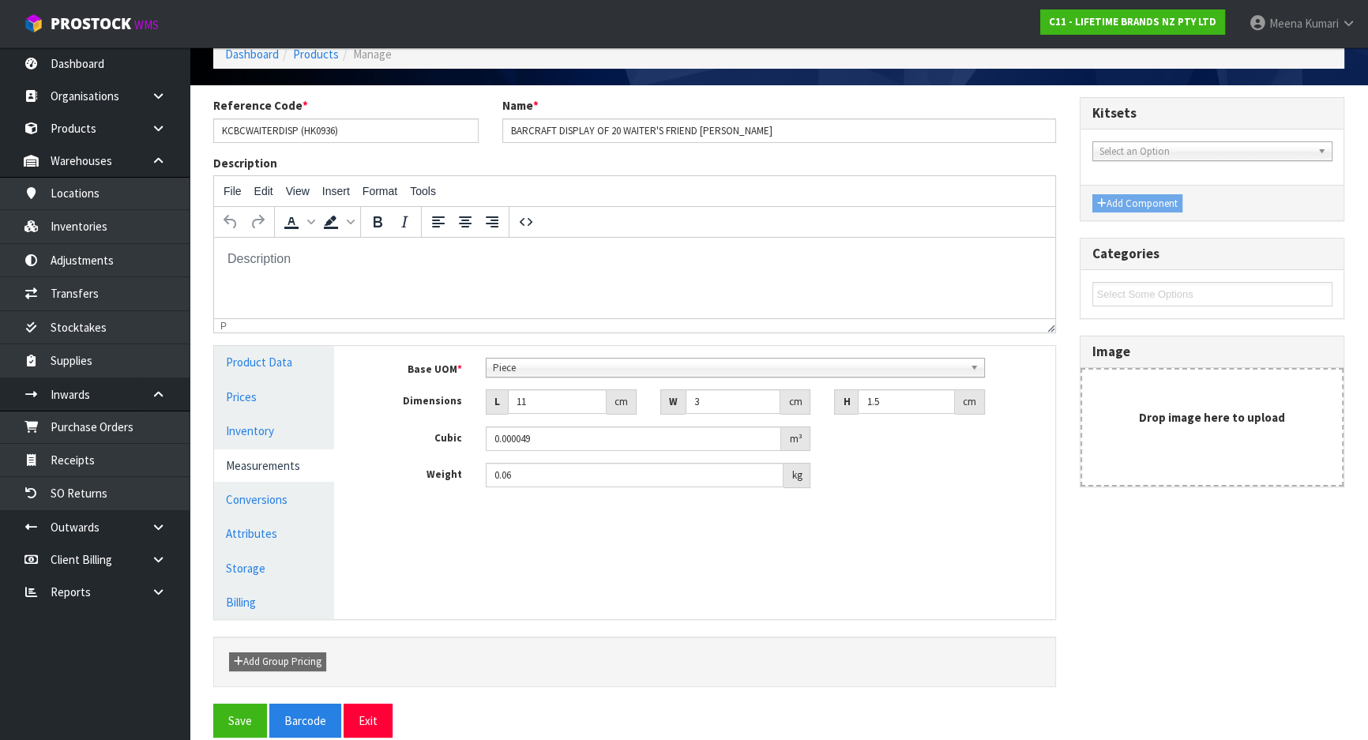
scroll to position [103, 0]
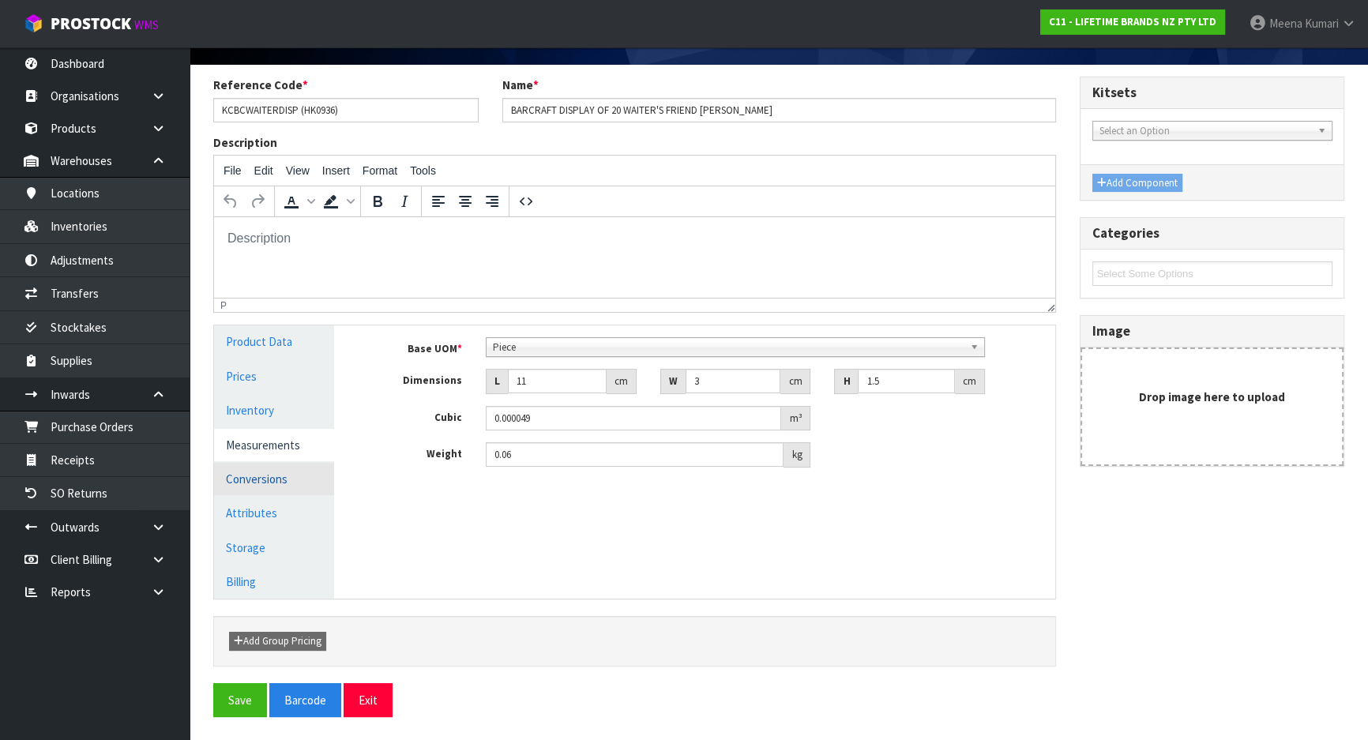
click at [281, 482] on link "Conversions" at bounding box center [274, 479] width 120 height 32
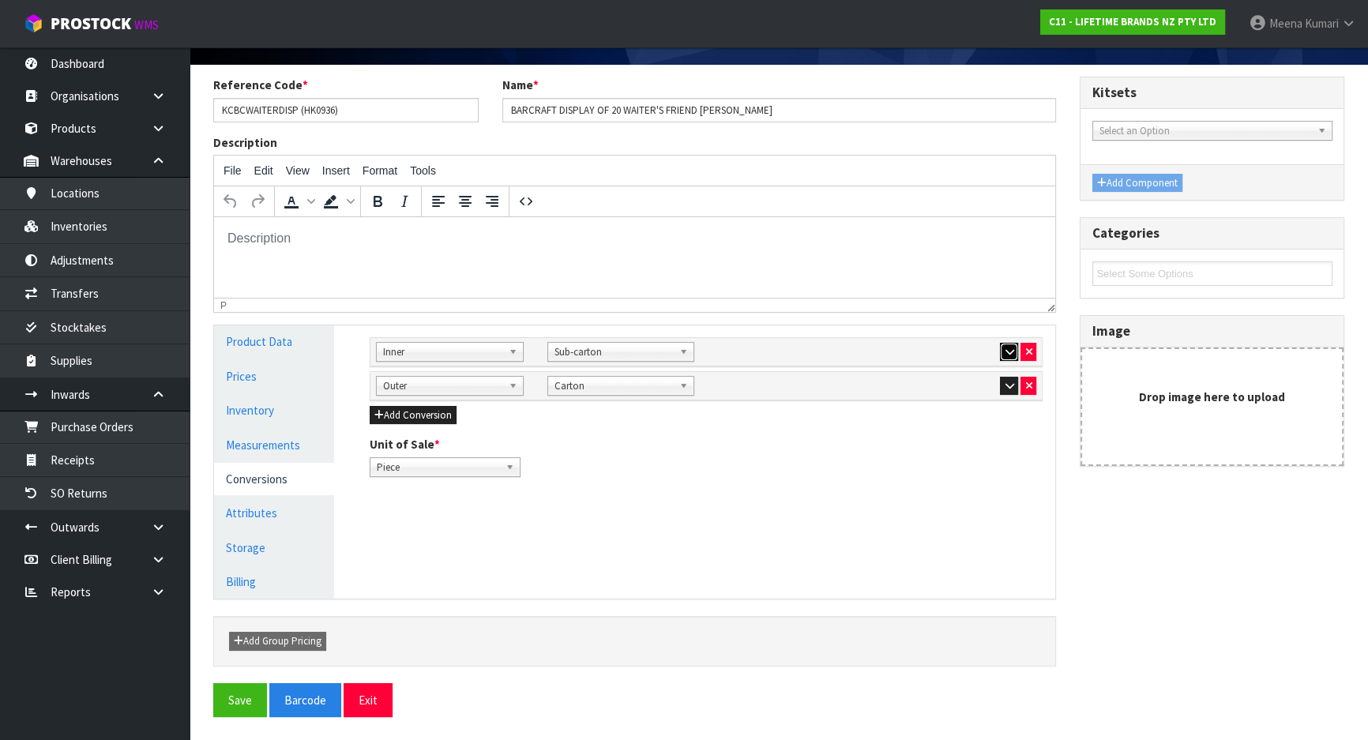
click at [1001, 348] on button "button" at bounding box center [1009, 352] width 18 height 19
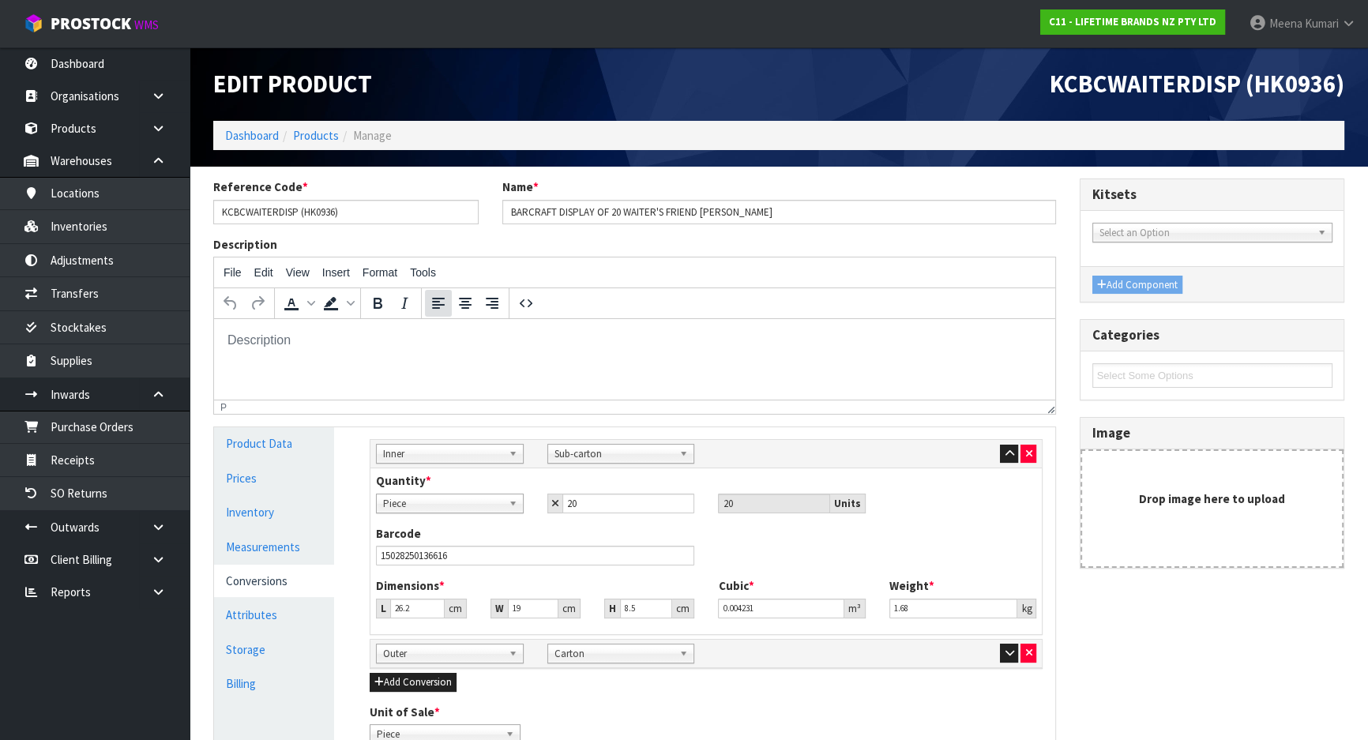
scroll to position [0, 0]
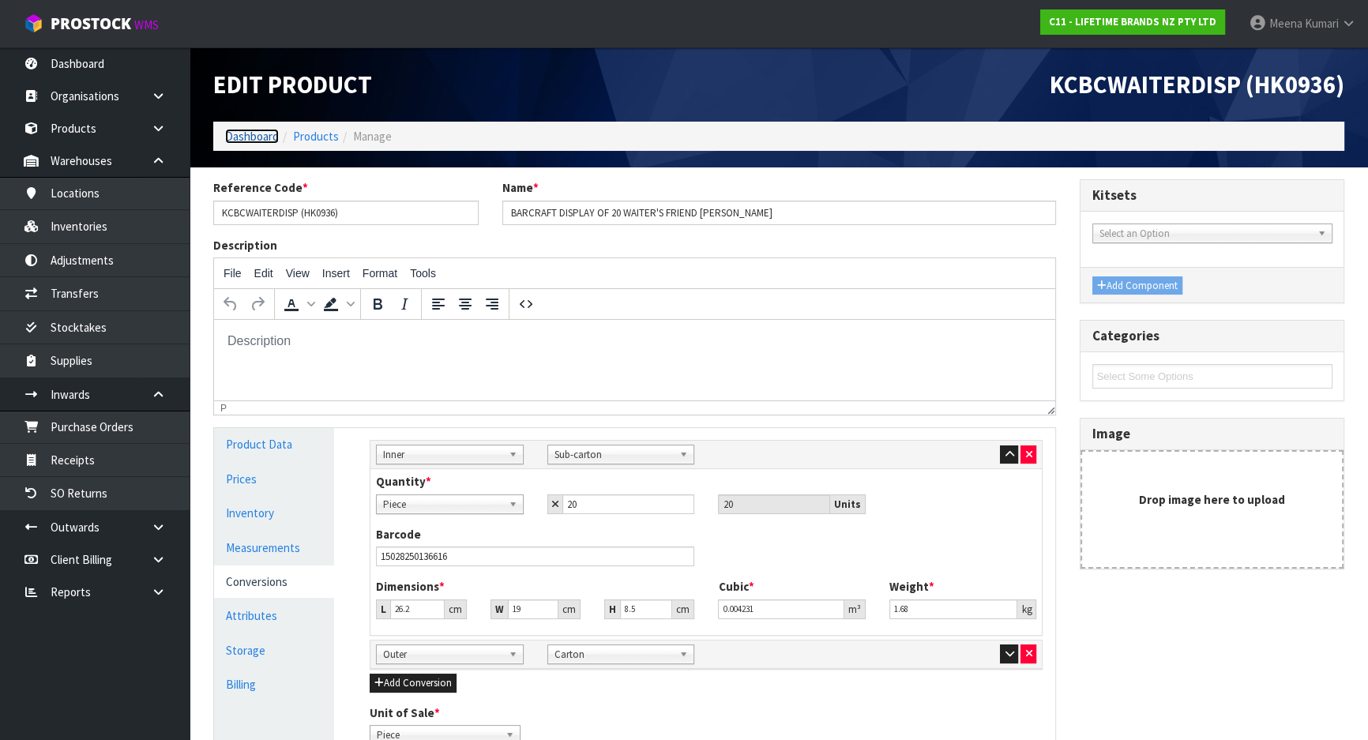
click at [262, 140] on link "Dashboard" at bounding box center [252, 136] width 54 height 15
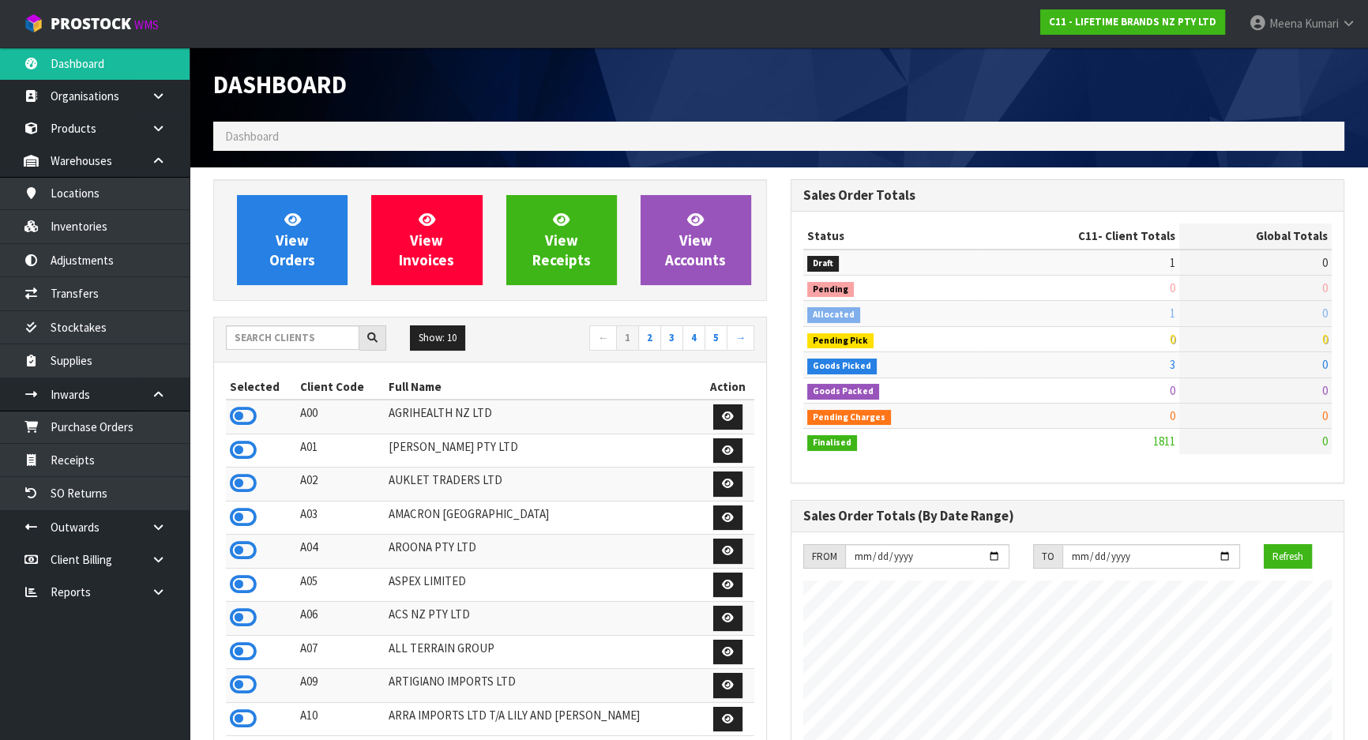
scroll to position [1195, 577]
click at [295, 337] on input "text" at bounding box center [293, 338] width 134 height 24
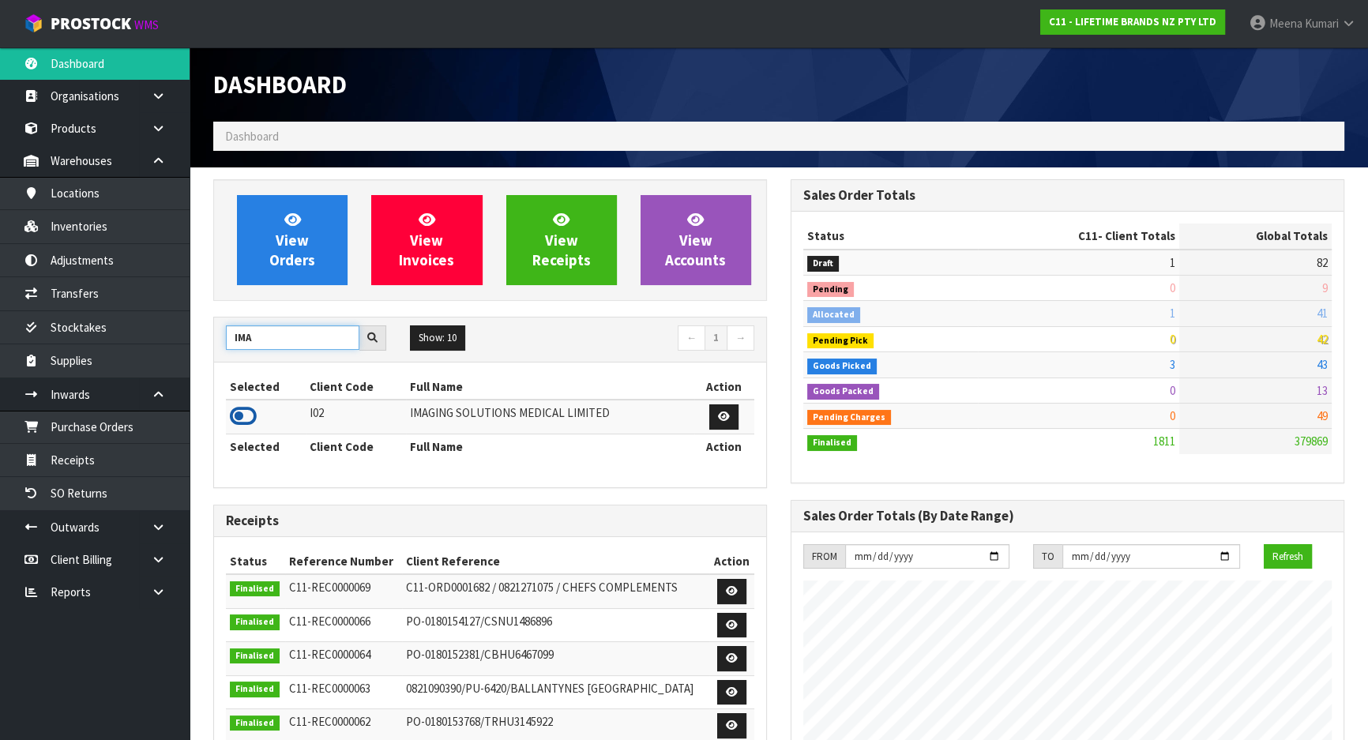
type input "IMA"
click at [252, 416] on icon at bounding box center [243, 417] width 27 height 24
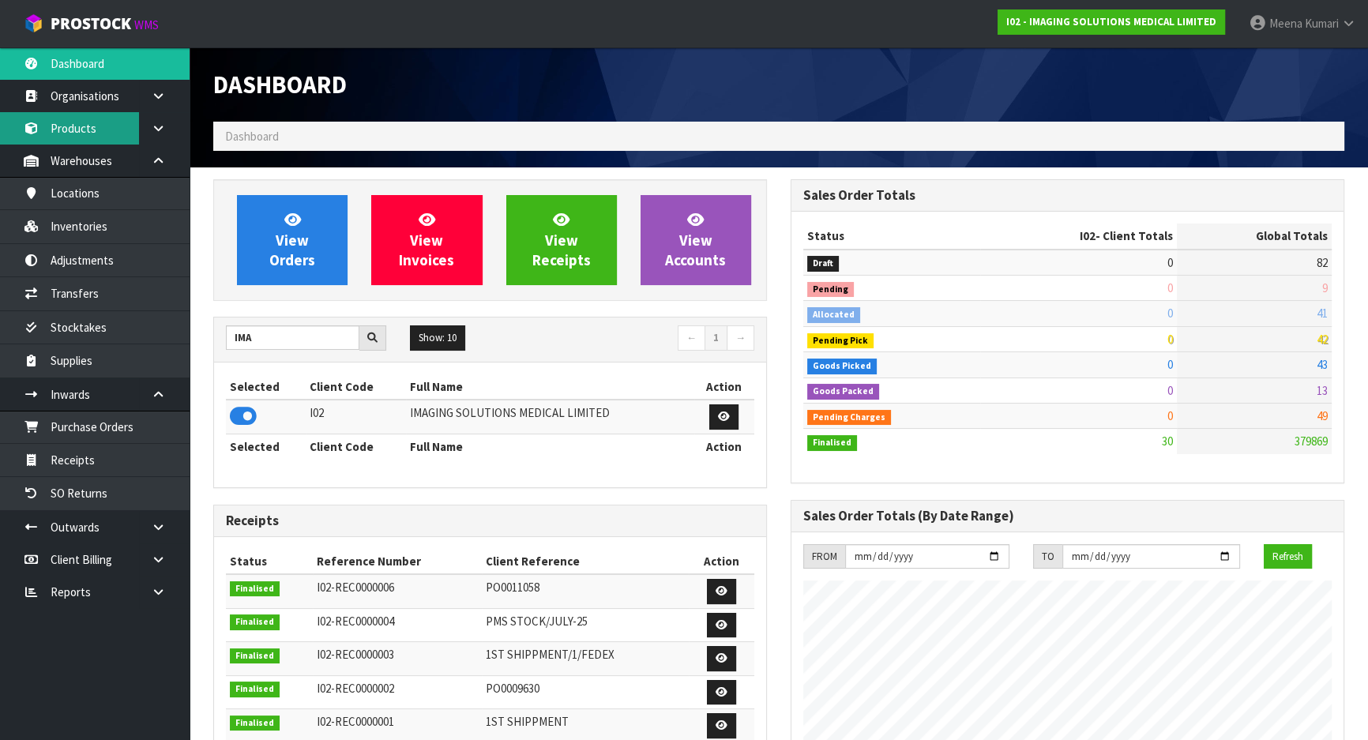
scroll to position [965, 577]
click at [95, 129] on link "Products" at bounding box center [95, 128] width 190 height 32
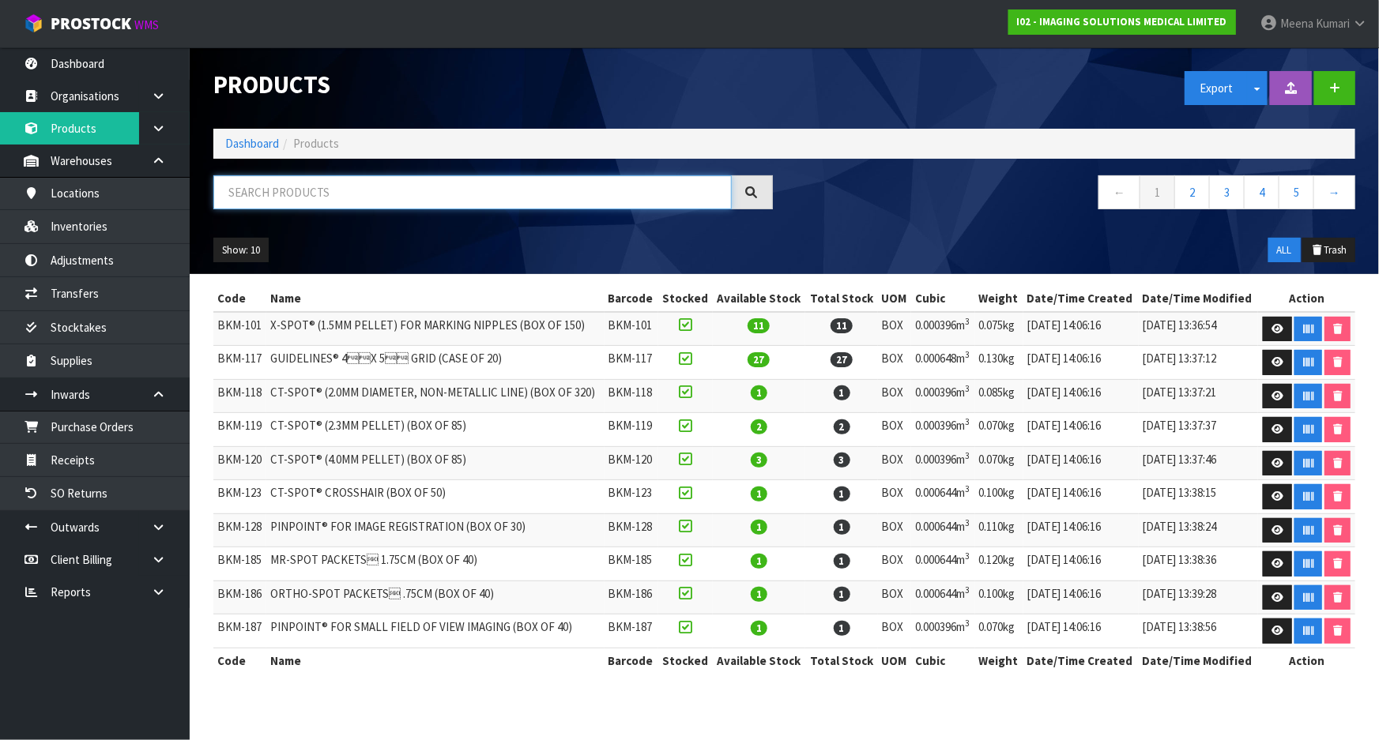
click at [269, 200] on input "text" at bounding box center [472, 192] width 518 height 34
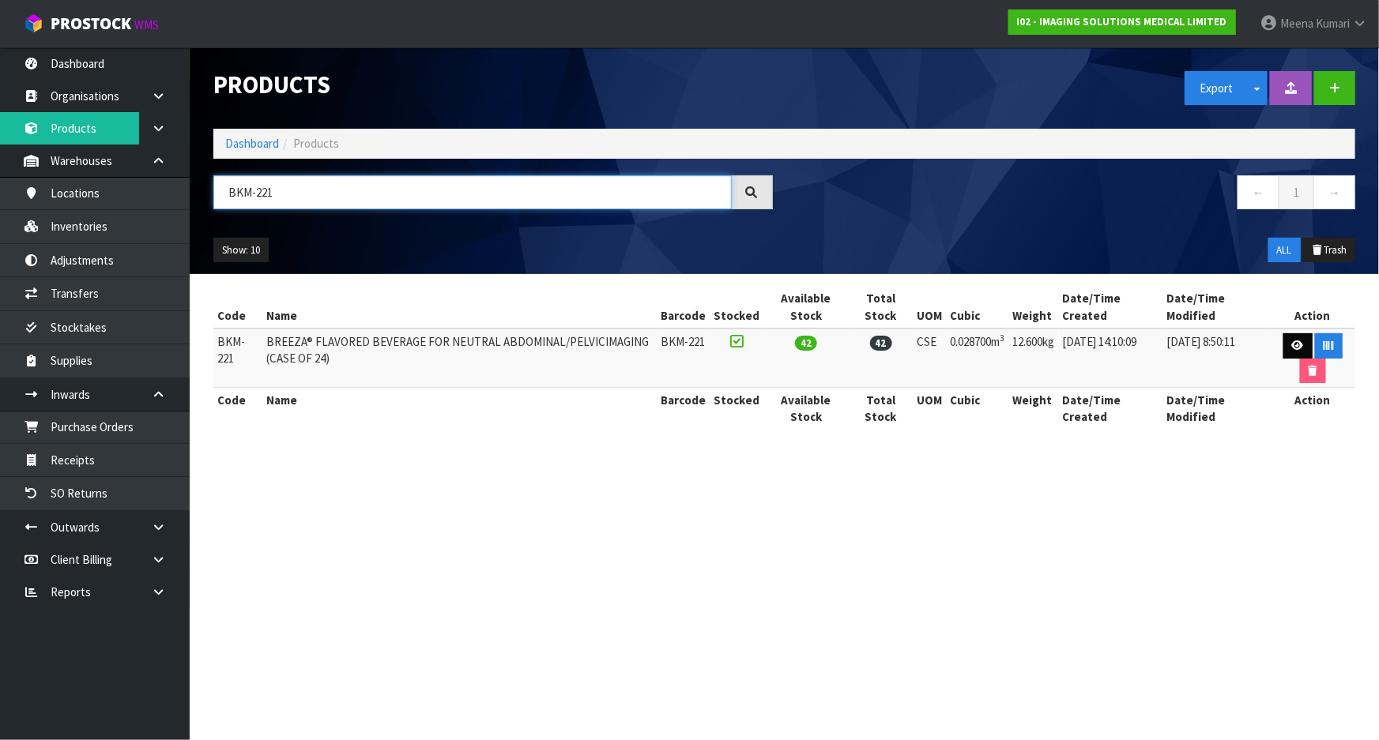
type input "BKM-221"
click at [1292, 345] on icon at bounding box center [1298, 346] width 12 height 10
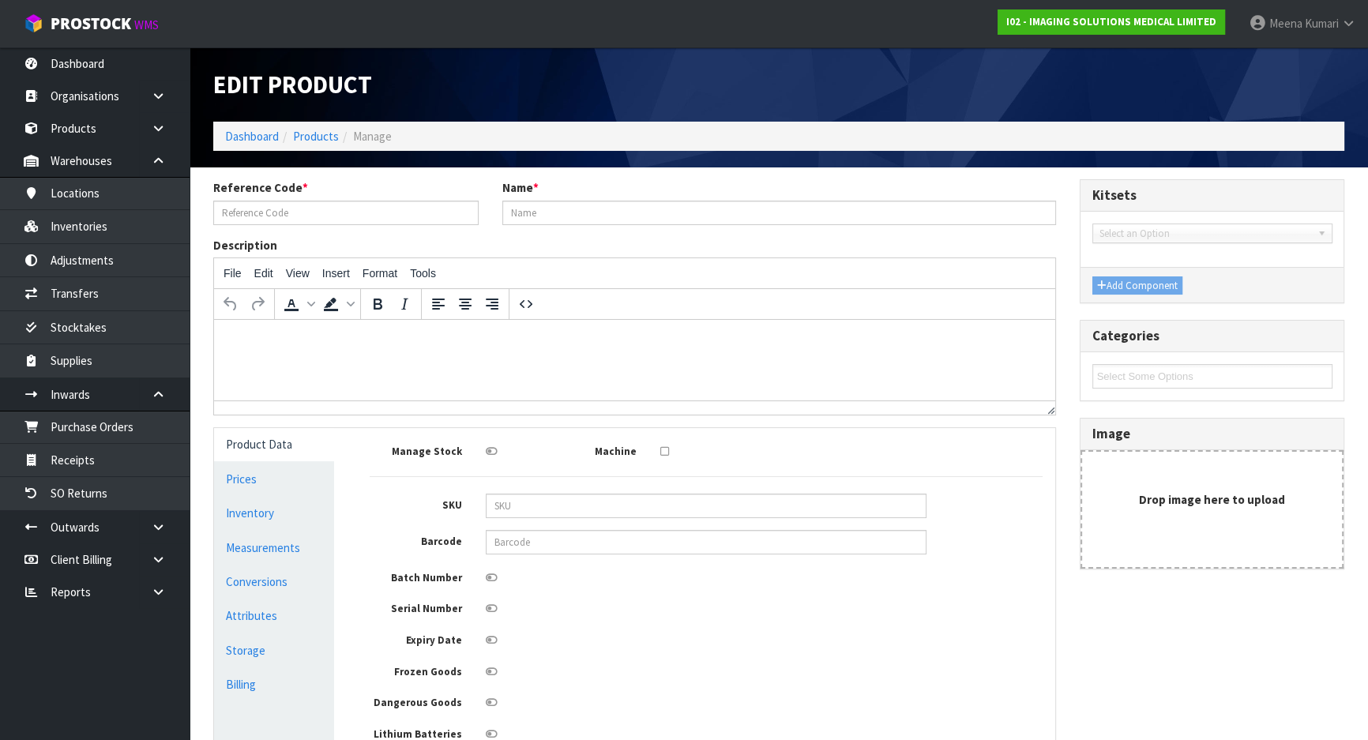
type input "BKM-221"
type input "BREEZA® FLAVORED BEVERAGE FOR NEUTRAL ABDOMINAL/PELVICIMAGING (CASE OF 24)"
type input "41"
type input "28"
type input "25"
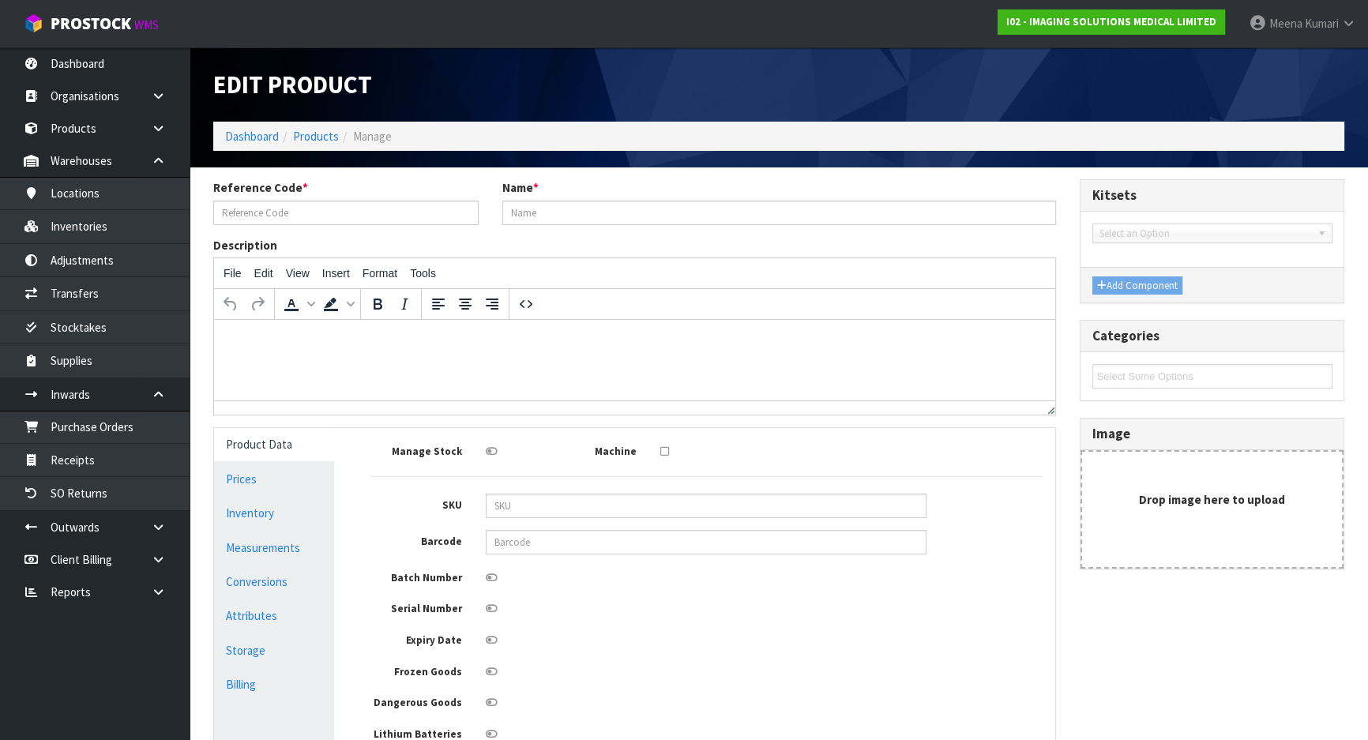
type input "0.0287"
type input "12.6"
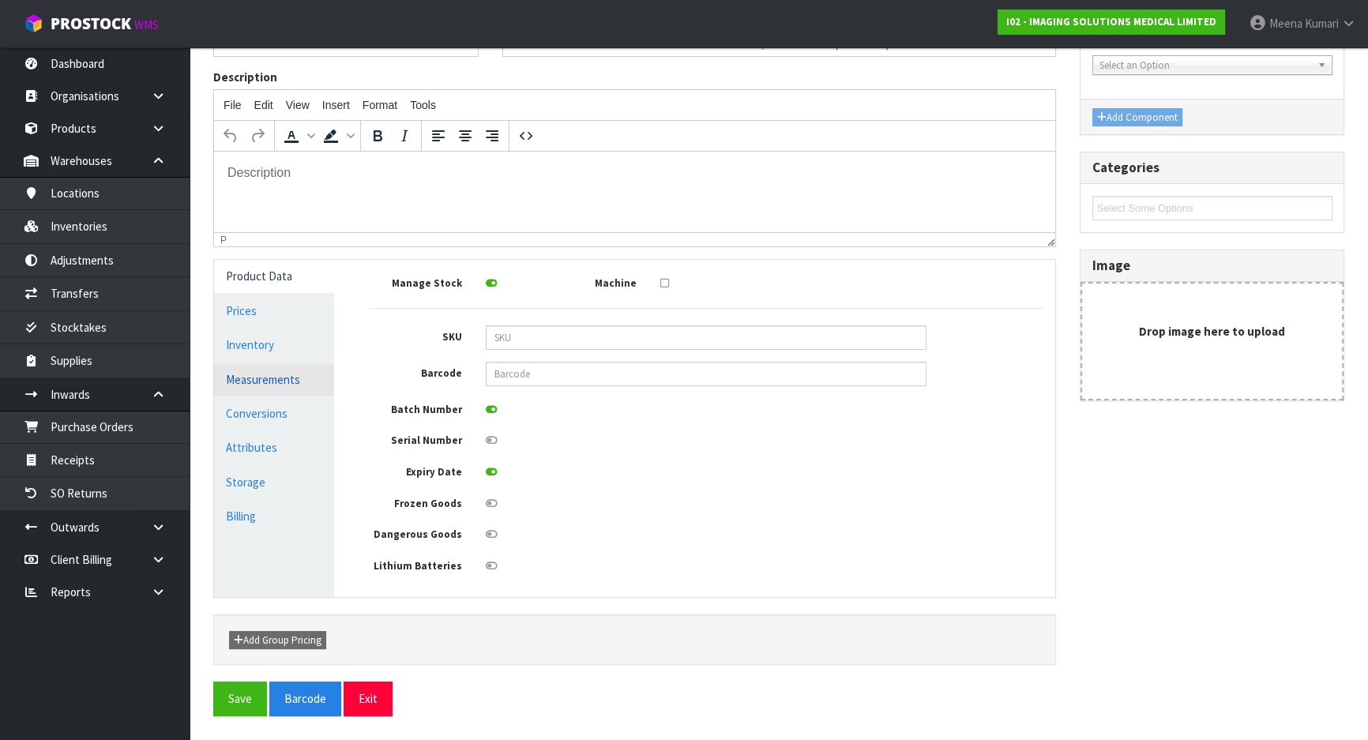
click at [288, 379] on link "Measurements" at bounding box center [274, 379] width 120 height 32
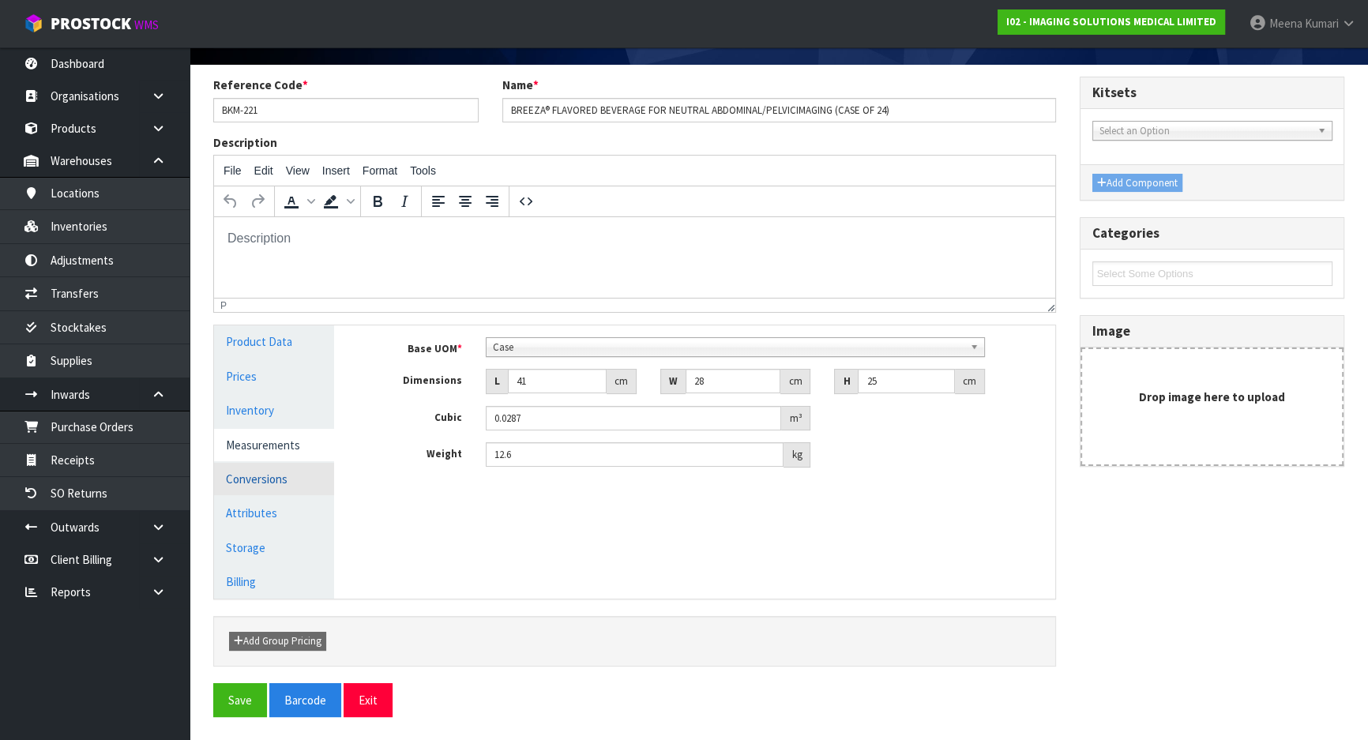
click at [269, 482] on link "Conversions" at bounding box center [274, 479] width 120 height 32
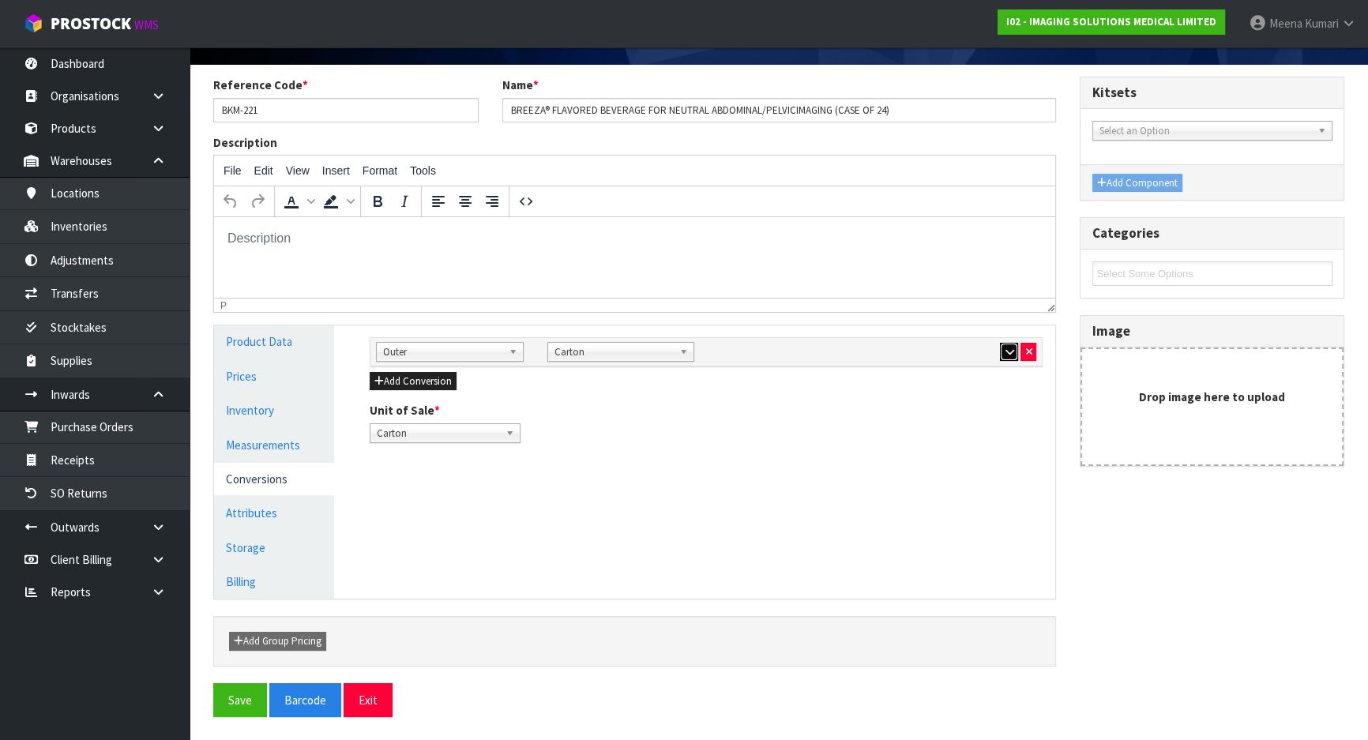
click at [1003, 352] on button "button" at bounding box center [1009, 352] width 18 height 19
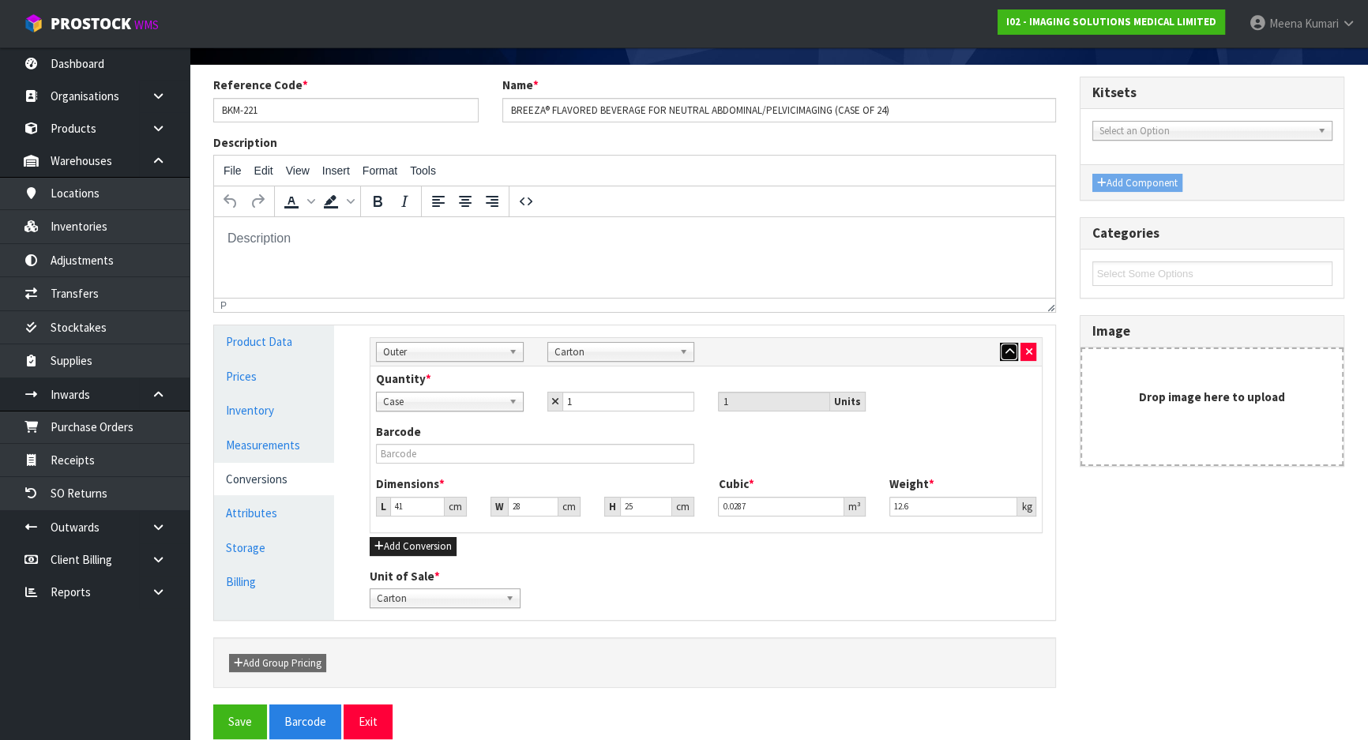
click at [1003, 353] on button "button" at bounding box center [1009, 352] width 18 height 19
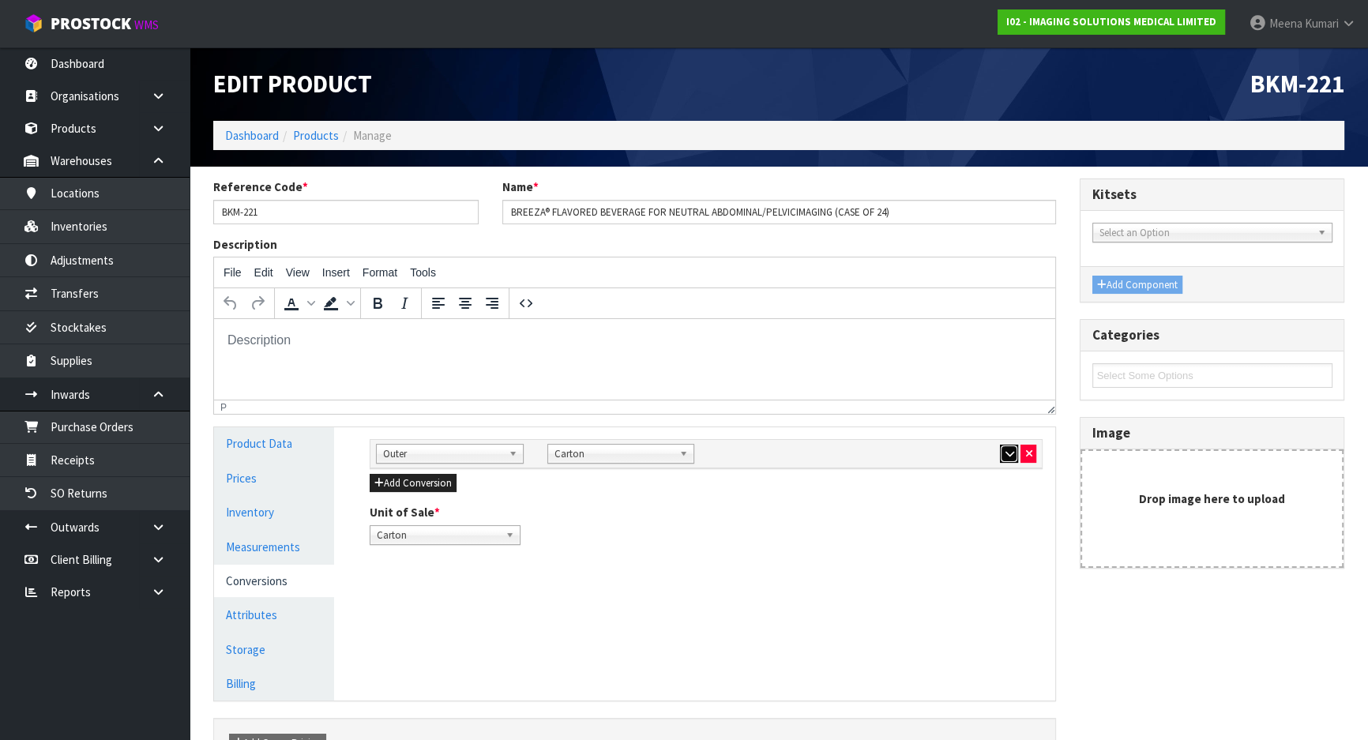
scroll to position [0, 0]
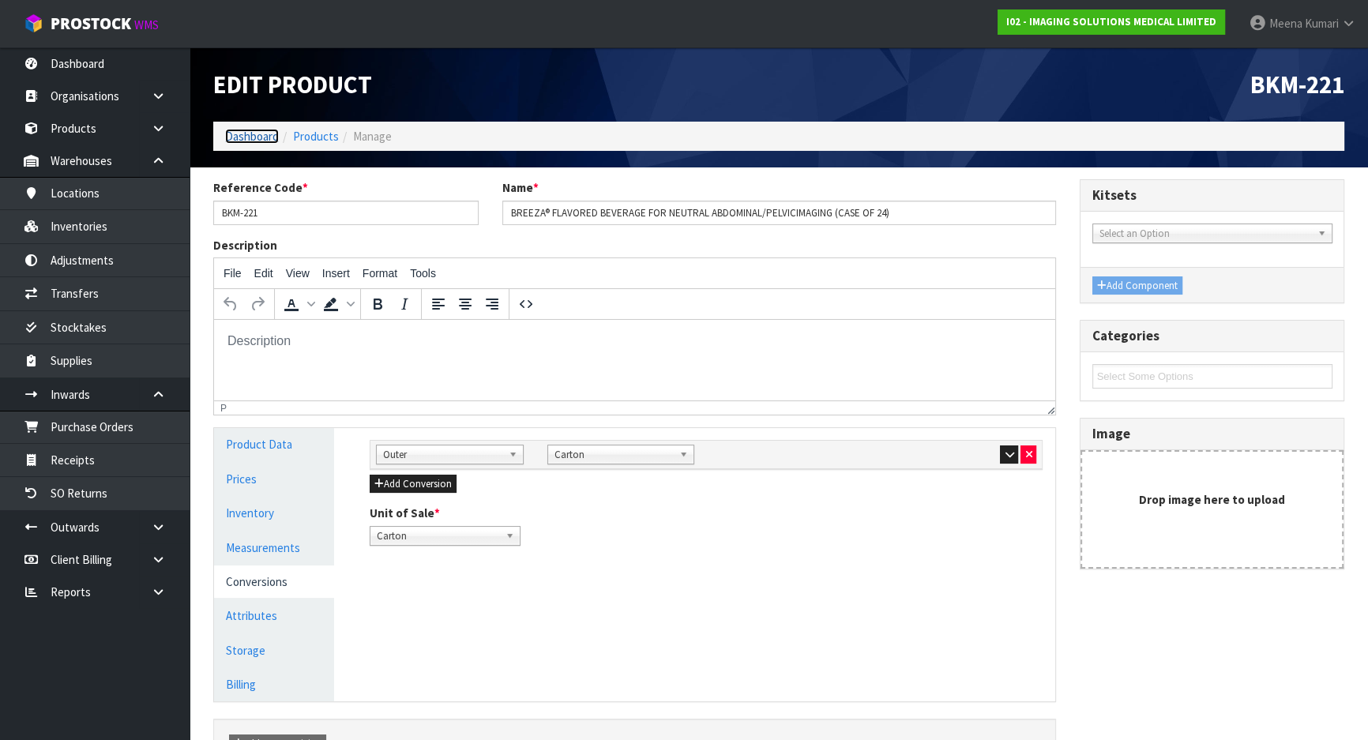
click at [238, 134] on link "Dashboard" at bounding box center [252, 136] width 54 height 15
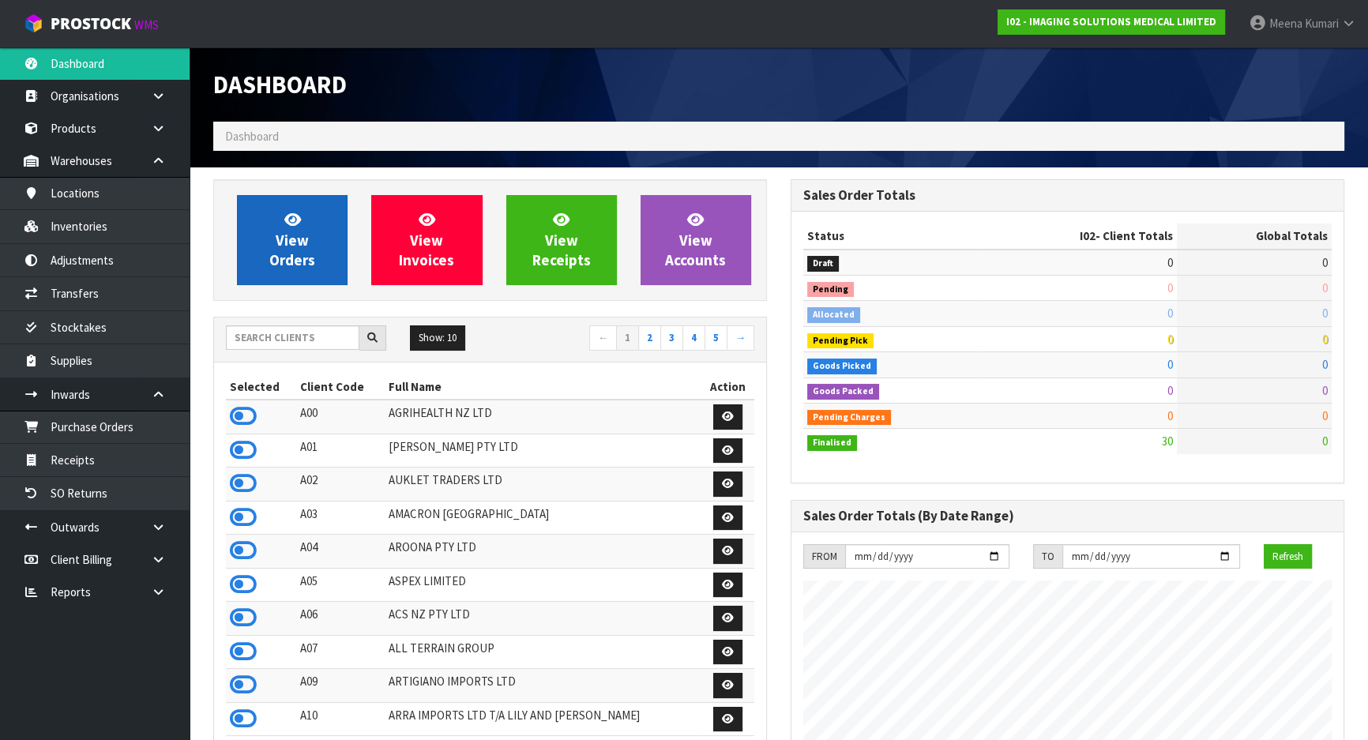
scroll to position [965, 577]
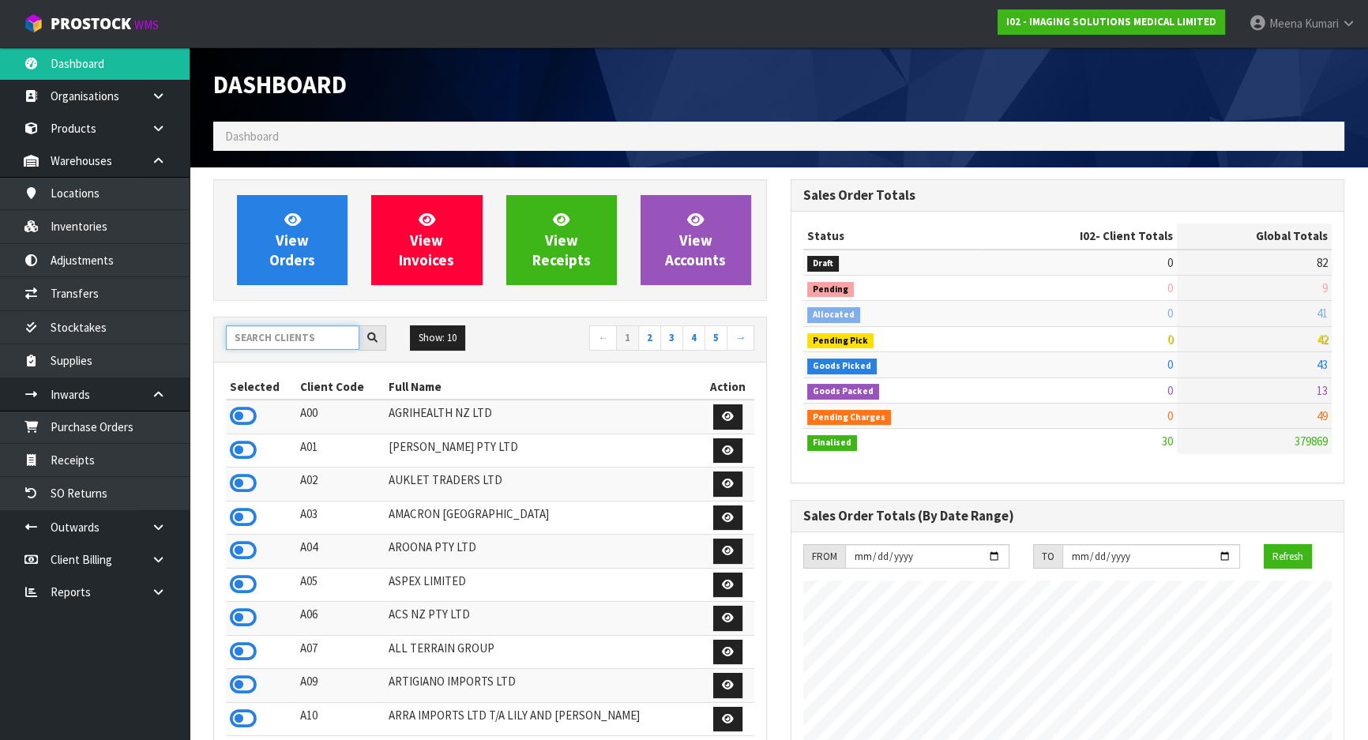
click at [278, 342] on input "text" at bounding box center [293, 338] width 134 height 24
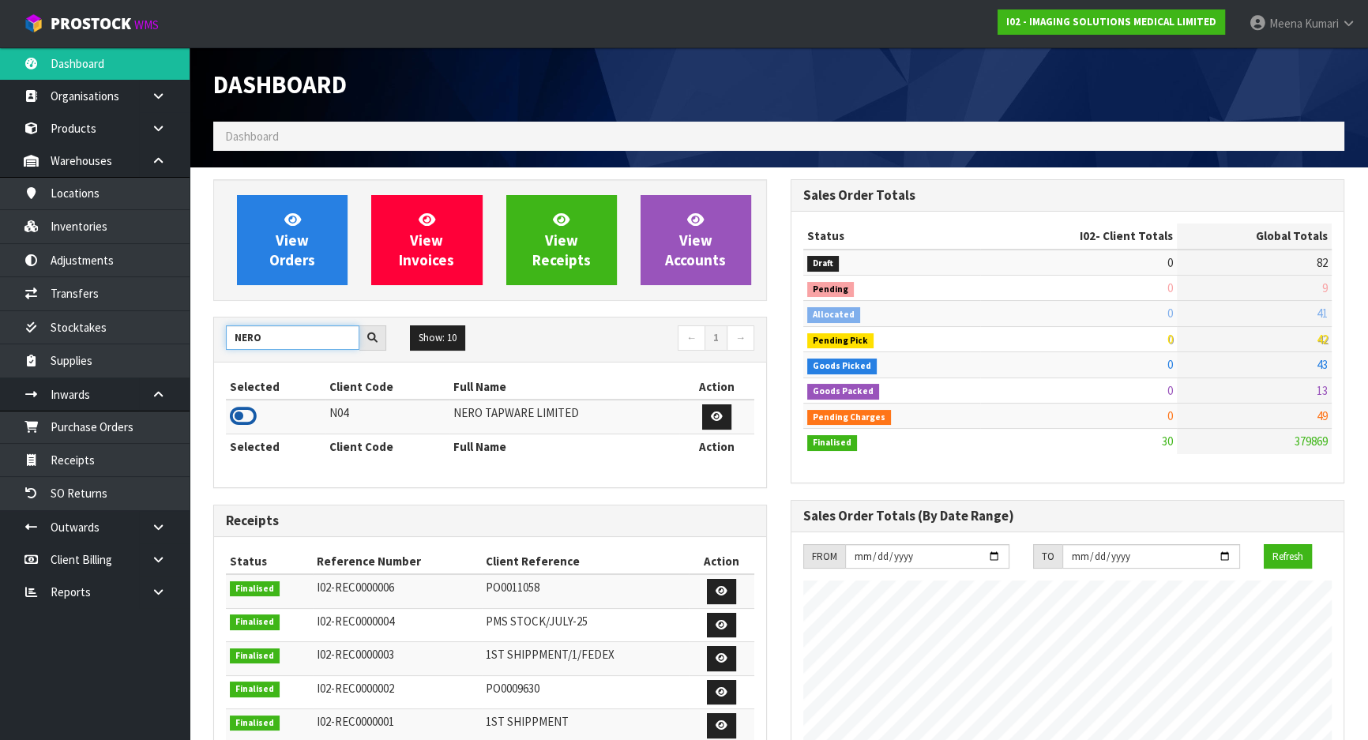
type input "NERO"
drag, startPoint x: 251, startPoint y: 416, endPoint x: 178, endPoint y: 366, distance: 89.2
click at [250, 415] on icon at bounding box center [243, 417] width 27 height 24
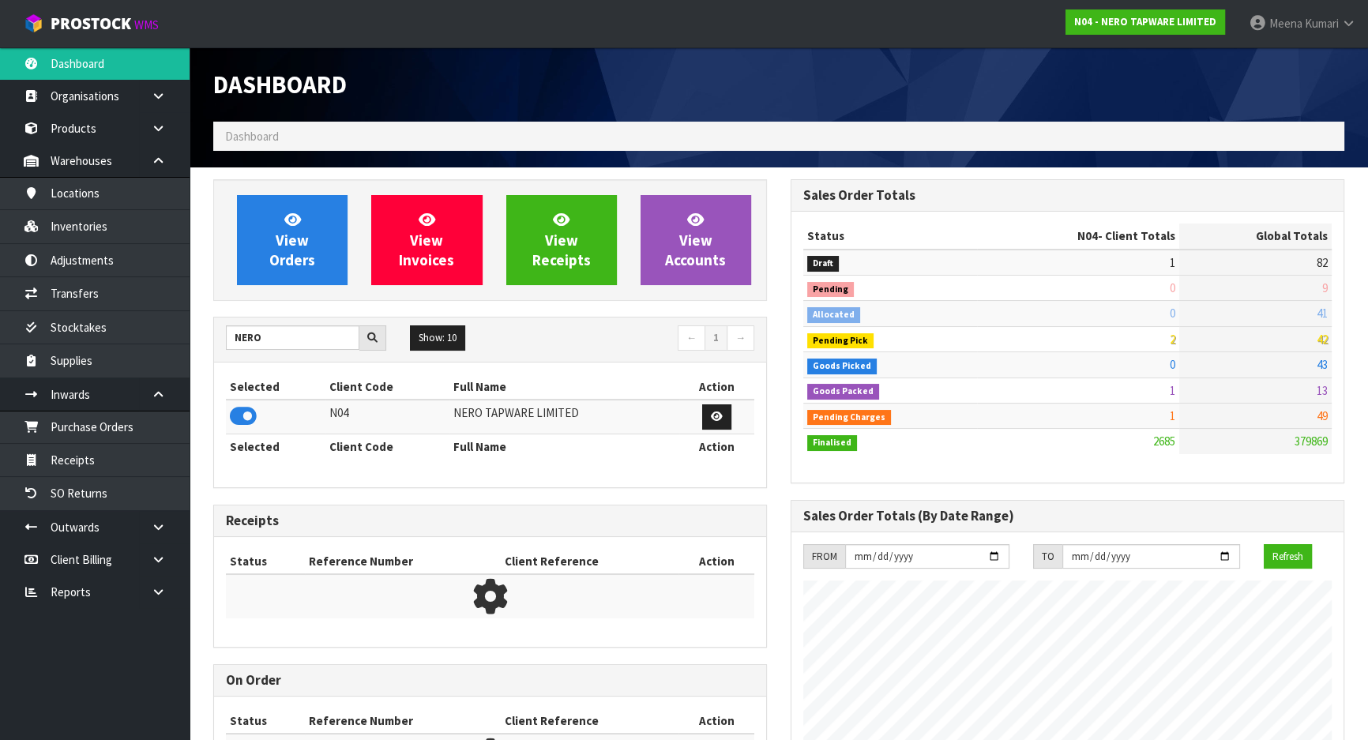
scroll to position [1330, 577]
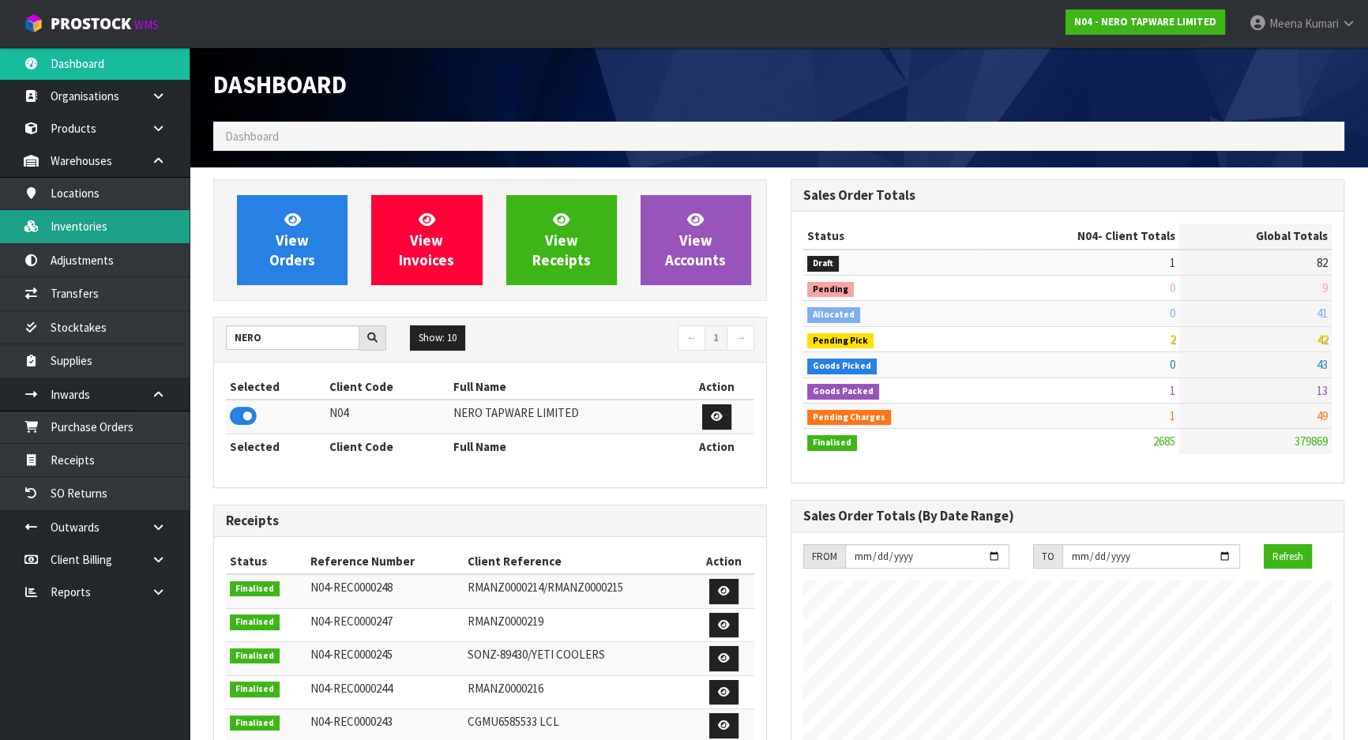
click at [119, 233] on link "Inventories" at bounding box center [95, 226] width 190 height 32
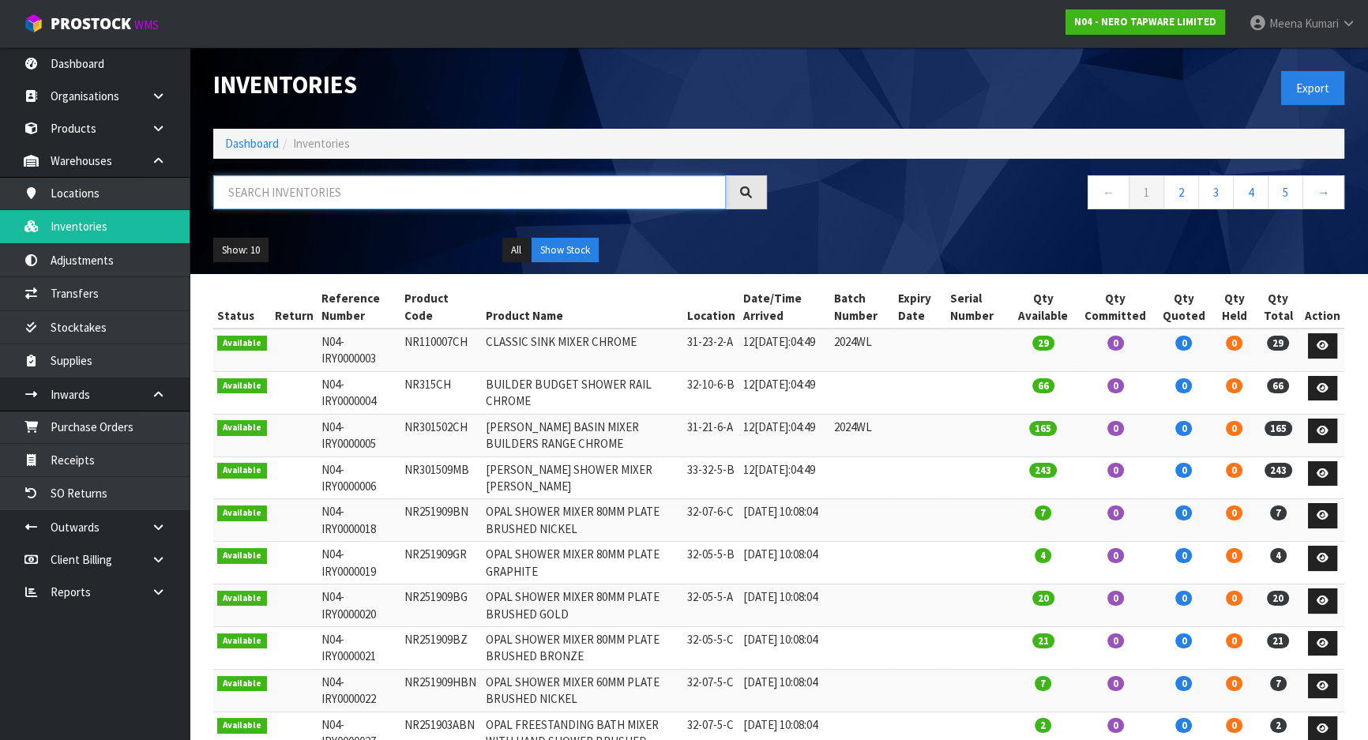
click at [322, 200] on input "text" at bounding box center [469, 192] width 513 height 34
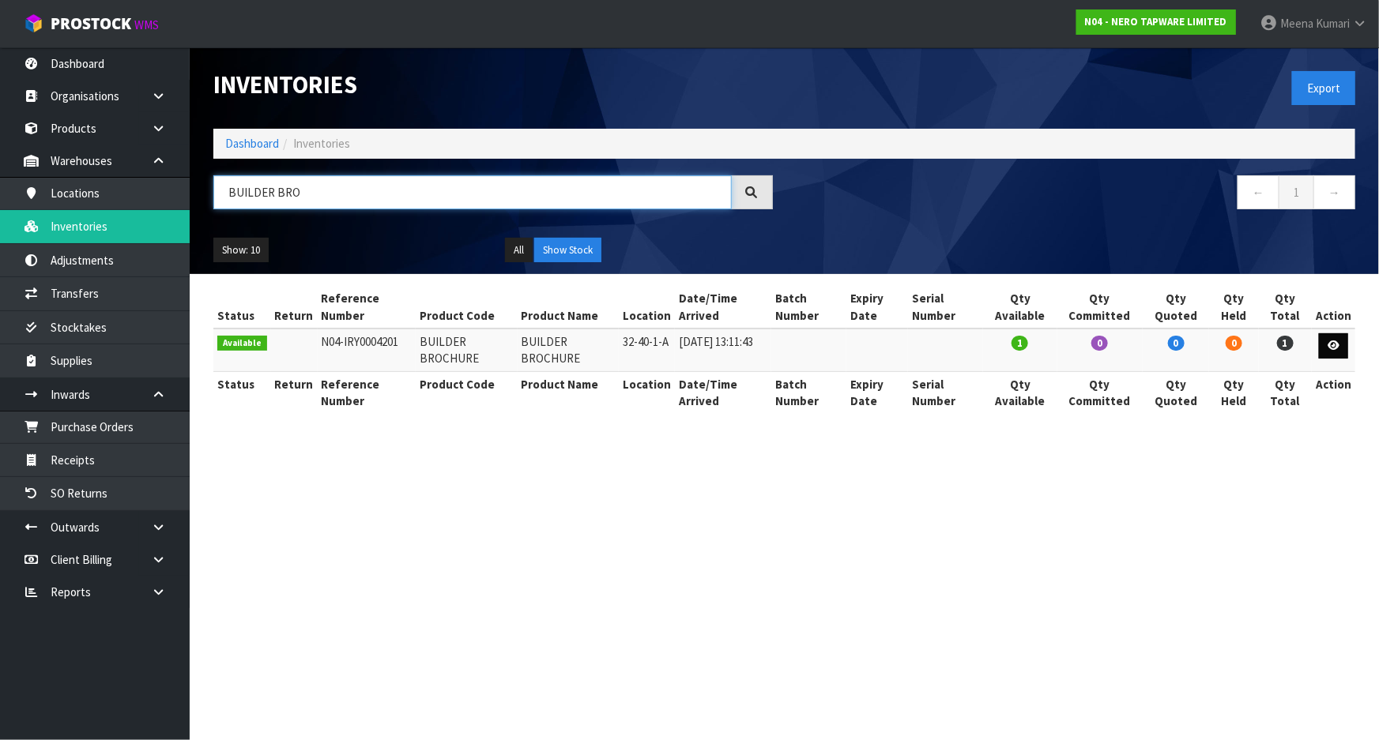
type input "BUILDER BRO"
click at [1332, 344] on icon at bounding box center [1333, 346] width 12 height 10
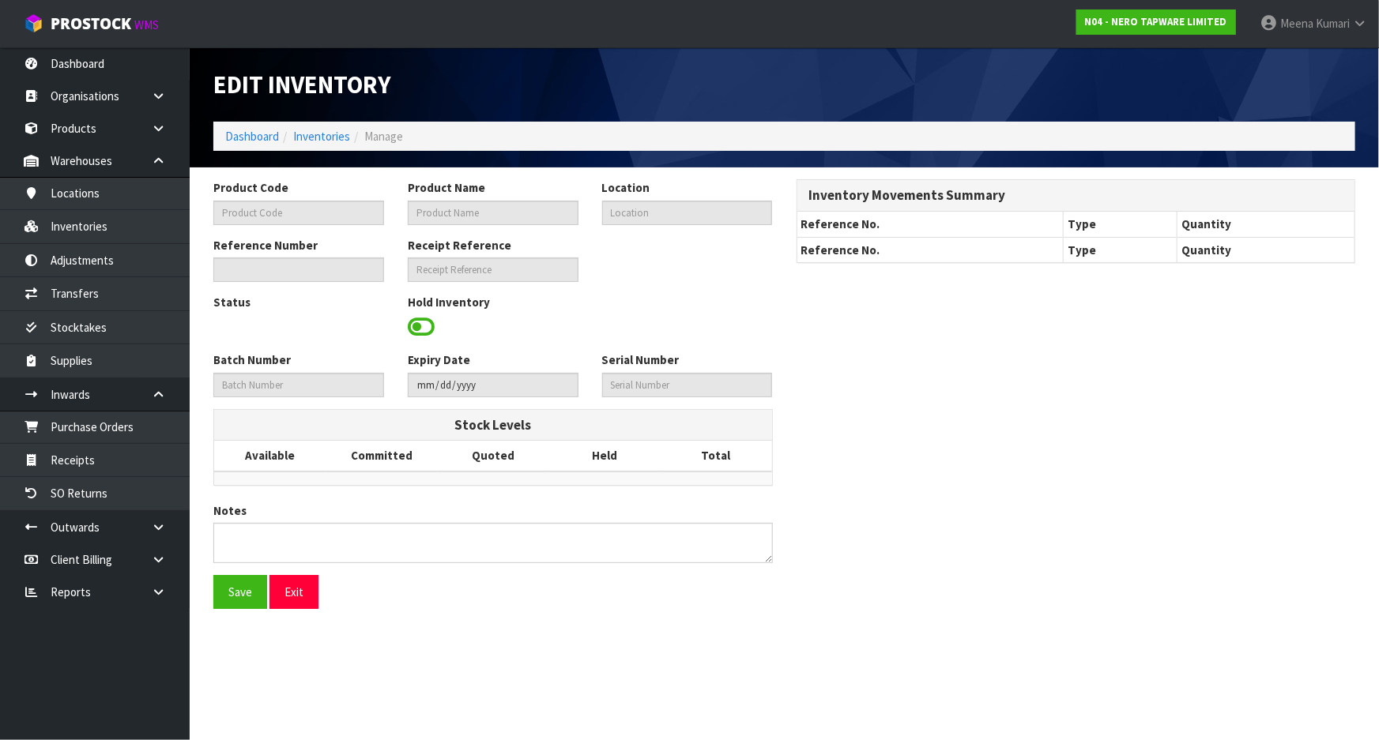
type input "BUILDER BROCHURE"
type input "32-40-1-A"
type input "N04-IRY0004201"
type input "N04-REC0000173"
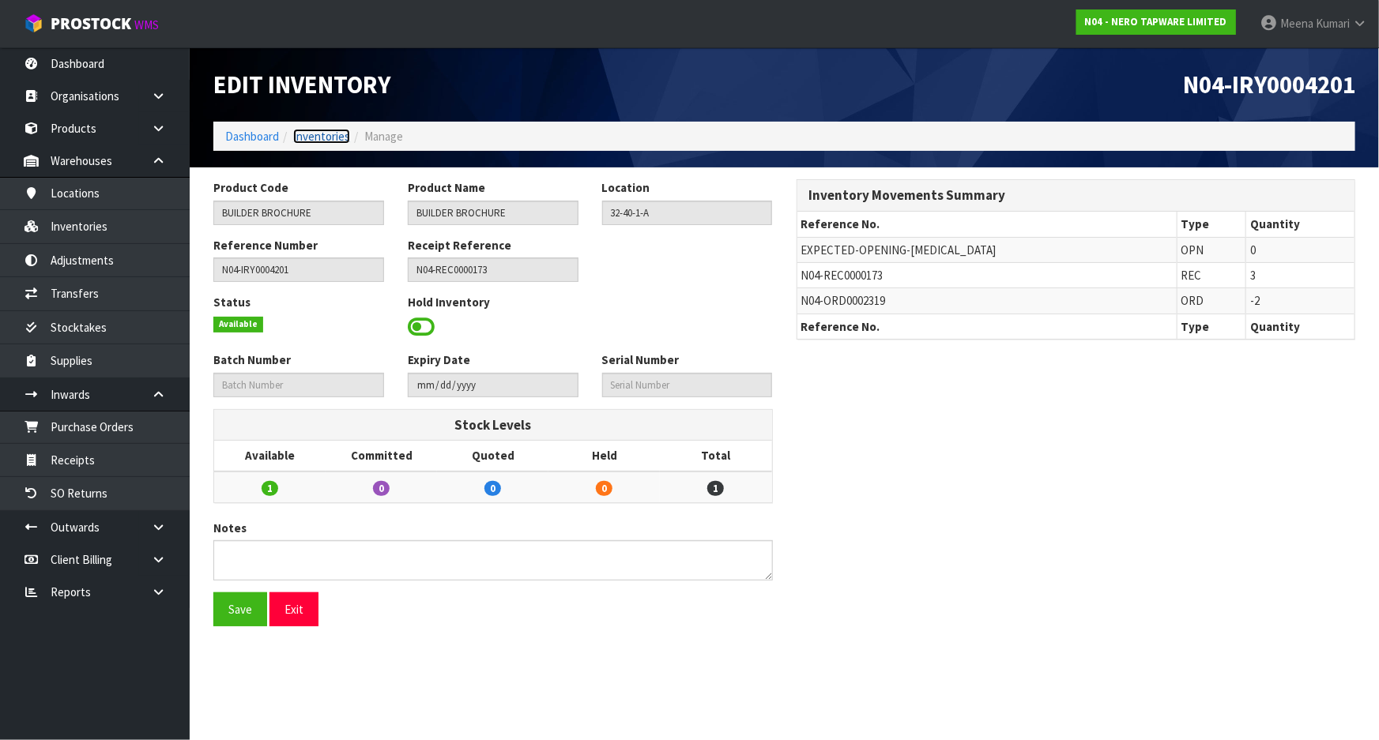
click at [315, 136] on link "Inventories" at bounding box center [321, 136] width 57 height 15
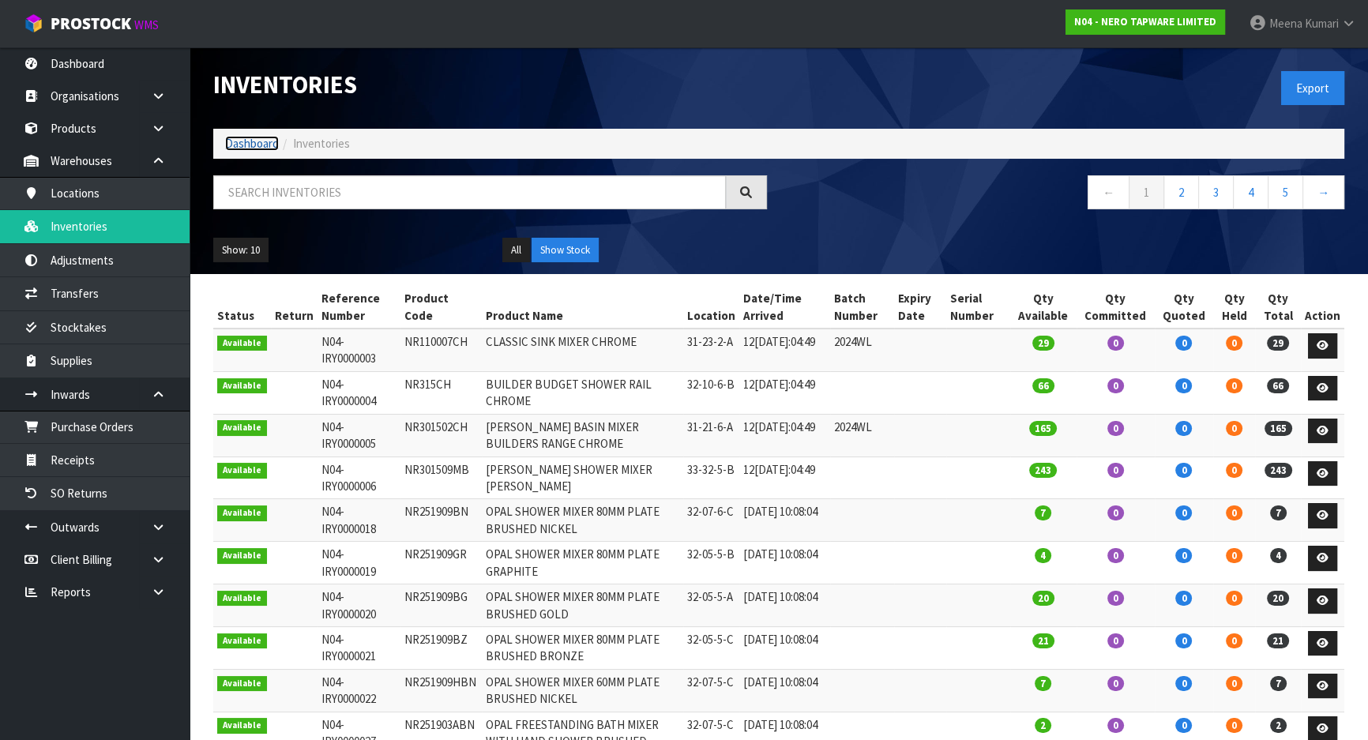
click at [245, 141] on link "Dashboard" at bounding box center [252, 143] width 54 height 15
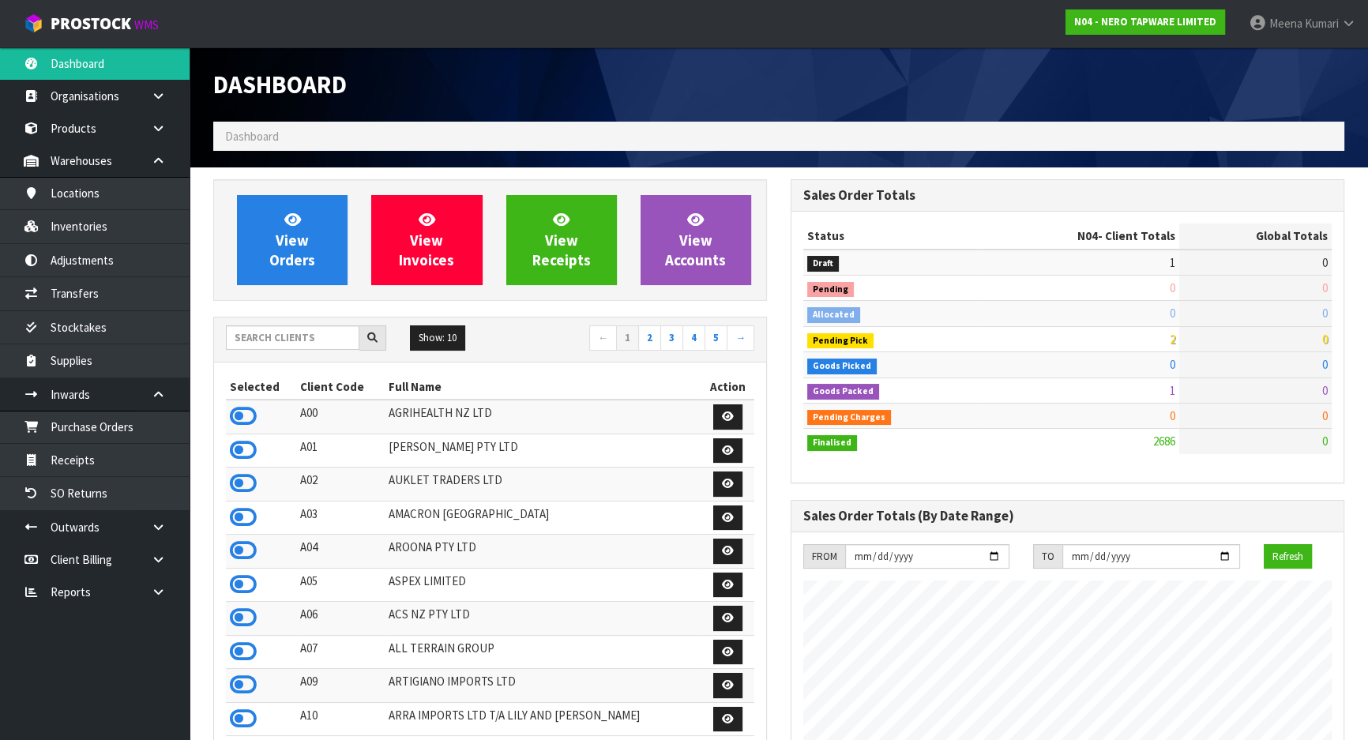
scroll to position [1262, 577]
click at [282, 331] on input "text" at bounding box center [293, 338] width 134 height 24
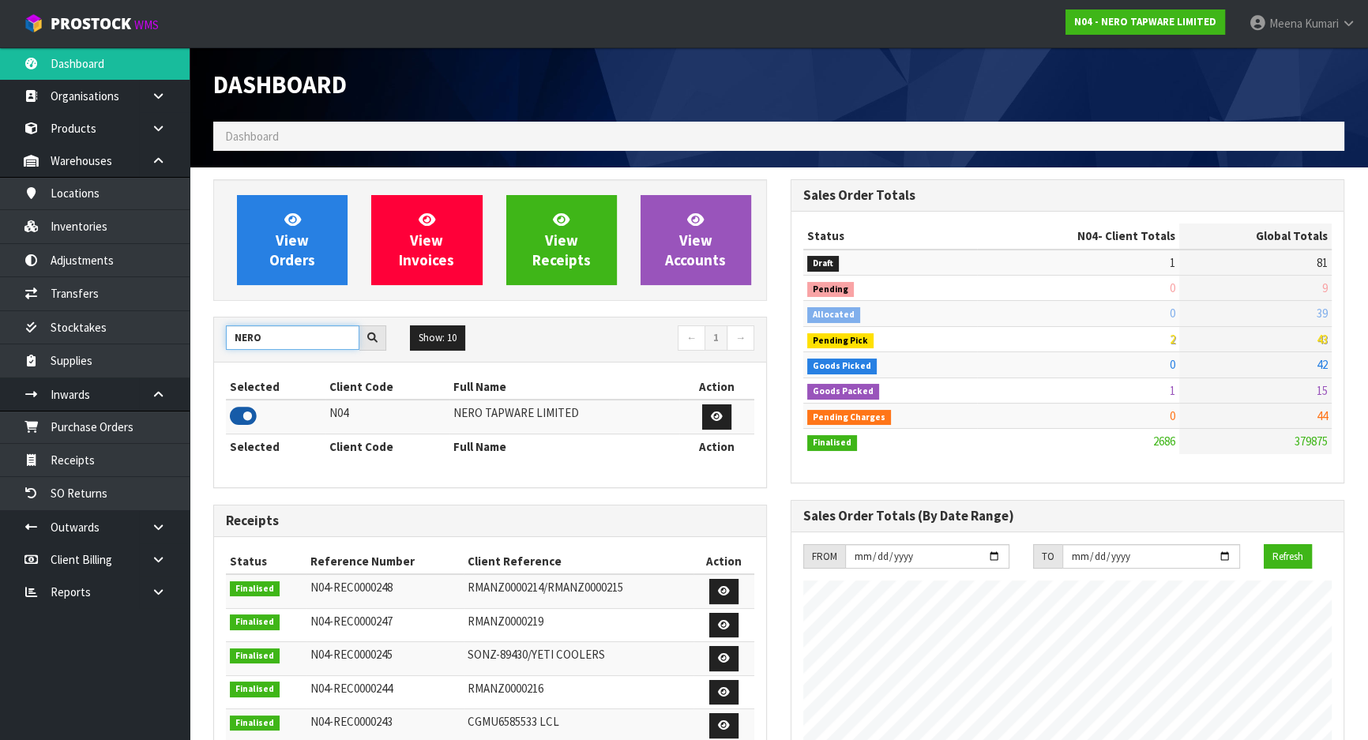
type input "NERO"
click at [253, 416] on icon at bounding box center [243, 417] width 27 height 24
click at [137, 231] on link "Inventories" at bounding box center [95, 226] width 190 height 32
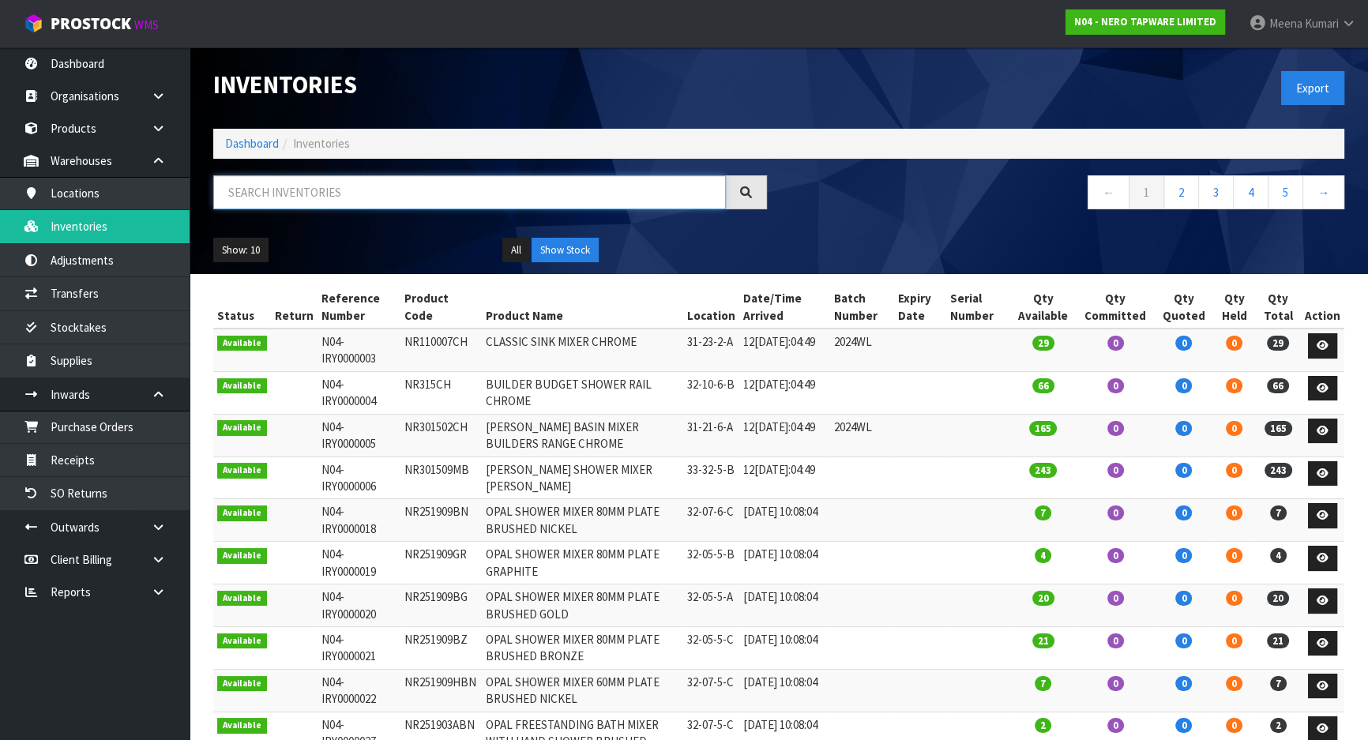
click at [322, 181] on input "text" at bounding box center [469, 192] width 513 height 34
paste input "NR110009CH"
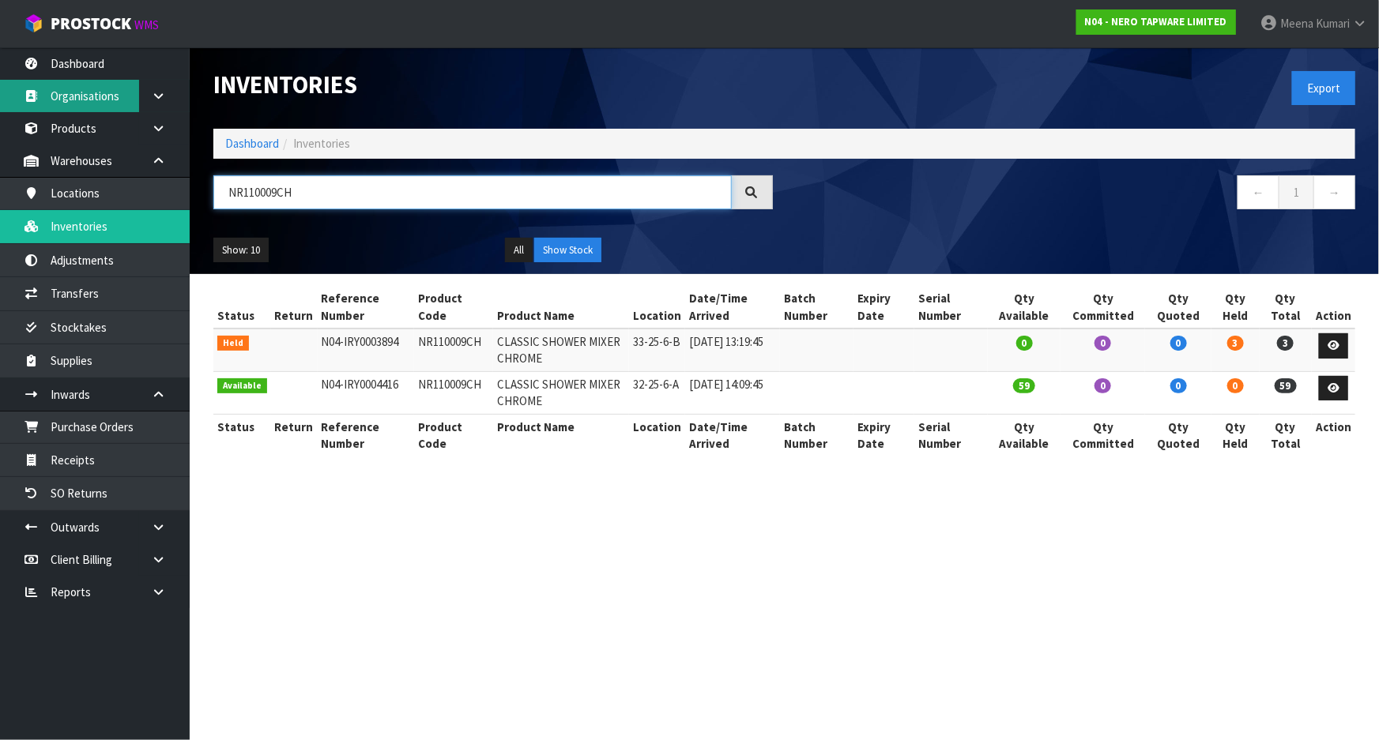
type input "NR110009CH"
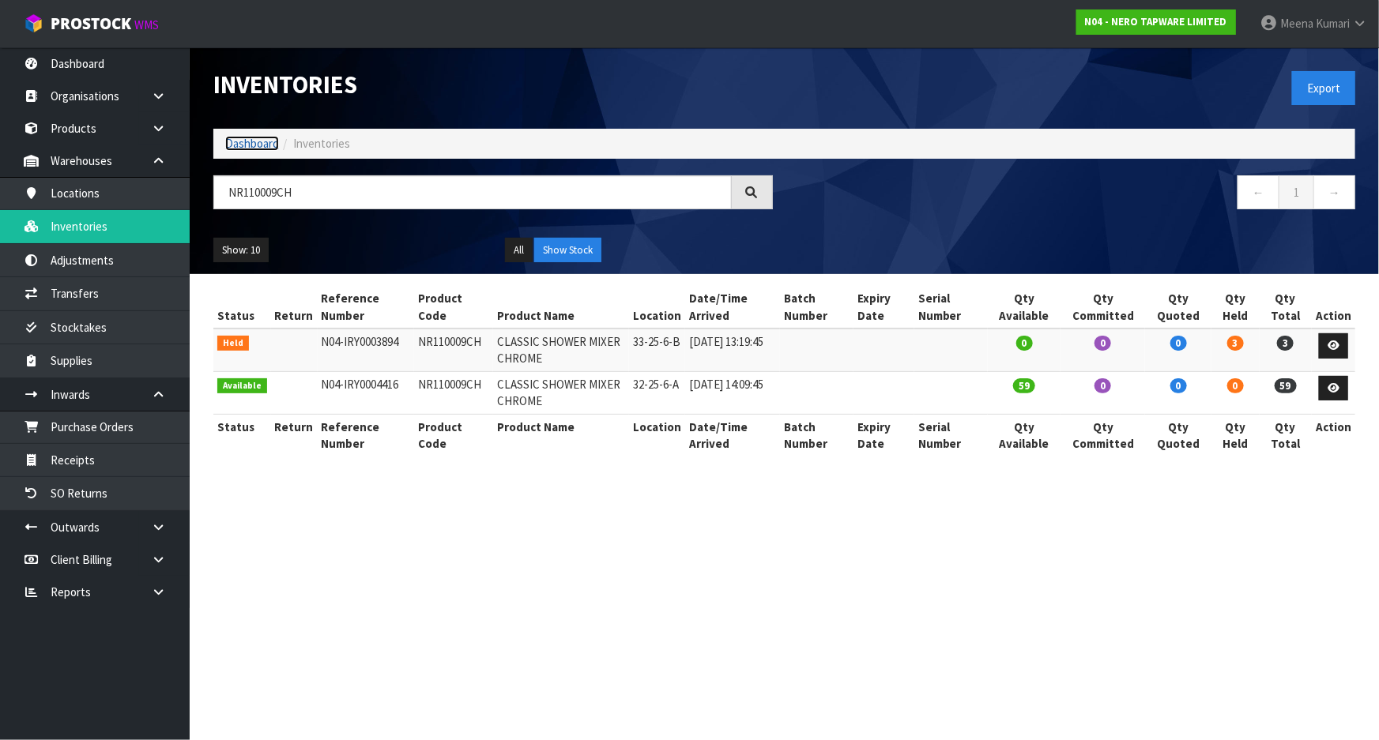
click at [258, 145] on link "Dashboard" at bounding box center [252, 143] width 54 height 15
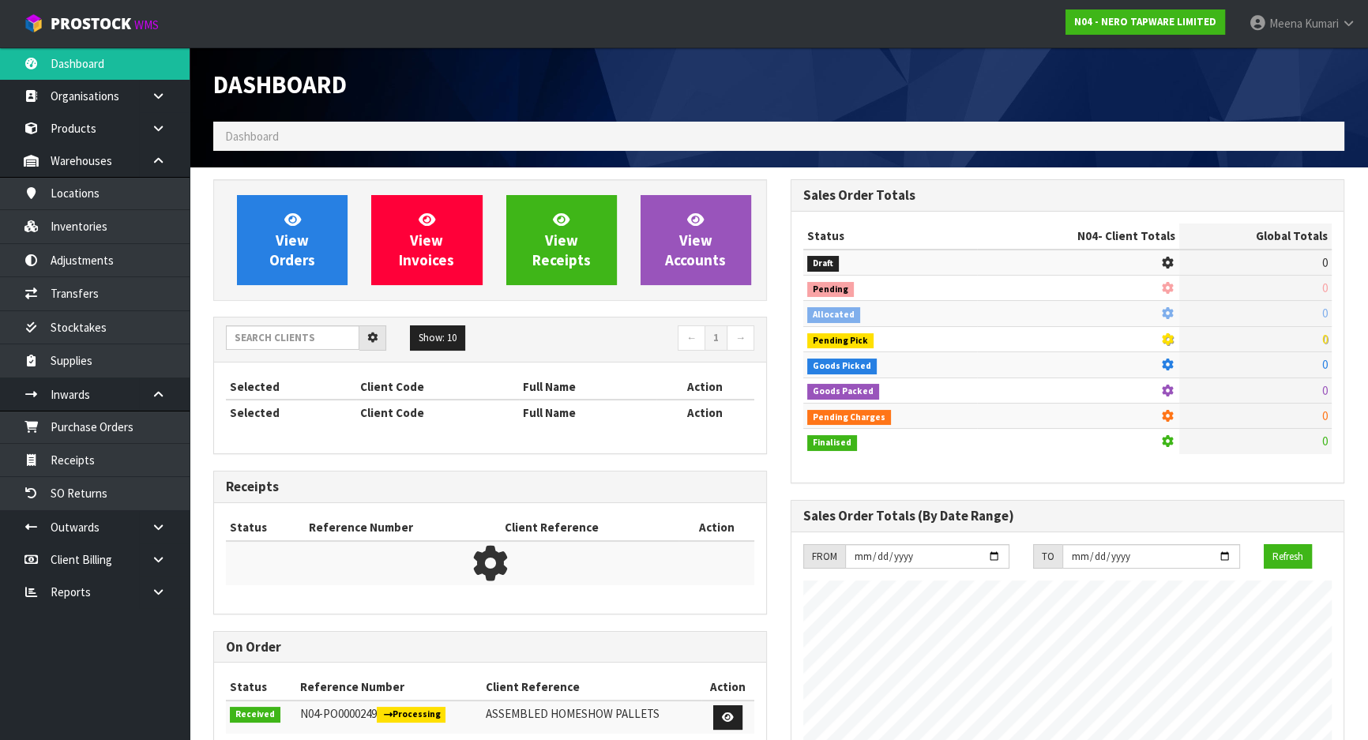
scroll to position [1245, 577]
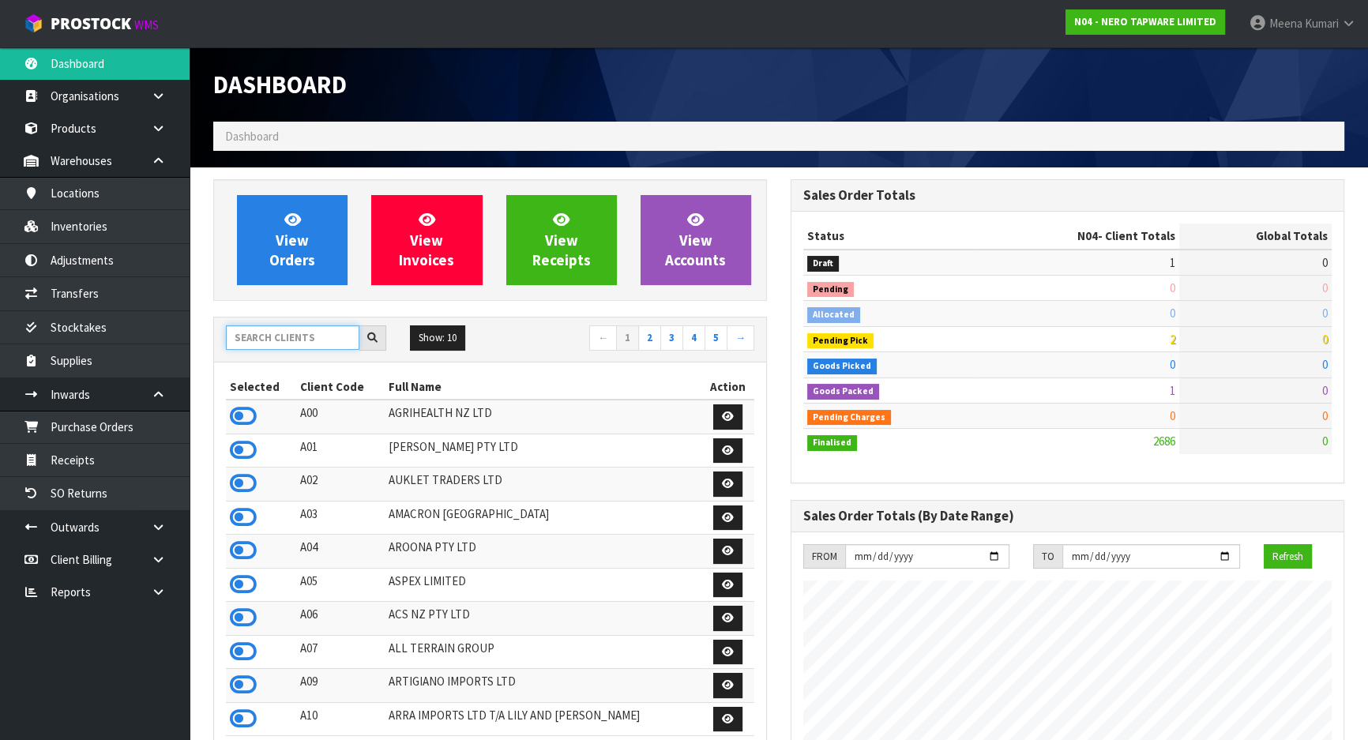
click at [308, 342] on input "text" at bounding box center [293, 338] width 134 height 24
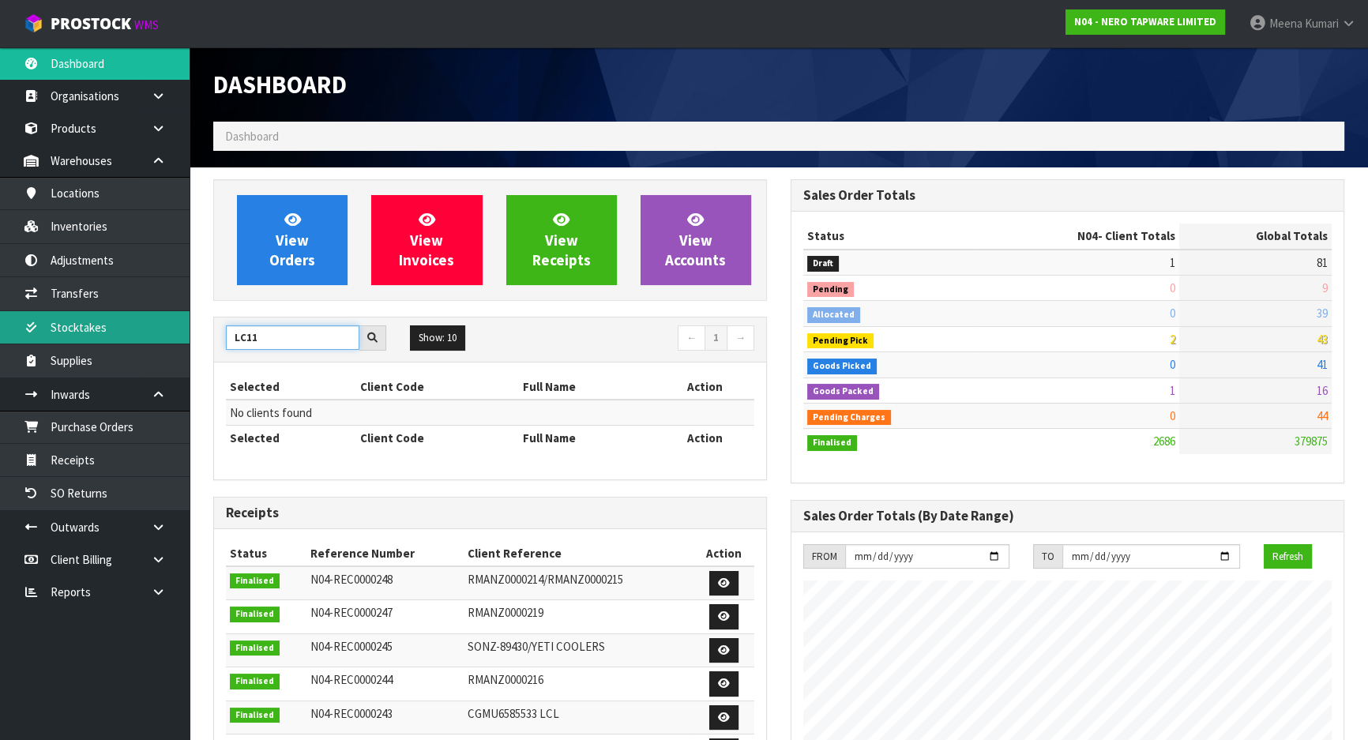
drag, startPoint x: 267, startPoint y: 339, endPoint x: 134, endPoint y: 339, distance: 133.5
click at [134, 339] on body "Toggle navigation ProStock WMS N04 - NERO TAPWARE LIMITED Meena Kumari Logout D…" at bounding box center [684, 370] width 1368 height 740
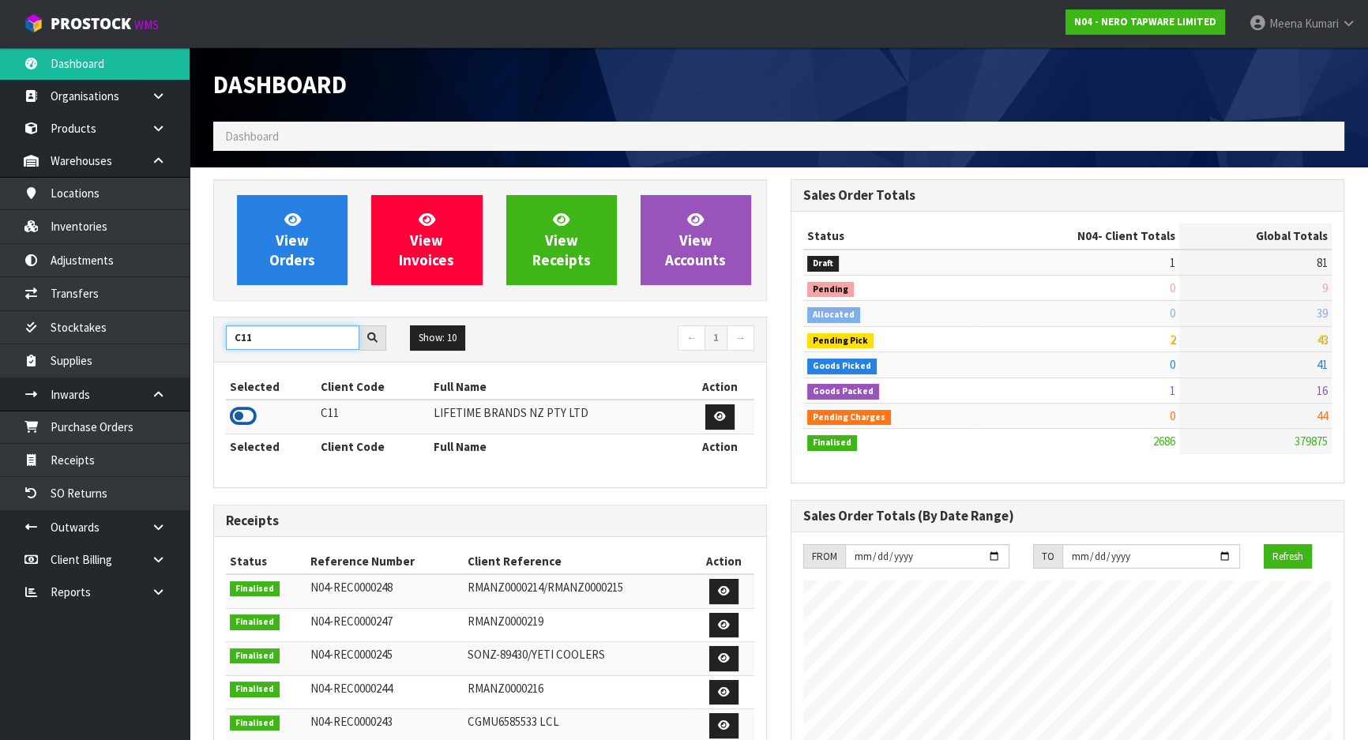
type input "C11"
click at [242, 420] on icon at bounding box center [243, 417] width 27 height 24
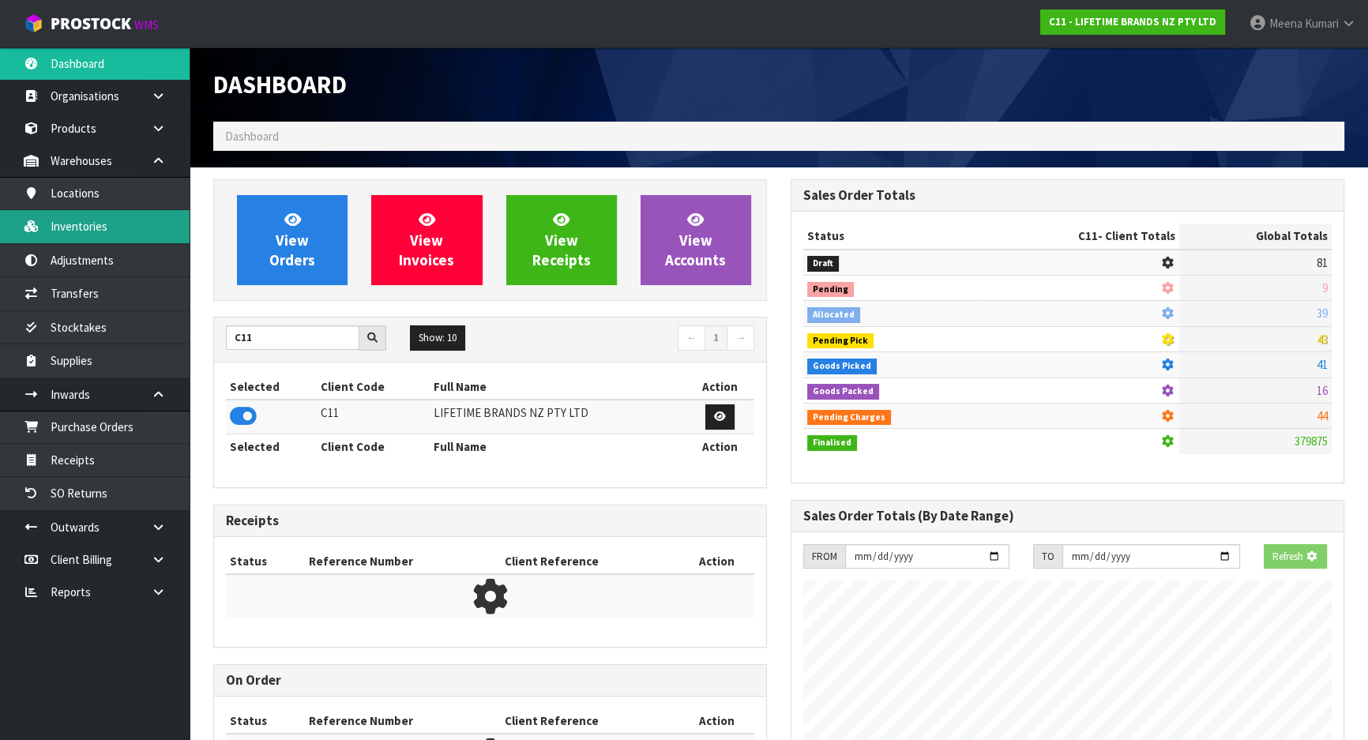
scroll to position [1195, 577]
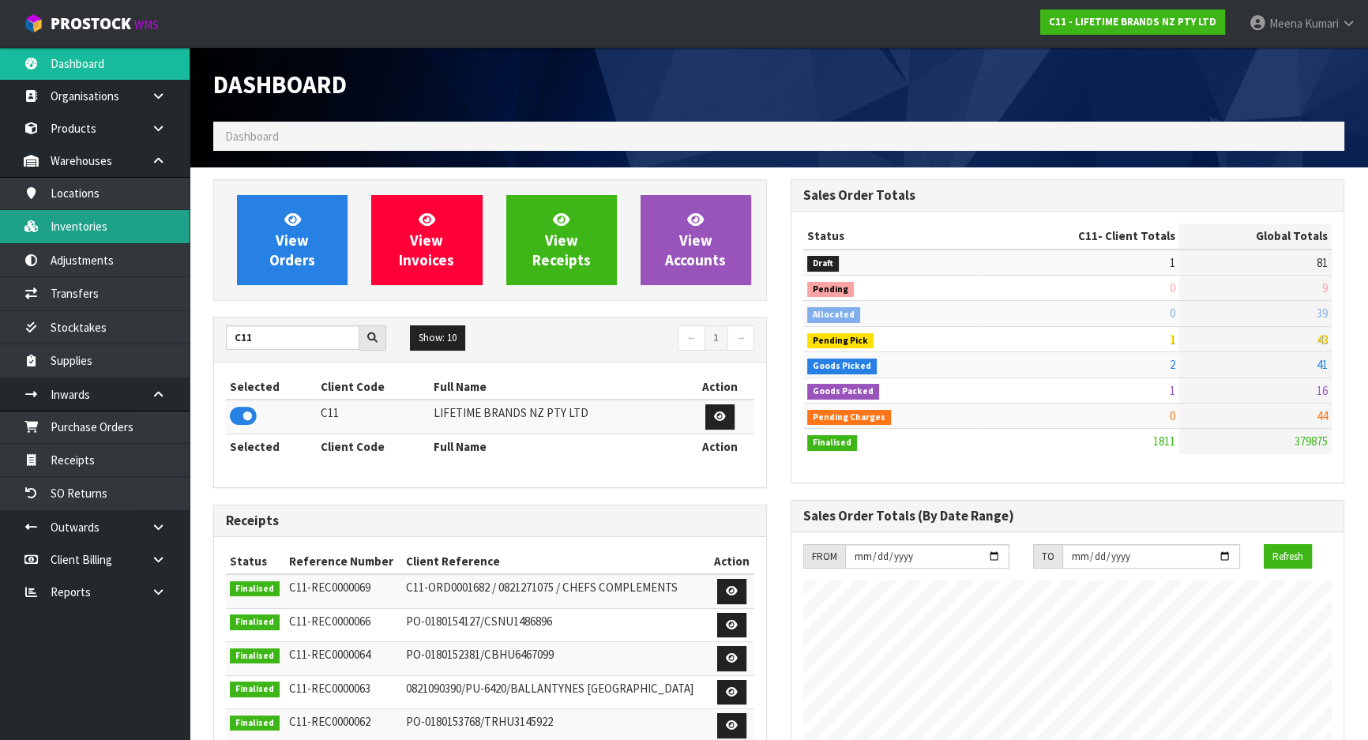
click at [126, 237] on link "Inventories" at bounding box center [95, 226] width 190 height 32
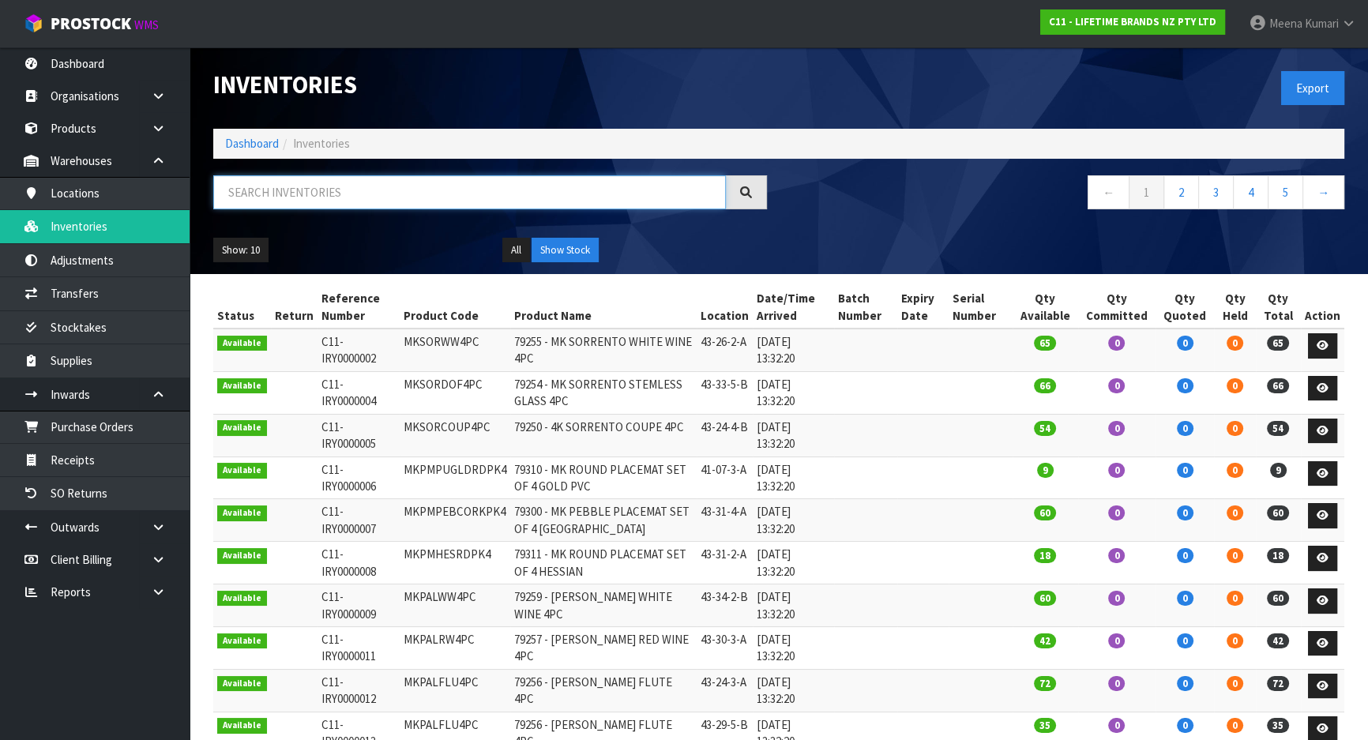
click at [324, 194] on input "text" at bounding box center [469, 192] width 513 height 34
paste input "KE003OHERA"
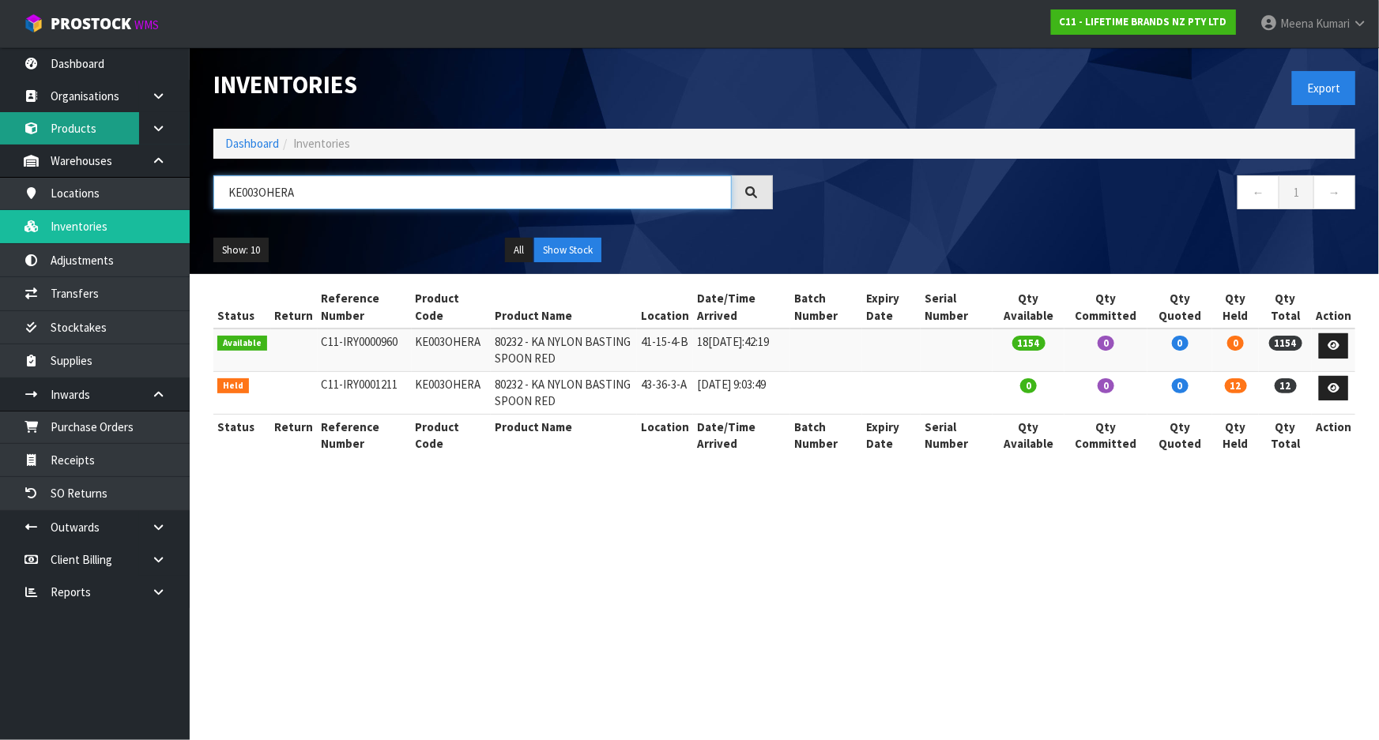
type input "KE003OHERA"
click at [86, 118] on link "Products" at bounding box center [95, 128] width 190 height 32
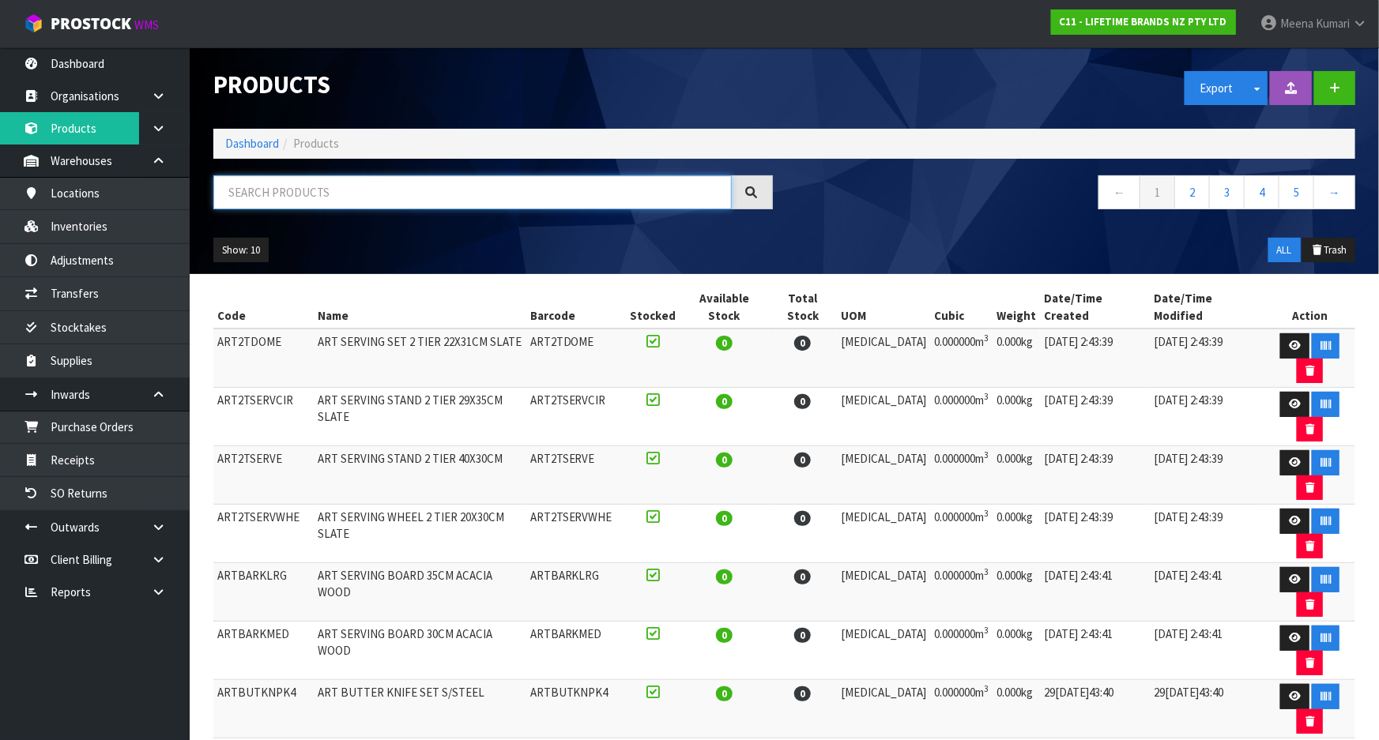
click at [261, 194] on input "text" at bounding box center [472, 192] width 518 height 34
paste input "KE003OHERA"
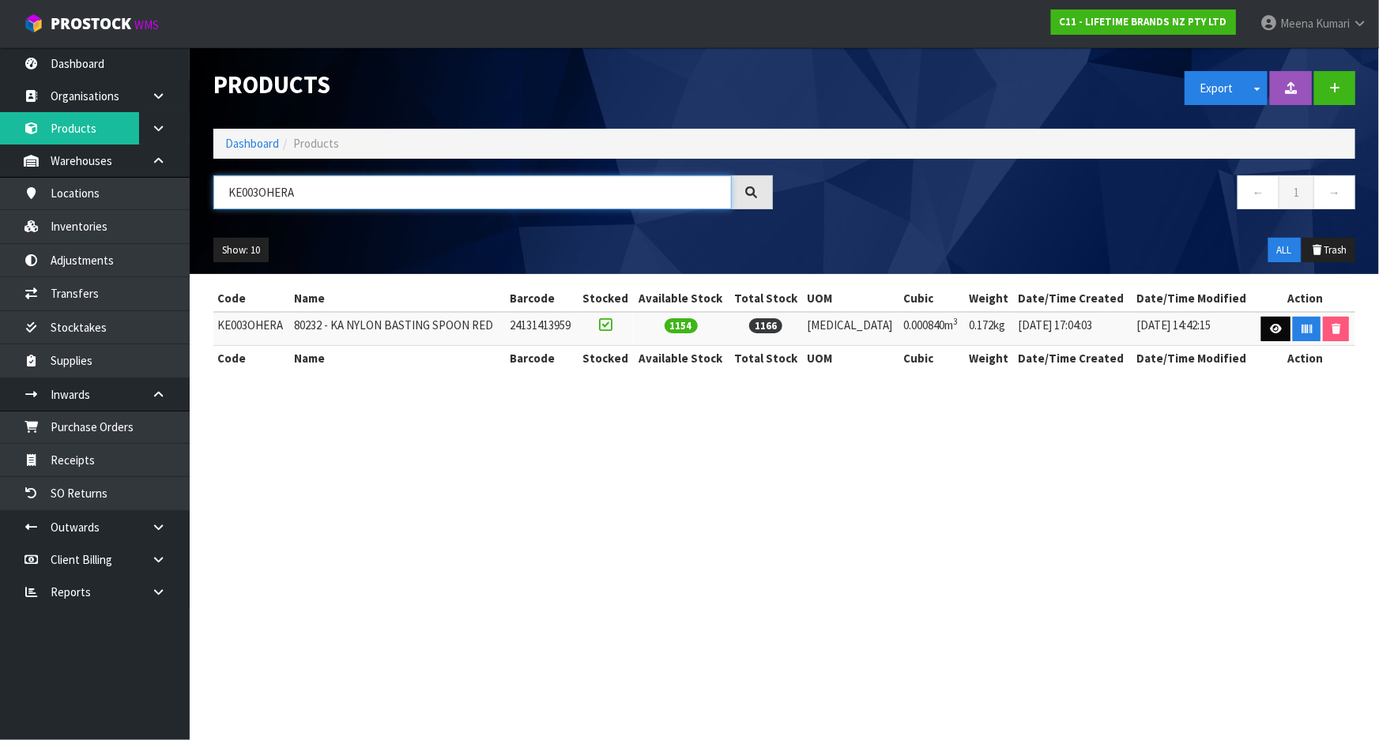
type input "KE003OHERA"
click at [1264, 322] on link at bounding box center [1275, 329] width 29 height 25
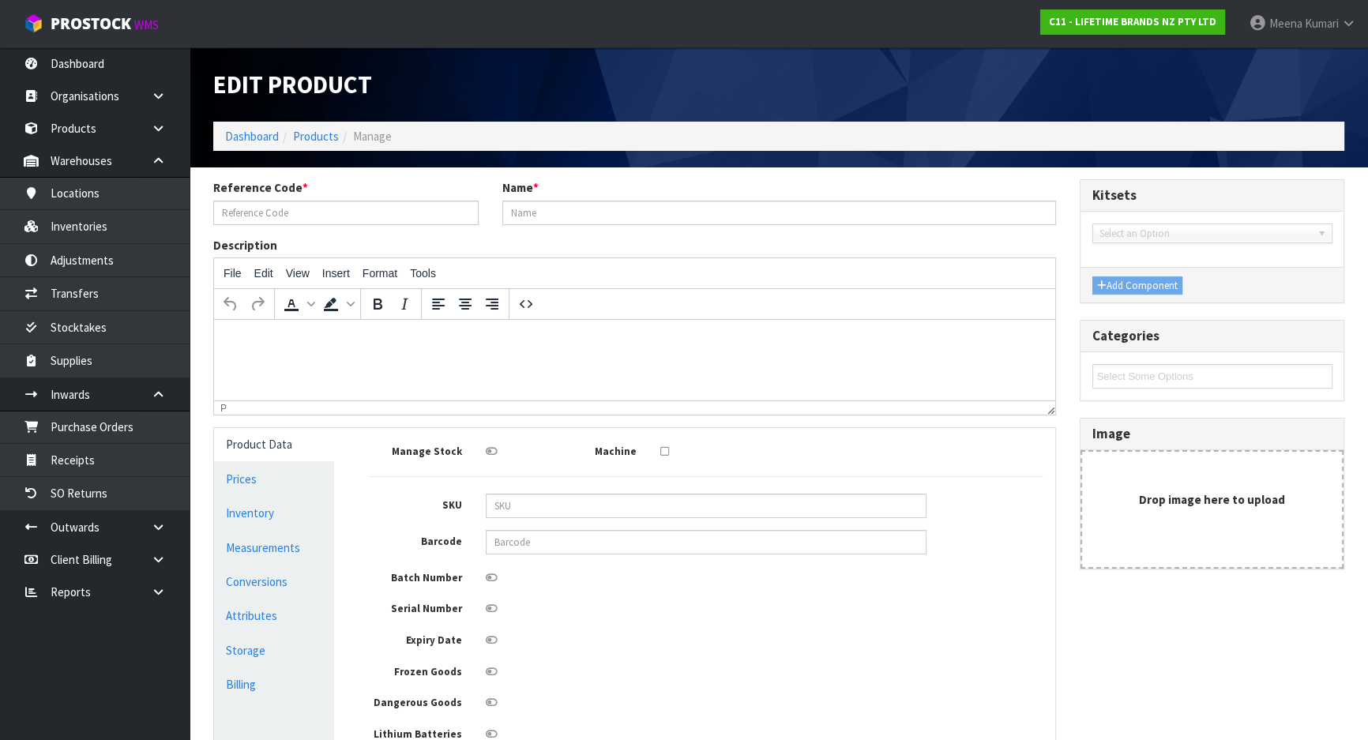
type input "KE003OHERA"
type input "80232 - KA NYLON BASTING SPOON RED"
type input "24131413959"
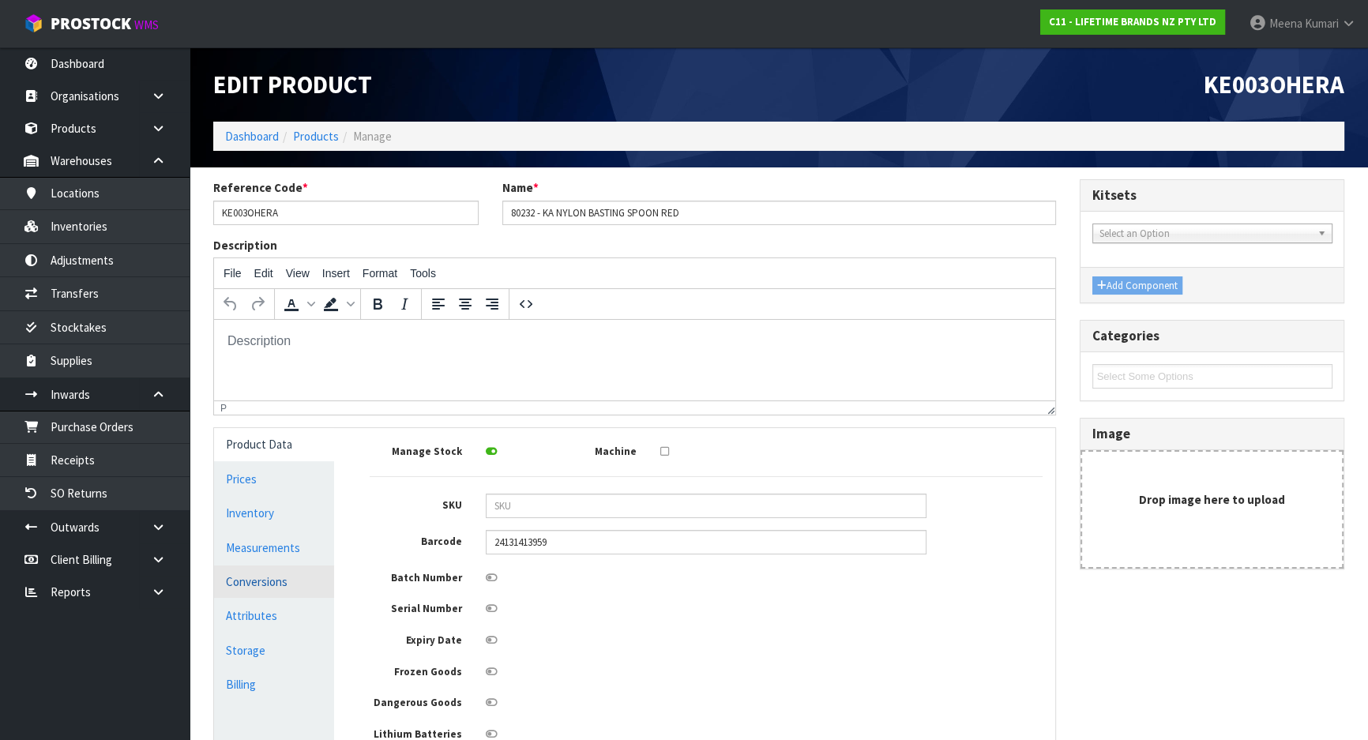
click at [266, 570] on link "Conversions" at bounding box center [274, 582] width 120 height 32
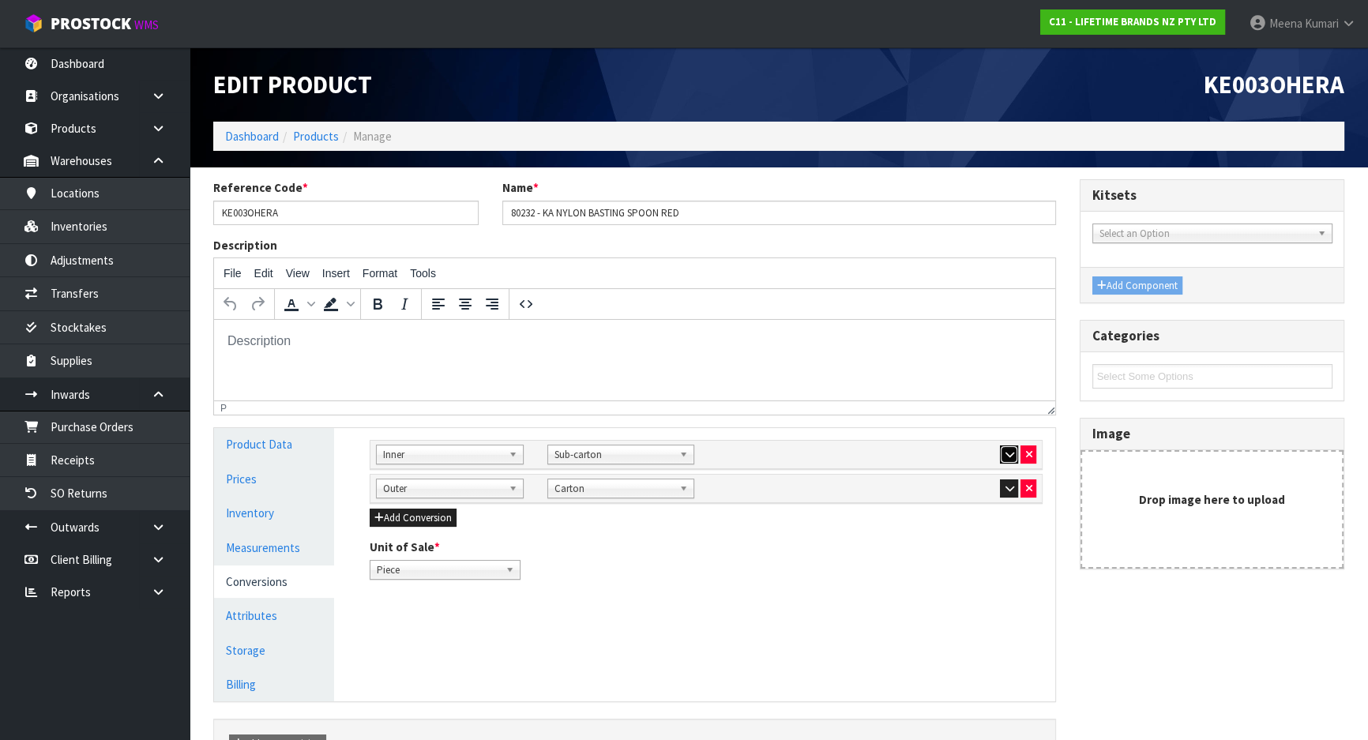
click at [1007, 450] on icon "button" at bounding box center [1009, 455] width 9 height 10
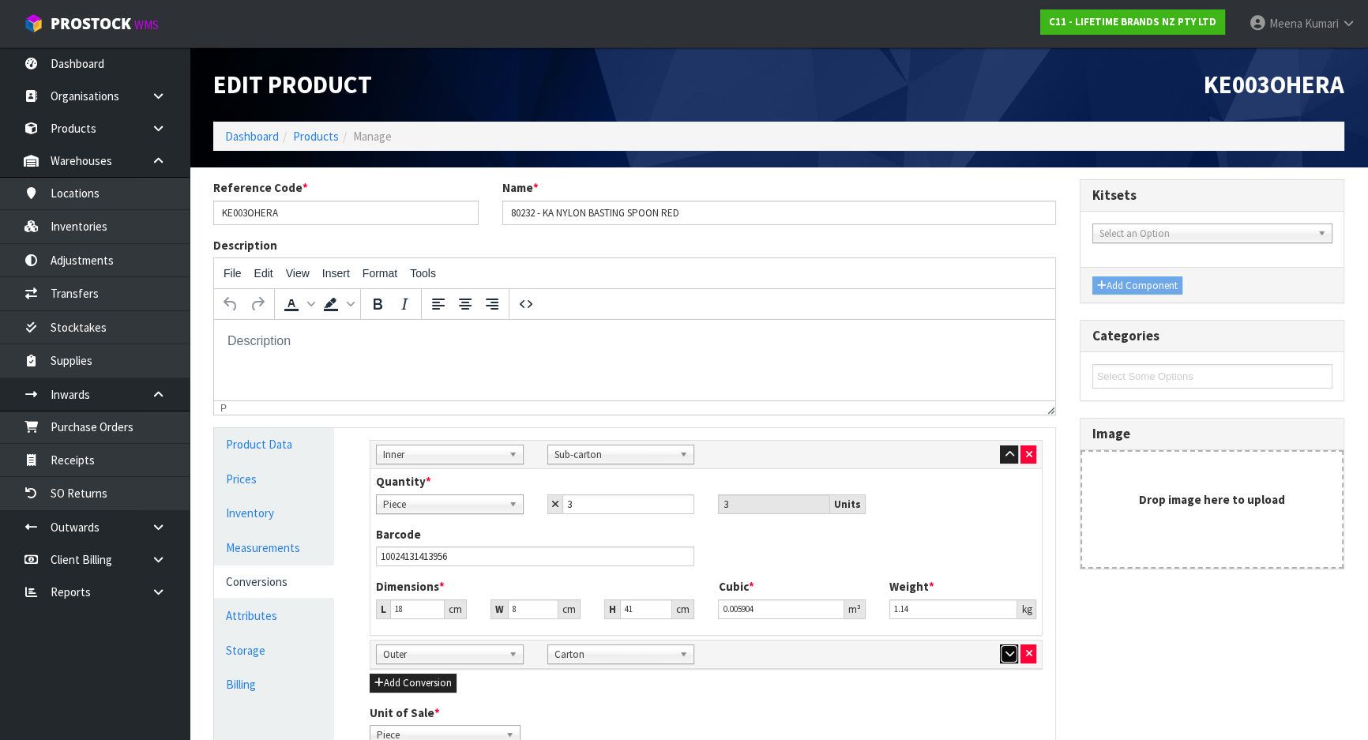
click at [1002, 656] on button "button" at bounding box center [1009, 654] width 18 height 19
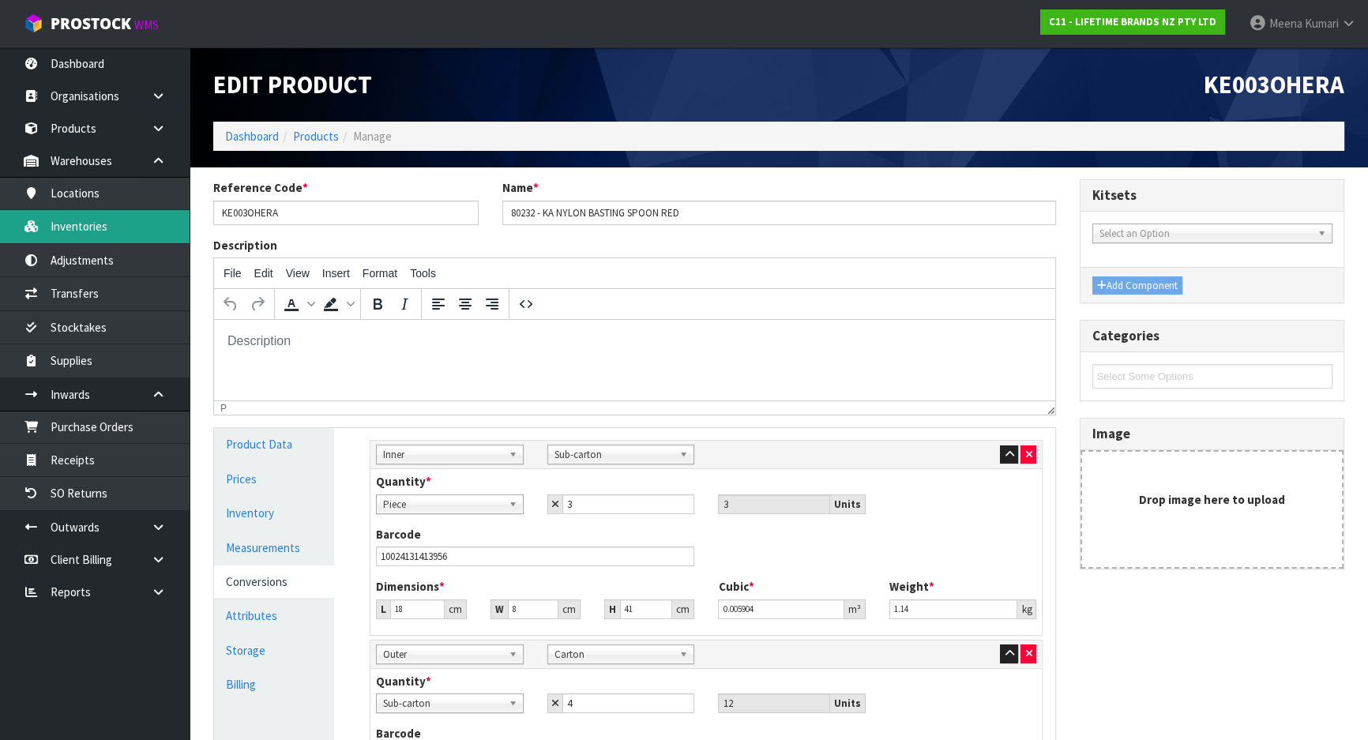
click at [106, 228] on link "Inventories" at bounding box center [95, 226] width 190 height 32
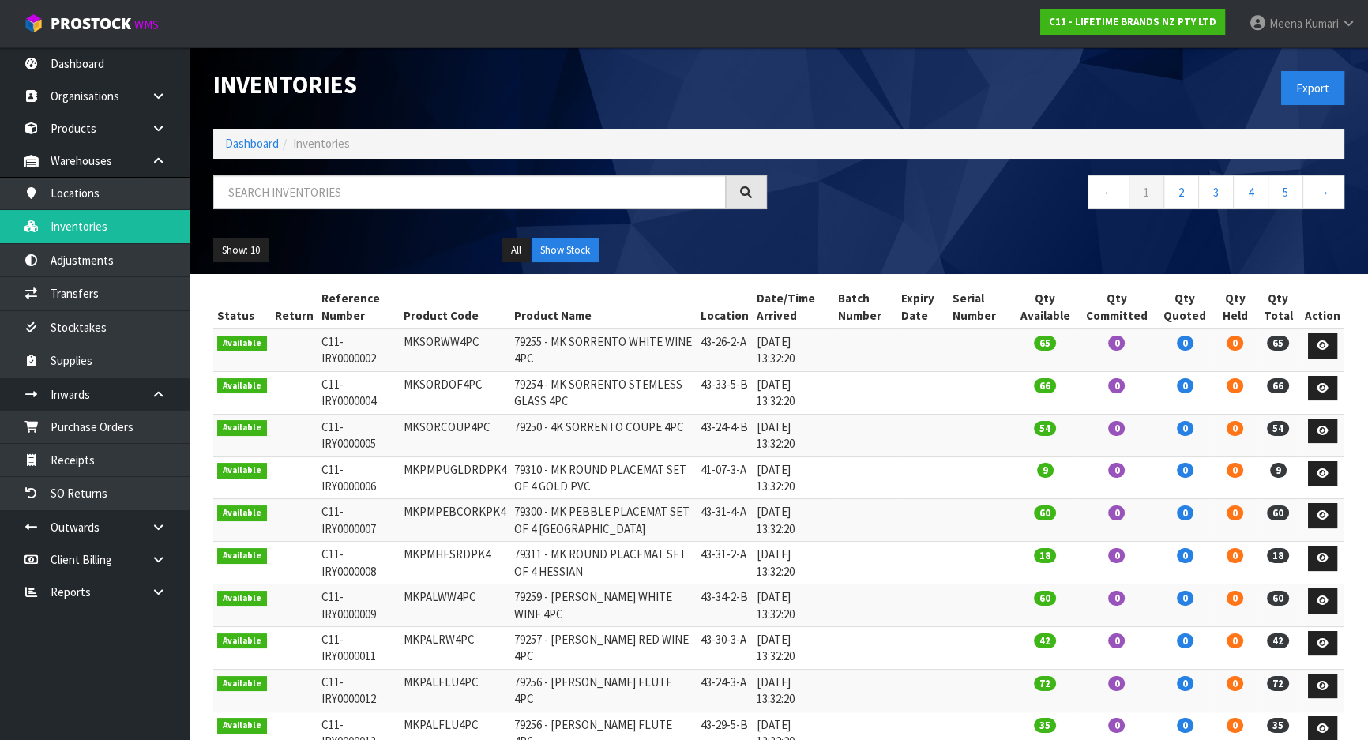
click at [327, 172] on div "Inventories Export Dashboard Inventories ← 1 2 3 4 5 → Show: 10 5 10 25 50 All …" at bounding box center [778, 160] width 1155 height 227
click at [329, 179] on input "text" at bounding box center [469, 192] width 513 height 34
paste input "KE003OHERA"
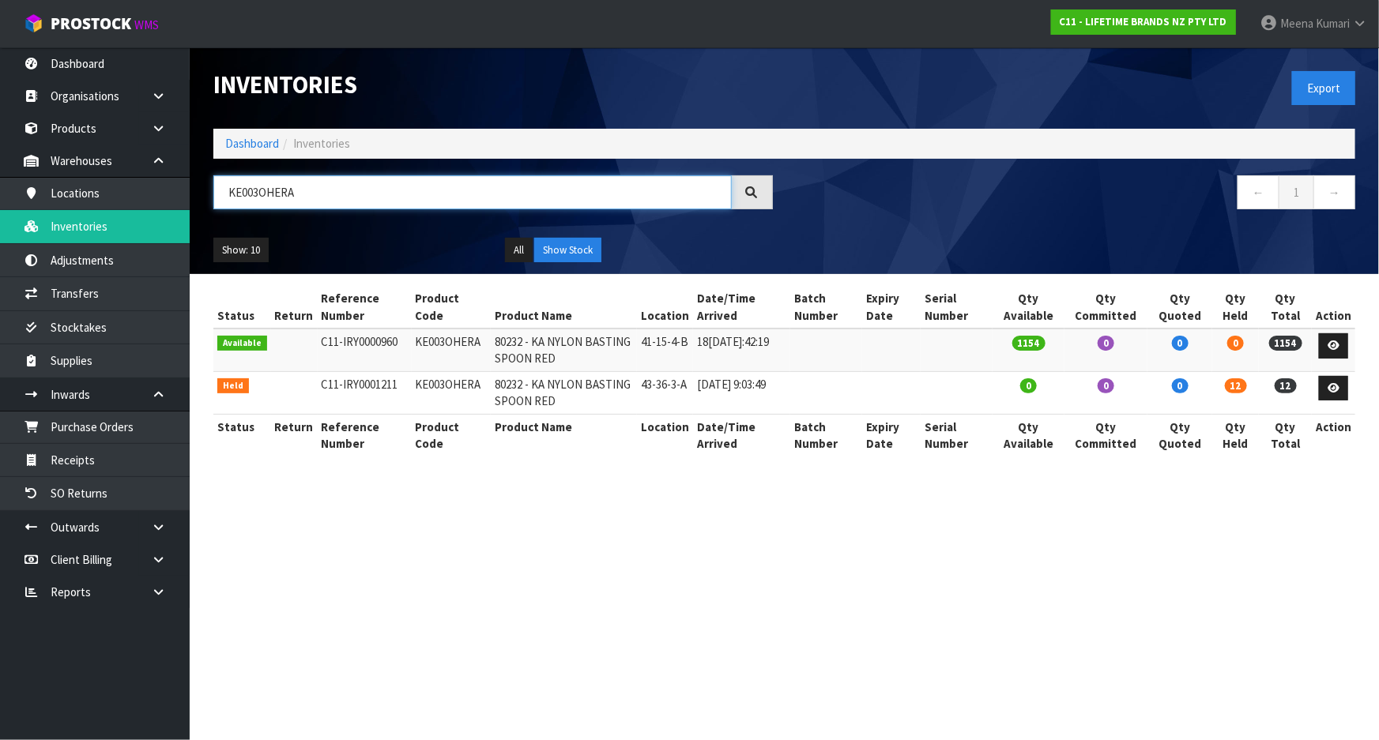
click at [310, 203] on input "KE003OHERA" at bounding box center [472, 192] width 518 height 34
paste input "31"
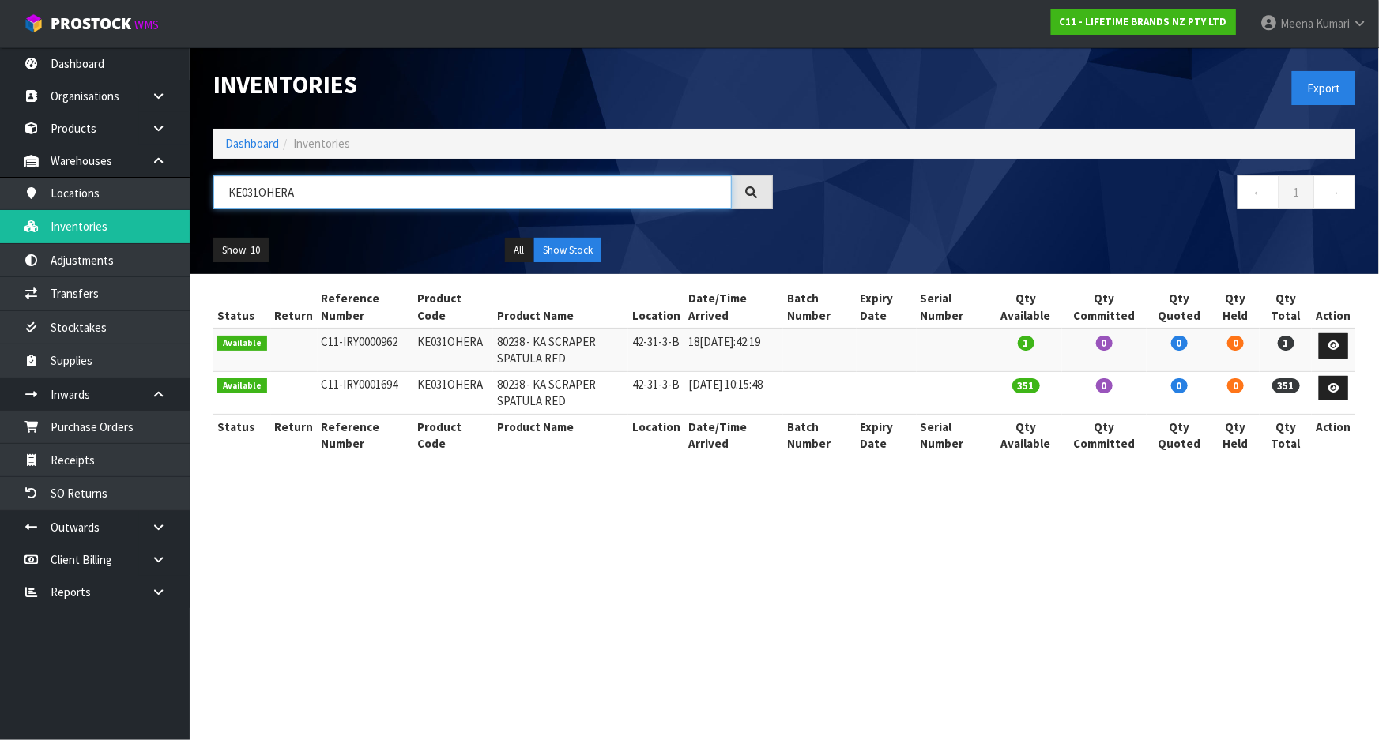
drag, startPoint x: 304, startPoint y: 194, endPoint x: 206, endPoint y: 192, distance: 98.0
click at [206, 192] on div "KE031OHERA" at bounding box center [492, 198] width 583 height 46
type input "KCBOWL32"
click at [295, 188] on input "KCBOWL32" at bounding box center [472, 192] width 518 height 34
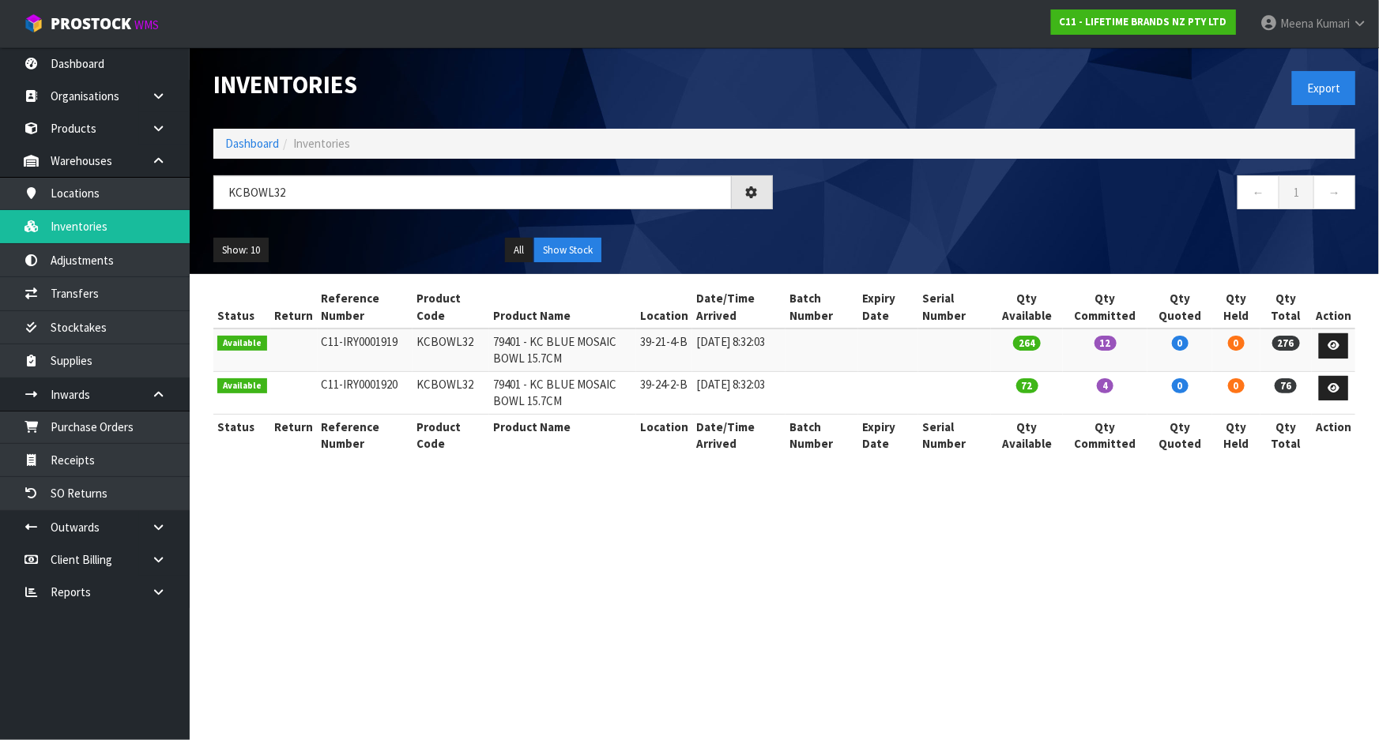
click at [849, 244] on div "Show: 10 5 10 25 50 All Show Stock" at bounding box center [783, 250] width 1165 height 49
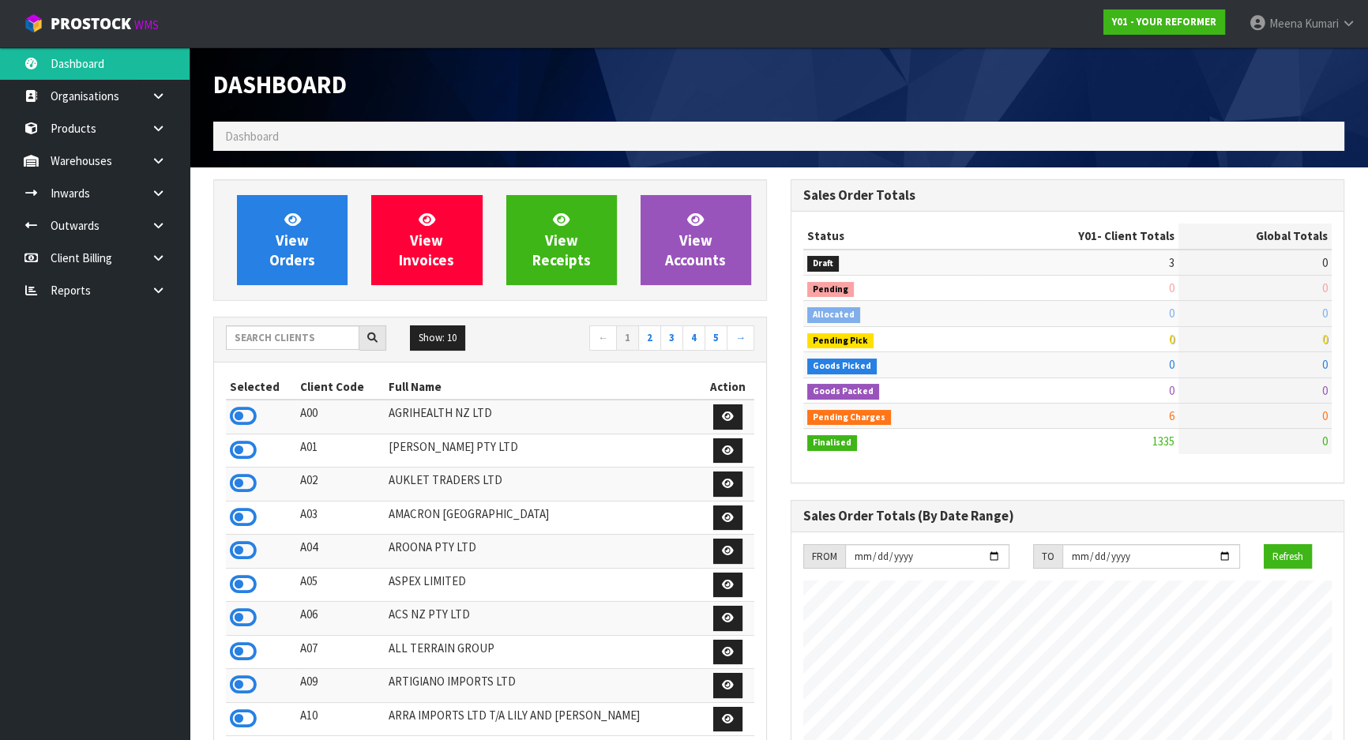
scroll to position [1195, 577]
click at [317, 338] on input "text" at bounding box center [293, 338] width 134 height 24
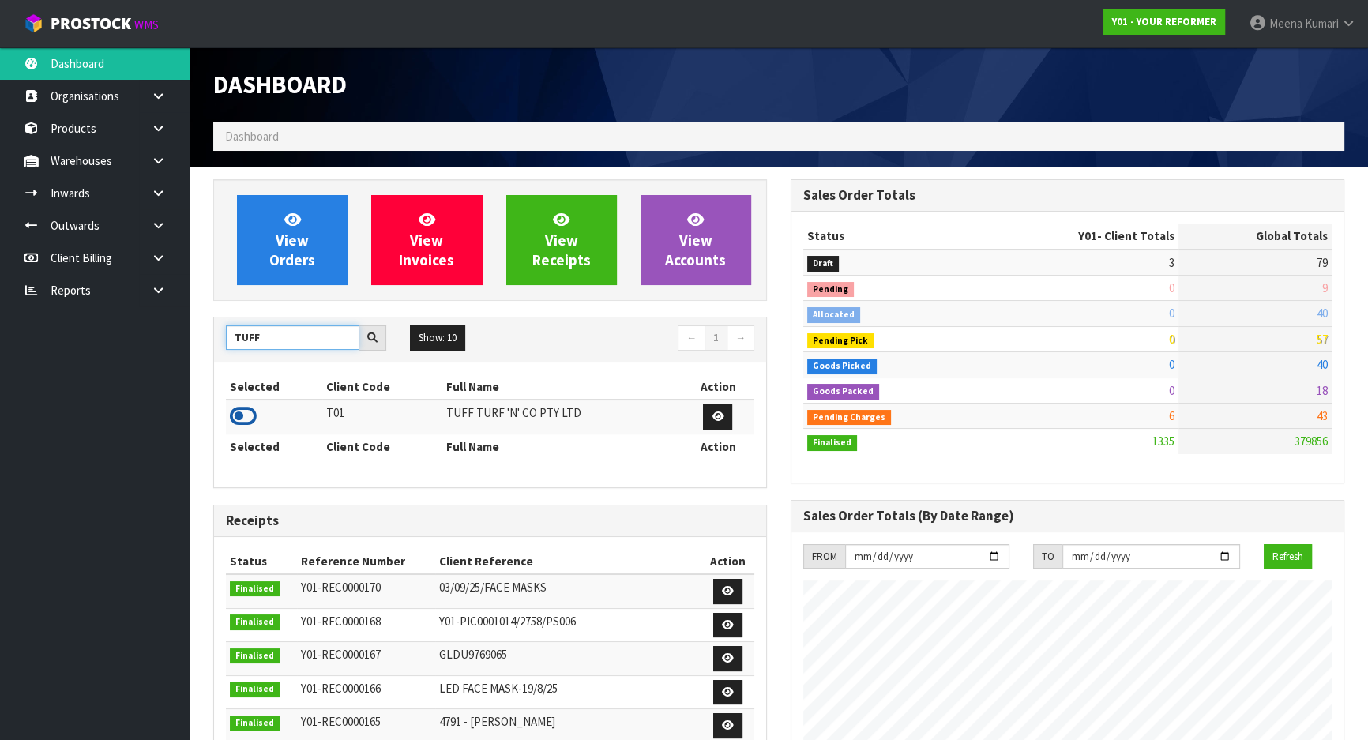
type input "TUFF"
click at [251, 410] on icon at bounding box center [243, 417] width 27 height 24
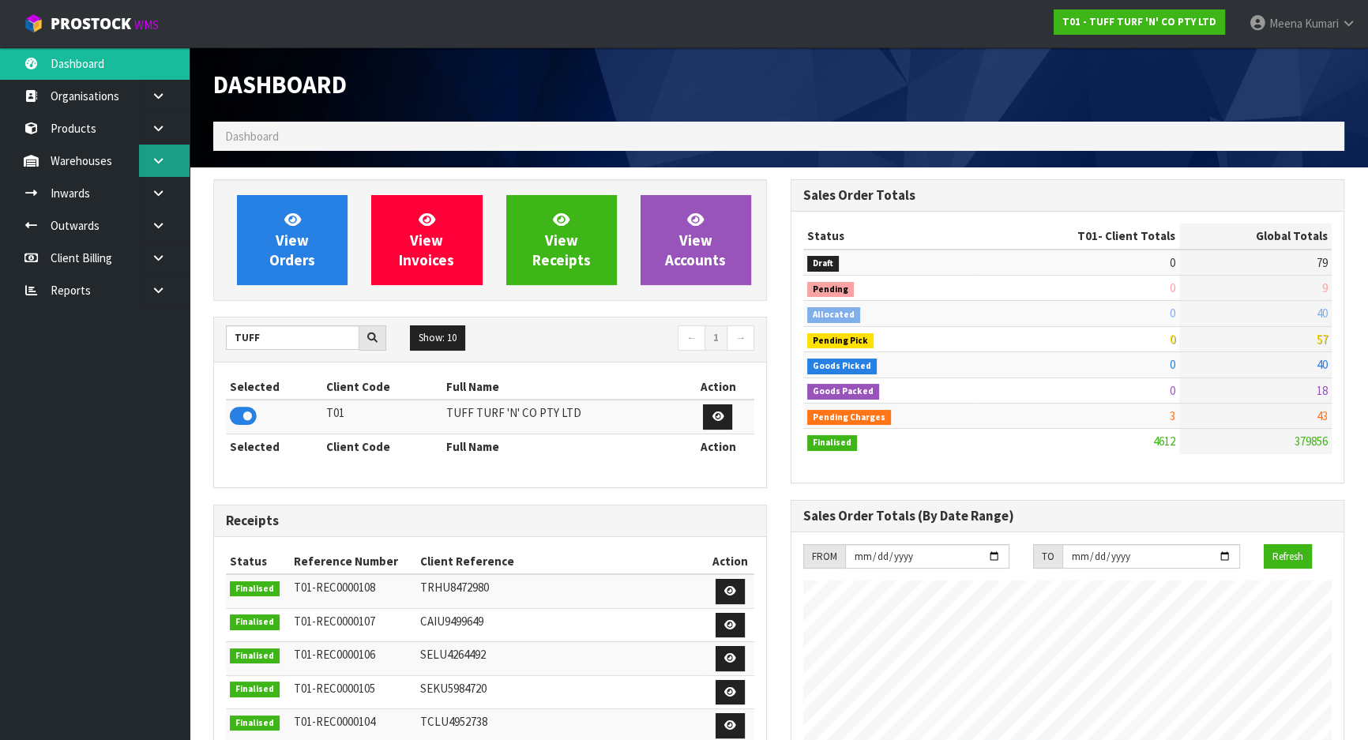
click at [149, 164] on link at bounding box center [164, 161] width 51 height 32
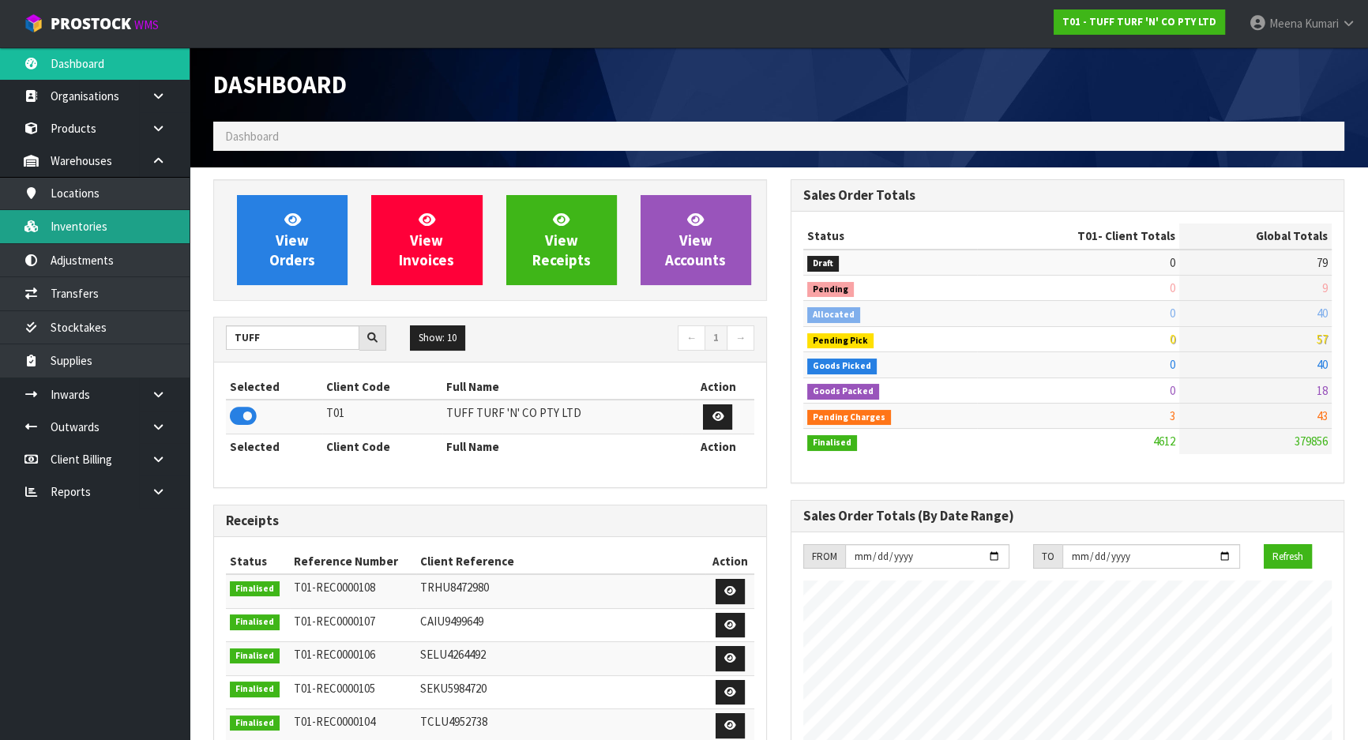
click at [126, 228] on link "Inventories" at bounding box center [95, 226] width 190 height 32
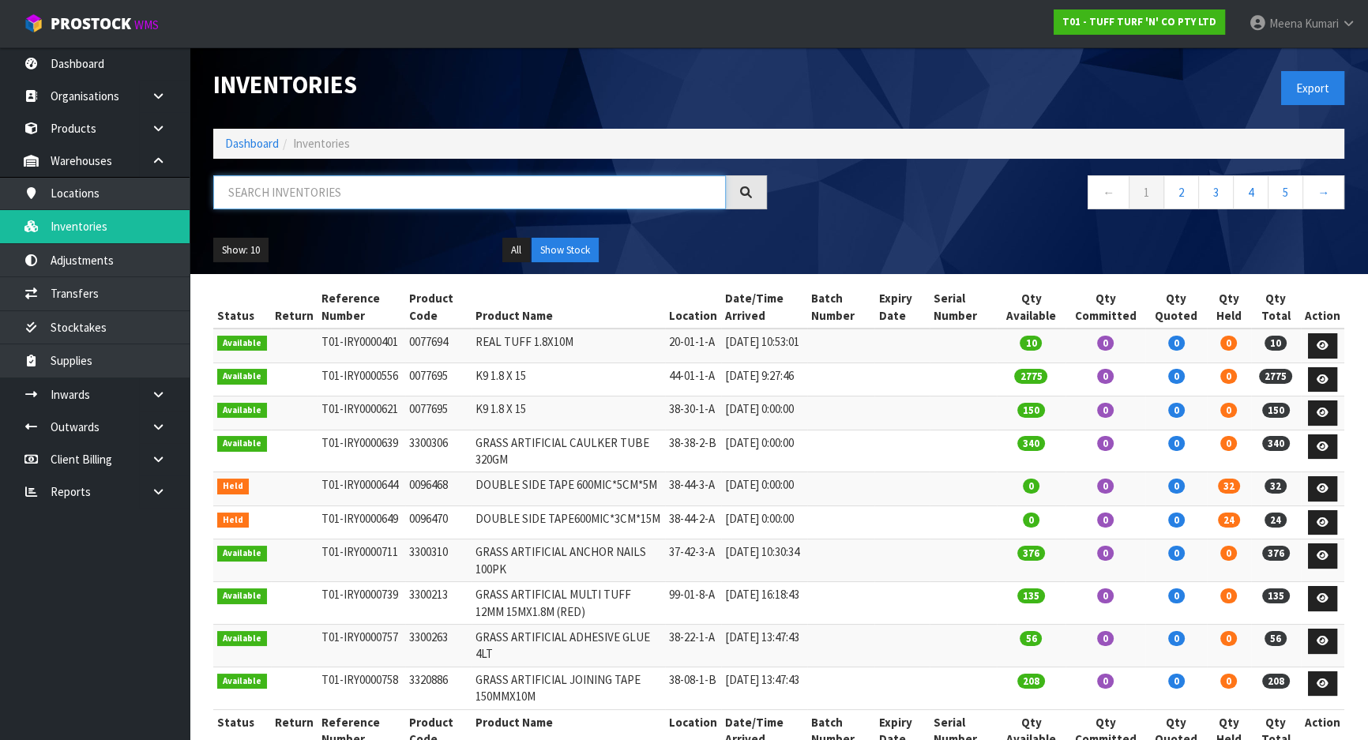
click at [324, 196] on input "text" at bounding box center [469, 192] width 513 height 34
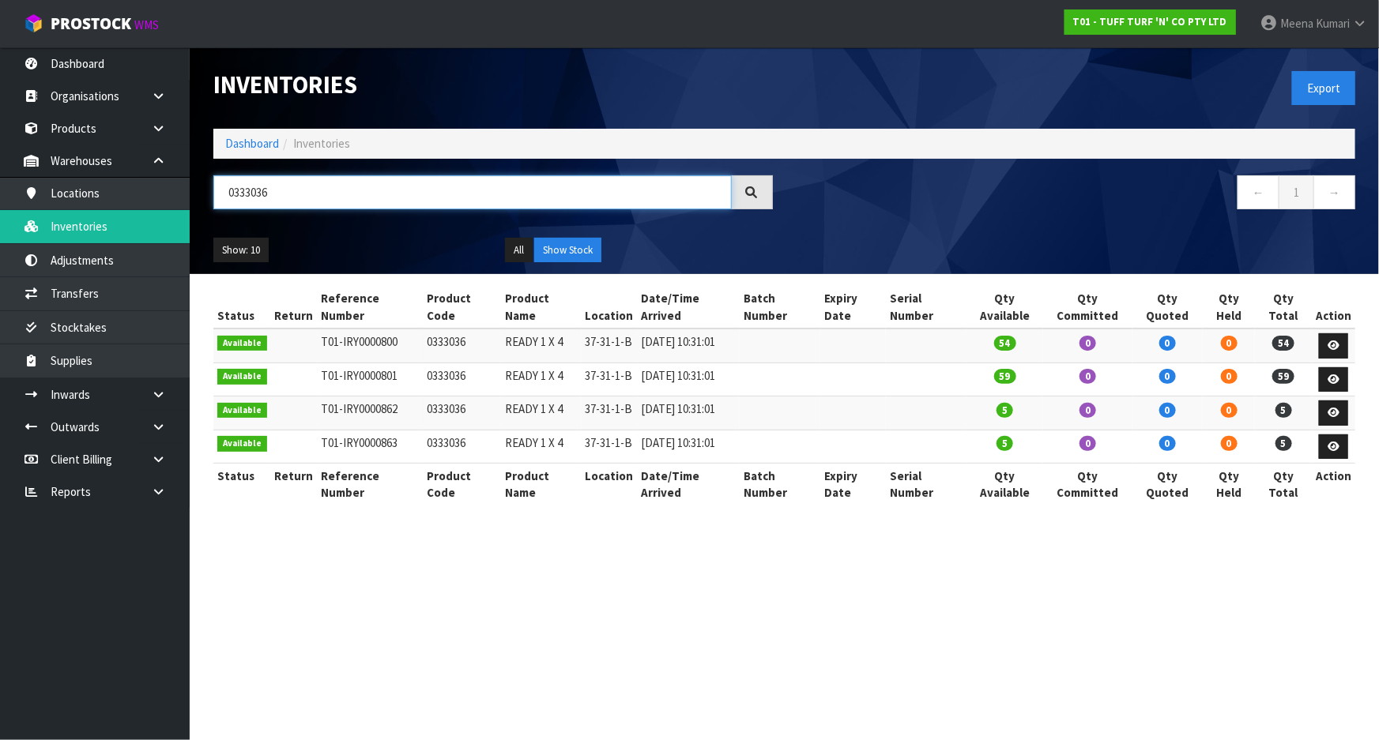
click at [316, 198] on input "0333036" at bounding box center [472, 192] width 518 height 34
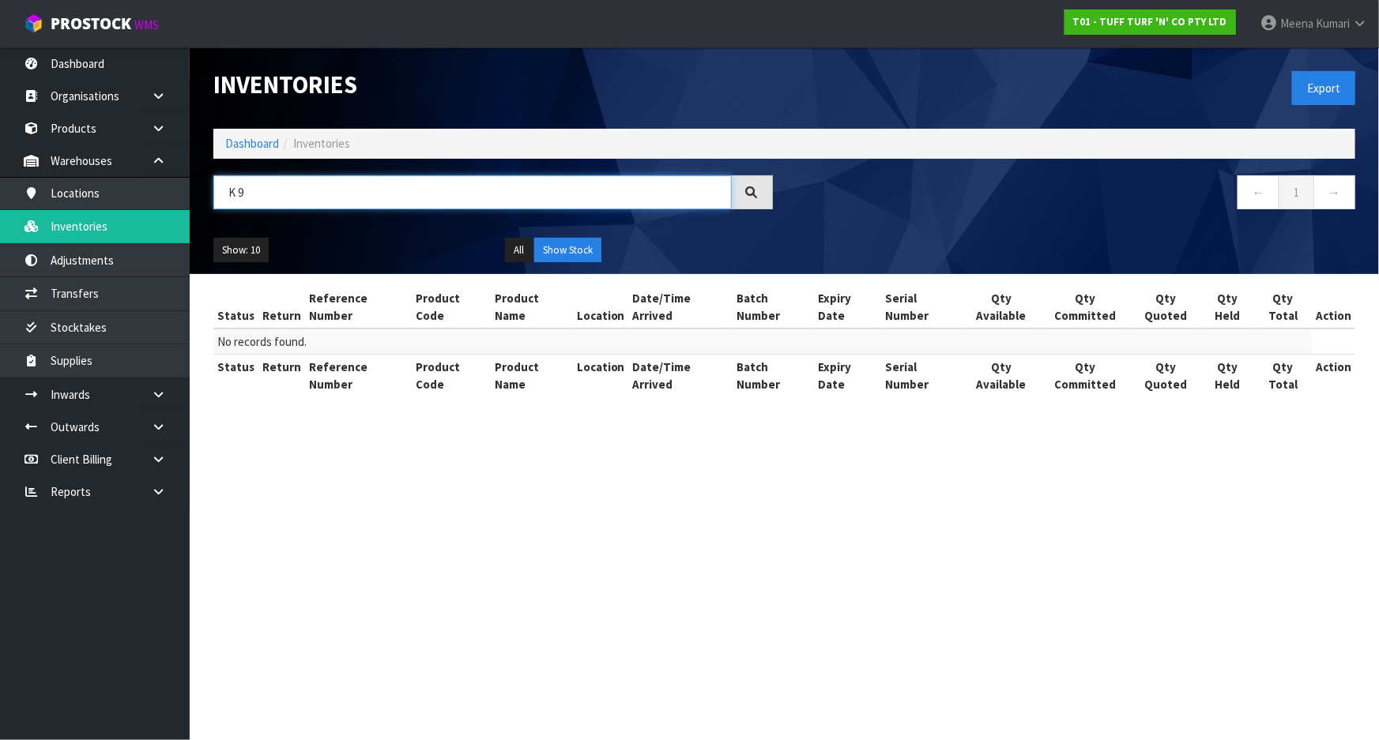
click at [316, 198] on input "K 9" at bounding box center [472, 192] width 518 height 34
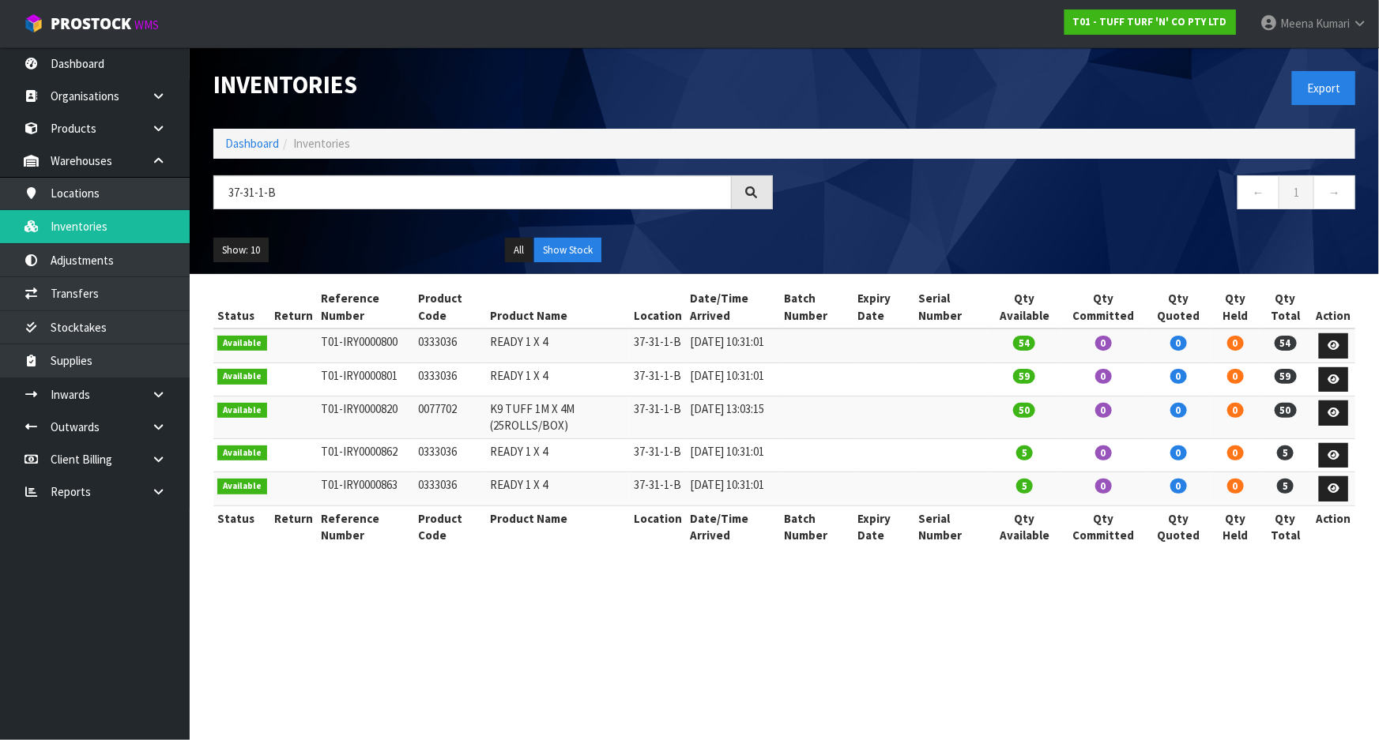
click at [416, 424] on td "0077702" at bounding box center [450, 418] width 73 height 43
click at [417, 424] on td "0077702" at bounding box center [450, 418] width 73 height 43
copy td "0077702"
click at [391, 199] on input "37-31-1-B" at bounding box center [472, 192] width 518 height 34
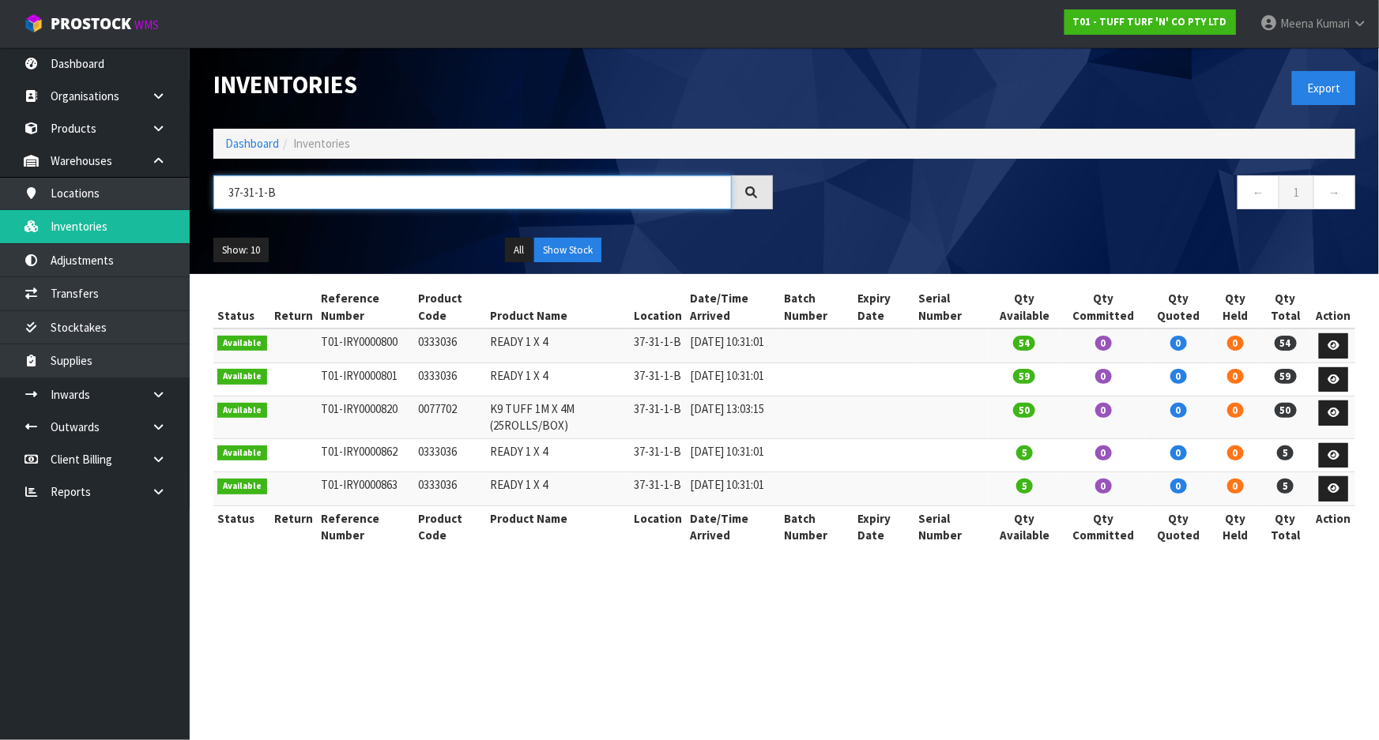
click at [391, 199] on input "37-31-1-B" at bounding box center [472, 192] width 518 height 34
paste input "0077702"
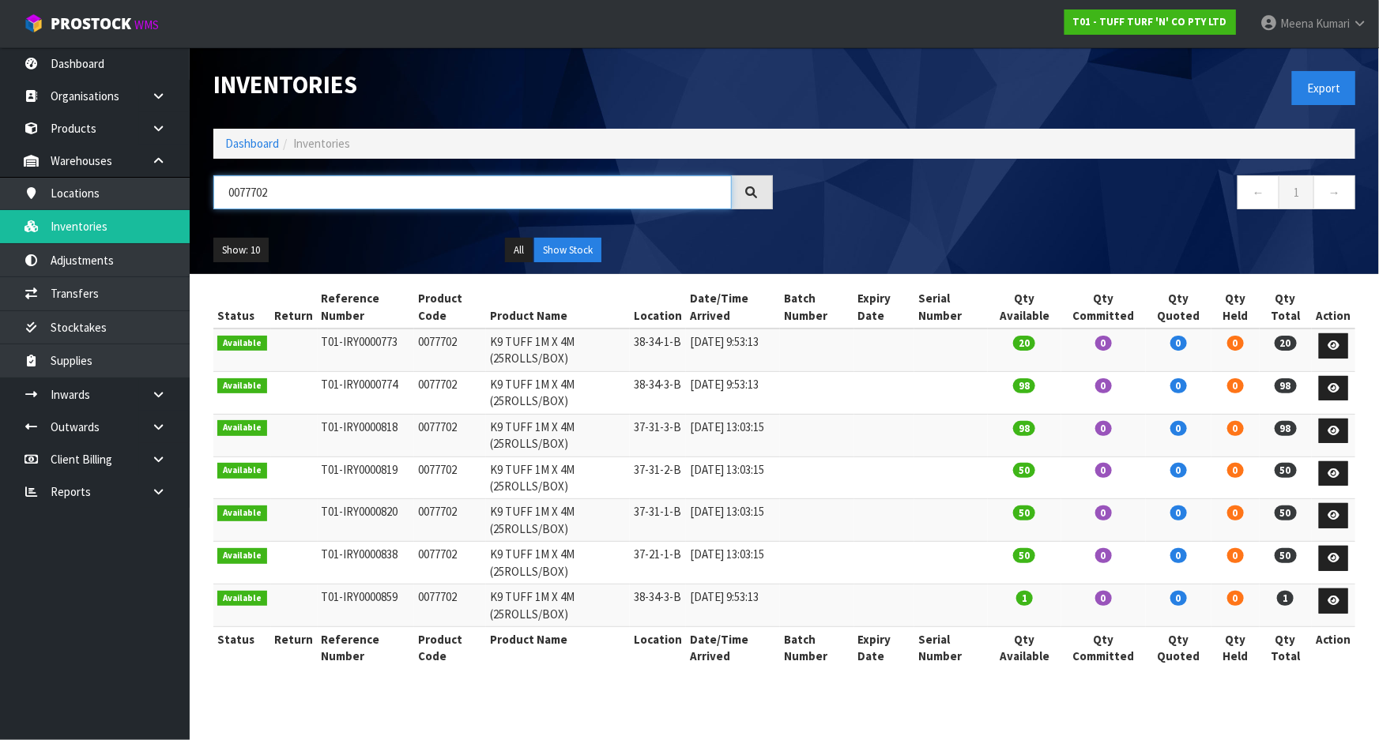
type input "0077702"
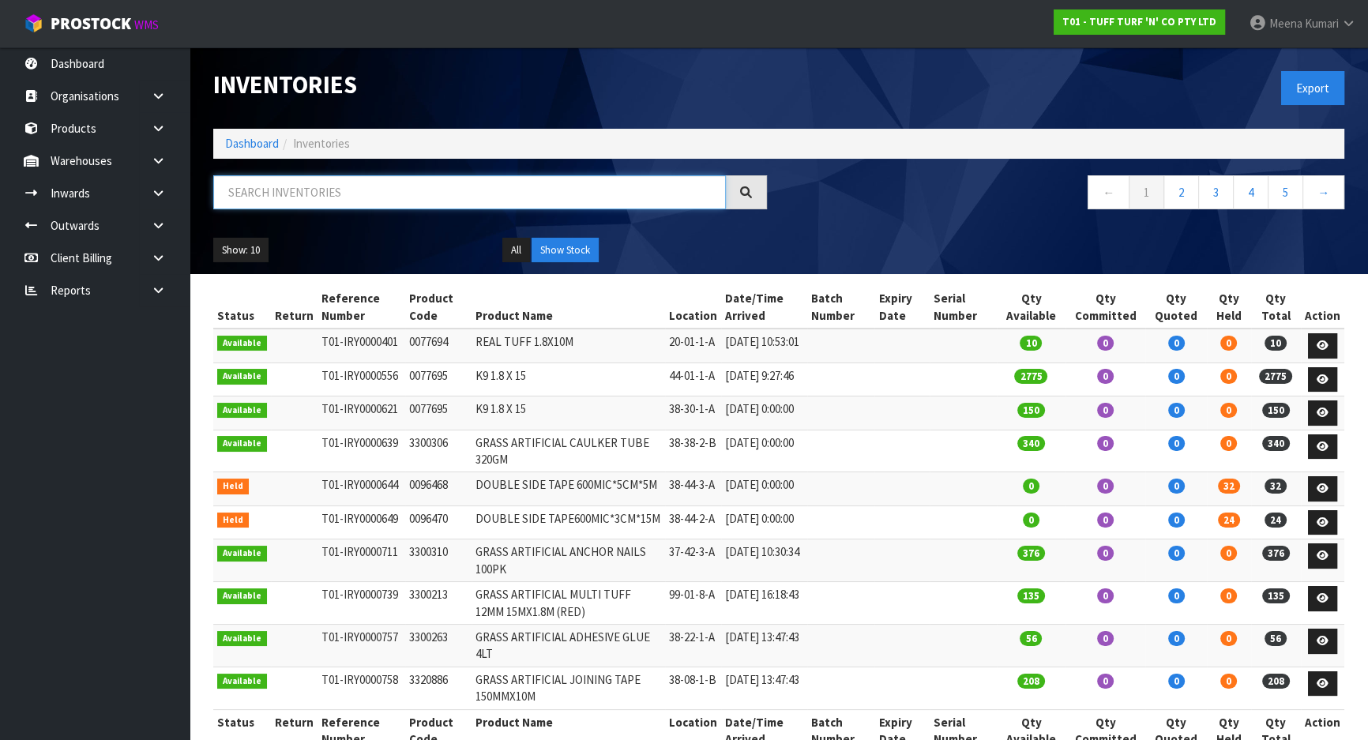
click at [389, 189] on input "text" at bounding box center [469, 192] width 513 height 34
type input "3"
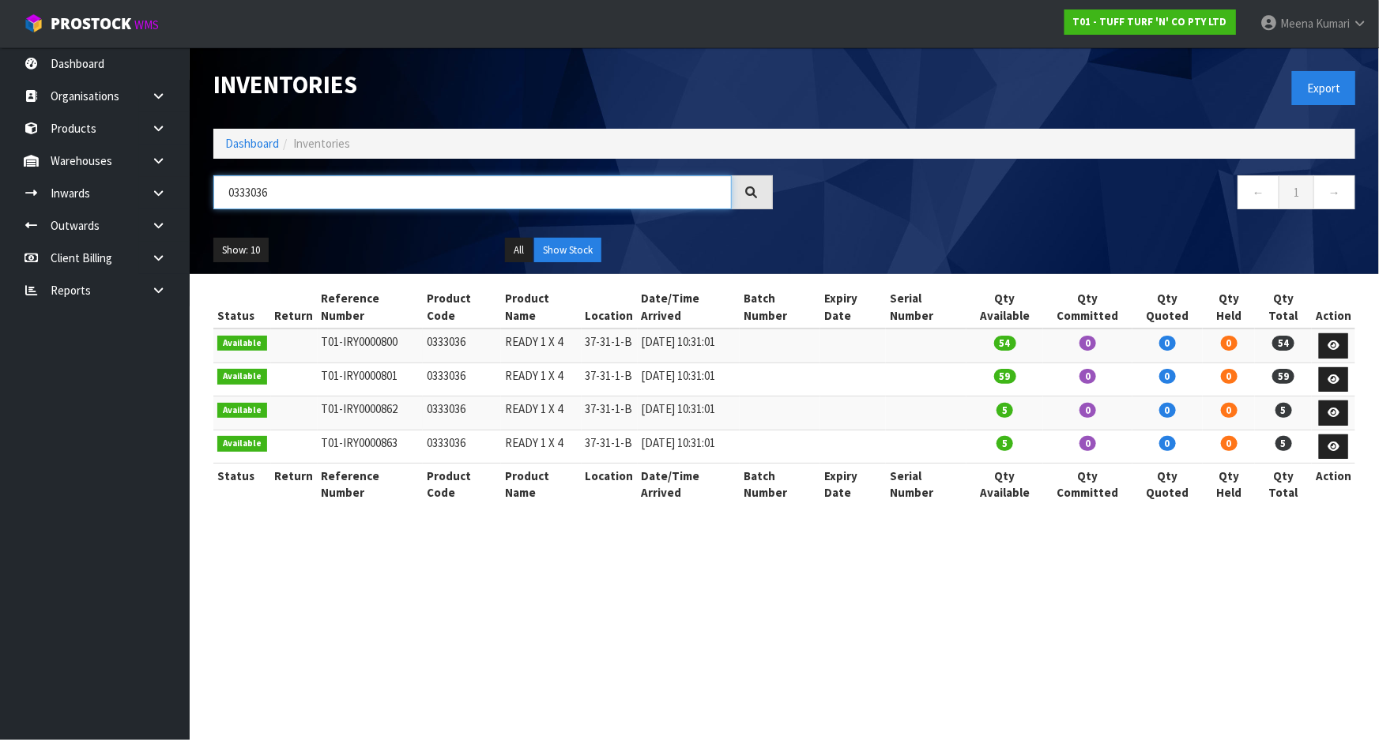
type input "0333036"
click at [239, 143] on link "Dashboard" at bounding box center [252, 143] width 54 height 15
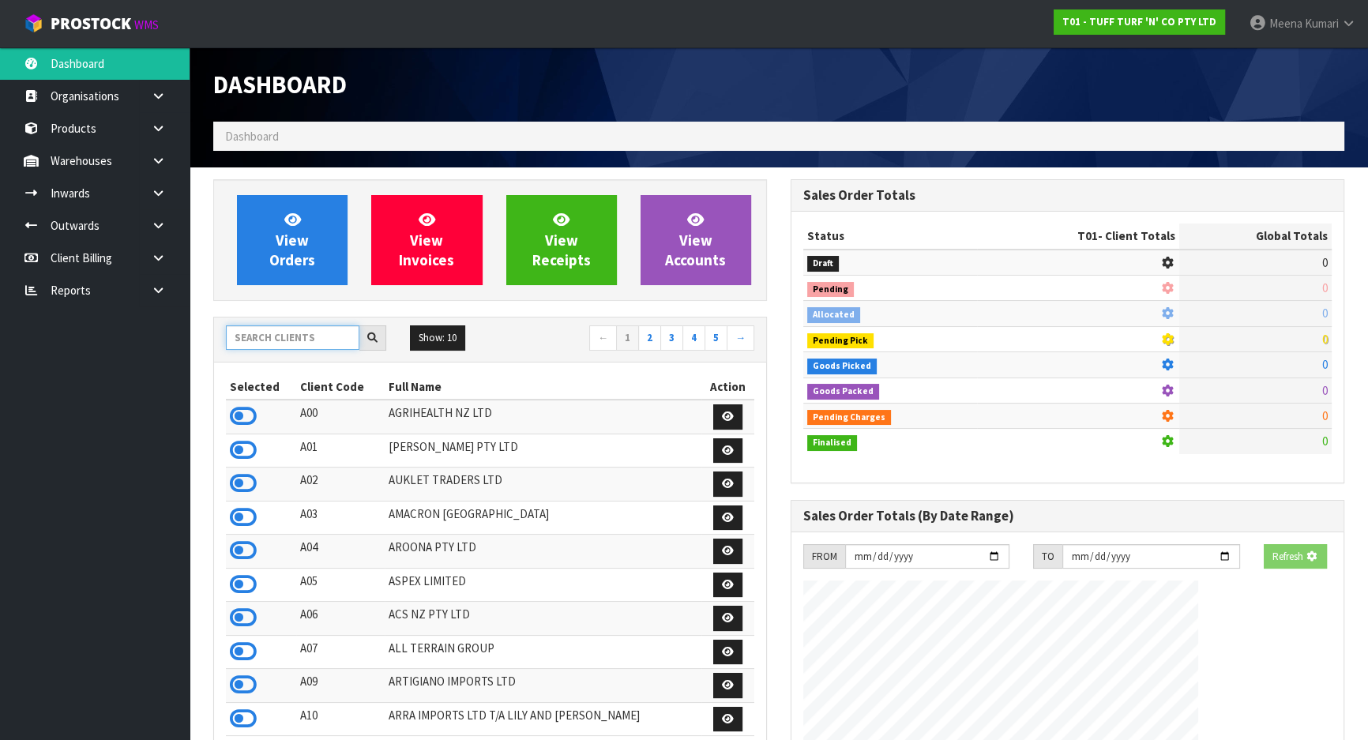
click at [290, 339] on input "text" at bounding box center [293, 338] width 134 height 24
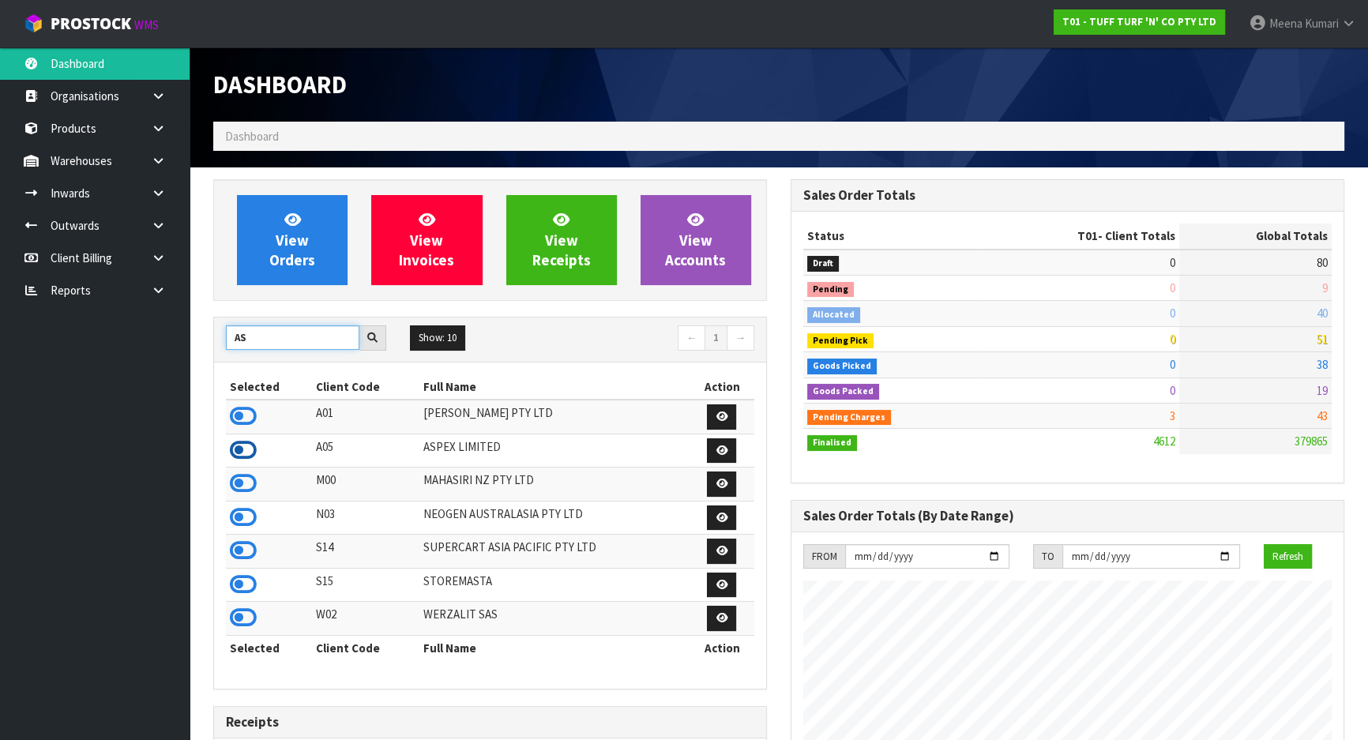
type input "AS"
click at [246, 448] on icon at bounding box center [243, 450] width 27 height 24
click at [160, 159] on icon at bounding box center [158, 161] width 15 height 12
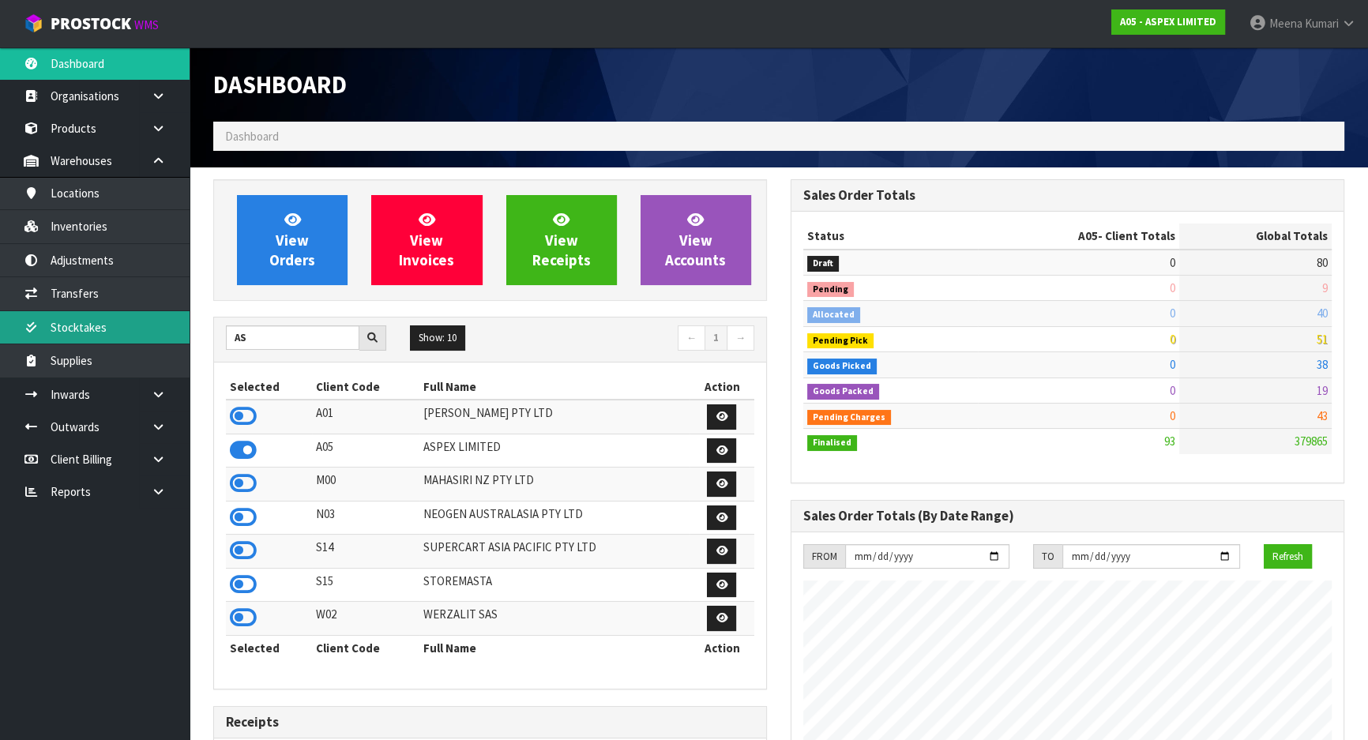
click at [145, 316] on link "Stocktakes" at bounding box center [95, 327] width 190 height 32
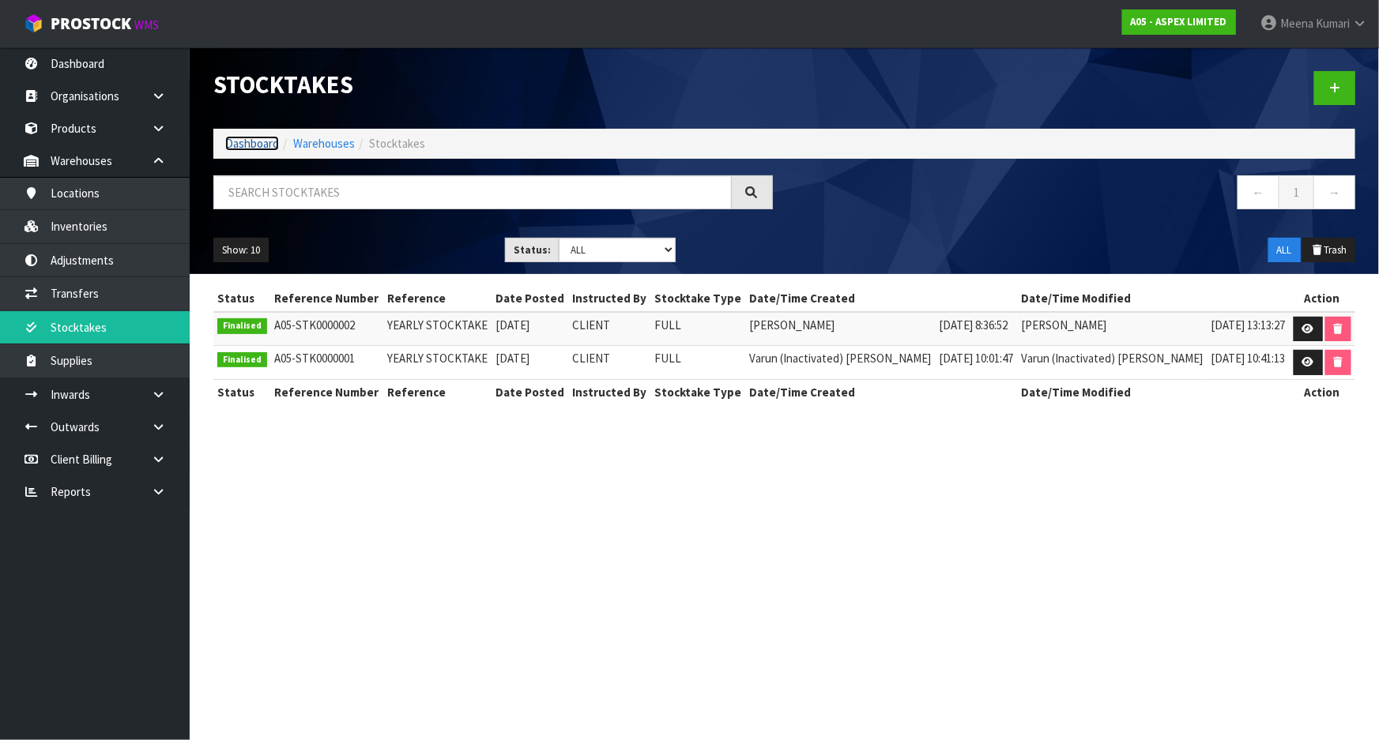
click at [254, 143] on link "Dashboard" at bounding box center [252, 143] width 54 height 15
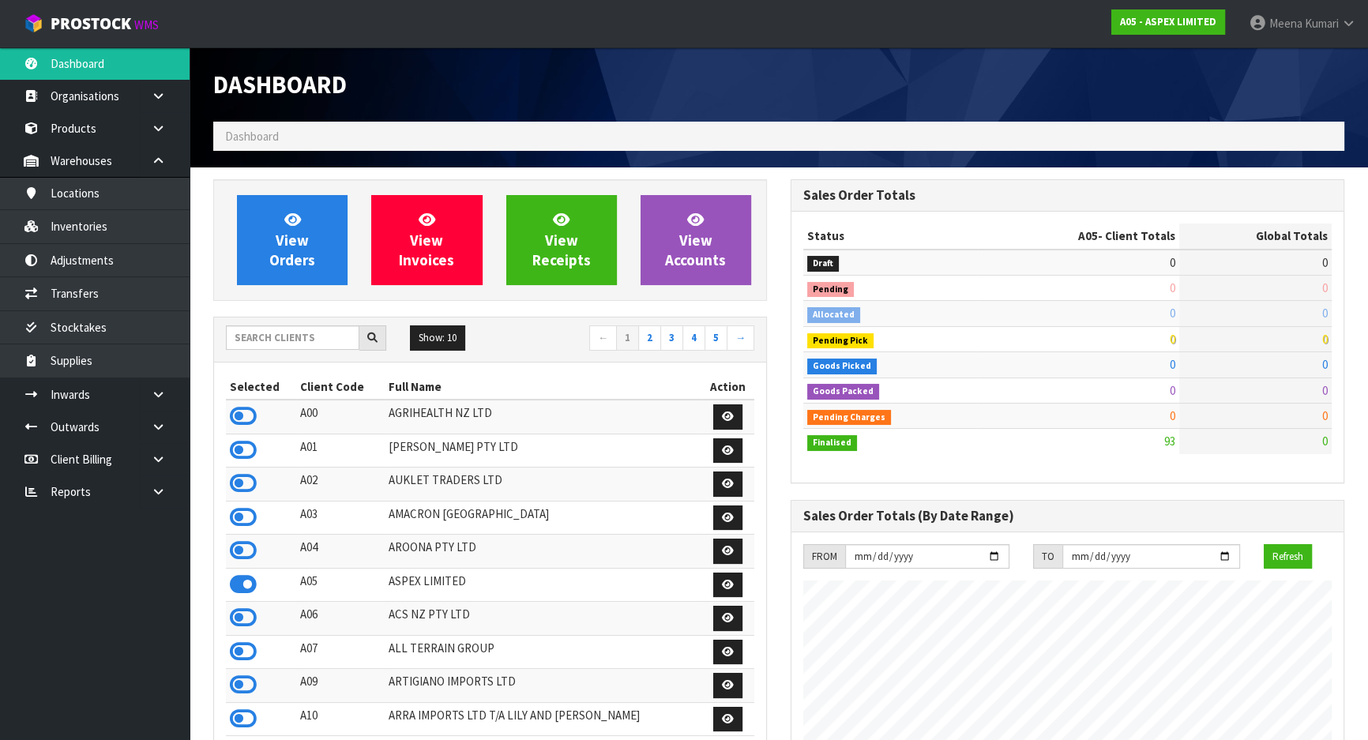
scroll to position [965, 577]
click at [302, 341] on input "text" at bounding box center [293, 338] width 134 height 24
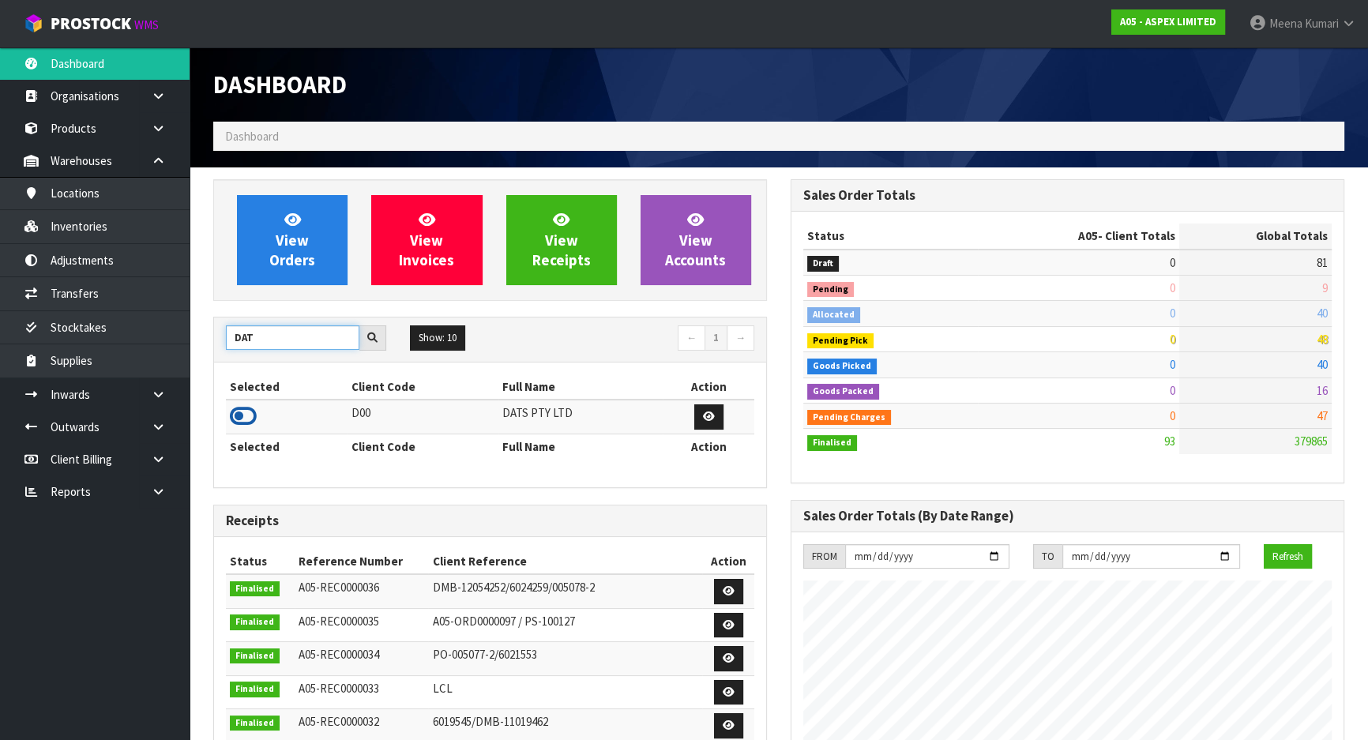
type input "DAT"
click at [245, 418] on icon at bounding box center [243, 417] width 27 height 24
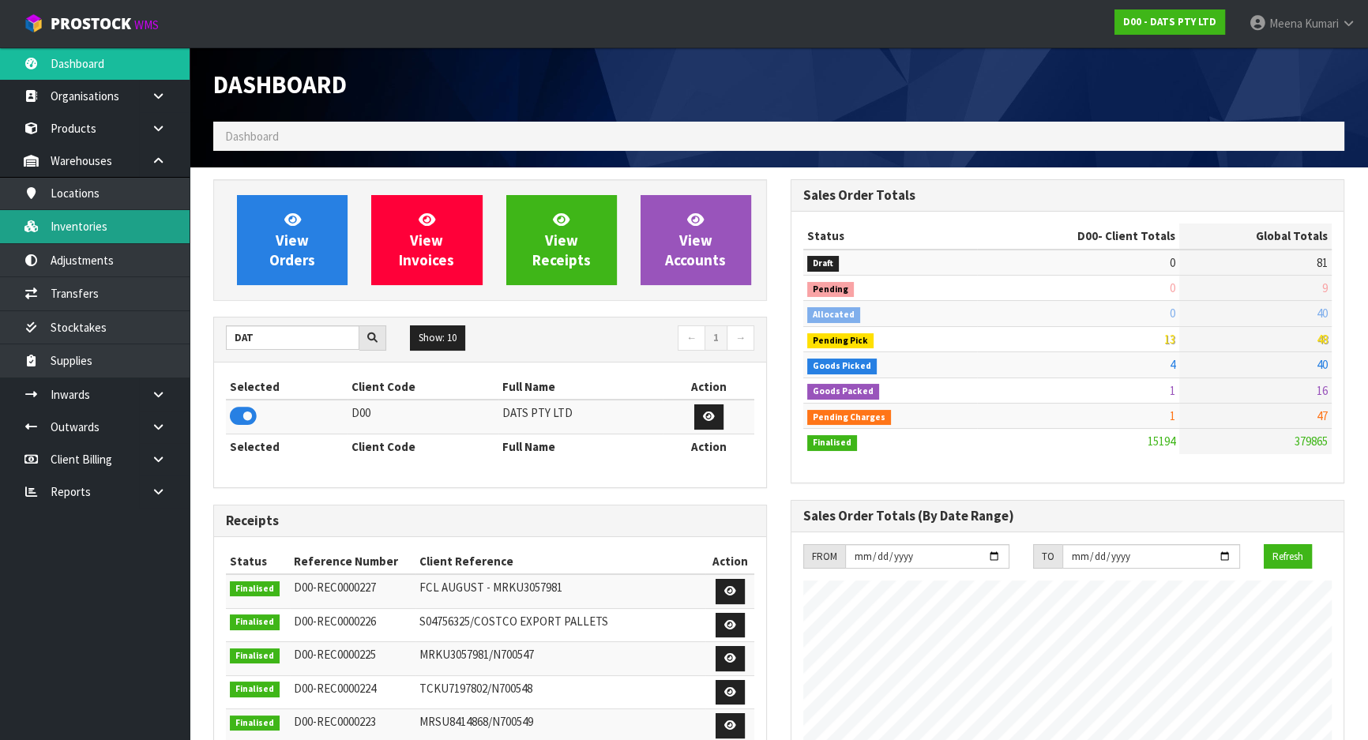
scroll to position [1229, 577]
click at [143, 232] on link "Inventories" at bounding box center [95, 226] width 190 height 32
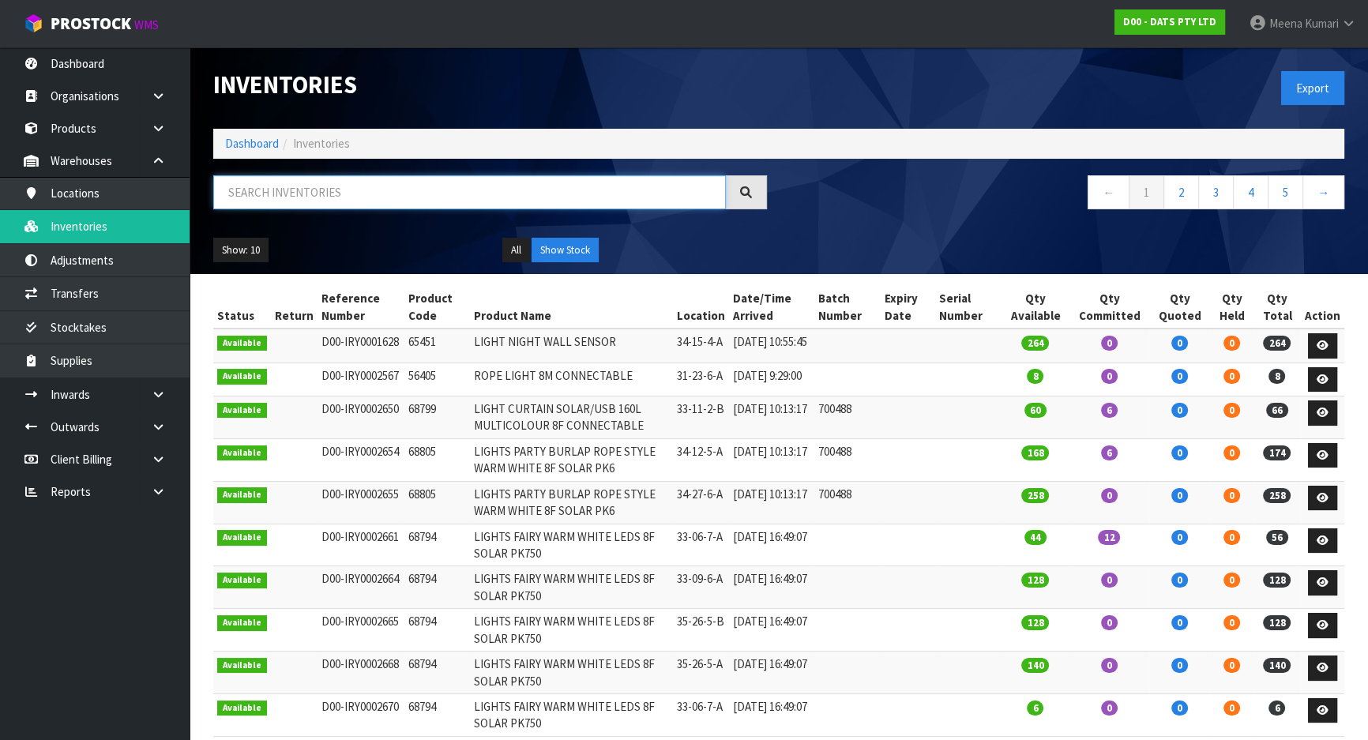
click at [264, 193] on input "text" at bounding box center [469, 192] width 513 height 34
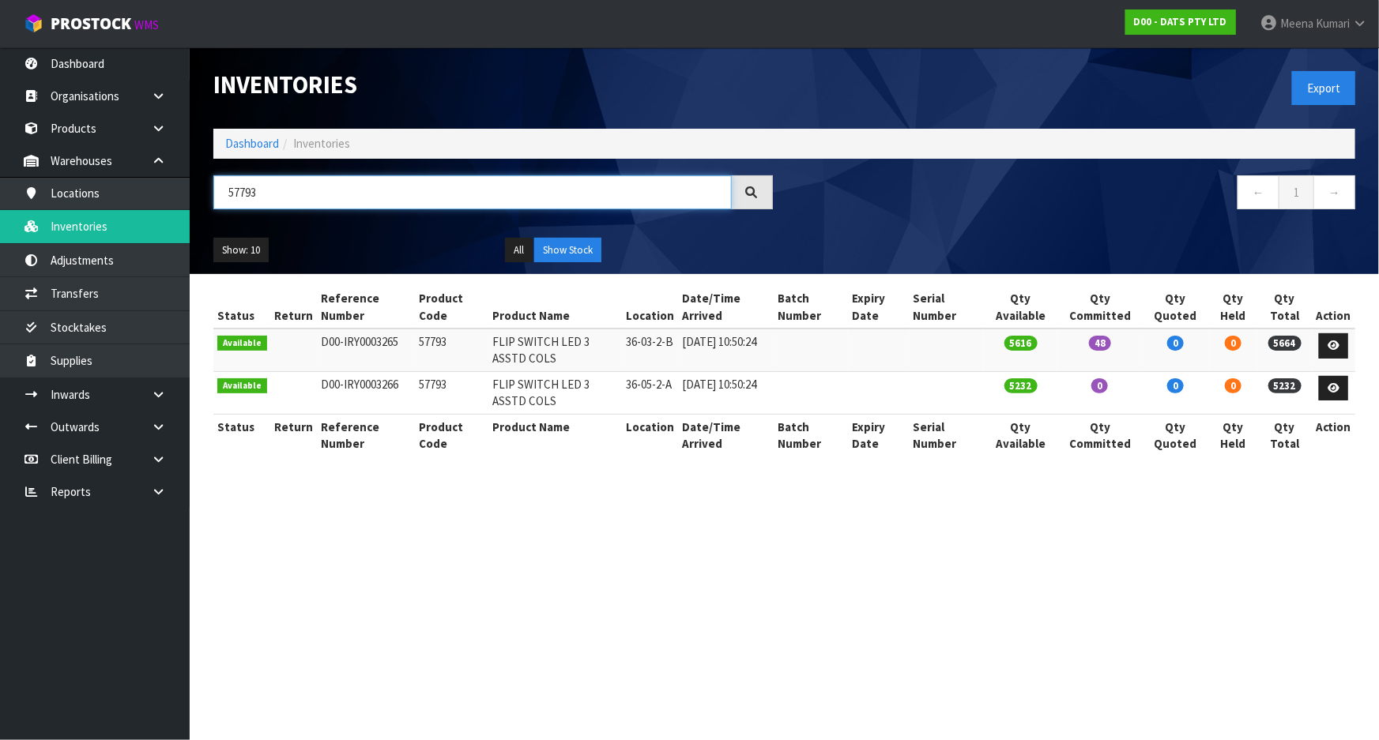
type input "57793"
click at [264, 139] on link "Dashboard" at bounding box center [252, 143] width 54 height 15
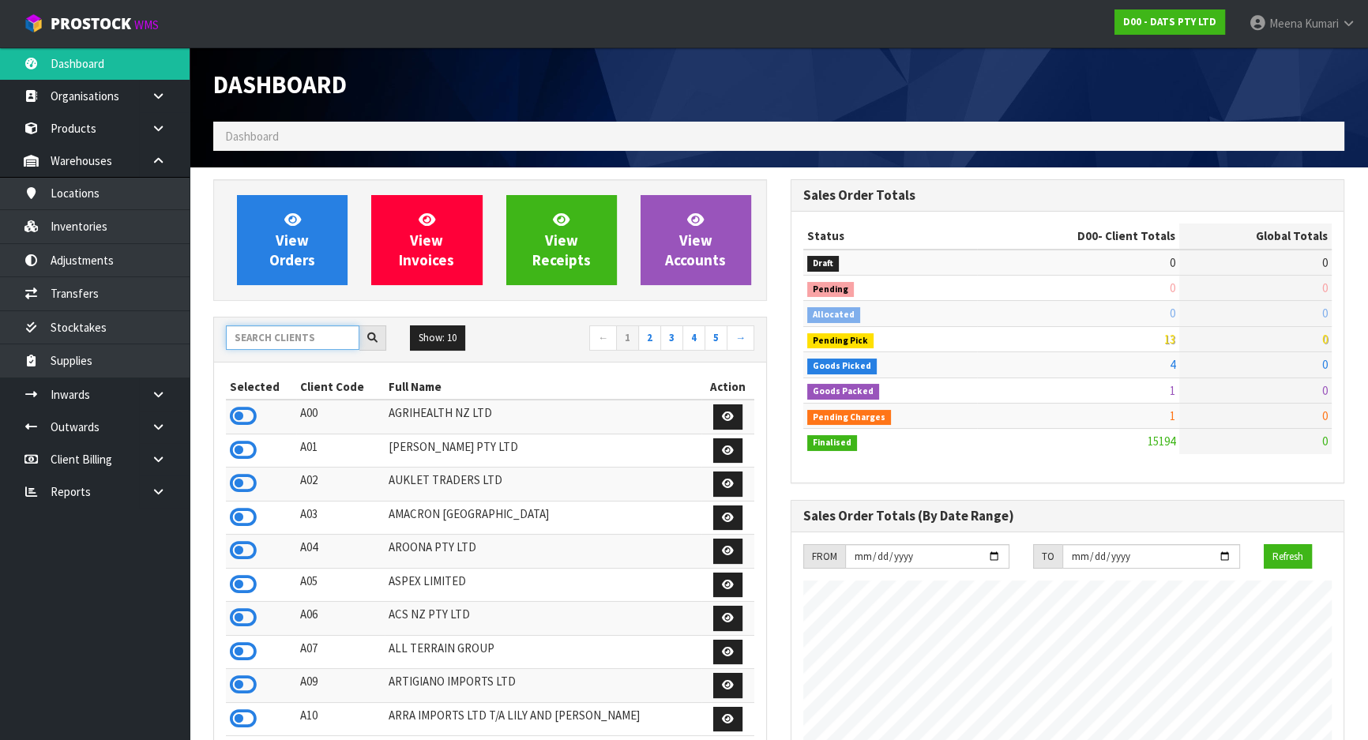
scroll to position [1229, 577]
click at [318, 337] on input "text" at bounding box center [293, 338] width 134 height 24
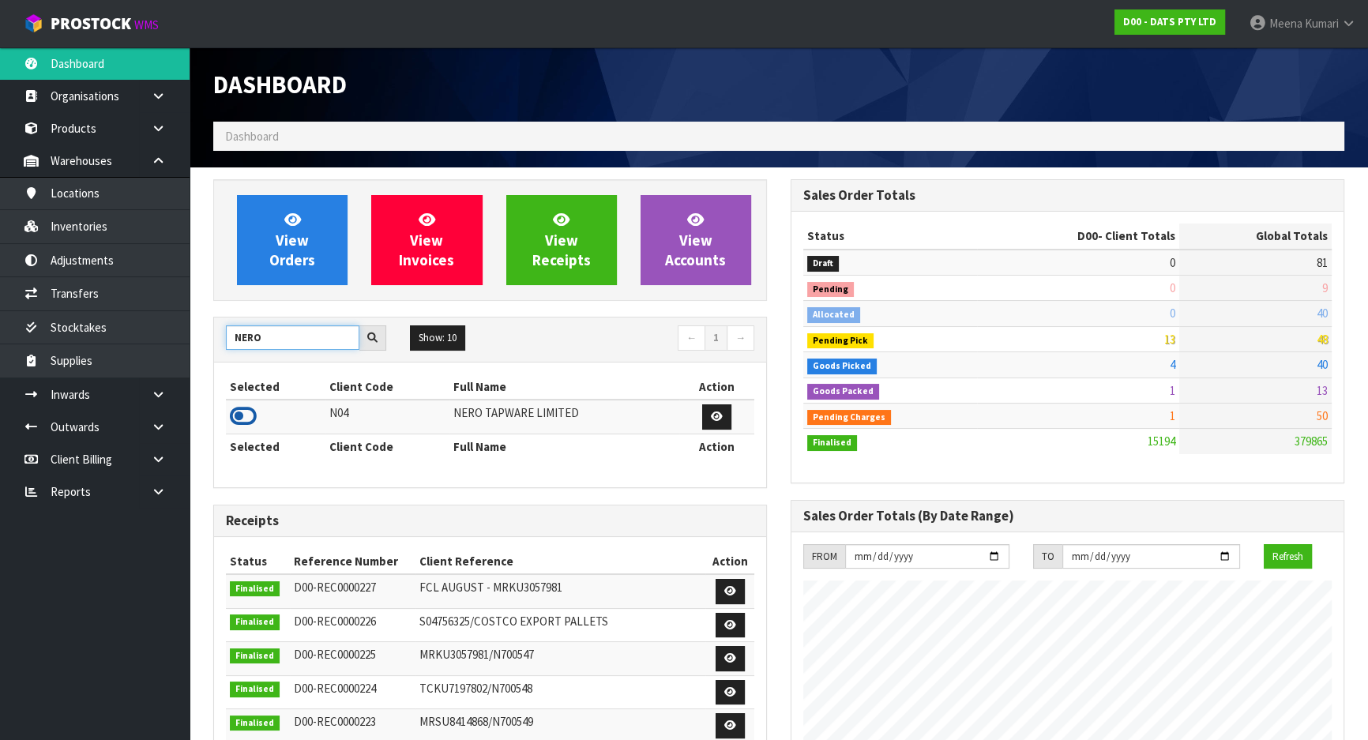
type input "NERO"
click at [242, 409] on icon at bounding box center [243, 417] width 27 height 24
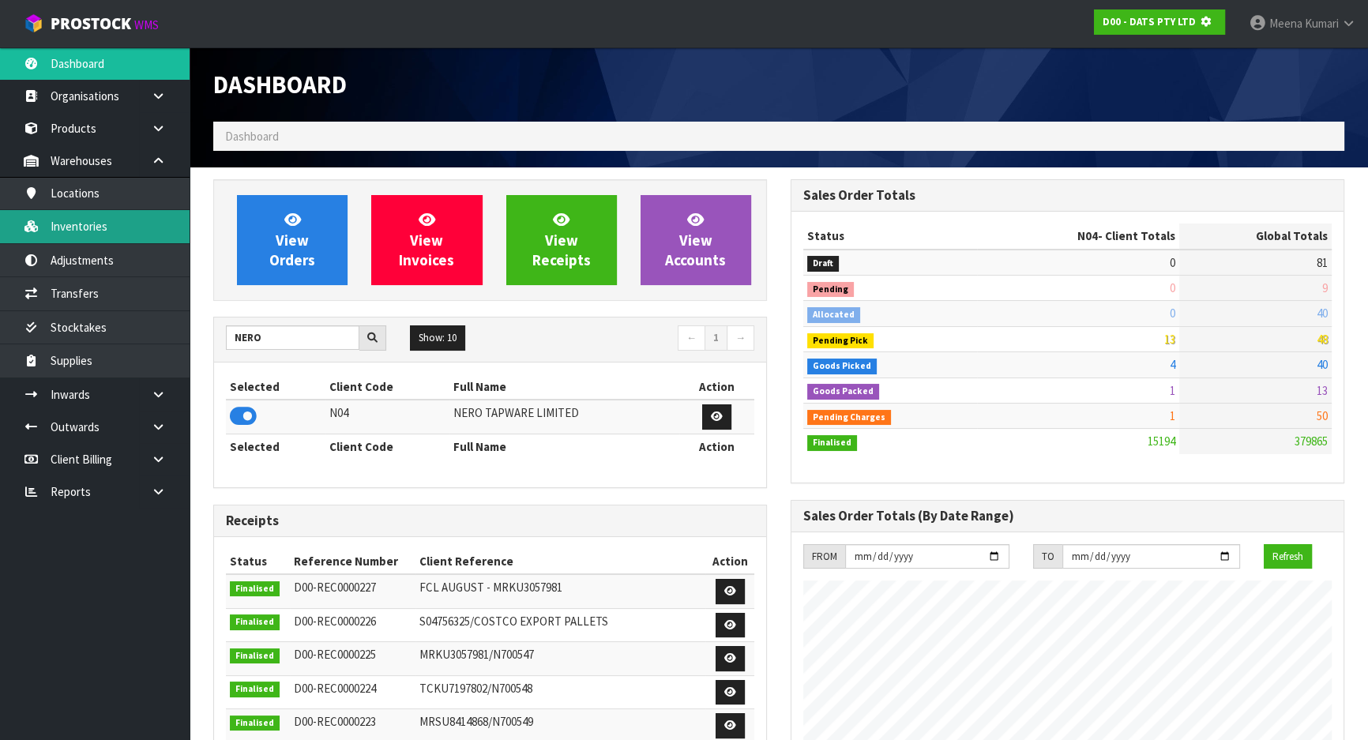
scroll to position [984, 577]
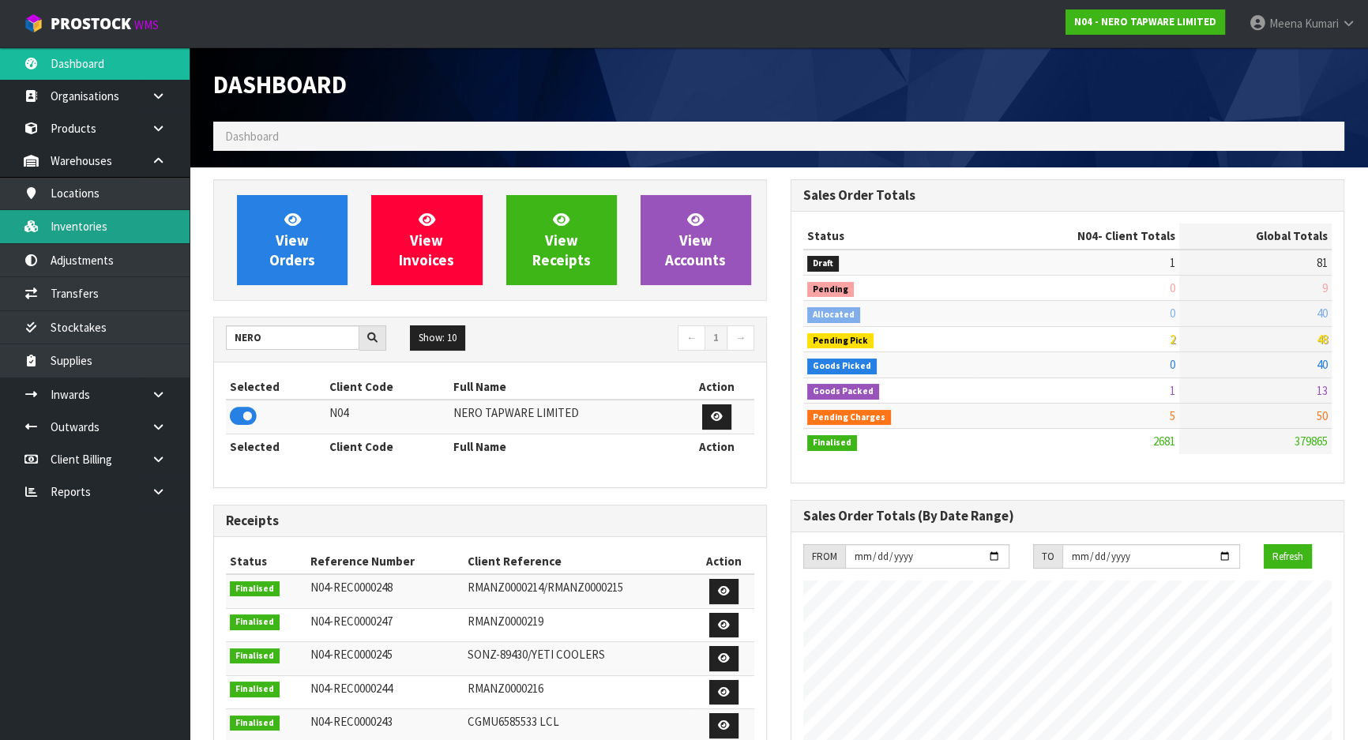
click at [106, 213] on link "Inventories" at bounding box center [95, 226] width 190 height 32
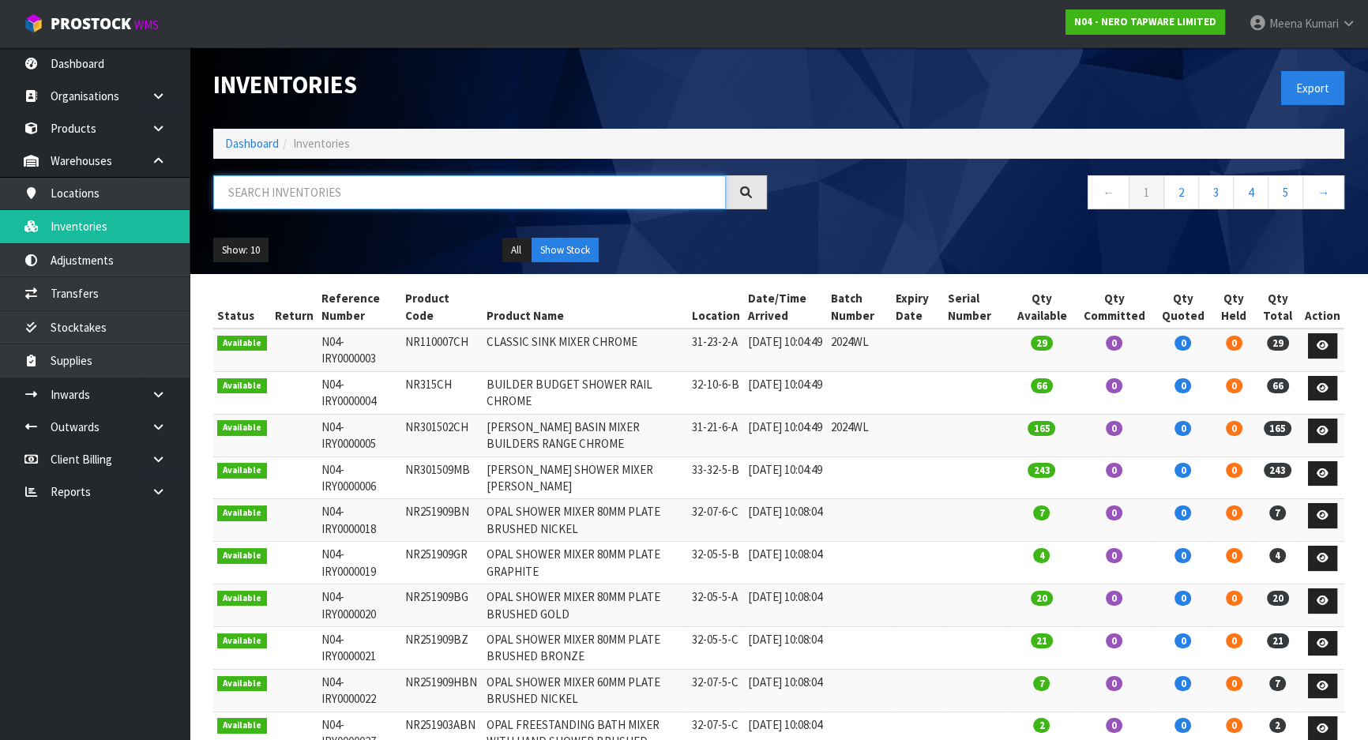
click at [278, 190] on input "text" at bounding box center [469, 192] width 513 height 34
paste input "NR251905EBZ"
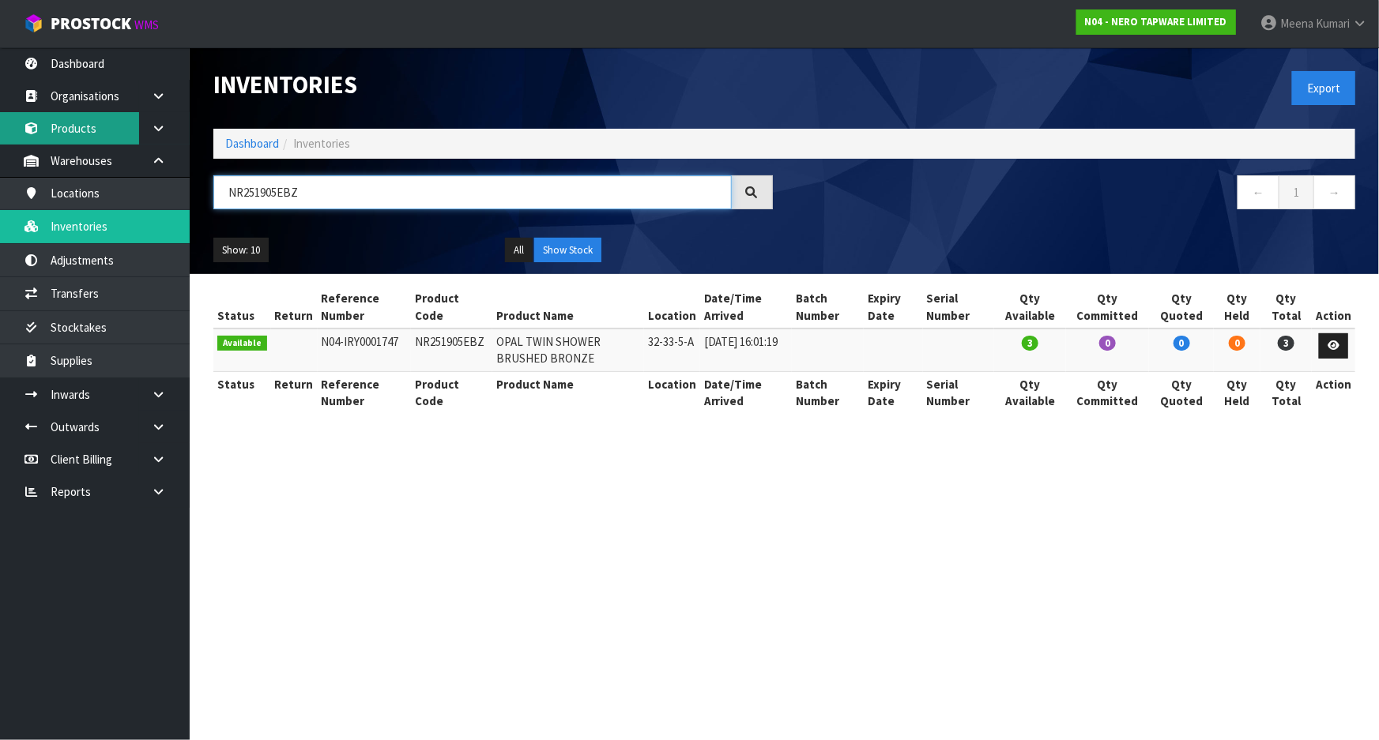
type input "NR251905EBZ"
click at [106, 143] on link "Products" at bounding box center [95, 128] width 190 height 32
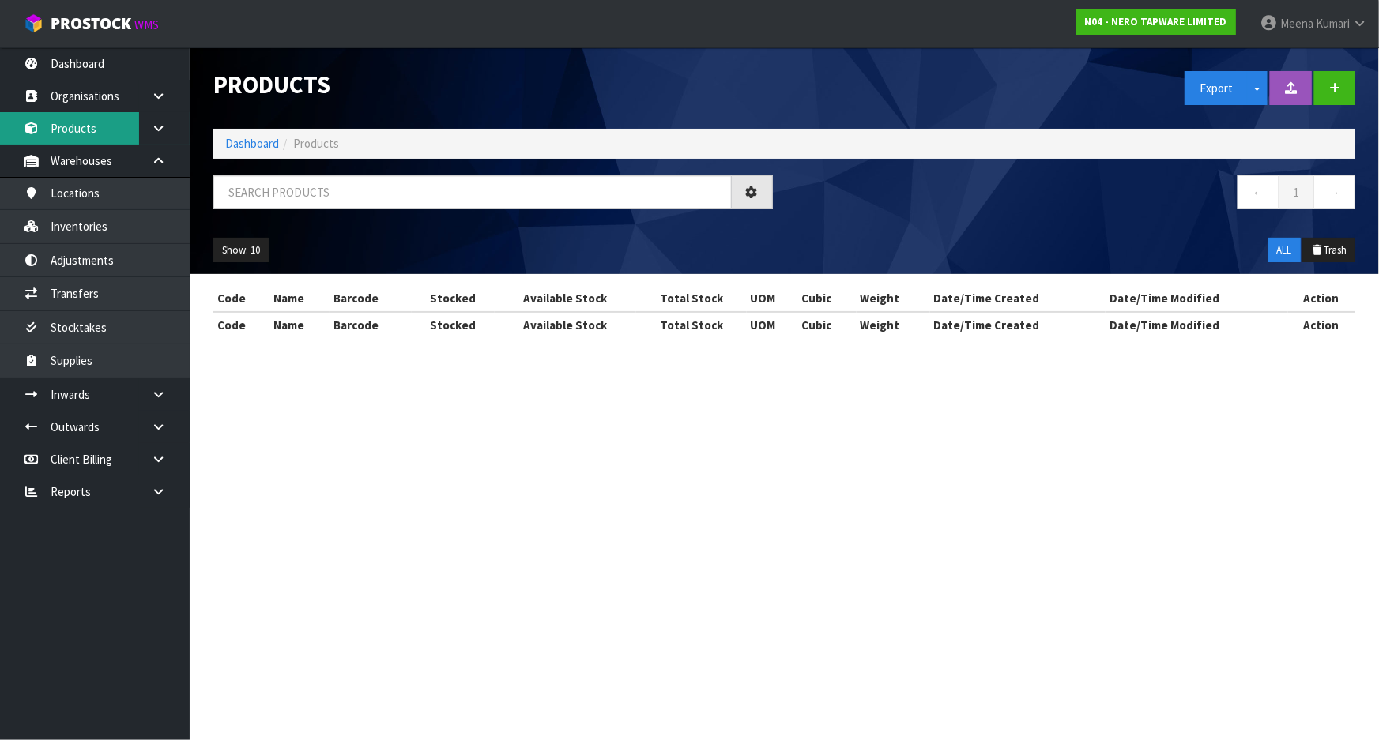
click at [92, 126] on div "Products Export Split button! SOH Summary Measurements Dangerous Goods Import P…" at bounding box center [689, 183] width 1379 height 366
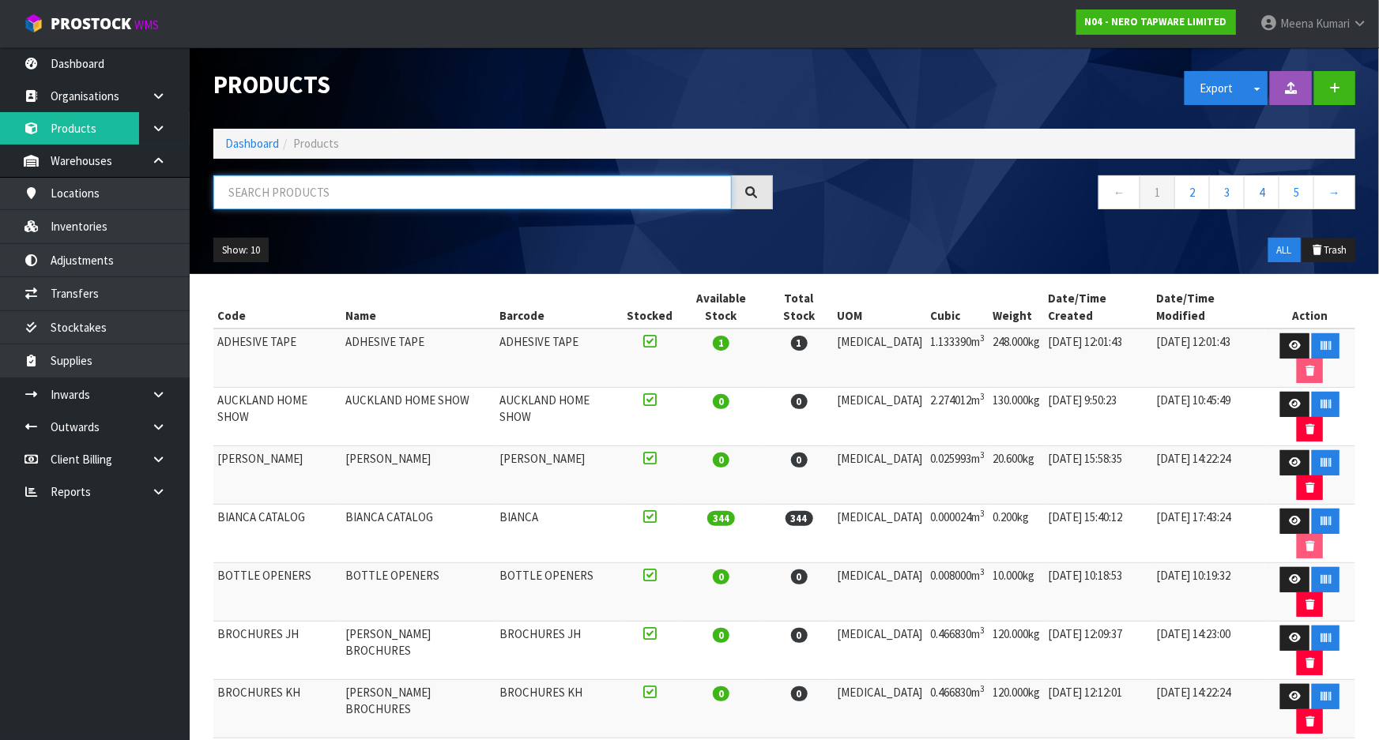
click at [359, 209] on input "text" at bounding box center [472, 192] width 518 height 34
click at [354, 197] on input "text" at bounding box center [472, 192] width 518 height 34
paste input "NR251905EBZ"
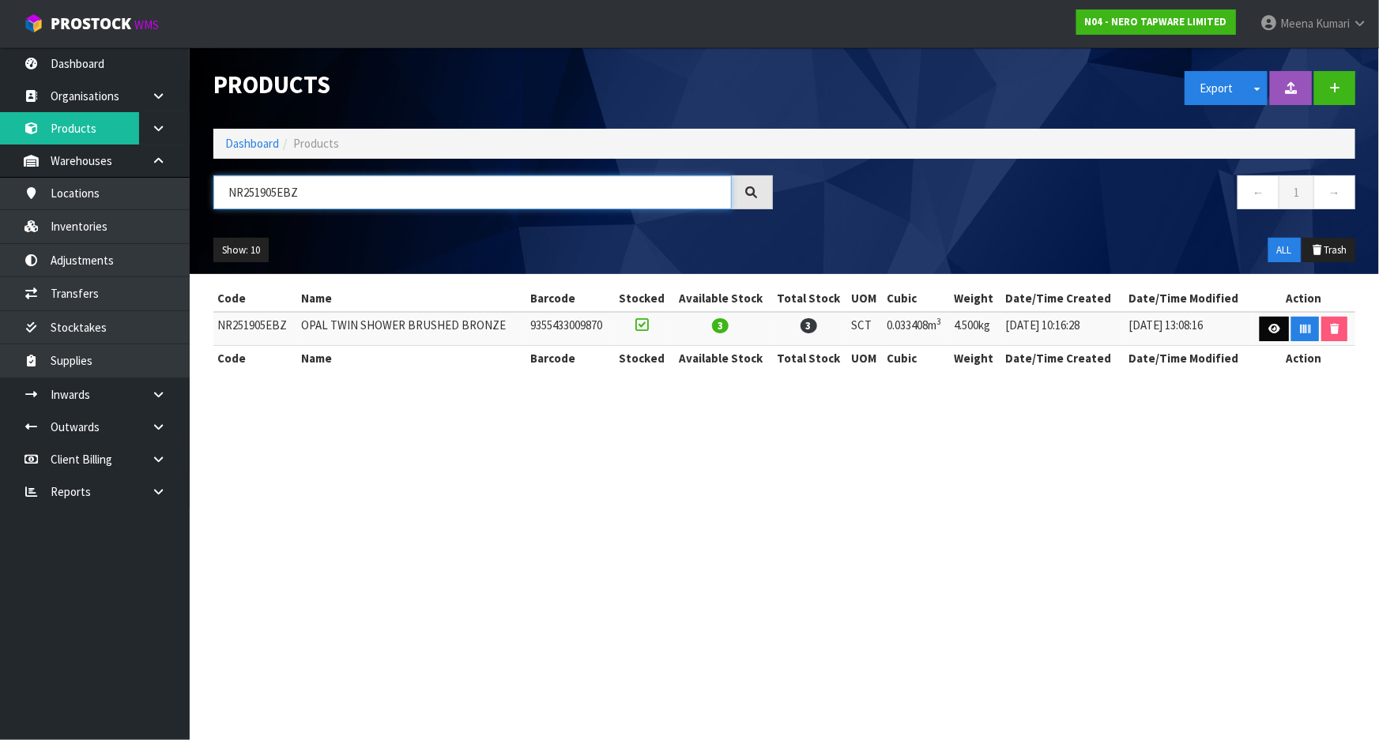
type input "NR251905EBZ"
click at [1271, 339] on link at bounding box center [1273, 329] width 29 height 25
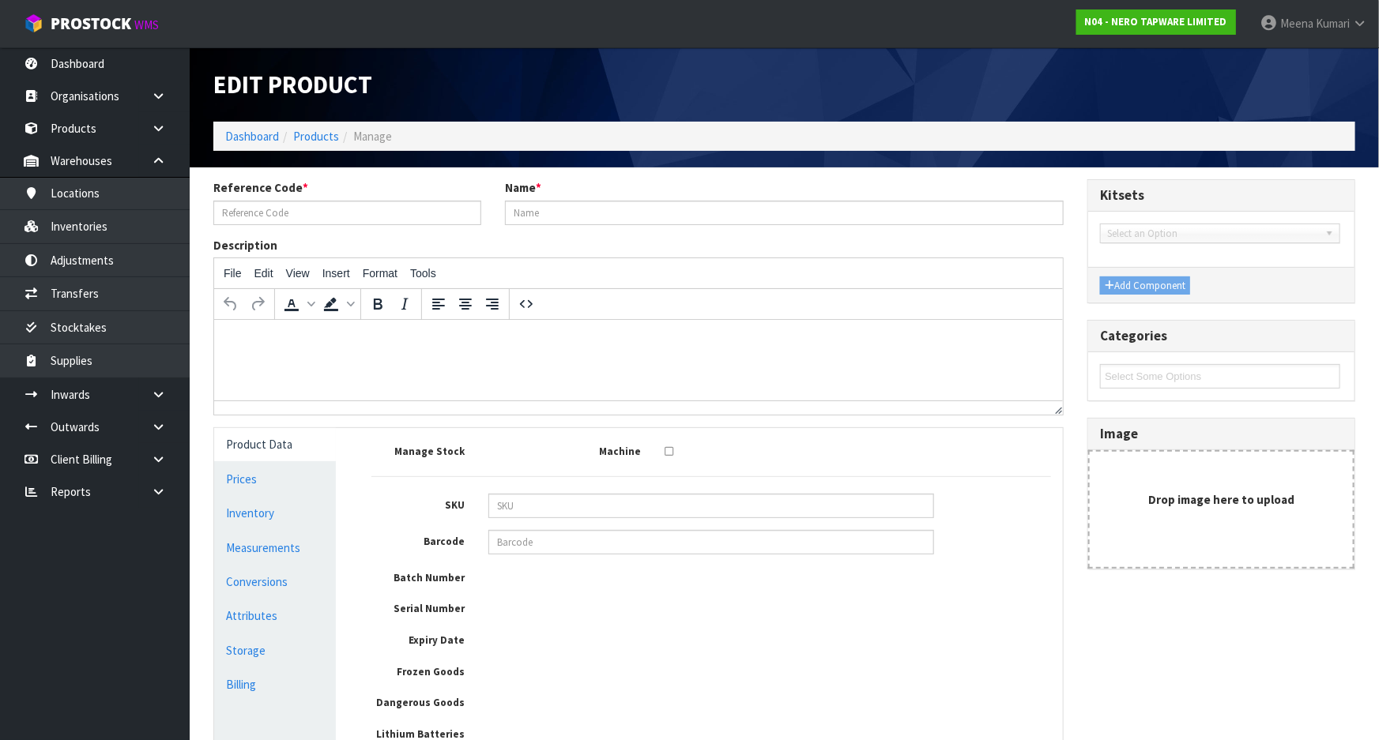
type input "NR251905EBZ"
type input "OPAL TWIN SHOWER BRUSHED BRONZE"
type input "9355433009870"
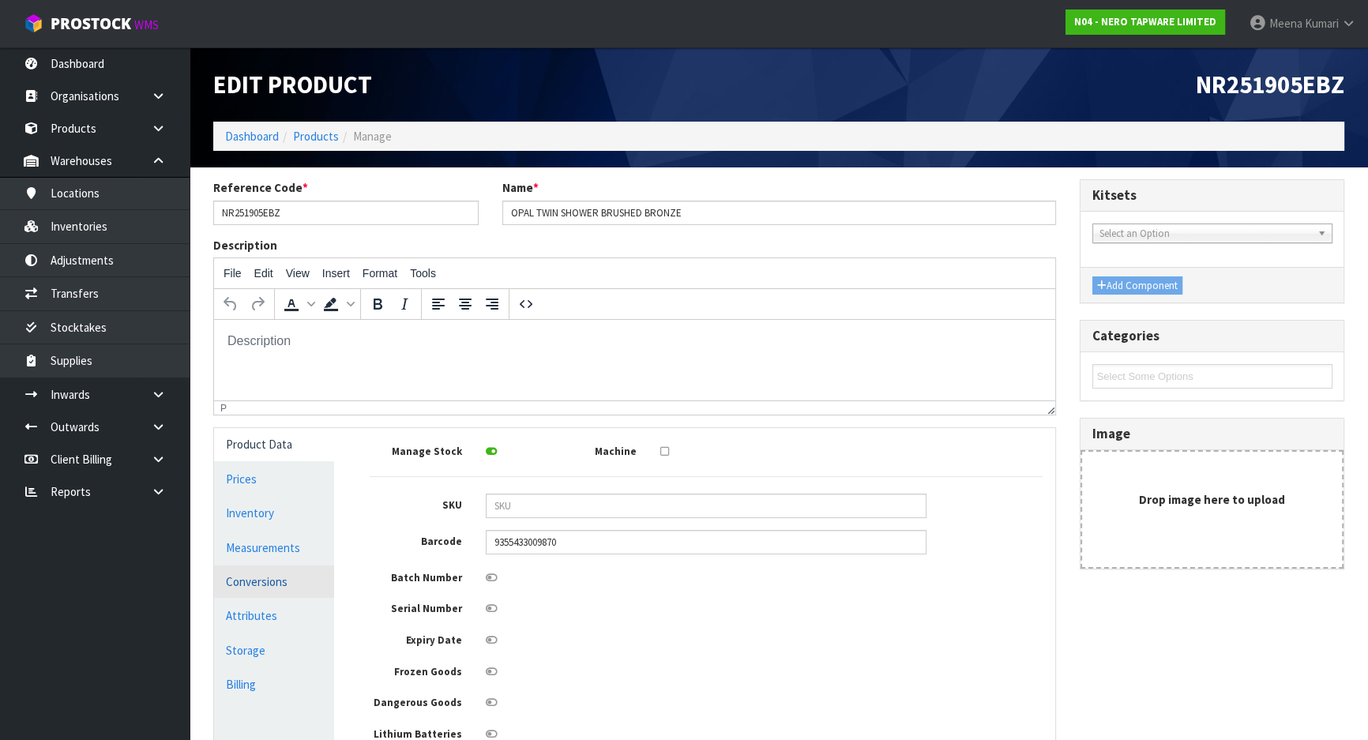
click at [299, 585] on link "Conversions" at bounding box center [274, 582] width 120 height 32
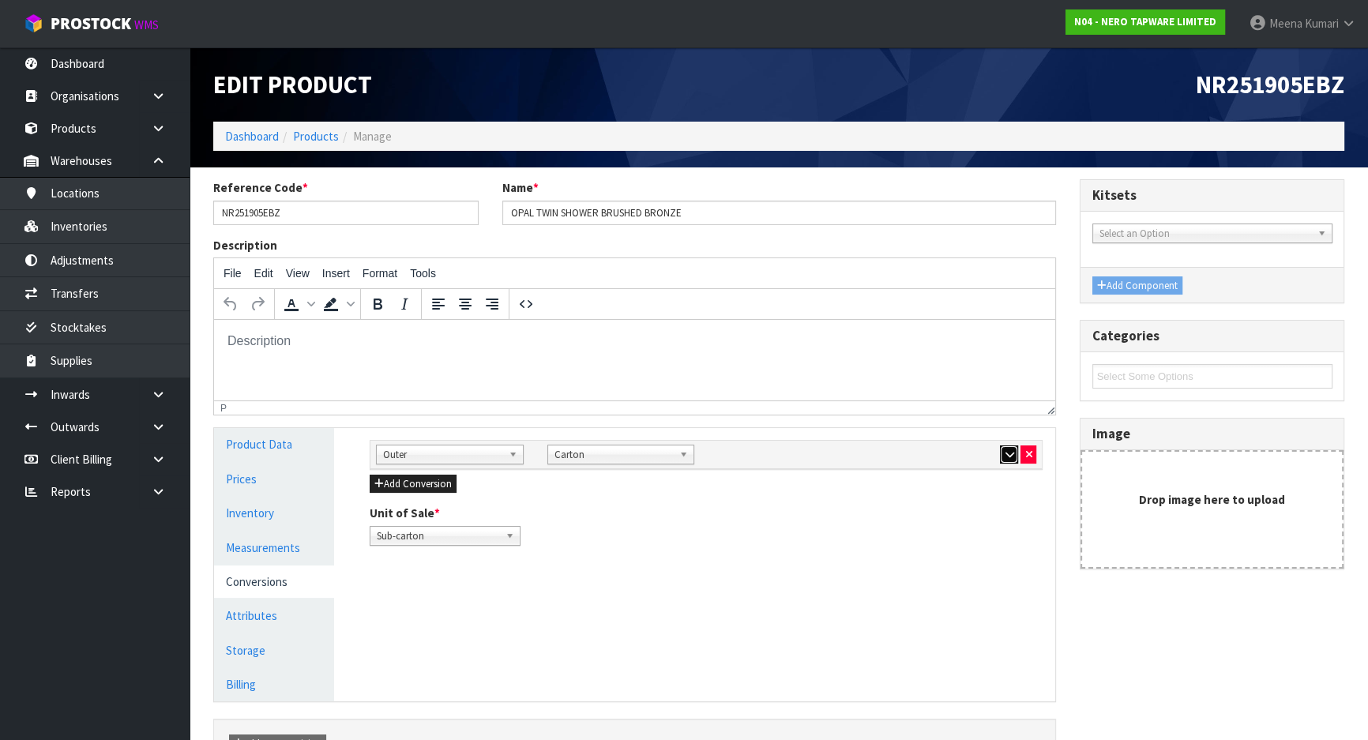
click at [1006, 452] on icon "button" at bounding box center [1009, 455] width 9 height 10
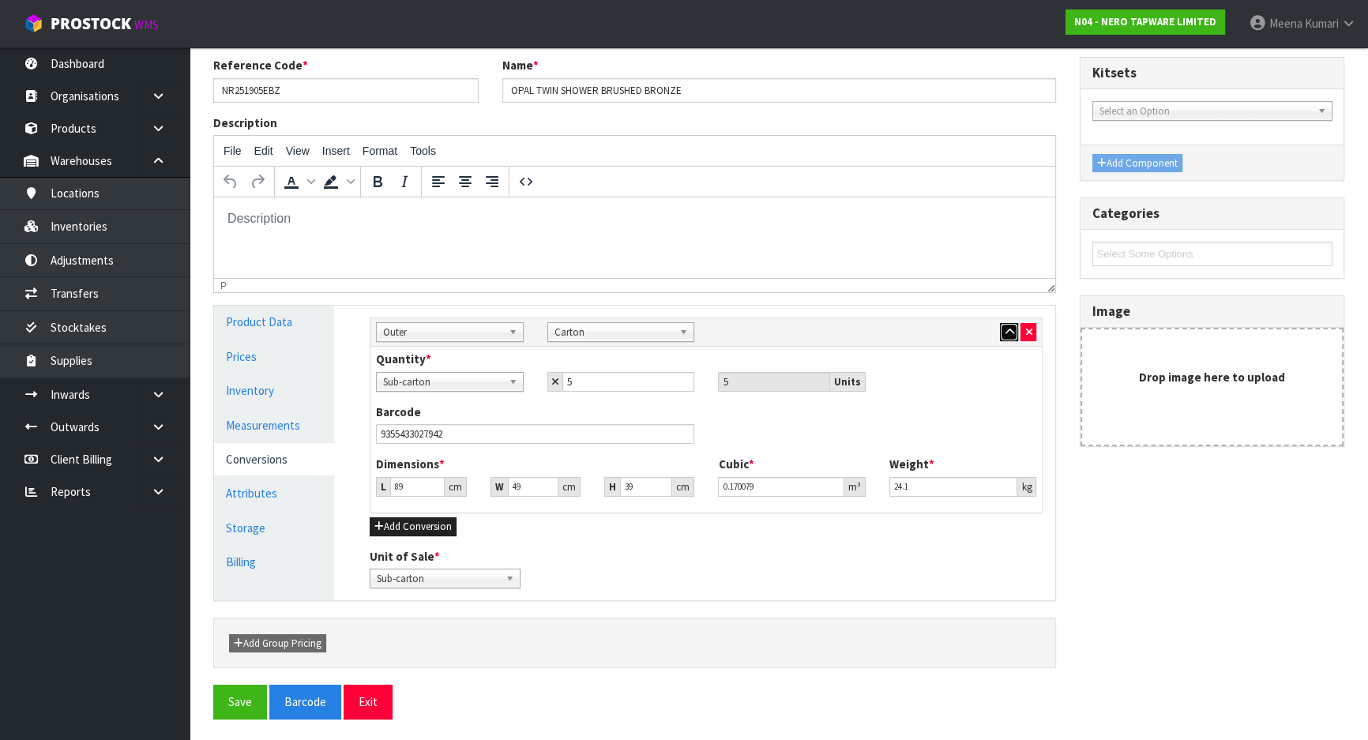
scroll to position [123, 0]
click at [284, 423] on link "Measurements" at bounding box center [274, 424] width 120 height 32
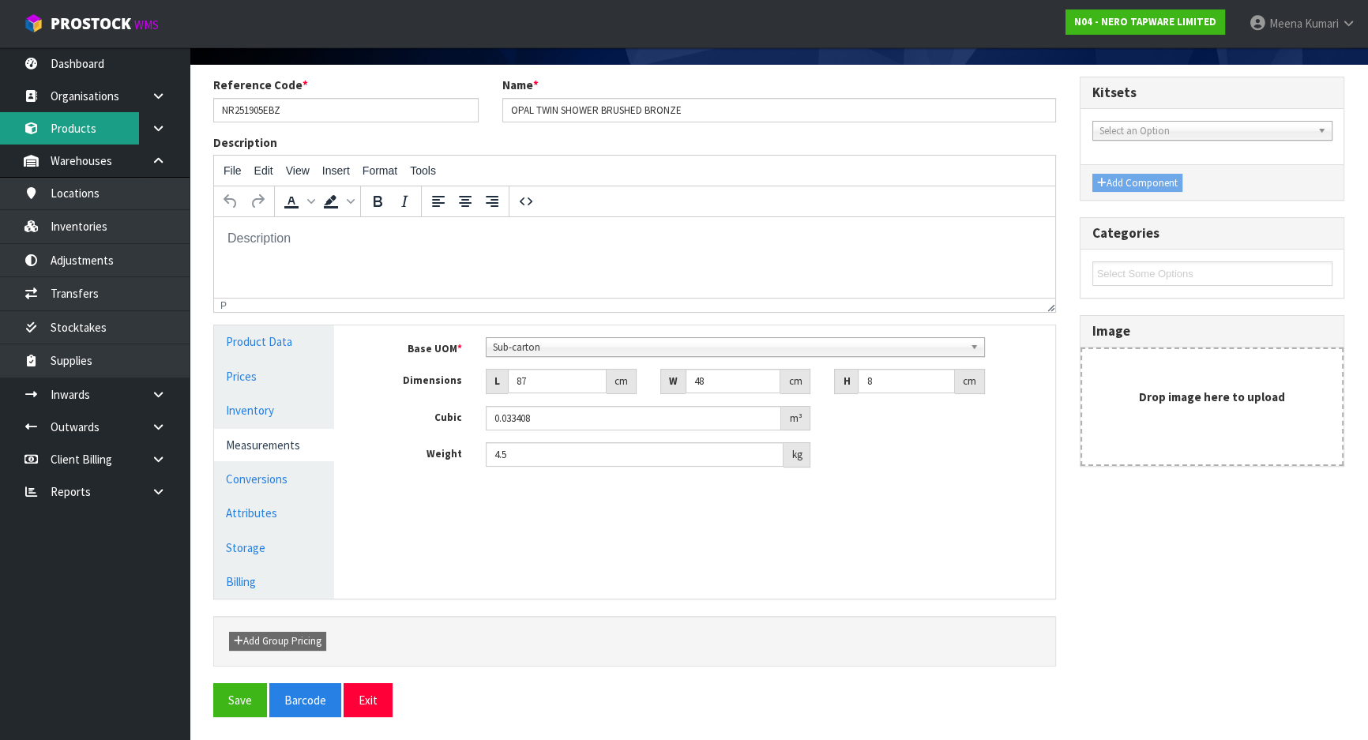
click at [113, 125] on link "Products" at bounding box center [95, 128] width 190 height 32
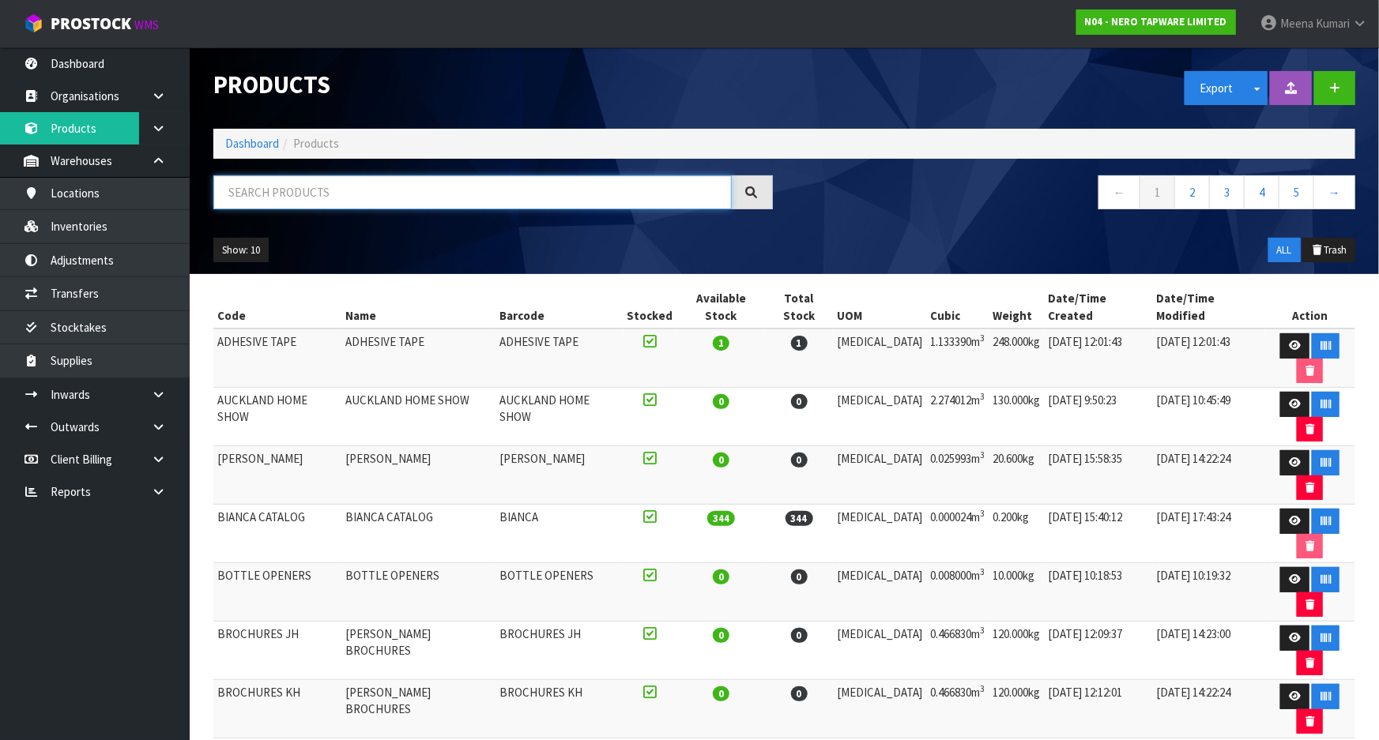
click at [290, 190] on input "text" at bounding box center [472, 192] width 518 height 34
paste input "NR250805FBZ"
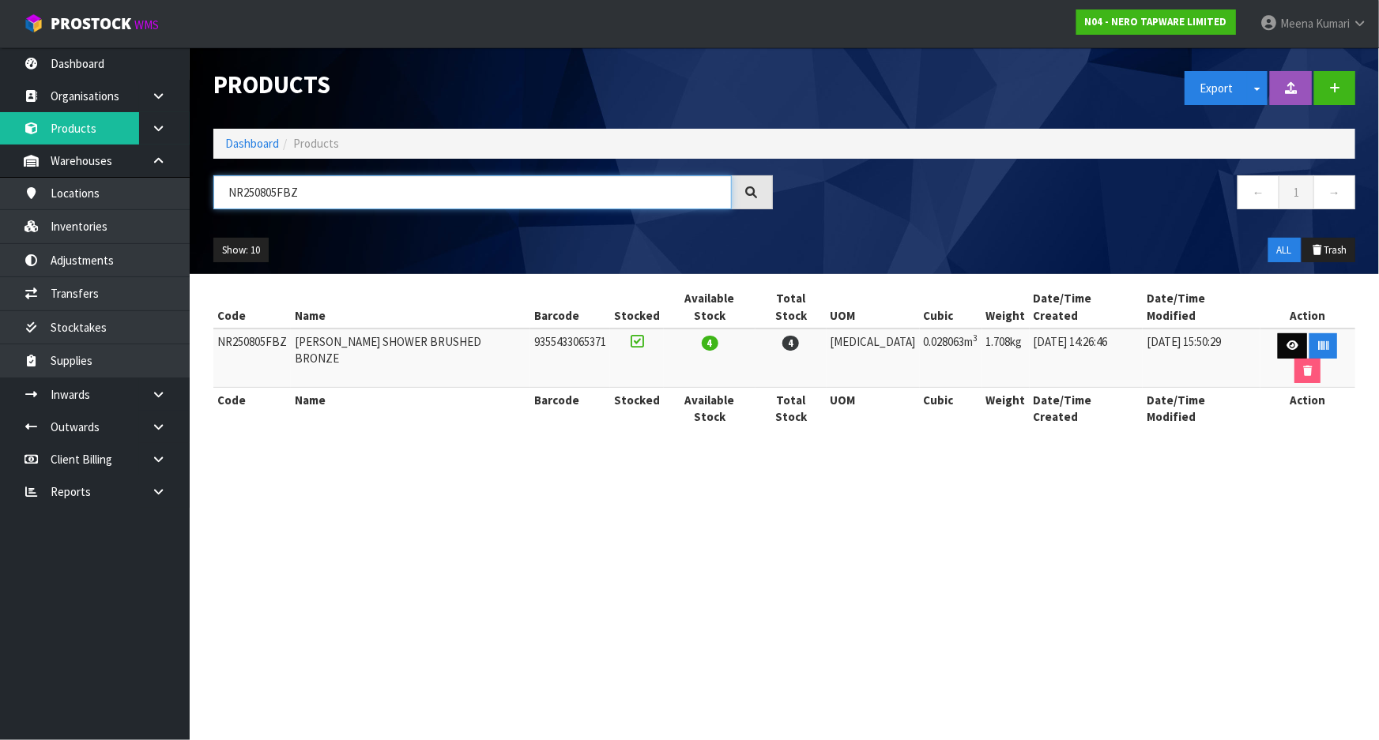
type input "NR250805FBZ"
click at [1286, 341] on icon at bounding box center [1292, 346] width 12 height 10
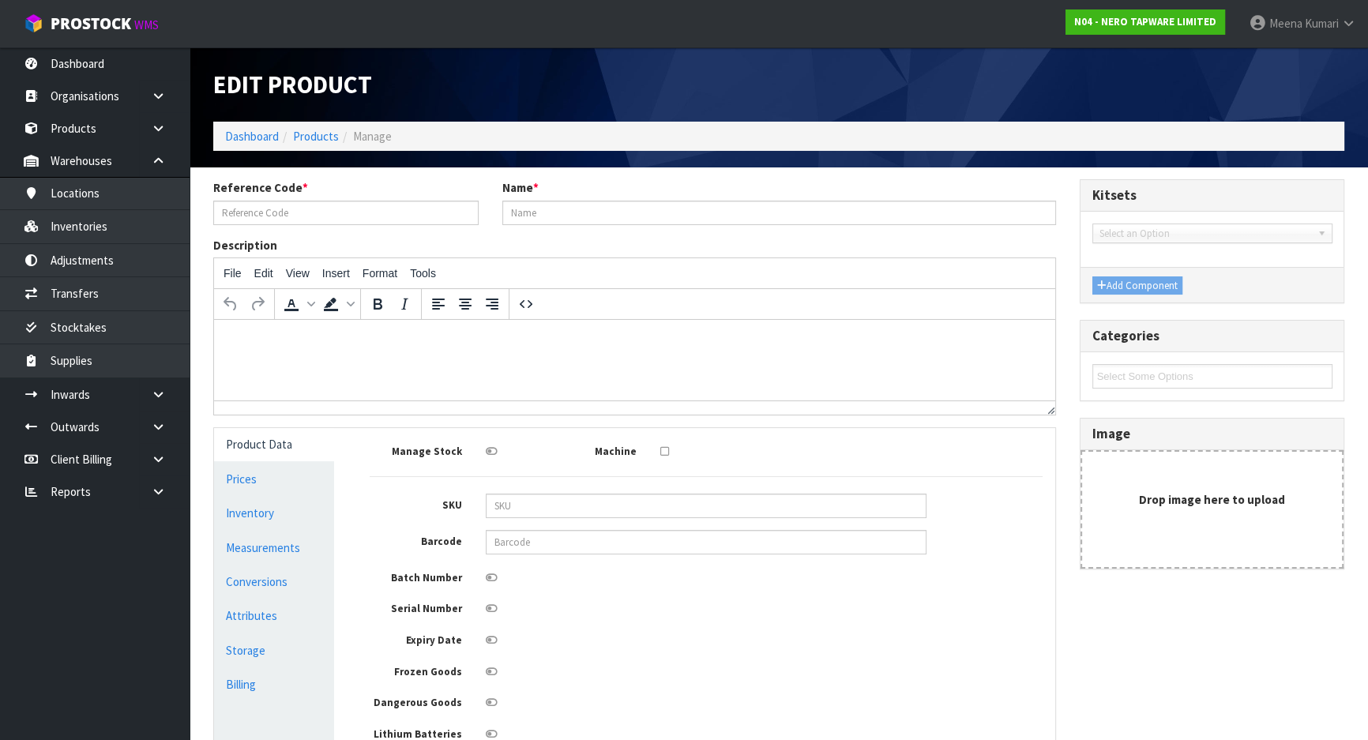
type input "NR250805FBZ"
type input "BIANCA TWIN SHOWER BRUSHED BRONZE"
type input "NR250805FBZ"
type input "9355433065371"
type input "71"
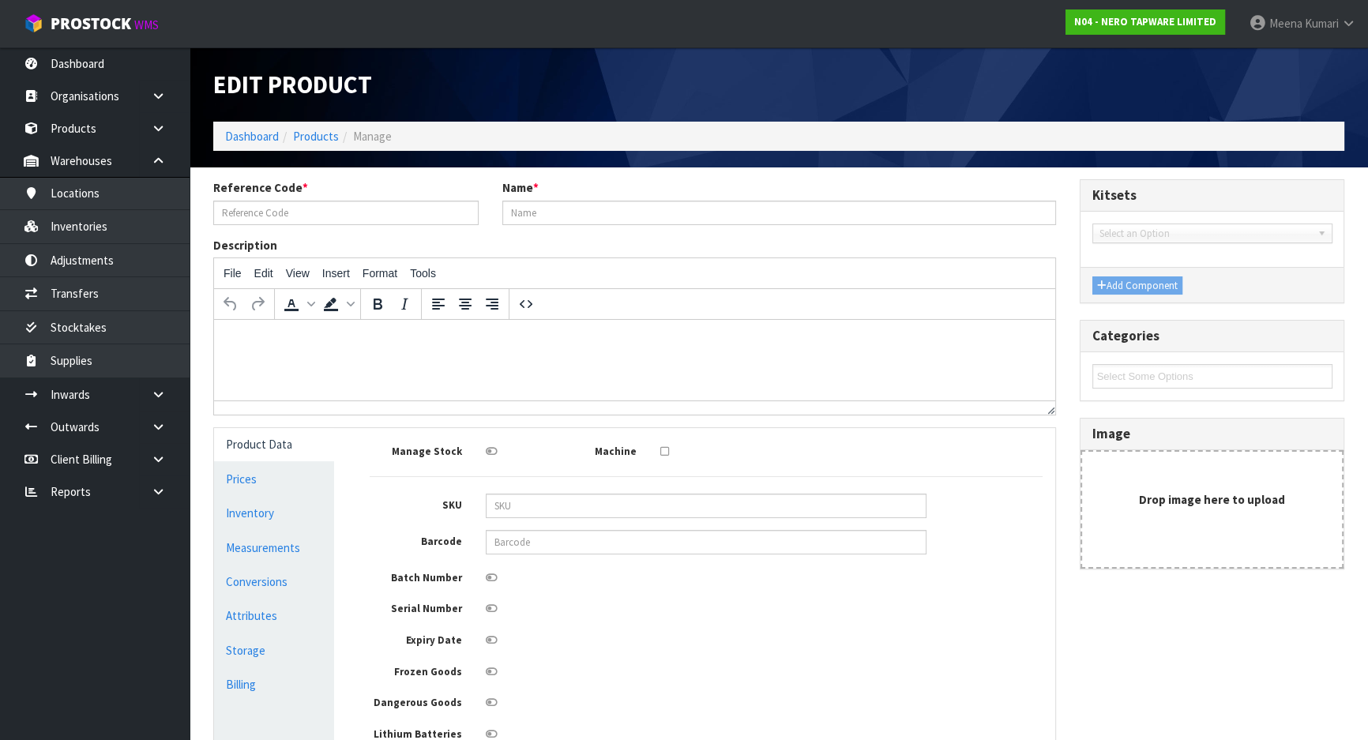
type input "46.5"
type input "8.5"
type input "0.028063"
type input "1.708"
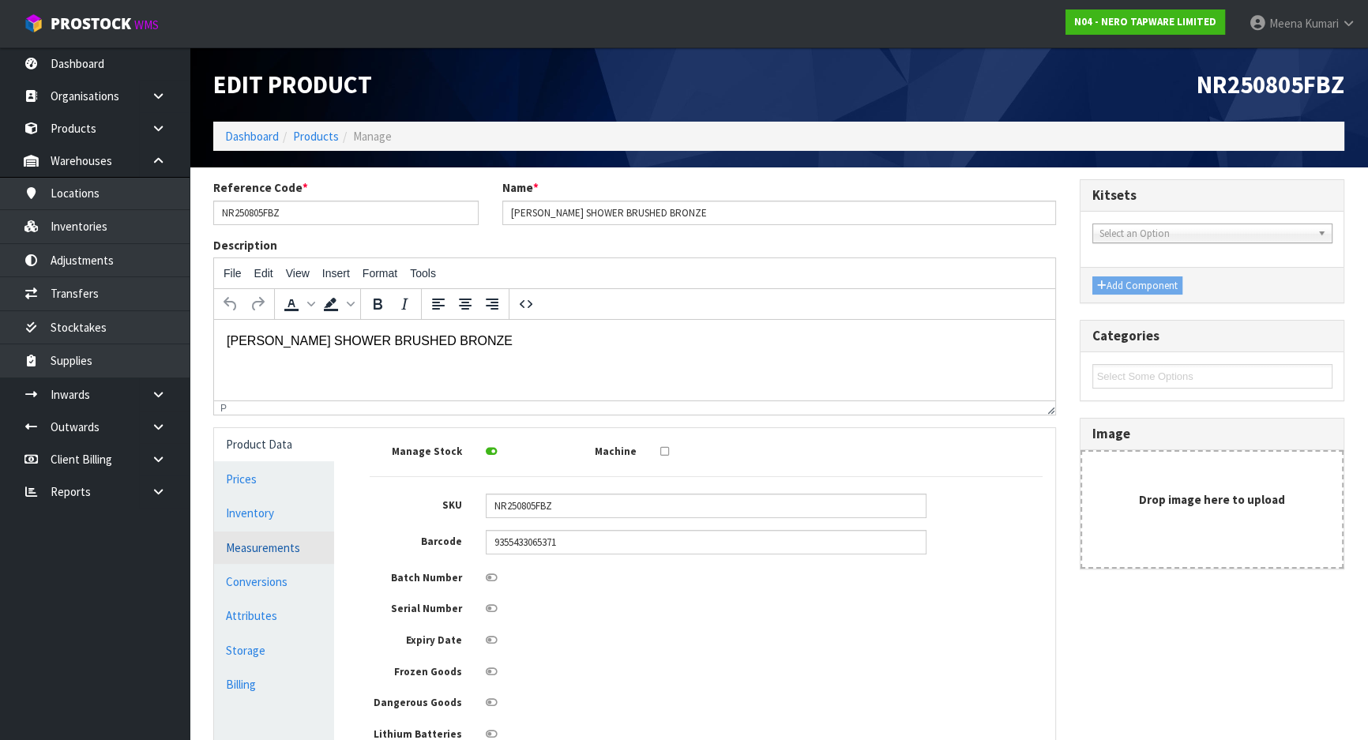
click at [321, 553] on link "Measurements" at bounding box center [274, 548] width 120 height 32
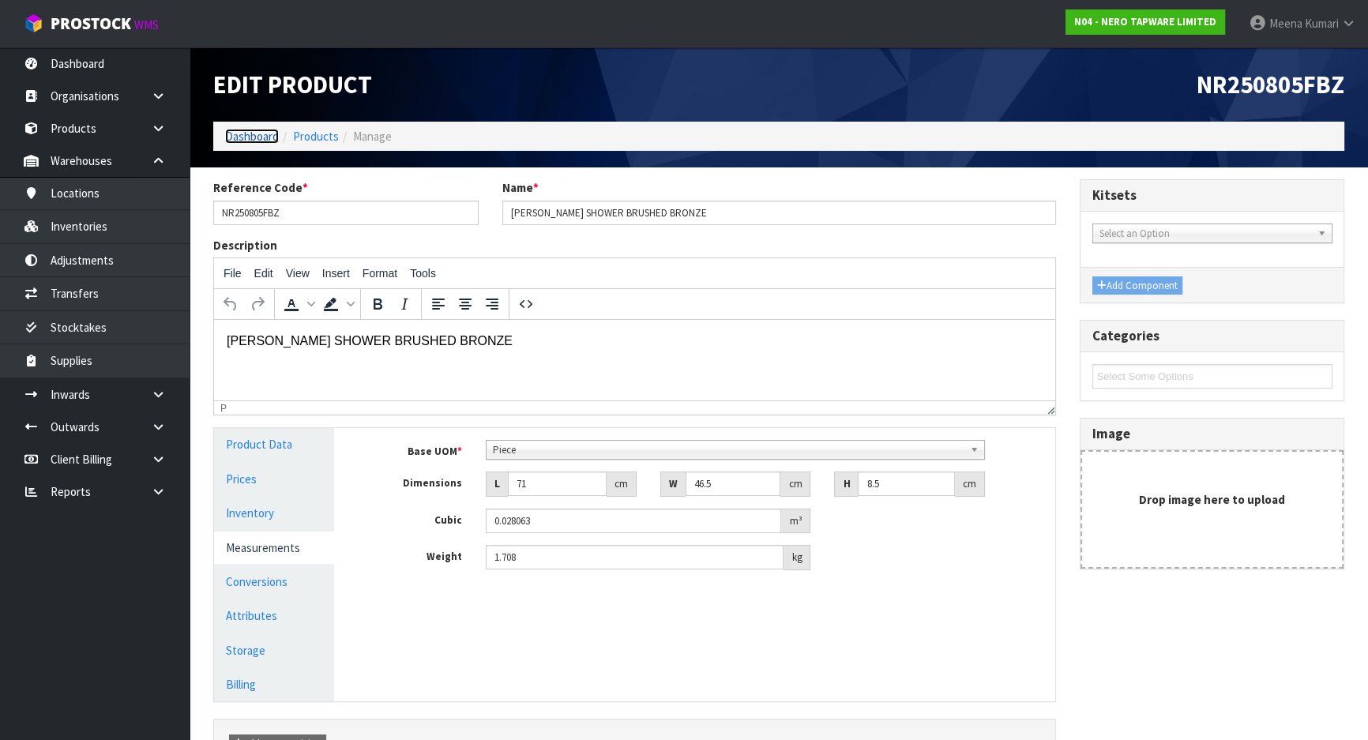
click at [246, 135] on link "Dashboard" at bounding box center [252, 136] width 54 height 15
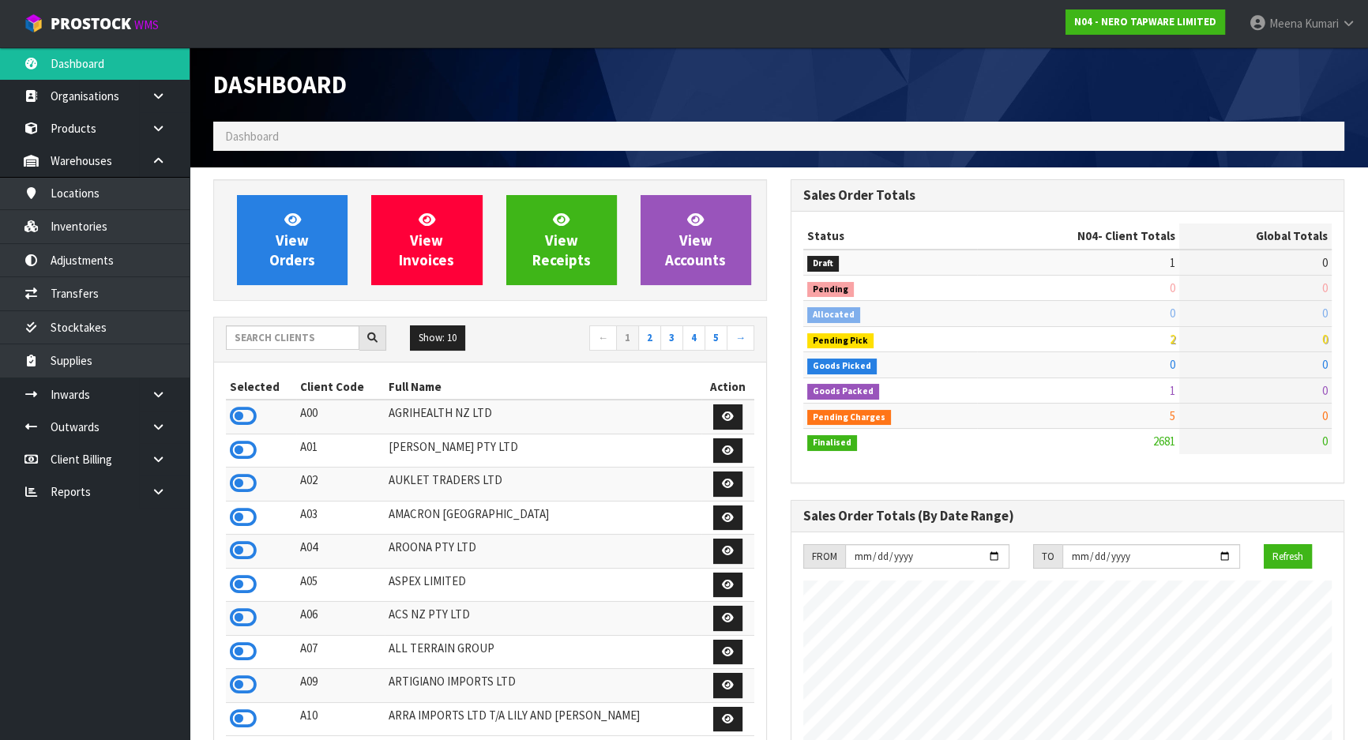
scroll to position [1245, 577]
click at [282, 336] on input "text" at bounding box center [293, 338] width 134 height 24
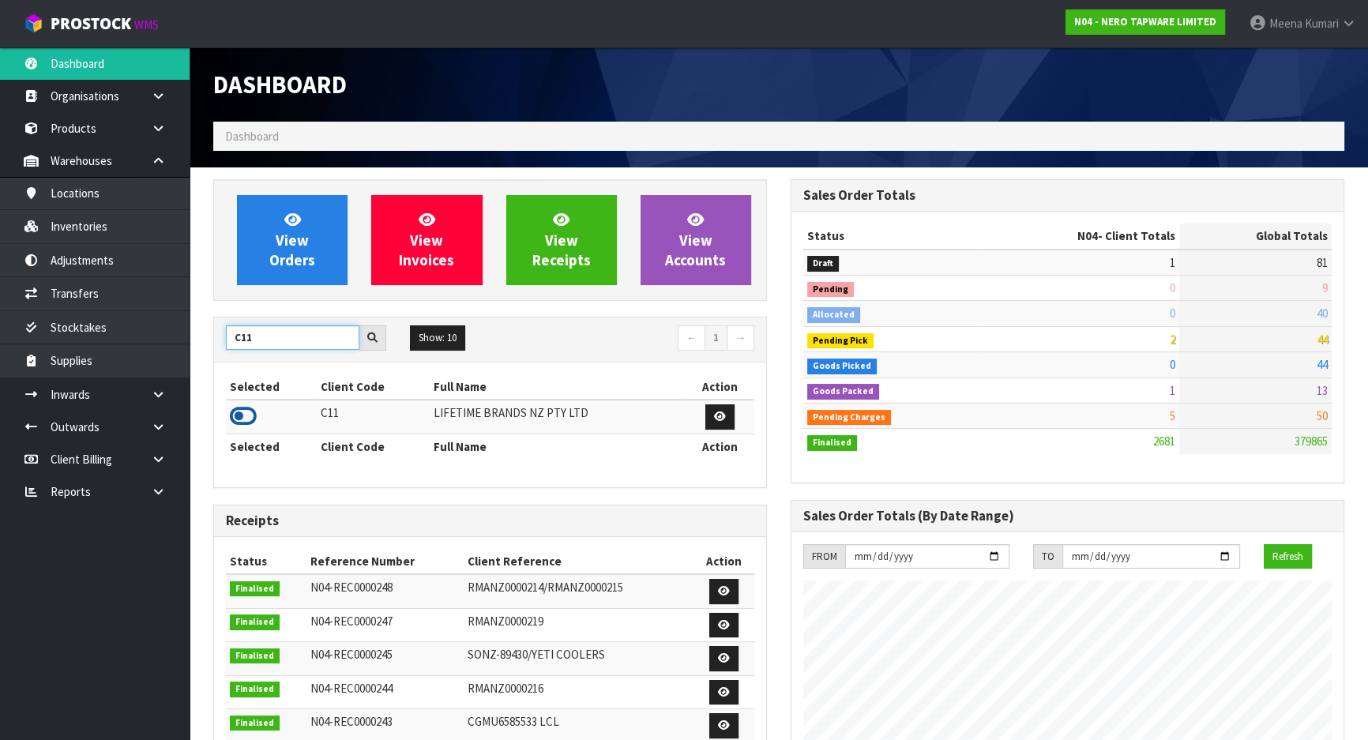
type input "C11"
click at [235, 418] on icon at bounding box center [243, 417] width 27 height 24
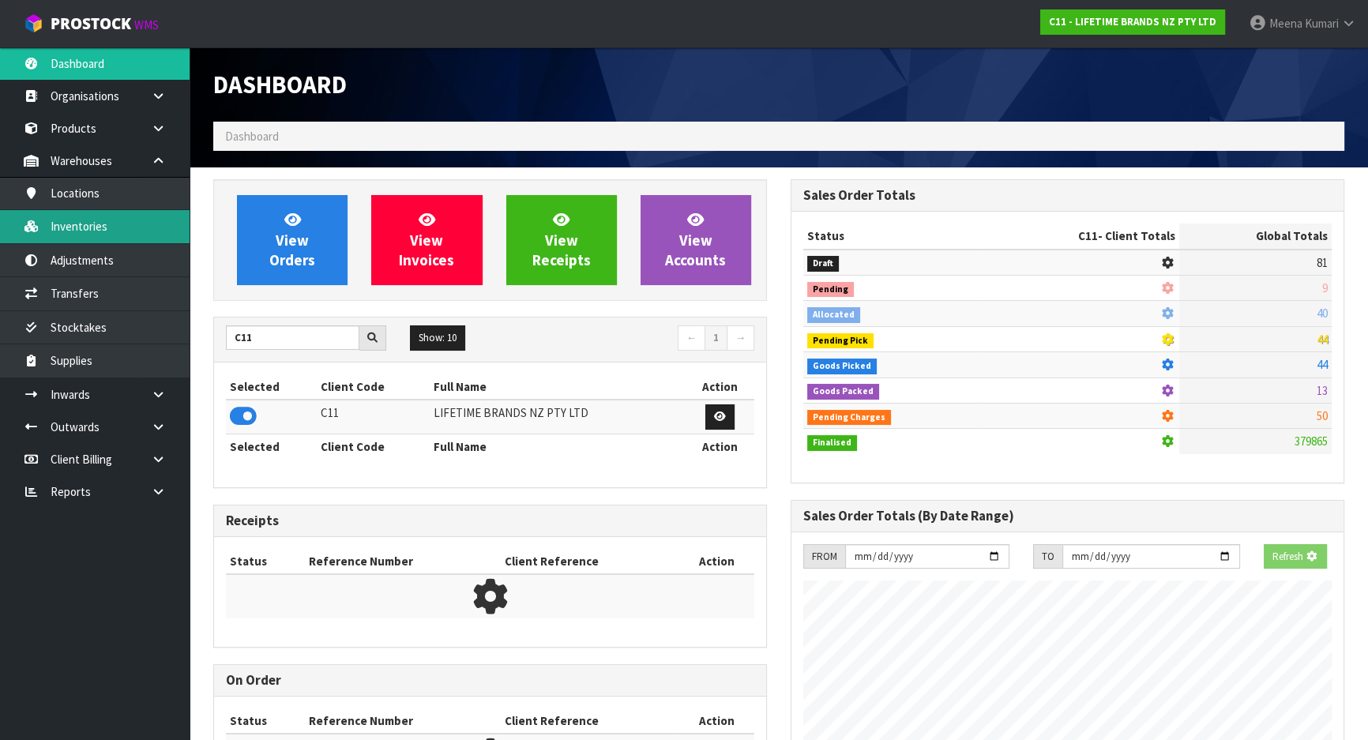
scroll to position [1195, 577]
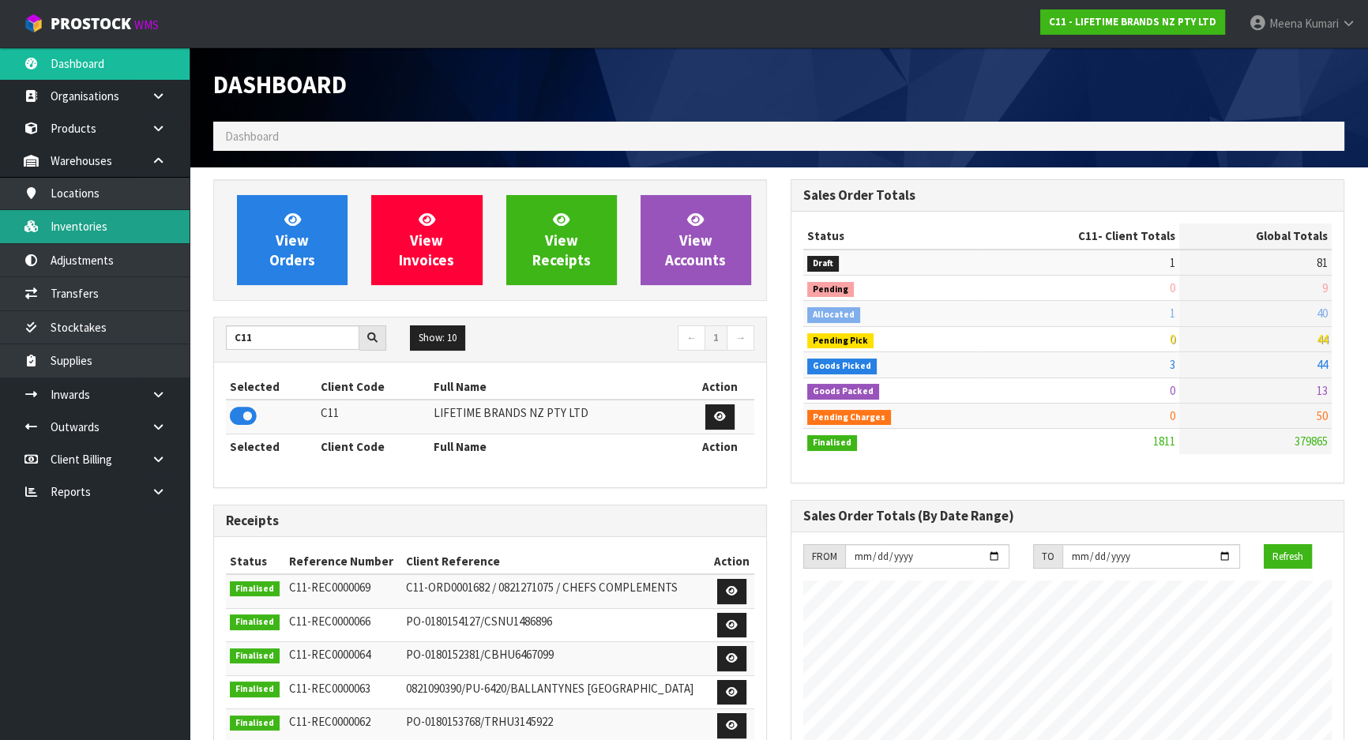
click at [126, 228] on link "Inventories" at bounding box center [95, 226] width 190 height 32
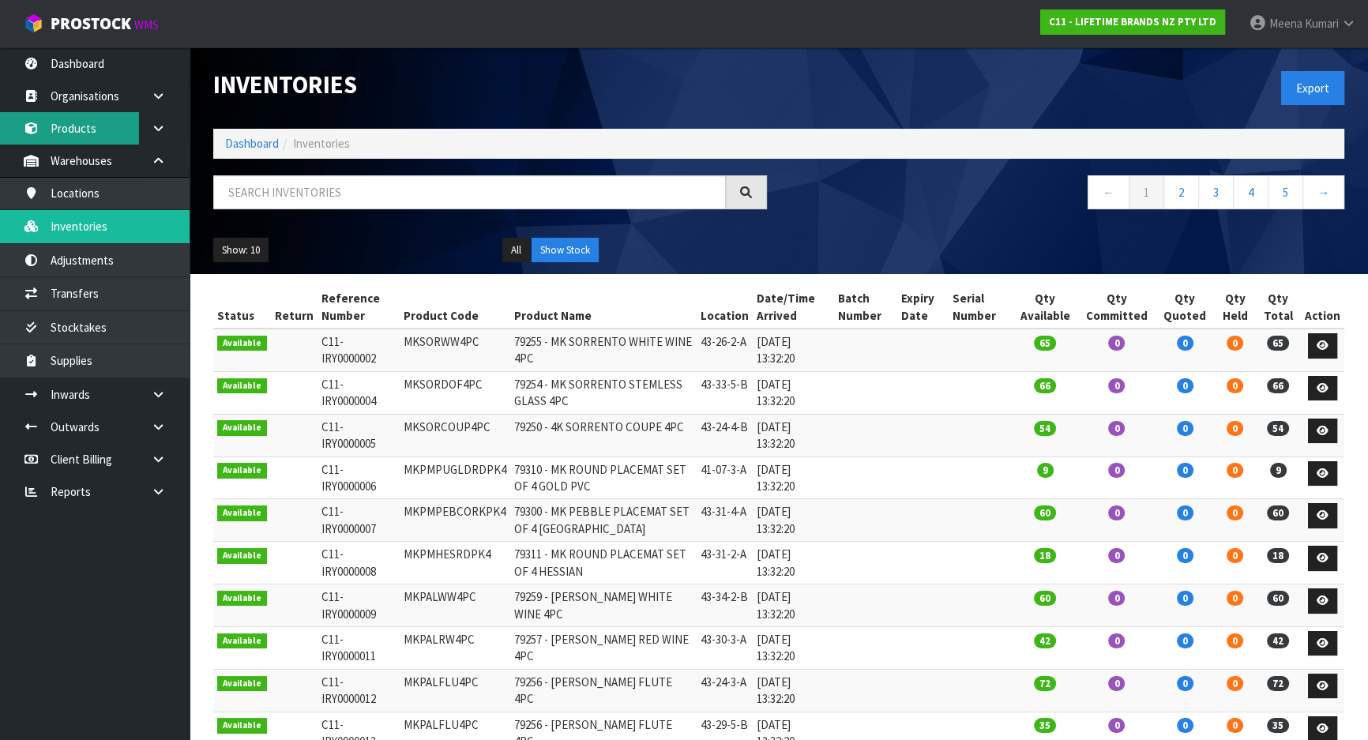
click at [86, 129] on link "Products" at bounding box center [95, 128] width 190 height 32
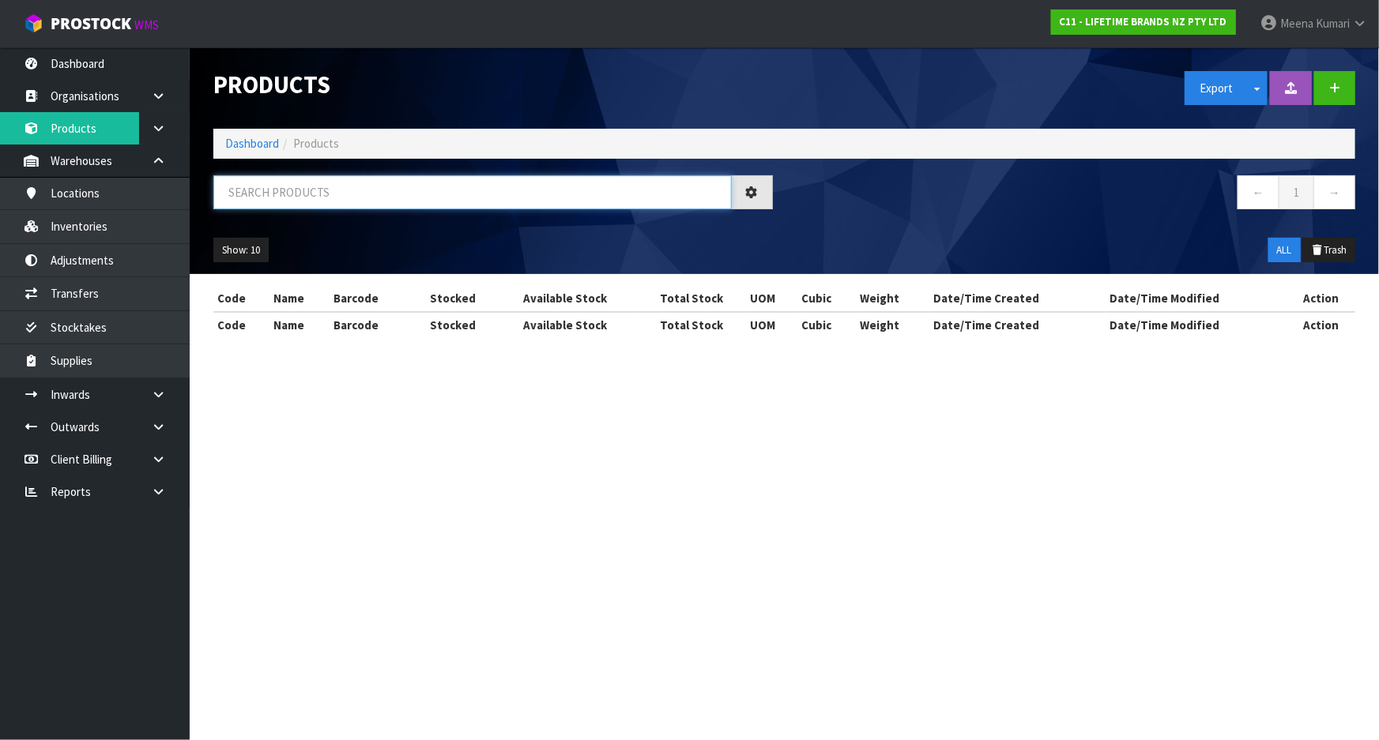
click at [314, 201] on input "text" at bounding box center [472, 192] width 518 height 34
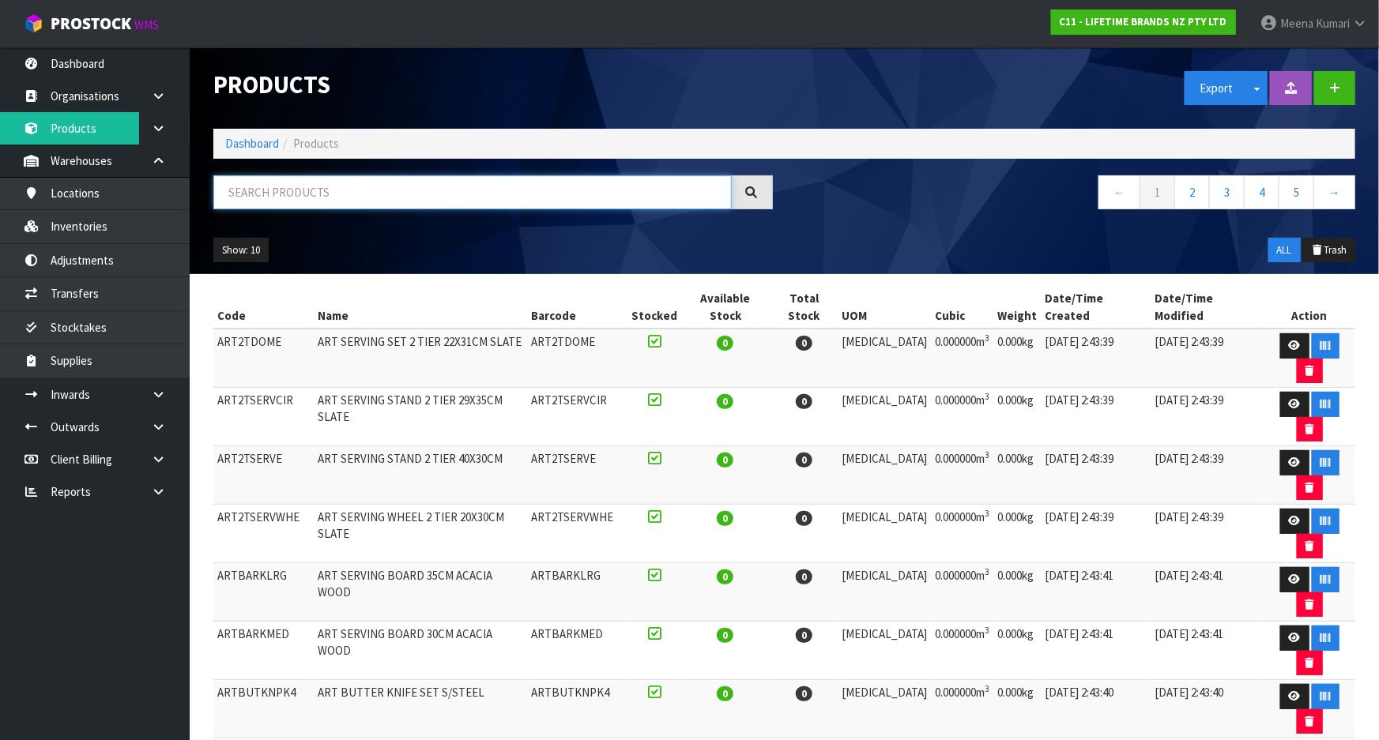
paste input "LCDWJLAT2PC"
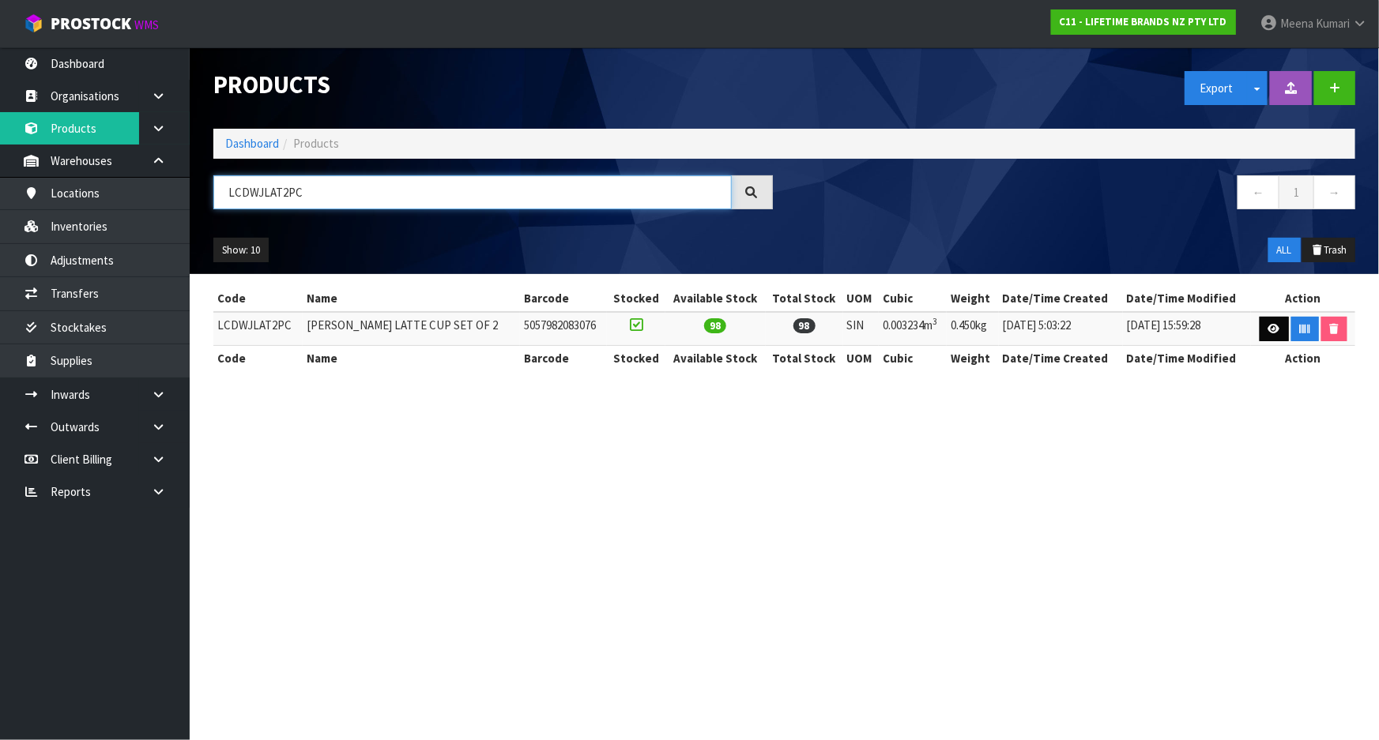
type input "LCDWJLAT2PC"
click at [1268, 324] on icon at bounding box center [1274, 329] width 12 height 10
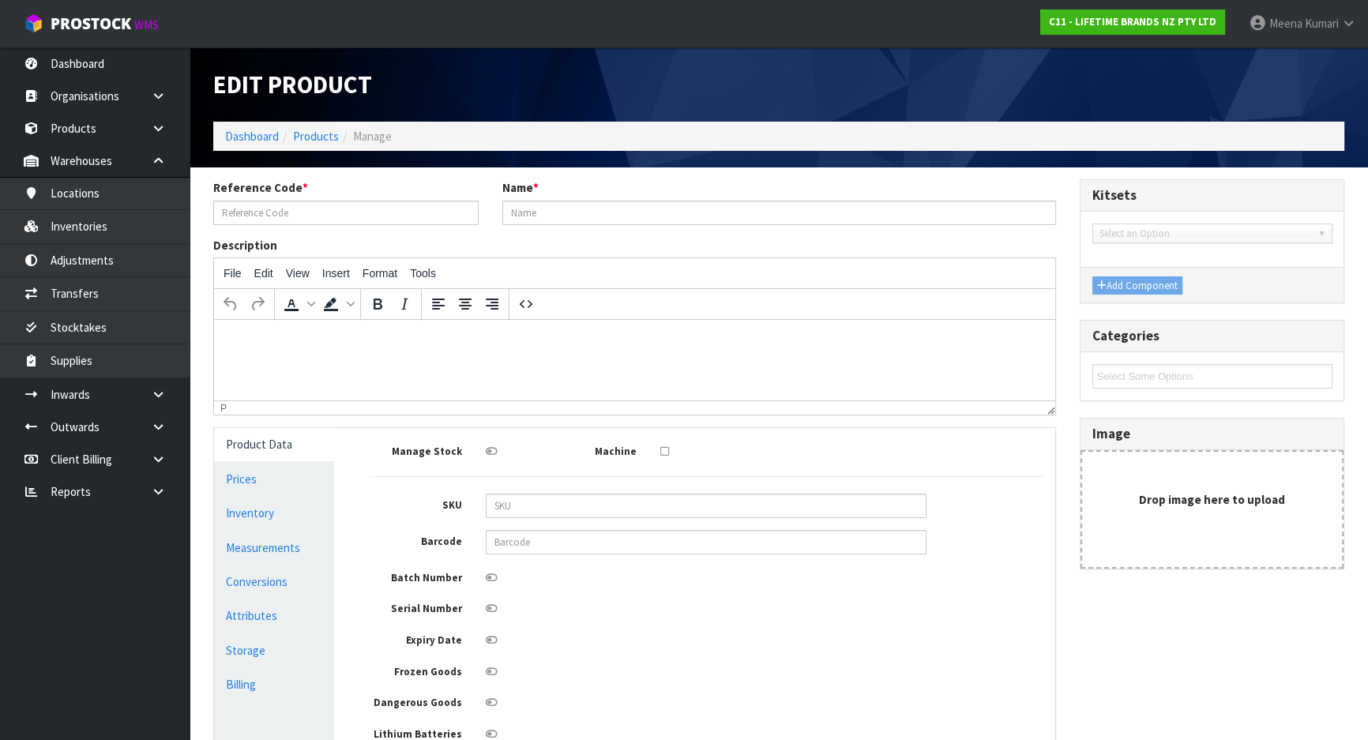
type input "LCDWJLAT2PC"
type input "LC JACK LATTE CUP SET OF 2"
type input "5057982083076"
type input "21"
type input "11"
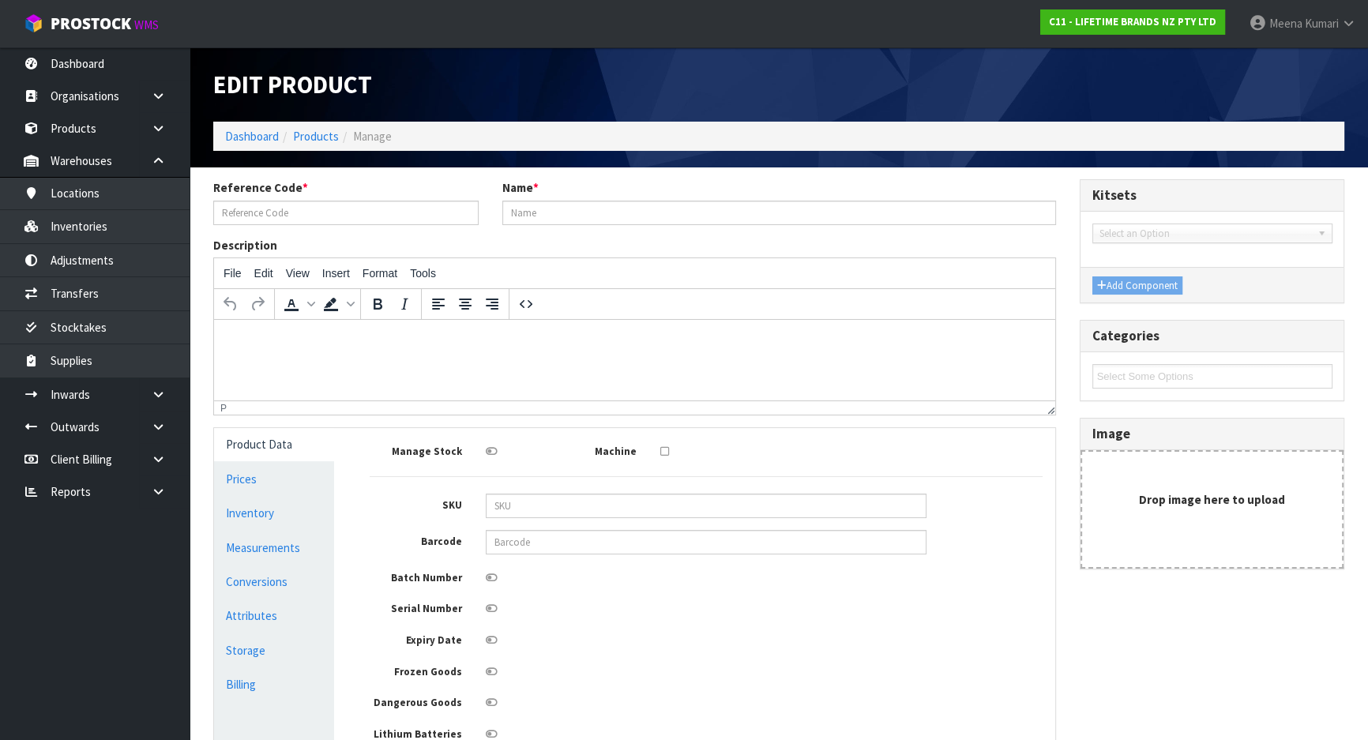
type input "14"
type input "0.003234"
type input "0.45"
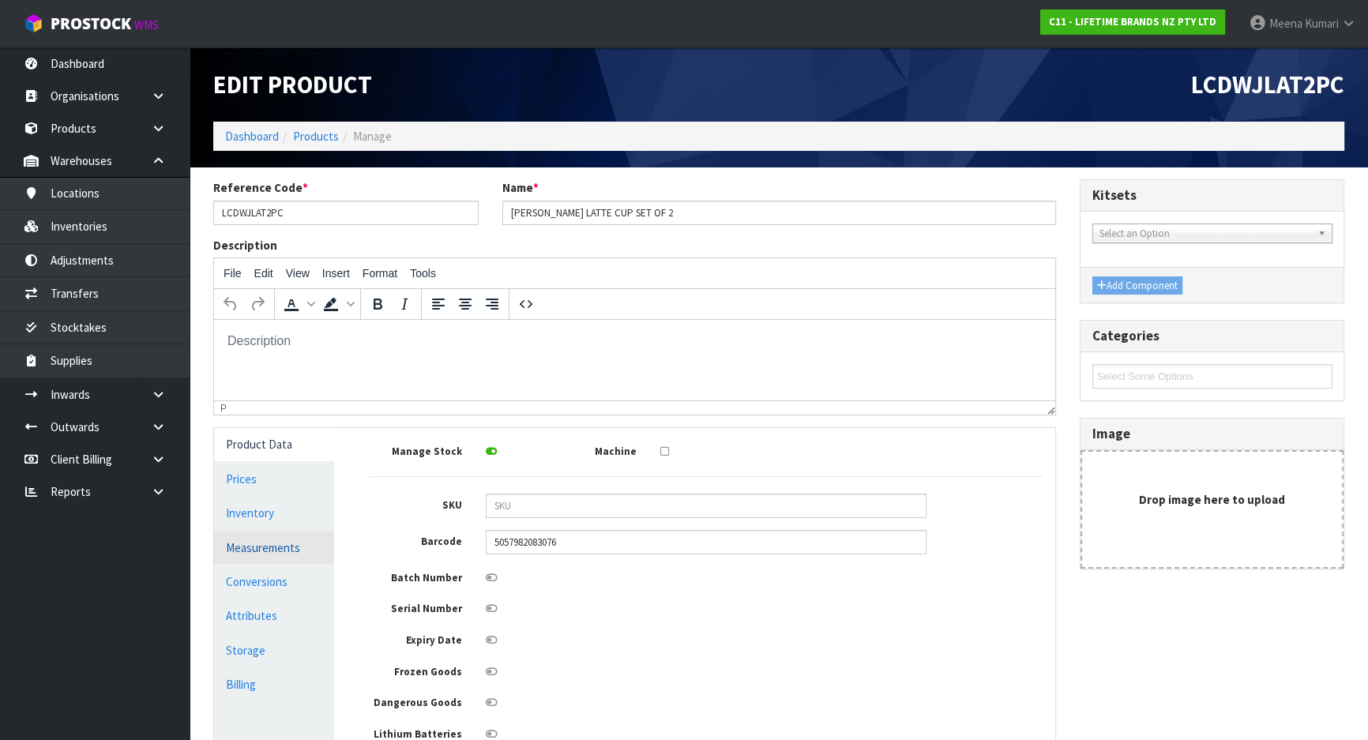
click at [302, 553] on link "Measurements" at bounding box center [274, 548] width 120 height 32
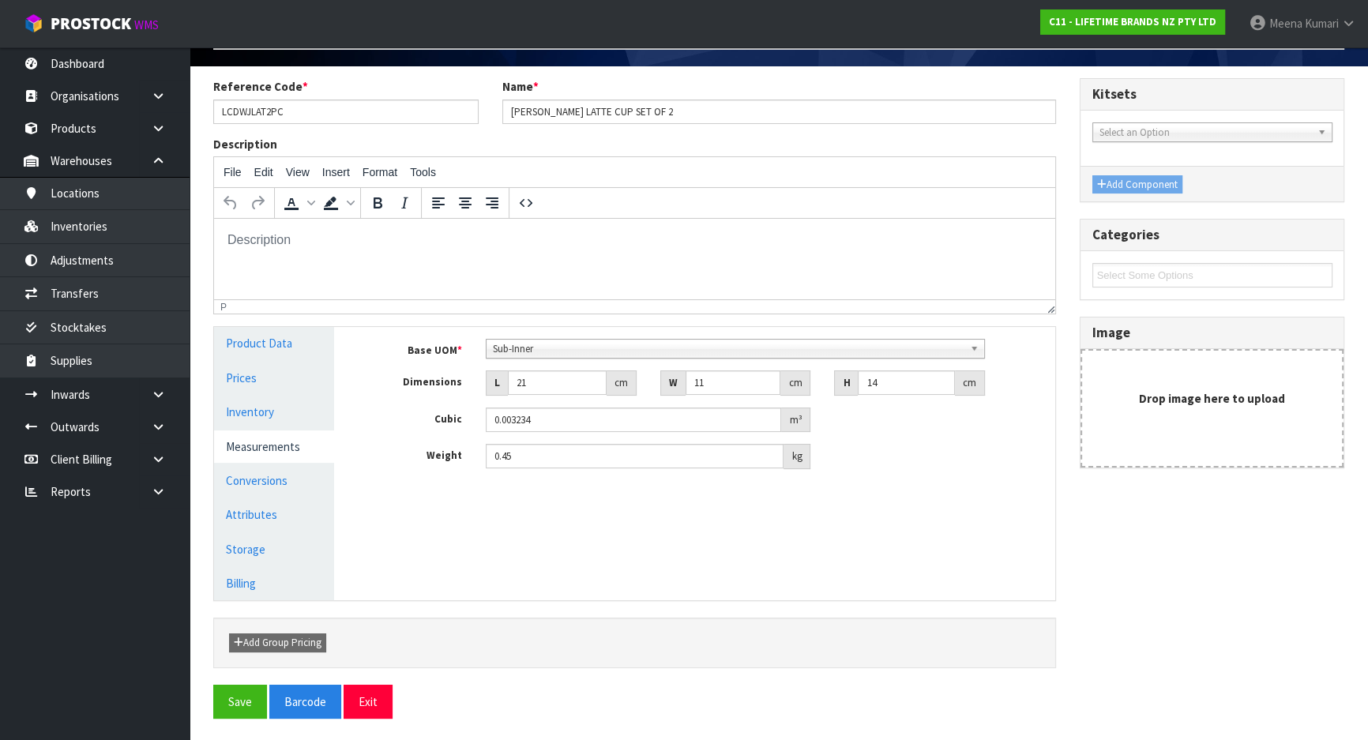
scroll to position [103, 0]
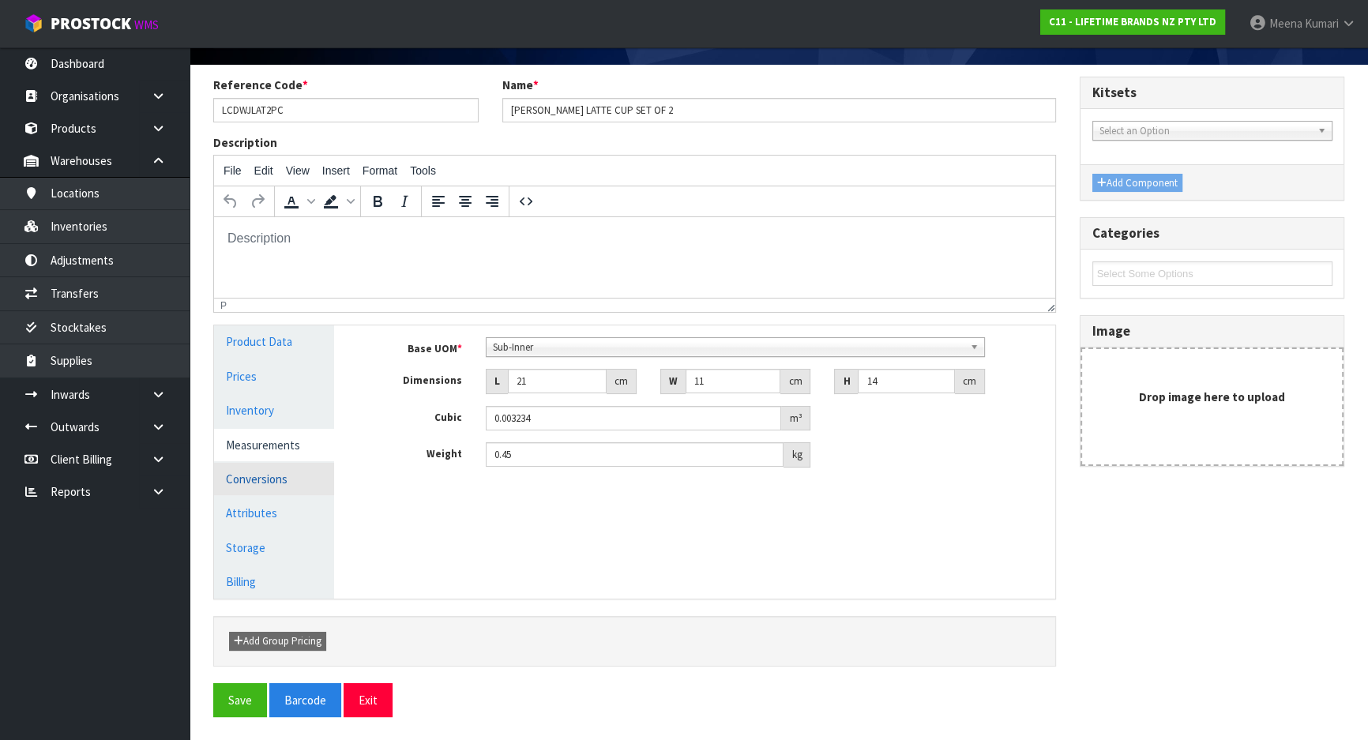
click at [269, 476] on link "Conversions" at bounding box center [274, 479] width 120 height 32
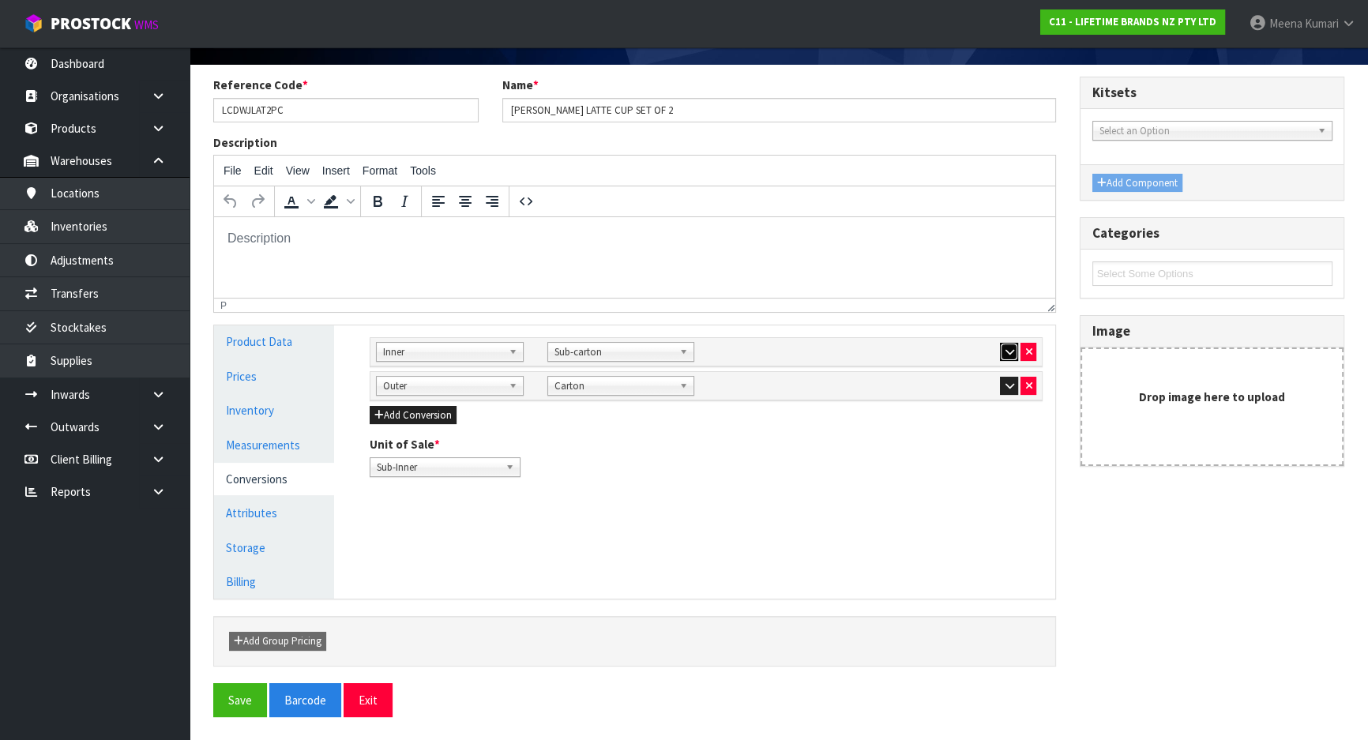
click at [1001, 347] on button "button" at bounding box center [1009, 352] width 18 height 19
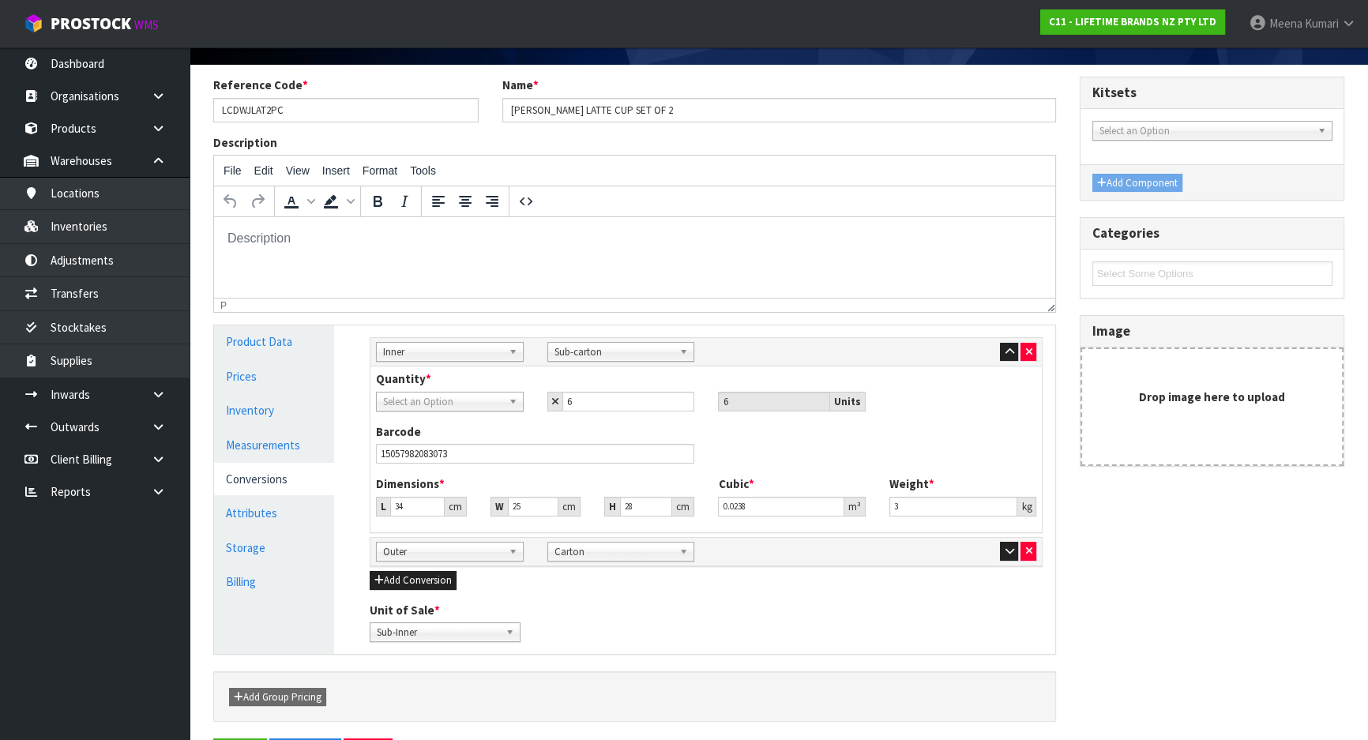
click at [429, 402] on span "Select an Option" at bounding box center [442, 402] width 119 height 19
click at [440, 450] on li "Sub-Inner" at bounding box center [450, 447] width 140 height 20
click at [1008, 550] on icon "button" at bounding box center [1009, 551] width 9 height 10
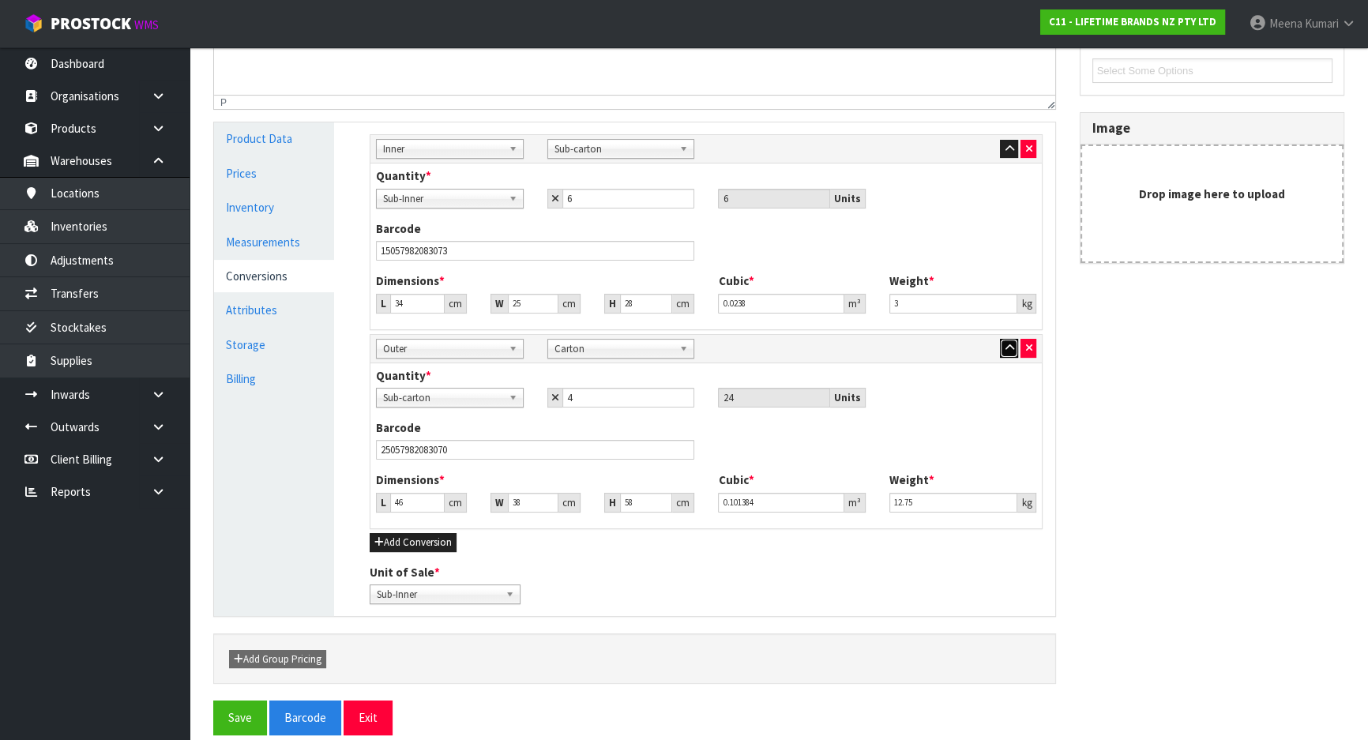
scroll to position [322, 0]
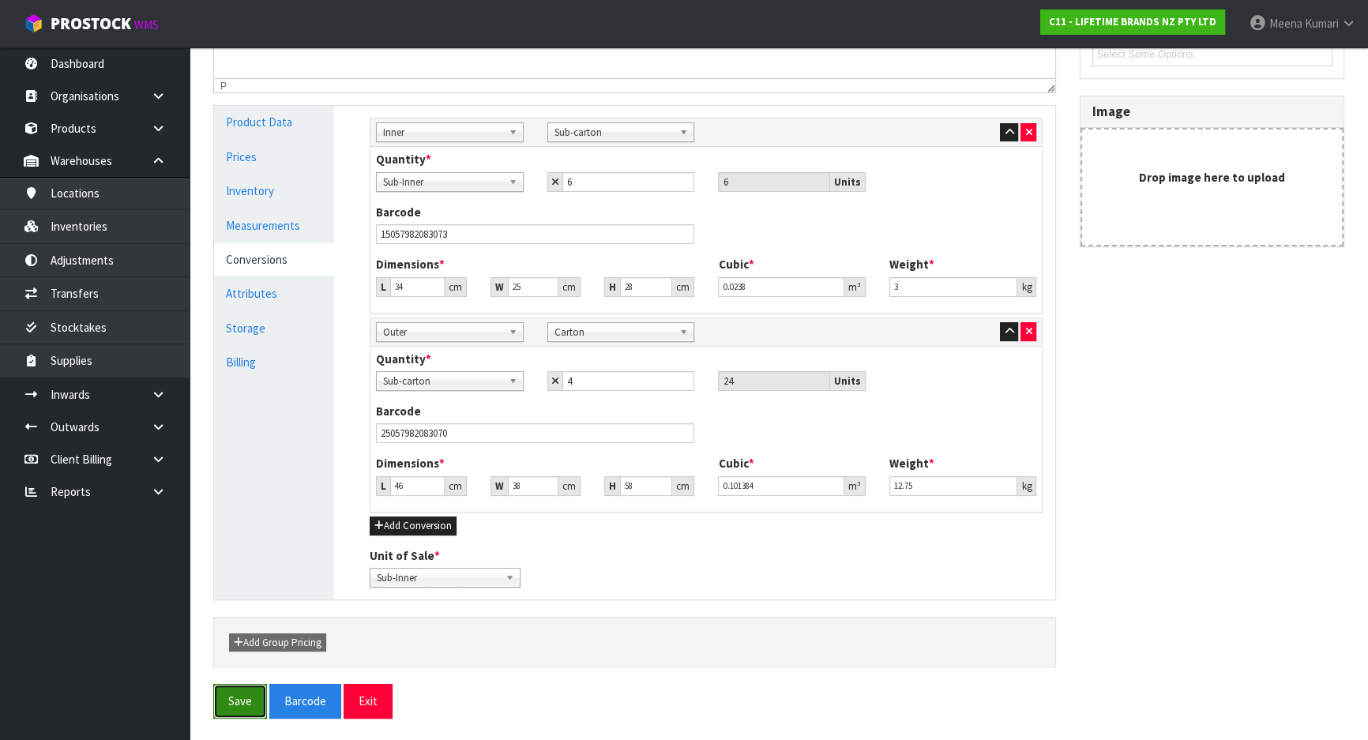
click at [243, 701] on button "Save" at bounding box center [240, 701] width 54 height 34
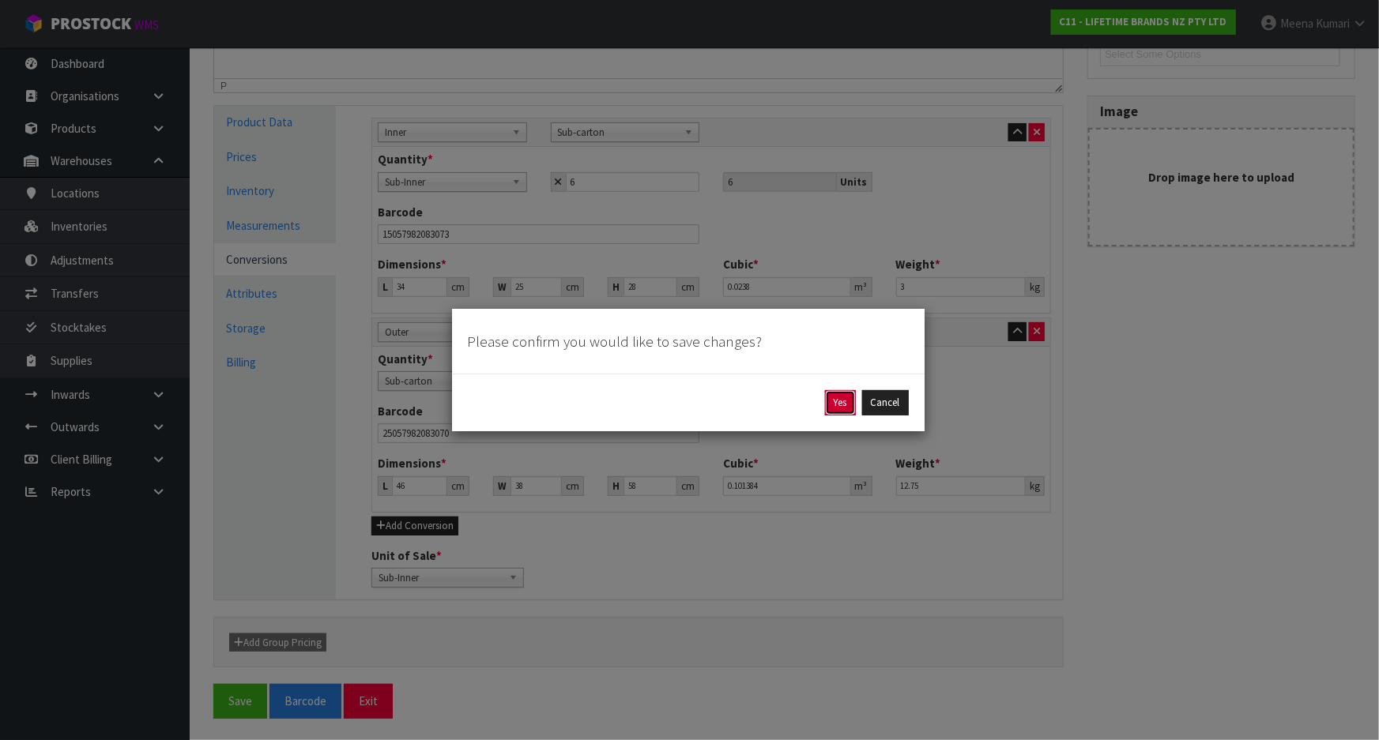
click at [839, 401] on button "Yes" at bounding box center [840, 402] width 31 height 25
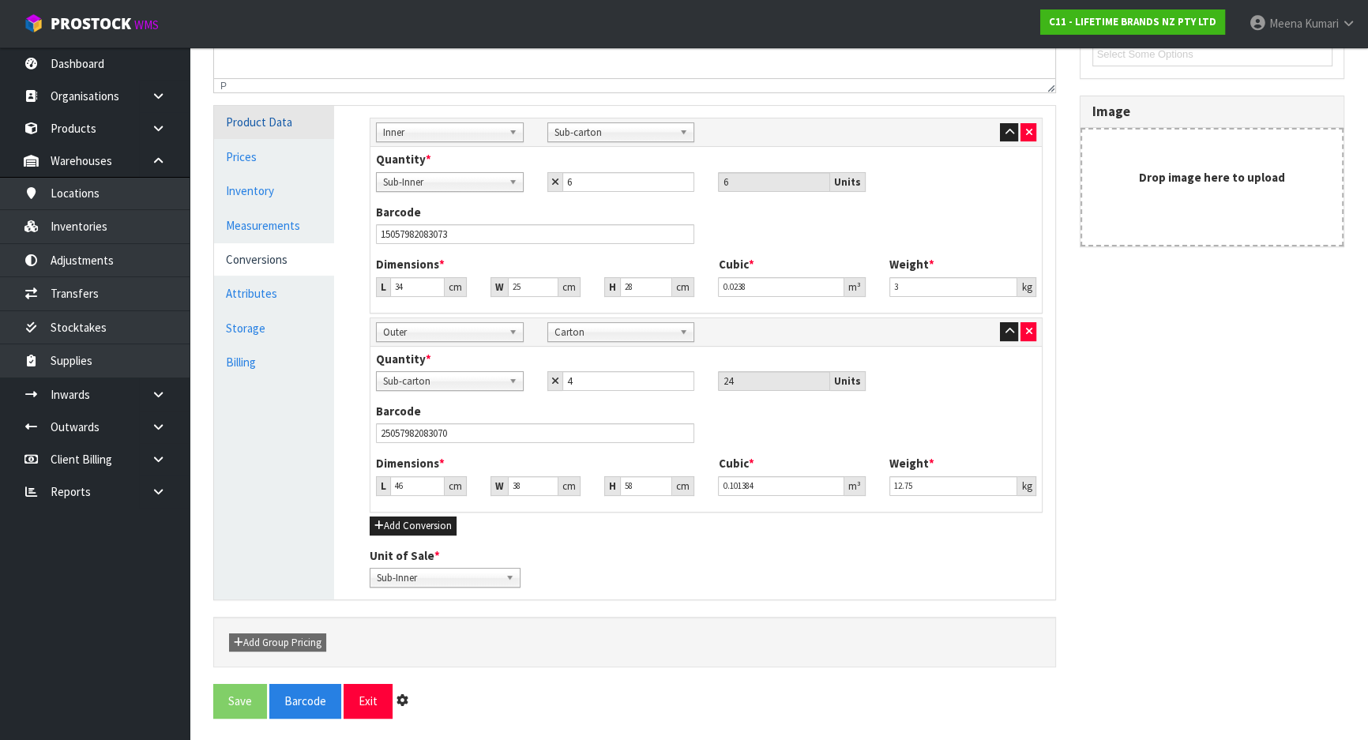
scroll to position [0, 0]
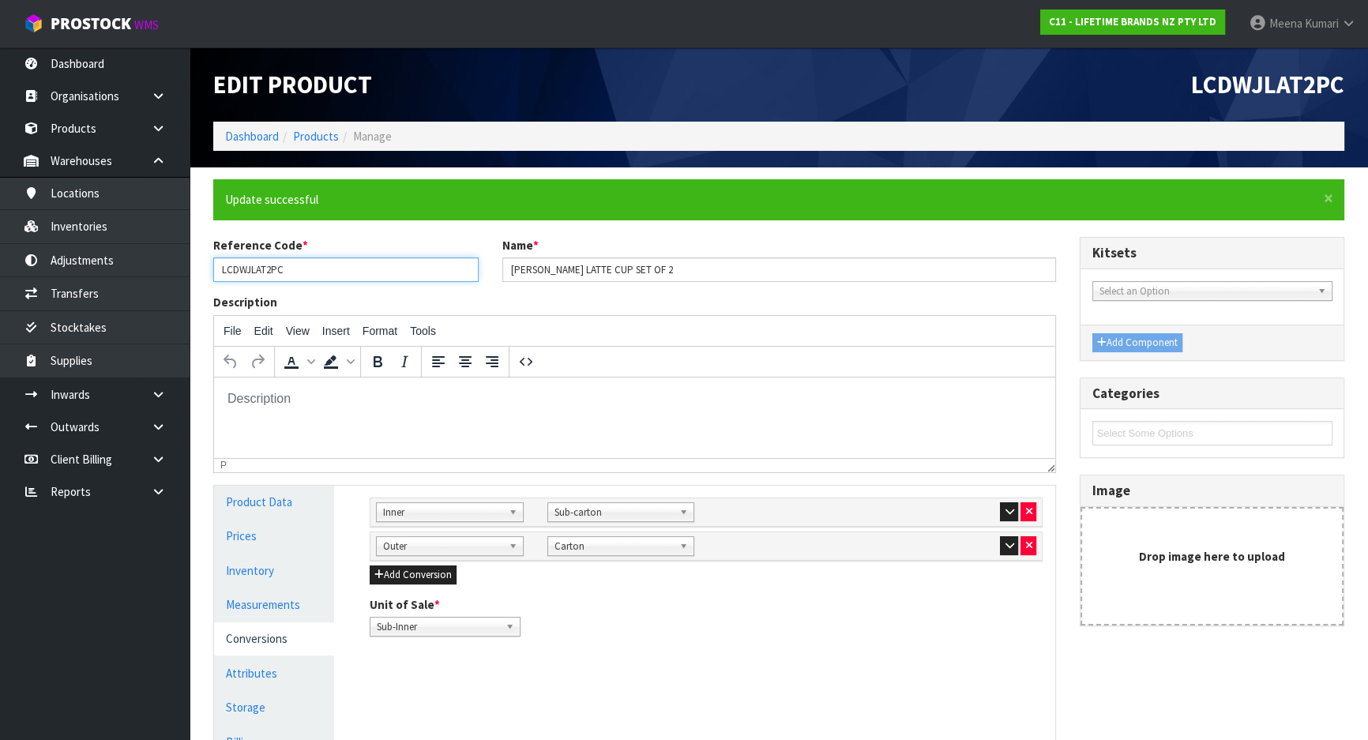
click at [292, 275] on input "LCDWJLAT2PC" at bounding box center [345, 270] width 265 height 24
click at [292, 274] on input "LCDWJLAT2PC" at bounding box center [345, 270] width 265 height 24
click at [242, 131] on link "Dashboard" at bounding box center [252, 136] width 54 height 15
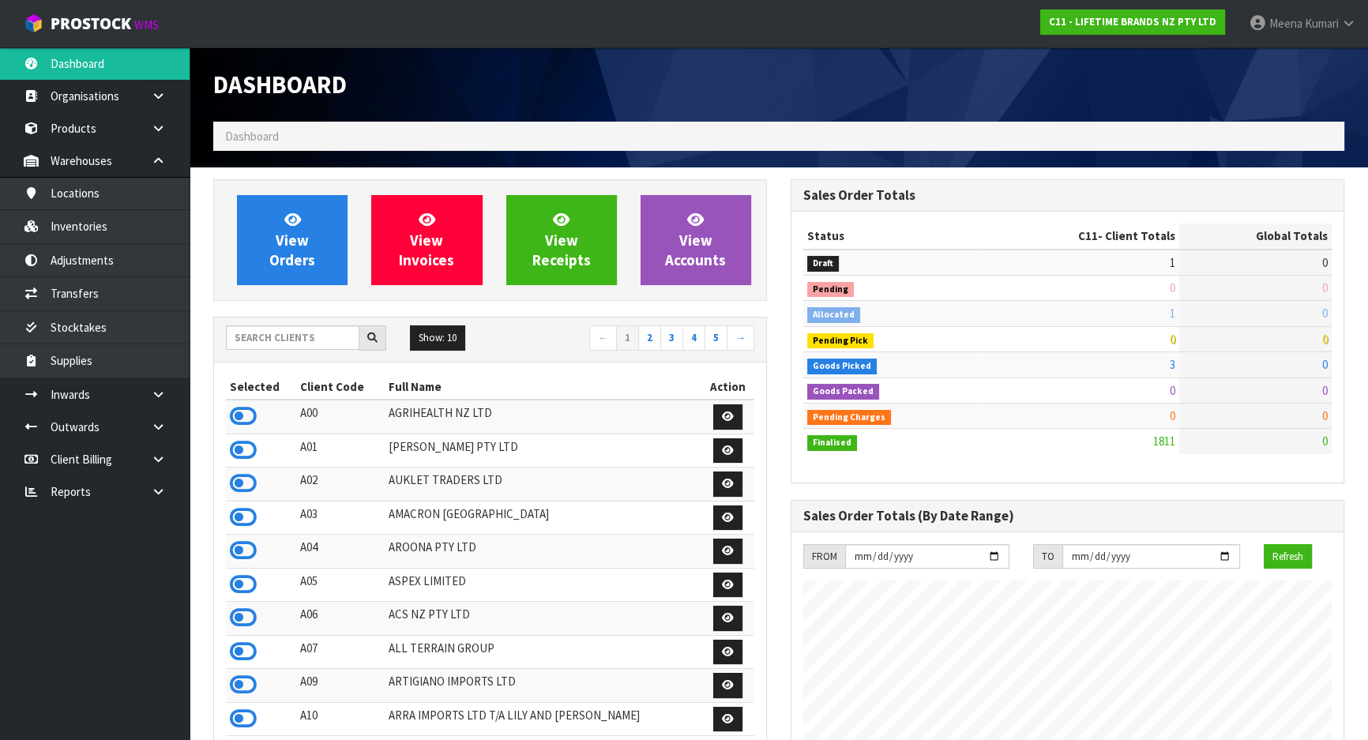
scroll to position [1195, 577]
click at [292, 335] on input "text" at bounding box center [293, 338] width 134 height 24
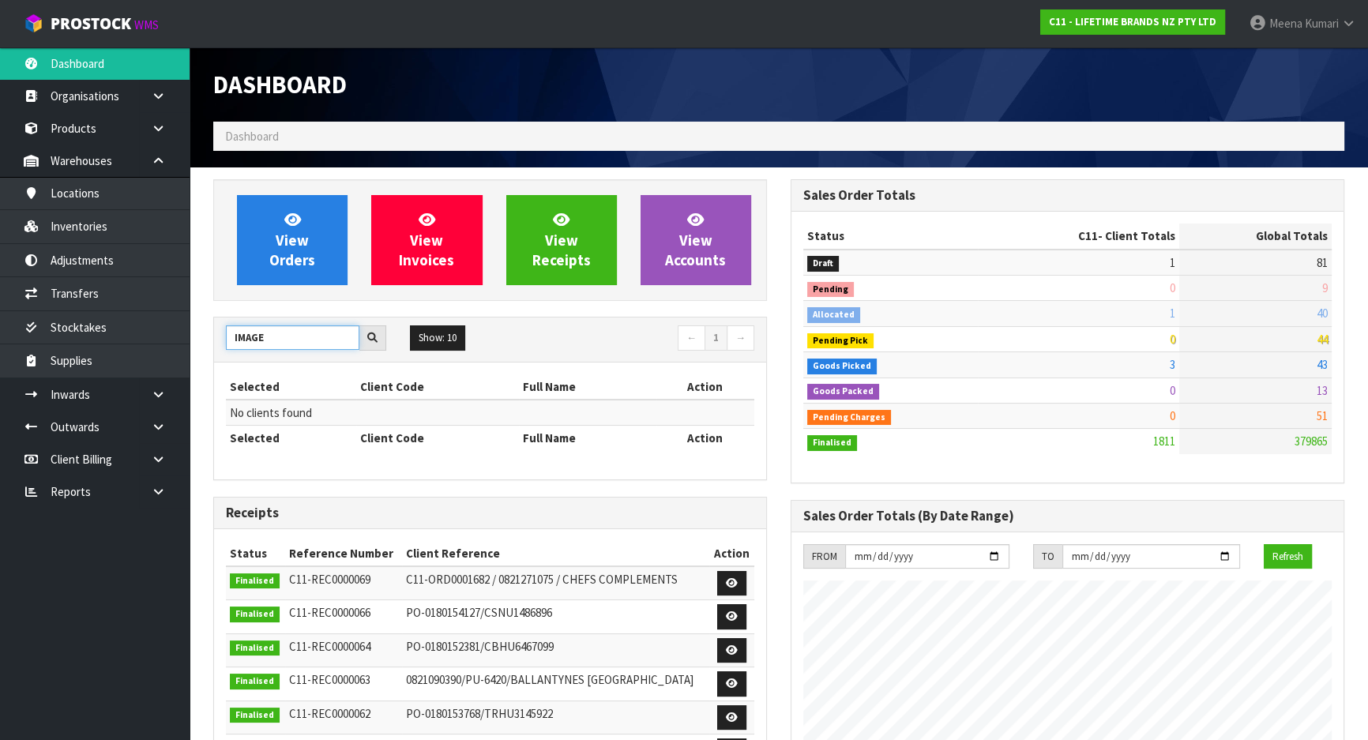
click at [292, 335] on input "IMAGE" at bounding box center [293, 338] width 134 height 24
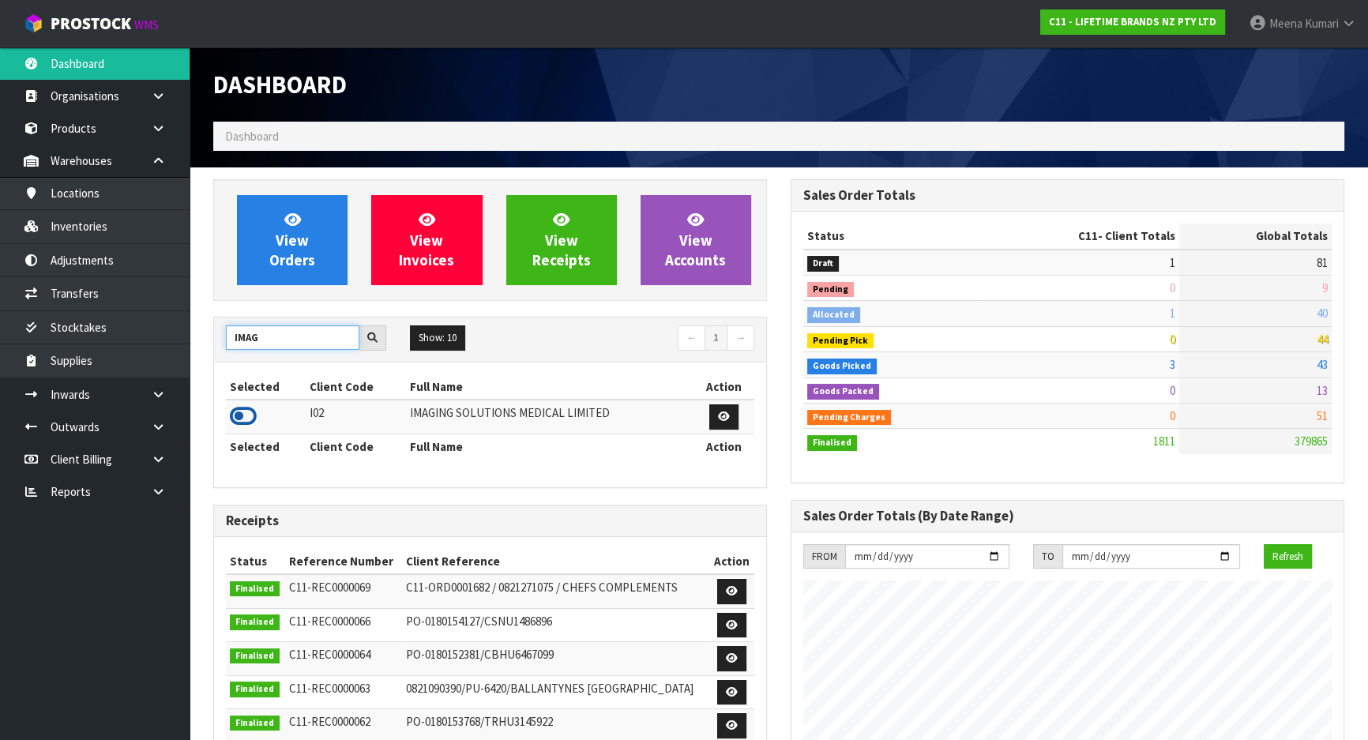
type input "IMAG"
click at [251, 415] on icon at bounding box center [243, 417] width 27 height 24
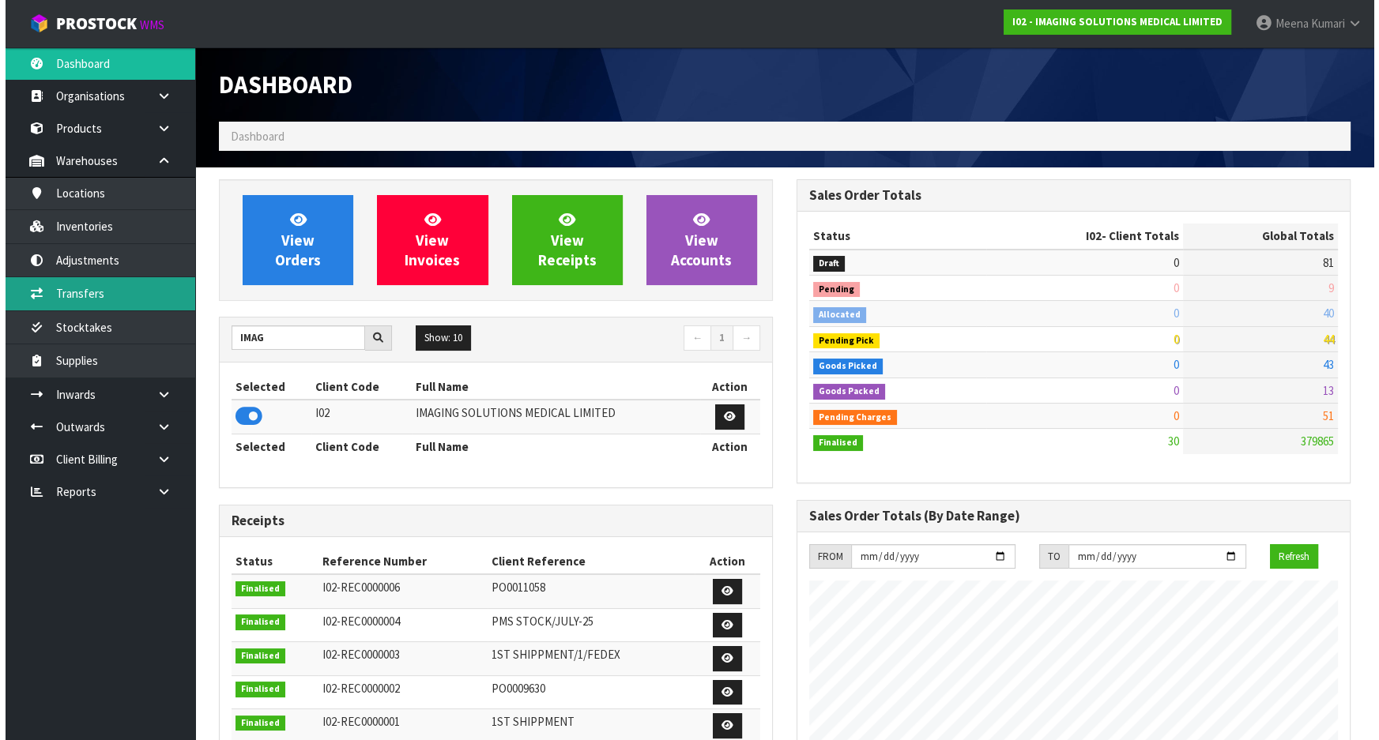
scroll to position [965, 577]
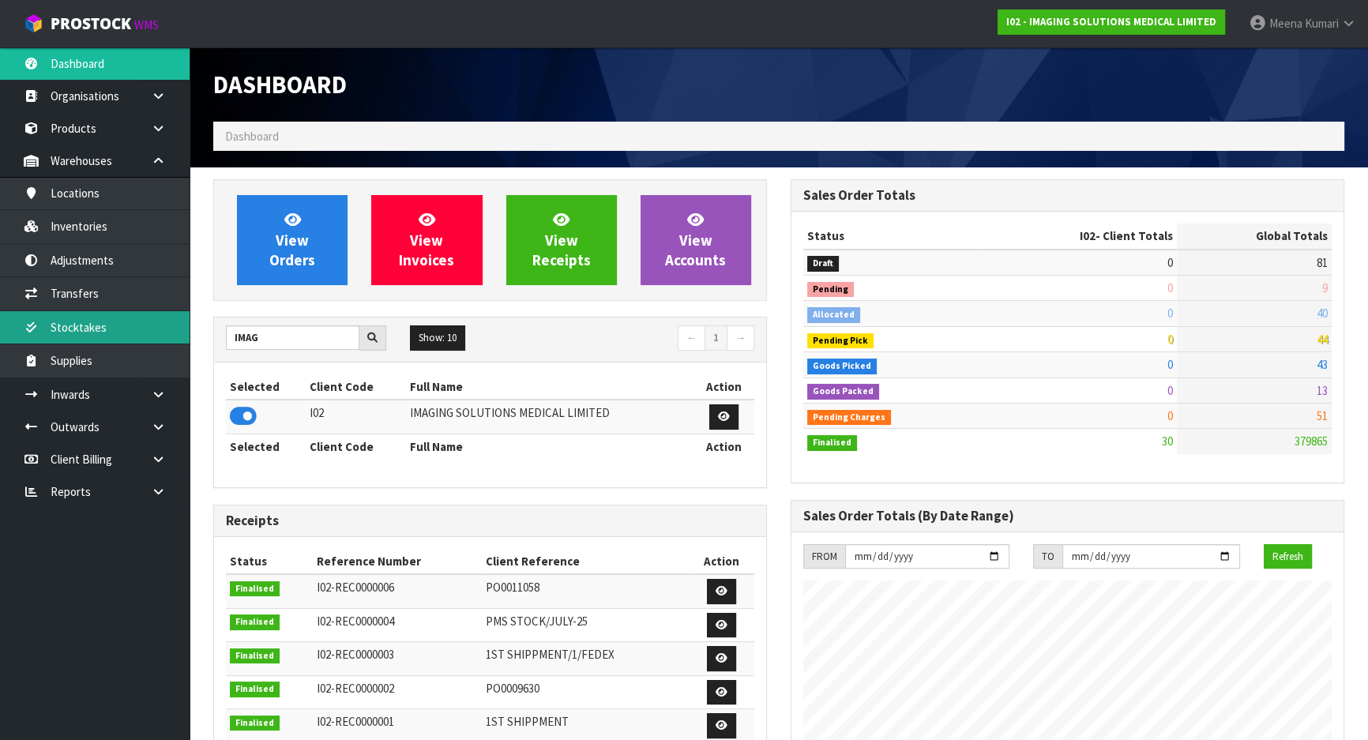
click at [131, 325] on link "Stocktakes" at bounding box center [95, 327] width 190 height 32
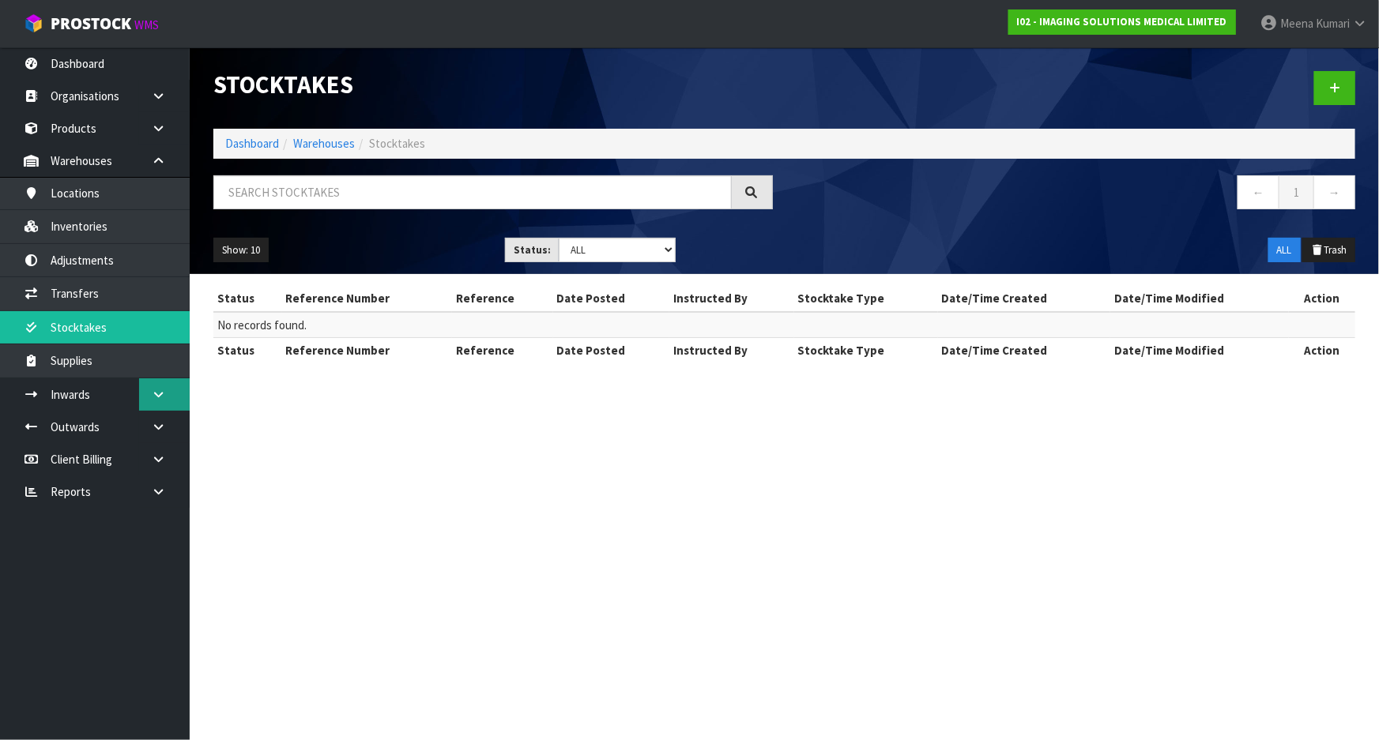
click at [165, 399] on icon at bounding box center [158, 395] width 15 height 12
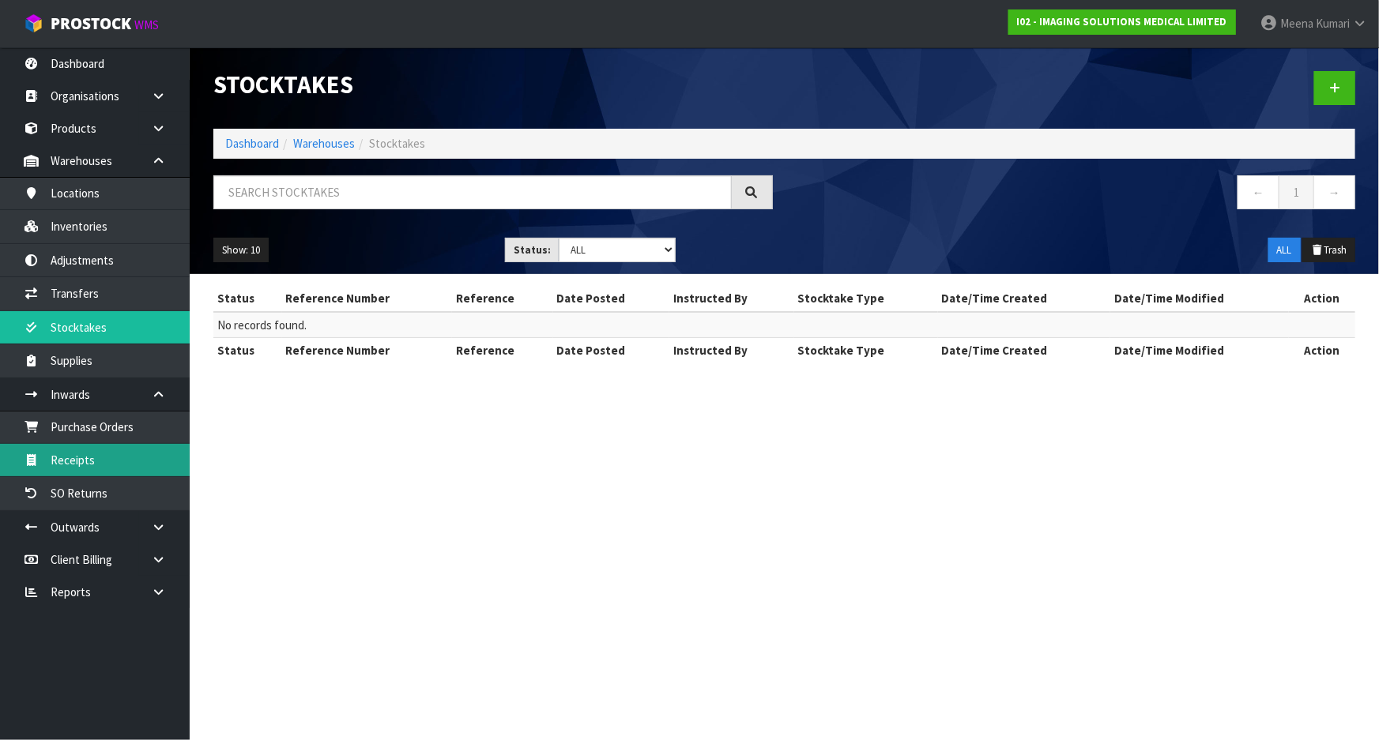
click at [126, 464] on link "Receipts" at bounding box center [95, 460] width 190 height 32
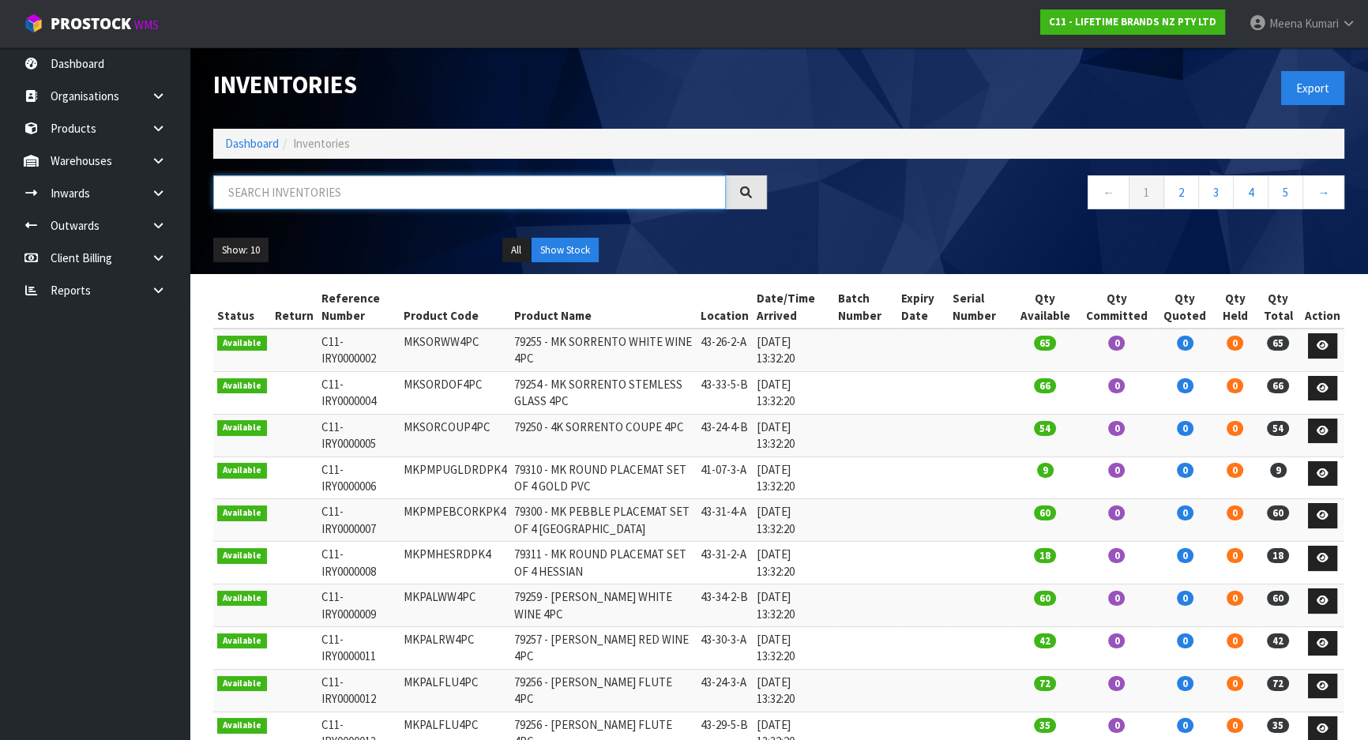
click at [382, 186] on input "text" at bounding box center [469, 192] width 513 height 34
paste input "KCBOWL32"
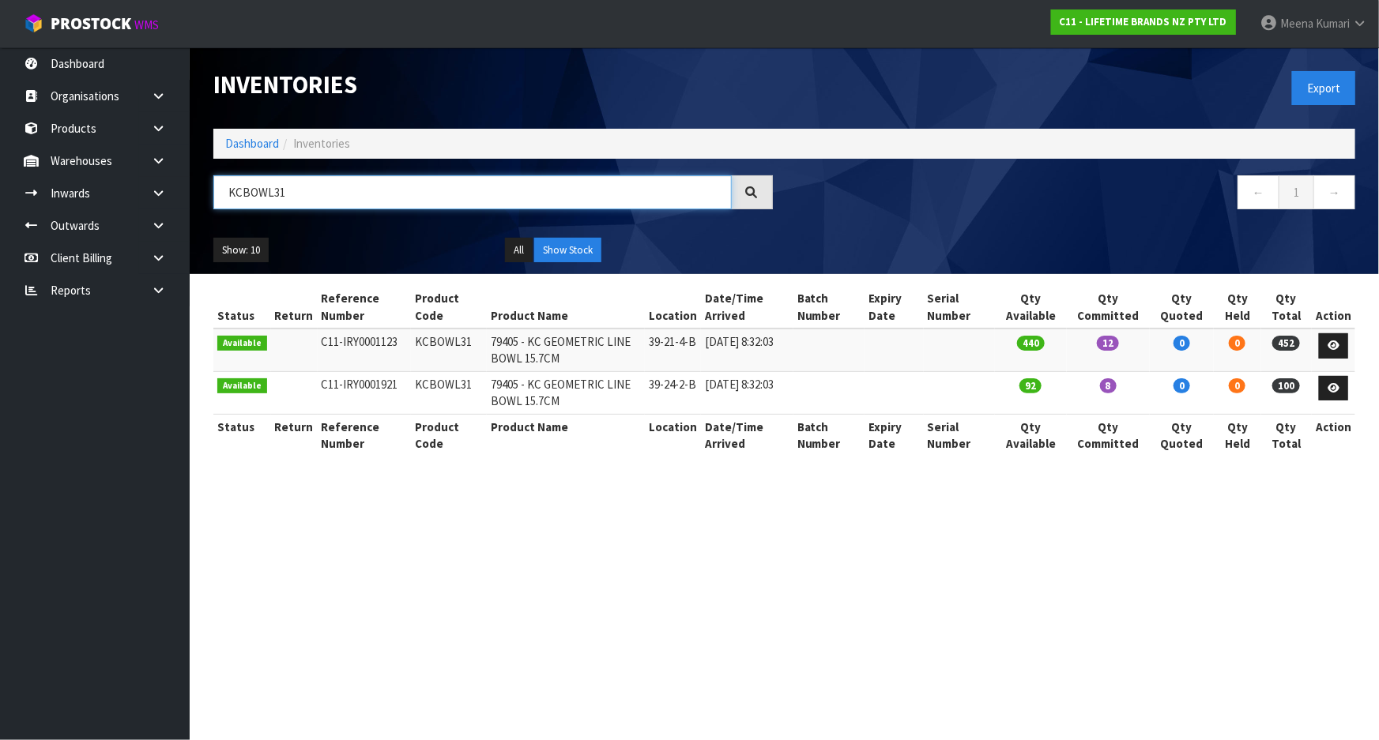
type input "KCBOWL31"
click at [239, 143] on link "Dashboard" at bounding box center [252, 143] width 54 height 15
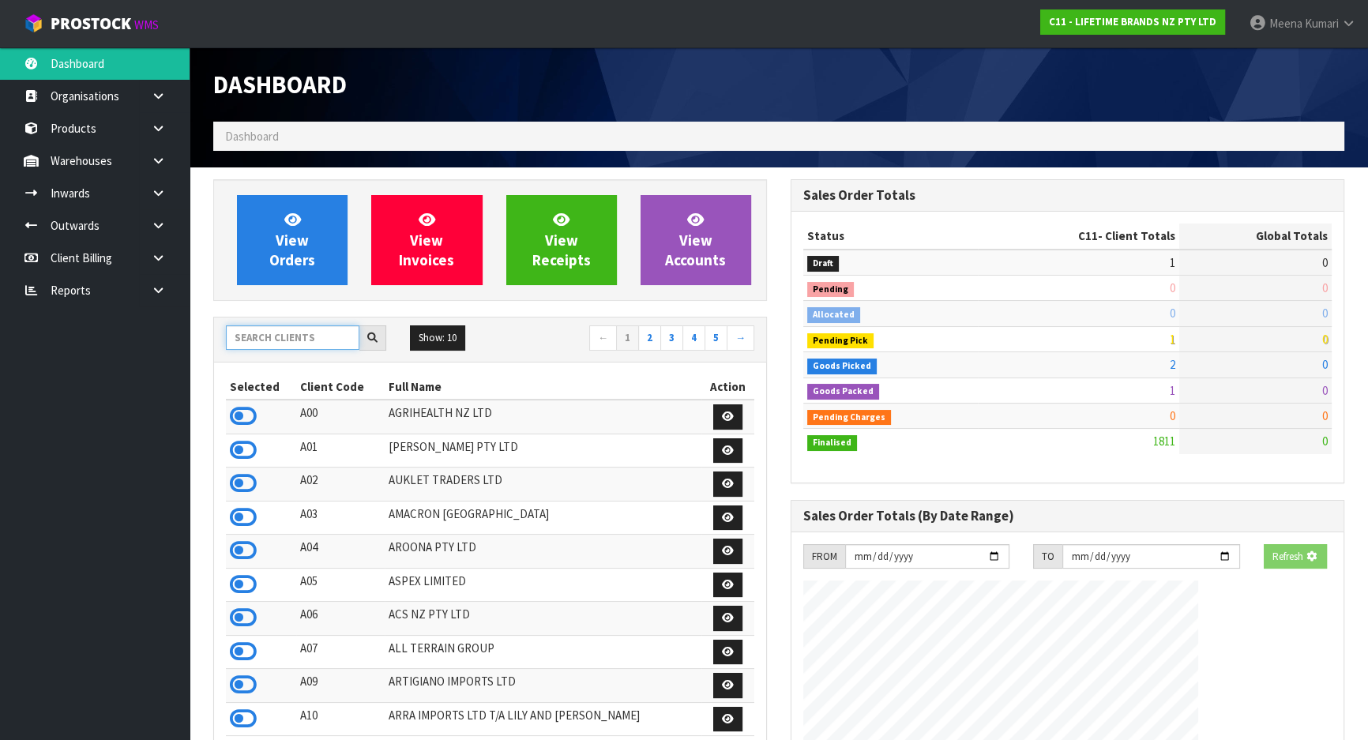
click at [280, 329] on input "text" at bounding box center [293, 338] width 134 height 24
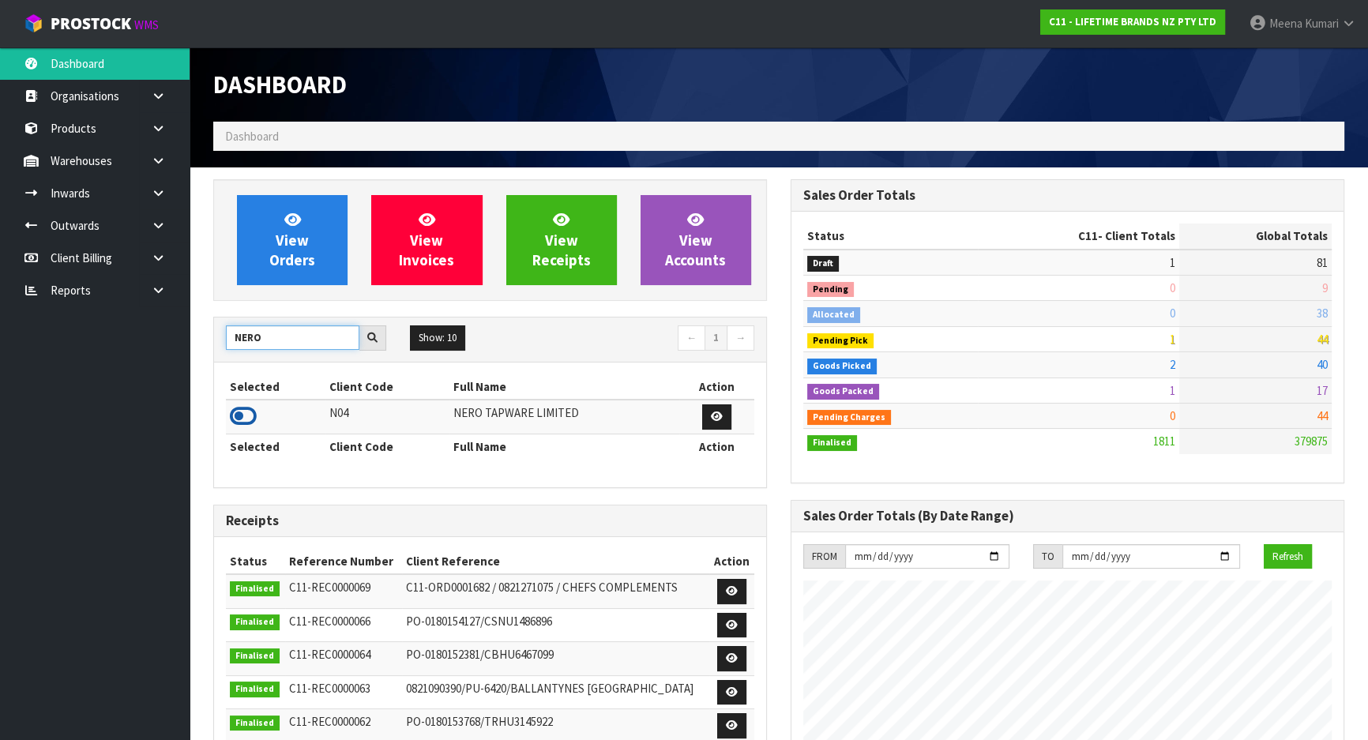
type input "NERO"
click at [249, 418] on icon at bounding box center [243, 417] width 27 height 24
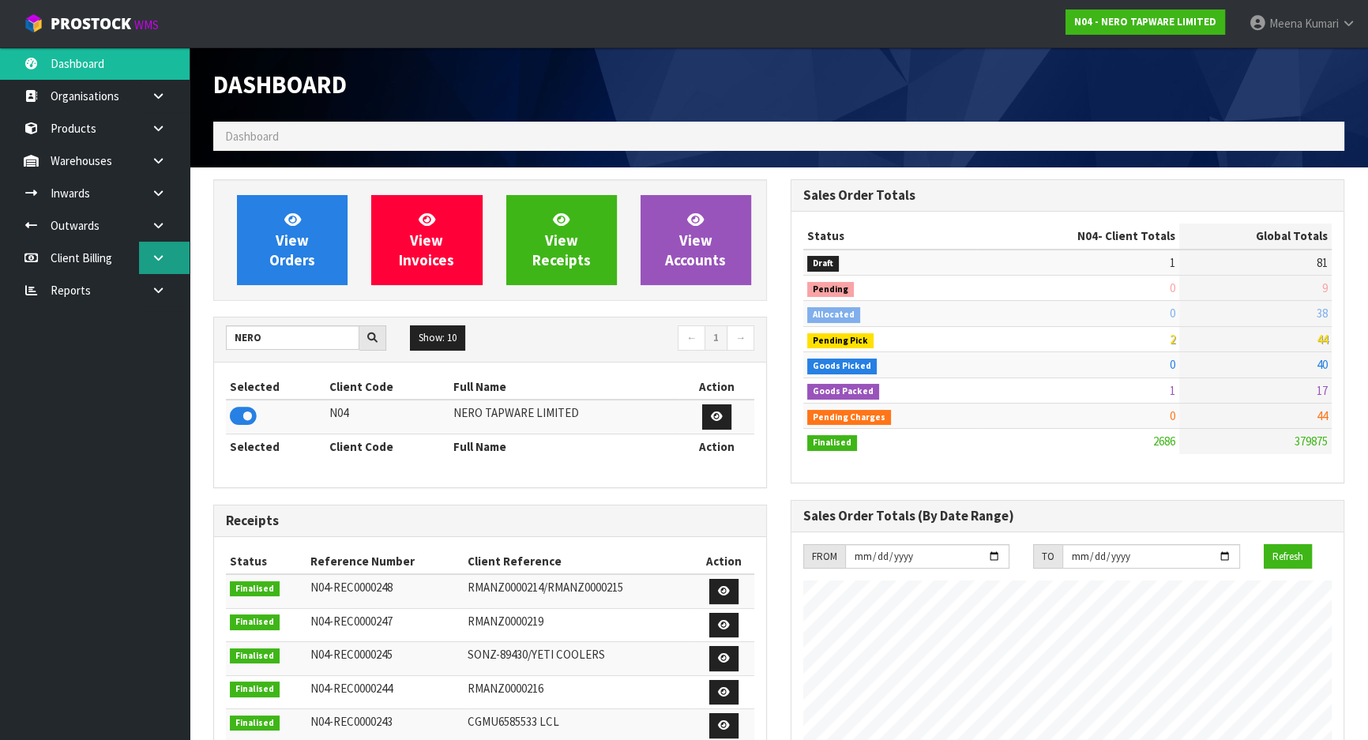
scroll to position [1279, 577]
click at [171, 228] on link at bounding box center [164, 225] width 51 height 32
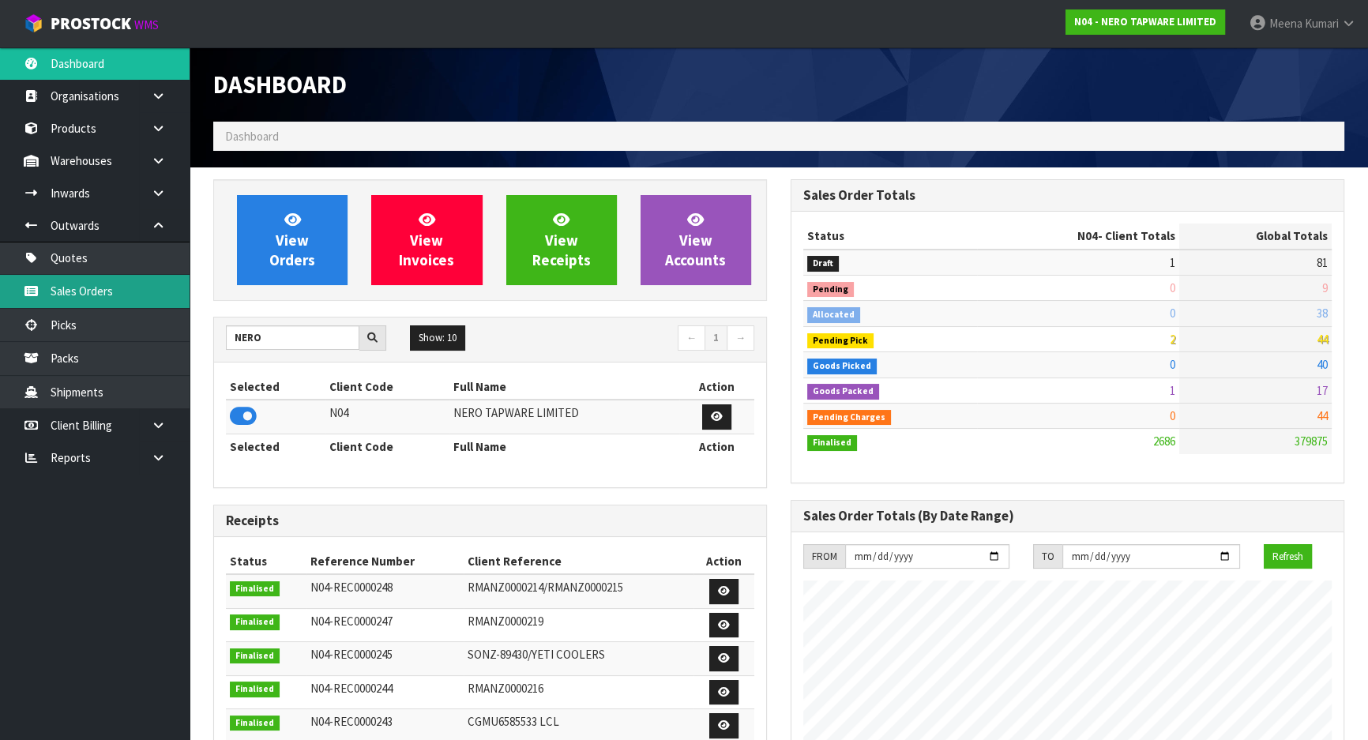
click at [146, 300] on link "Sales Orders" at bounding box center [95, 291] width 190 height 32
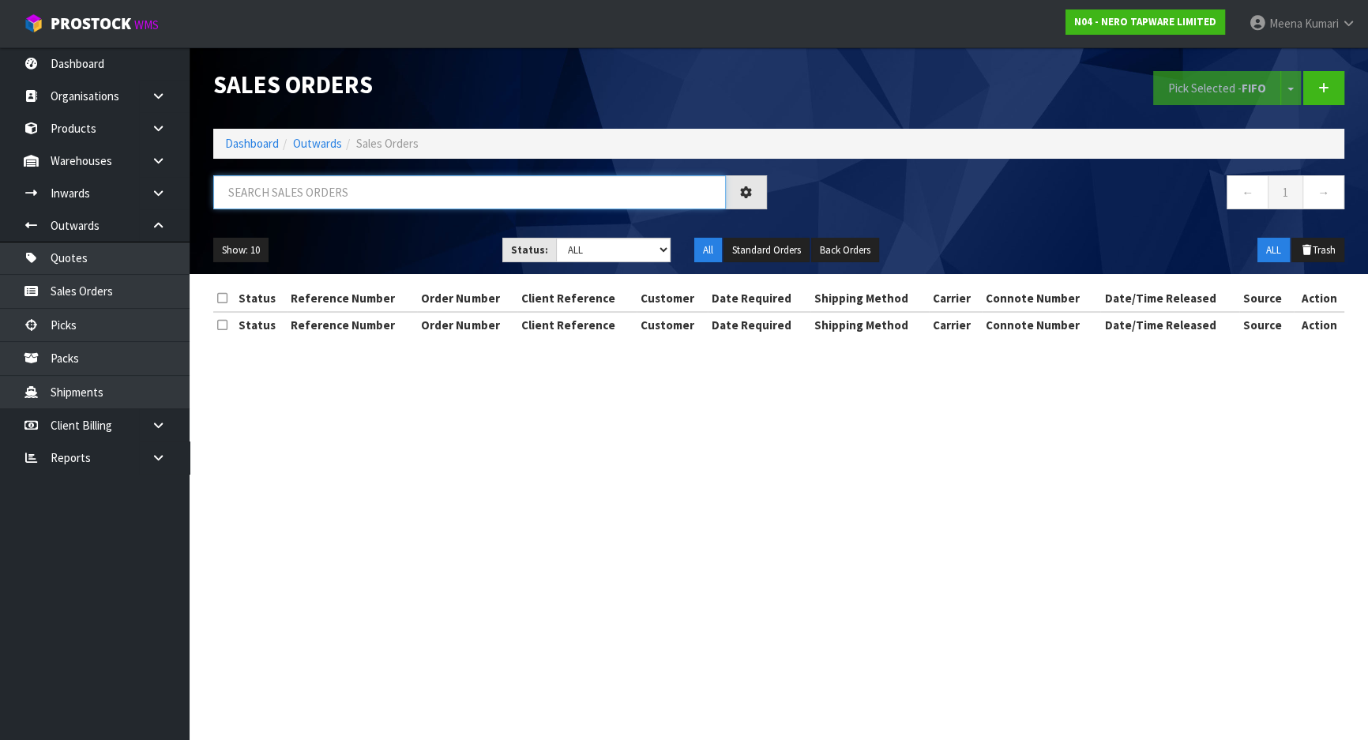
click at [324, 194] on input "text" at bounding box center [469, 192] width 513 height 34
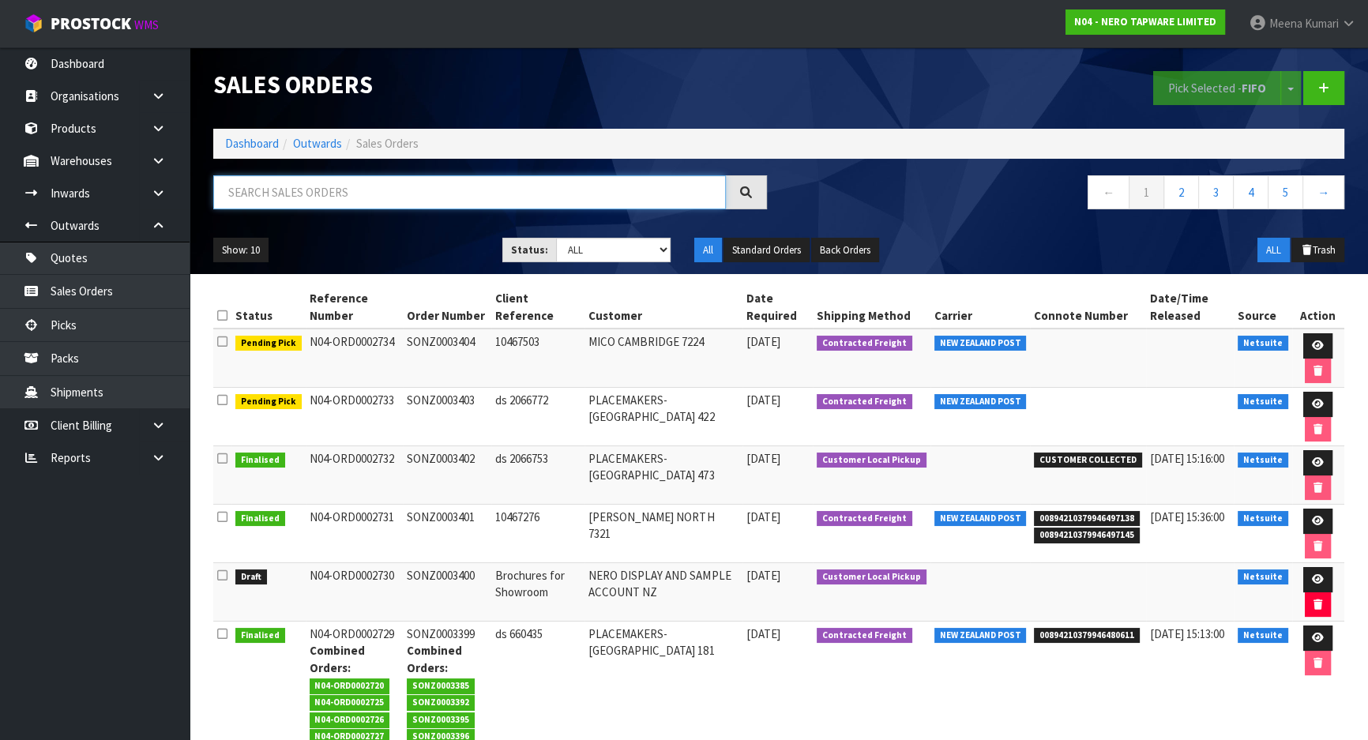
paste input "ORD0002337"
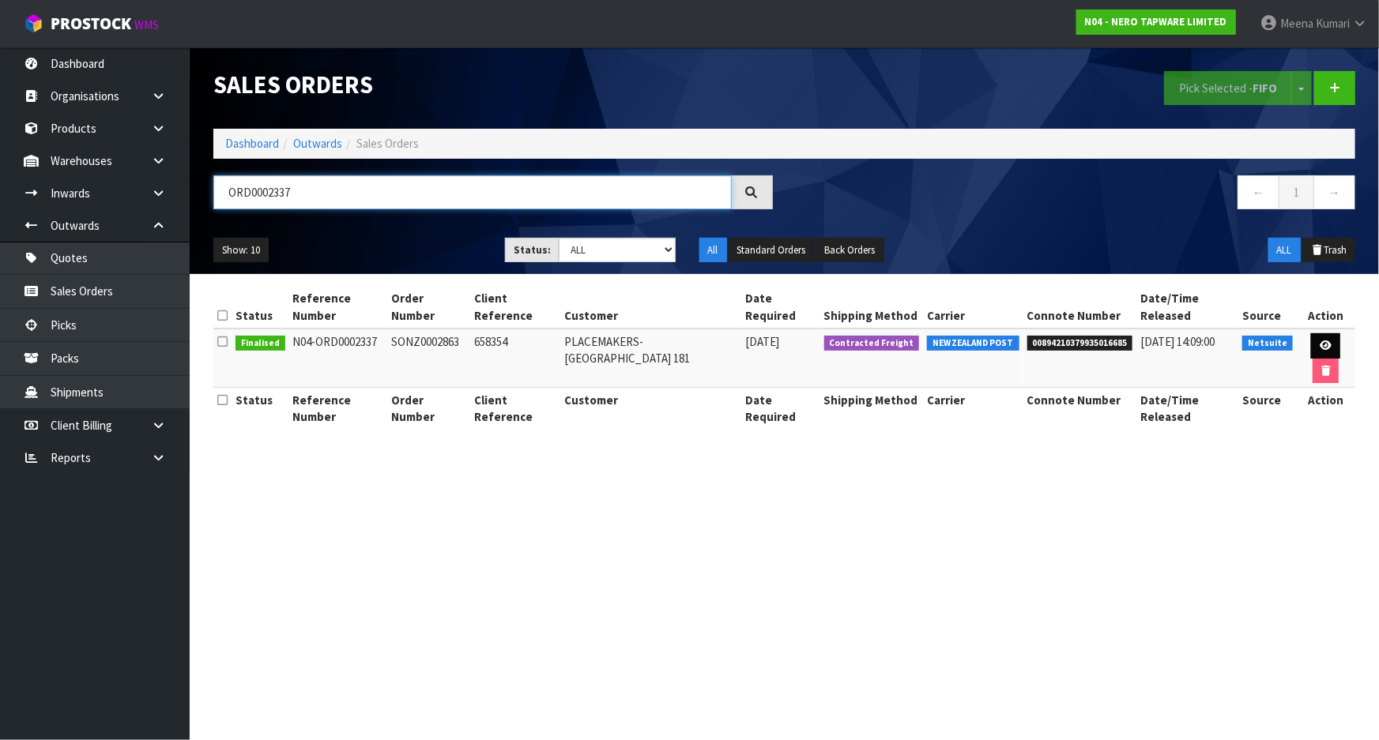
type input "ORD0002337"
click at [1319, 341] on icon at bounding box center [1325, 346] width 12 height 10
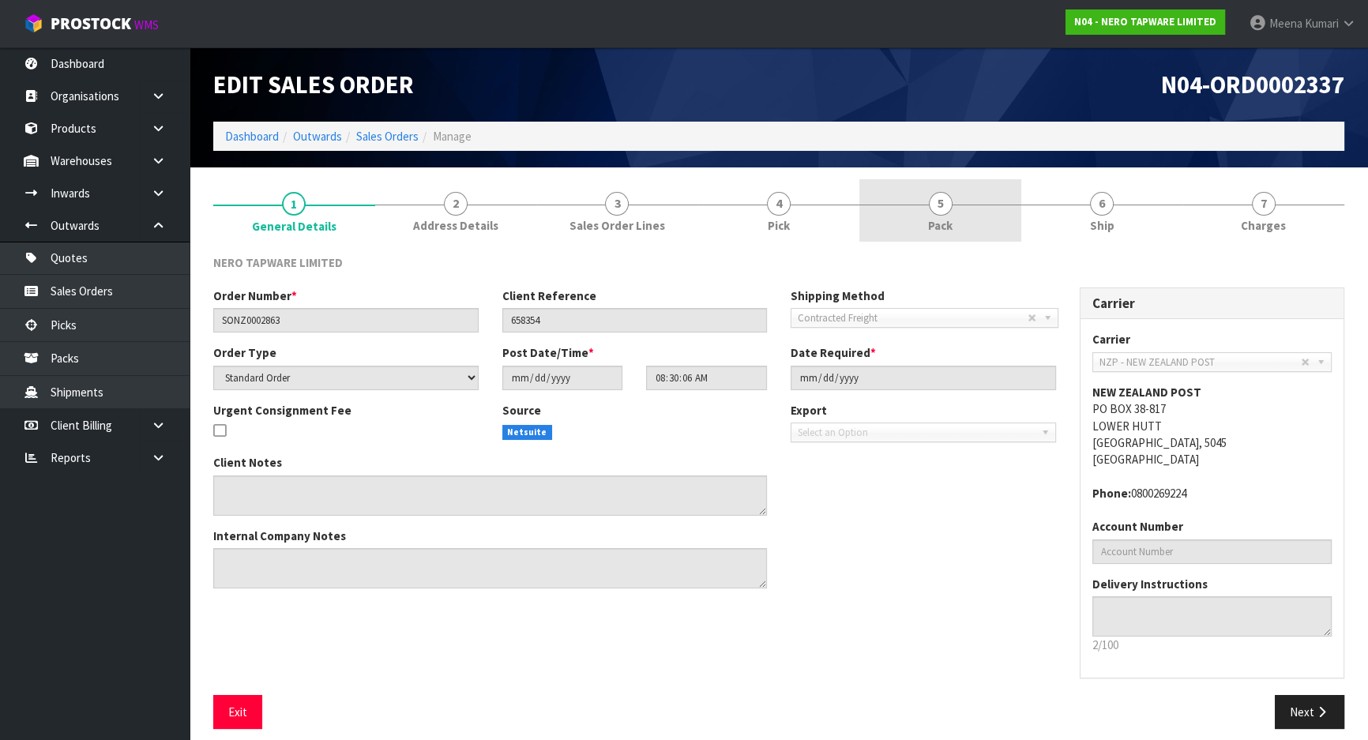
click at [999, 231] on link "5 Pack" at bounding box center [941, 210] width 162 height 62
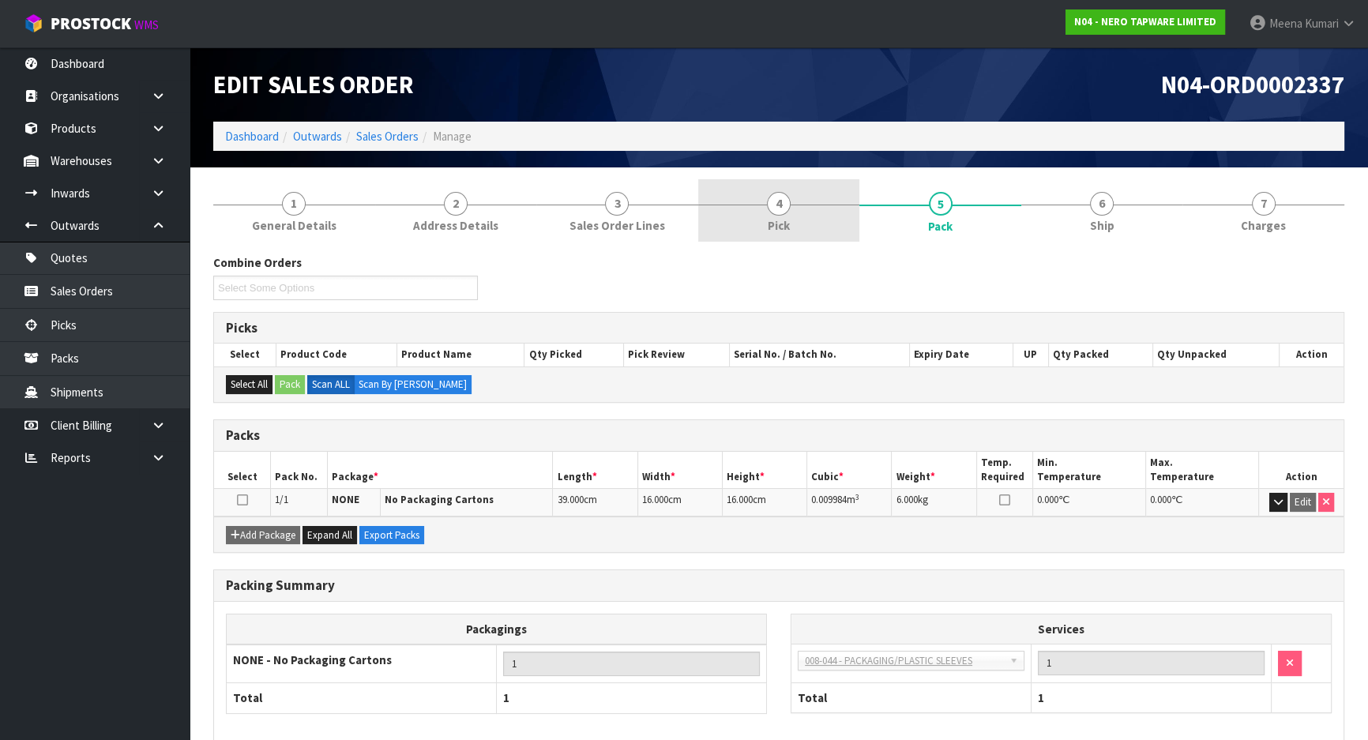
click at [776, 216] on link "4 Pick" at bounding box center [779, 210] width 162 height 62
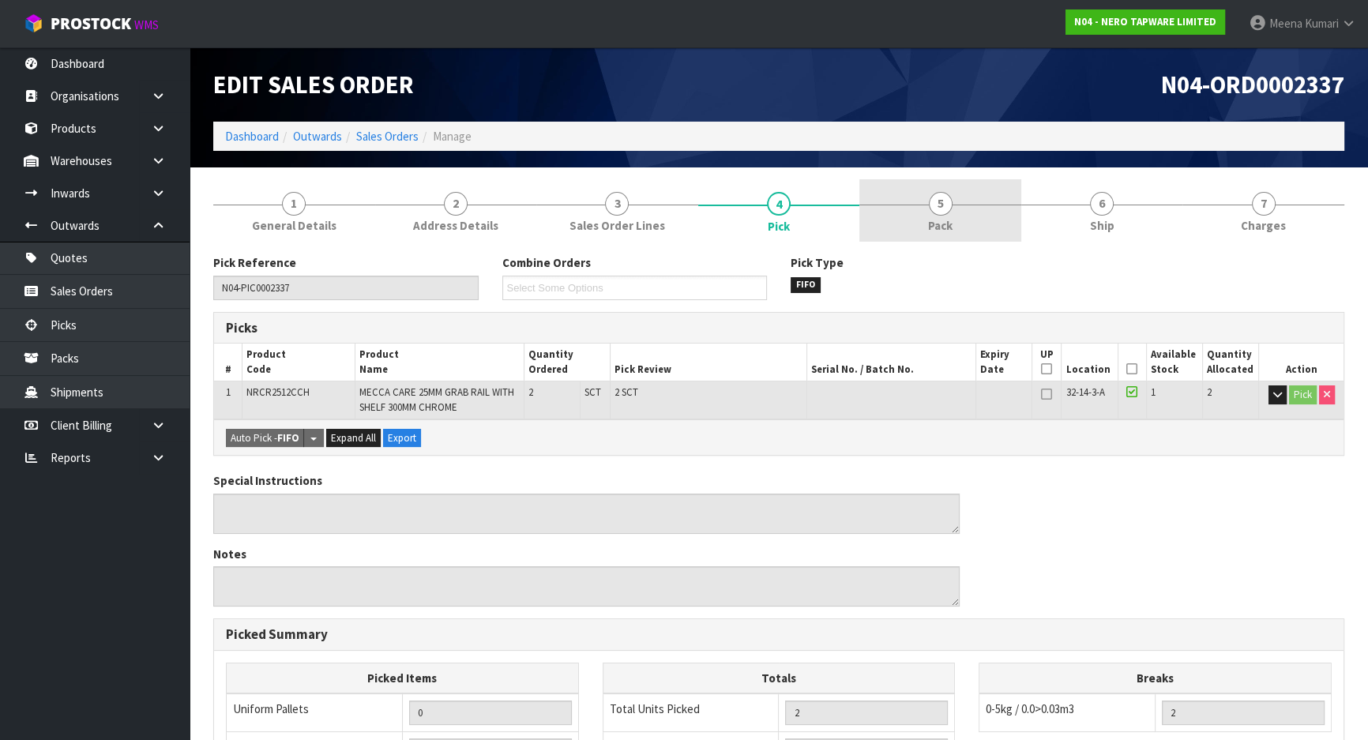
click at [950, 201] on span "5" at bounding box center [941, 204] width 24 height 24
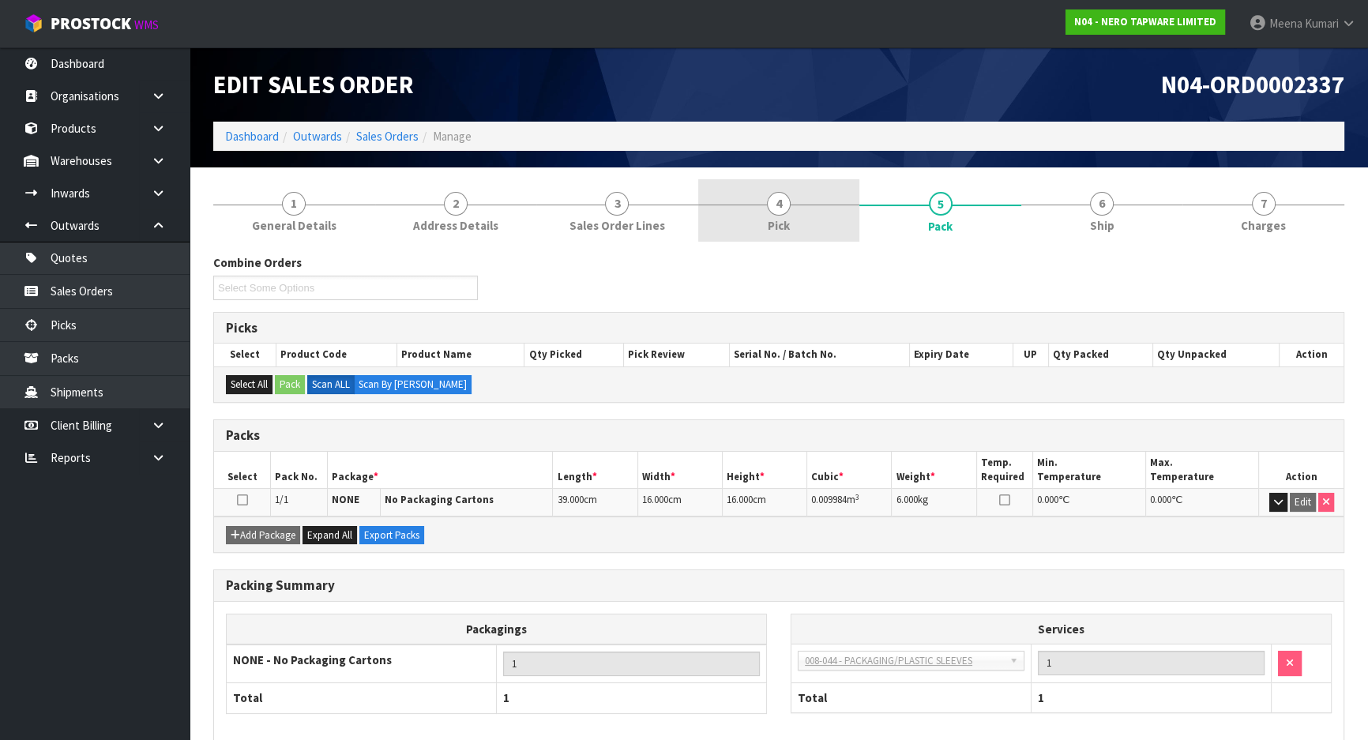
click at [822, 224] on link "4 Pick" at bounding box center [779, 210] width 162 height 62
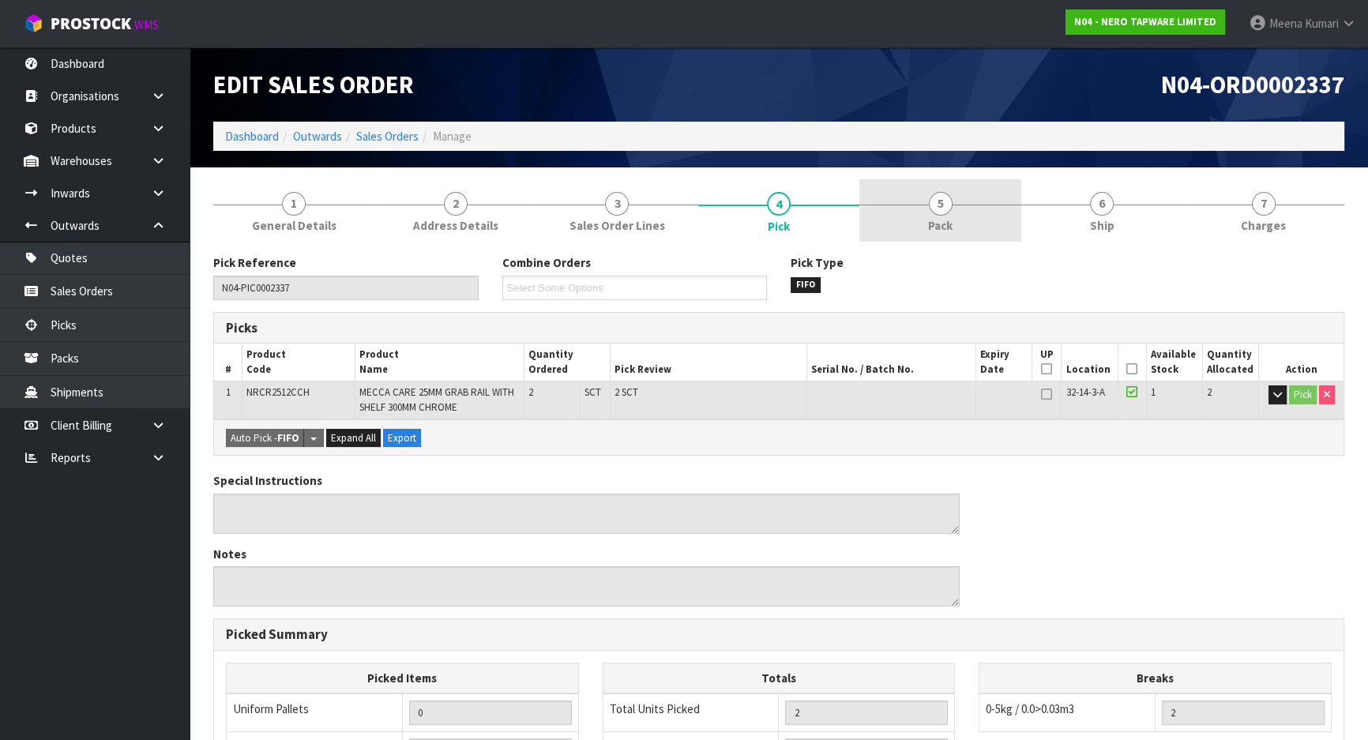
click at [945, 219] on span "Pack" at bounding box center [940, 225] width 24 height 17
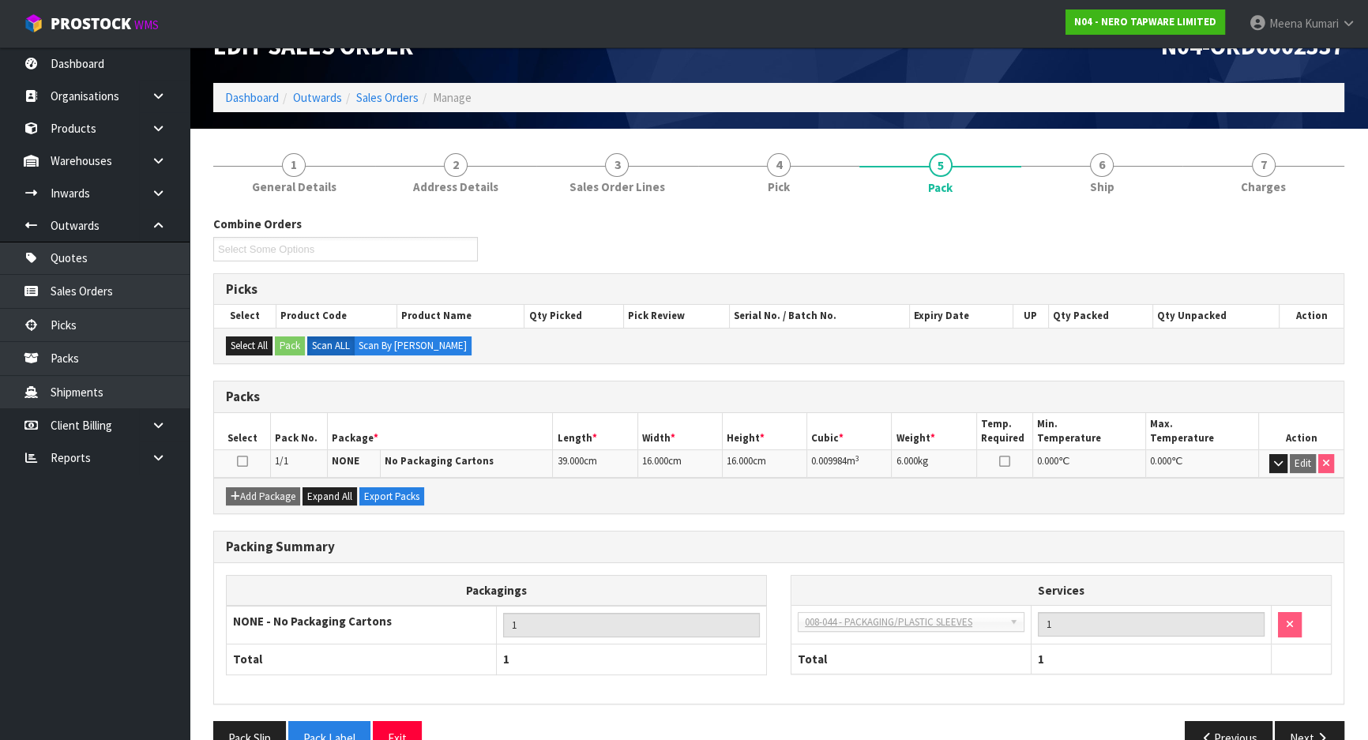
scroll to position [74, 0]
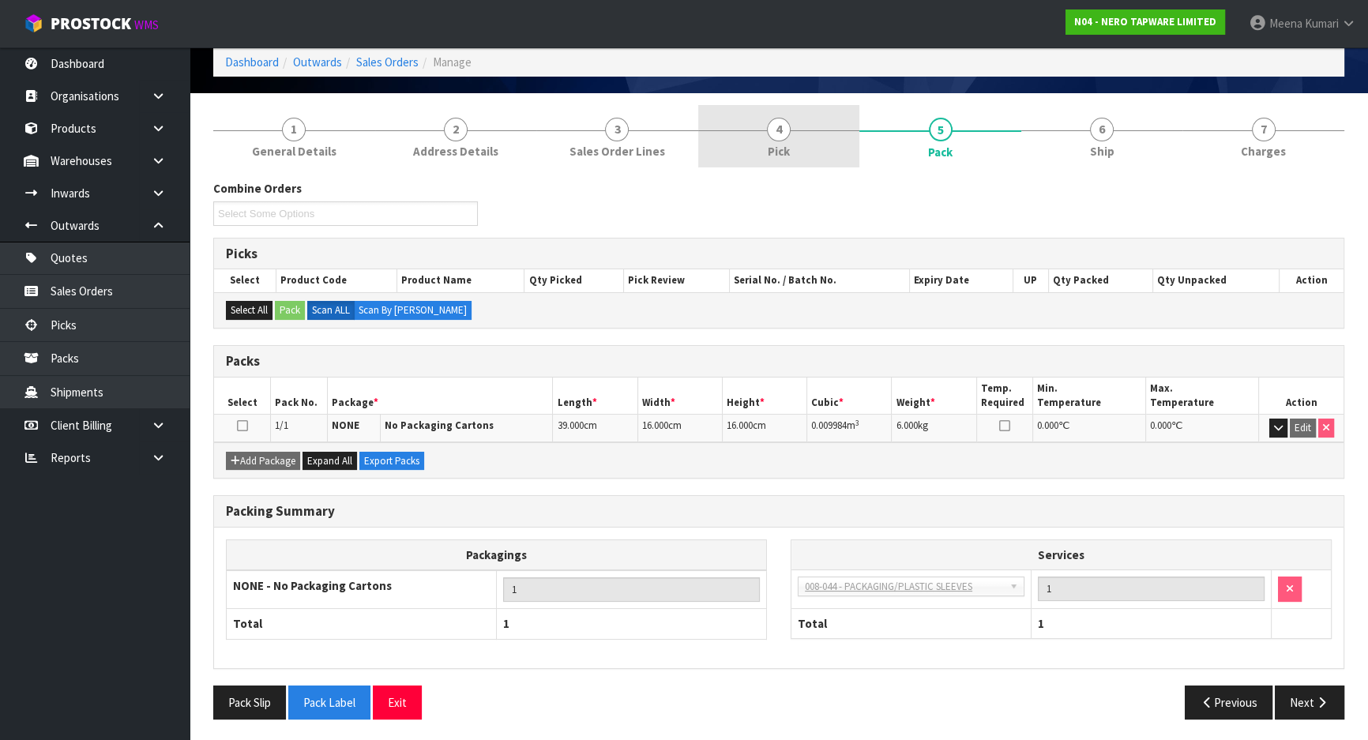
click at [805, 135] on link "4 Pick" at bounding box center [779, 136] width 162 height 62
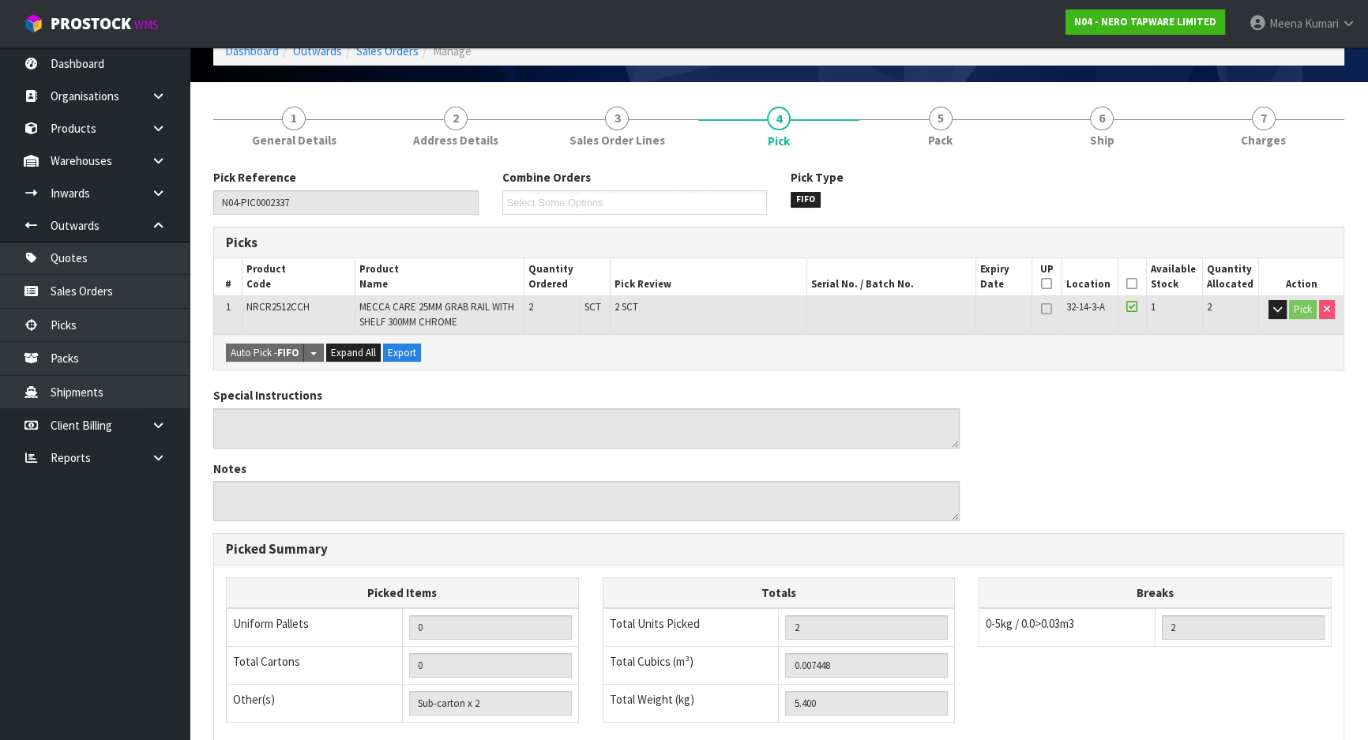
scroll to position [24, 0]
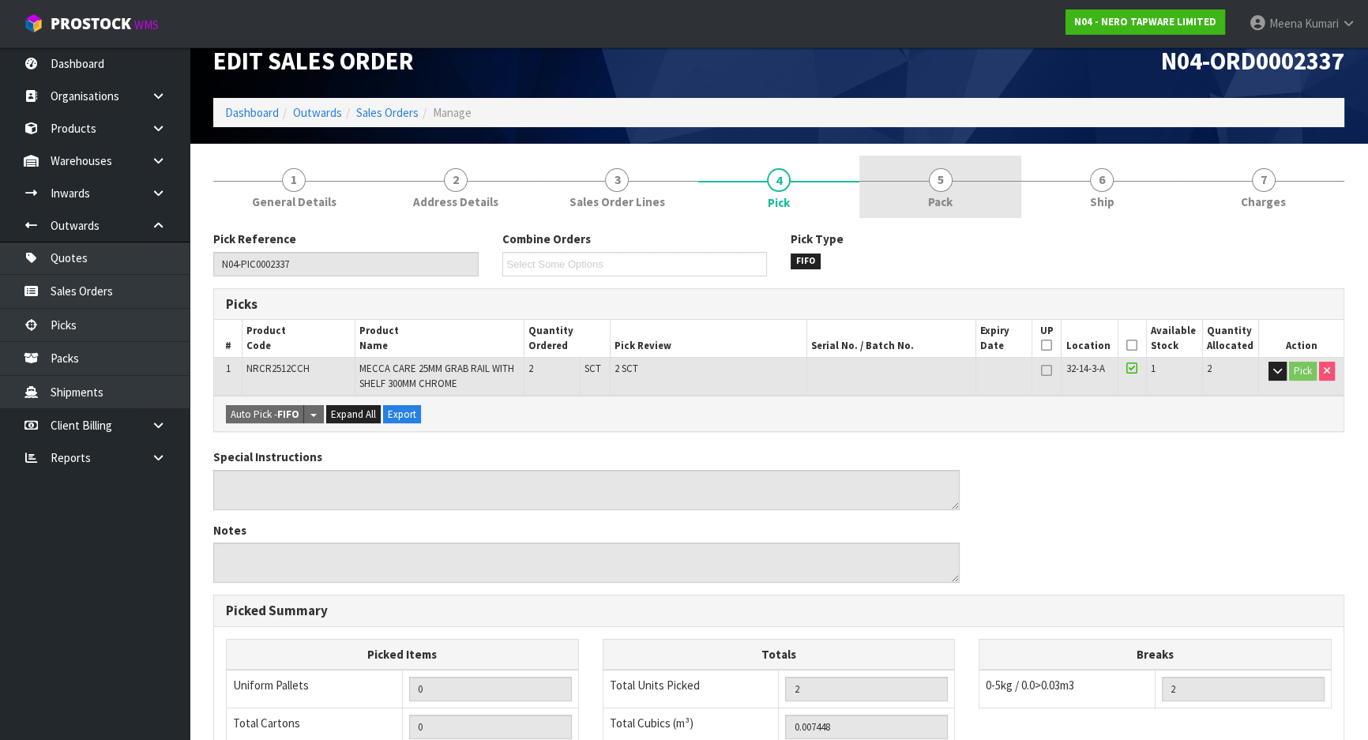
click at [974, 193] on link "5 Pack" at bounding box center [941, 187] width 162 height 62
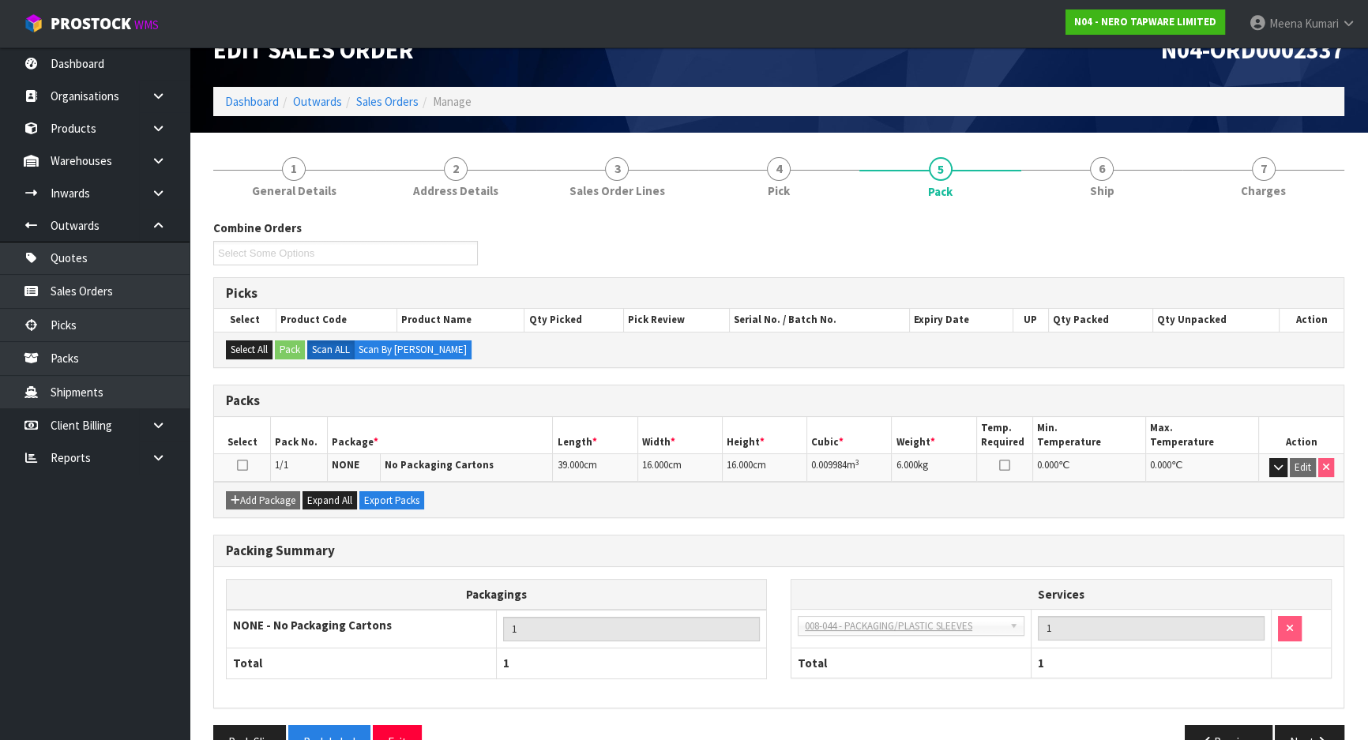
scroll to position [0, 0]
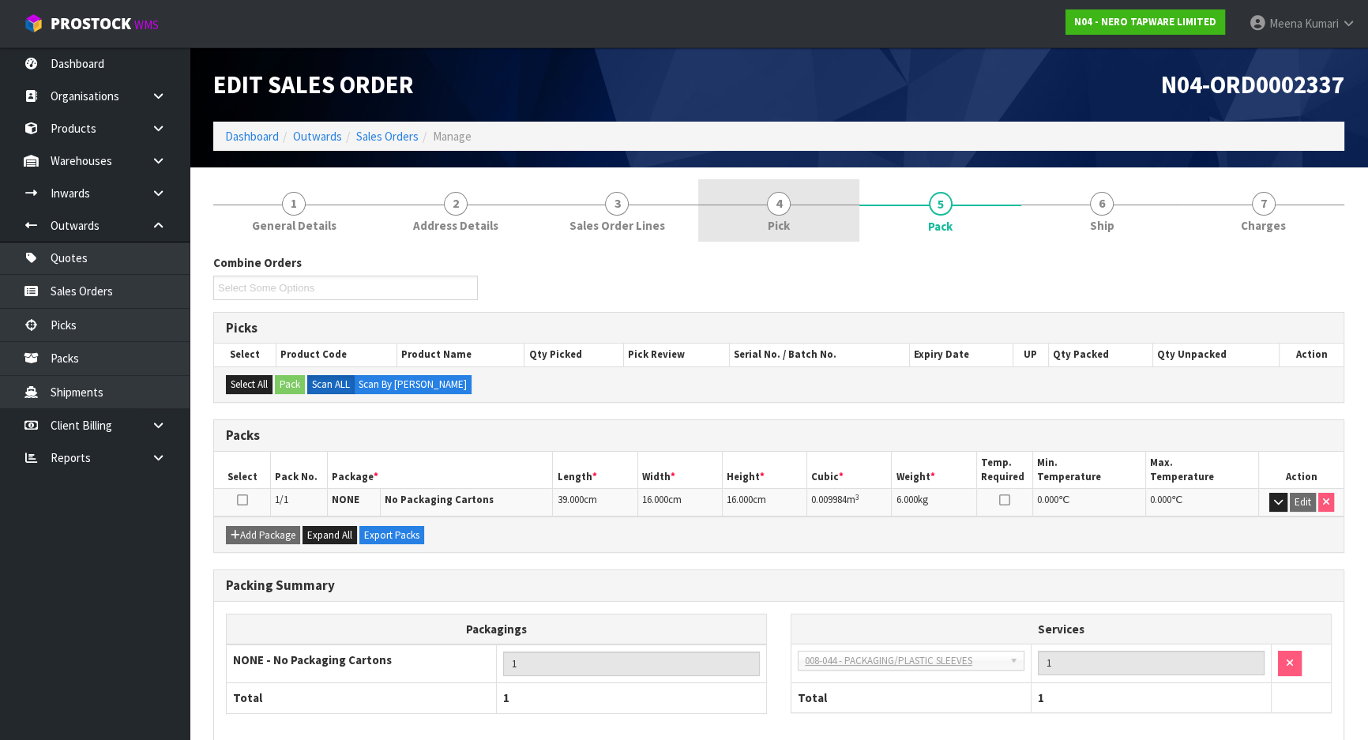
click at [776, 205] on span "4" at bounding box center [779, 204] width 24 height 24
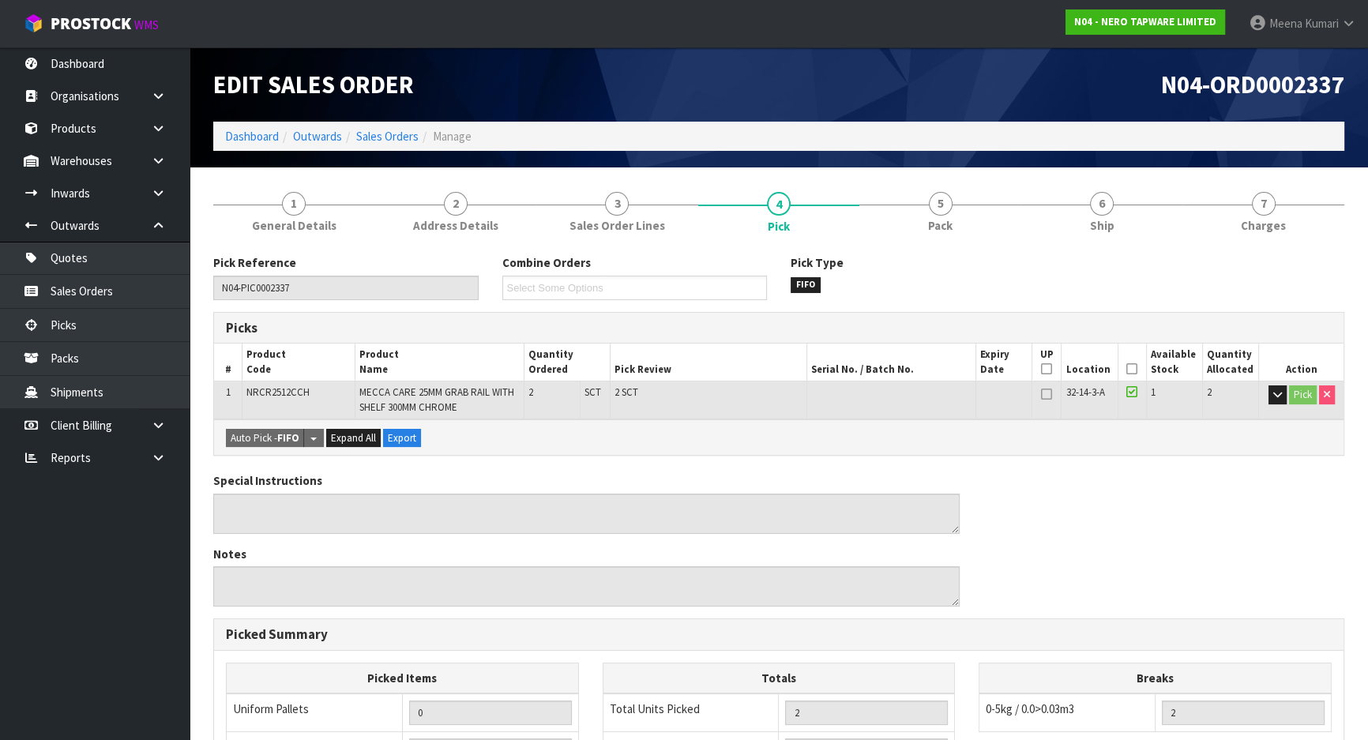
click at [271, 397] on span "NRCR2512CCH" at bounding box center [277, 392] width 63 height 13
copy span "NRCR2512CCH"
click at [150, 167] on link at bounding box center [164, 161] width 51 height 32
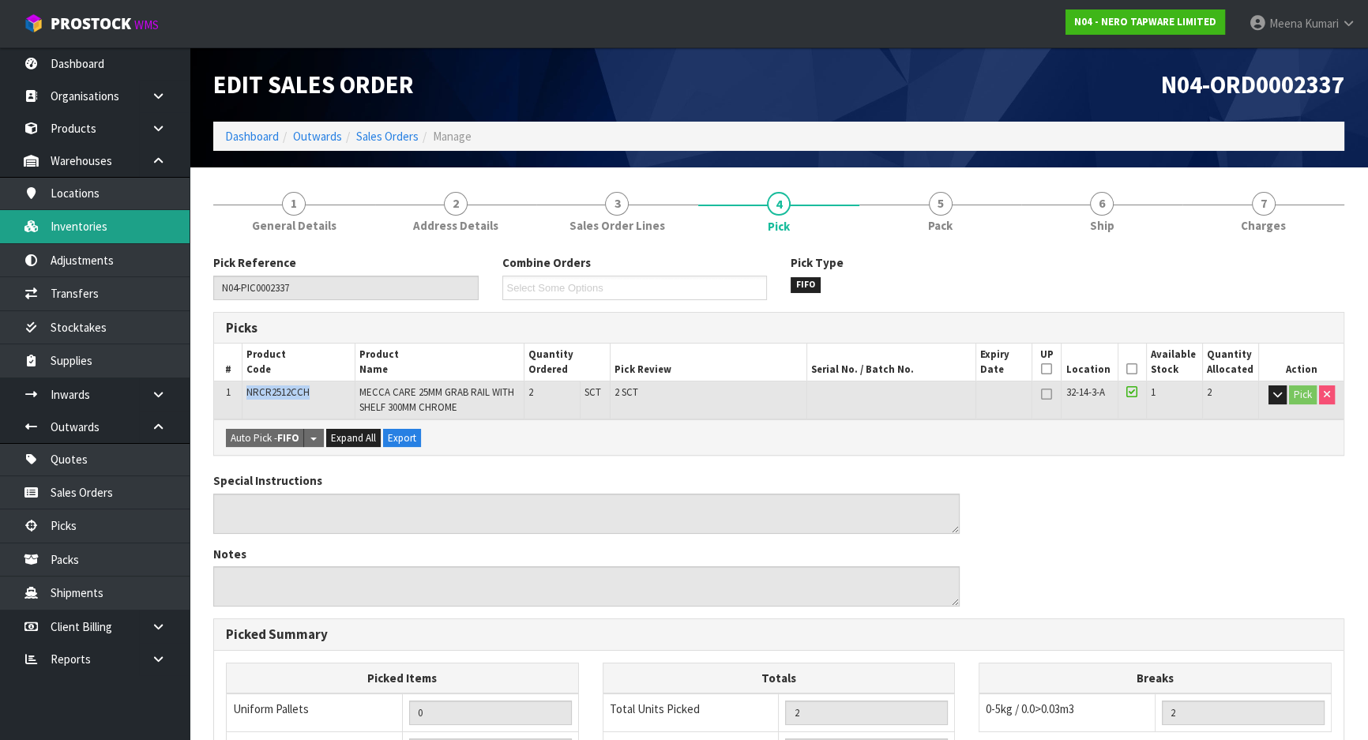
click at [140, 231] on link "Inventories" at bounding box center [95, 226] width 190 height 32
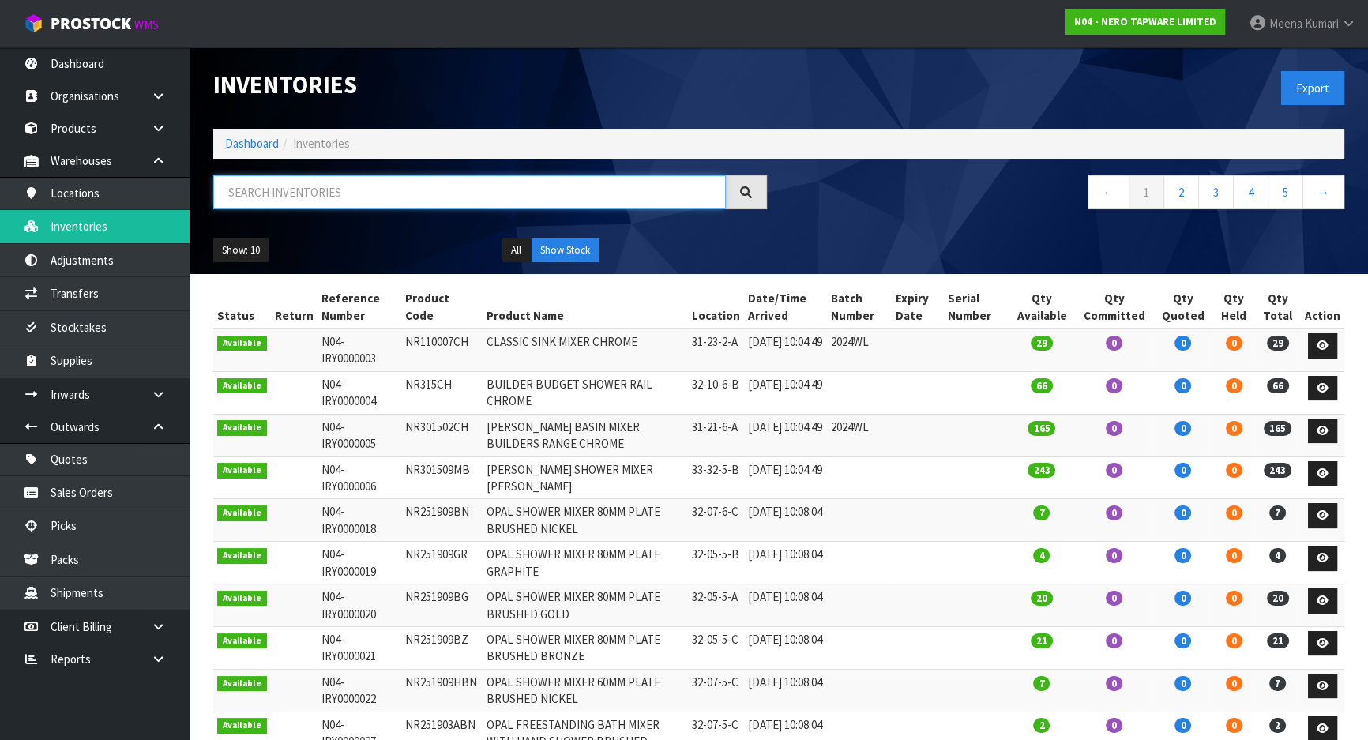
click at [329, 188] on input "text" at bounding box center [469, 192] width 513 height 34
paste input "NRCR2512CCH"
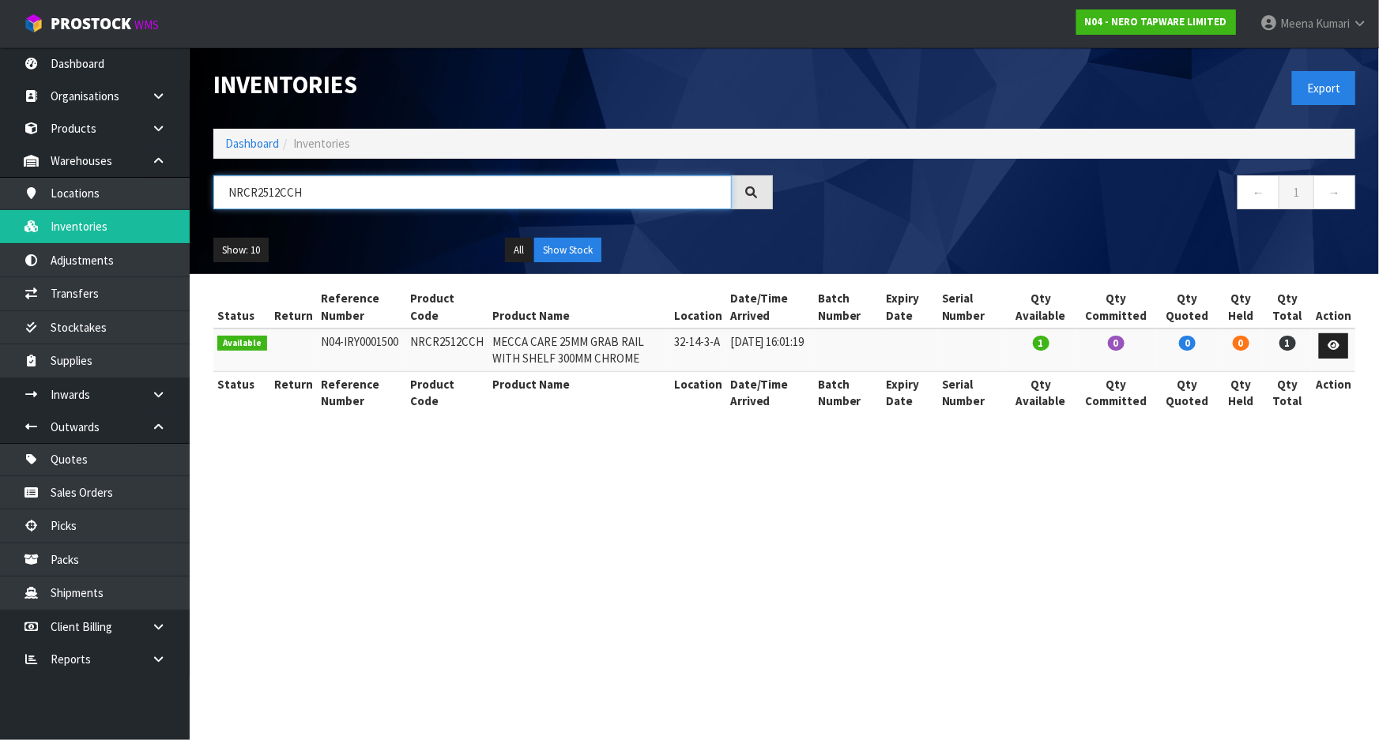
type input "NRCR2512CCH"
click at [255, 138] on link "Dashboard" at bounding box center [252, 143] width 54 height 15
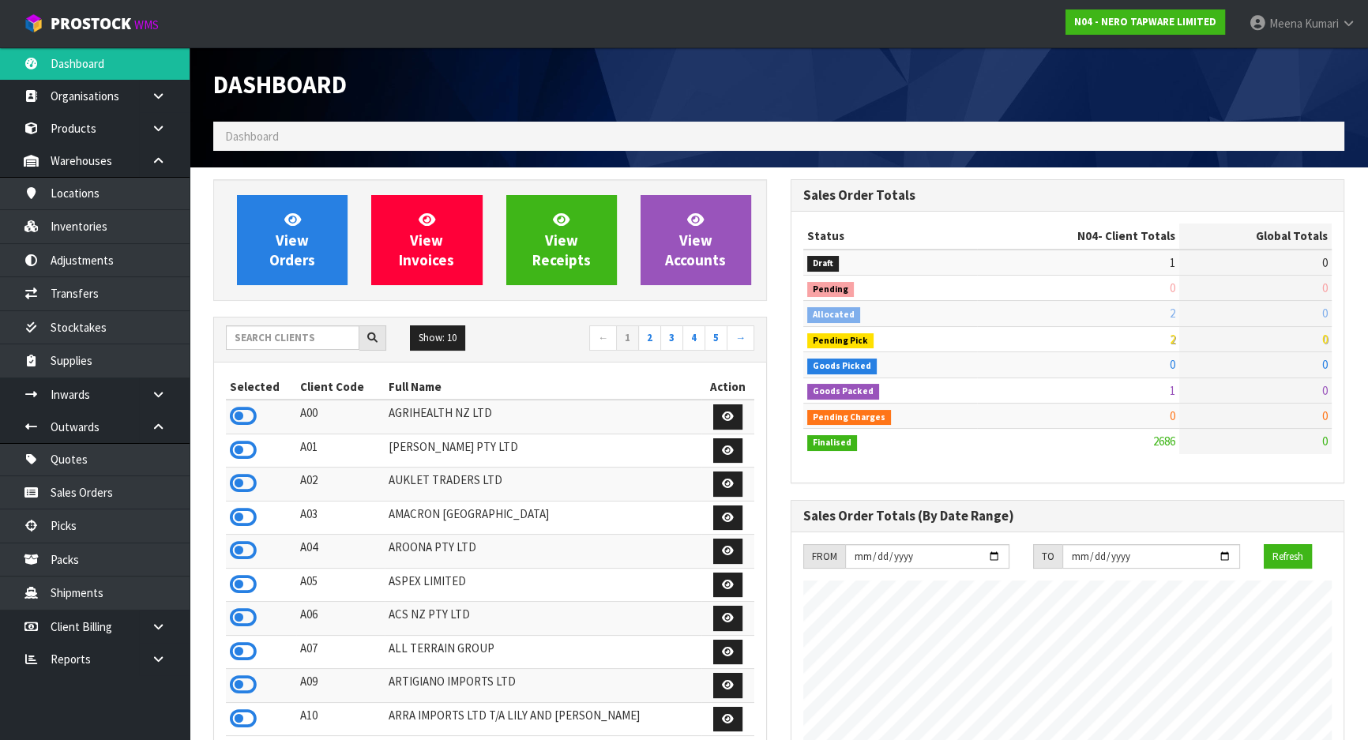
scroll to position [1245, 577]
click at [299, 331] on input "text" at bounding box center [293, 338] width 134 height 24
type input "G"
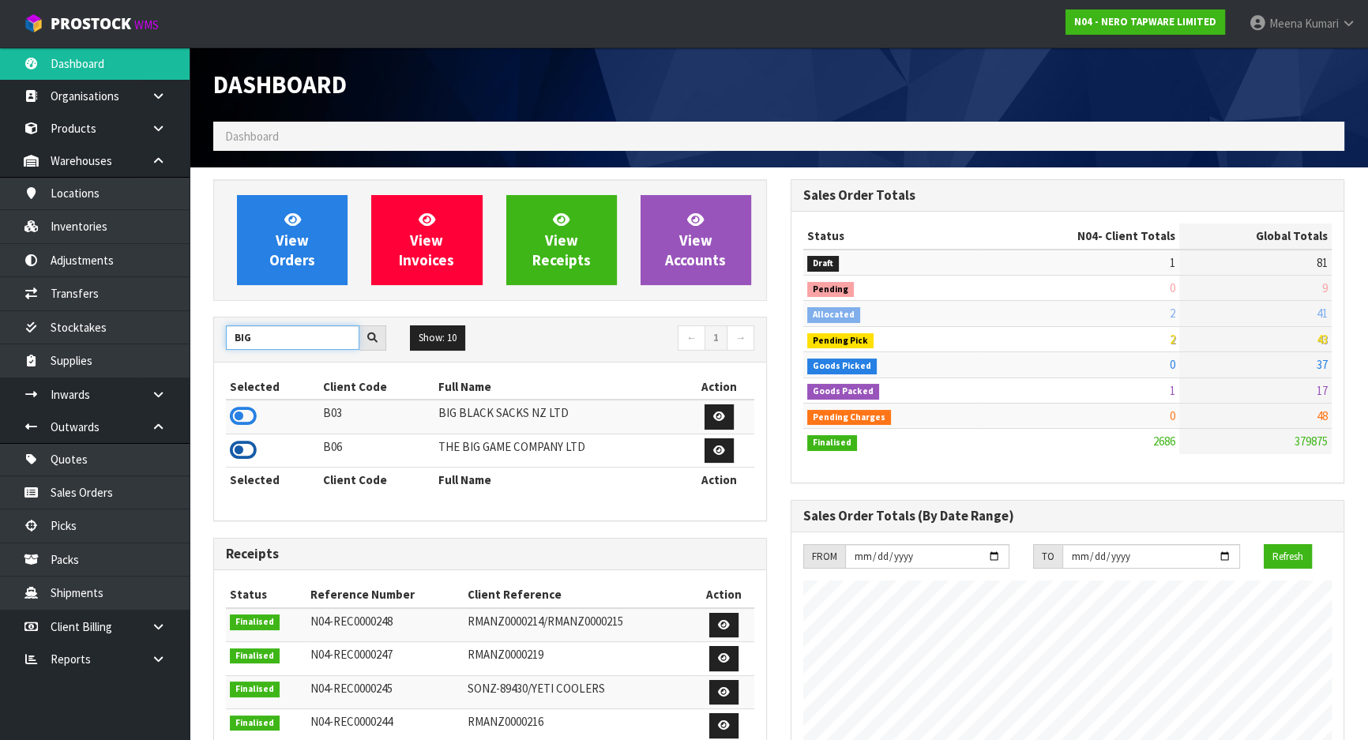
type input "BIG"
click at [245, 453] on icon at bounding box center [243, 450] width 27 height 24
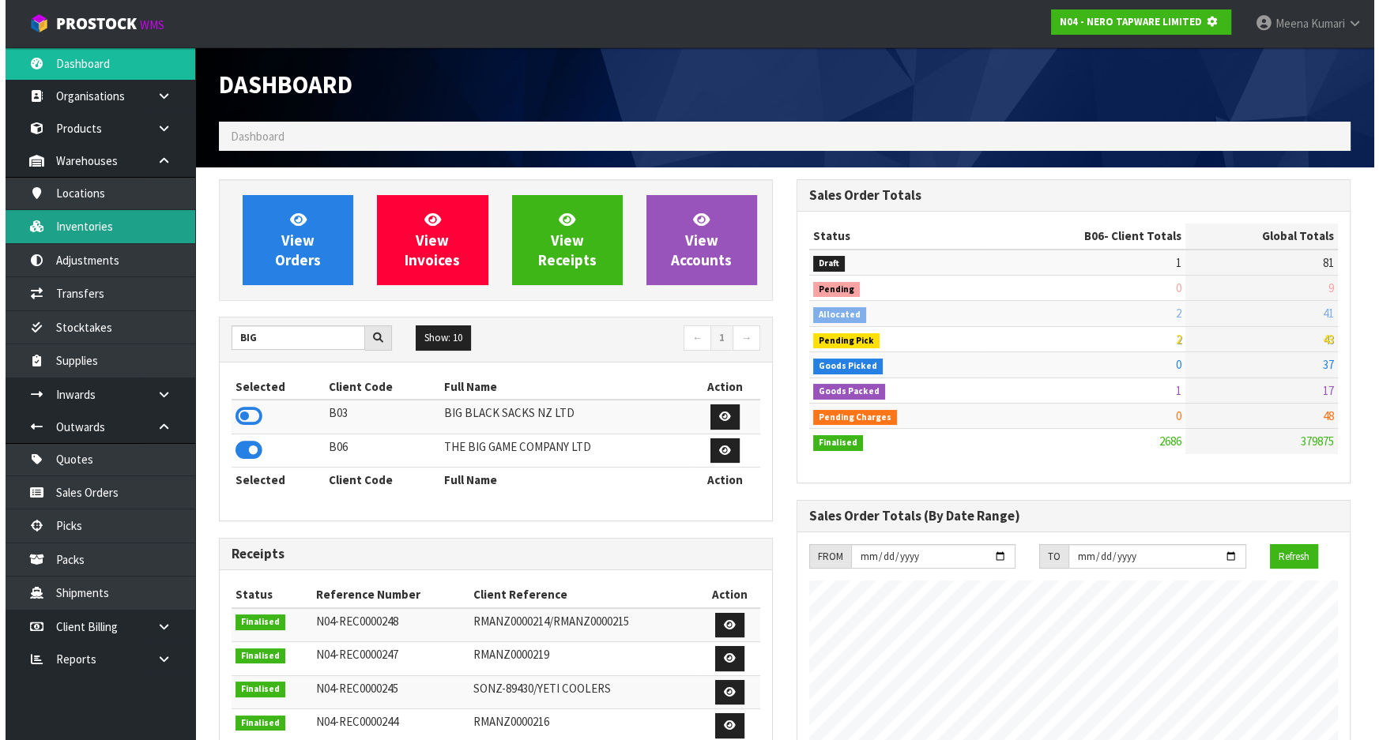
scroll to position [789073, 789479]
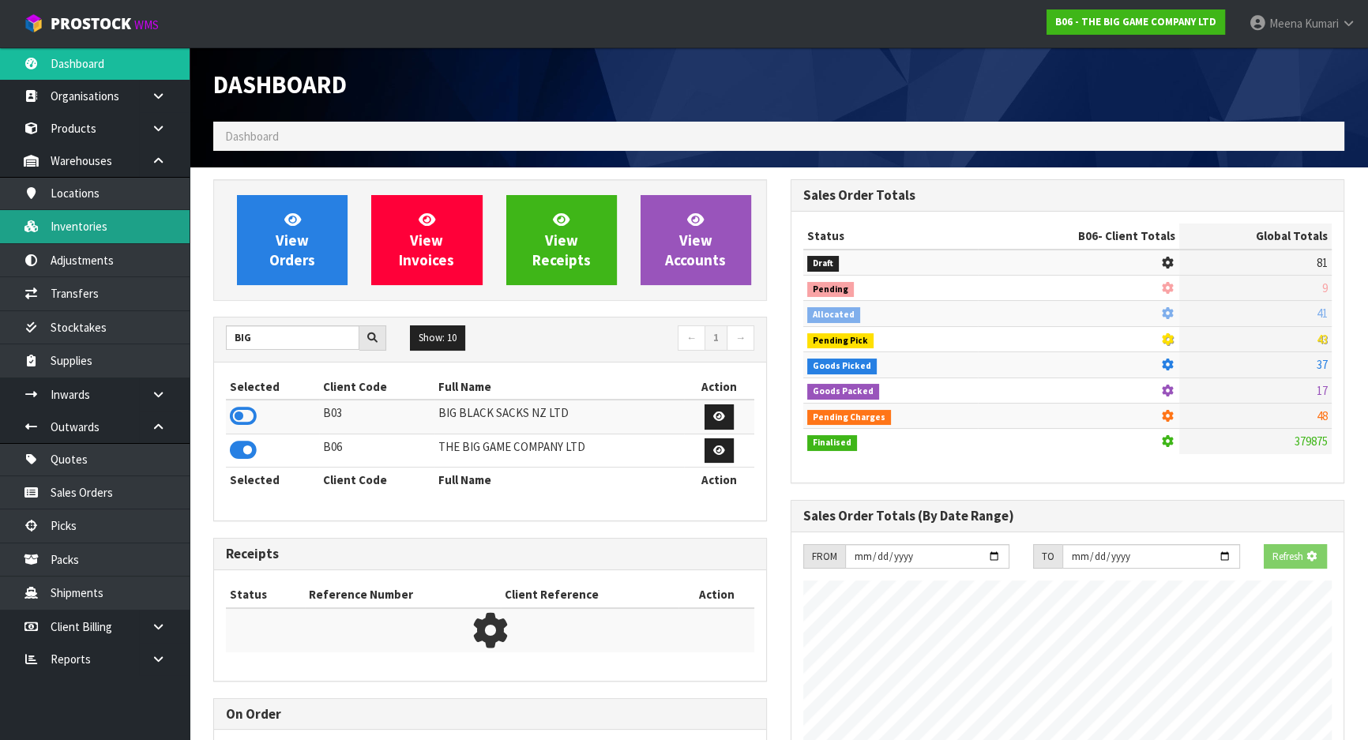
click at [134, 223] on link "Inventories" at bounding box center [95, 226] width 190 height 32
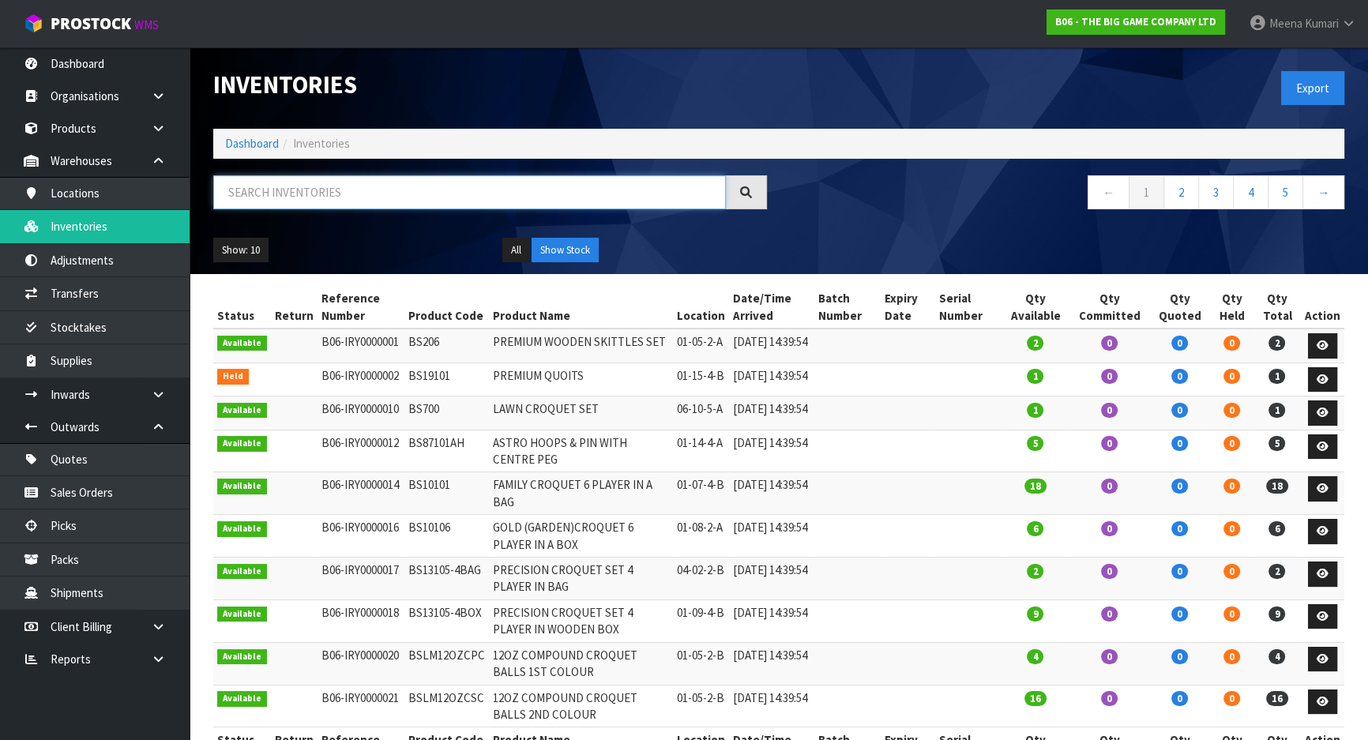
click at [333, 197] on input "text" at bounding box center [469, 192] width 513 height 34
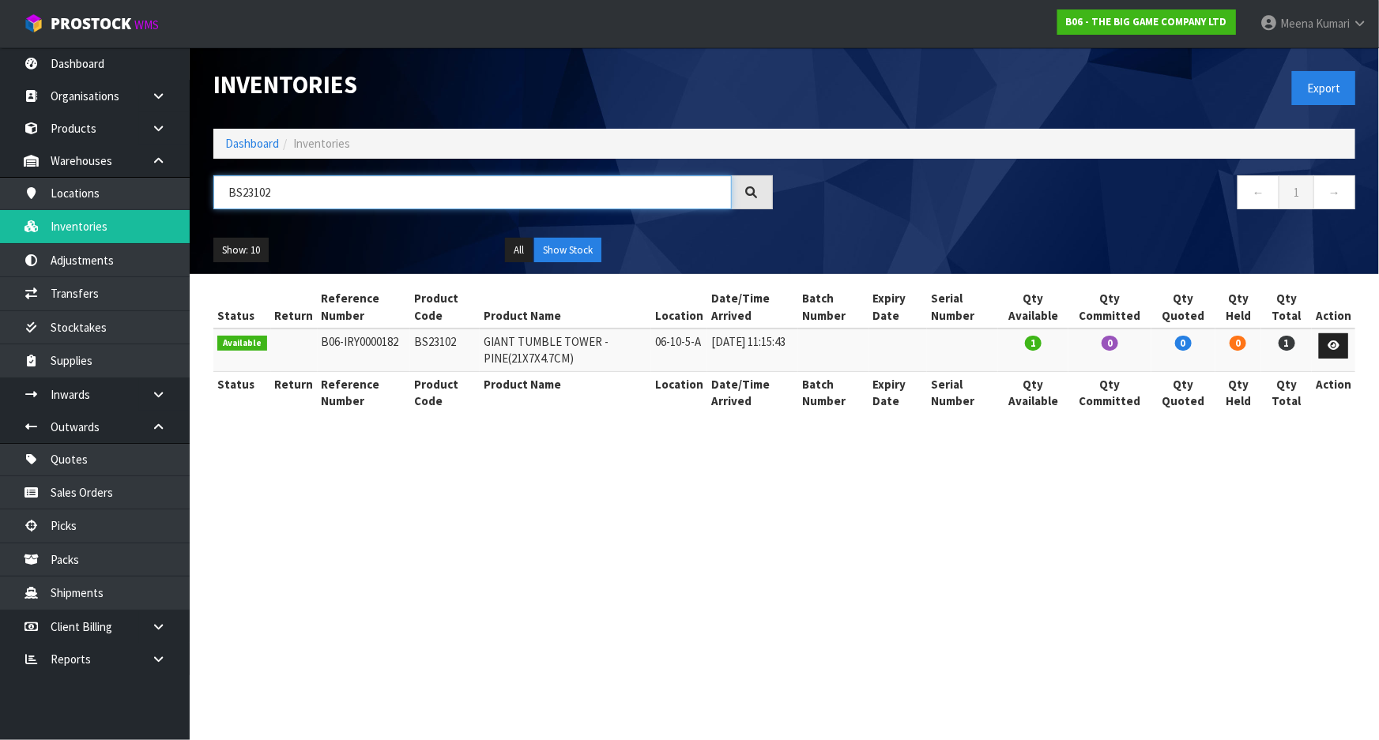
click at [348, 187] on input "BS23102" at bounding box center [472, 192] width 518 height 34
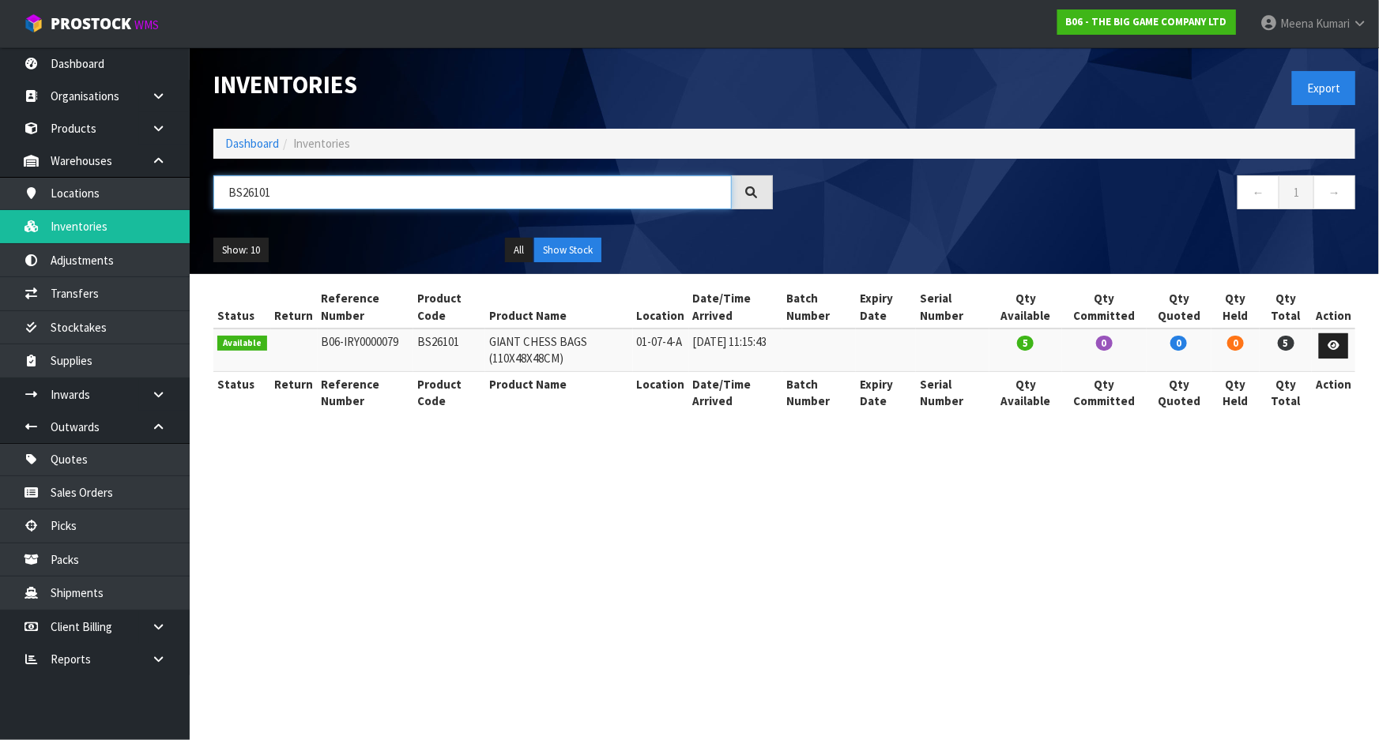
click at [331, 181] on input "BS26101" at bounding box center [472, 192] width 518 height 34
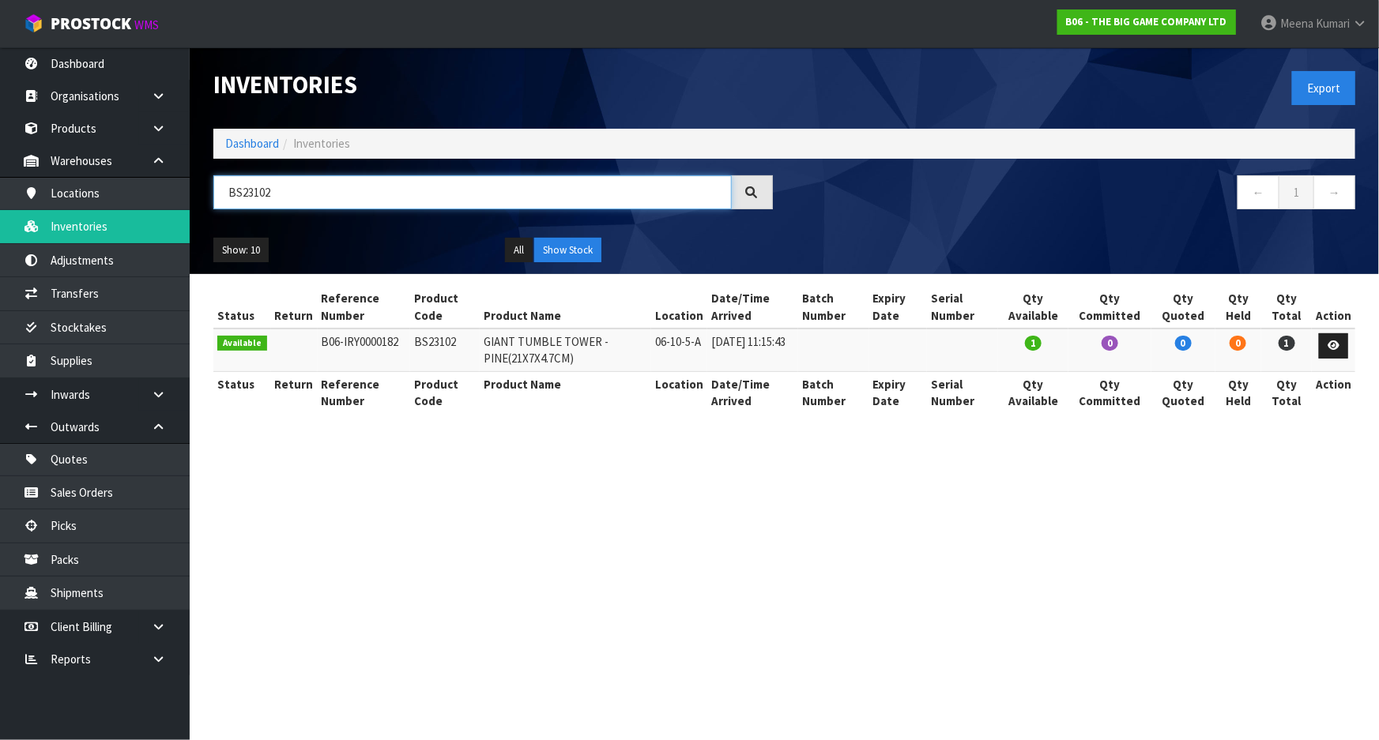
click at [334, 186] on input "BS23102" at bounding box center [472, 192] width 518 height 34
click at [334, 187] on input "BS23102" at bounding box center [472, 192] width 518 height 34
click at [326, 198] on input "BS23102" at bounding box center [472, 192] width 518 height 34
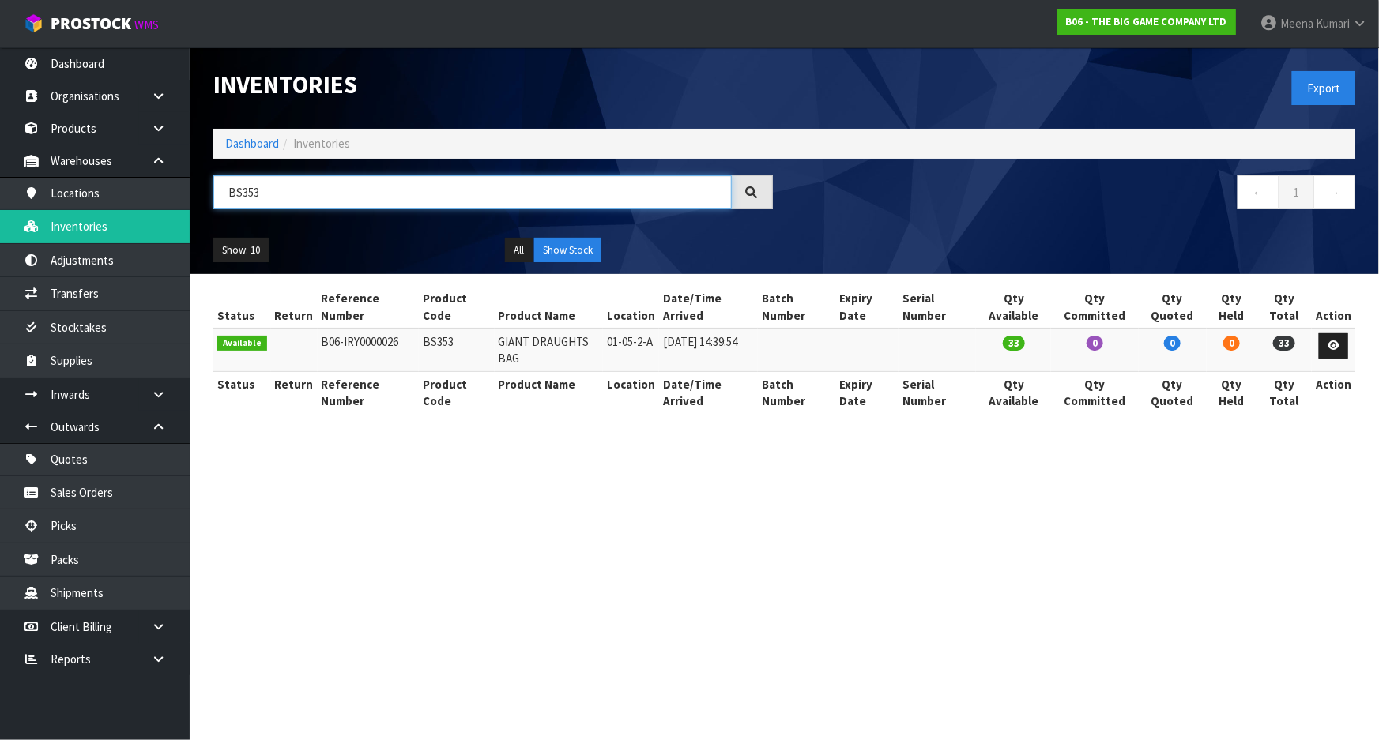
click at [284, 198] on input "BS353" at bounding box center [472, 192] width 518 height 34
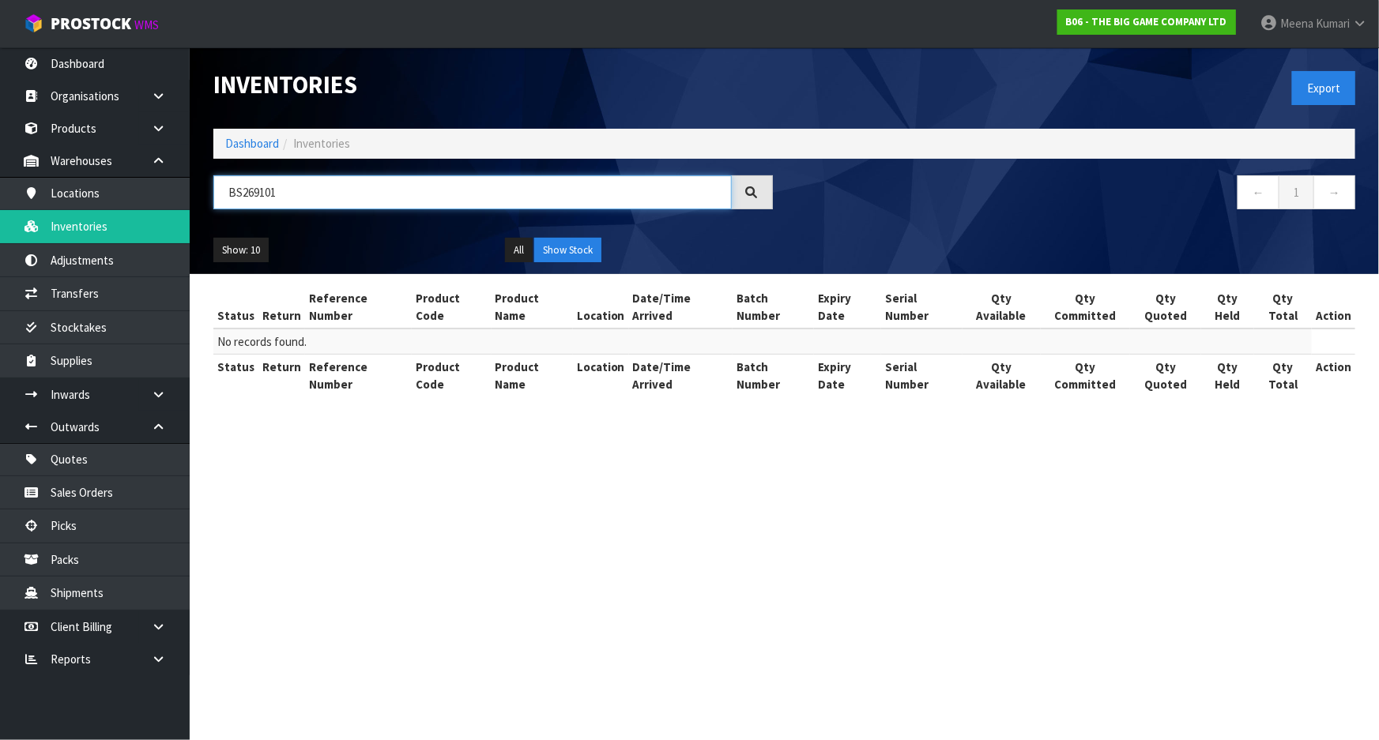
click at [257, 193] on input "BS269101" at bounding box center [472, 192] width 518 height 34
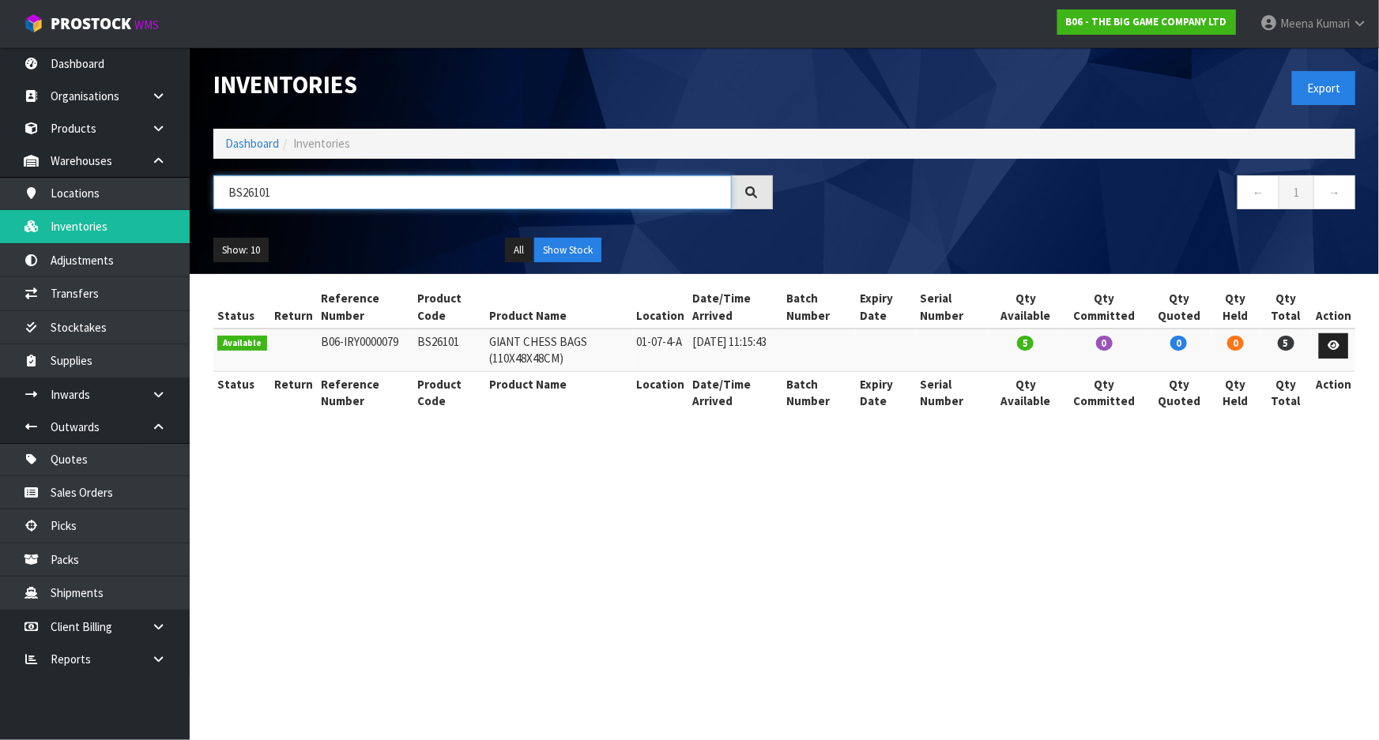
type input "BS26101"
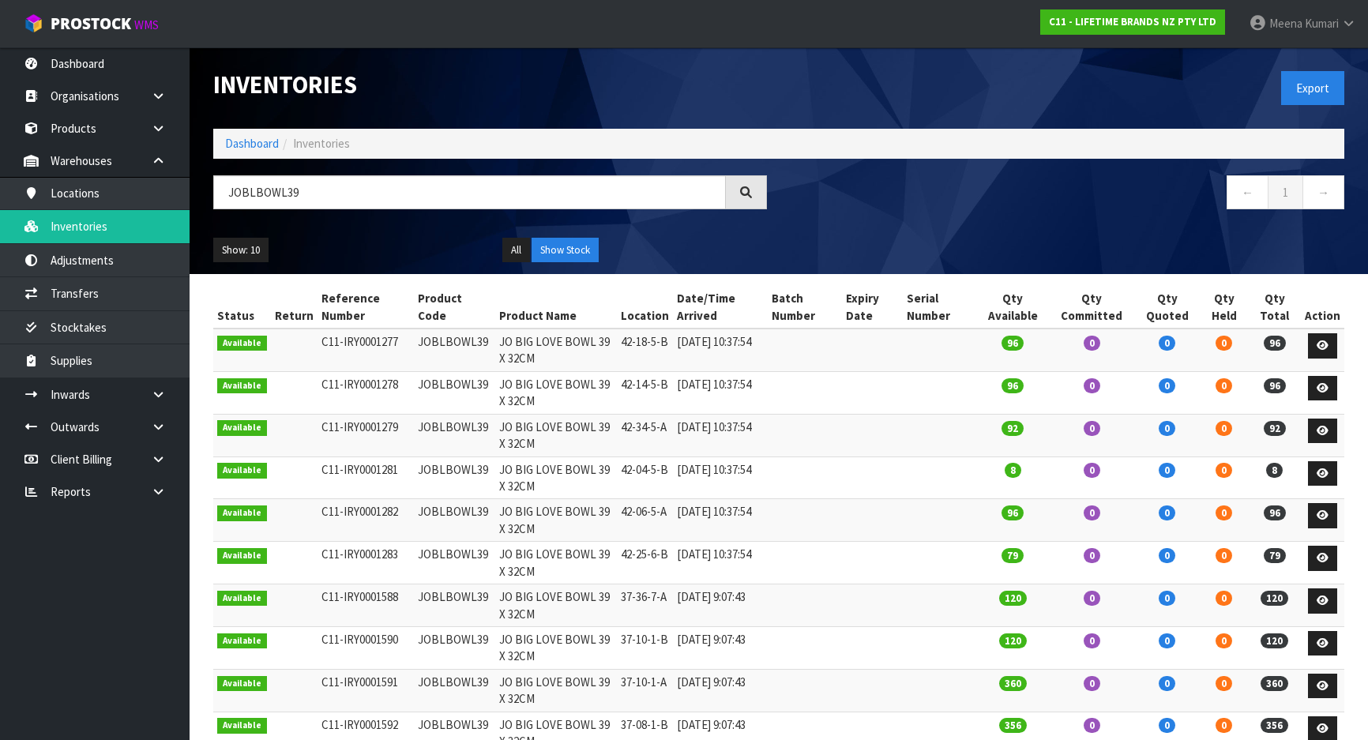
scroll to position [83, 0]
